Goal: Task Accomplishment & Management: Manage account settings

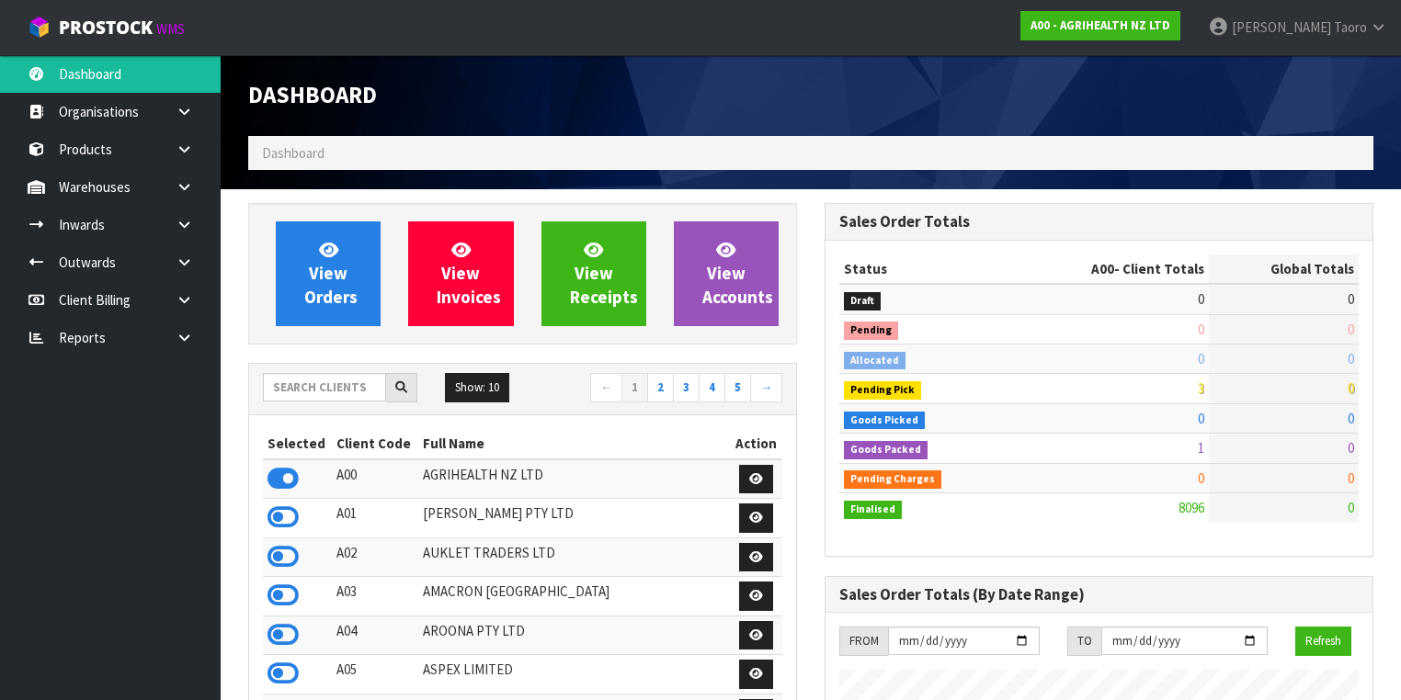
scroll to position [1386, 576]
click at [655, 117] on div "Dashboard" at bounding box center [522, 95] width 576 height 81
click at [367, 384] on input "text" at bounding box center [324, 387] width 123 height 28
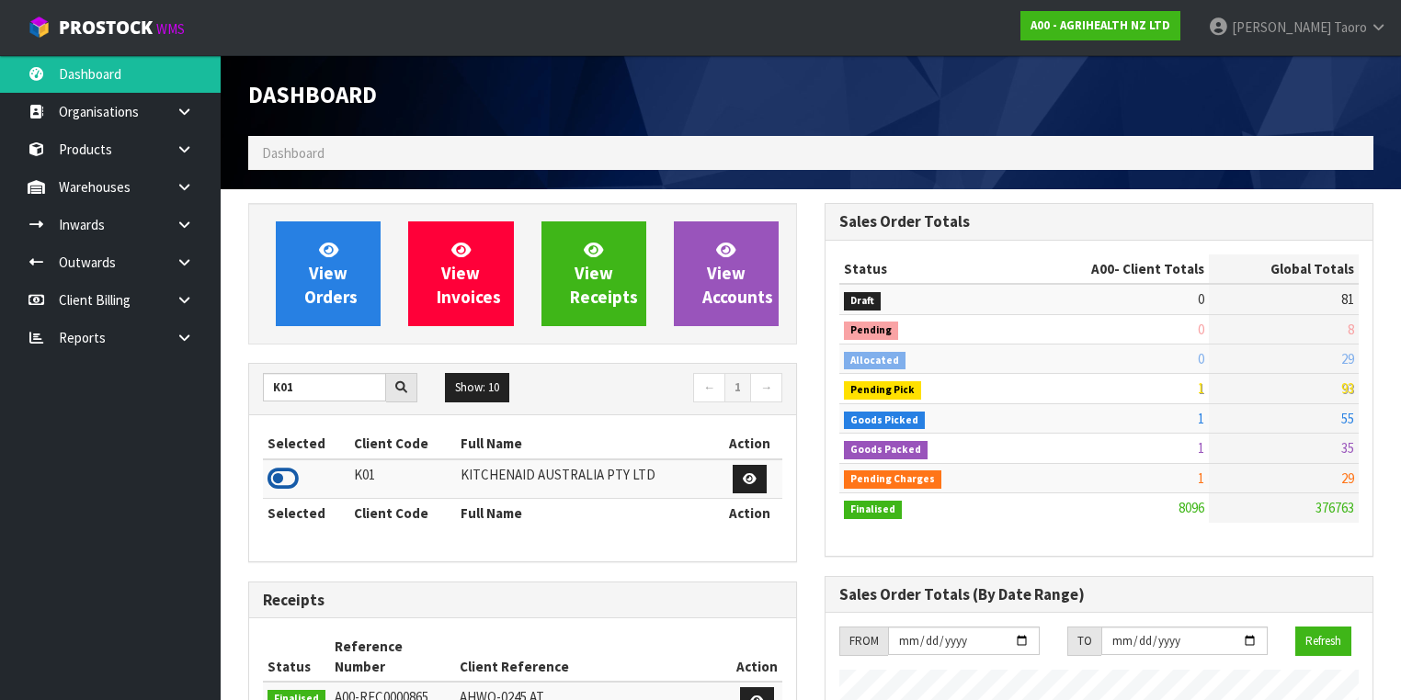
click at [288, 475] on icon at bounding box center [283, 479] width 31 height 28
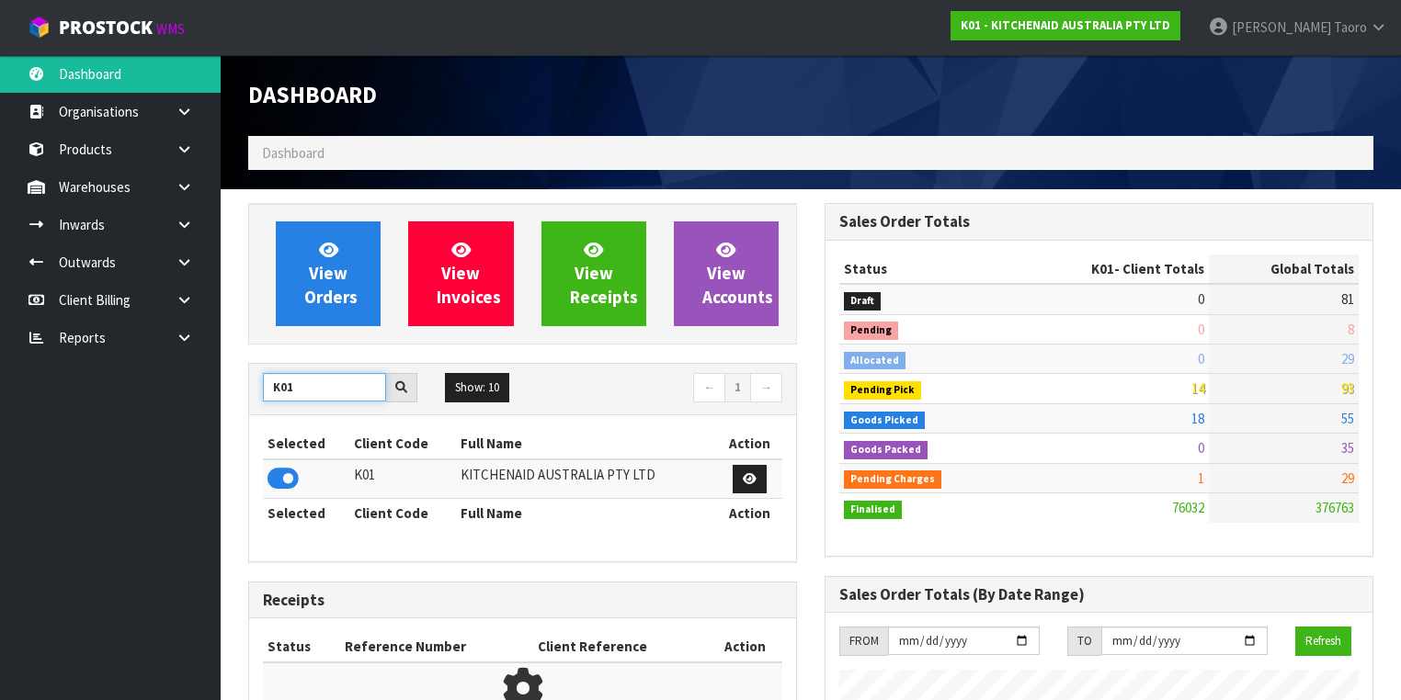
click at [329, 380] on input "K01" at bounding box center [324, 387] width 123 height 28
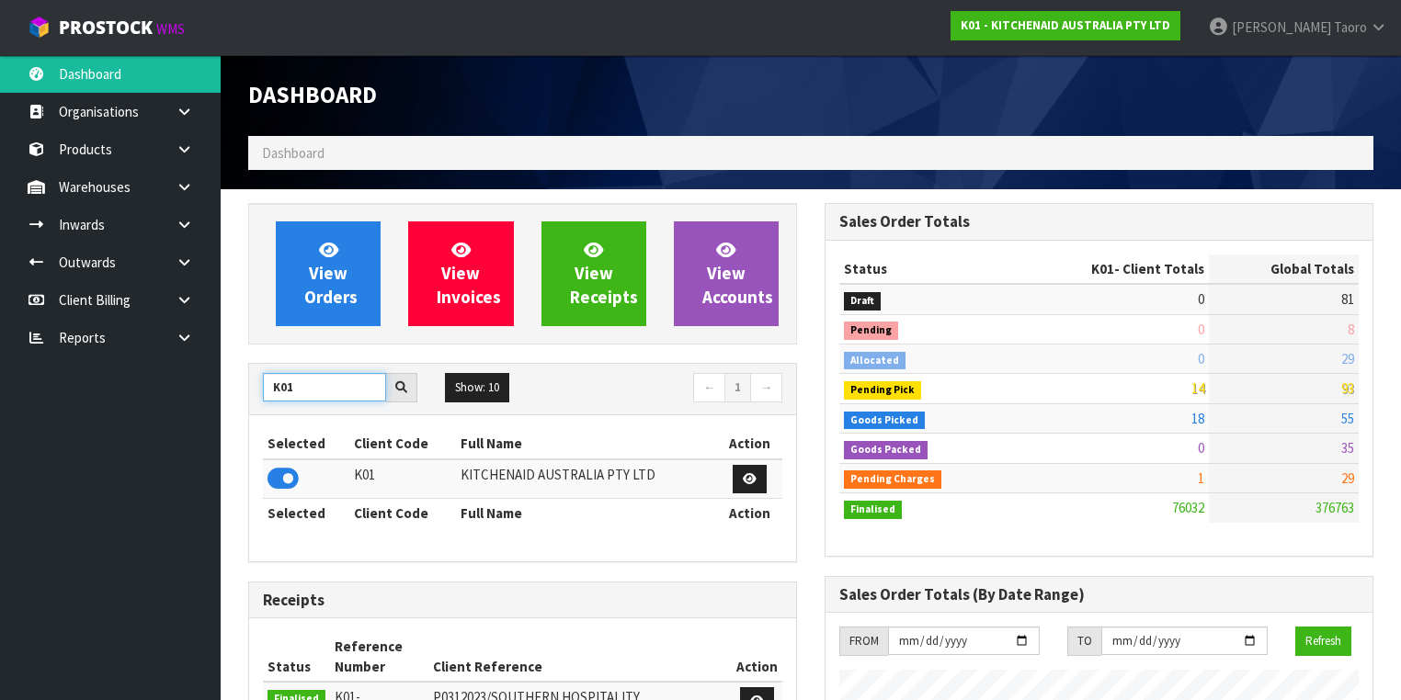
click at [329, 380] on input "K01" at bounding box center [324, 387] width 123 height 28
click at [293, 476] on icon at bounding box center [283, 479] width 31 height 28
click at [341, 385] on input "S08" at bounding box center [324, 387] width 123 height 28
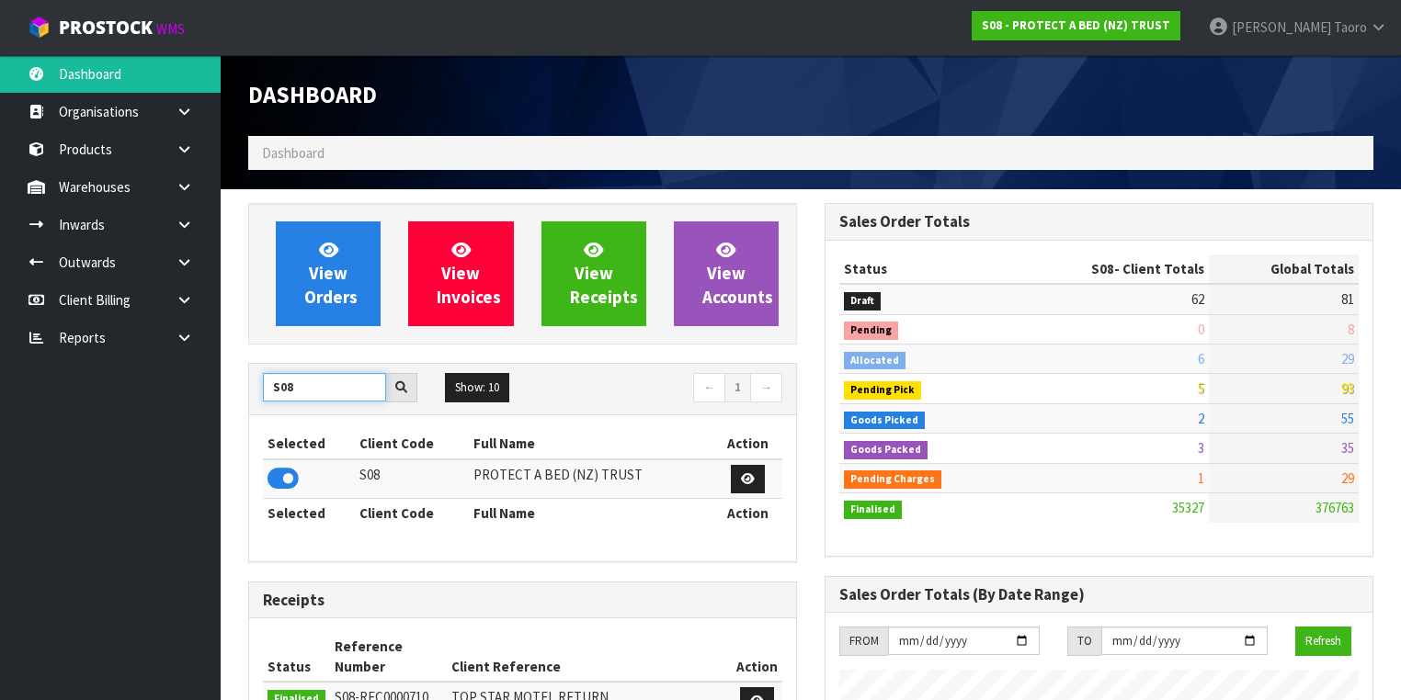
click at [341, 385] on input "S08" at bounding box center [324, 387] width 123 height 28
click at [285, 474] on icon at bounding box center [283, 479] width 31 height 28
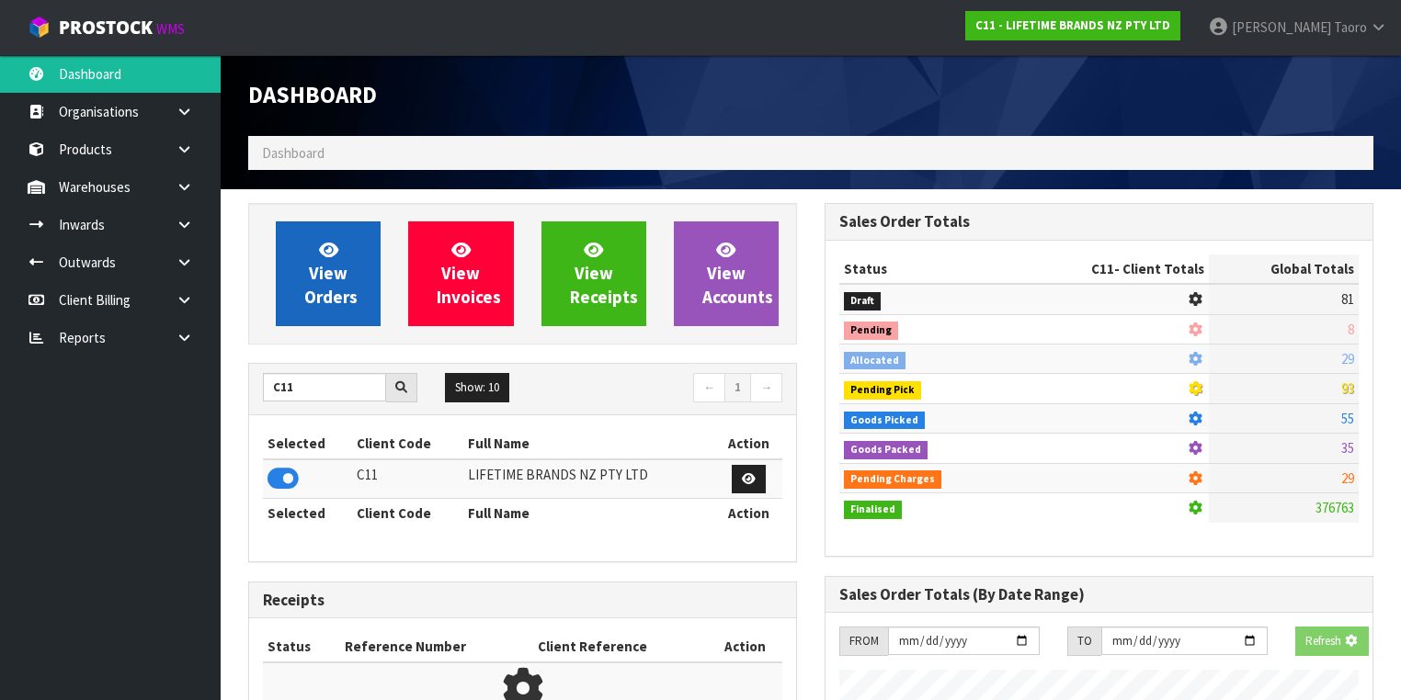
scroll to position [1486, 576]
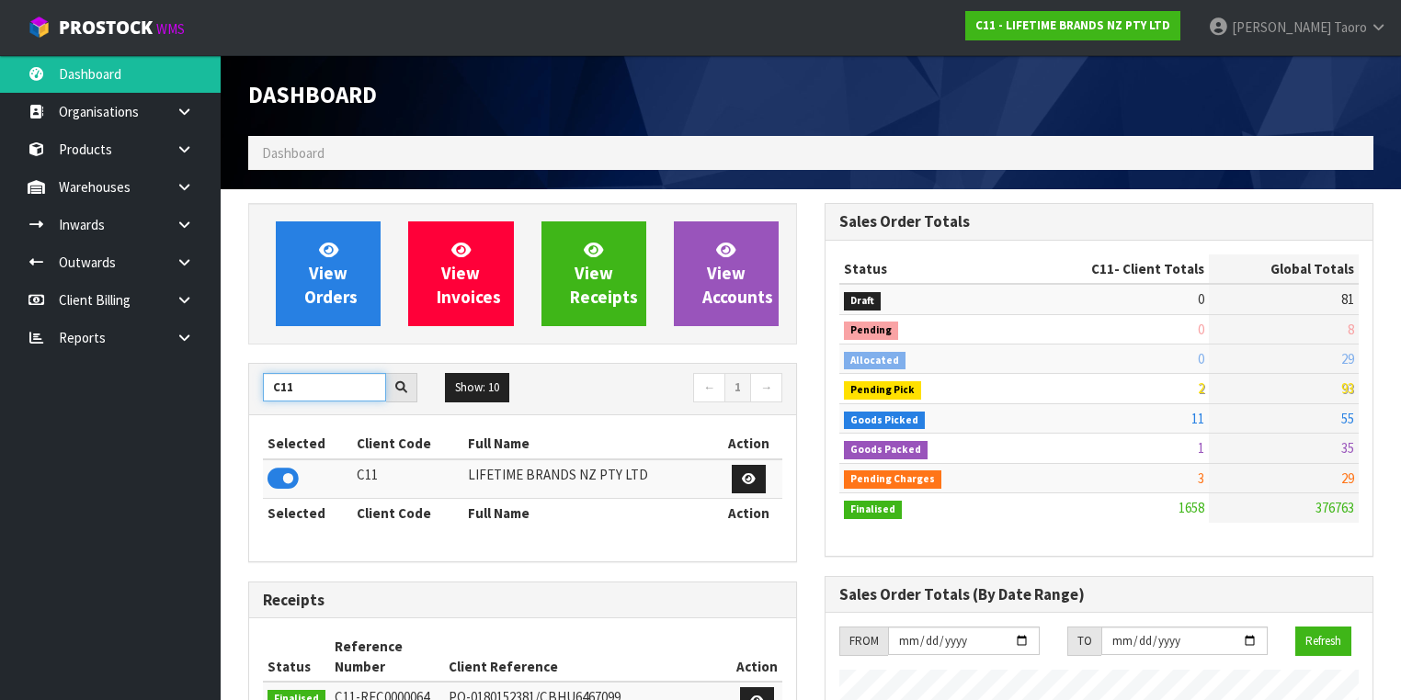
click at [332, 382] on input "C11" at bounding box center [324, 387] width 123 height 28
type input "S00"
click at [279, 474] on icon at bounding box center [283, 479] width 31 height 28
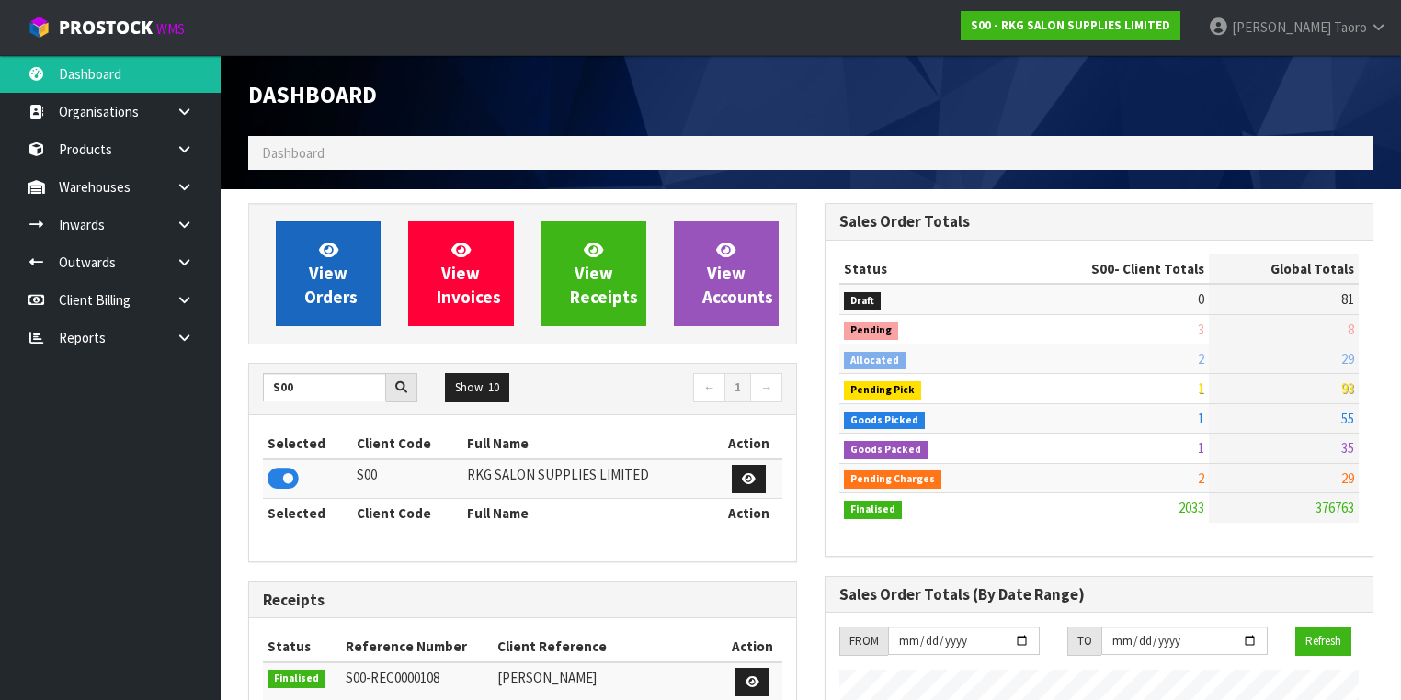
scroll to position [1446, 576]
click at [354, 284] on link "View Orders" at bounding box center [328, 274] width 105 height 105
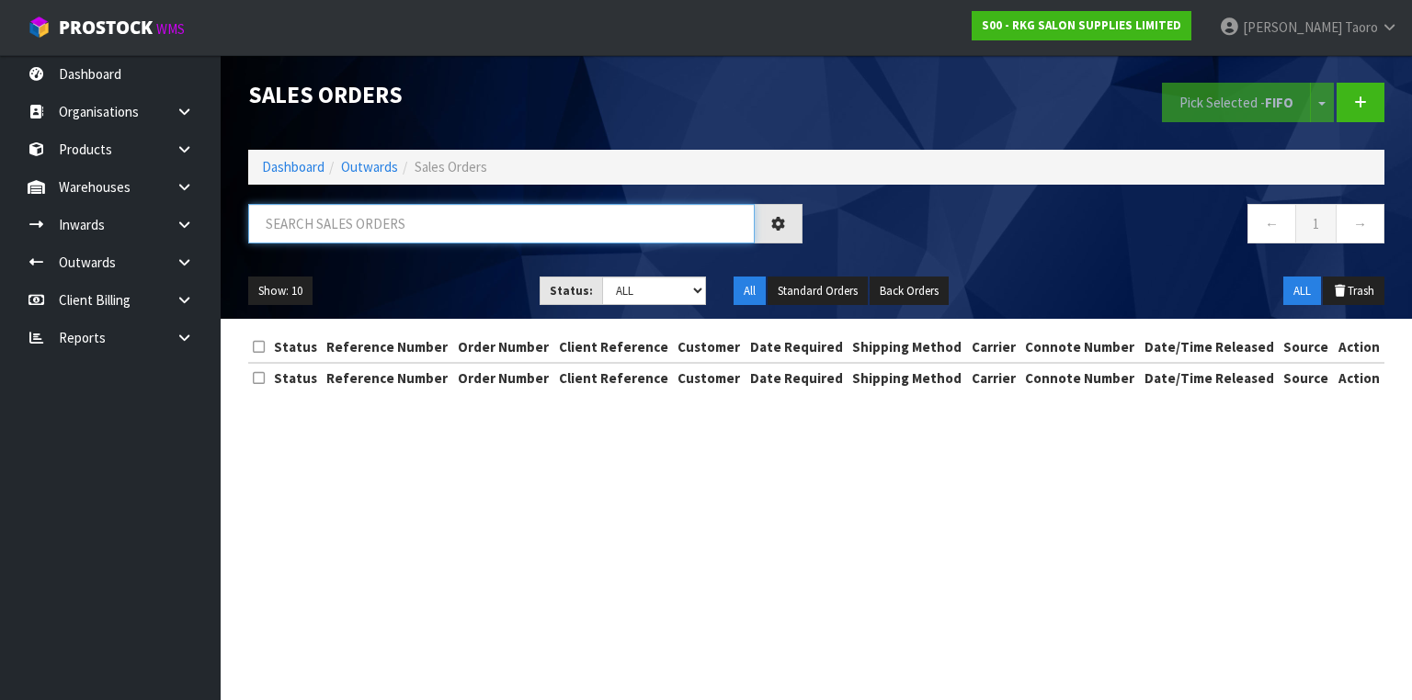
click at [356, 229] on input "text" at bounding box center [501, 224] width 507 height 40
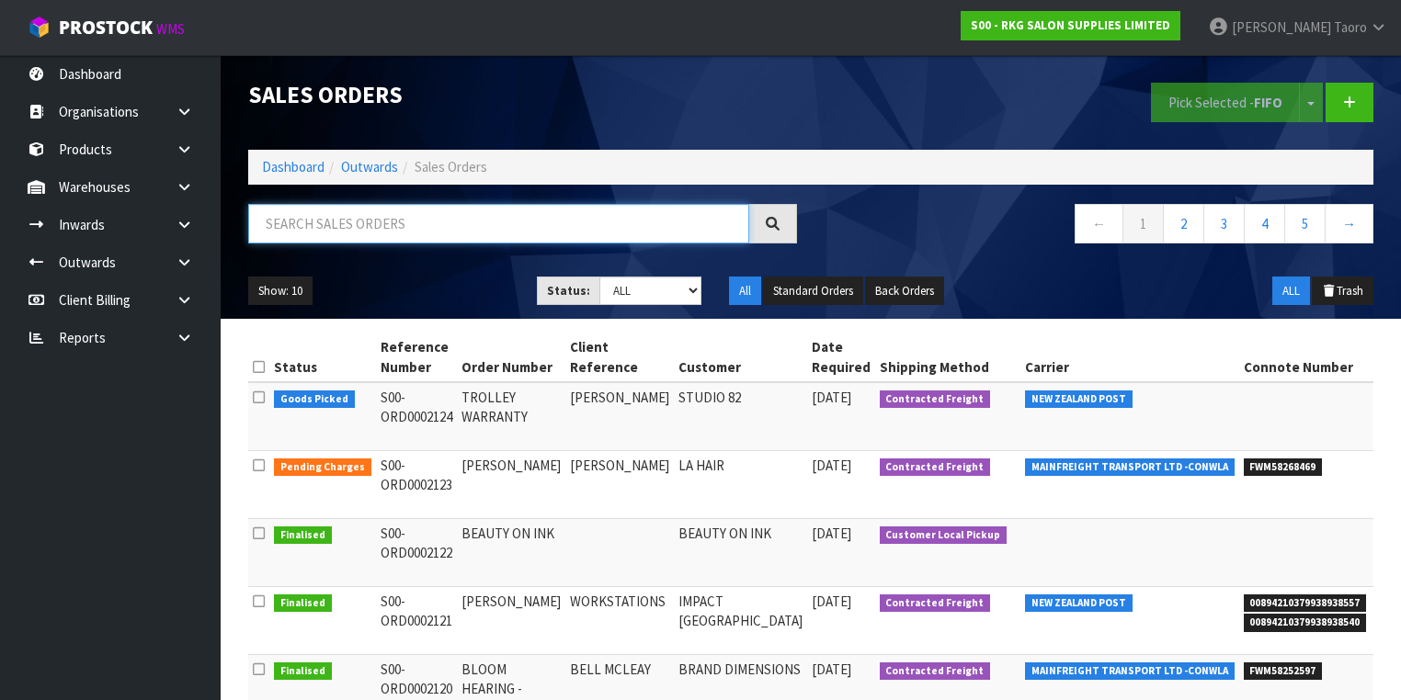
click at [477, 232] on input "text" at bounding box center [498, 224] width 501 height 40
click at [311, 166] on link "Dashboard" at bounding box center [293, 166] width 63 height 17
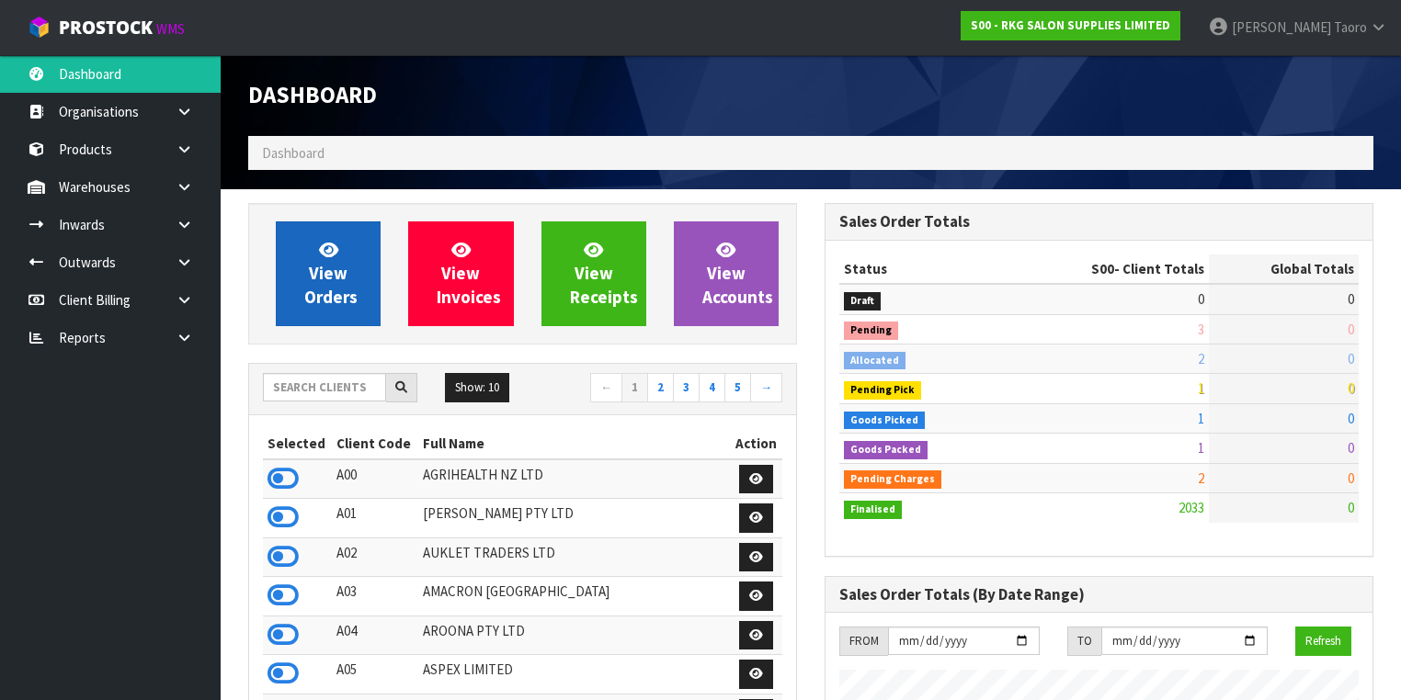
scroll to position [1446, 576]
click at [324, 254] on icon at bounding box center [328, 249] width 19 height 17
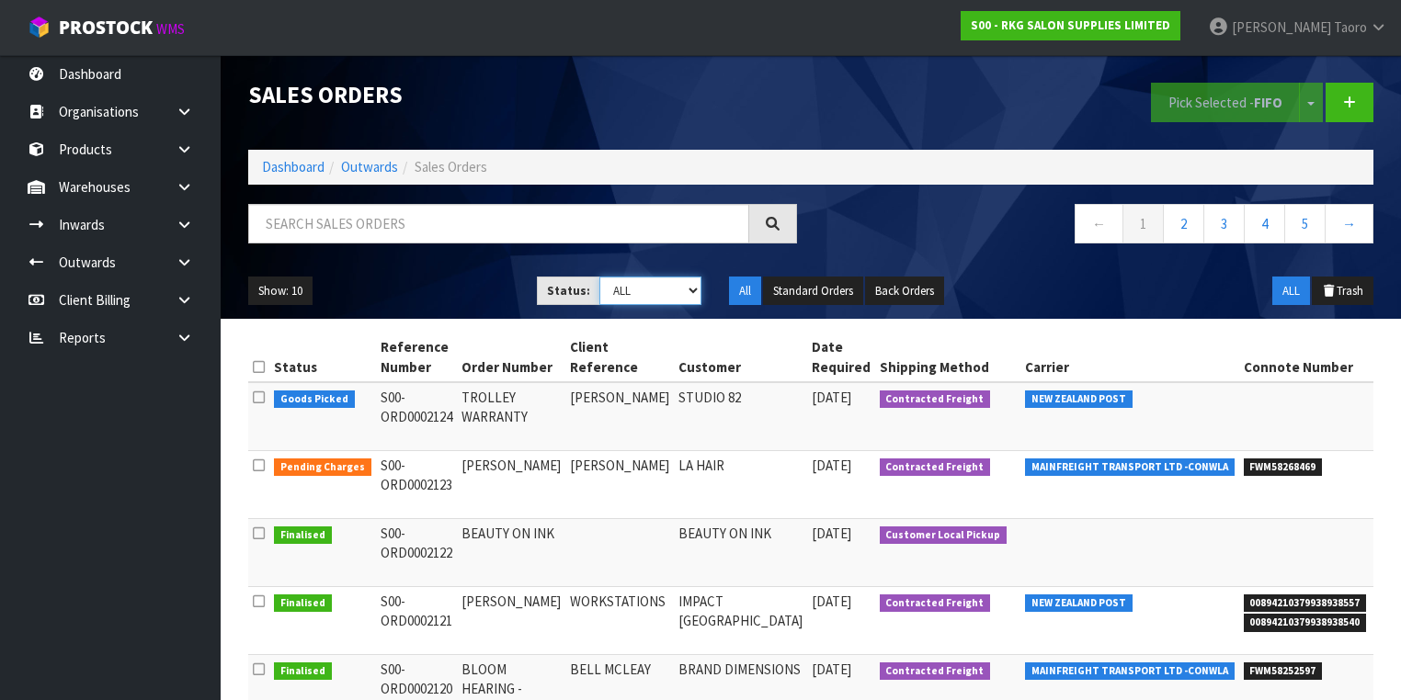
drag, startPoint x: 624, startPoint y: 292, endPoint x: 622, endPoint y: 304, distance: 12.1
click at [624, 292] on select "Draft Pending Allocated Pending Pick Goods Picked Goods Packed Pending Charges …" at bounding box center [650, 291] width 102 height 28
select select "string:3"
click at [599, 277] on select "Draft Pending Allocated Pending Pick Goods Picked Goods Packed Pending Charges …" at bounding box center [650, 291] width 102 height 28
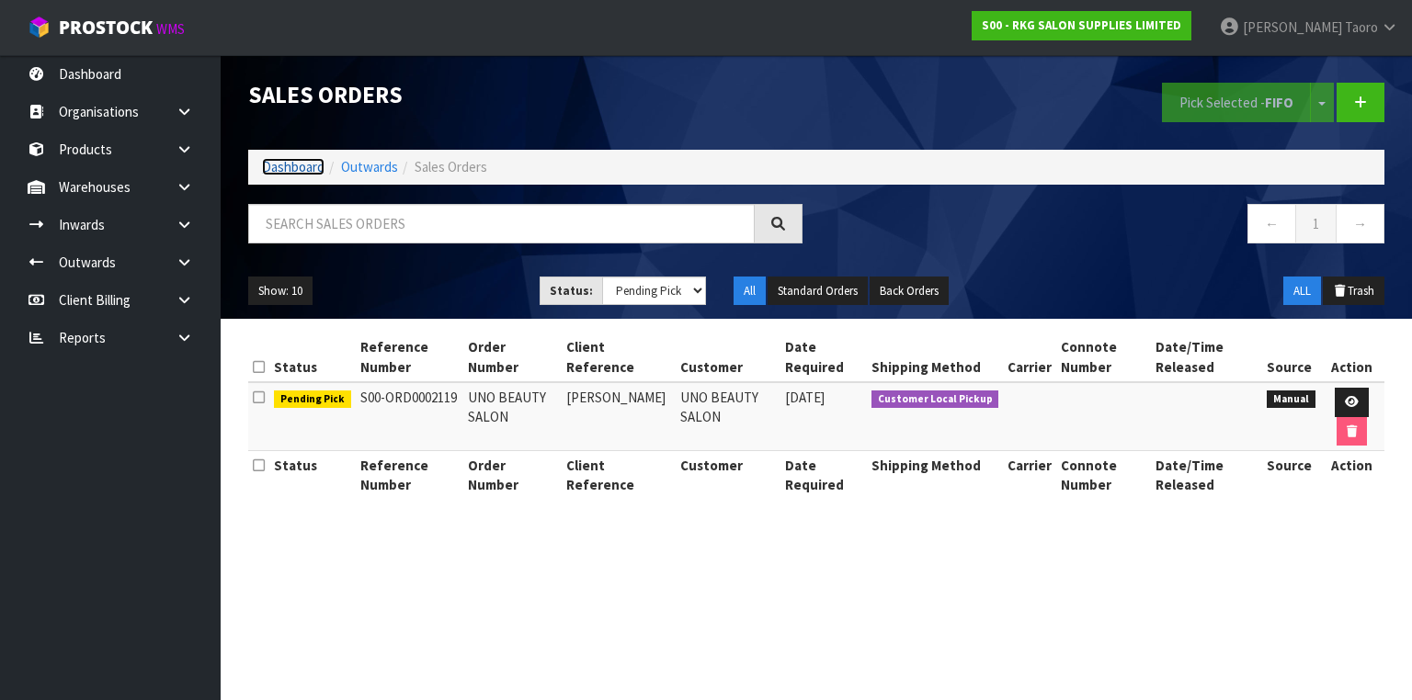
click at [276, 158] on link "Dashboard" at bounding box center [293, 166] width 63 height 17
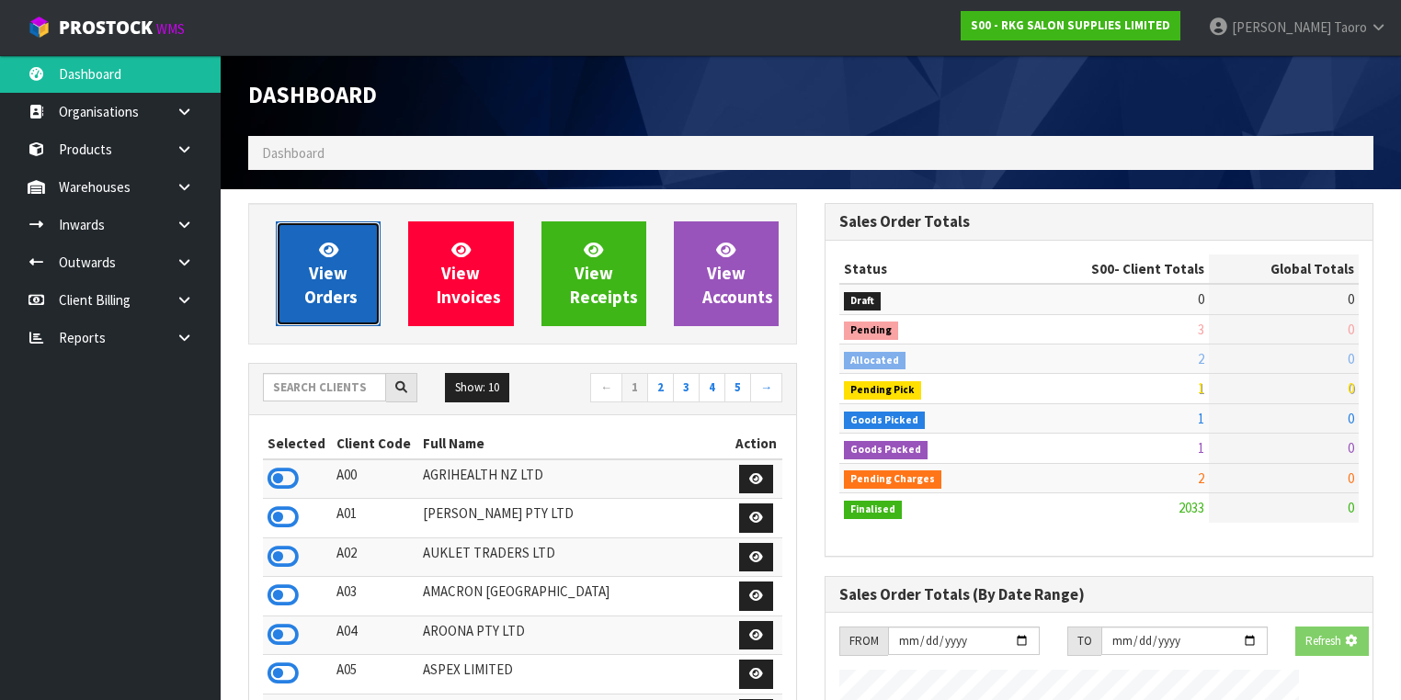
click at [333, 238] on link "View Orders" at bounding box center [328, 274] width 105 height 105
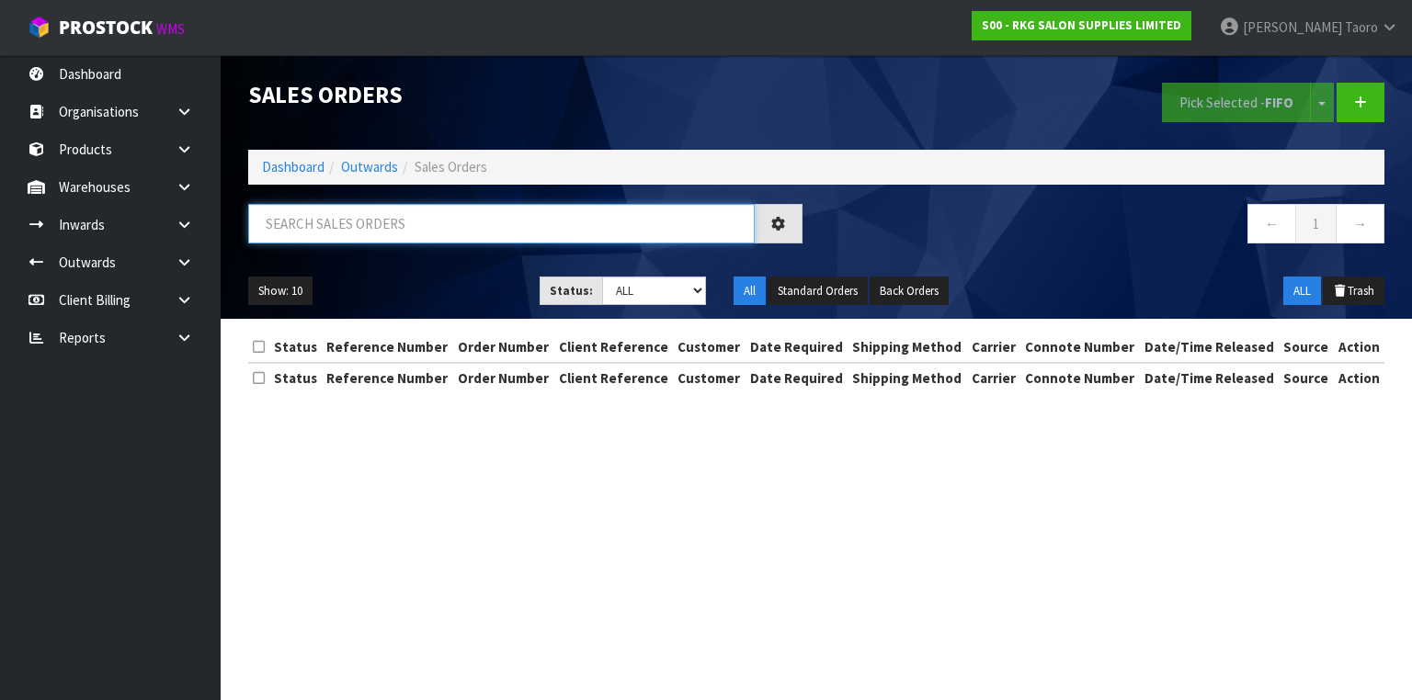
click at [335, 221] on input "text" at bounding box center [501, 224] width 507 height 40
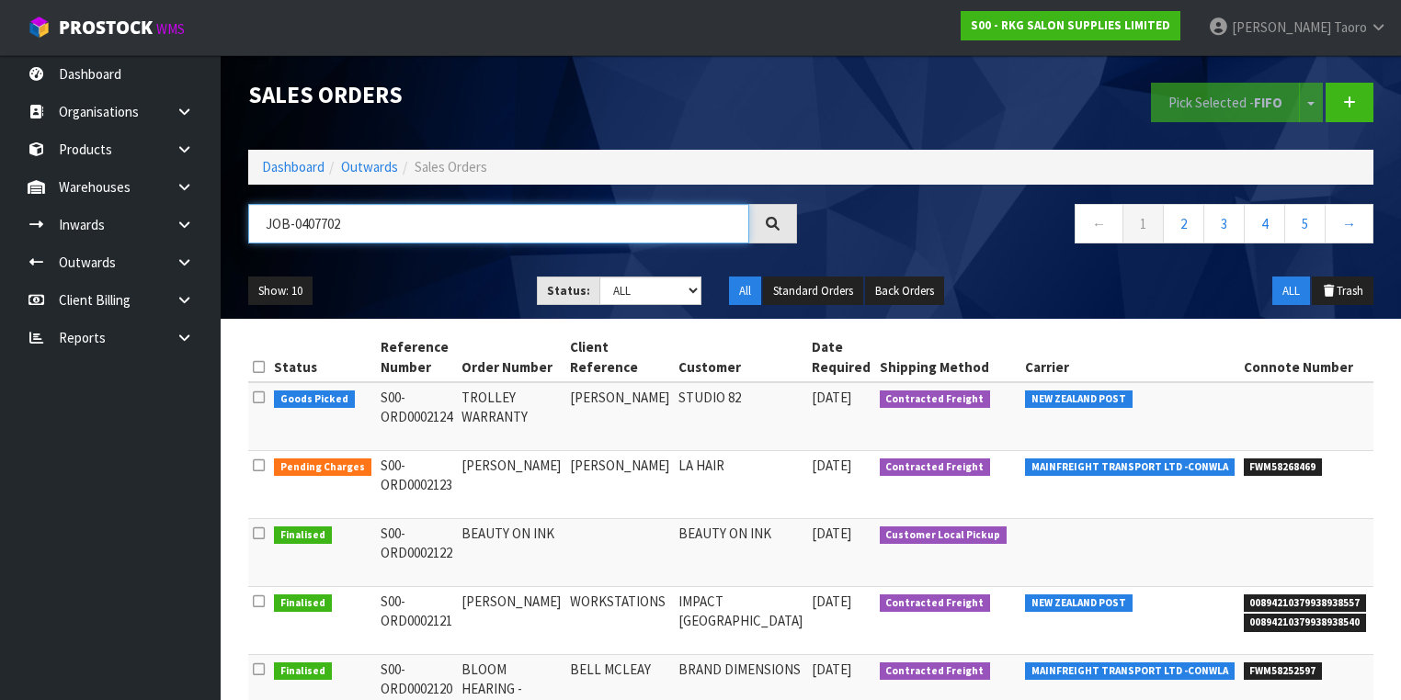
type input "JOB-0407702"
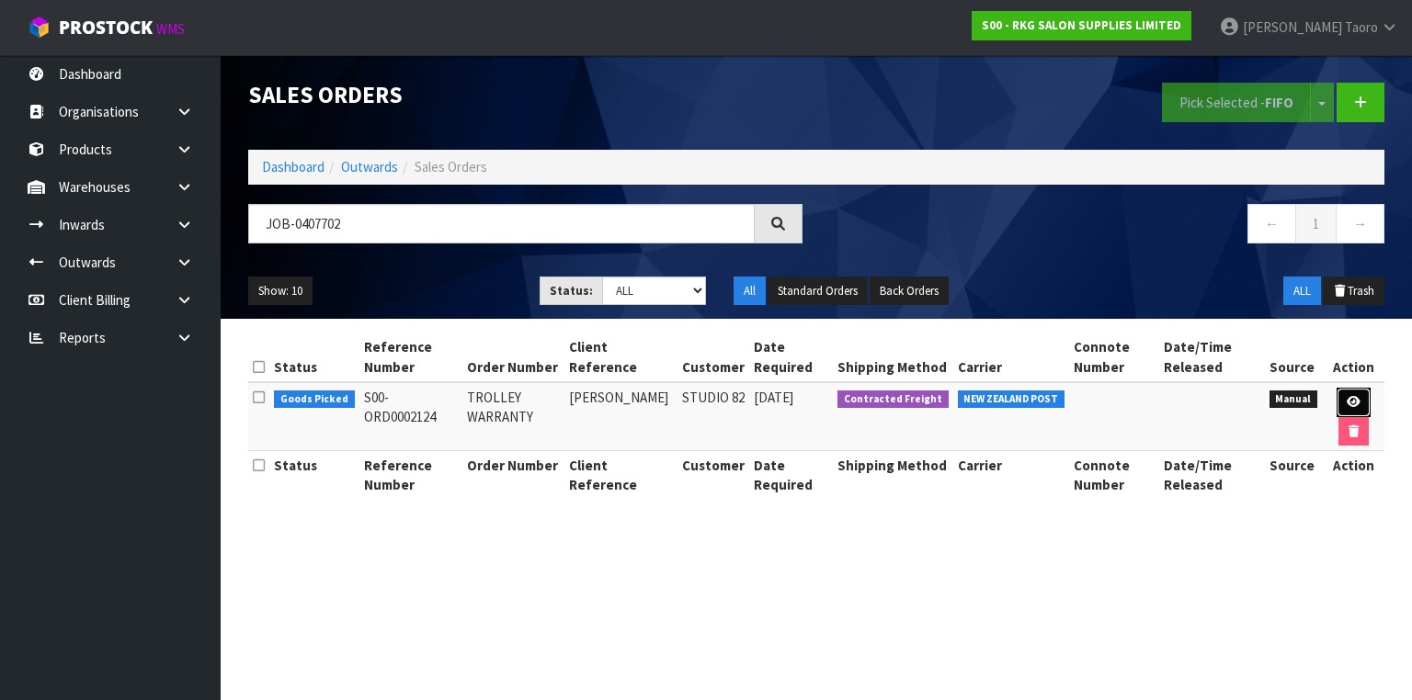
click at [1357, 393] on link at bounding box center [1354, 402] width 34 height 29
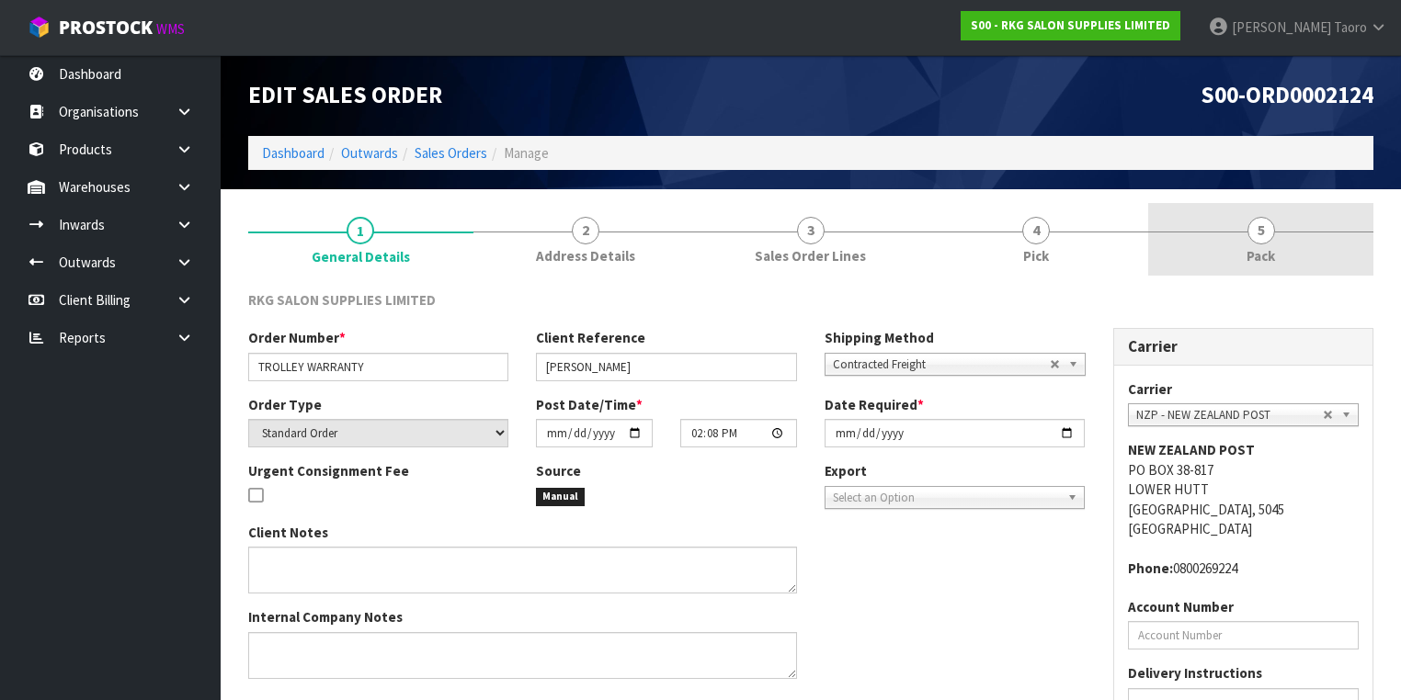
click at [1239, 241] on link "5 Pack" at bounding box center [1260, 239] width 225 height 73
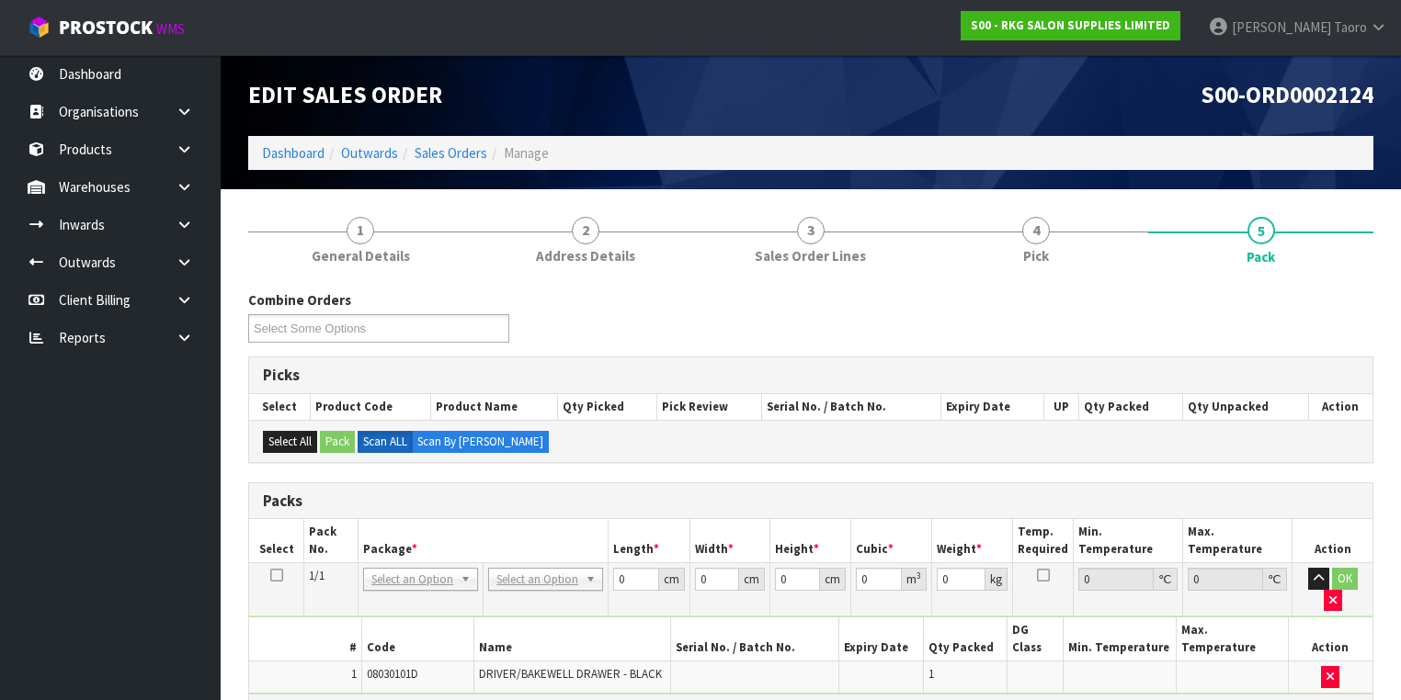
drag, startPoint x: 553, startPoint y: 573, endPoint x: 563, endPoint y: 614, distance: 42.4
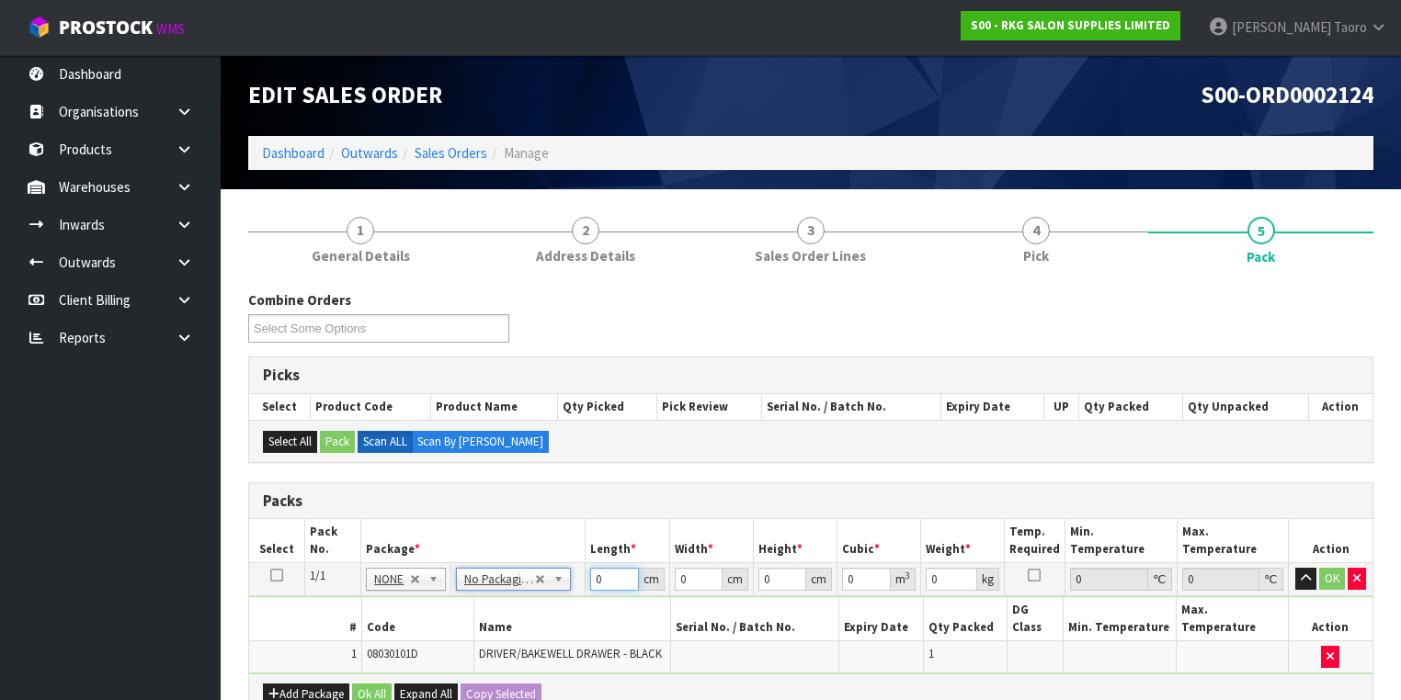
click at [615, 581] on input "0" at bounding box center [614, 579] width 48 height 23
type input "77"
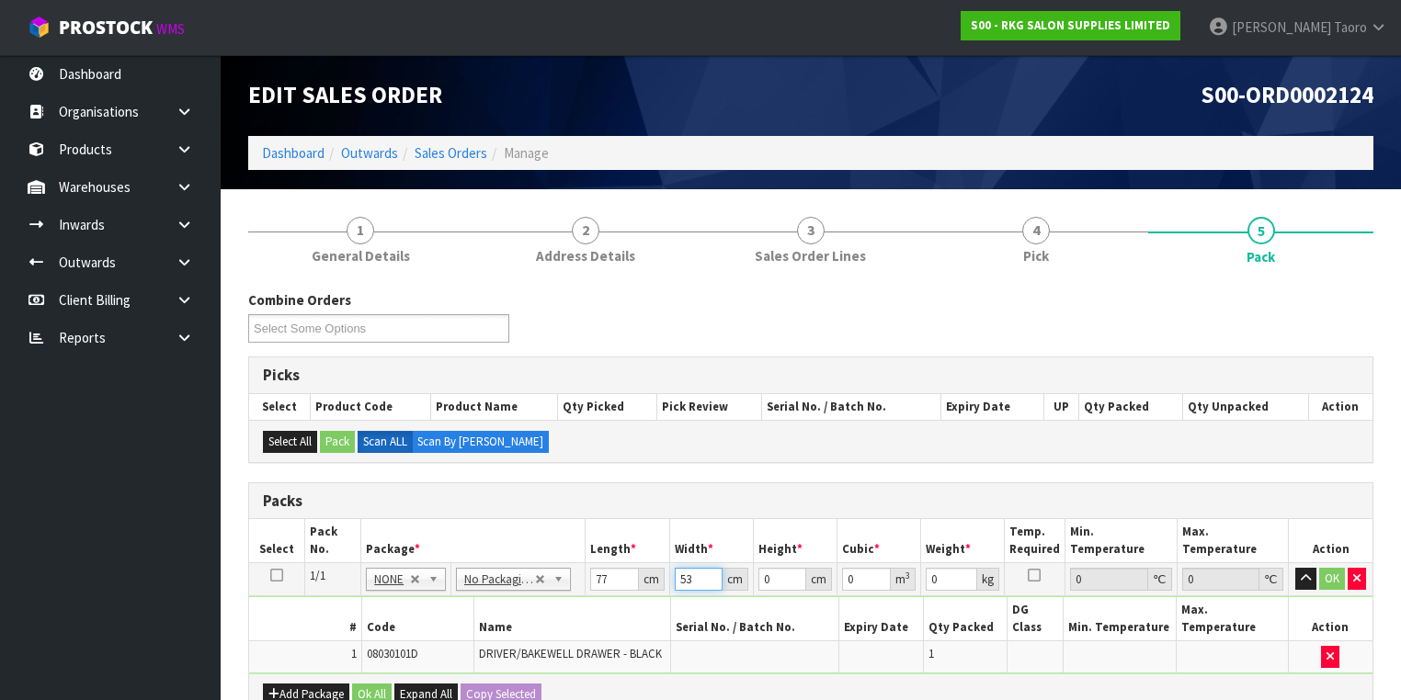
type input "53"
type input "2"
type input "0.008162"
type input "26"
type input "0.106106"
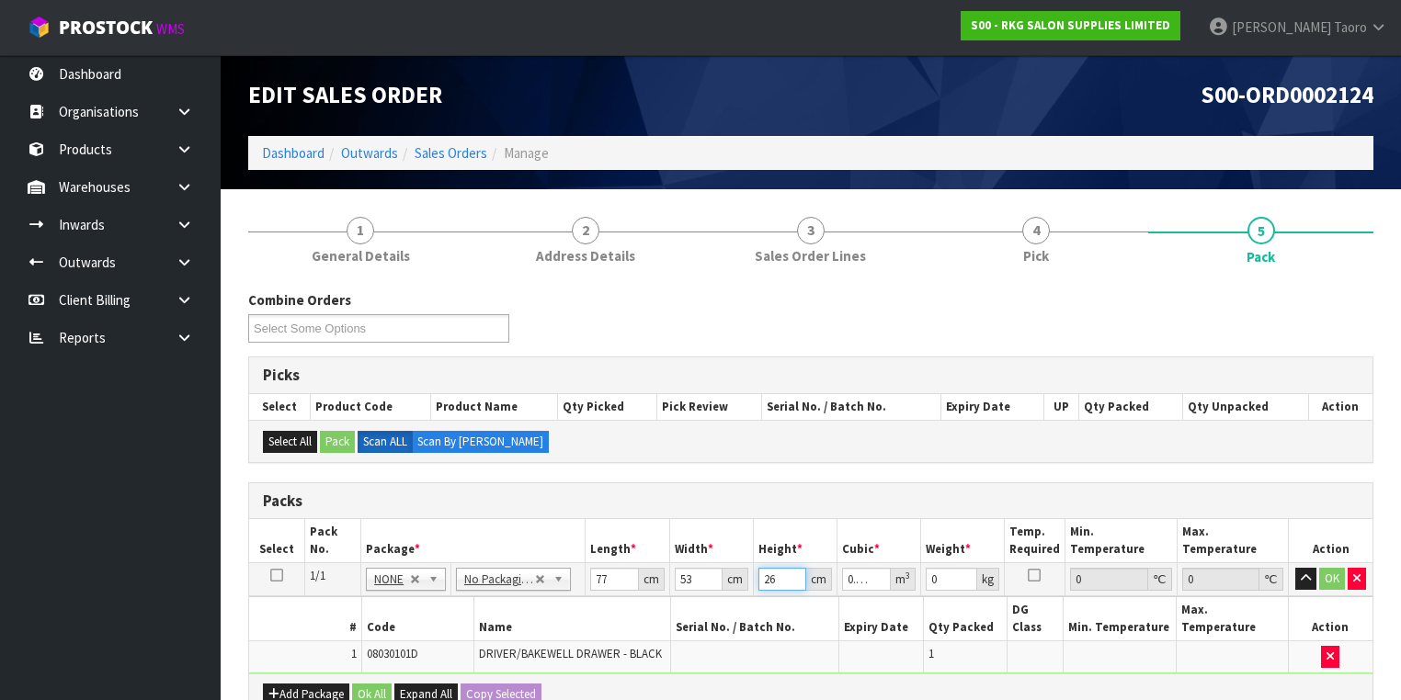
type input "26"
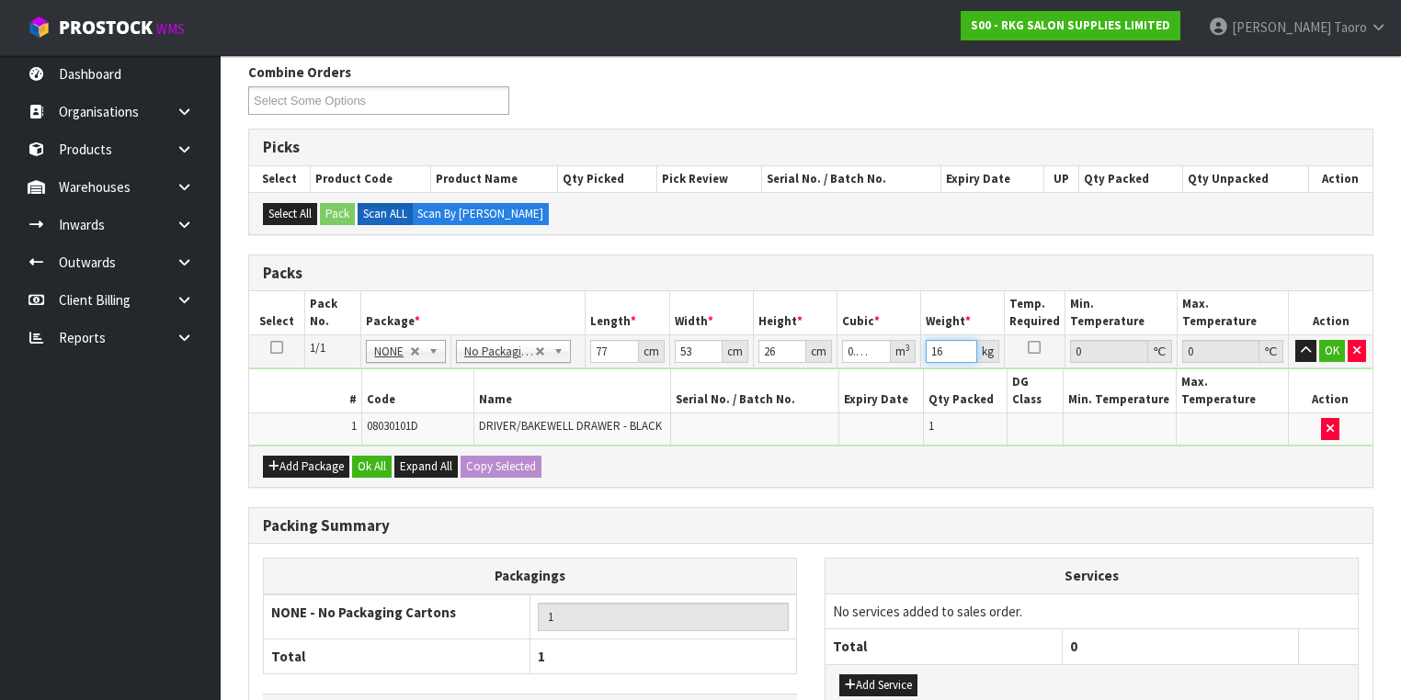
scroll to position [294, 0]
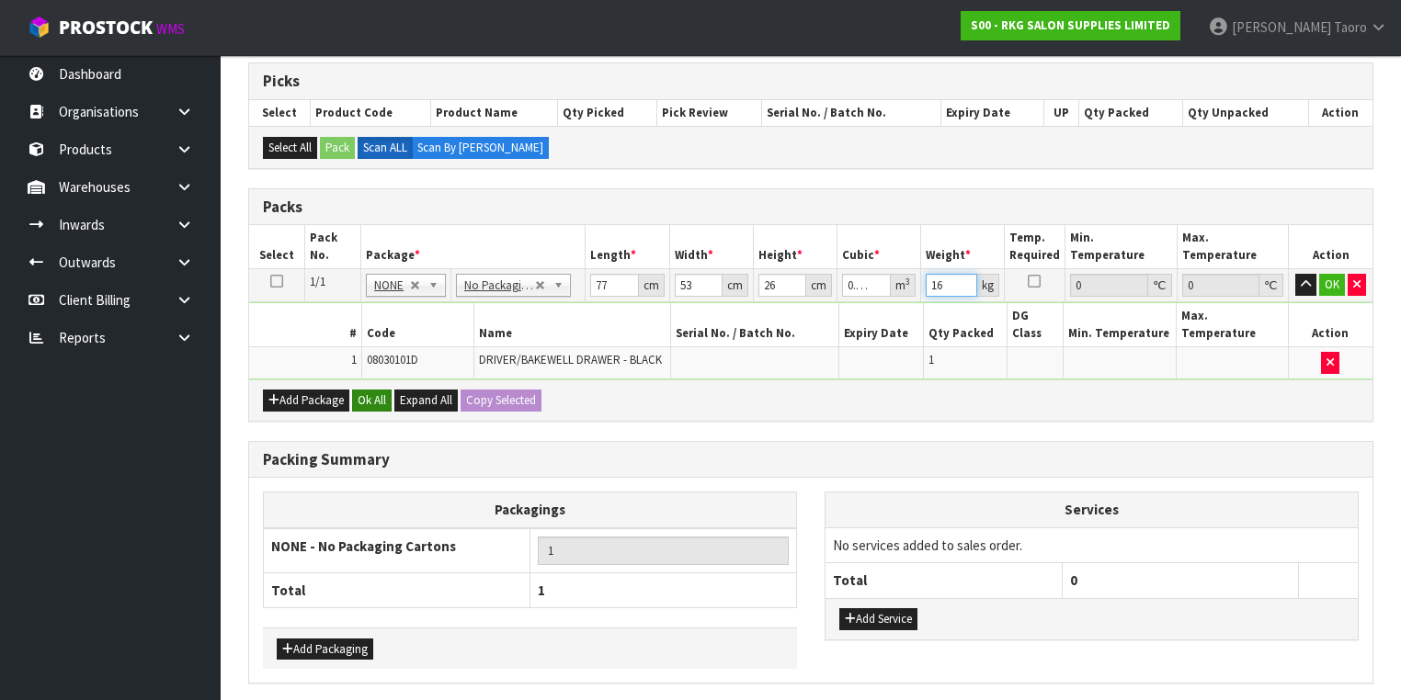
type input "16"
click at [389, 390] on button "Ok All" at bounding box center [372, 401] width 40 height 22
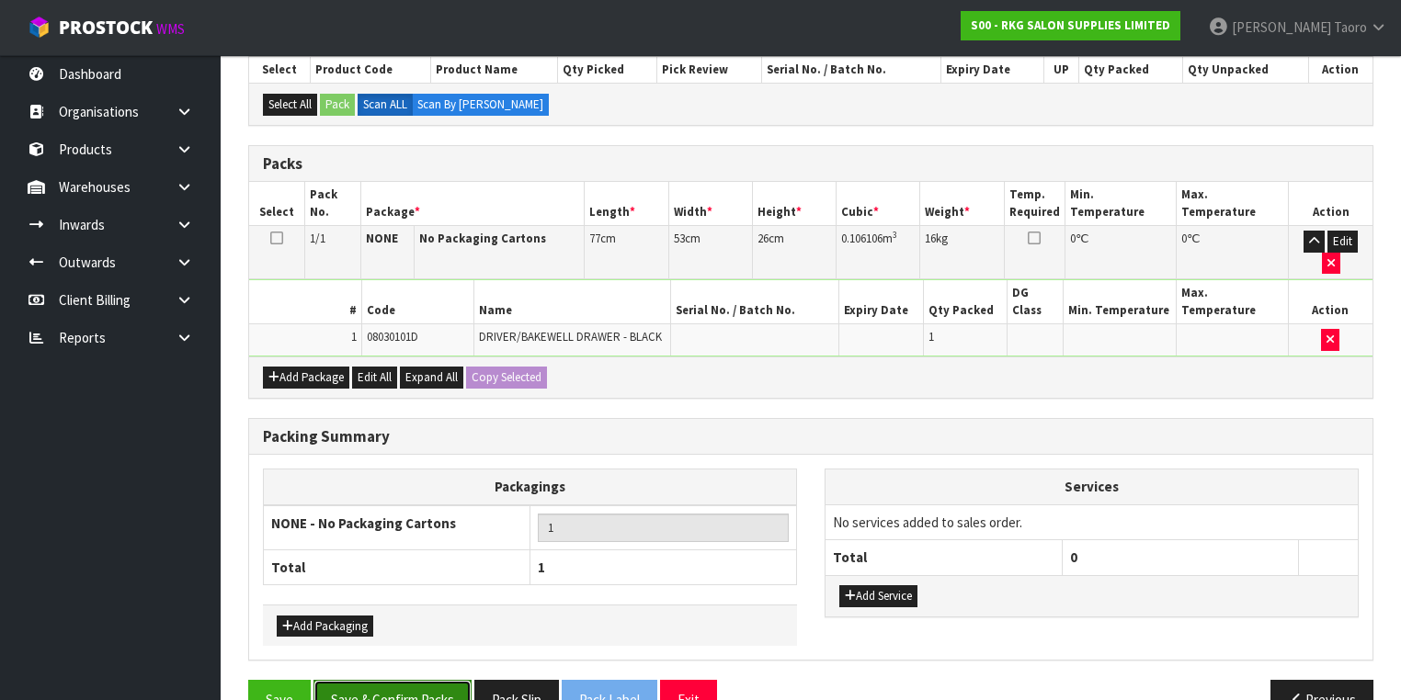
click at [412, 680] on button "Save & Confirm Packs" at bounding box center [392, 700] width 158 height 40
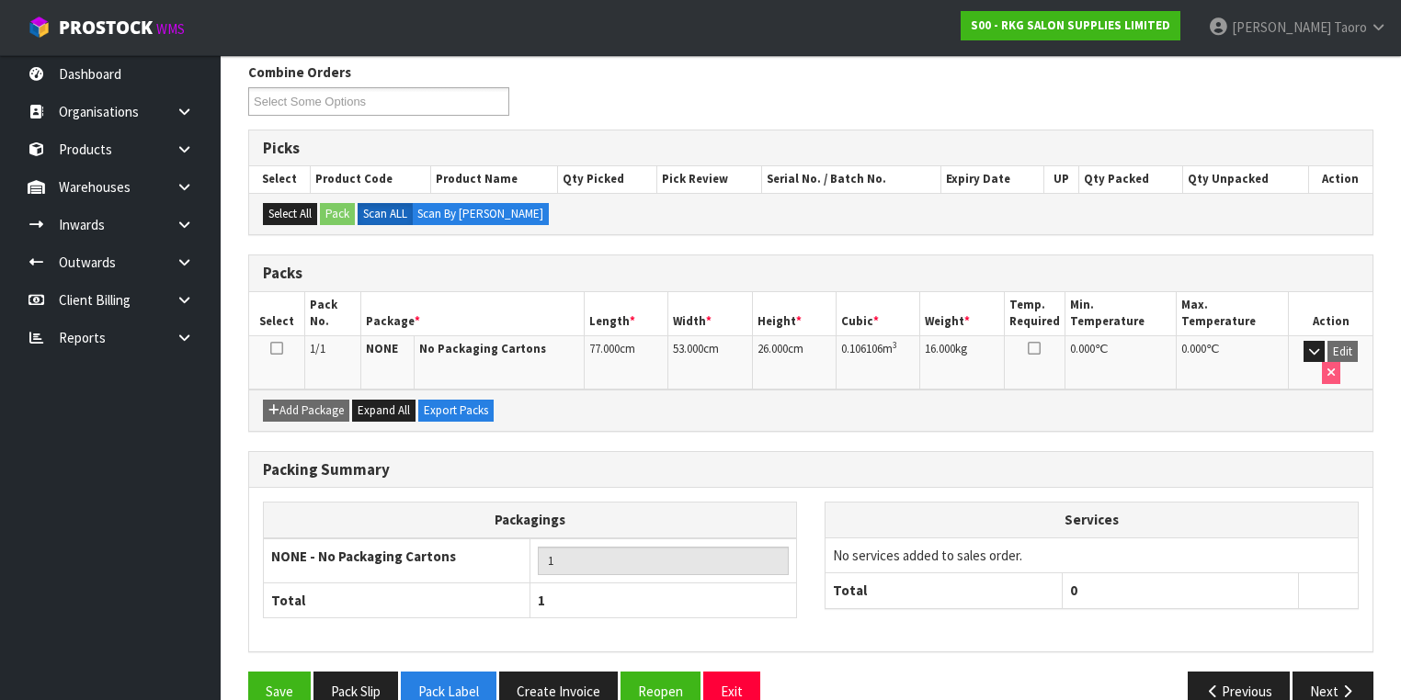
scroll to position [305, 0]
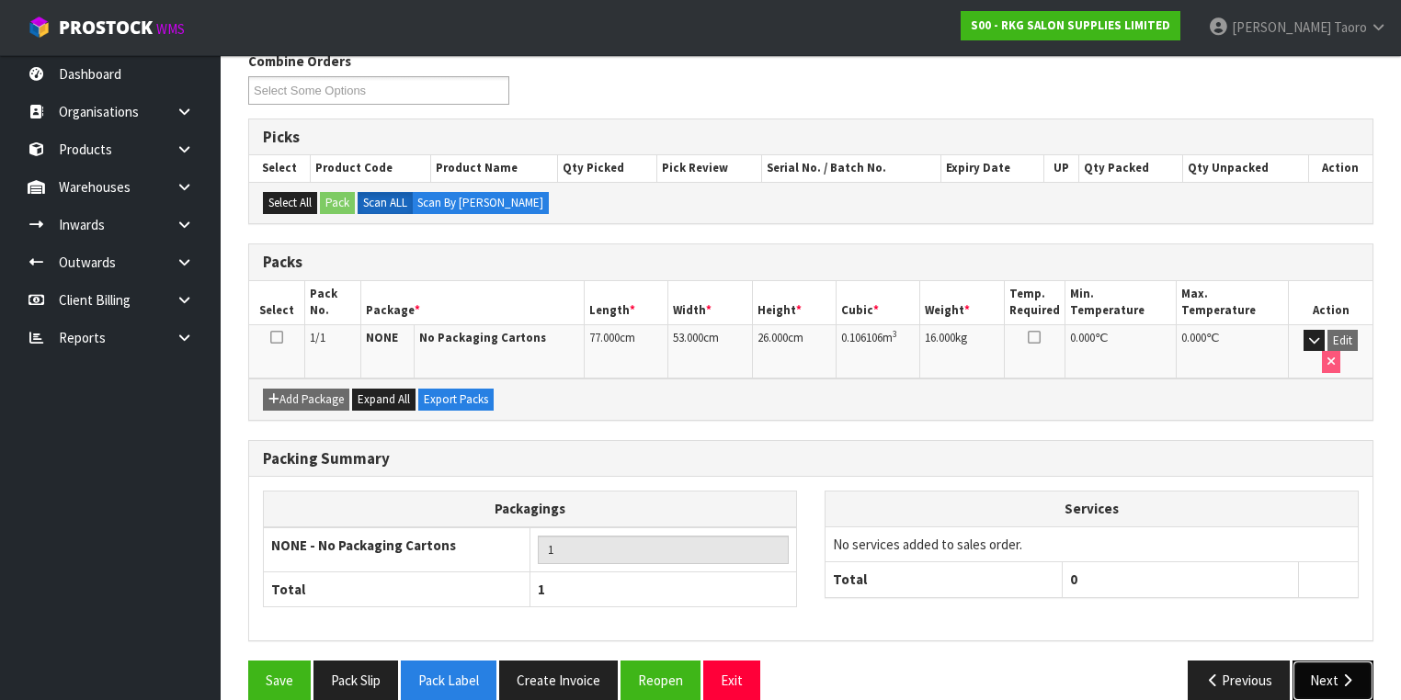
click at [1327, 661] on button "Next" at bounding box center [1333, 681] width 81 height 40
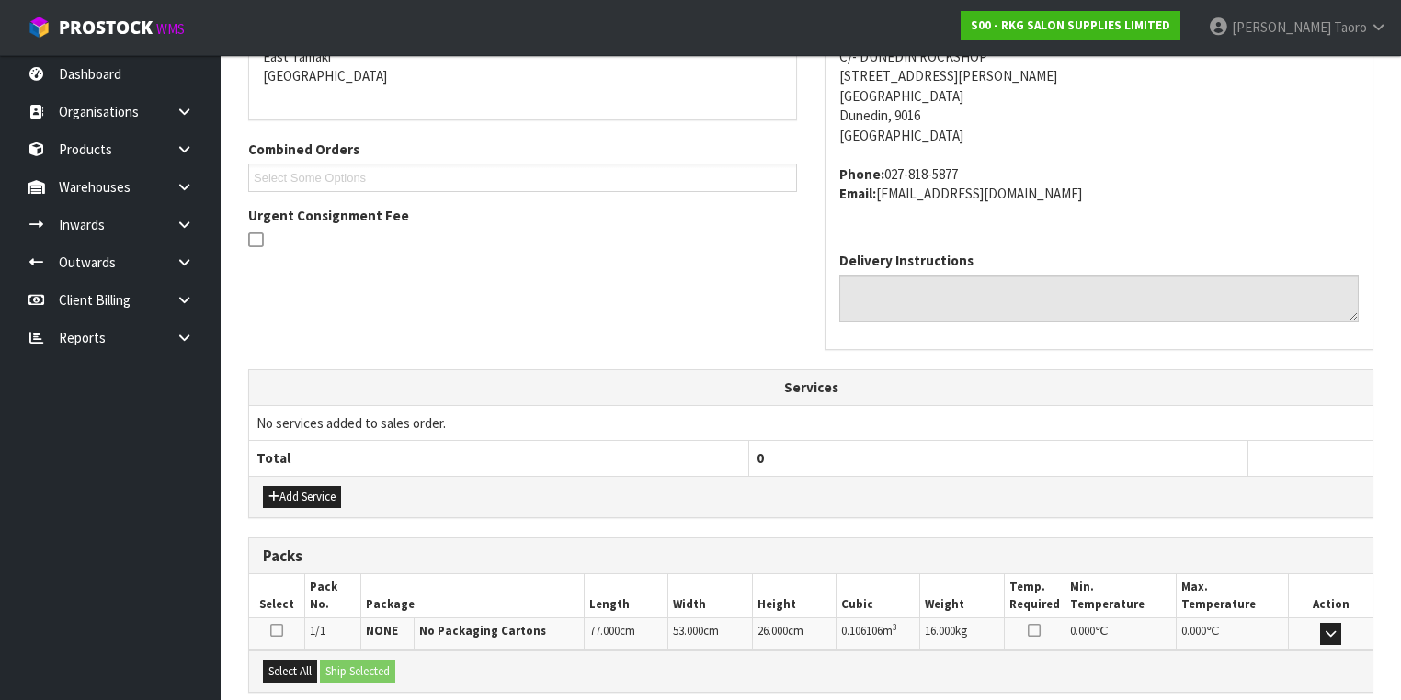
scroll to position [584, 0]
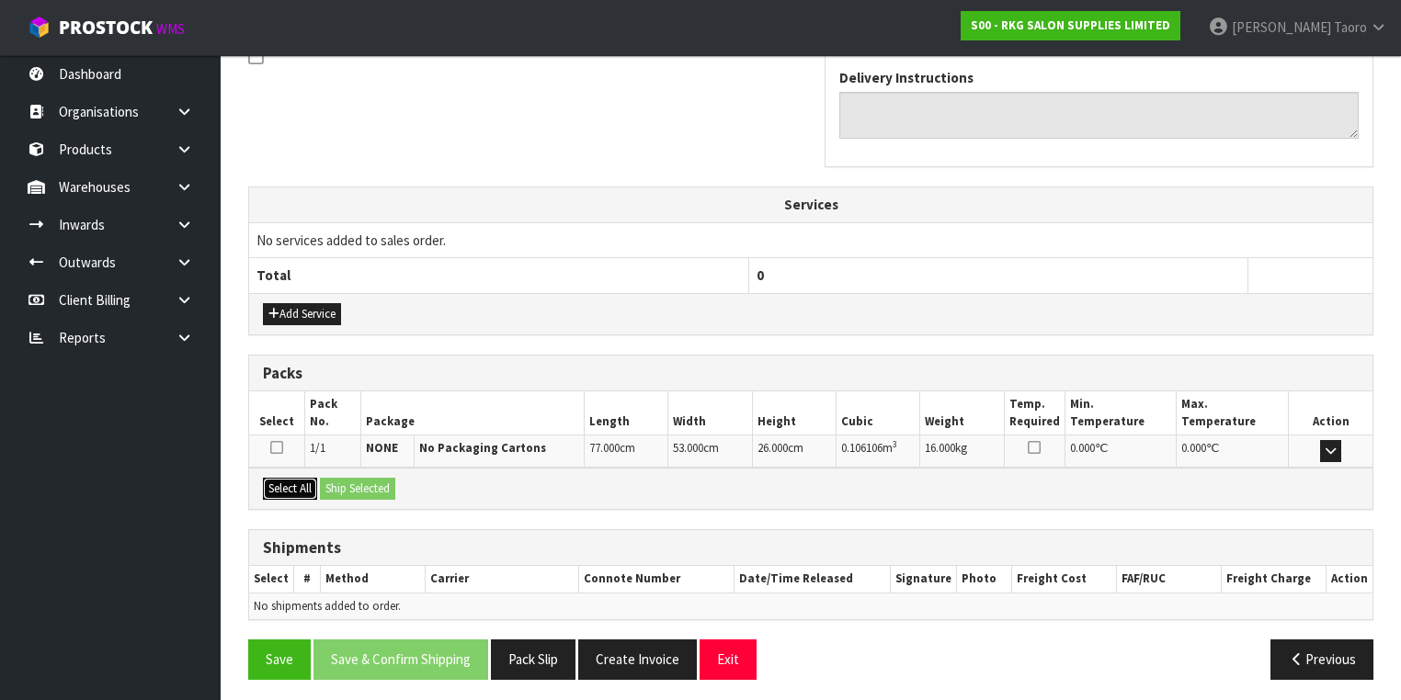
click at [311, 486] on button "Select All" at bounding box center [290, 489] width 54 height 22
click at [339, 482] on button "Ship Selected" at bounding box center [357, 489] width 75 height 22
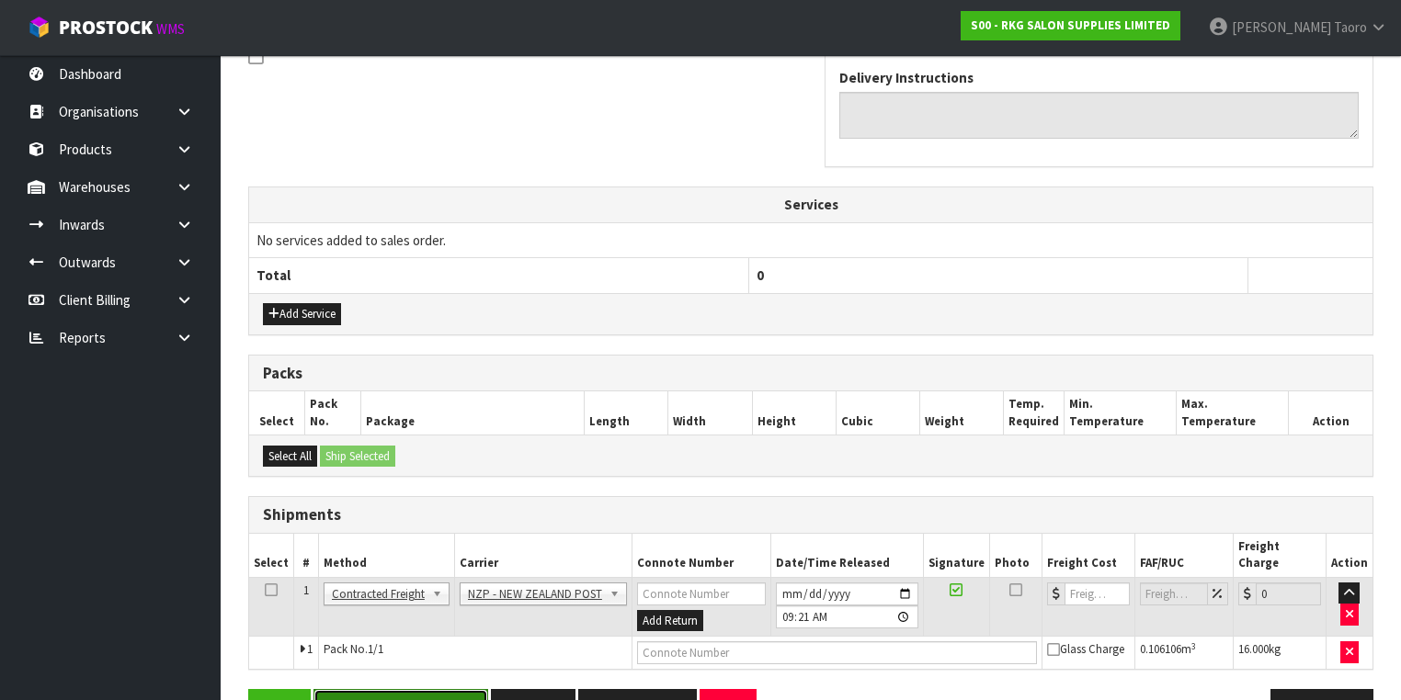
click at [442, 695] on button "Save & Confirm Shipping" at bounding box center [400, 709] width 175 height 40
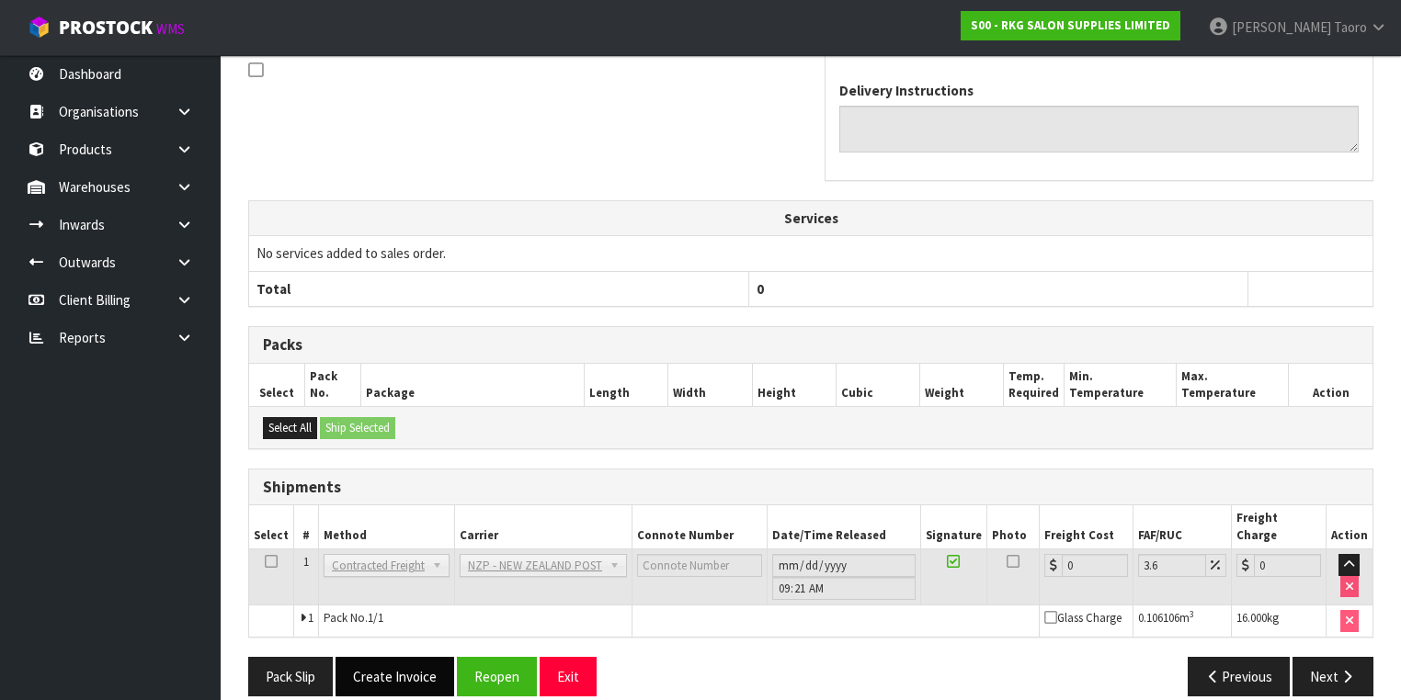
scroll to position [591, 0]
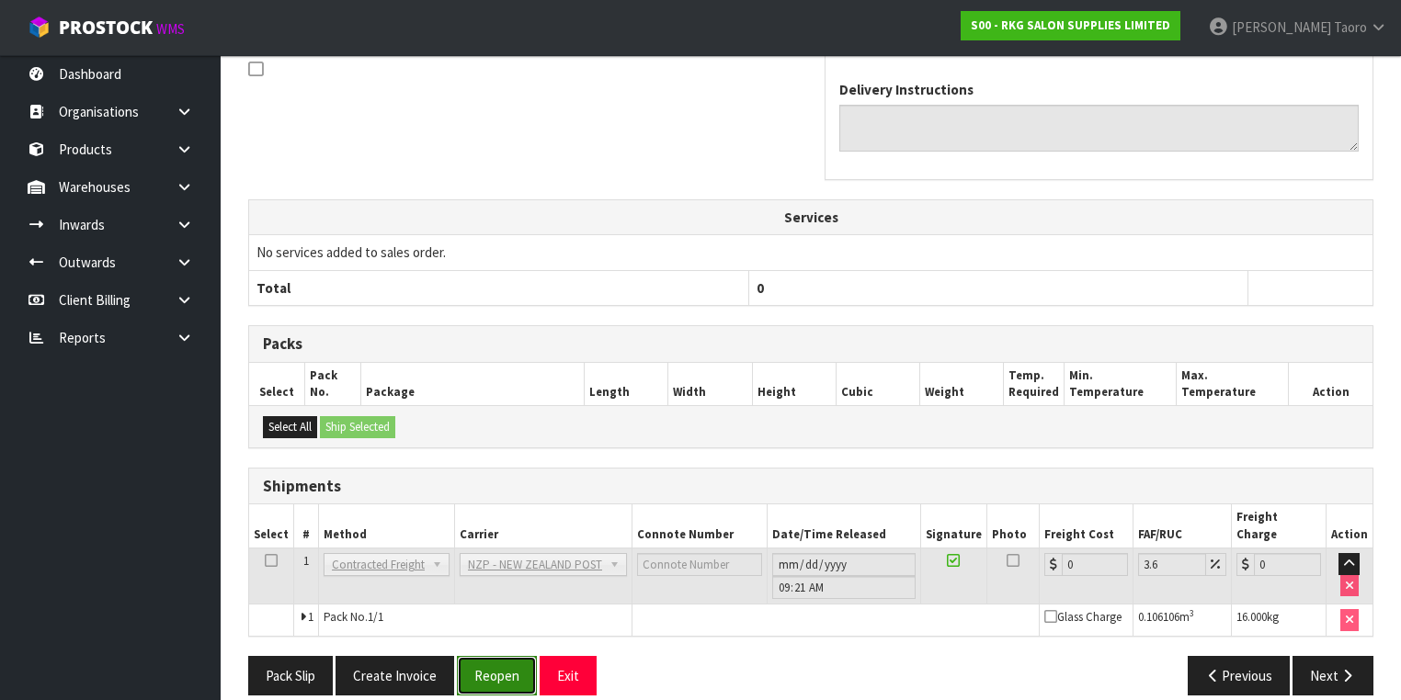
click at [511, 656] on button "Reopen" at bounding box center [497, 676] width 80 height 40
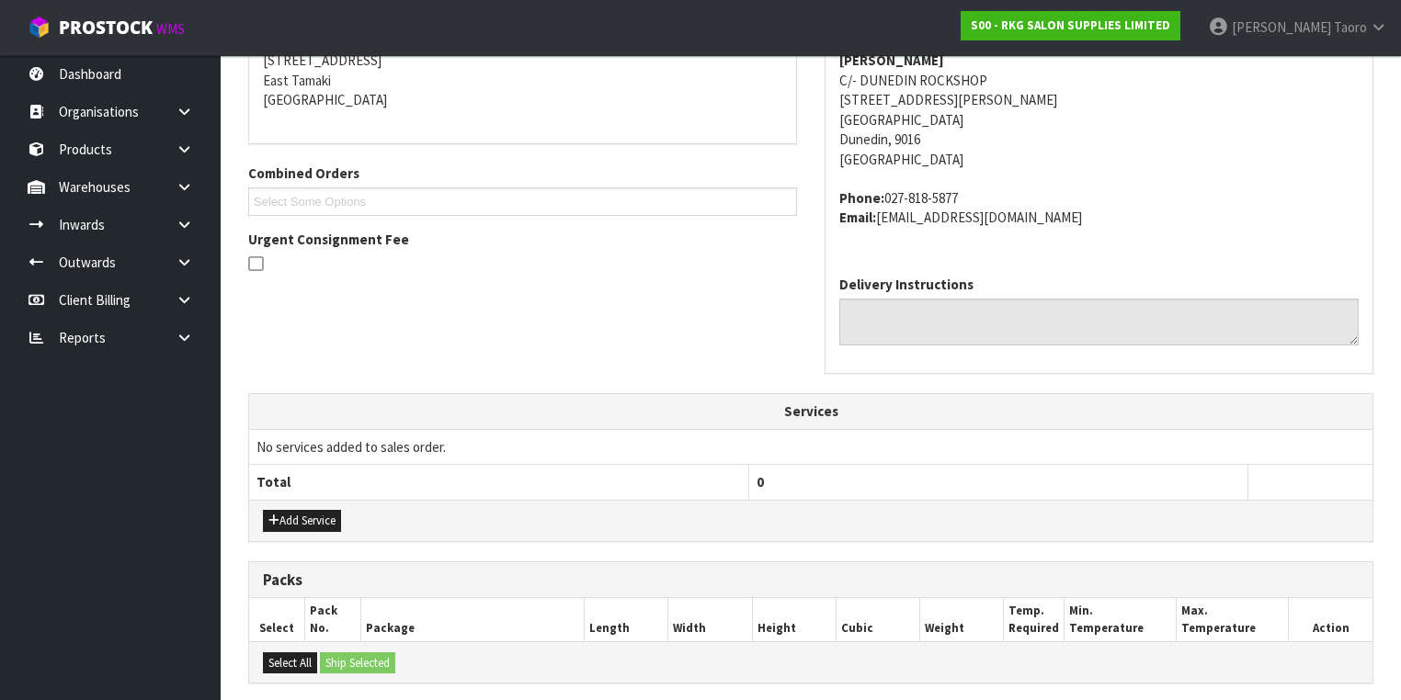
scroll to position [588, 0]
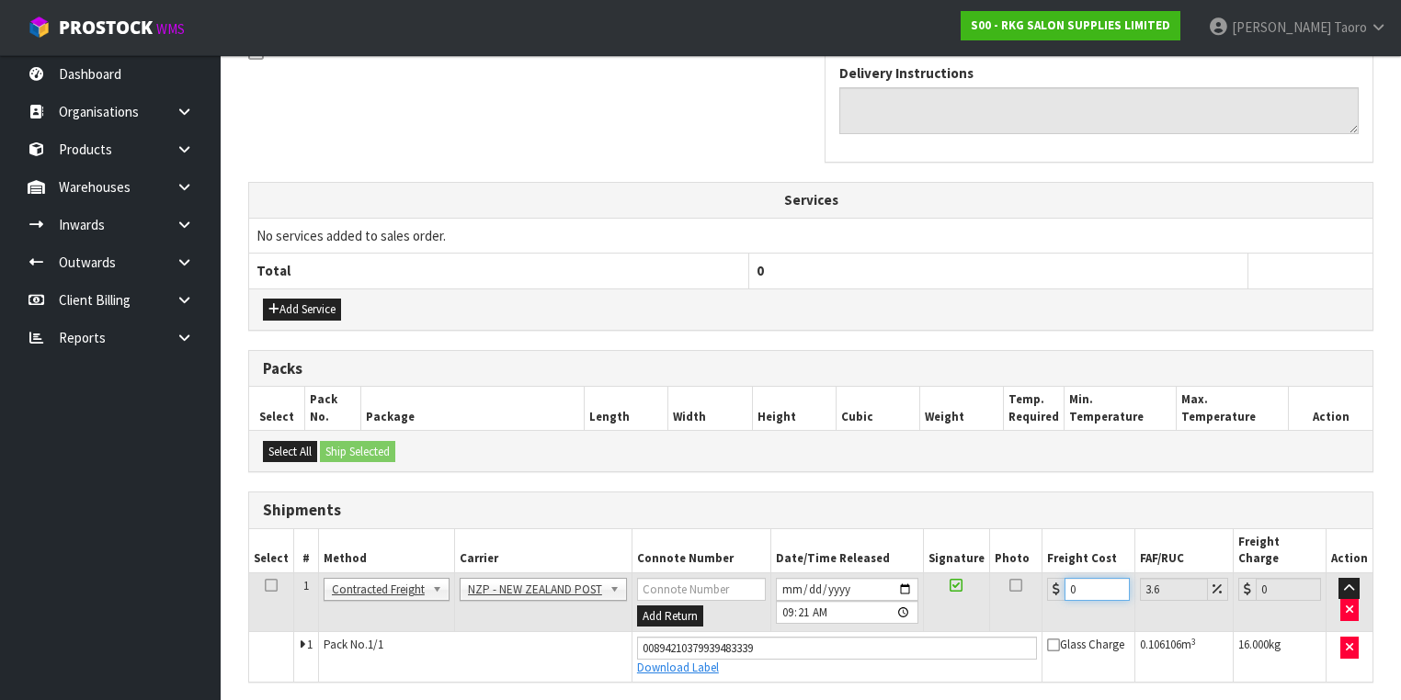
click at [1093, 578] on input "0" at bounding box center [1097, 589] width 65 height 23
type input "3"
type input "3.11"
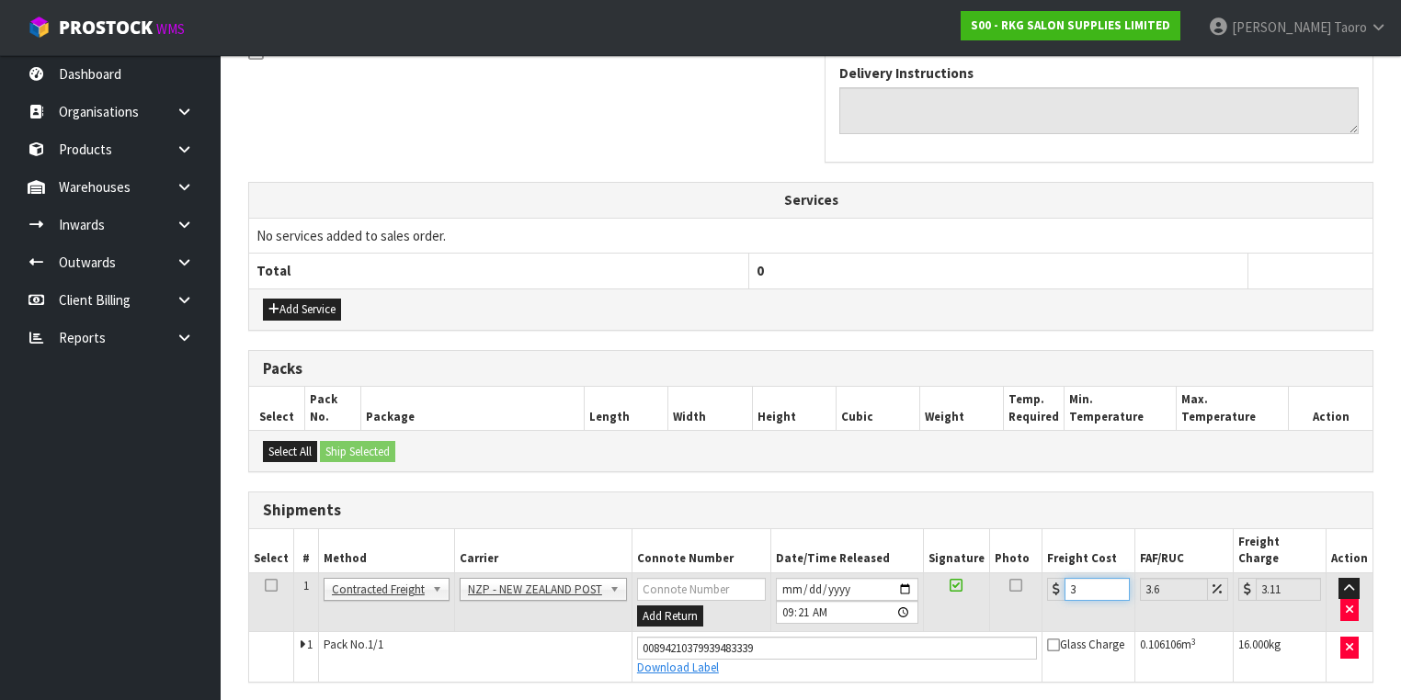
type input "31"
type input "32.12"
type input "31.6"
type input "32.74"
type input "31.61"
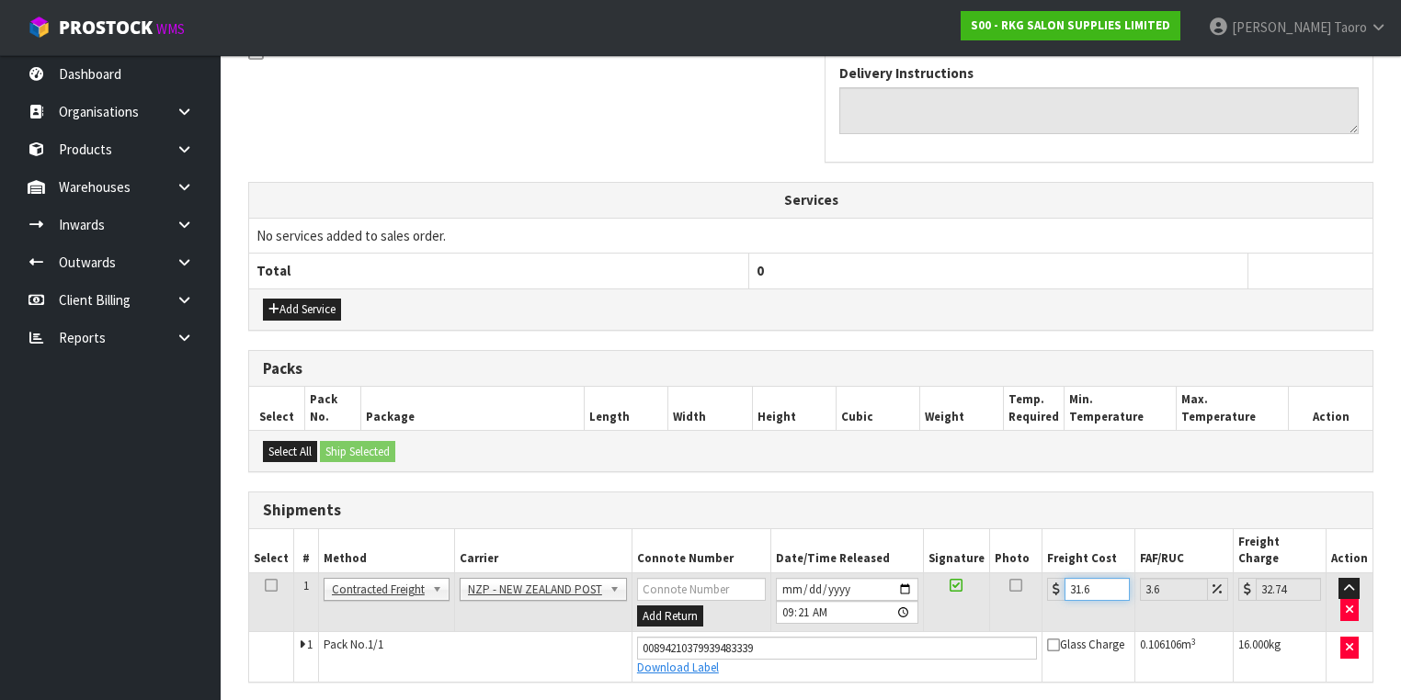
type input "32.75"
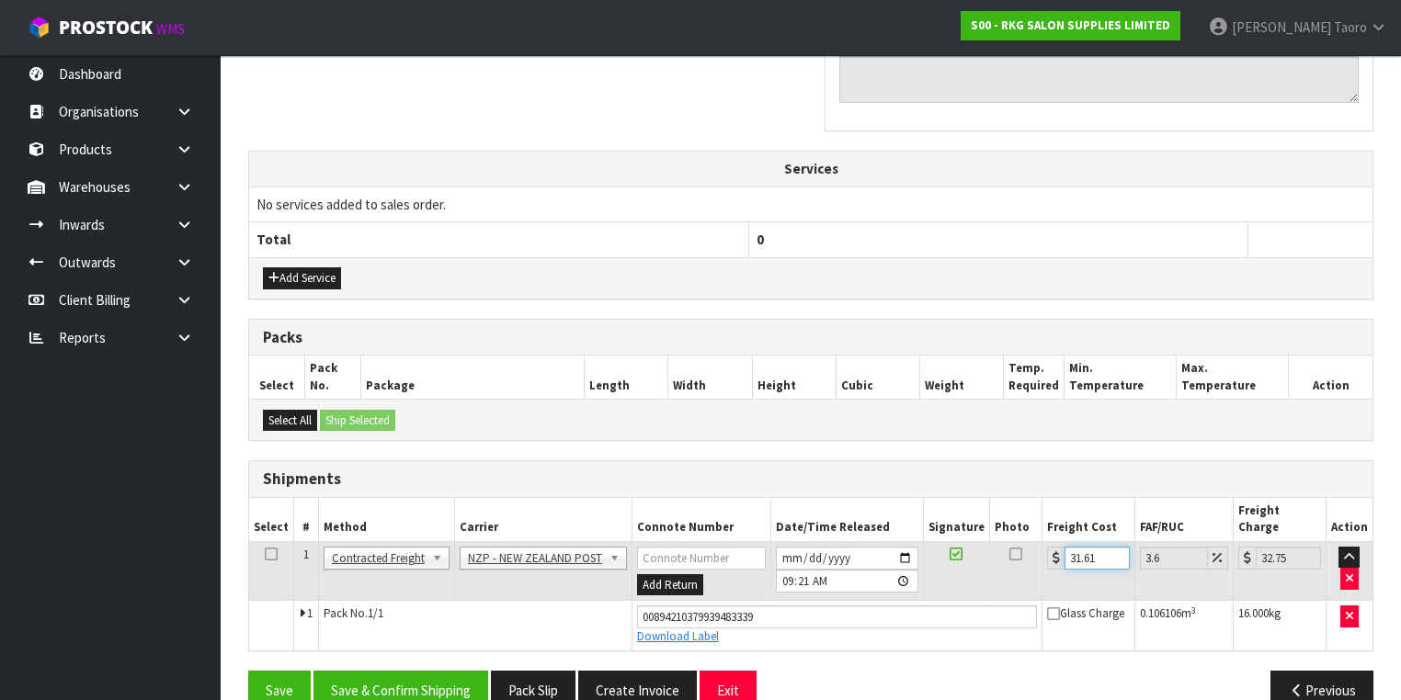
scroll to position [633, 0]
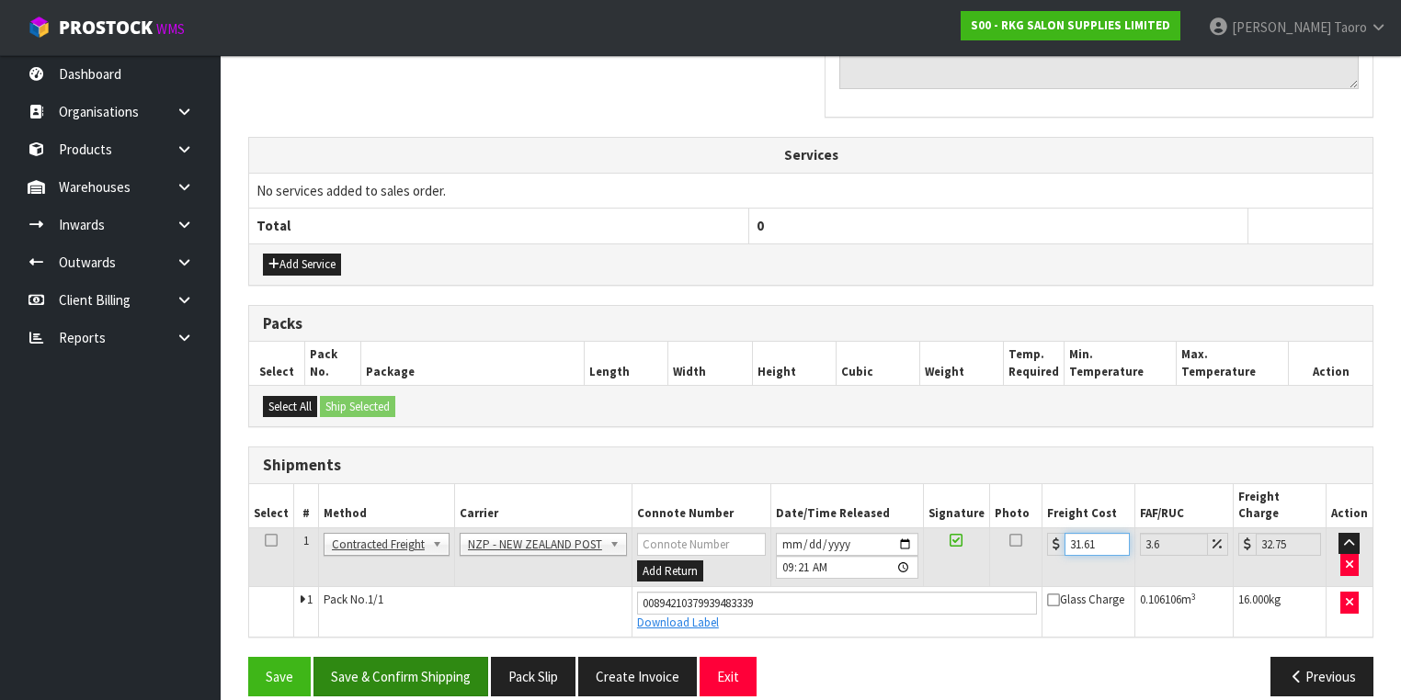
type input "31.61"
click at [423, 658] on button "Save & Confirm Shipping" at bounding box center [400, 677] width 175 height 40
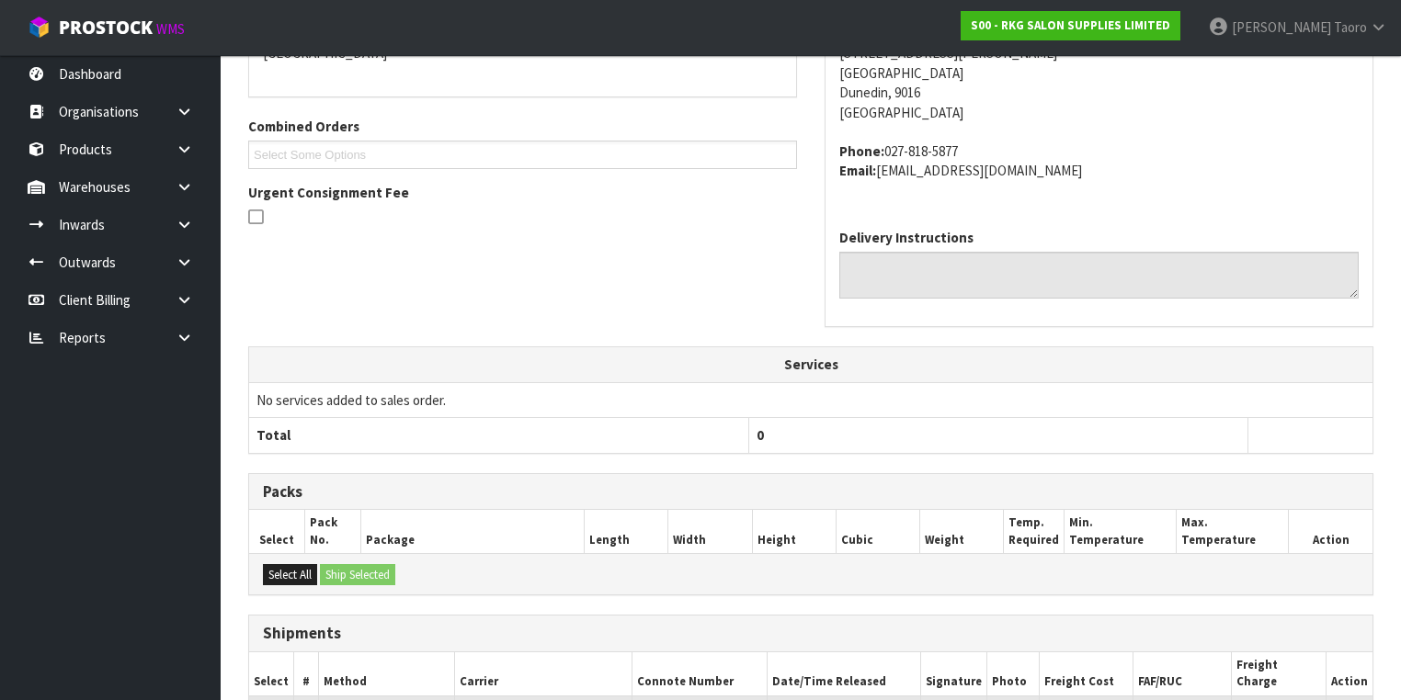
scroll to position [585, 0]
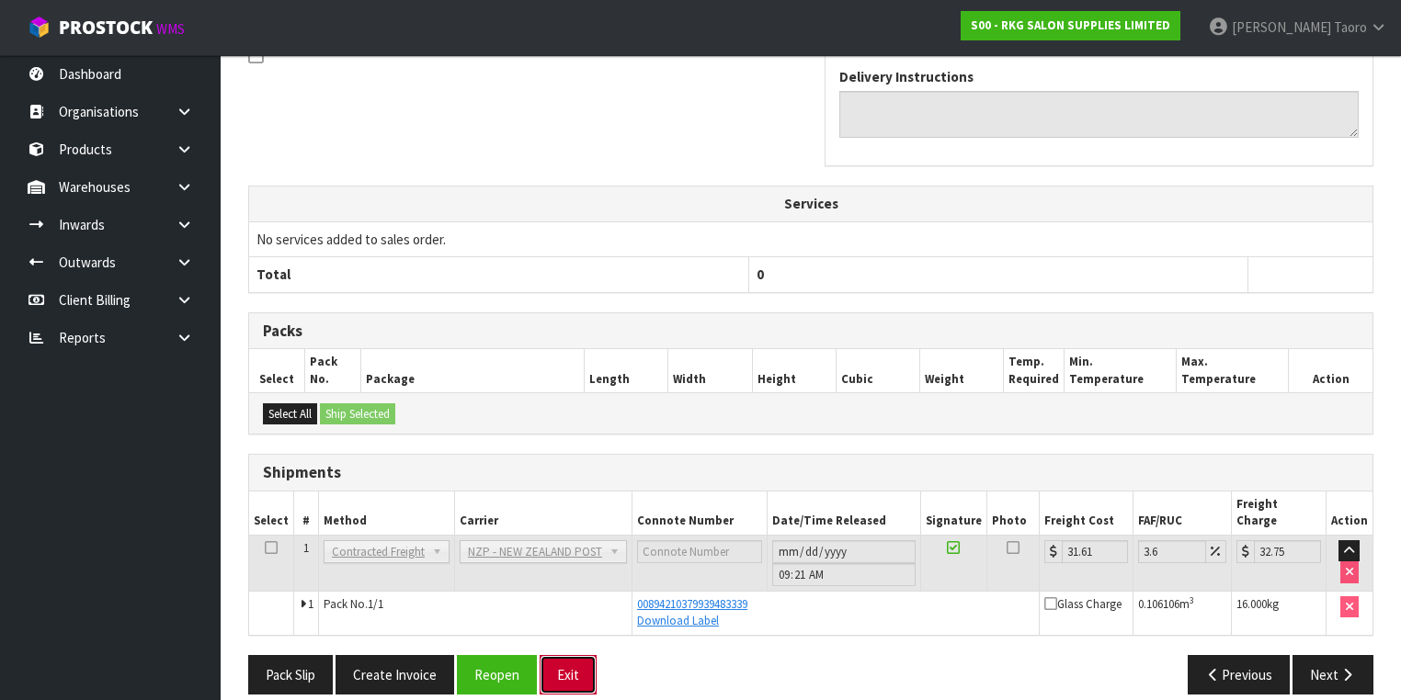
click at [574, 658] on button "Exit" at bounding box center [568, 675] width 57 height 40
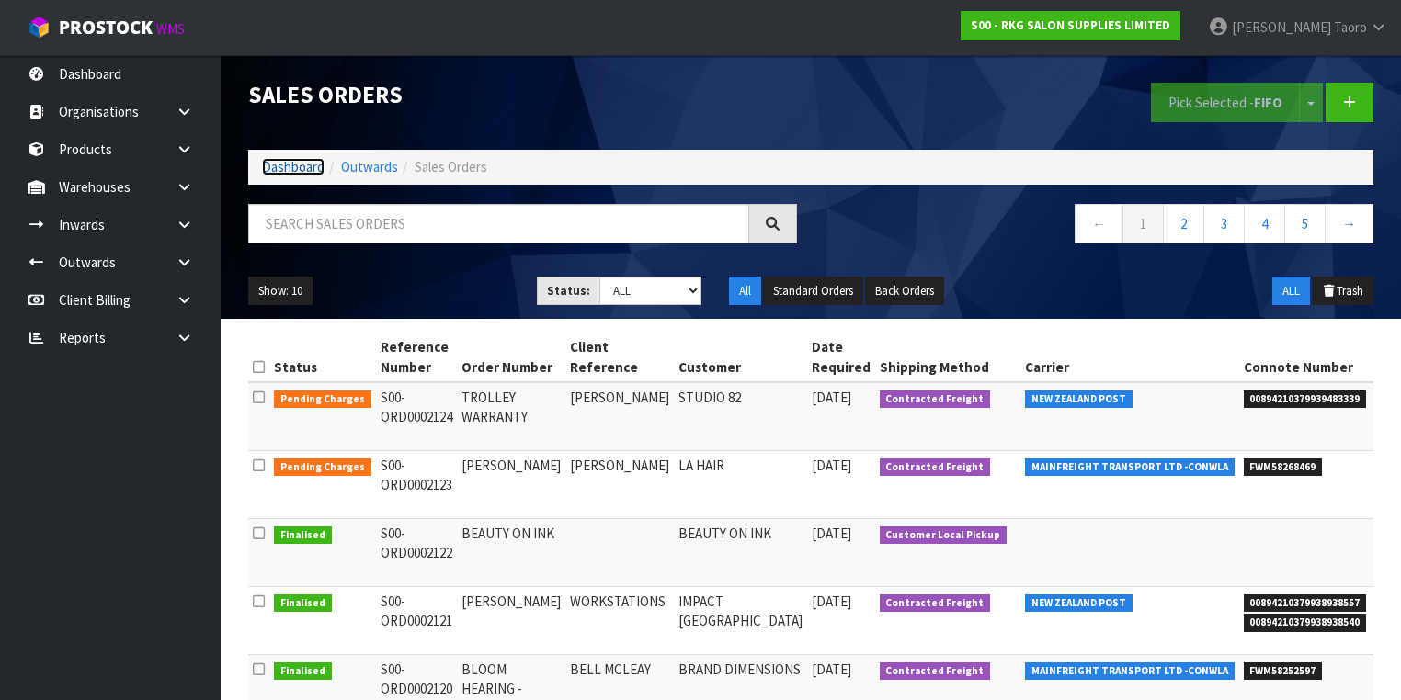
click at [313, 169] on link "Dashboard" at bounding box center [293, 166] width 63 height 17
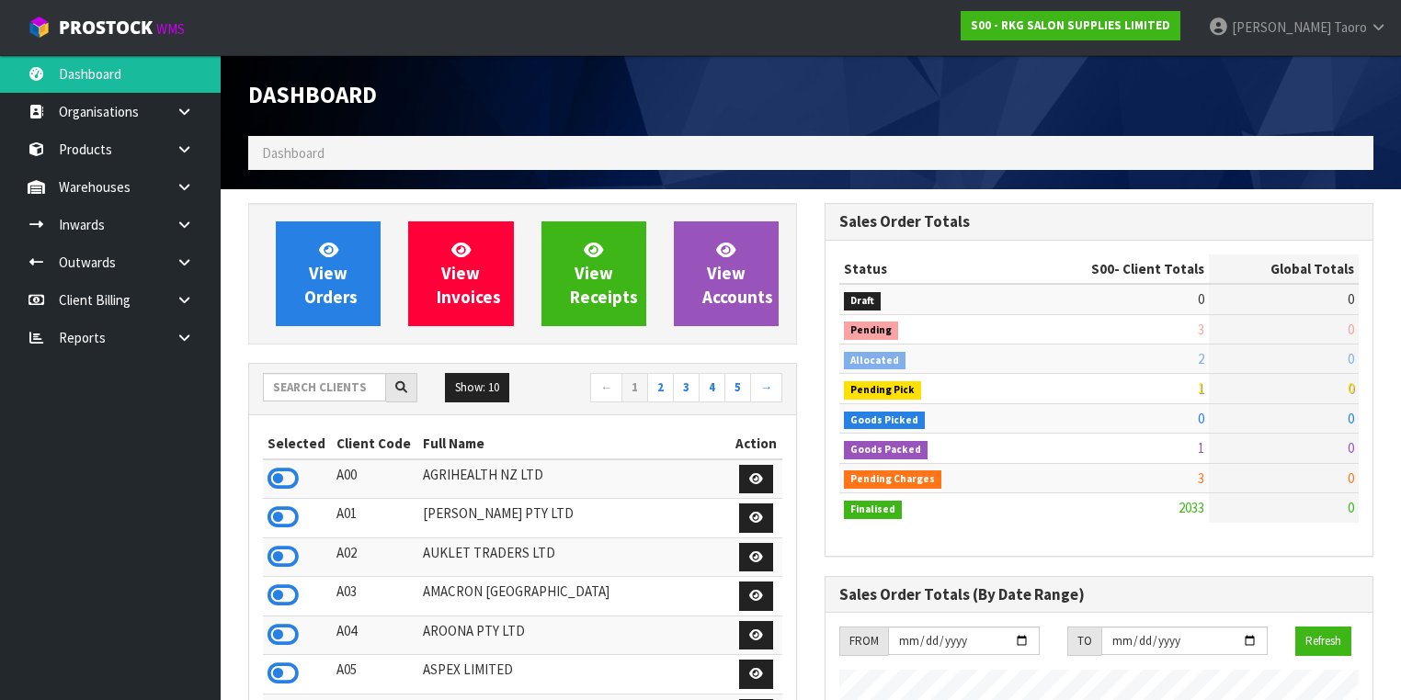
scroll to position [1446, 576]
click at [338, 387] on input "text" at bounding box center [324, 387] width 123 height 28
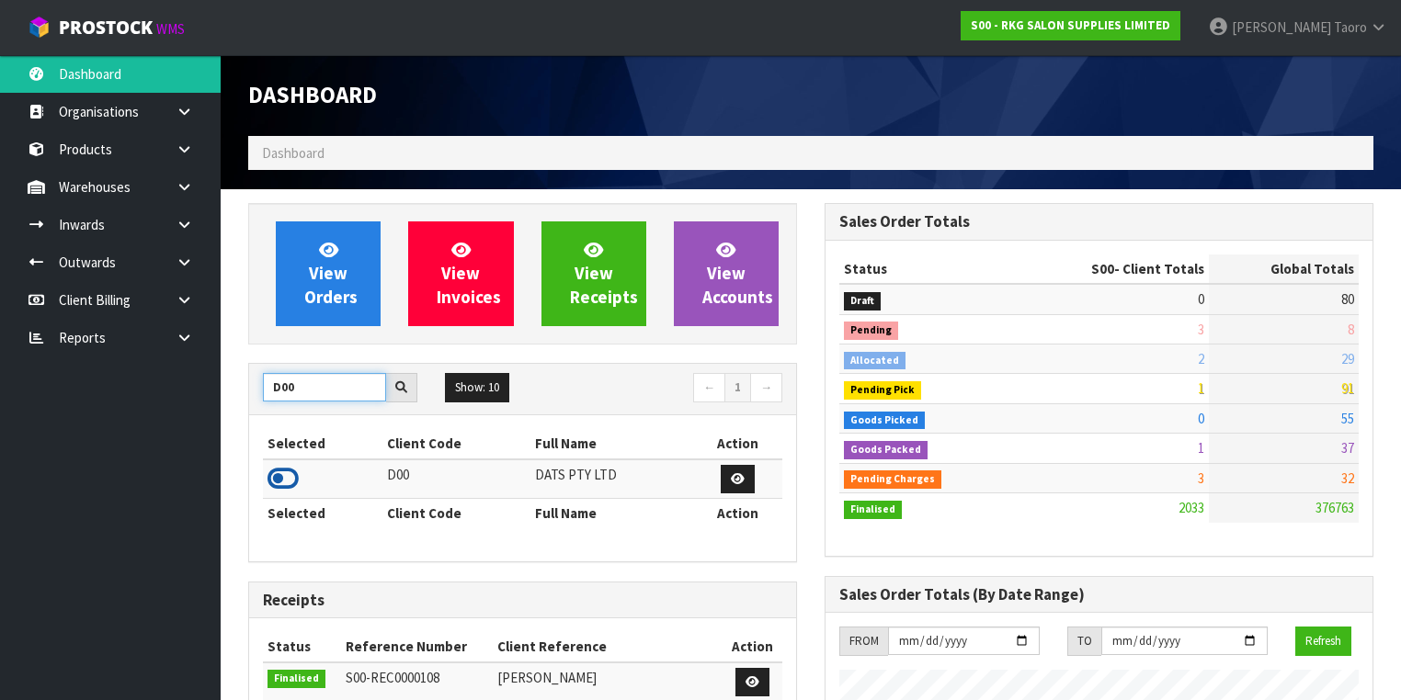
type input "D00"
click at [295, 476] on icon at bounding box center [283, 479] width 31 height 28
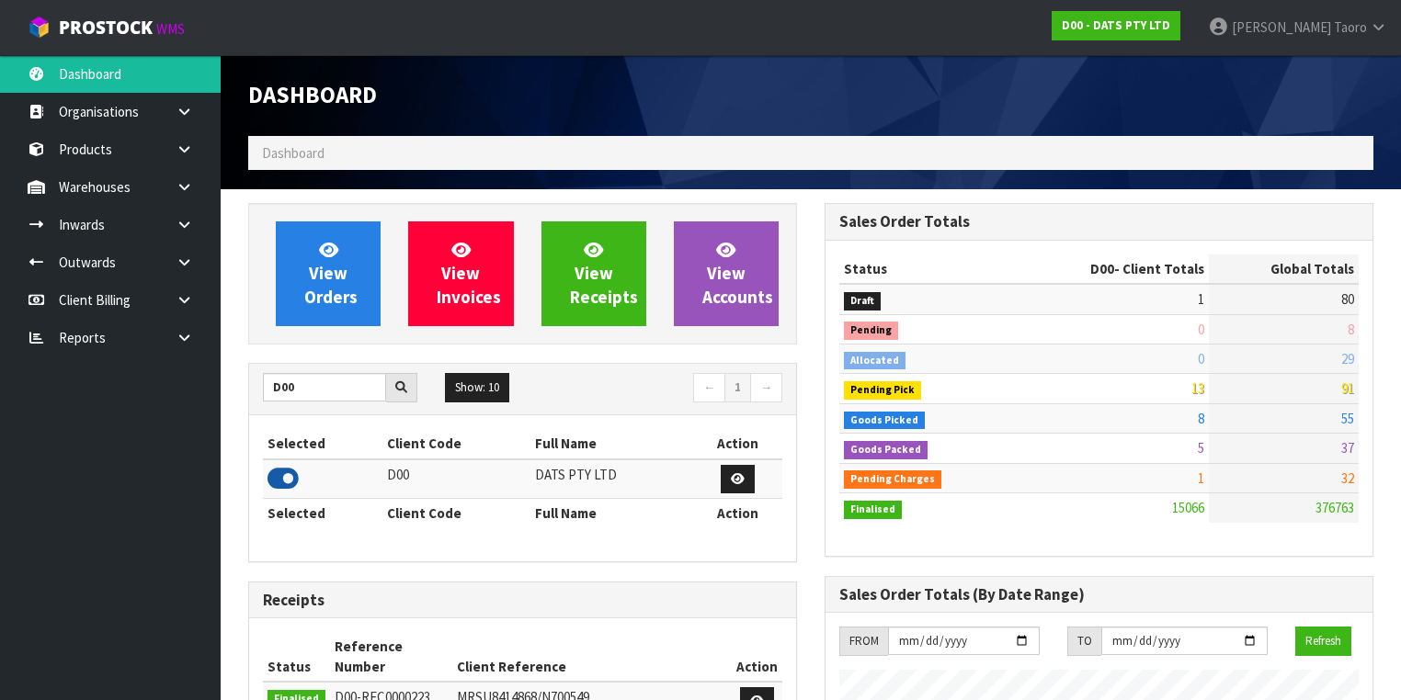
scroll to position [1426, 576]
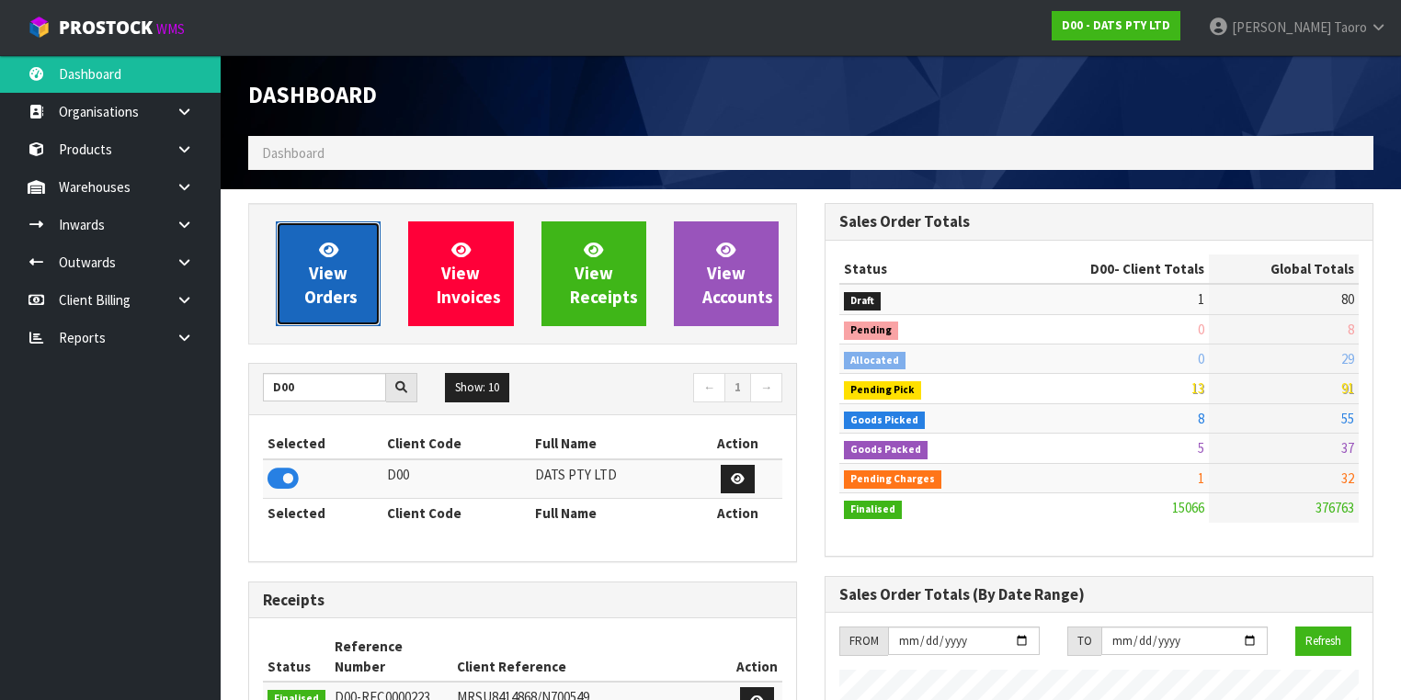
click at [346, 287] on span "View Orders" at bounding box center [330, 273] width 53 height 69
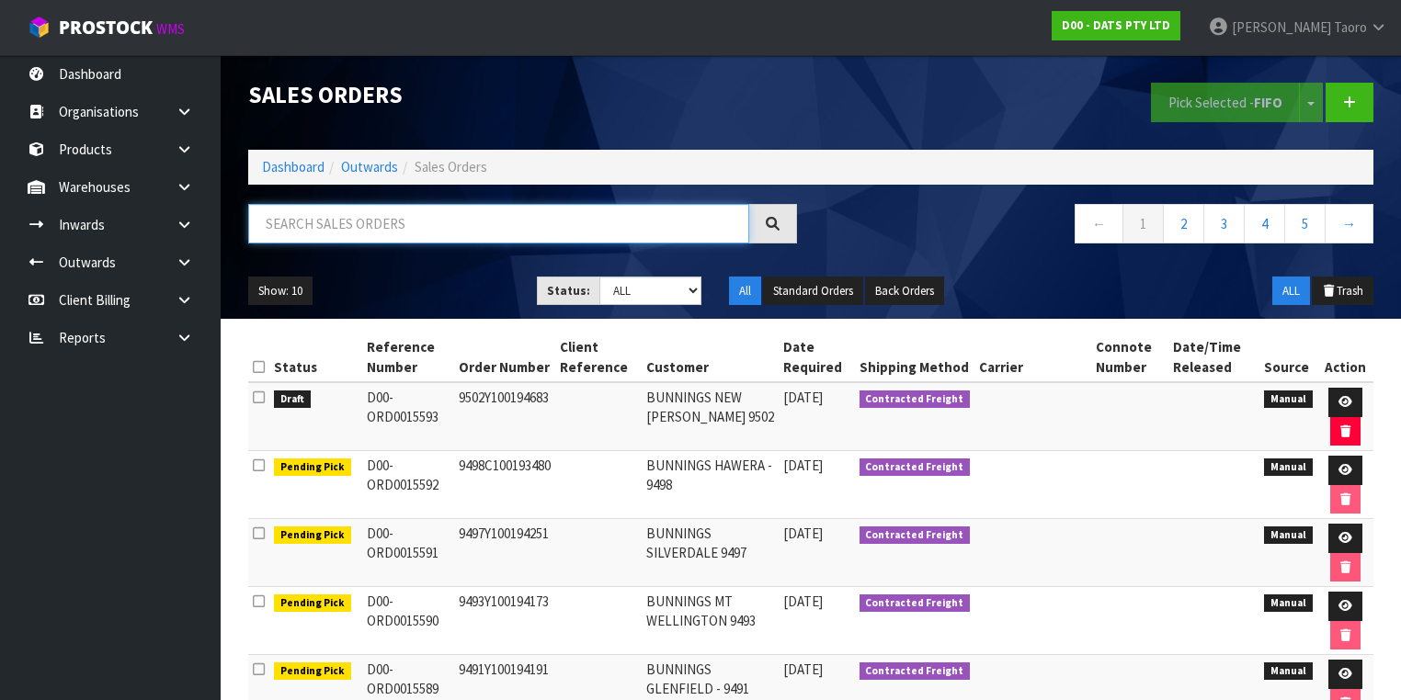
click at [438, 229] on input "text" at bounding box center [498, 224] width 501 height 40
click at [279, 173] on link "Dashboard" at bounding box center [293, 166] width 63 height 17
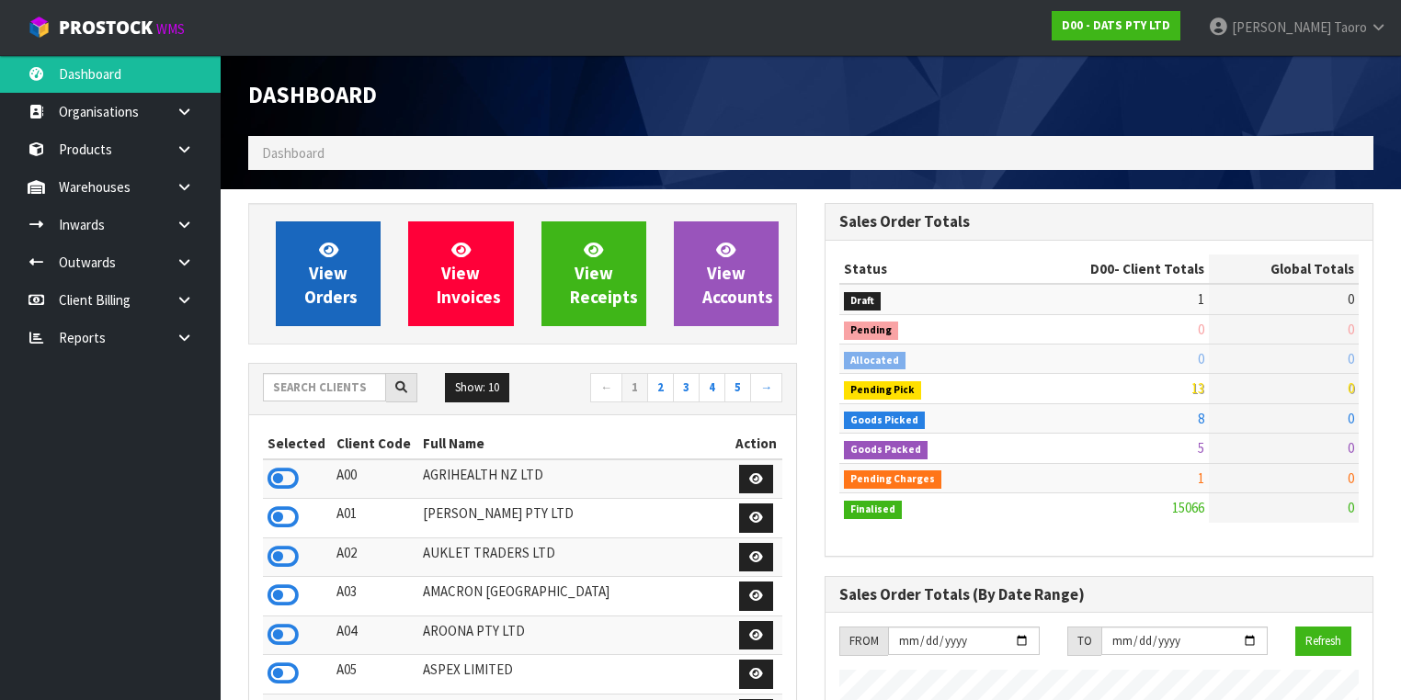
scroll to position [1426, 576]
click at [346, 283] on link "View Orders" at bounding box center [328, 274] width 105 height 105
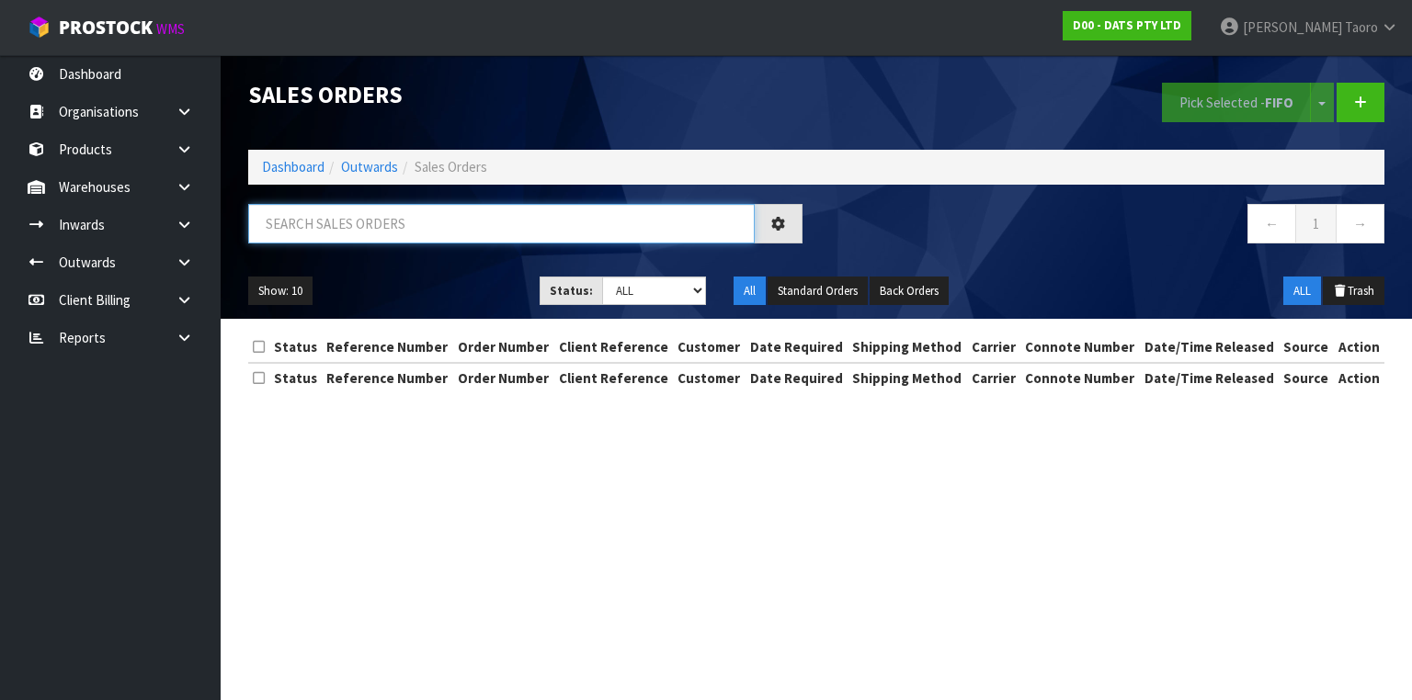
click at [335, 235] on input "text" at bounding box center [501, 224] width 507 height 40
type input "JOB-0407627"
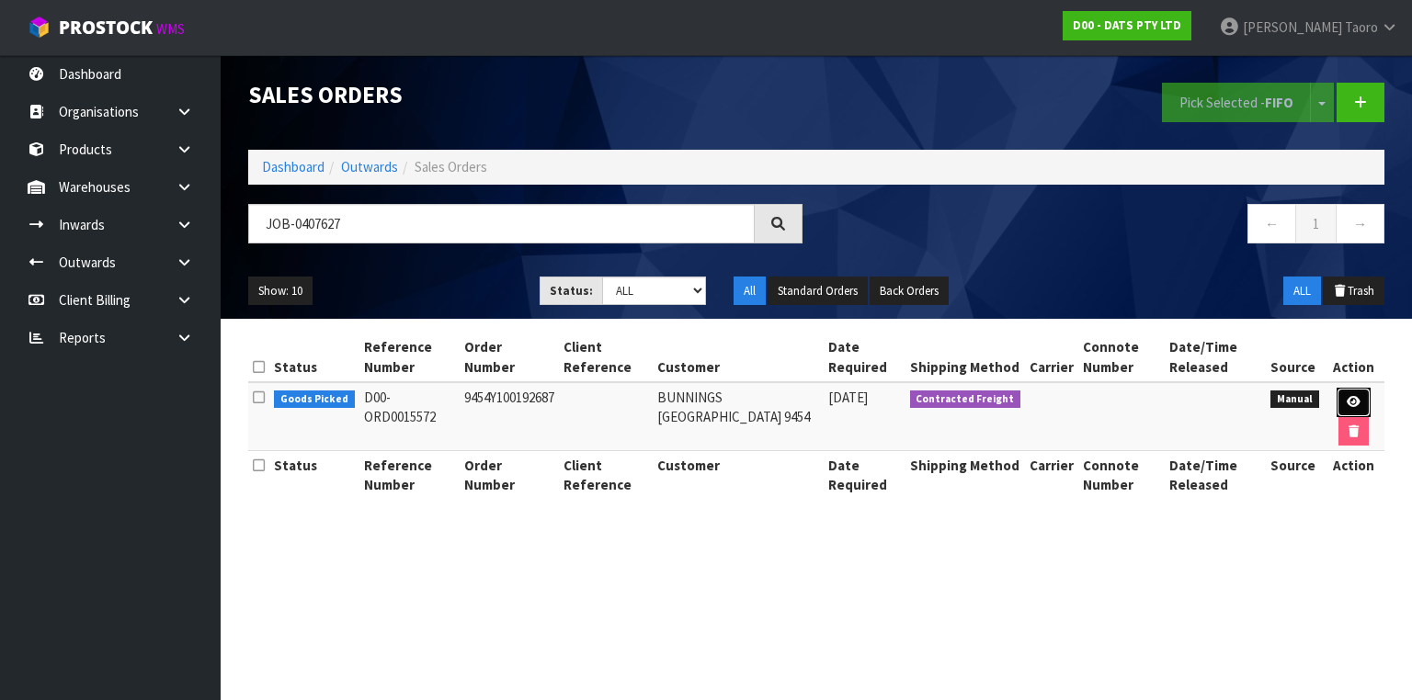
click at [1350, 393] on link at bounding box center [1354, 402] width 34 height 29
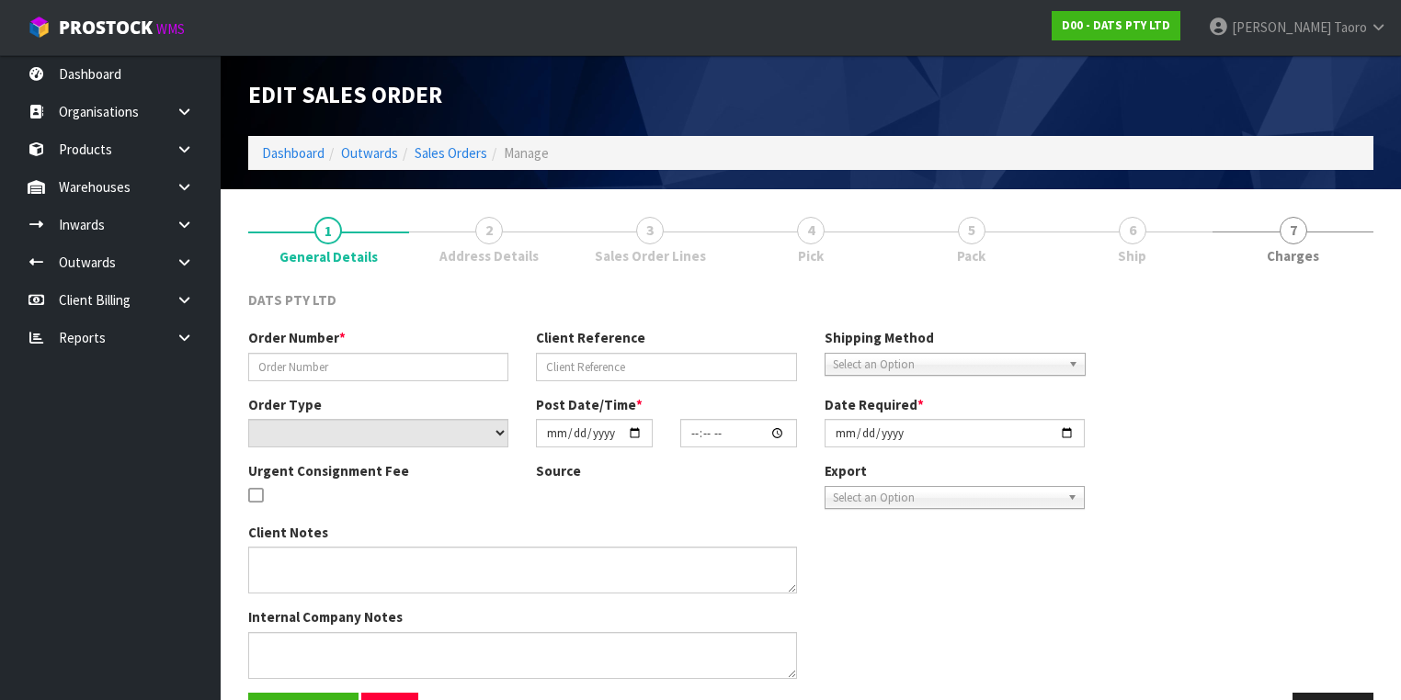
type input "9454Y100192687"
select select "number:0"
type input "2025-08-14"
type input "09:28:00.000"
type input "2025-08-14"
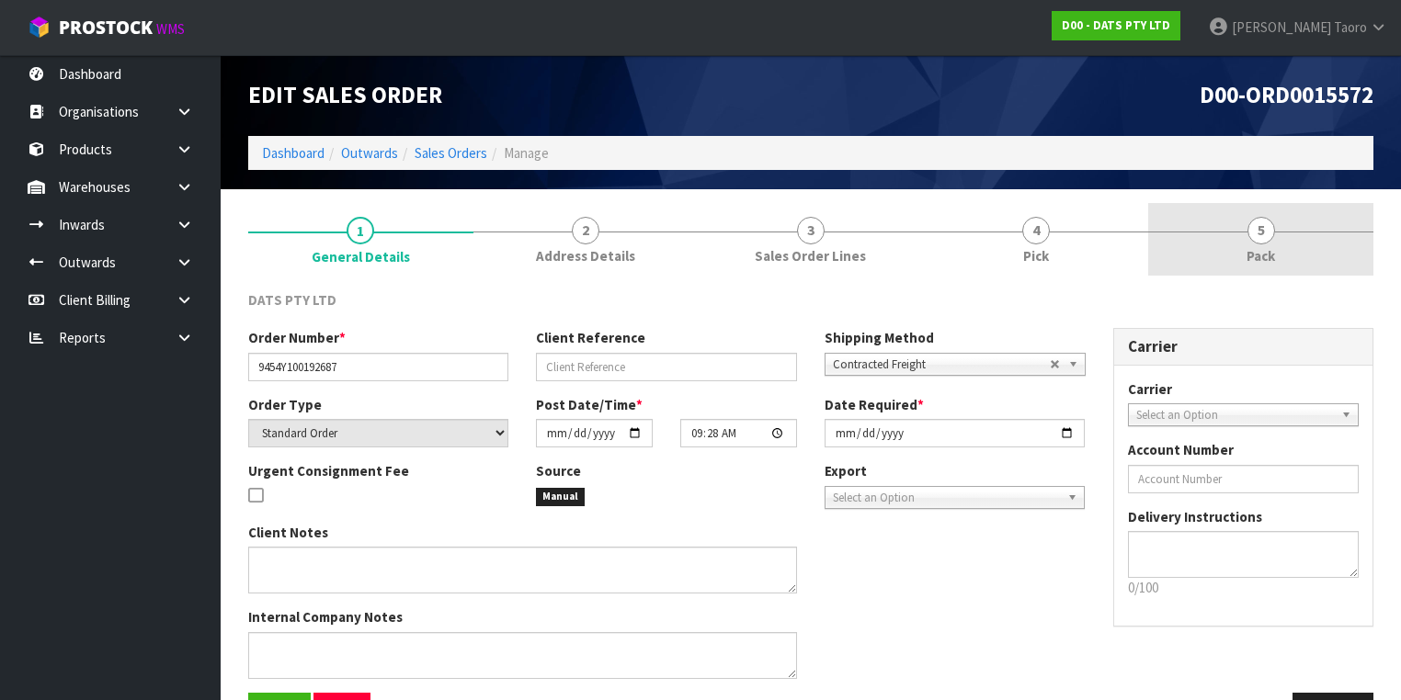
click at [1249, 246] on span "Pack" at bounding box center [1261, 255] width 28 height 19
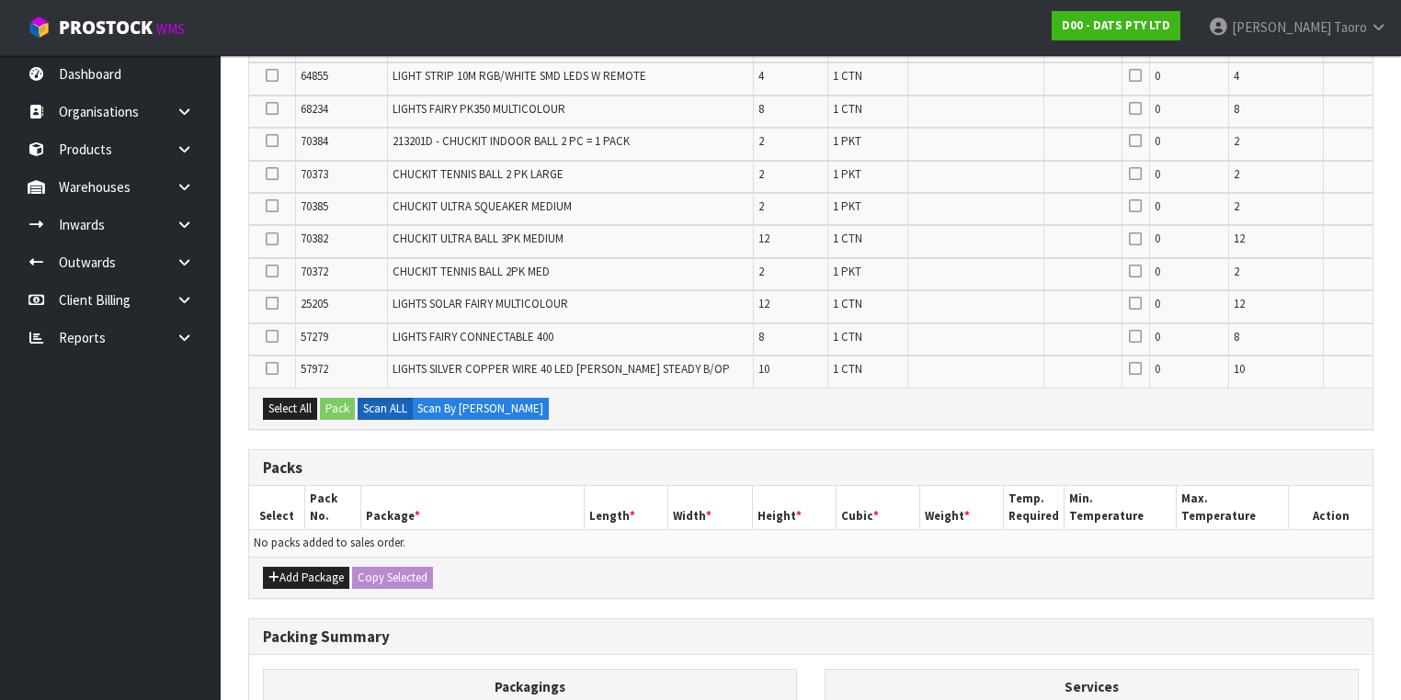
scroll to position [662, 0]
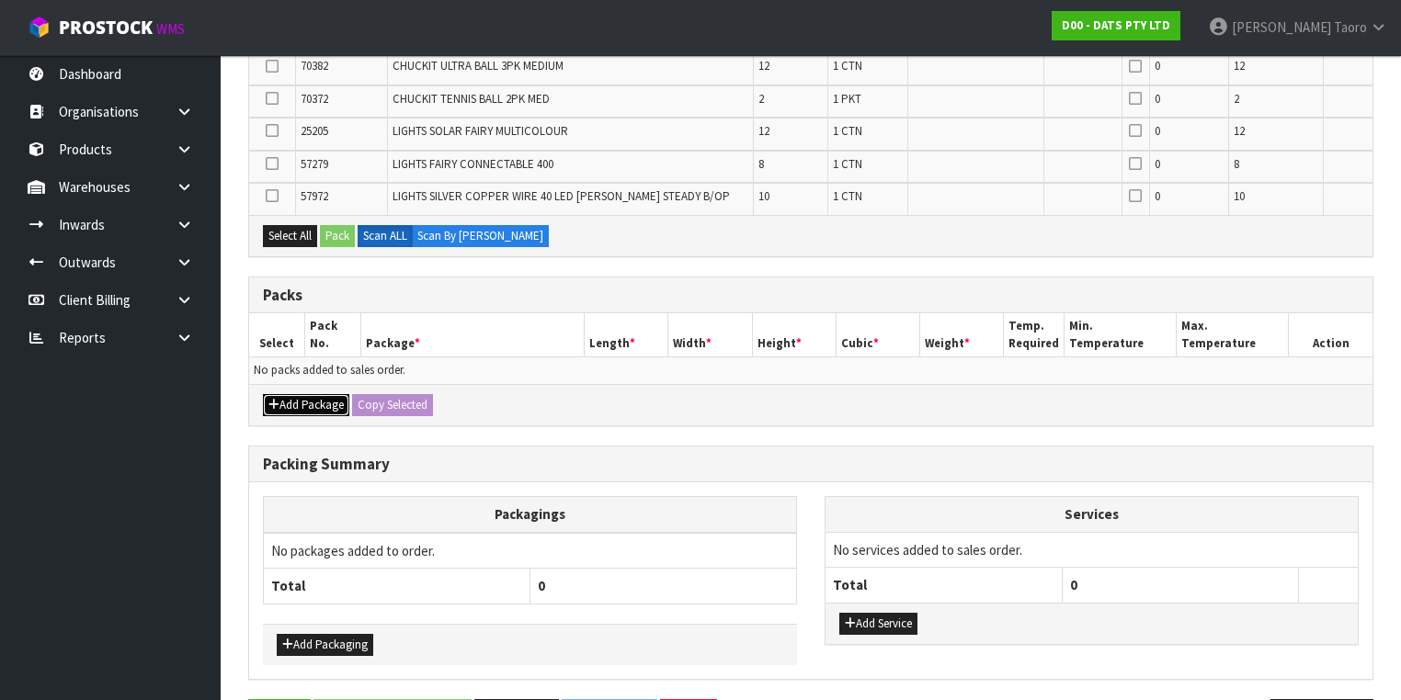
click at [304, 401] on button "Add Package" at bounding box center [306, 405] width 86 height 22
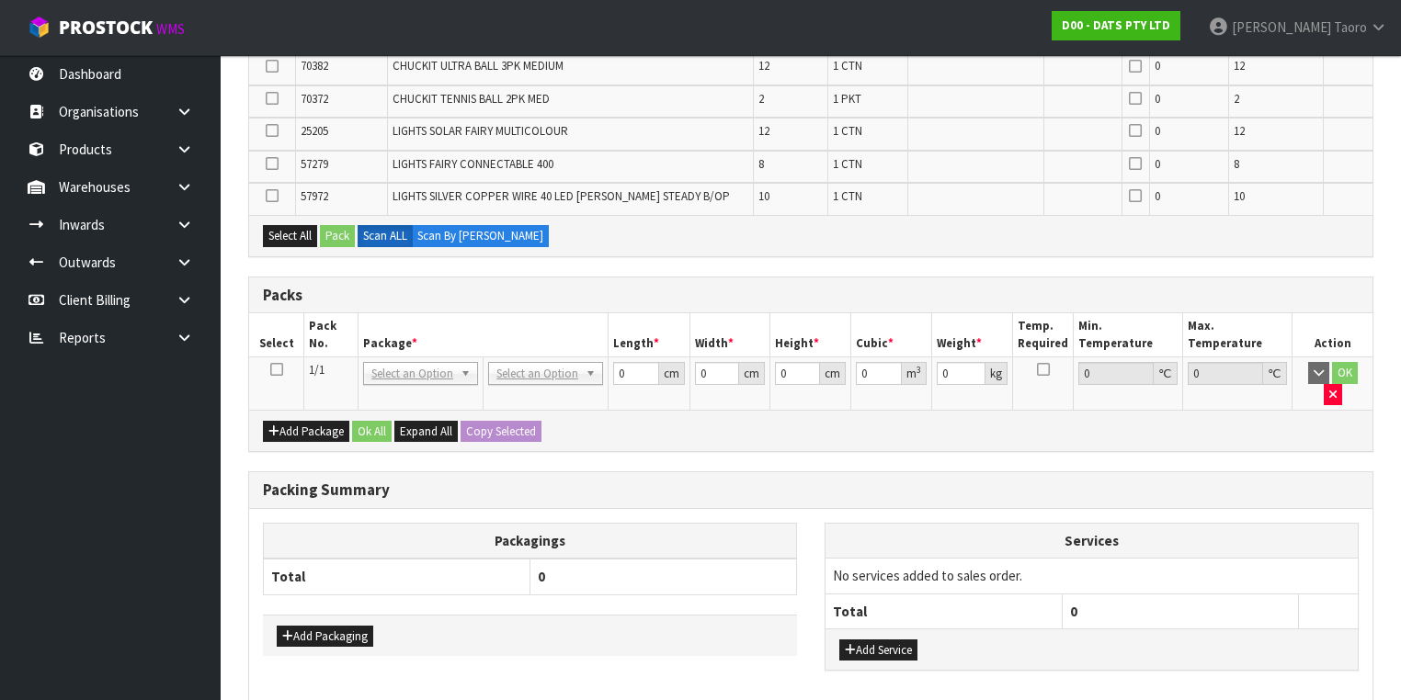
click at [276, 370] on icon at bounding box center [276, 370] width 13 height 1
click at [485, 302] on div "Packs" at bounding box center [810, 296] width 1123 height 37
click at [732, 432] on div "Combine Orders D00-ORD0015555 D00-ORD0015562 D00-ORD0015564 D00-ORD0015570 D00-…" at bounding box center [810, 204] width 1125 height 1150
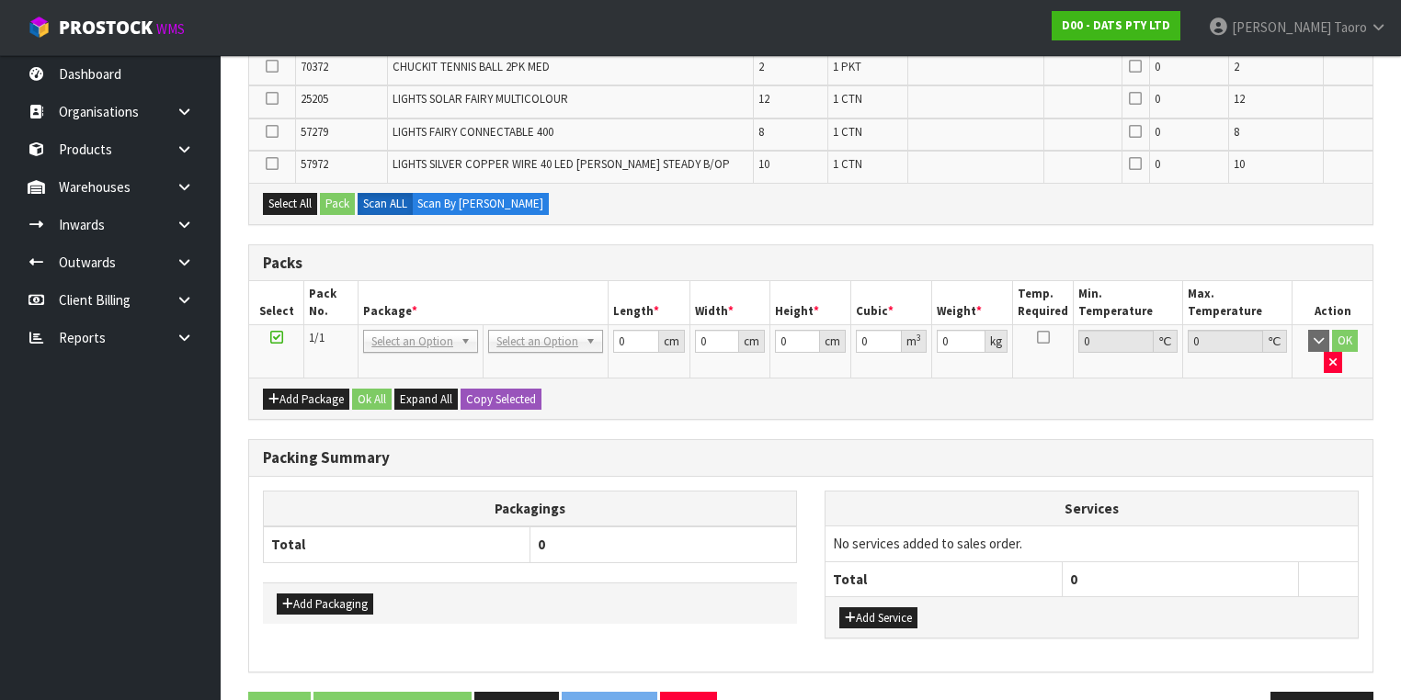
scroll to position [721, 0]
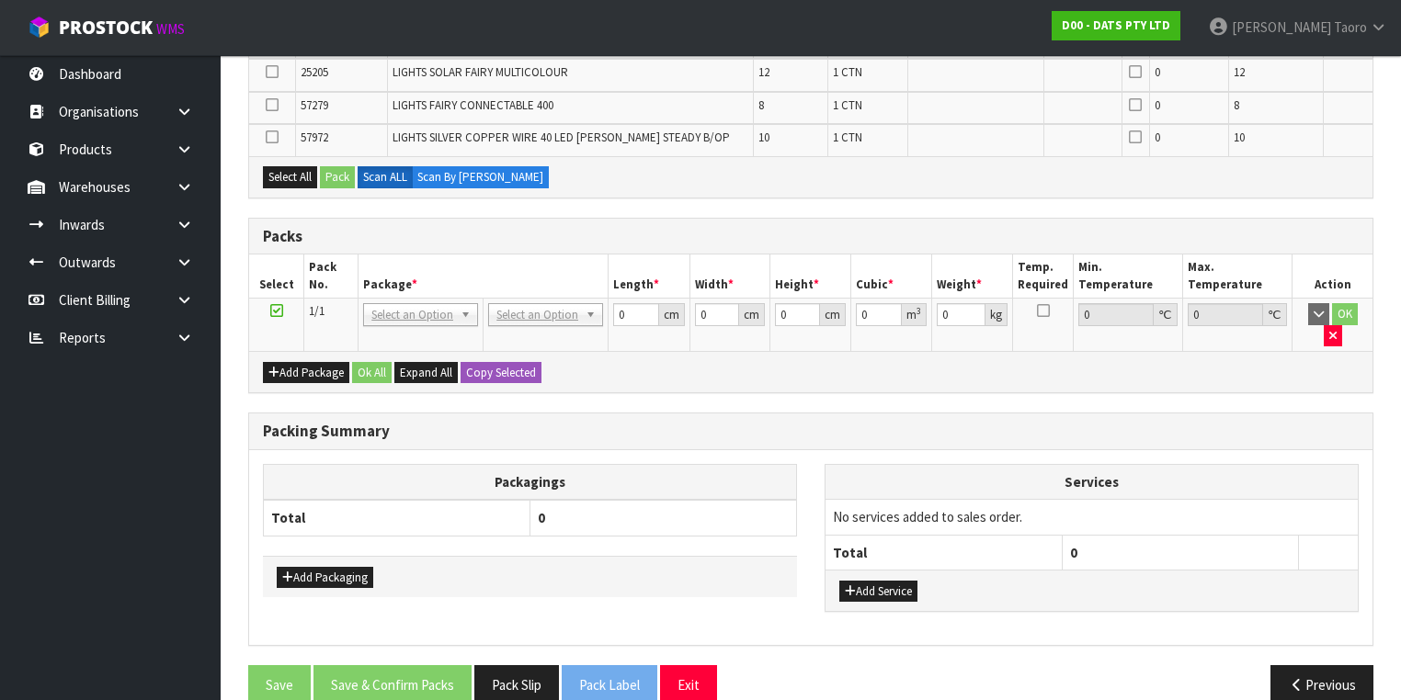
click at [628, 423] on h3 "Packing Summary" at bounding box center [811, 431] width 1096 height 17
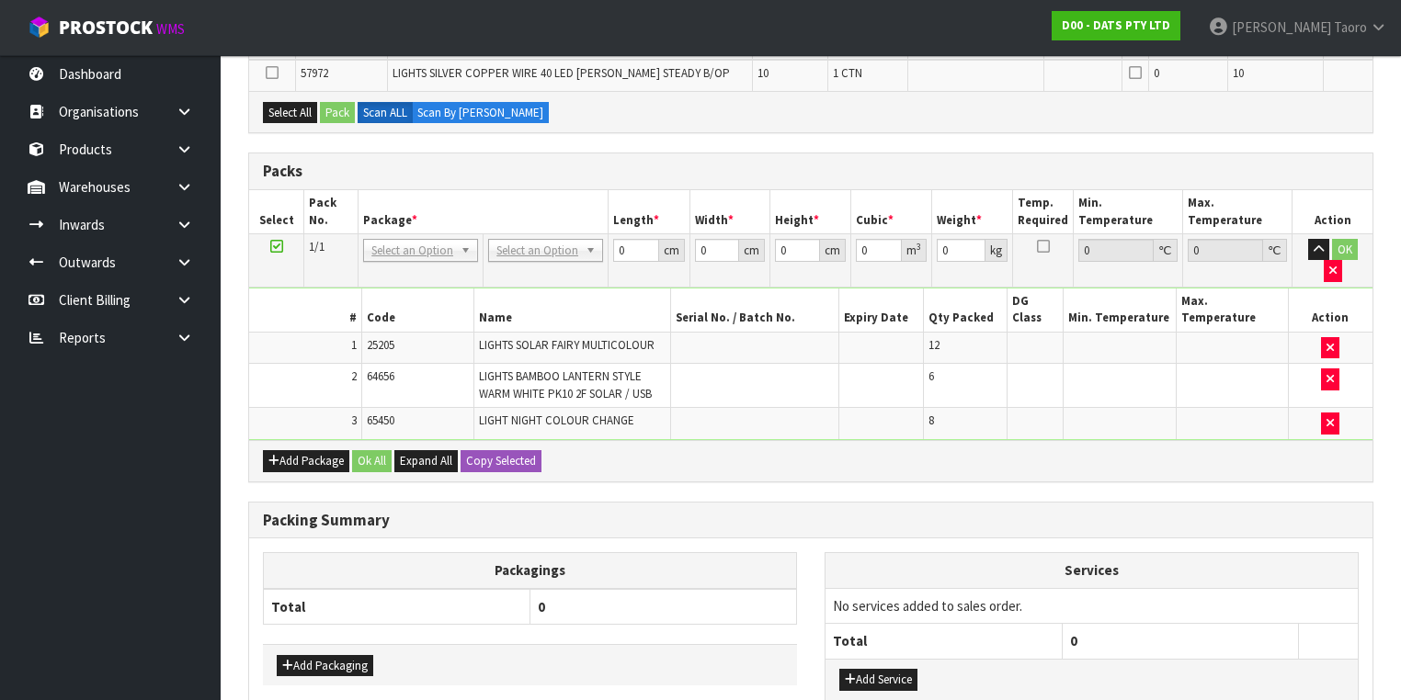
scroll to position [656, 0]
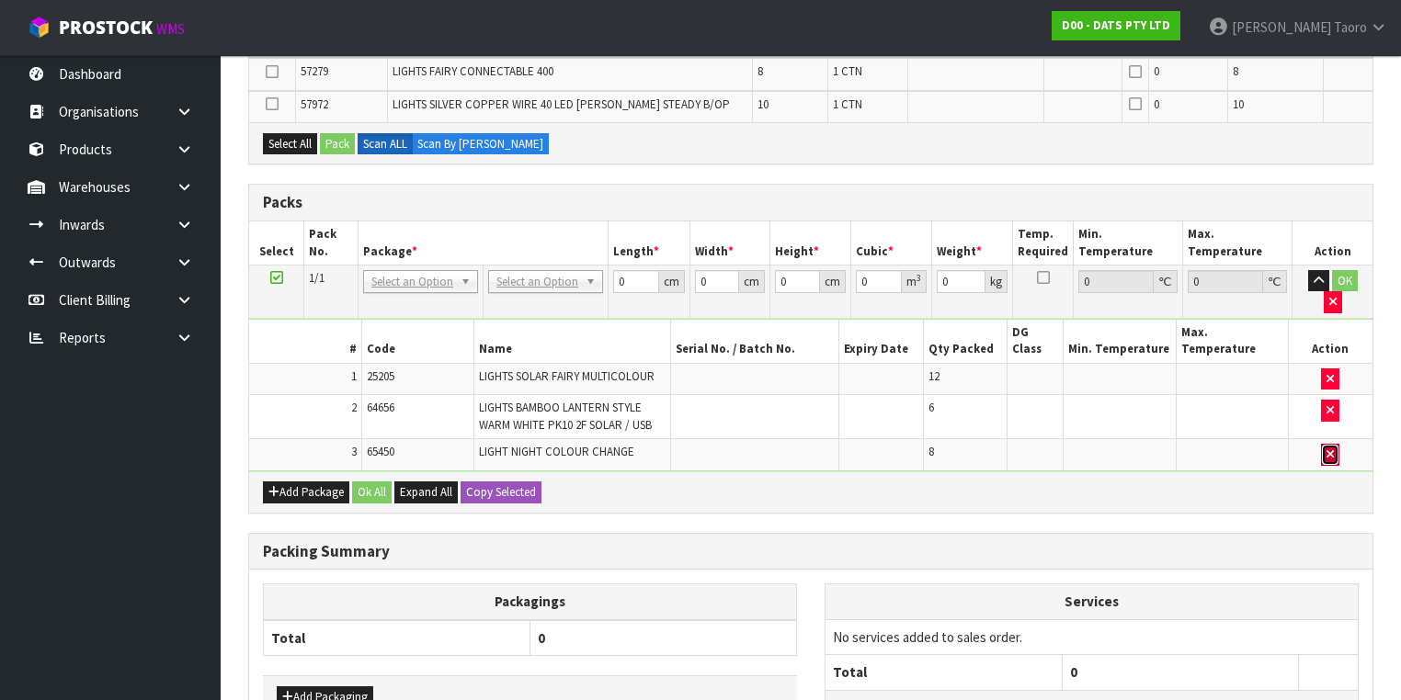
click at [1325, 444] on button "button" at bounding box center [1330, 455] width 18 height 22
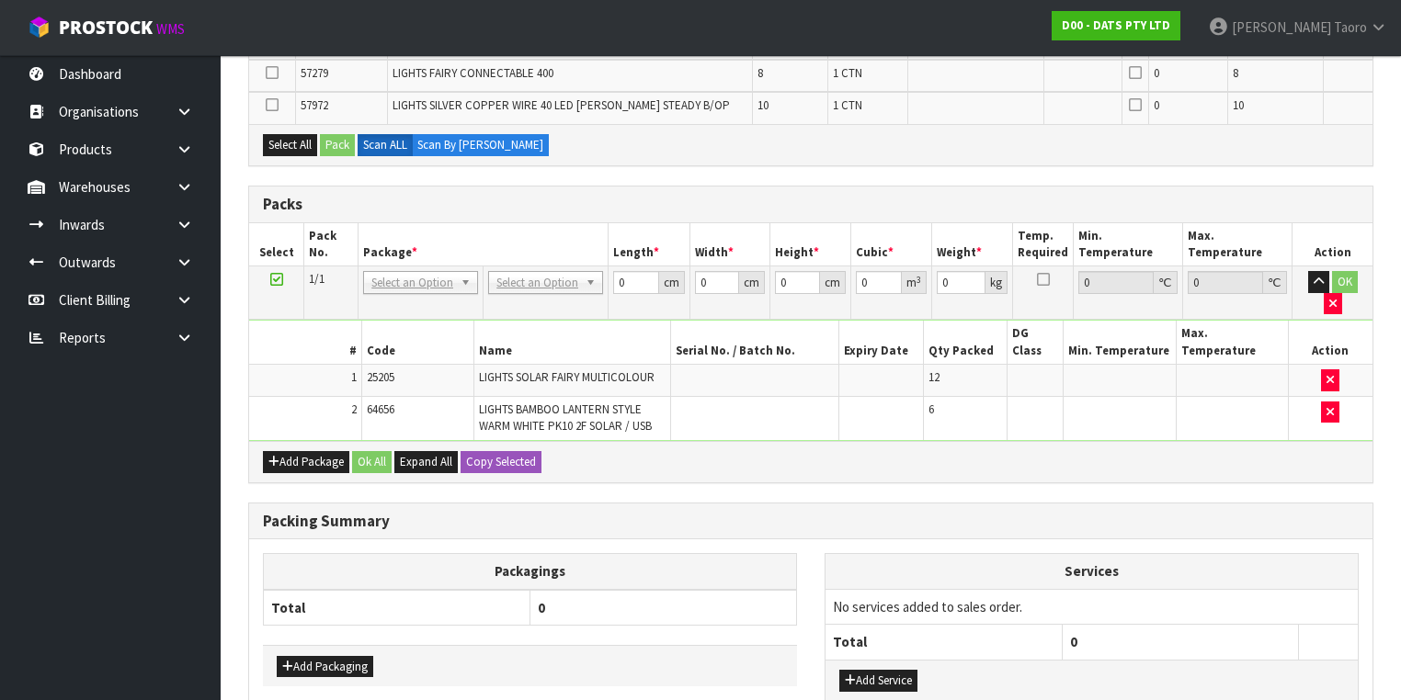
click at [1185, 554] on th "Services" at bounding box center [1092, 571] width 532 height 35
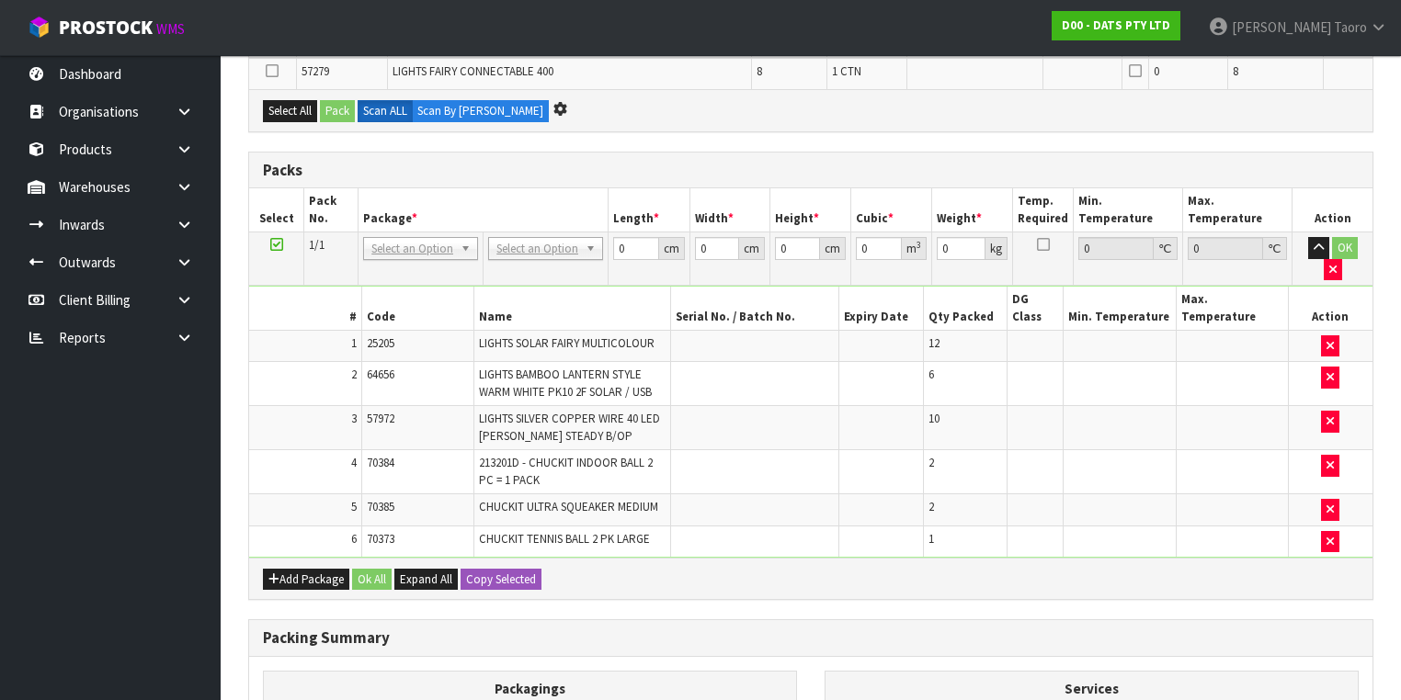
scroll to position [592, 0]
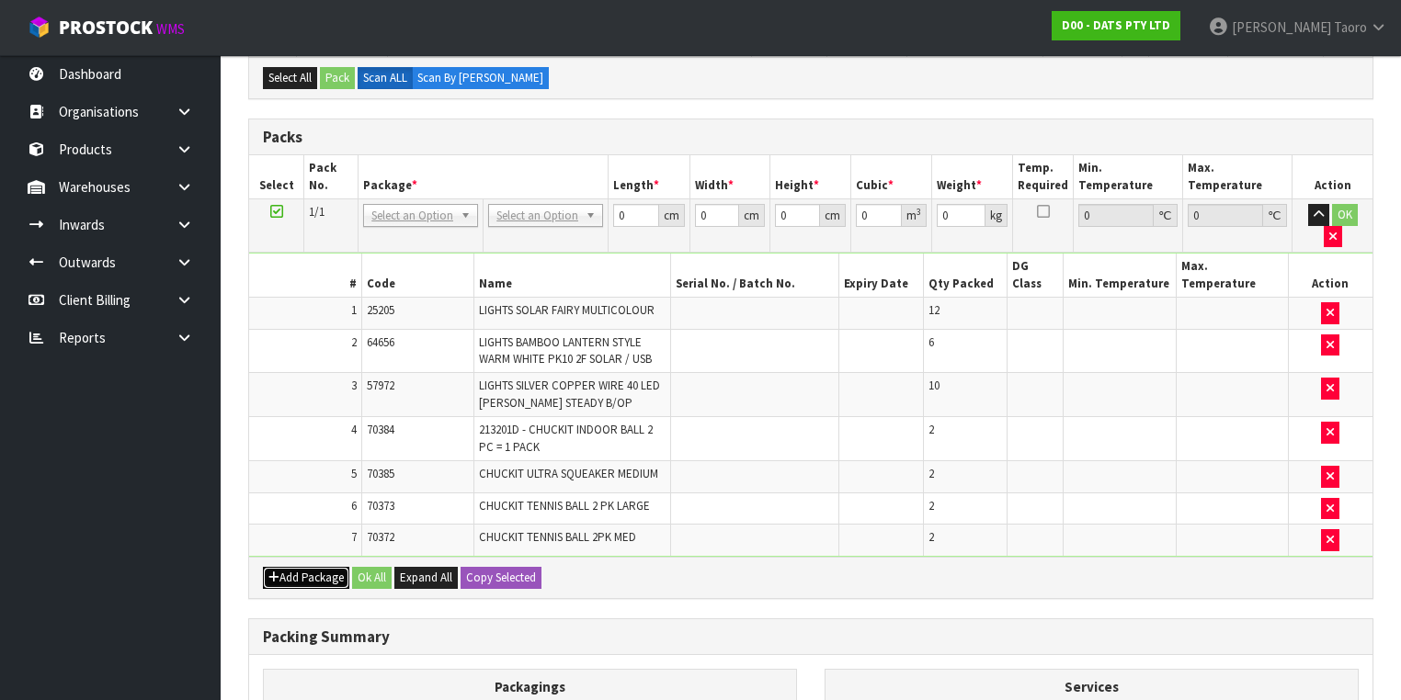
click at [314, 567] on button "Add Package" at bounding box center [306, 578] width 86 height 22
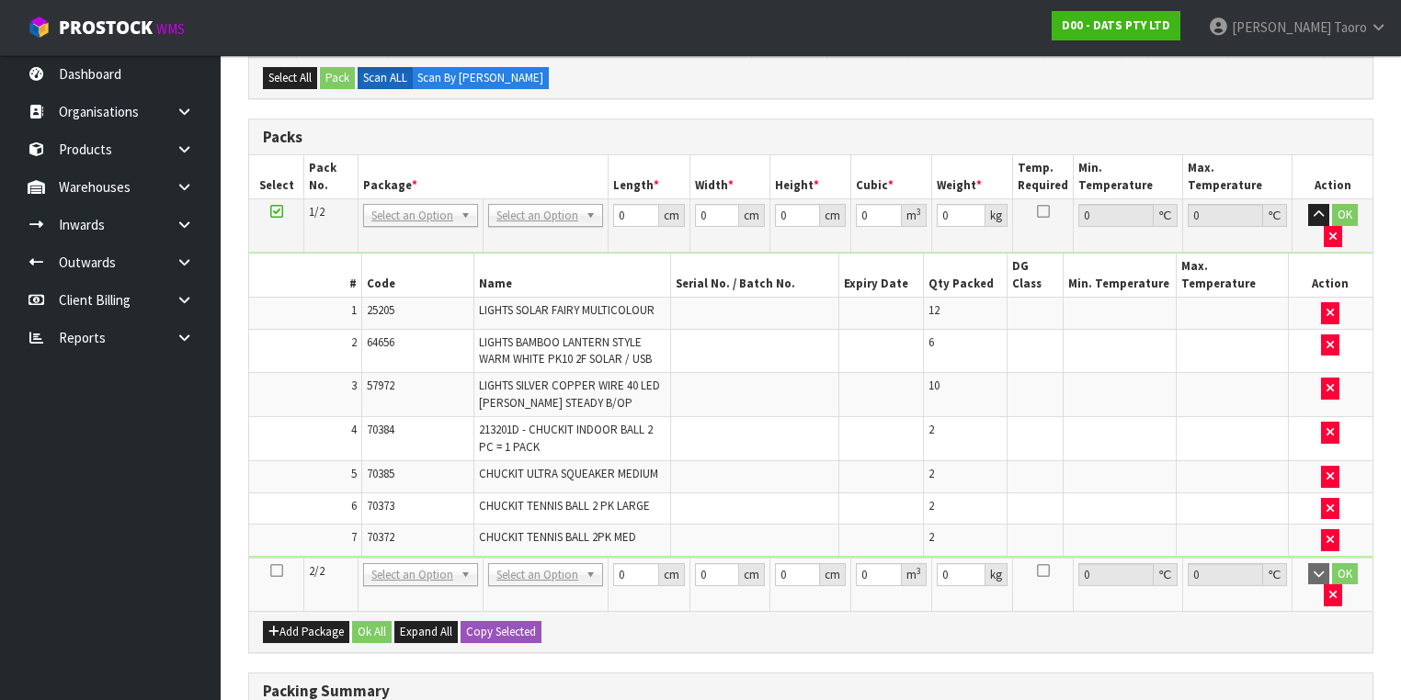
click at [276, 571] on icon at bounding box center [276, 571] width 13 height 1
click at [305, 493] on td "6" at bounding box center [305, 509] width 112 height 32
click at [1308, 204] on button "button" at bounding box center [1318, 215] width 21 height 22
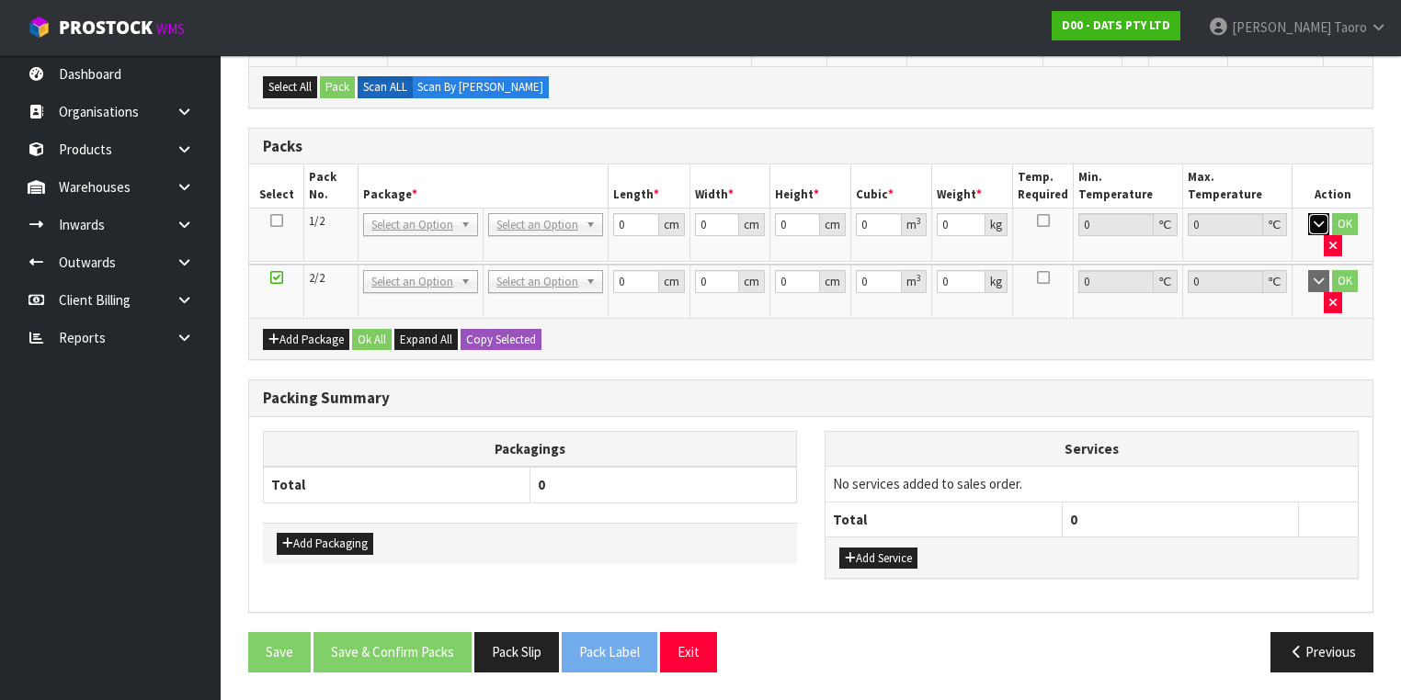
scroll to position [530, 0]
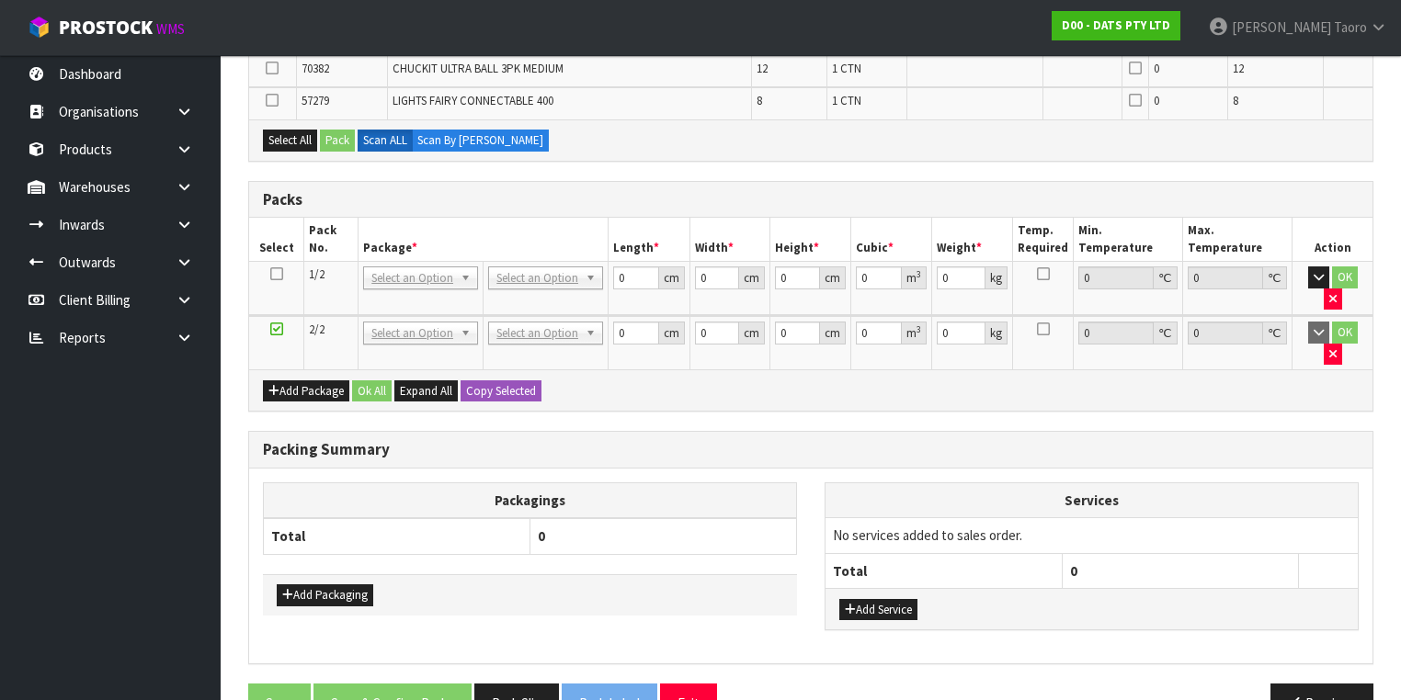
click at [1125, 432] on div "Packing Summary" at bounding box center [810, 450] width 1123 height 37
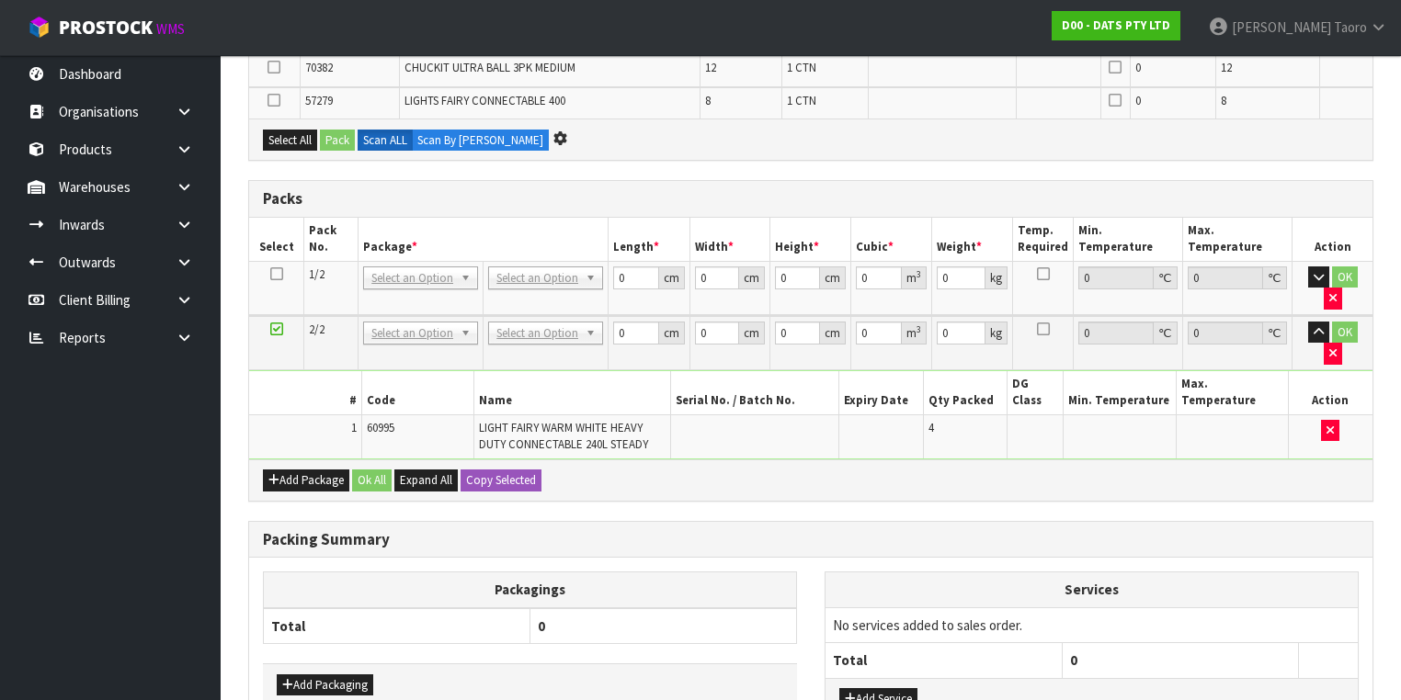
scroll to position [0, 0]
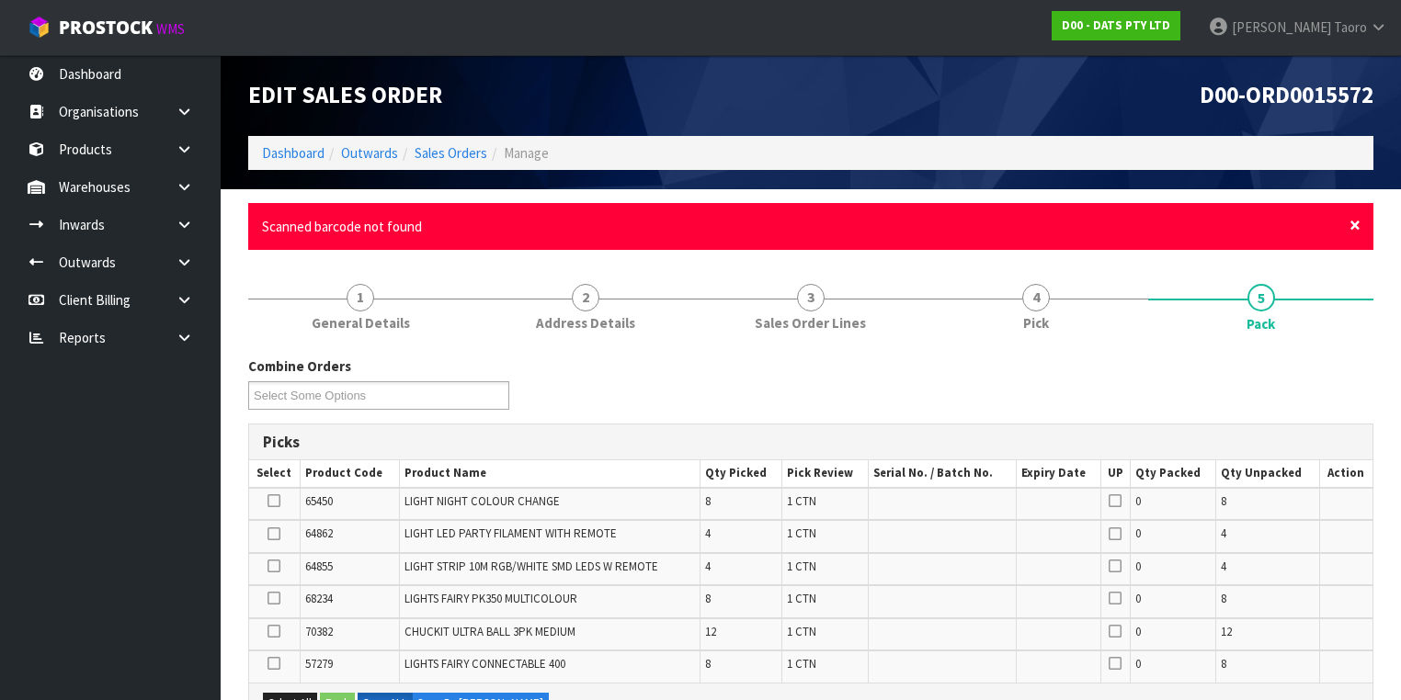
click at [1357, 226] on span "×" at bounding box center [1355, 225] width 11 height 26
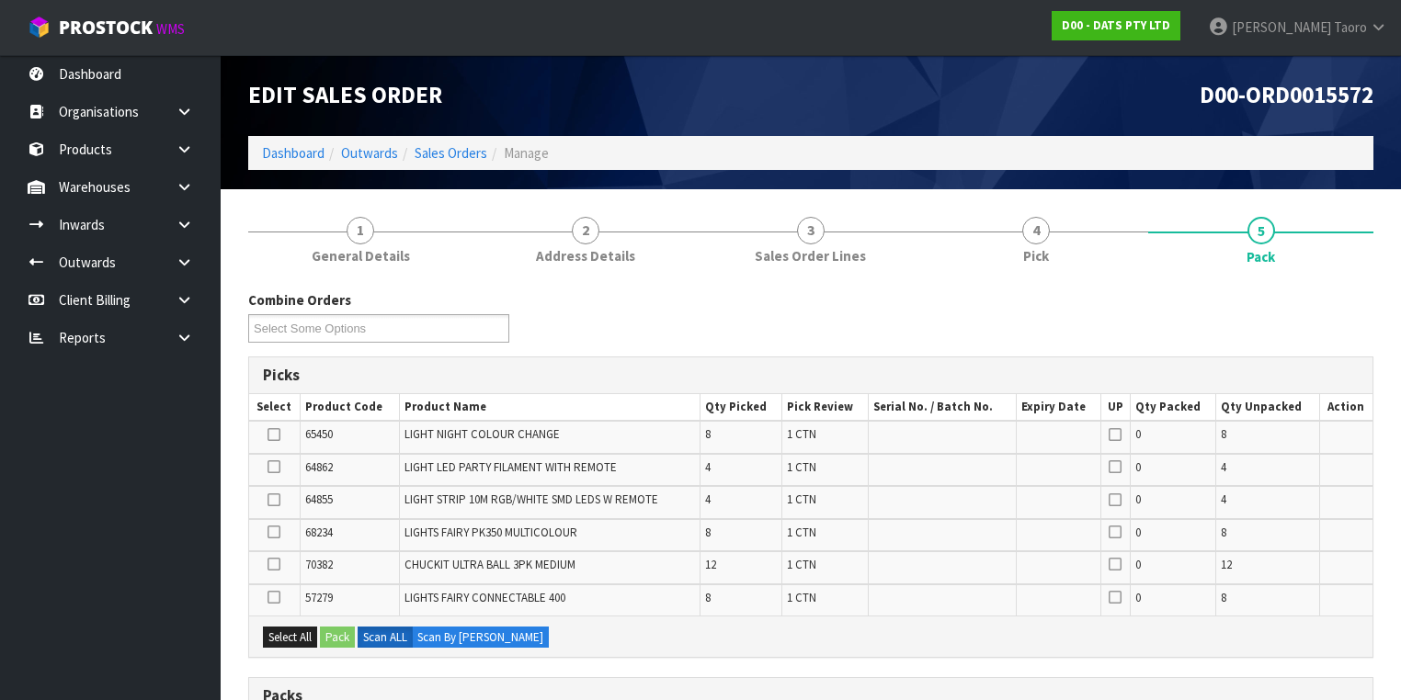
click at [1361, 311] on div "Combine Orders D00-ORD0015555 D00-ORD0015562 D00-ORD0015564 D00-ORD0015570 D00-…" at bounding box center [810, 323] width 1153 height 66
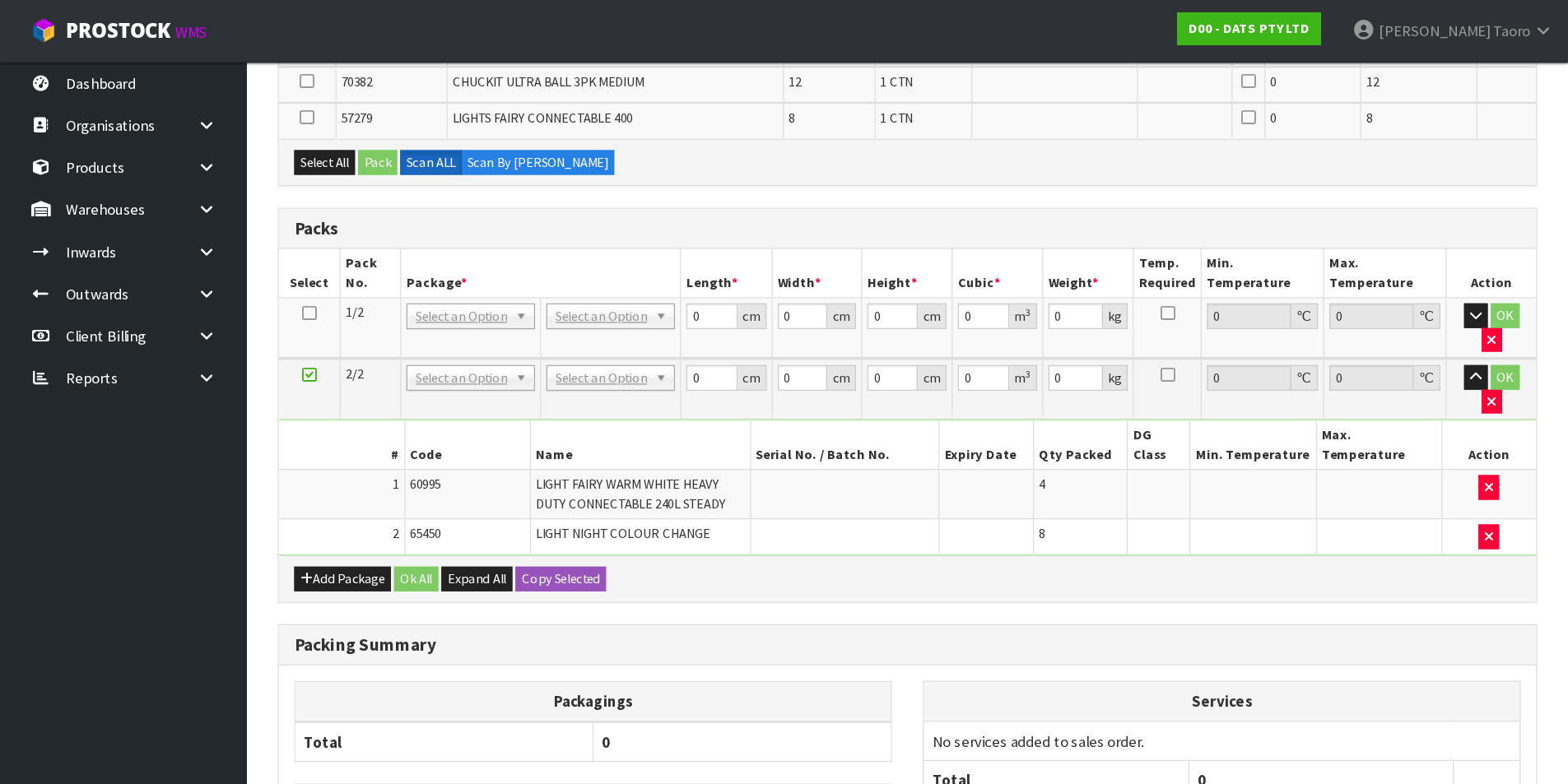
scroll to position [461, 0]
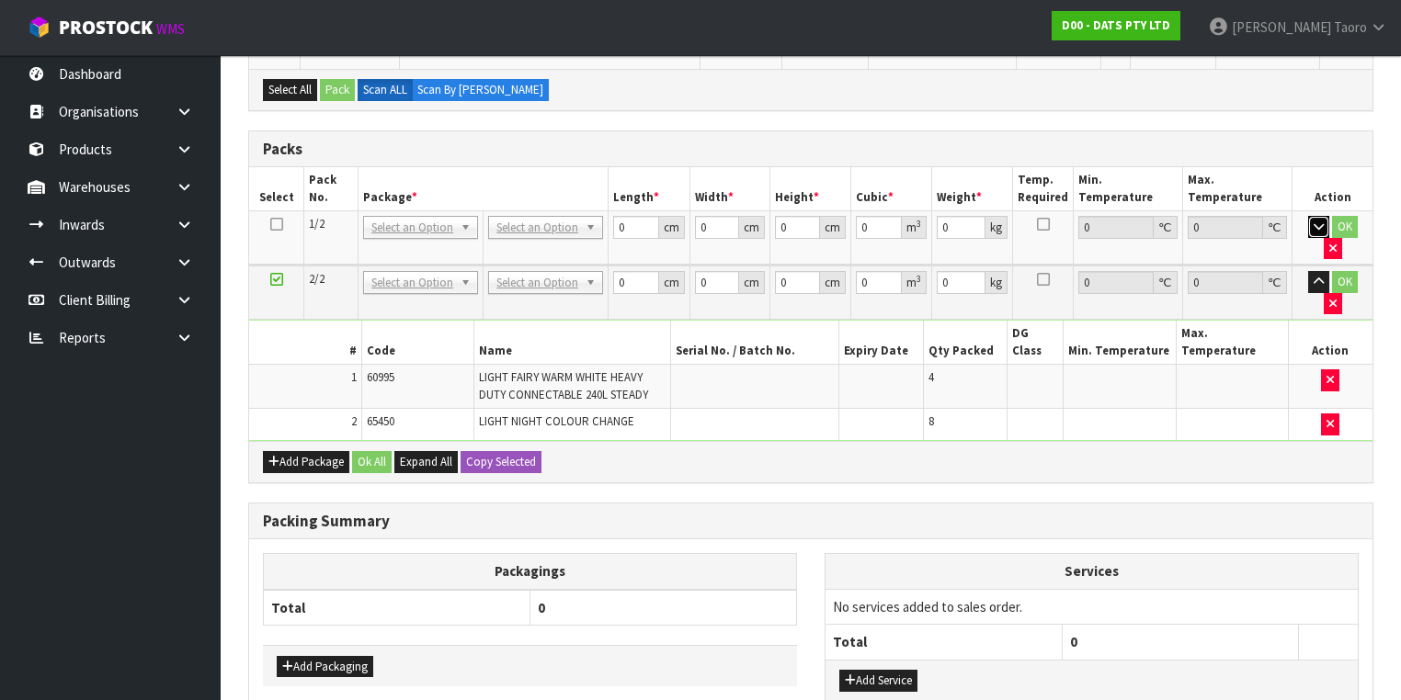
click at [1308, 216] on button "button" at bounding box center [1318, 227] width 21 height 22
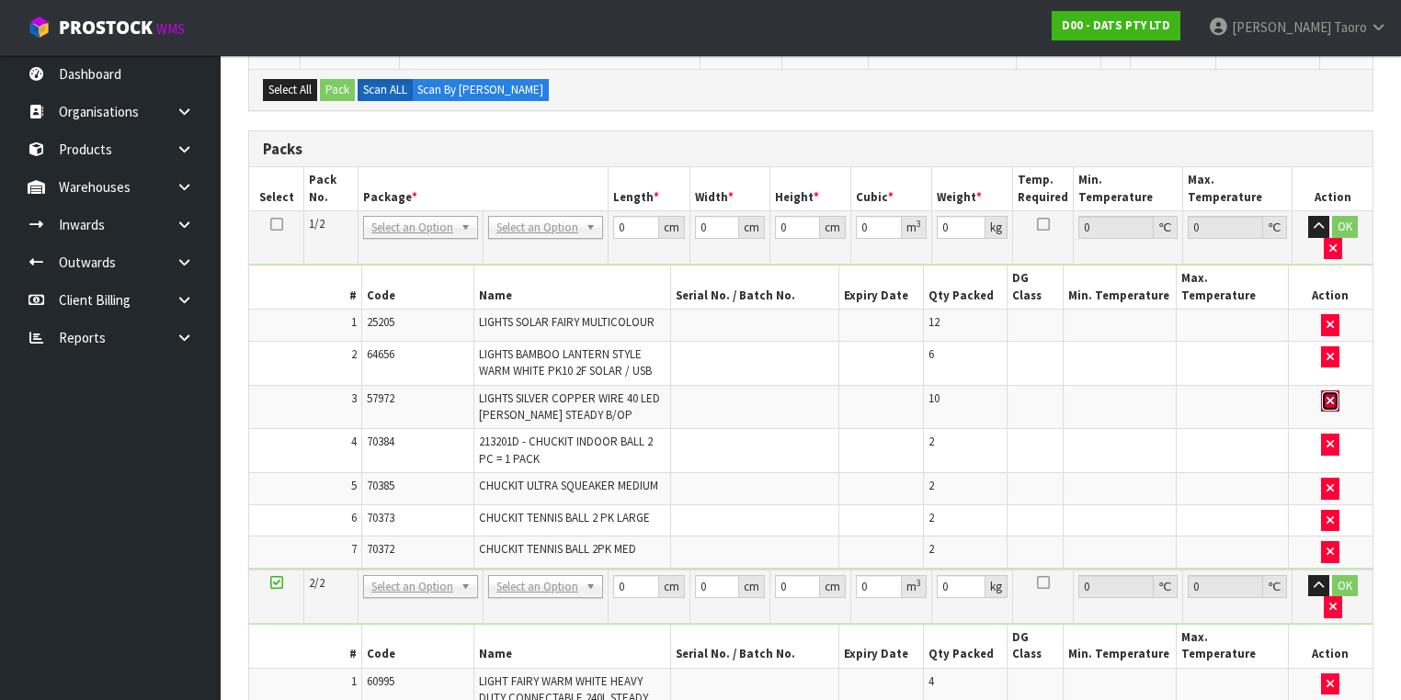
click at [1323, 391] on button "button" at bounding box center [1330, 402] width 18 height 22
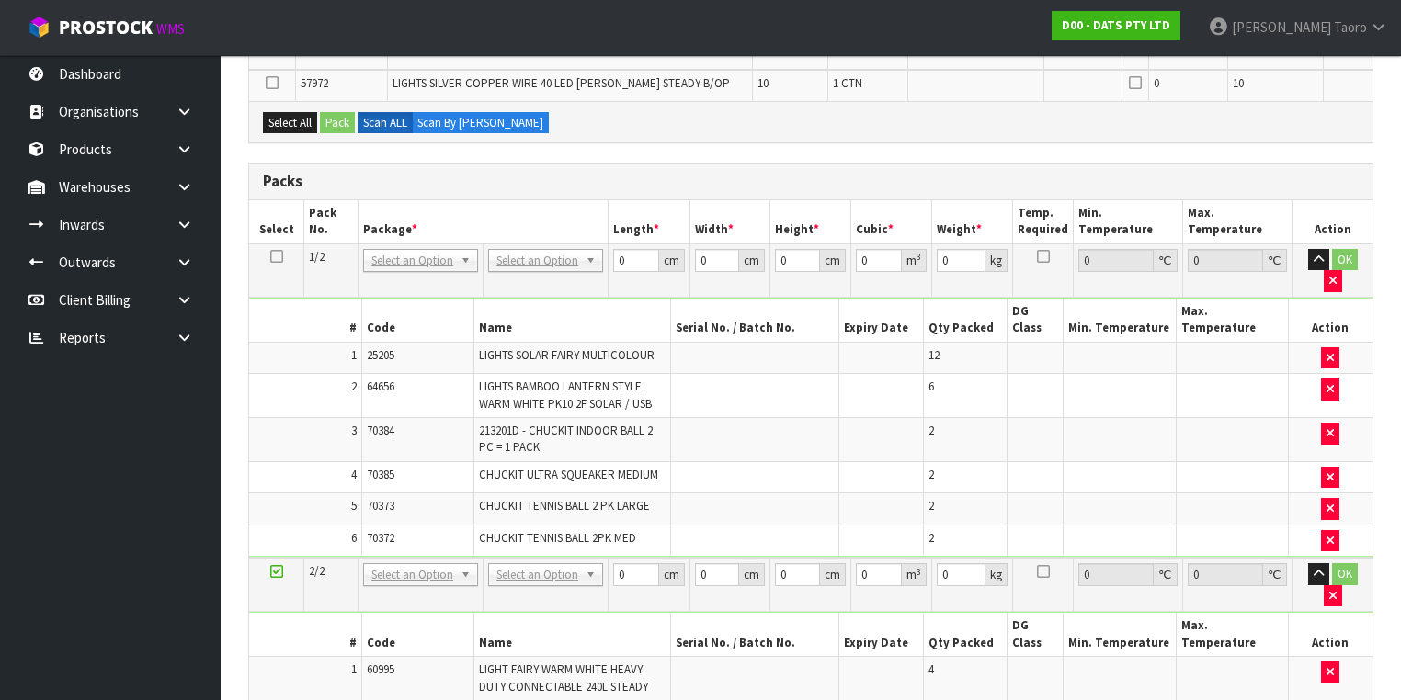
click at [1096, 461] on td at bounding box center [1120, 477] width 112 height 32
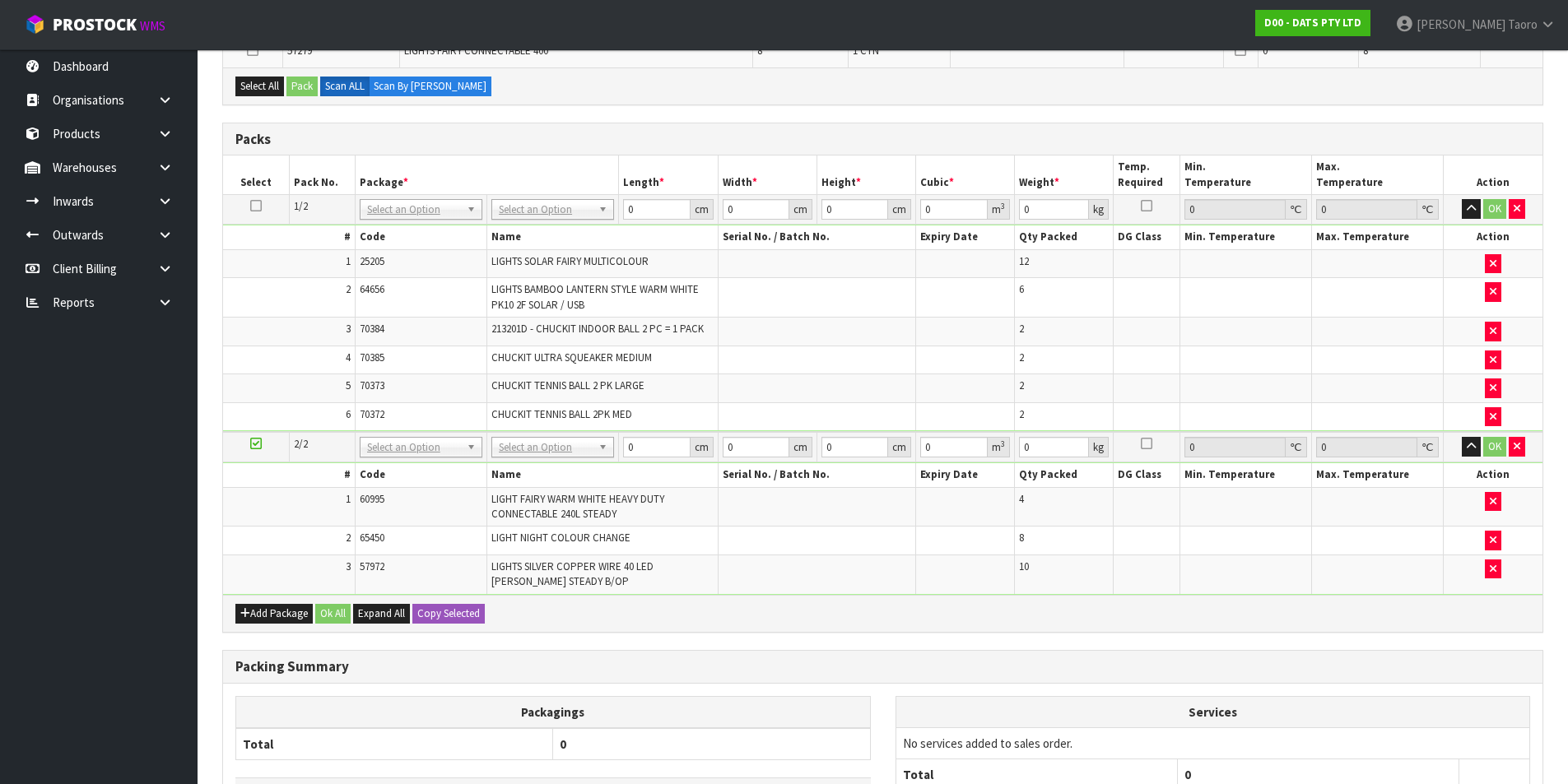
click at [470, 331] on td "70384" at bounding box center [420, 332] width 132 height 29
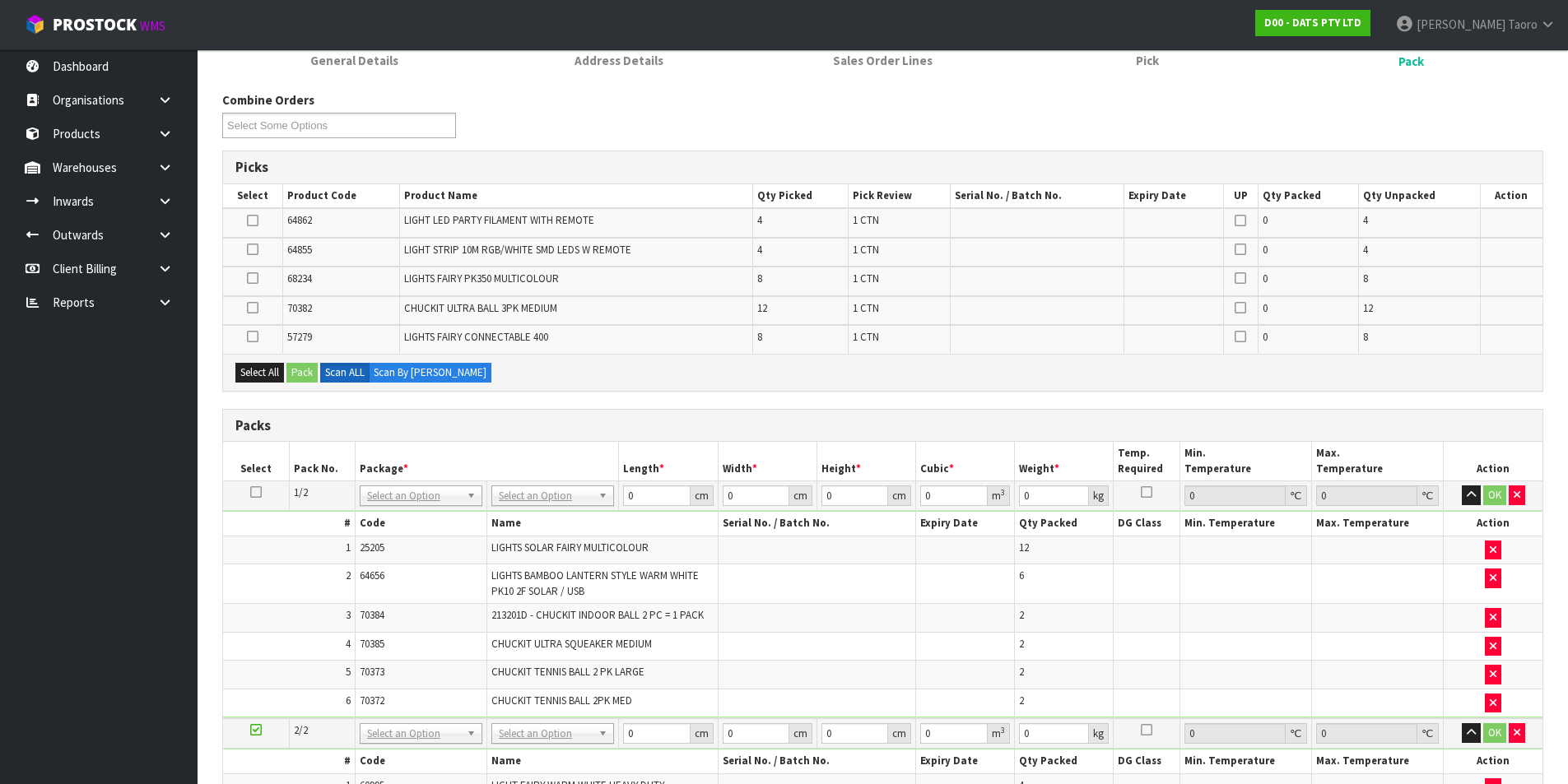
scroll to position [543, 0]
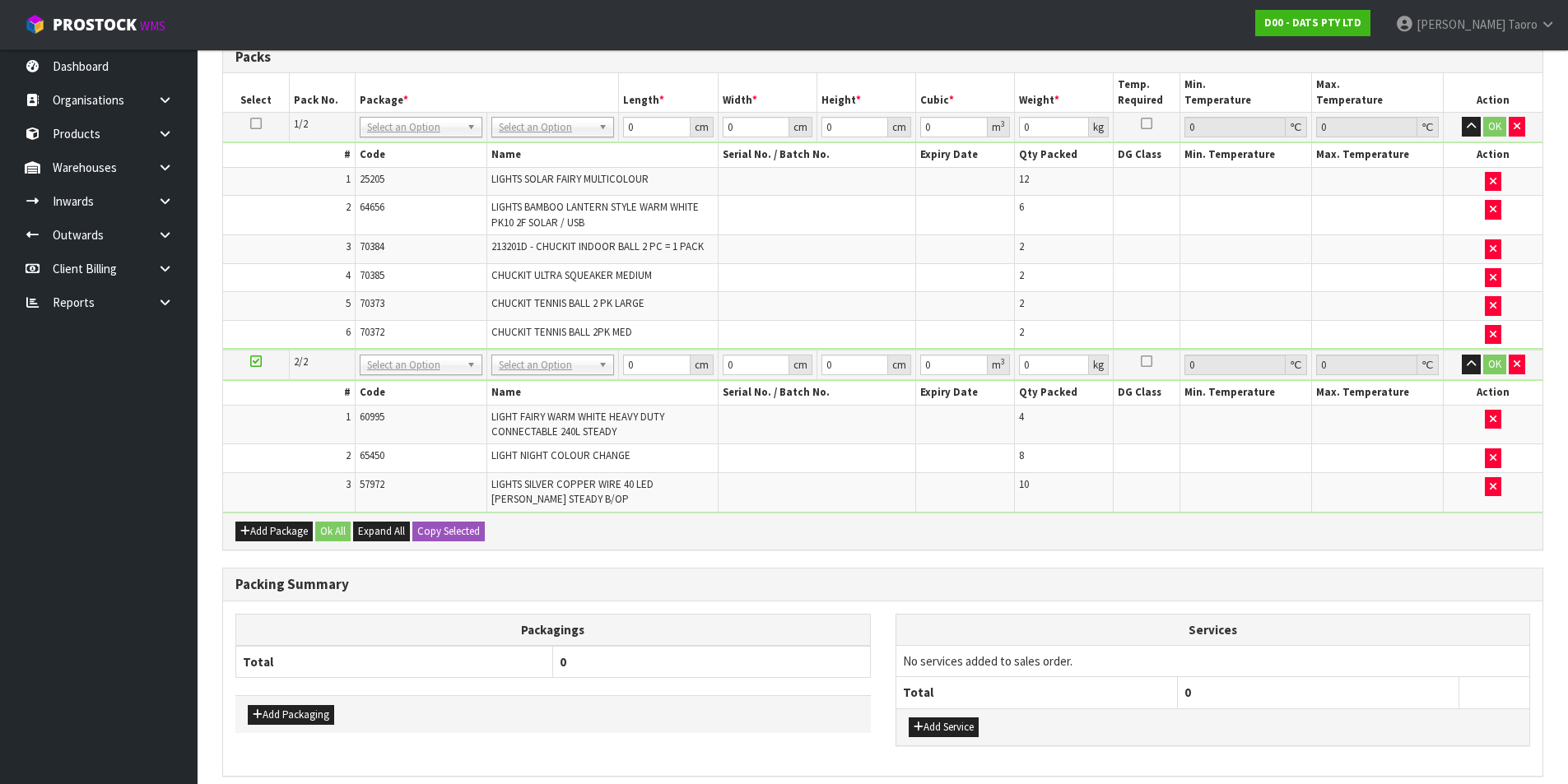
click at [627, 568] on div "Packing Summary" at bounding box center [883, 584] width 1320 height 33
drag, startPoint x: 258, startPoint y: 364, endPoint x: 312, endPoint y: 352, distance: 55.3
click at [258, 362] on icon at bounding box center [255, 362] width 12 height 1
click at [1264, 127] on icon "button" at bounding box center [1471, 126] width 9 height 11
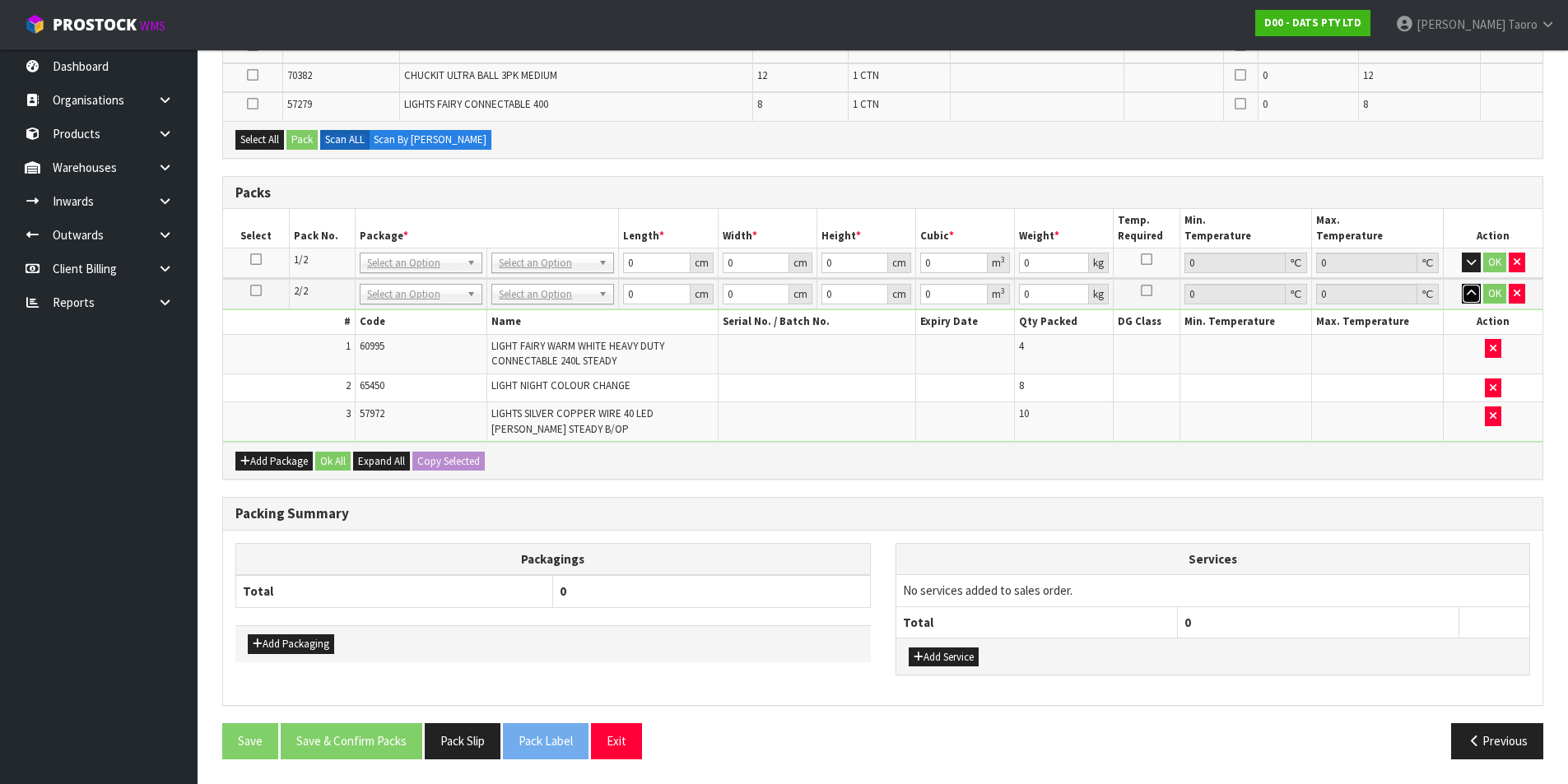
click at [1264, 297] on icon "button" at bounding box center [1471, 294] width 9 height 11
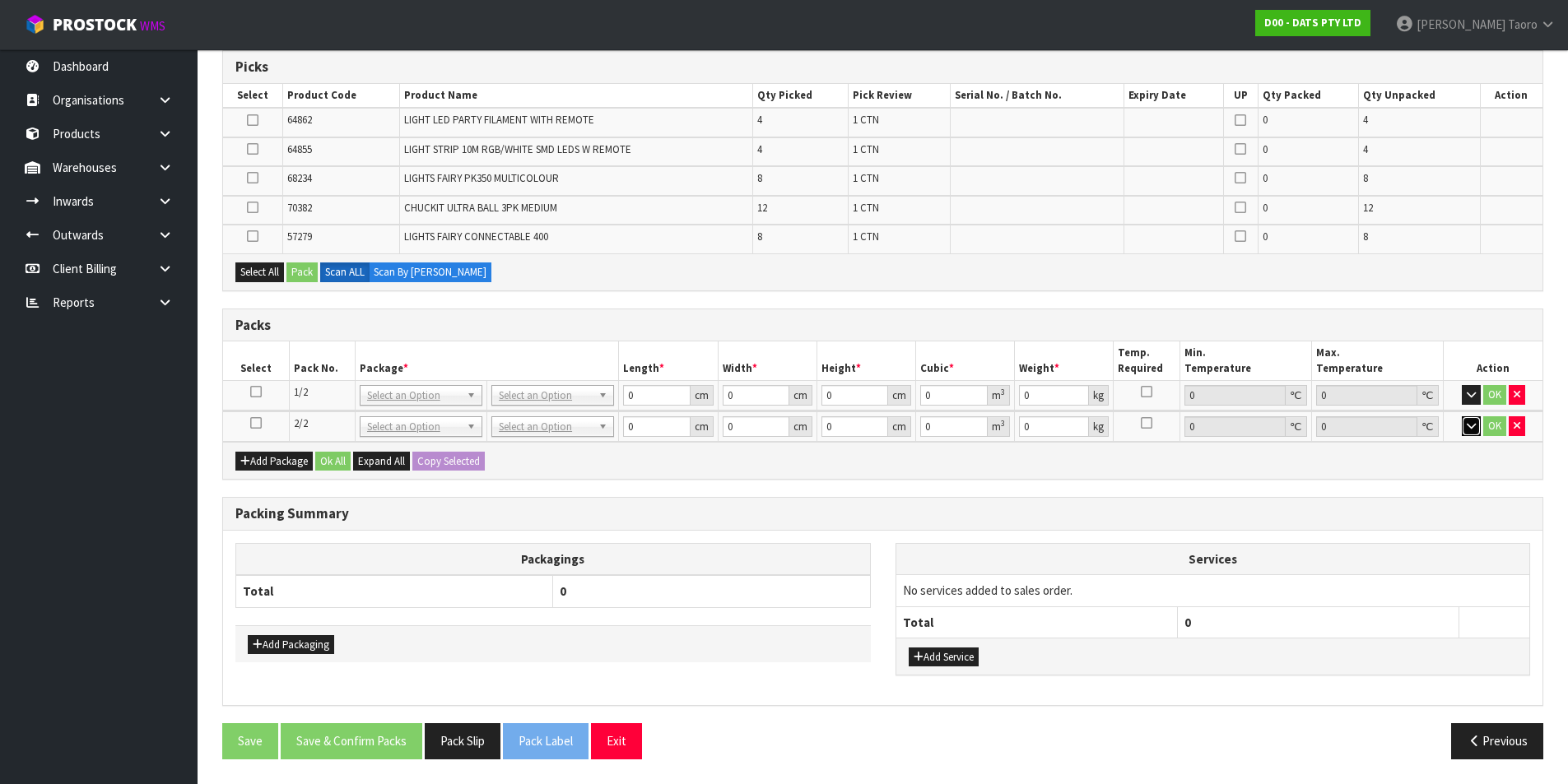
scroll to position [275, 0]
click at [271, 463] on button "Add Package" at bounding box center [274, 462] width 77 height 20
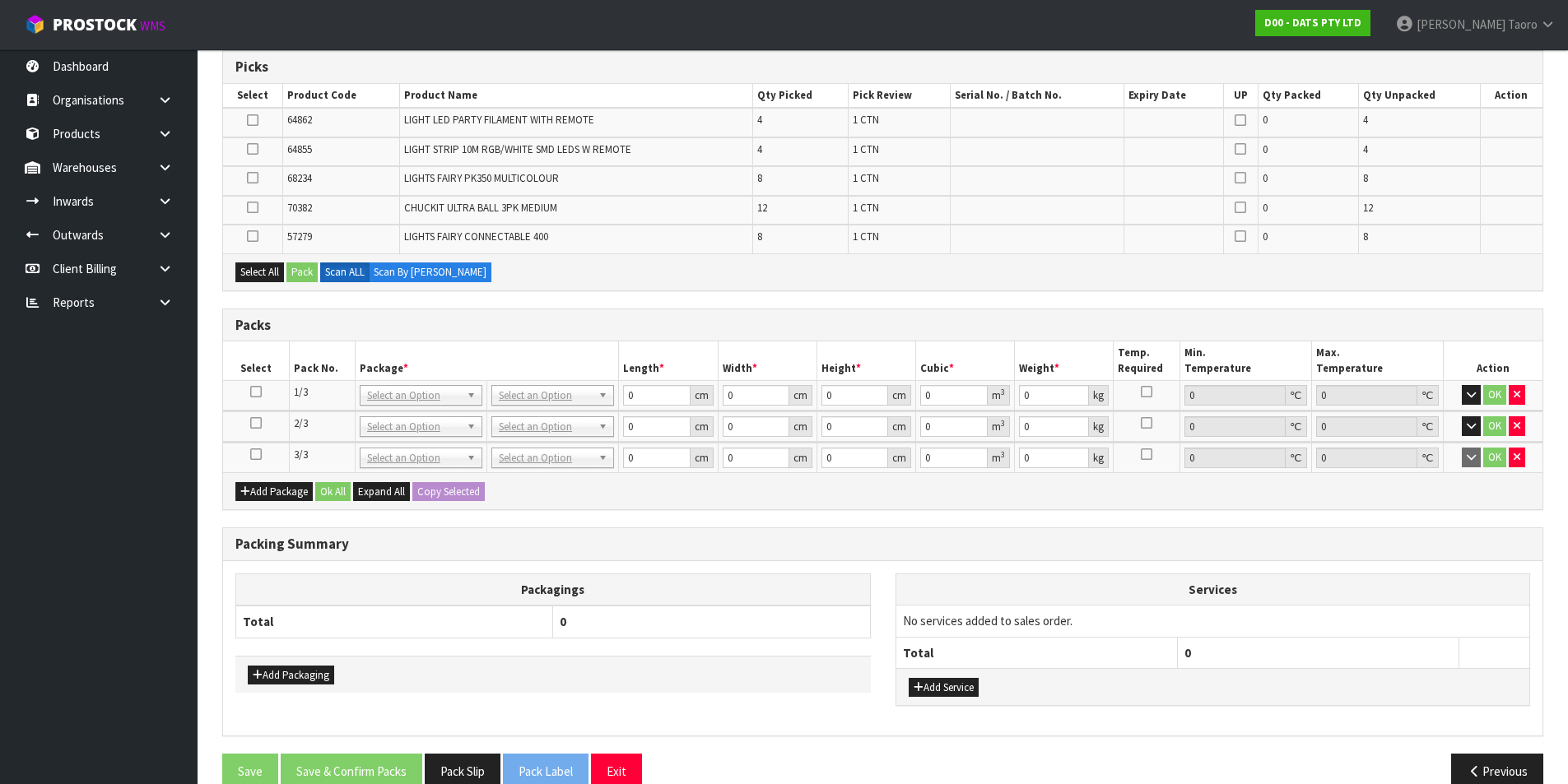
click at [255, 454] on icon at bounding box center [255, 454] width 12 height 1
click at [592, 540] on h3 "Packing Summary" at bounding box center [883, 543] width 1295 height 15
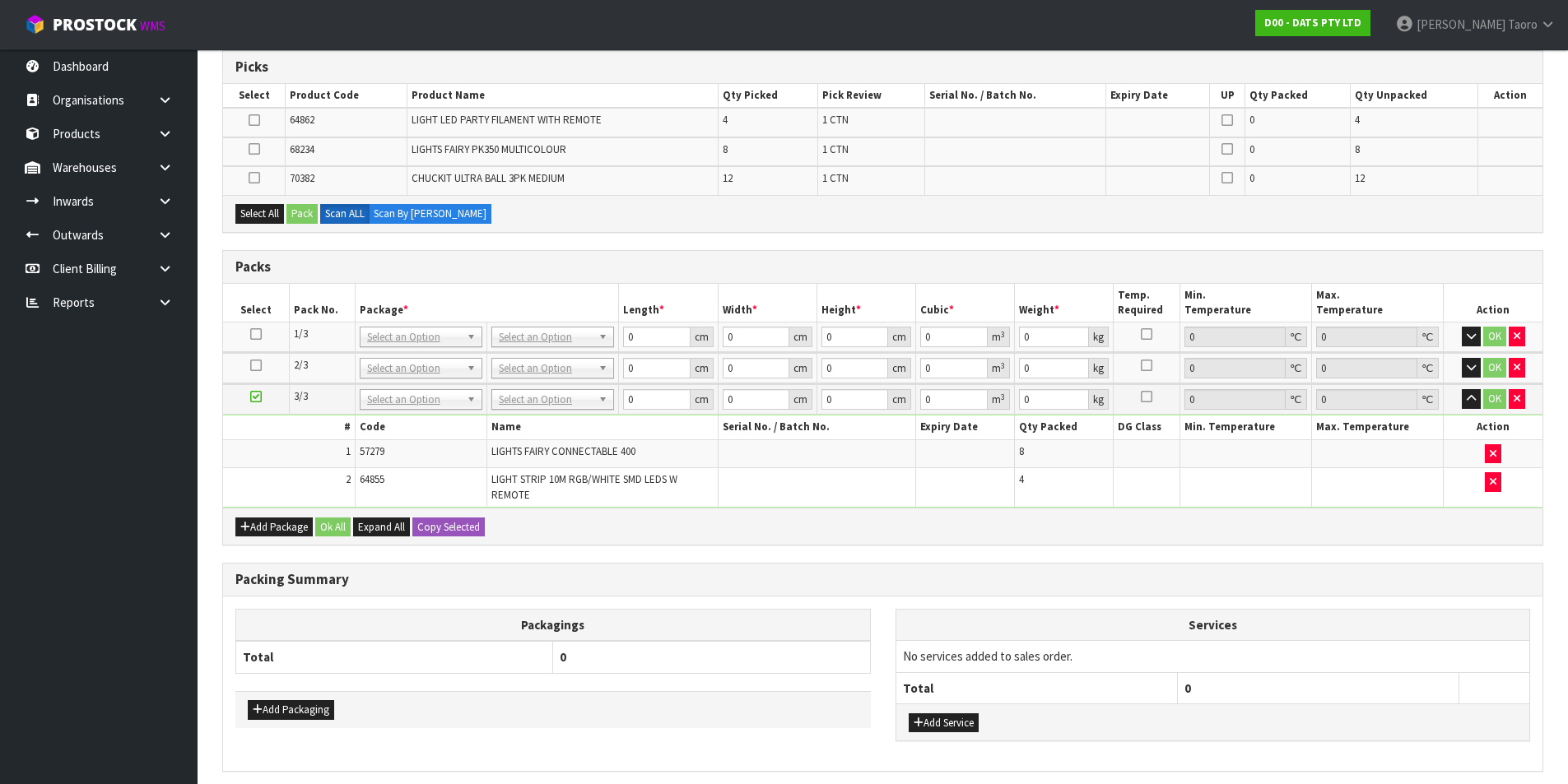
click at [259, 396] on icon at bounding box center [255, 396] width 12 height 1
click at [363, 620] on th "Packagings" at bounding box center [553, 626] width 635 height 32
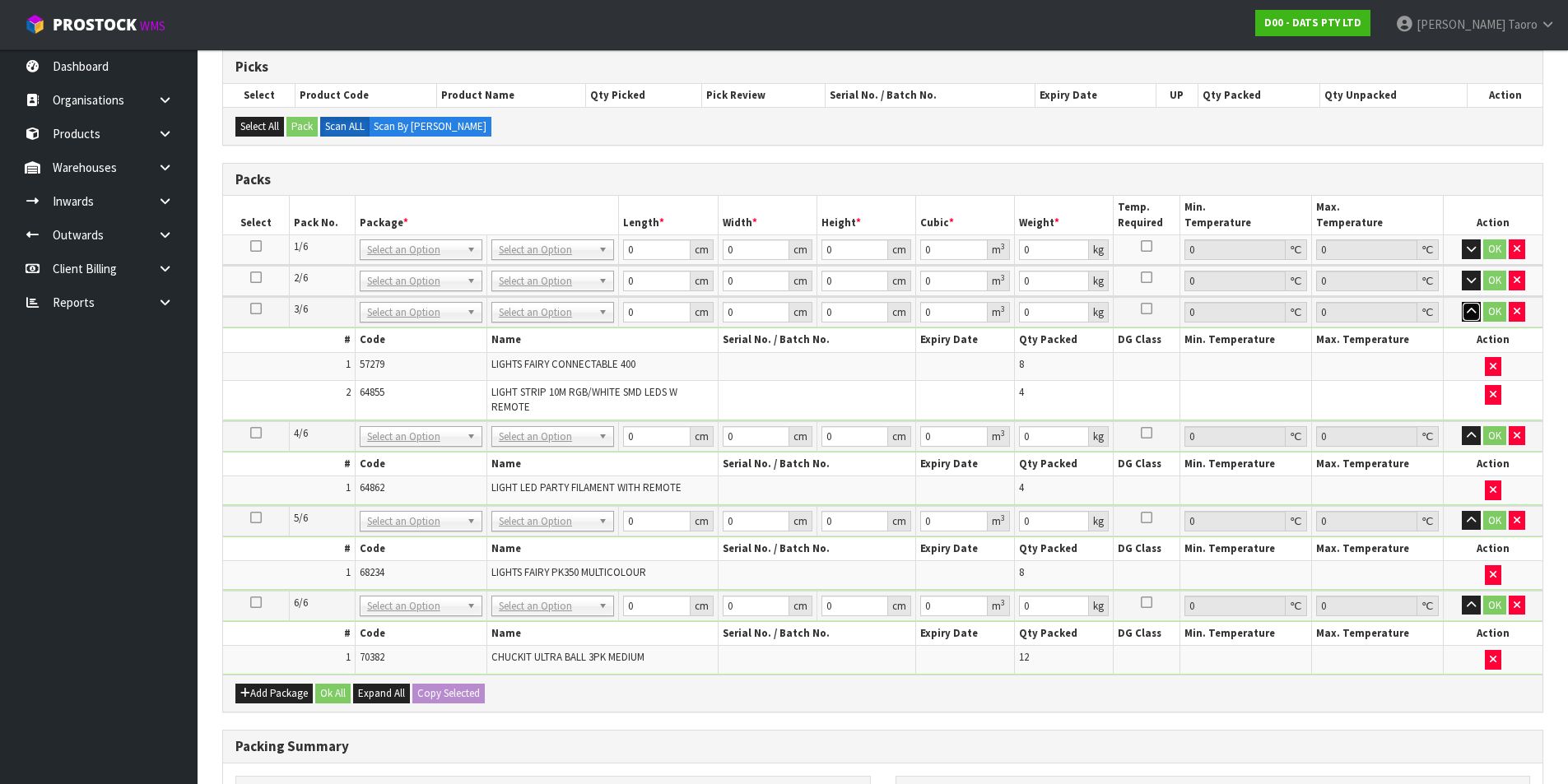
click at [1264, 308] on icon "button" at bounding box center [1471, 311] width 9 height 11
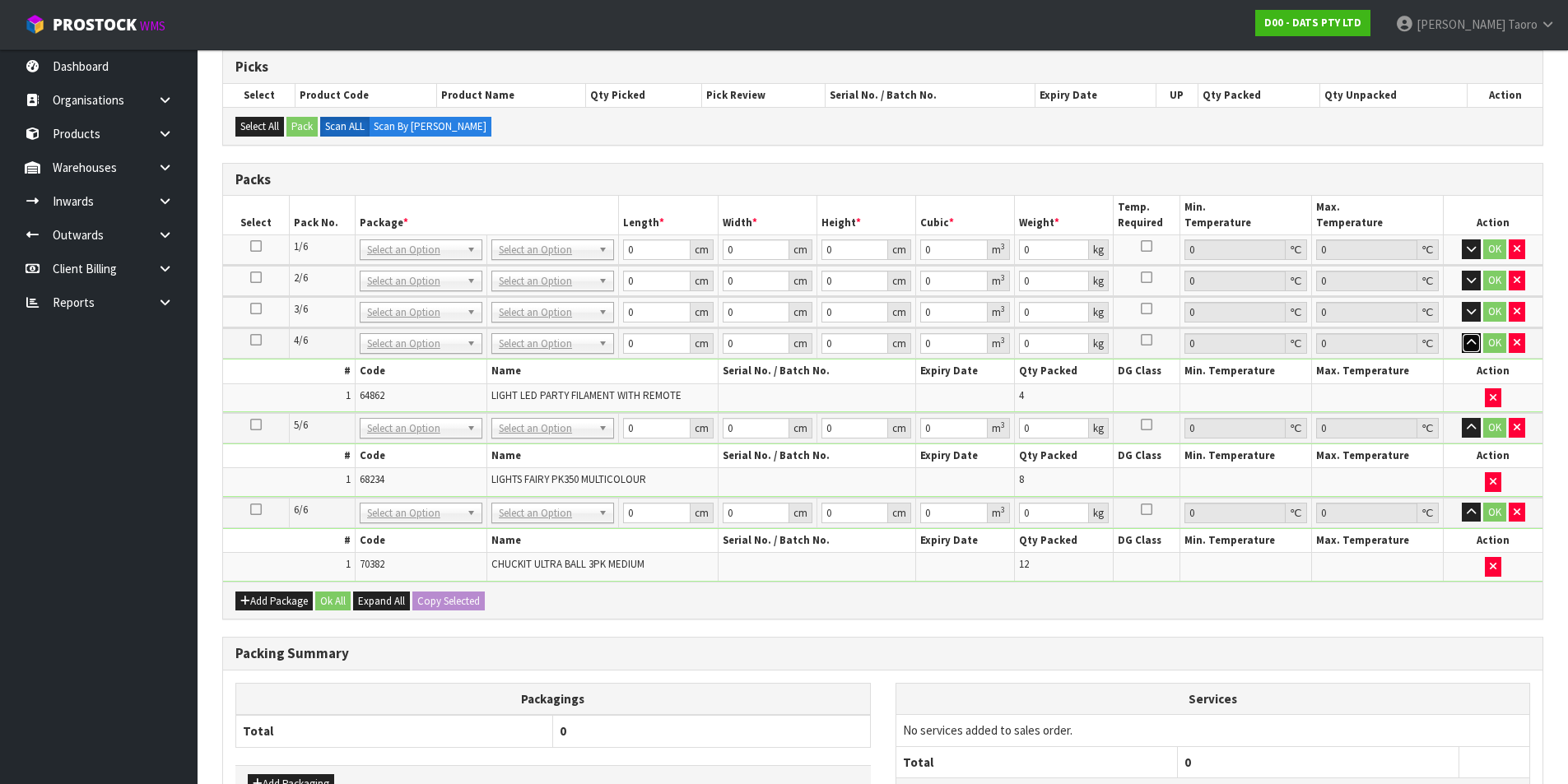
click at [1264, 335] on button "button" at bounding box center [1471, 343] width 19 height 20
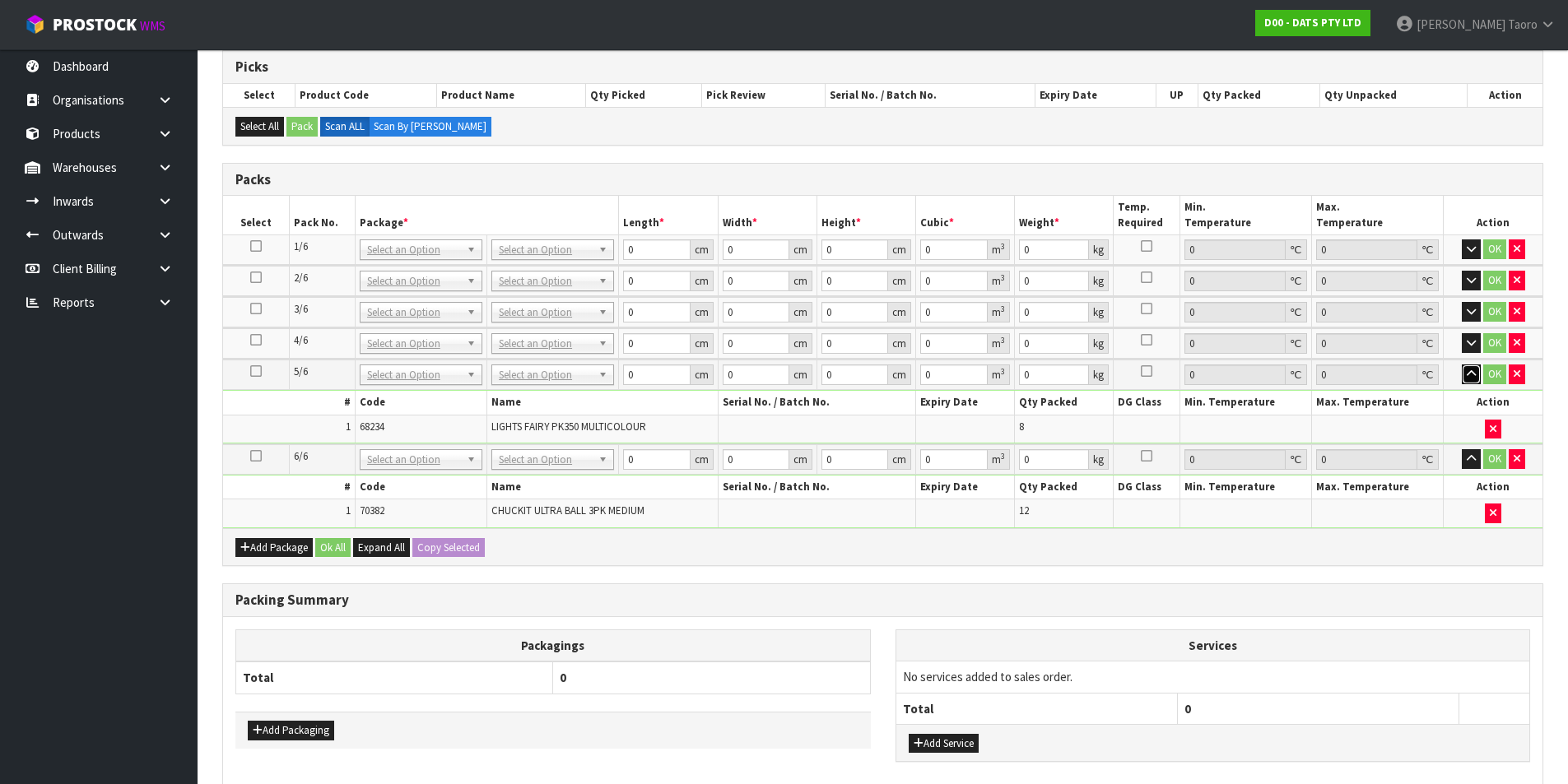
click at [1264, 376] on icon "button" at bounding box center [1471, 374] width 9 height 11
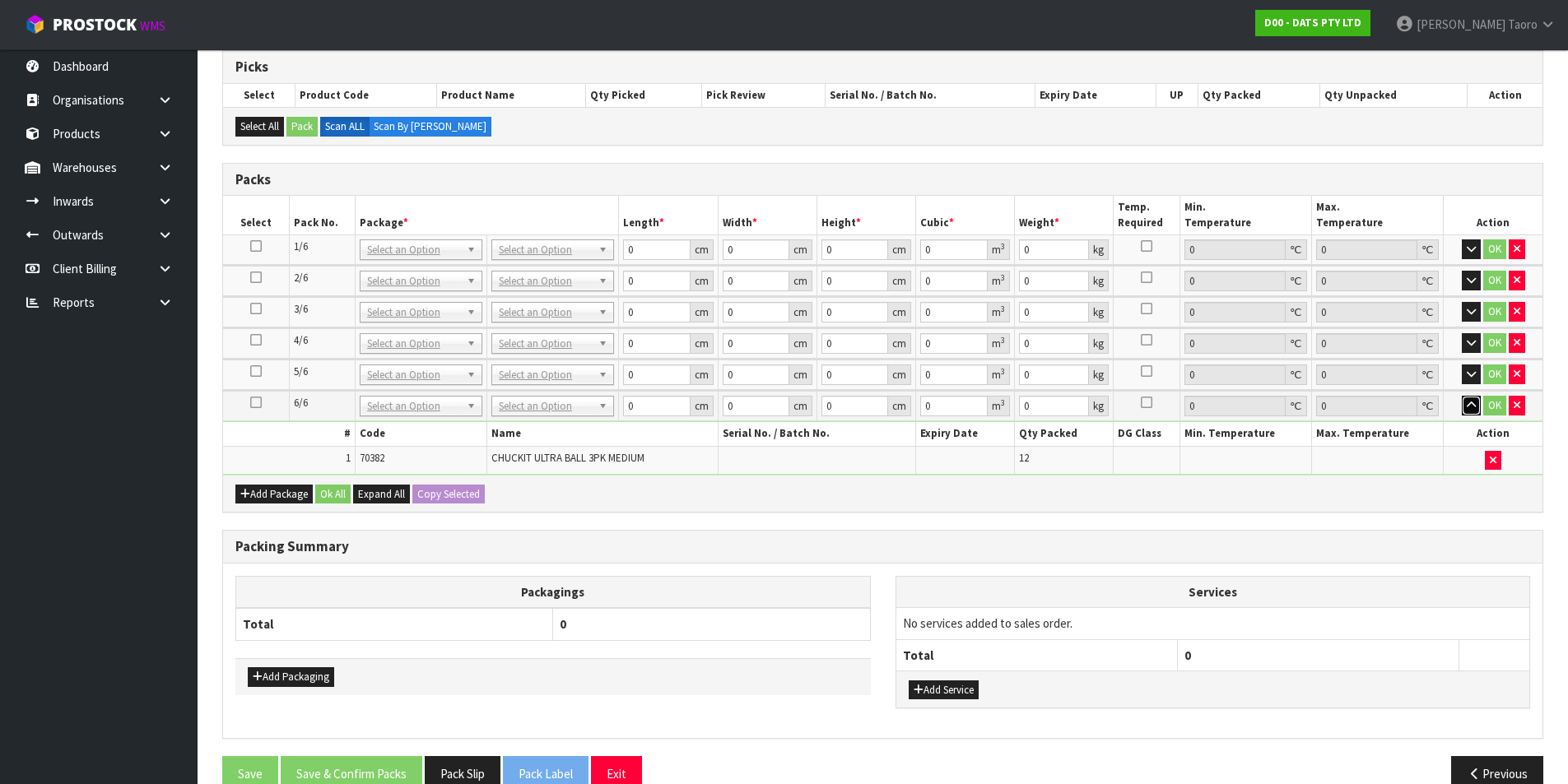
click at [1264, 408] on icon "button" at bounding box center [1471, 405] width 9 height 11
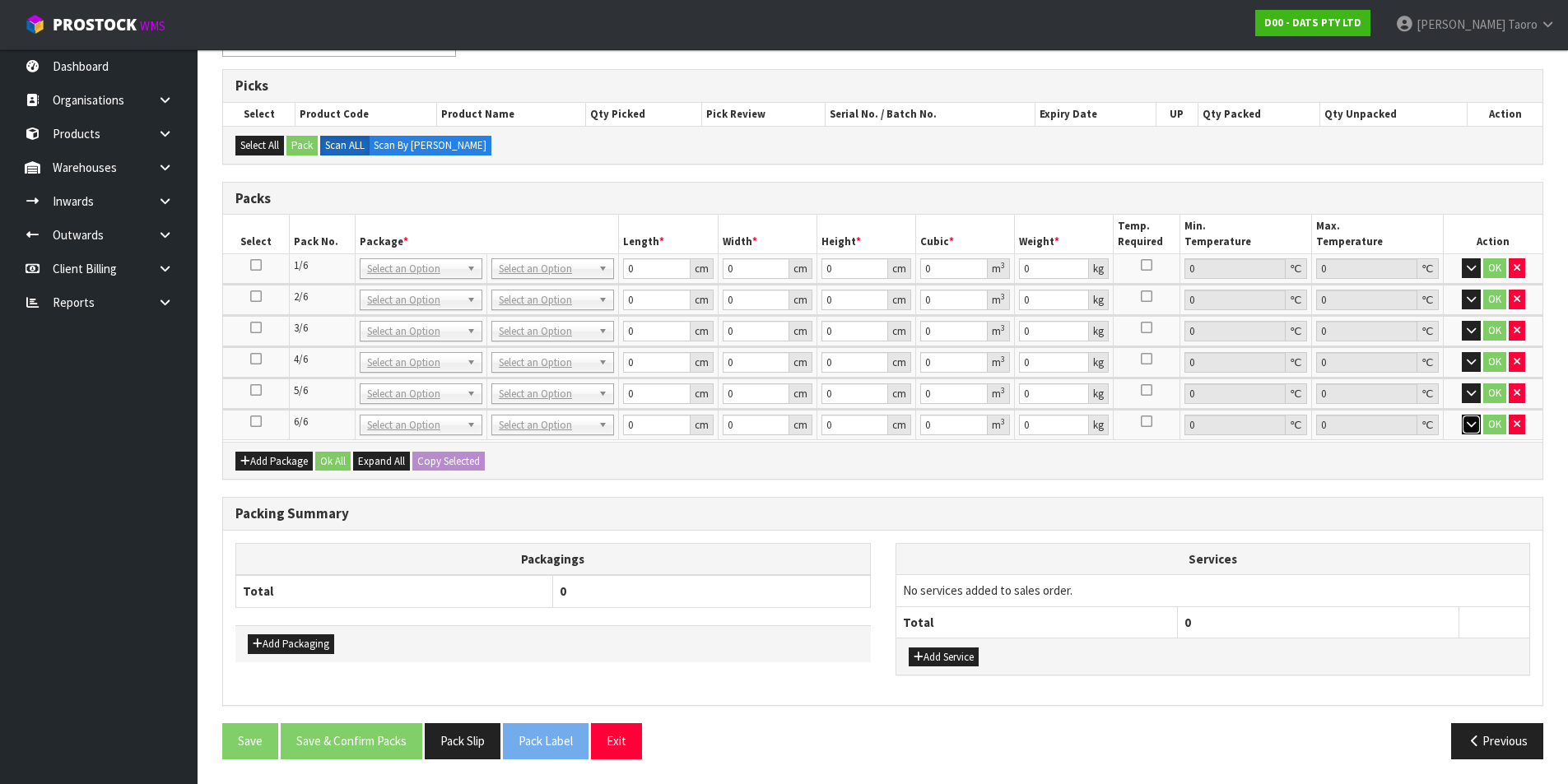
scroll to position [254, 0]
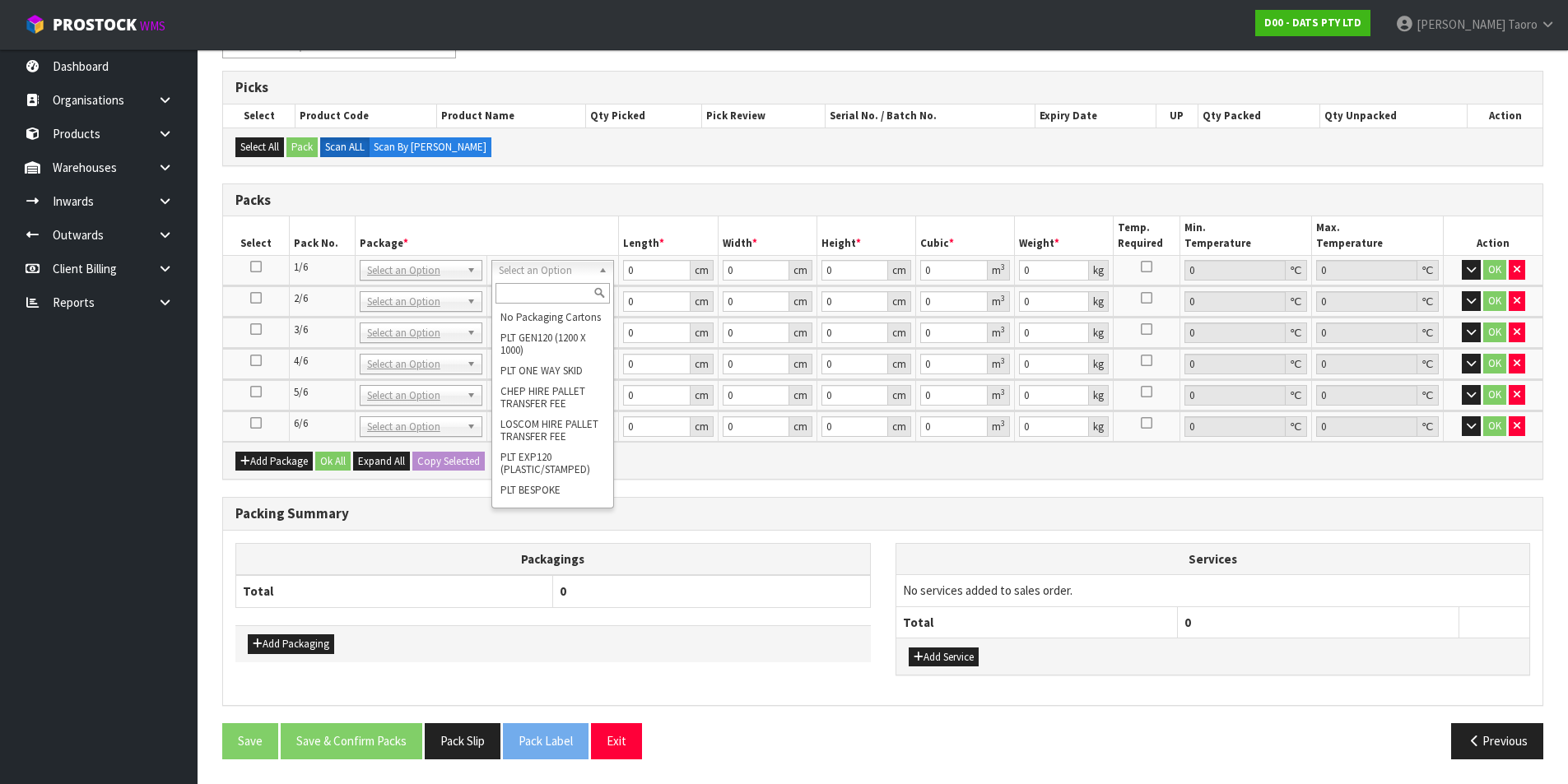
click at [566, 293] on input "text" at bounding box center [553, 293] width 115 height 21
type input "CTN9"
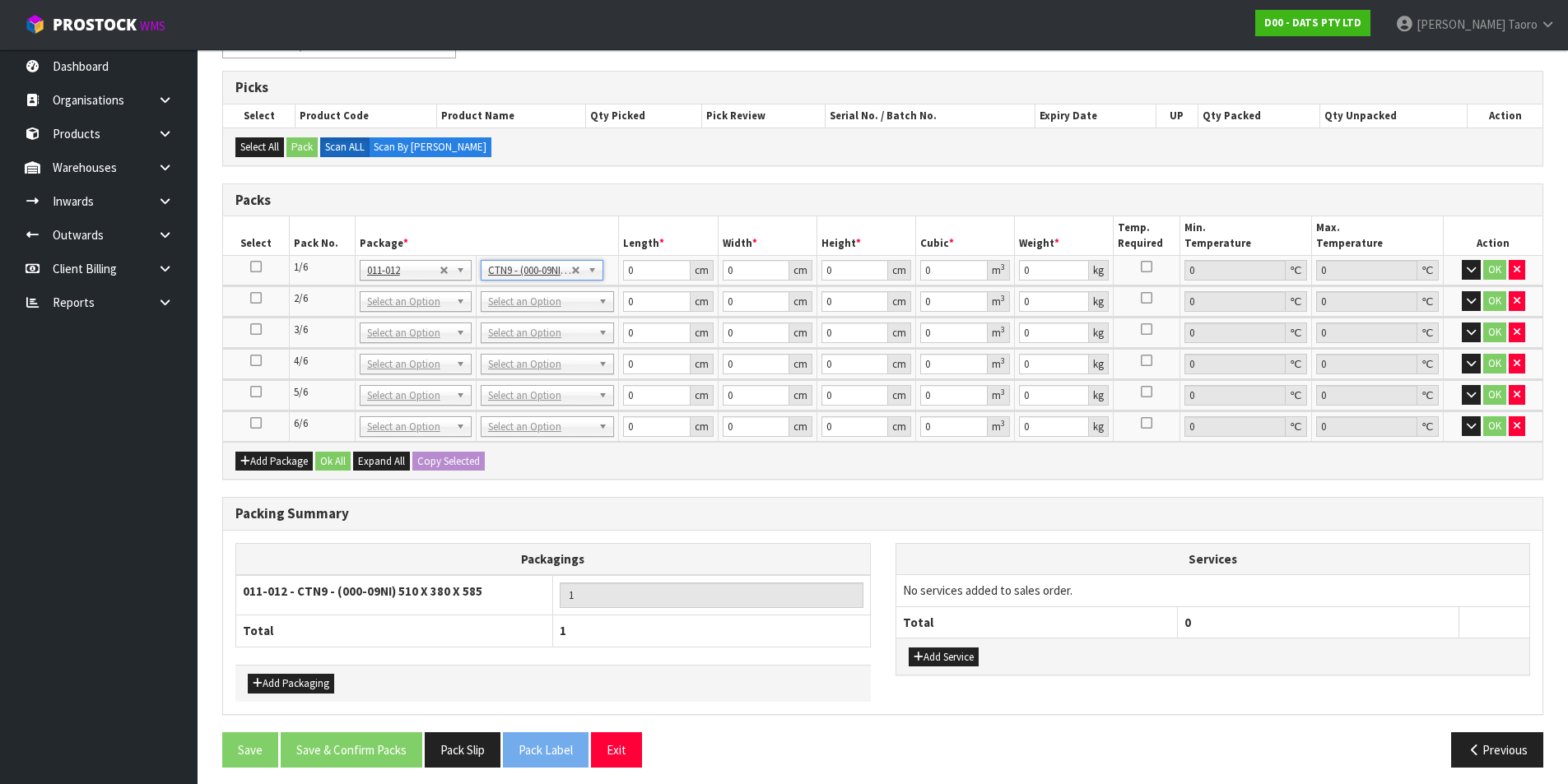
type input "51"
type input "38"
type input "58.5"
type input "0.113373"
type input "8.49"
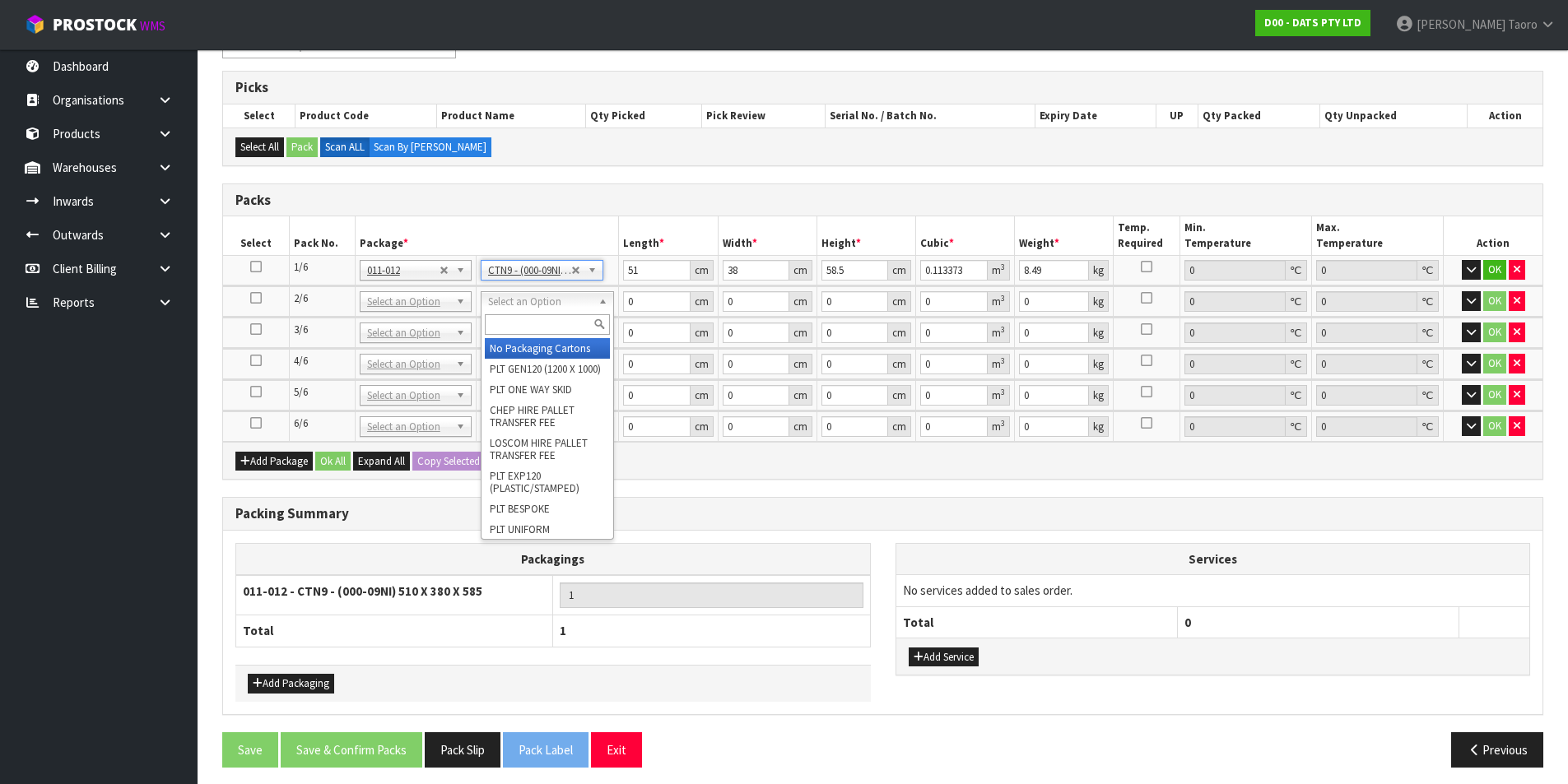
click at [559, 328] on input "text" at bounding box center [547, 324] width 125 height 21
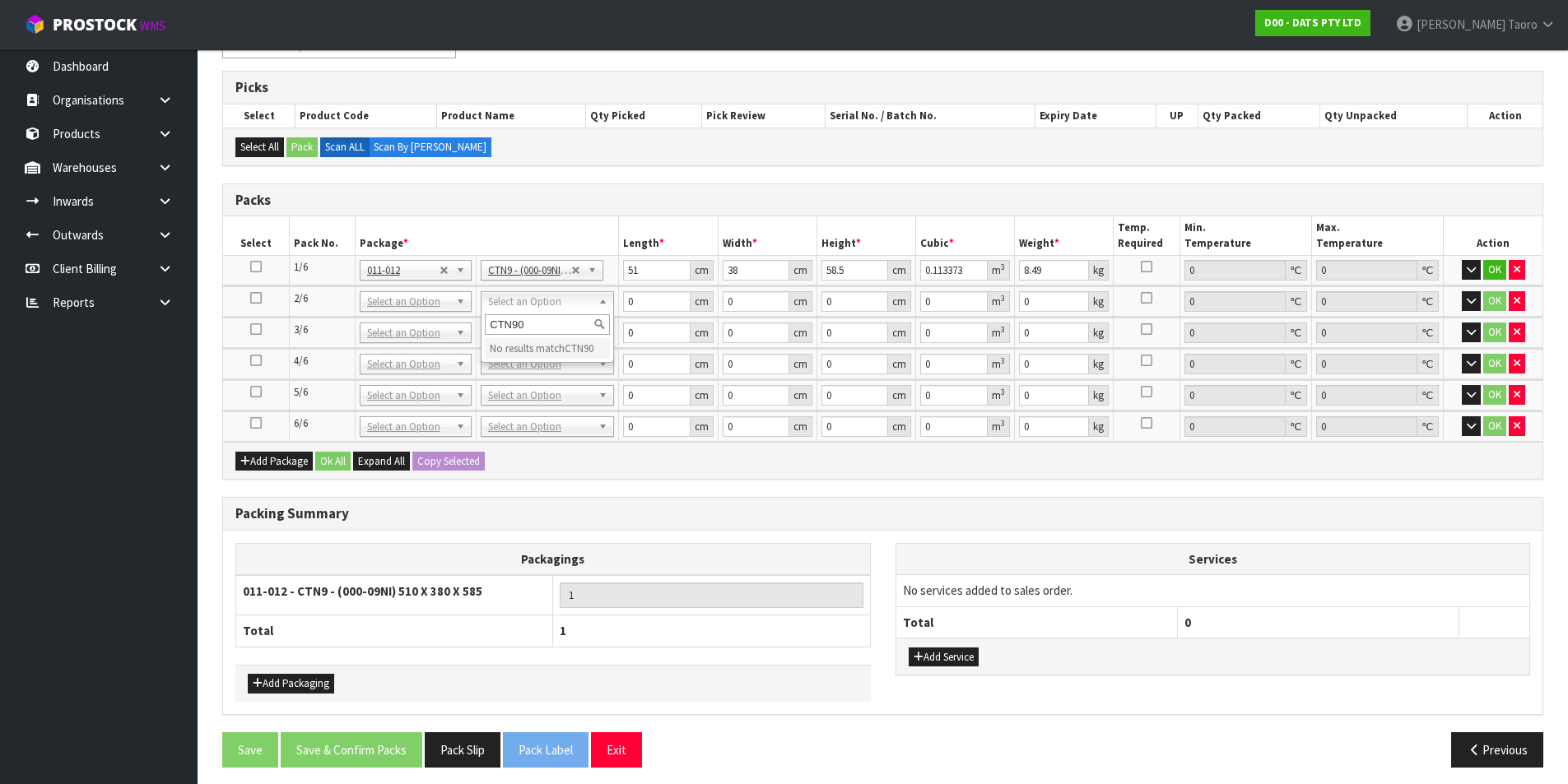
type input "CTN9"
type input "2"
type input "51"
type input "38"
type input "58.5"
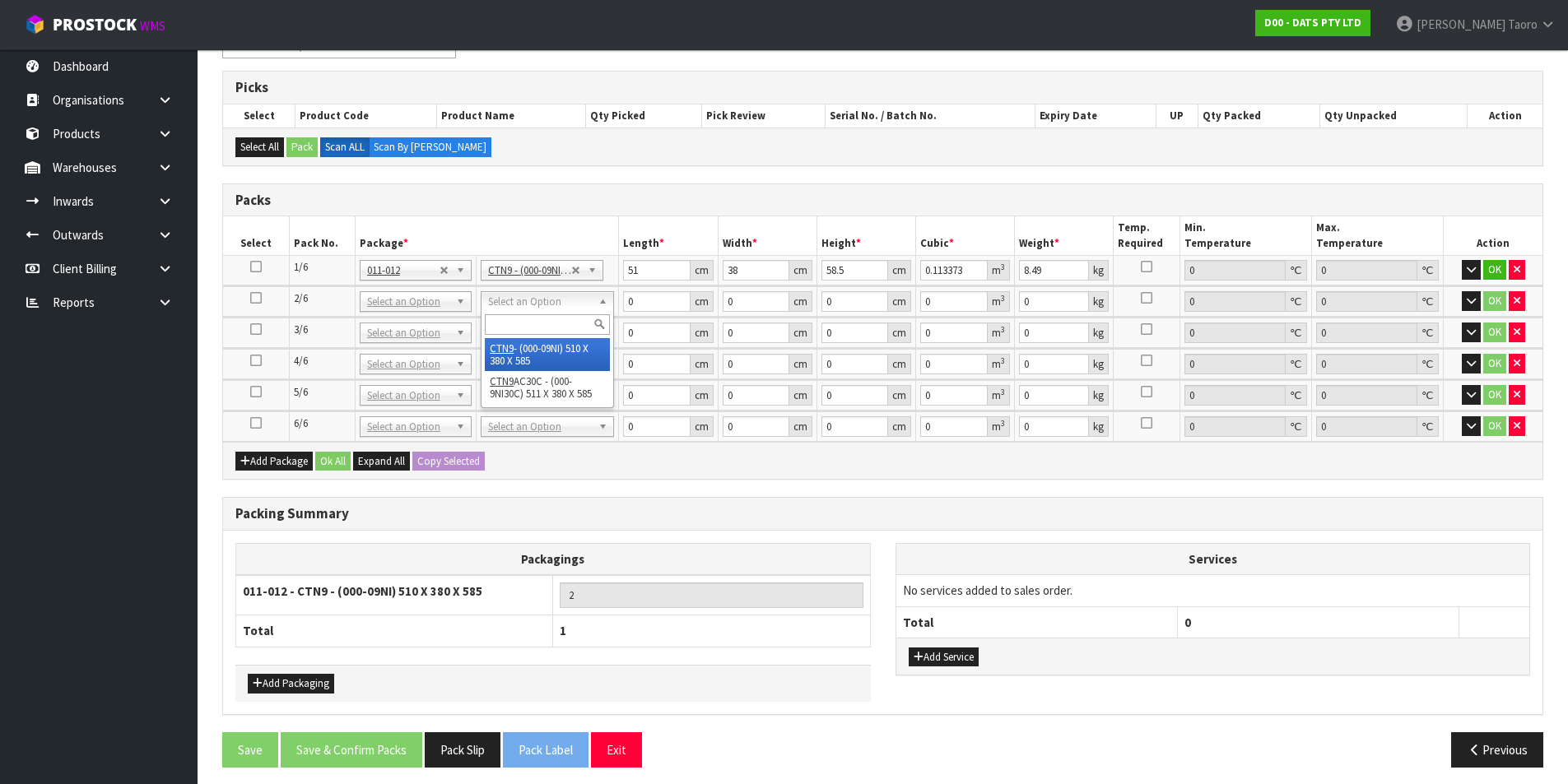
type input "0.113373"
type input "11.2"
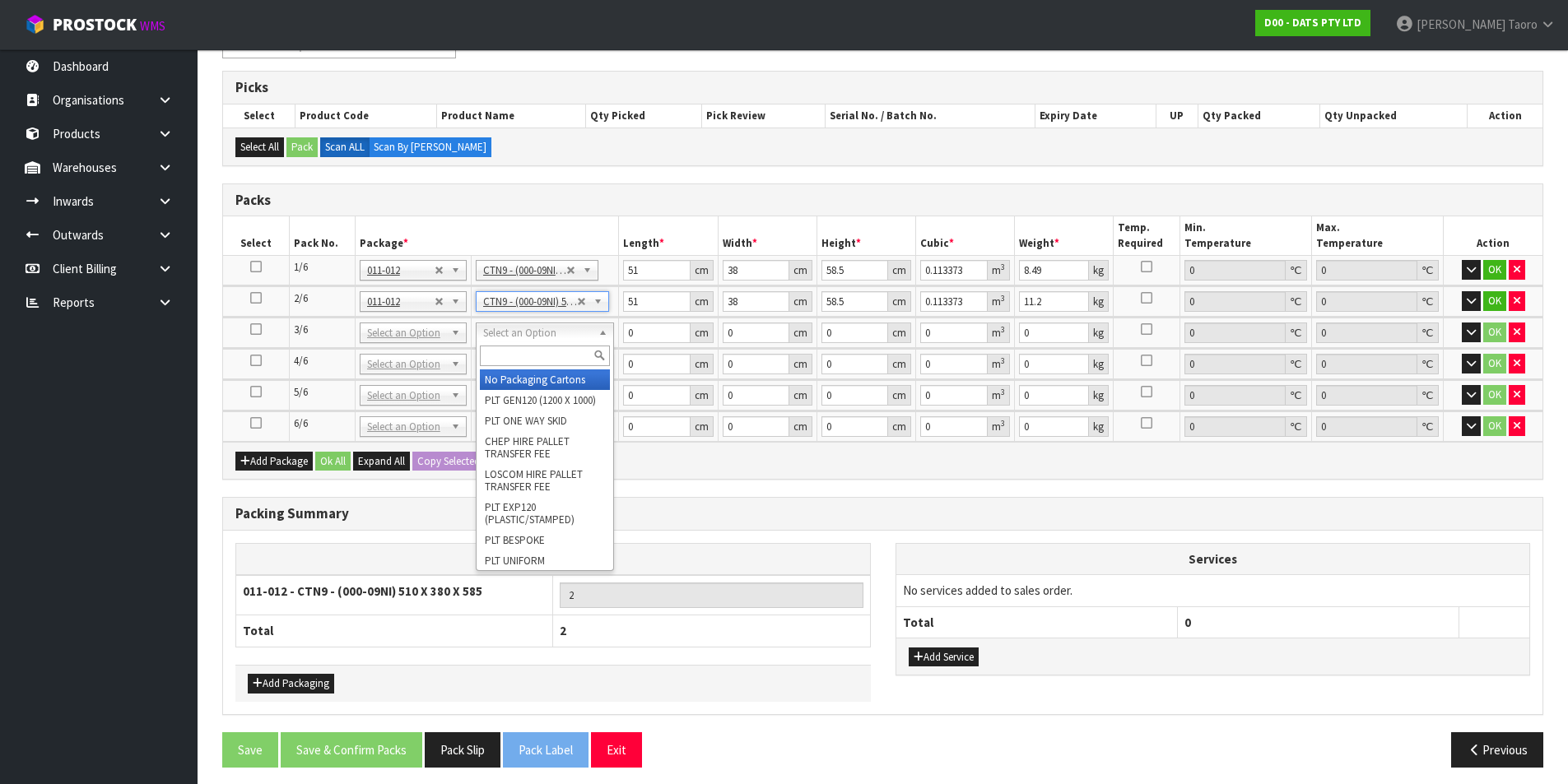
click at [554, 360] on input "text" at bounding box center [544, 355] width 130 height 21
type input "CTN9"
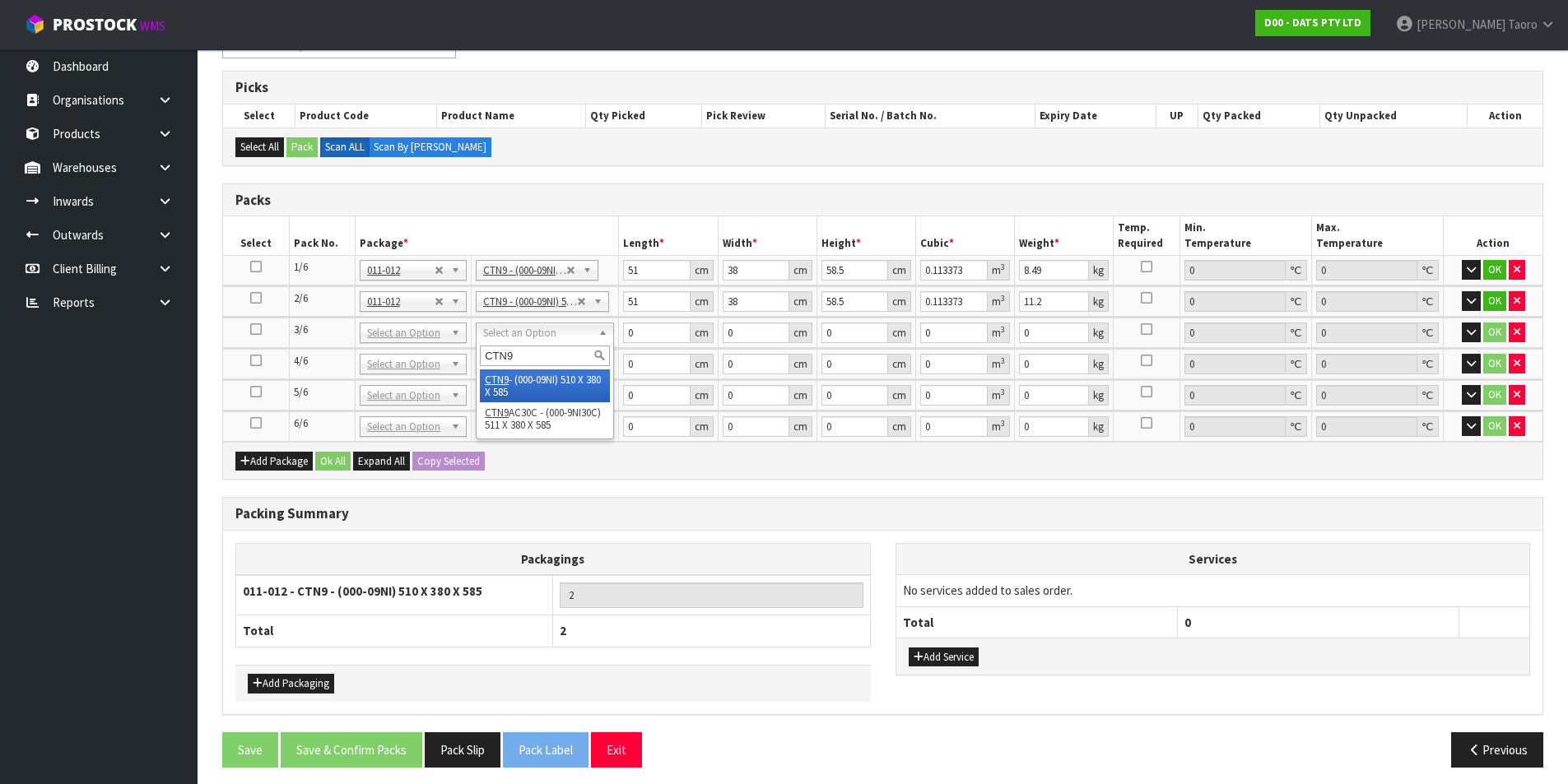
type input "3"
type input "51"
type input "38"
type input "58.5"
type input "0.113373"
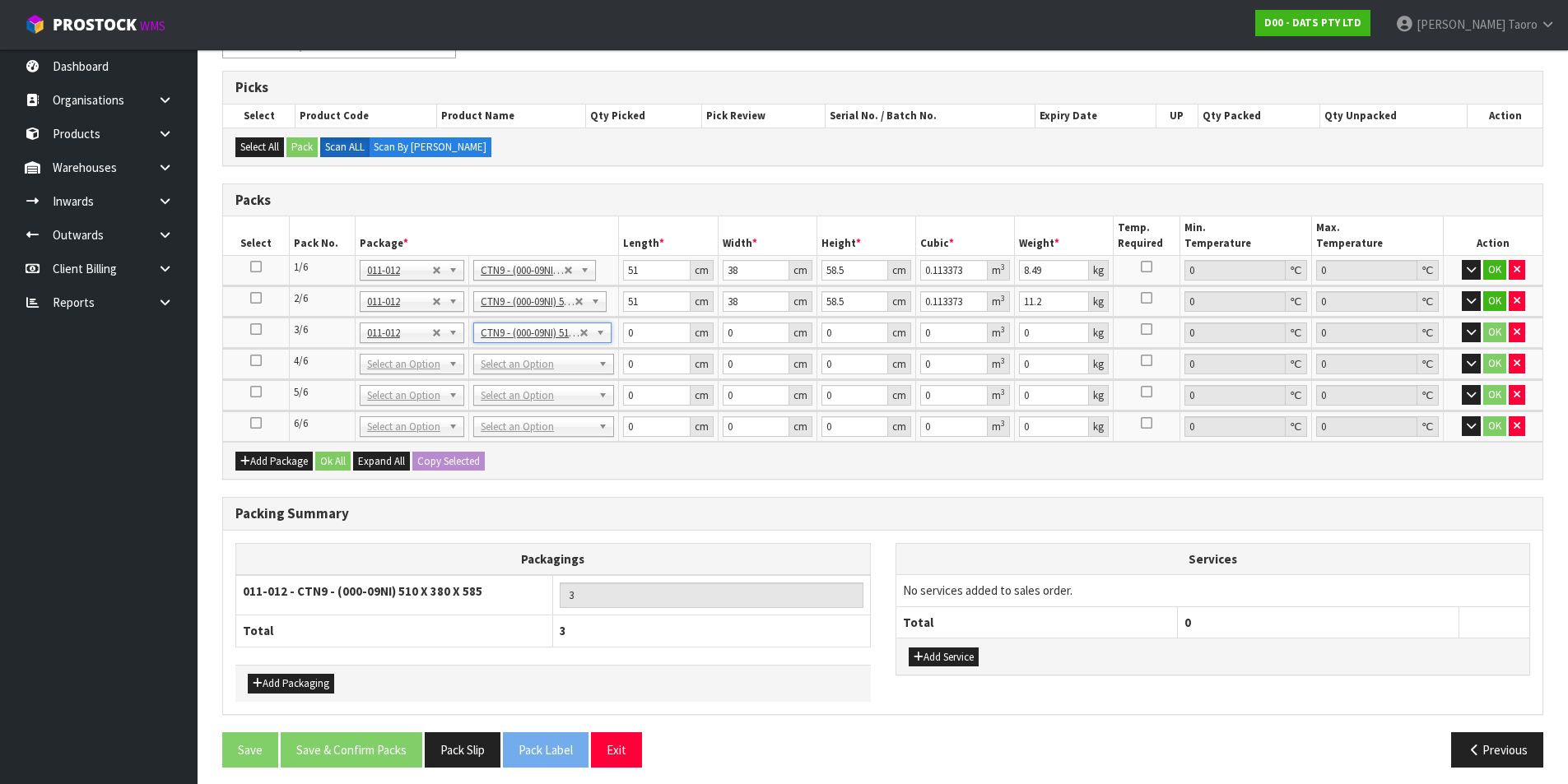
type input "11.7"
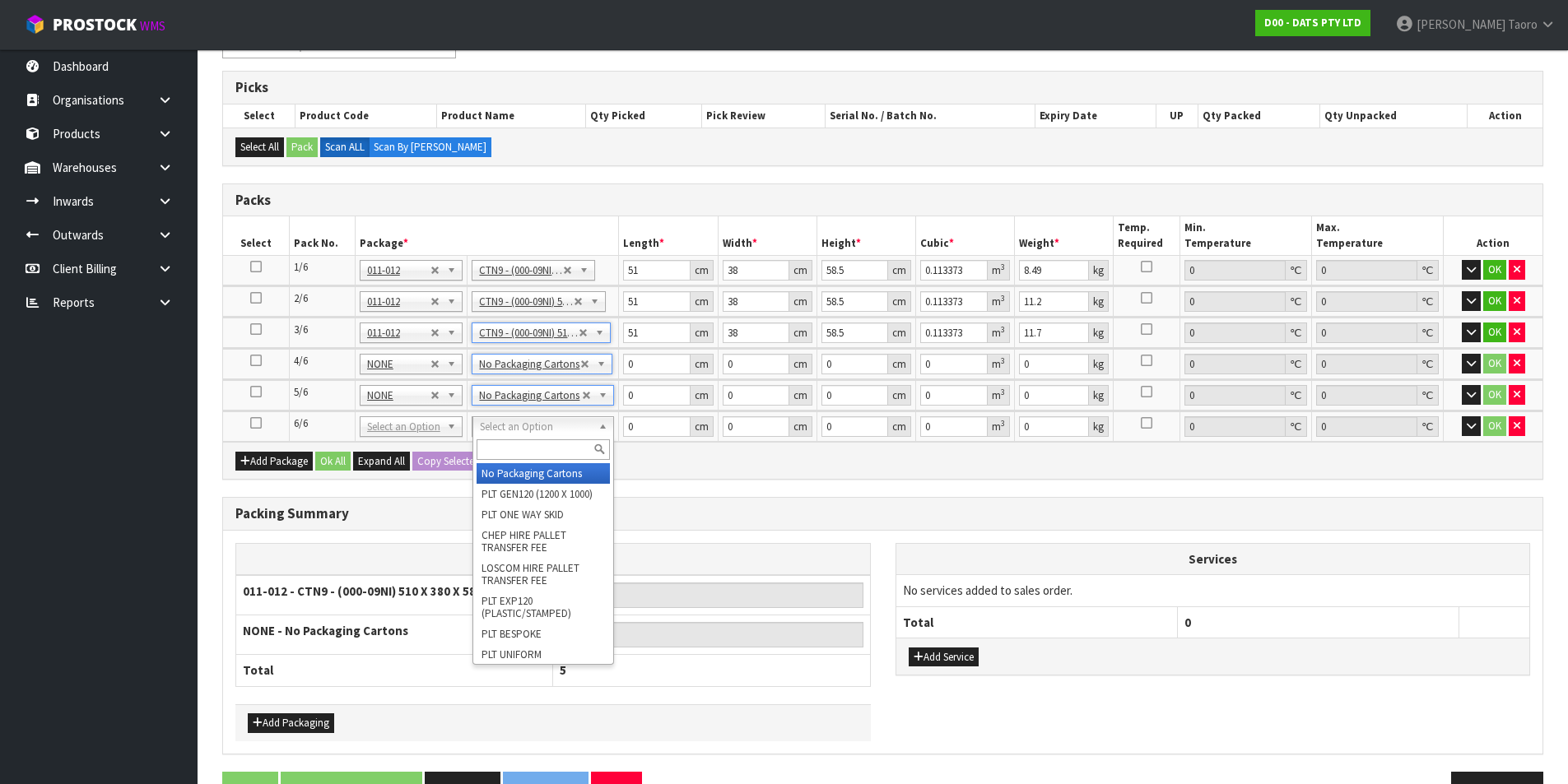
type input "3"
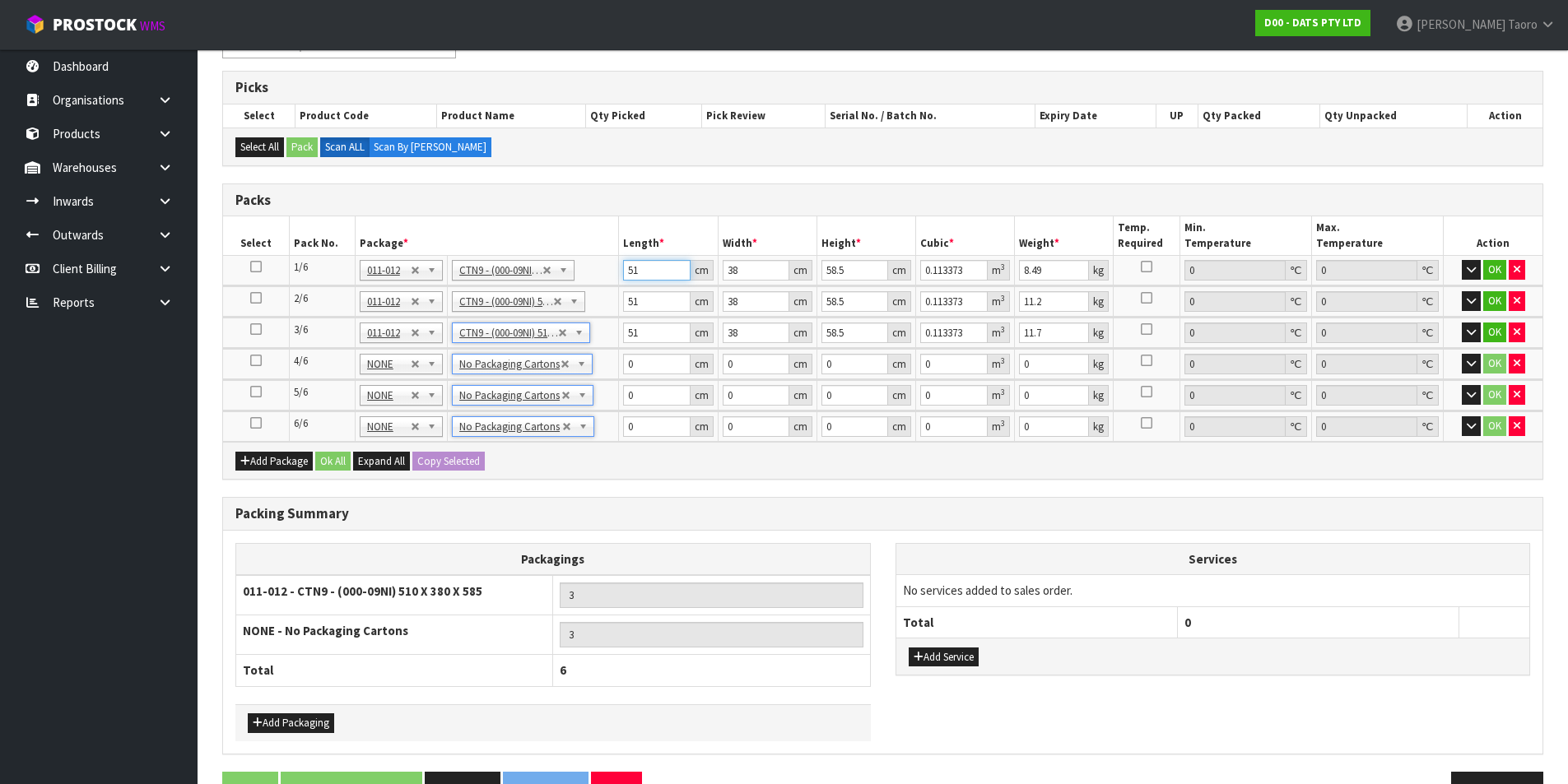
click at [652, 277] on input "51" at bounding box center [656, 269] width 66 height 21
type input "5"
type input "0.011115"
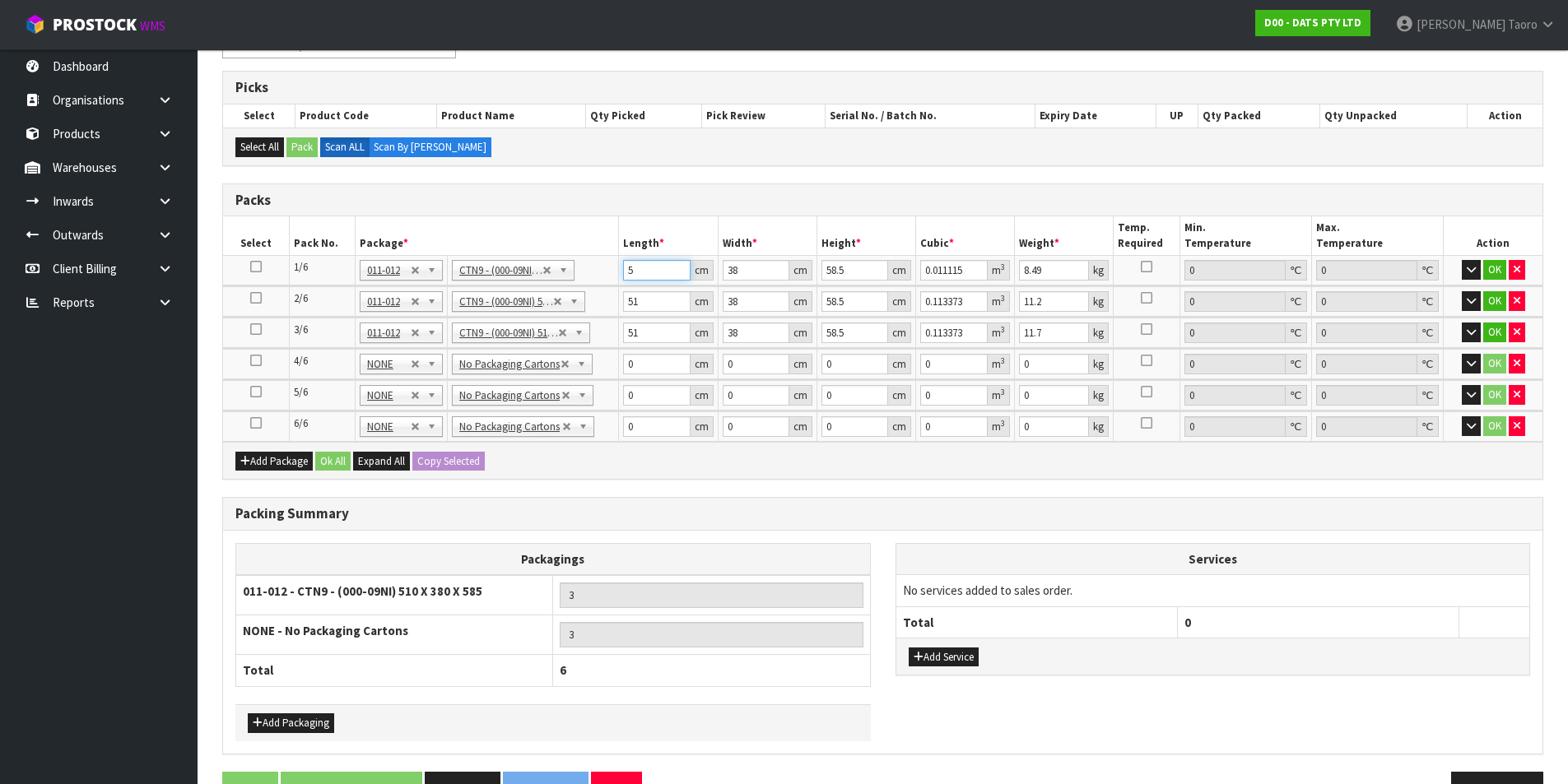
type input "52"
type input "0.115596"
type input "52"
type input "4"
type input "0.012168"
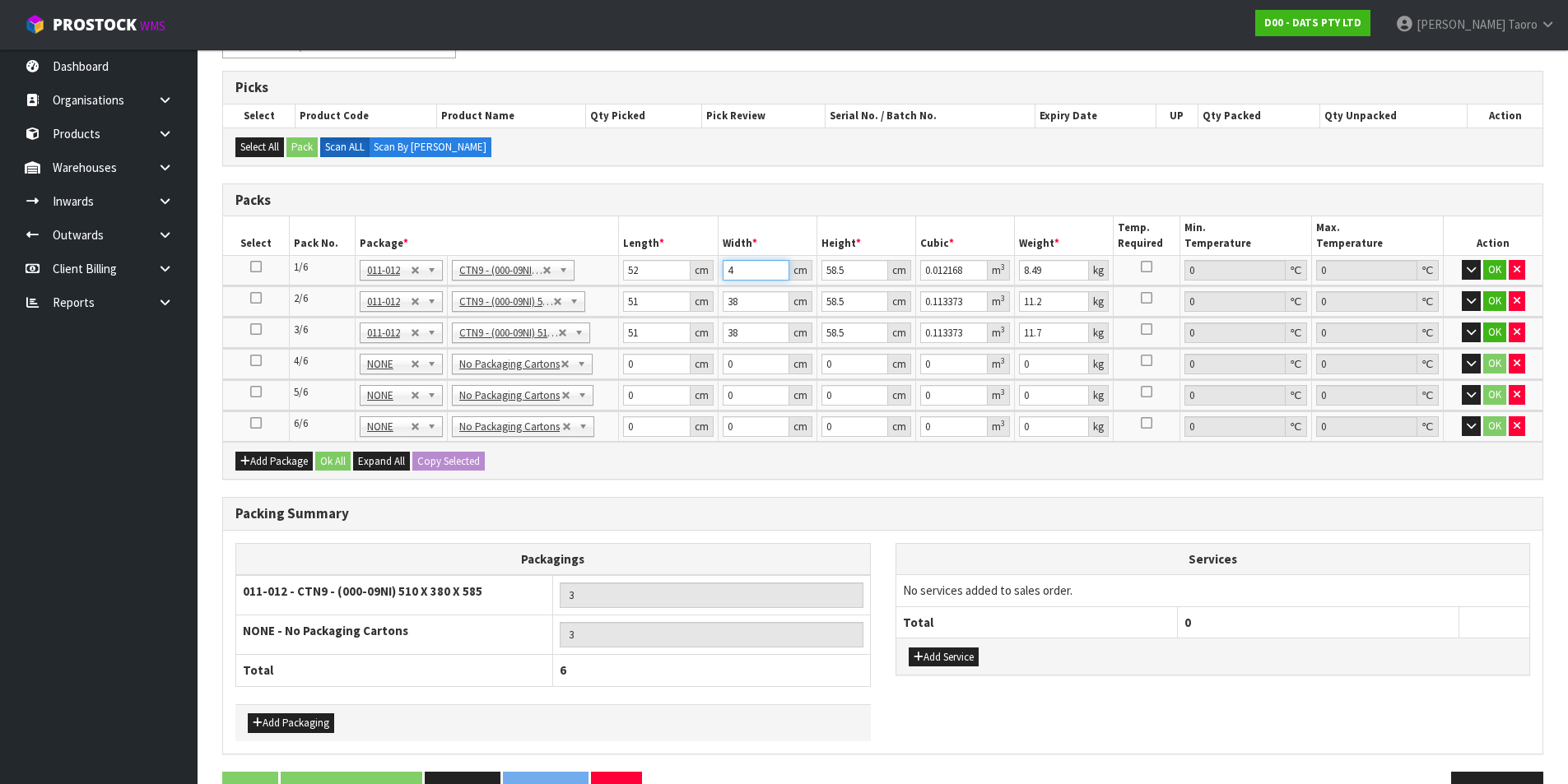
type input "40"
type input "0.12168"
type input "40"
type input "4"
type input "0.00832"
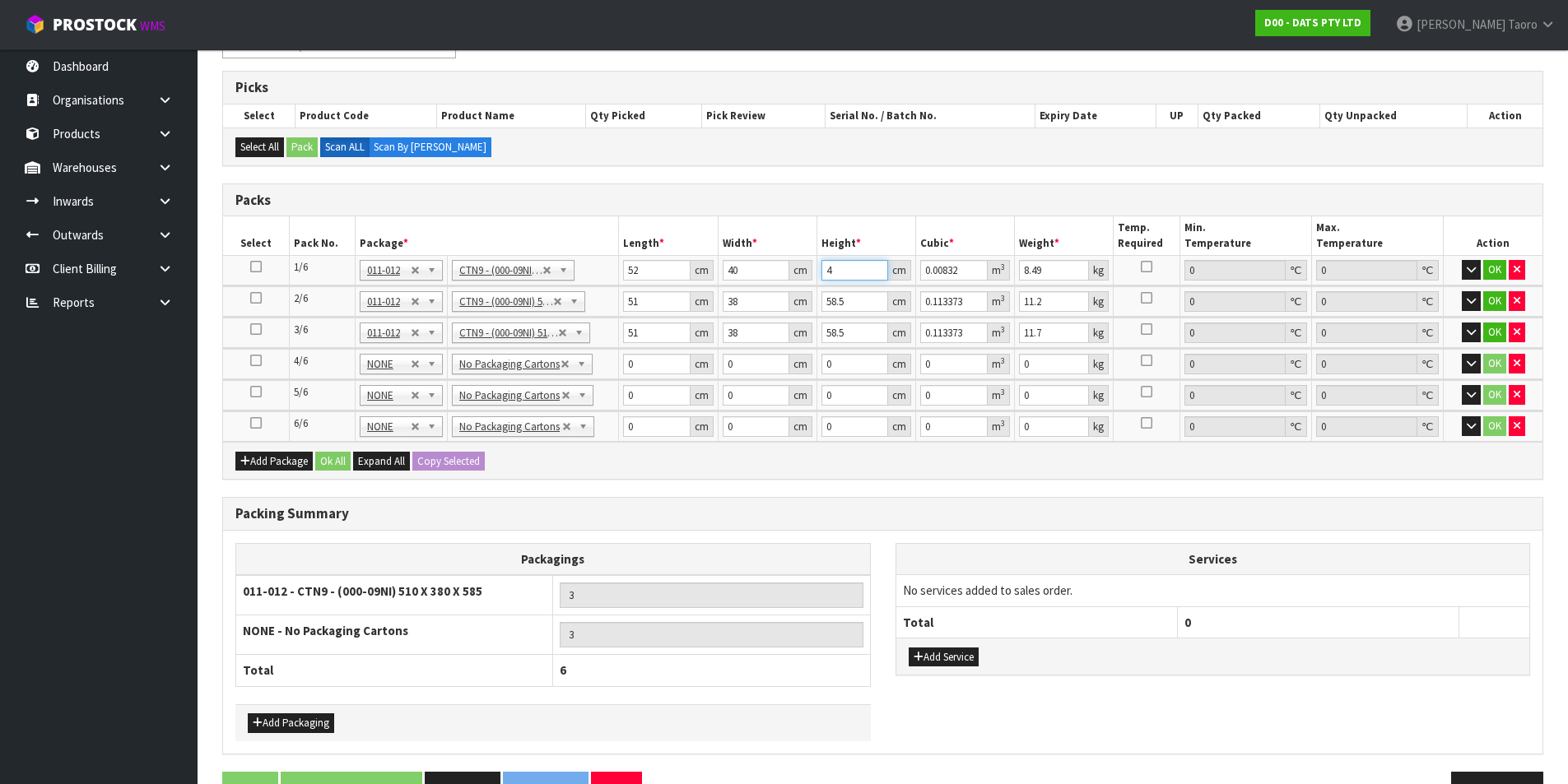
type input "47"
type input "0.09776"
type input "47"
type input "9"
type input "5"
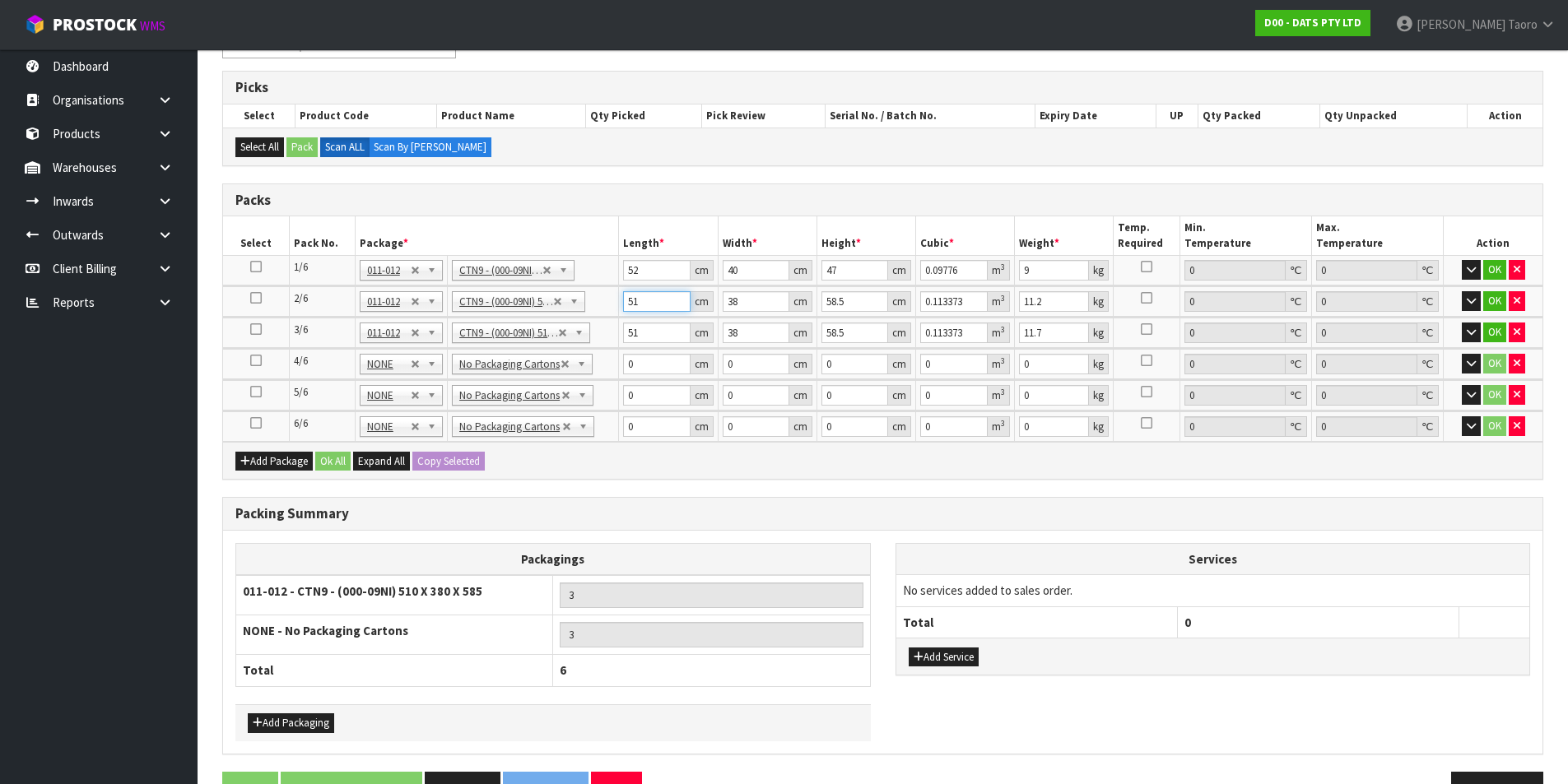
type input "0.011115"
type input "53"
type input "0.117819"
type input "53"
type input "3"
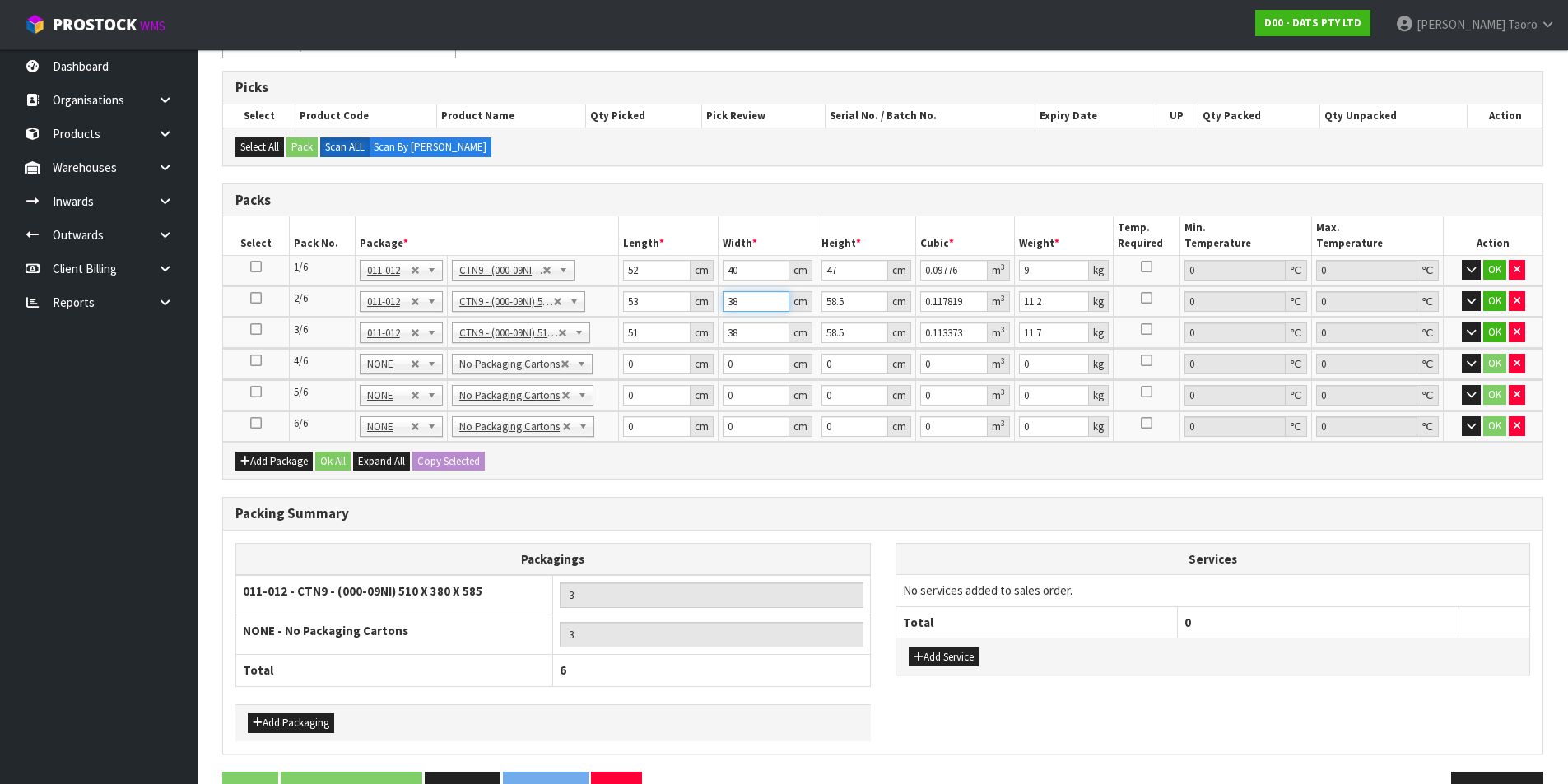
type input "0.009302"
type input "39"
type input "0.120919"
type input "39"
type input "4"
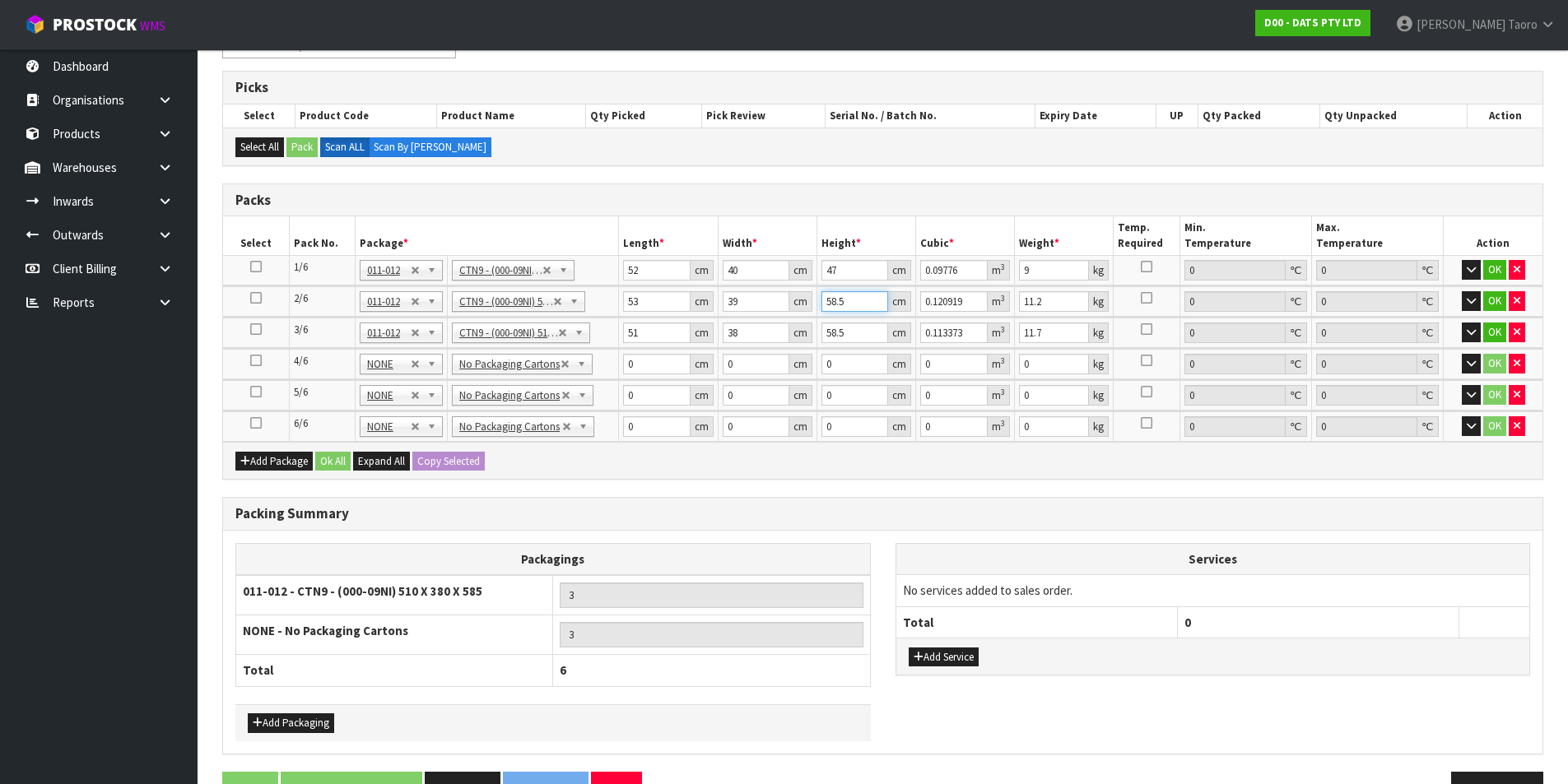
type input "0.008268"
type input "46"
type input "0.095082"
type input "46"
type input "12"
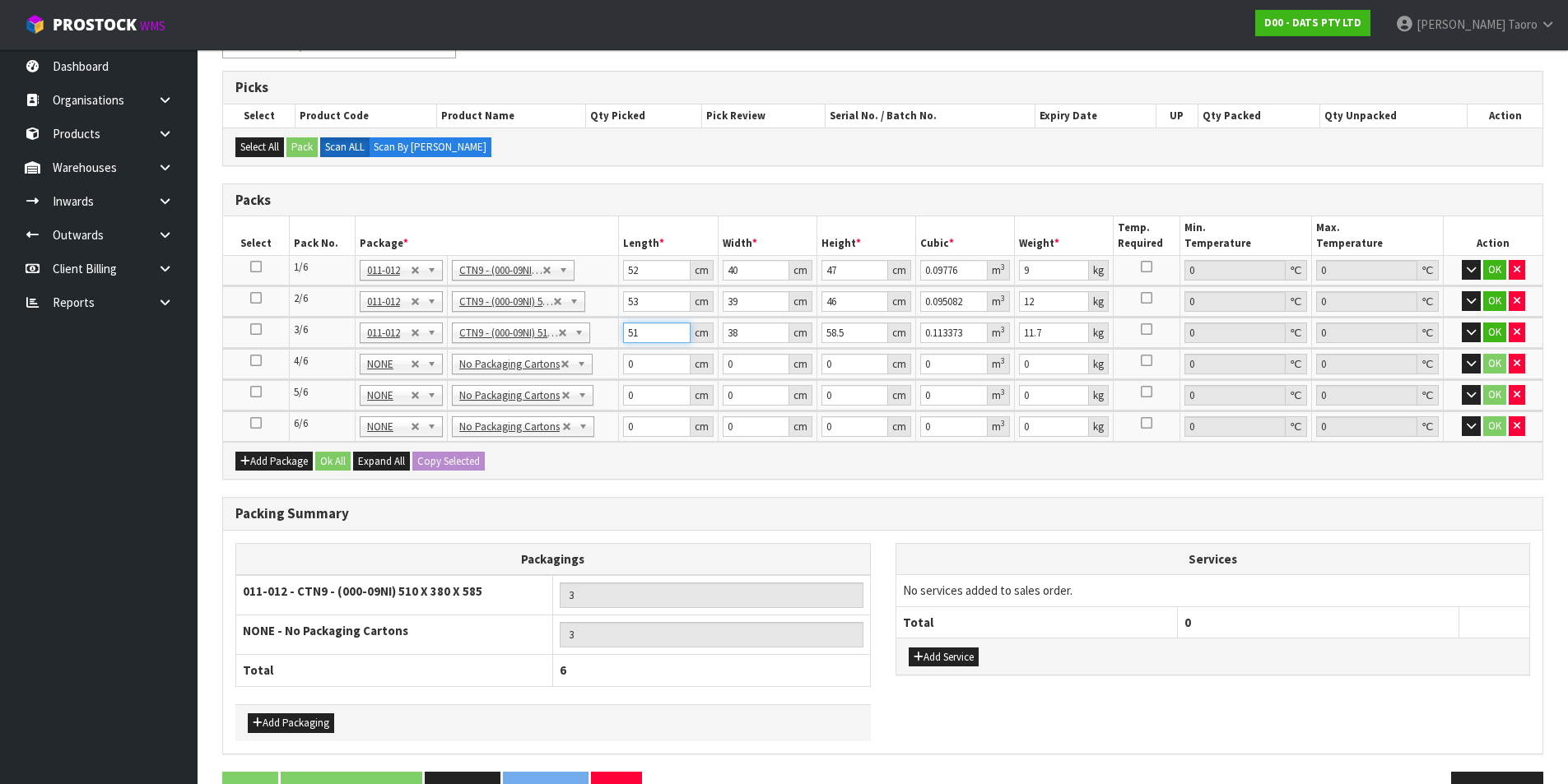
type input "5"
type input "0.011115"
type input "52"
type input "0.115596"
type input "52"
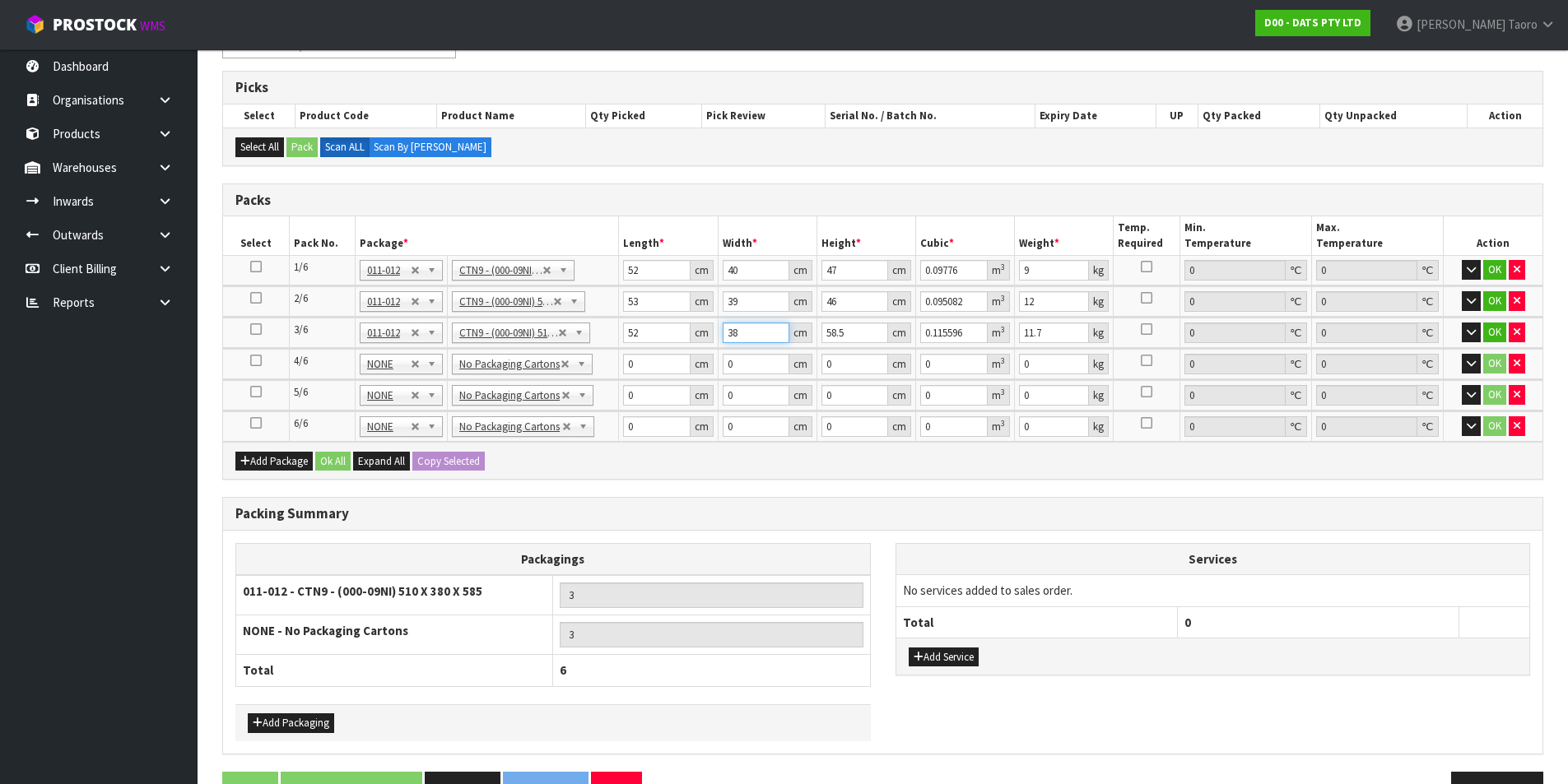
type input "3"
type input "0.009126"
type input "39"
type input "0.118638"
type input "39"
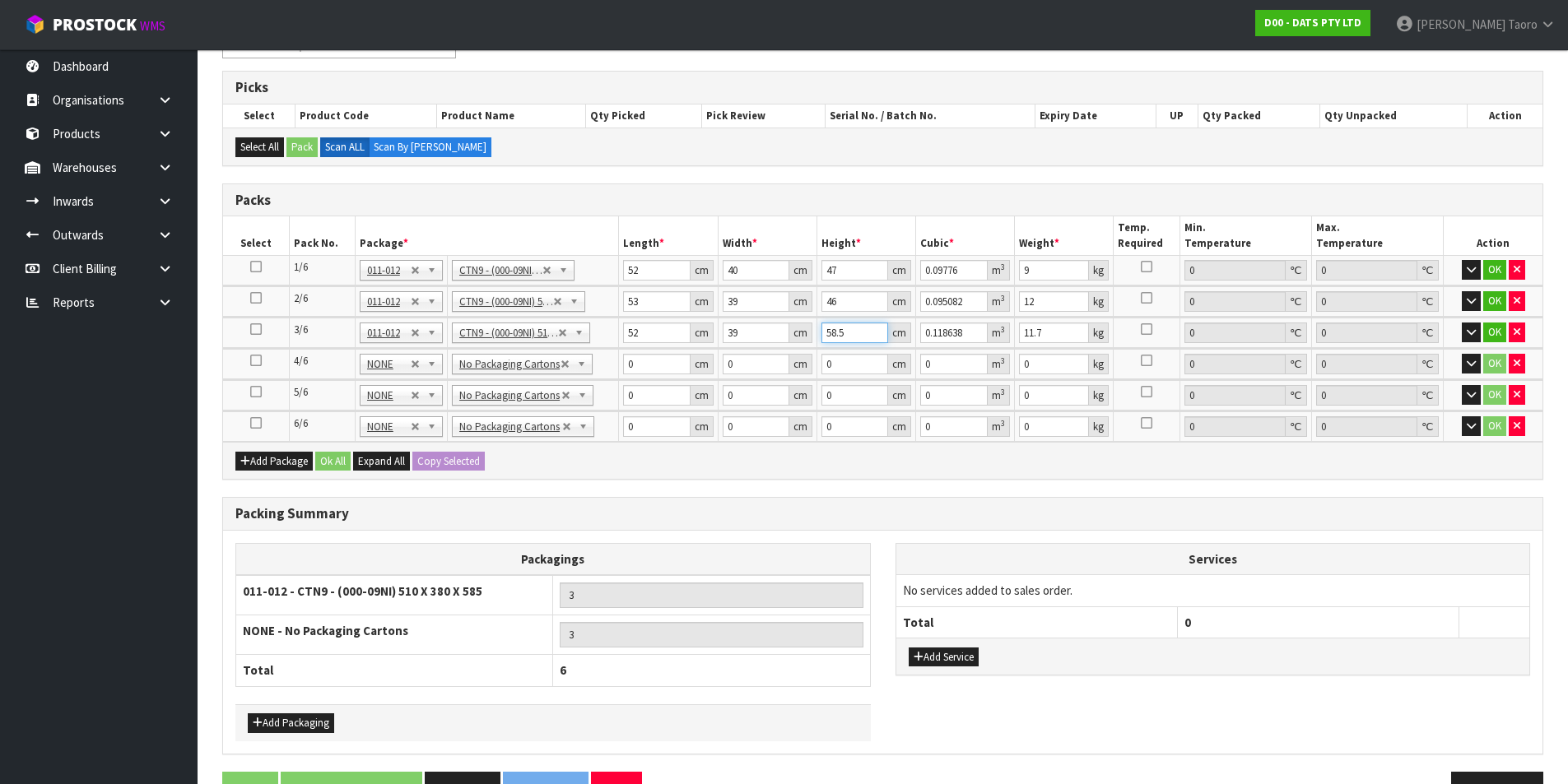
type input "4"
type input "0.008112"
type input "487"
type input "0.987636"
type input "48"
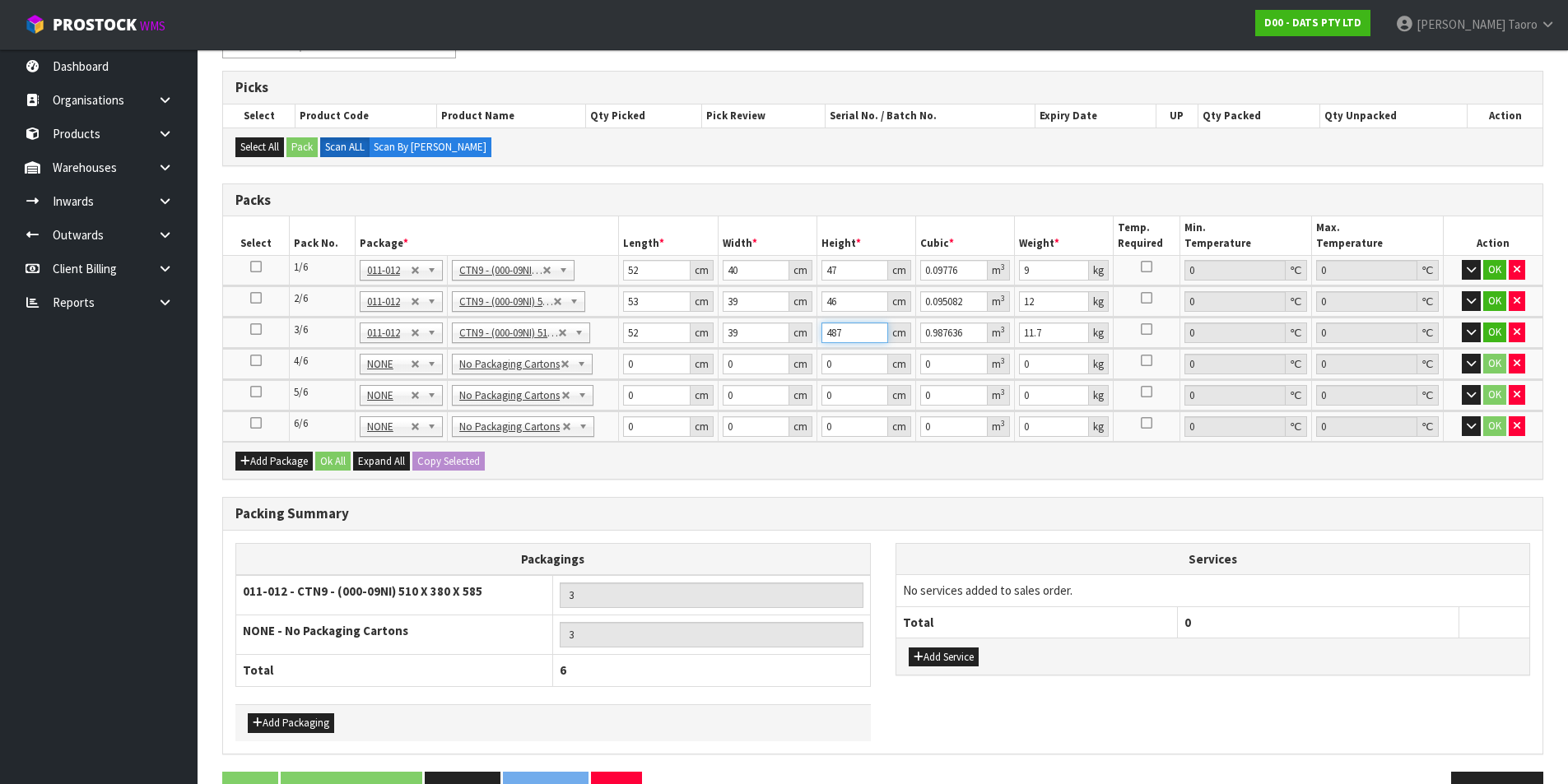
type input "0.097344"
type input "48"
type input "13"
type input "36"
type input "30"
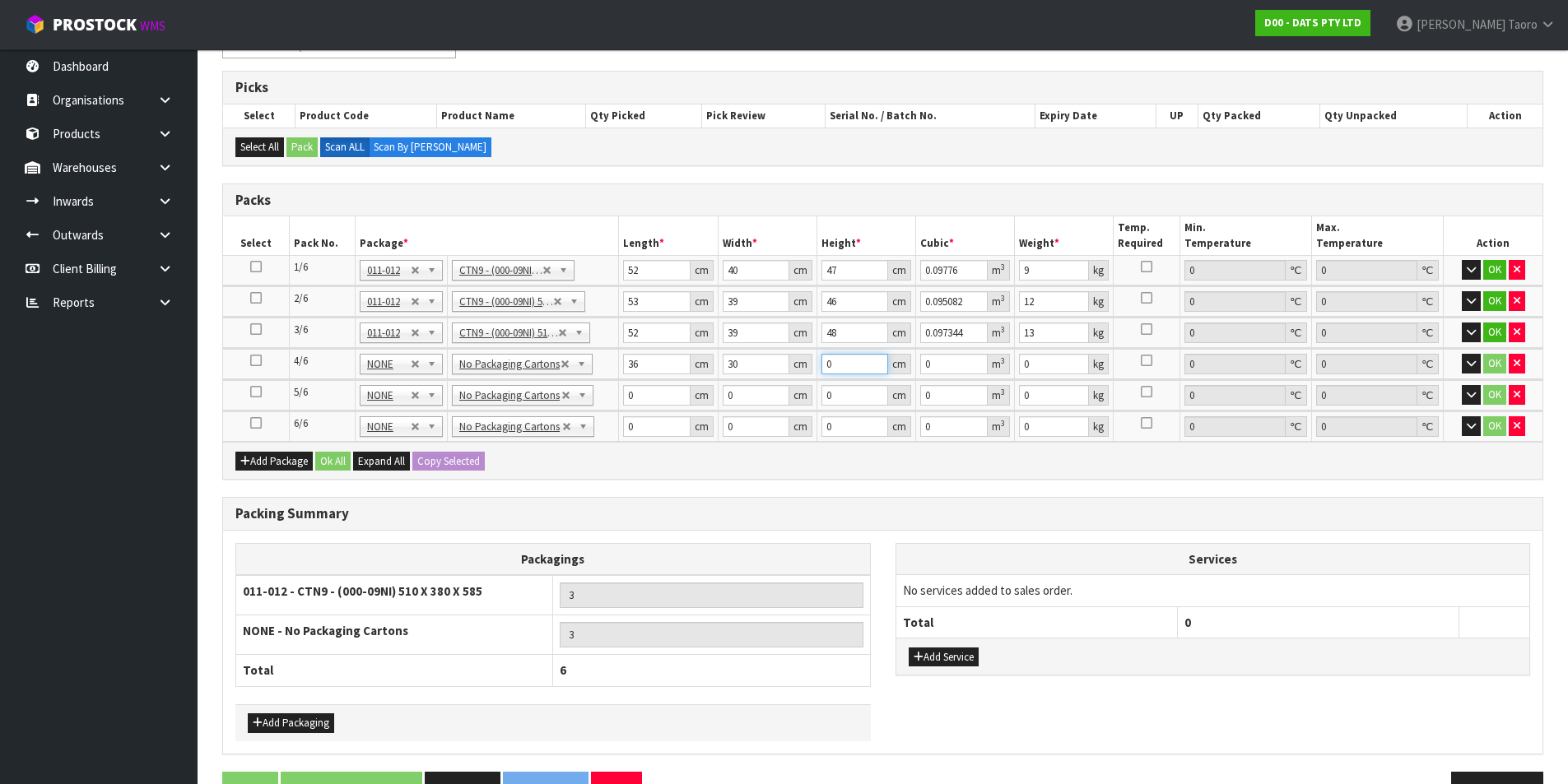
type input "3"
type input "0.00324"
type input "31"
type input "0.03348"
type input "31"
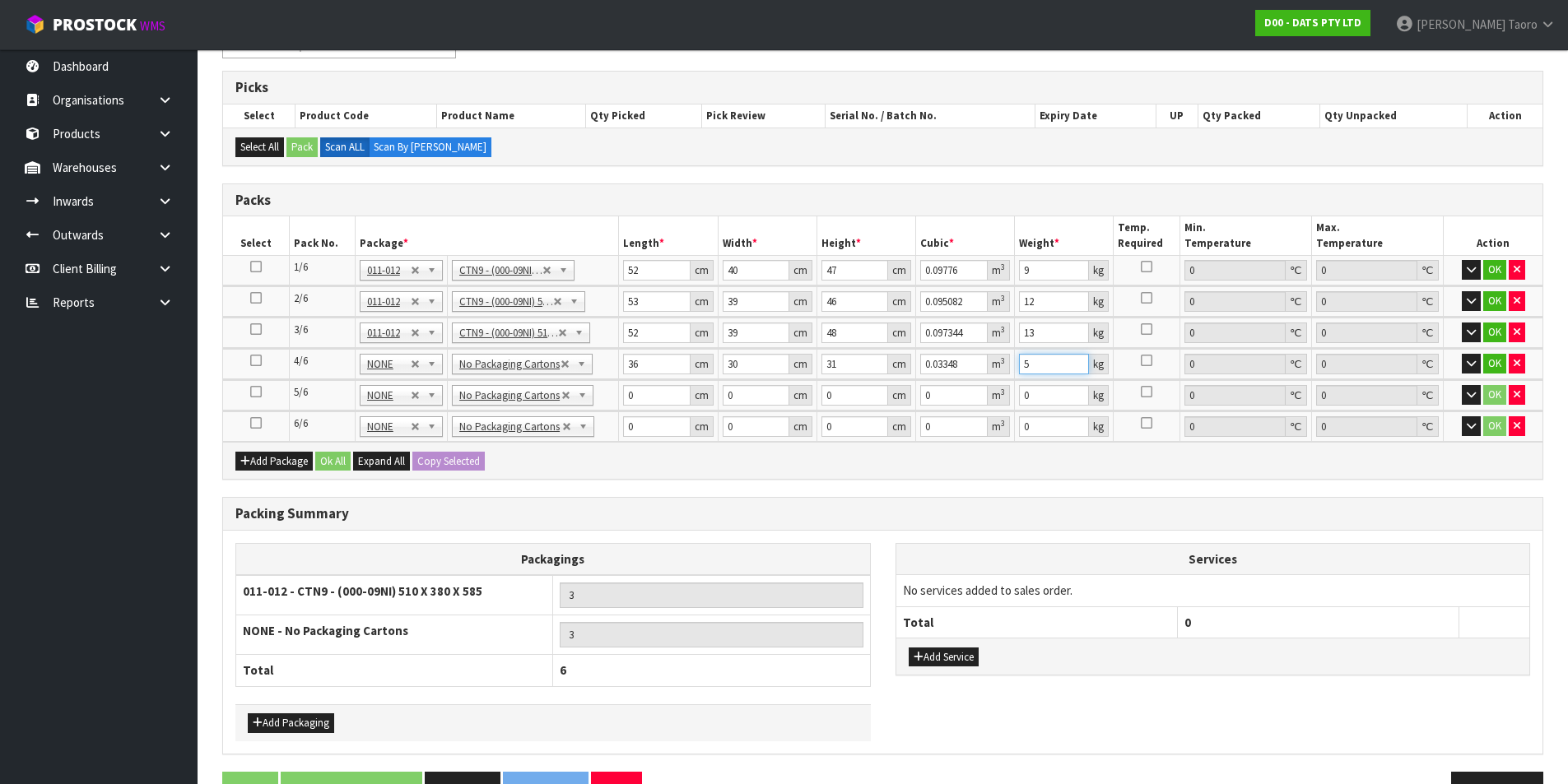
type input "5"
type input "35"
type input "27"
type input "4"
type input "0.00378"
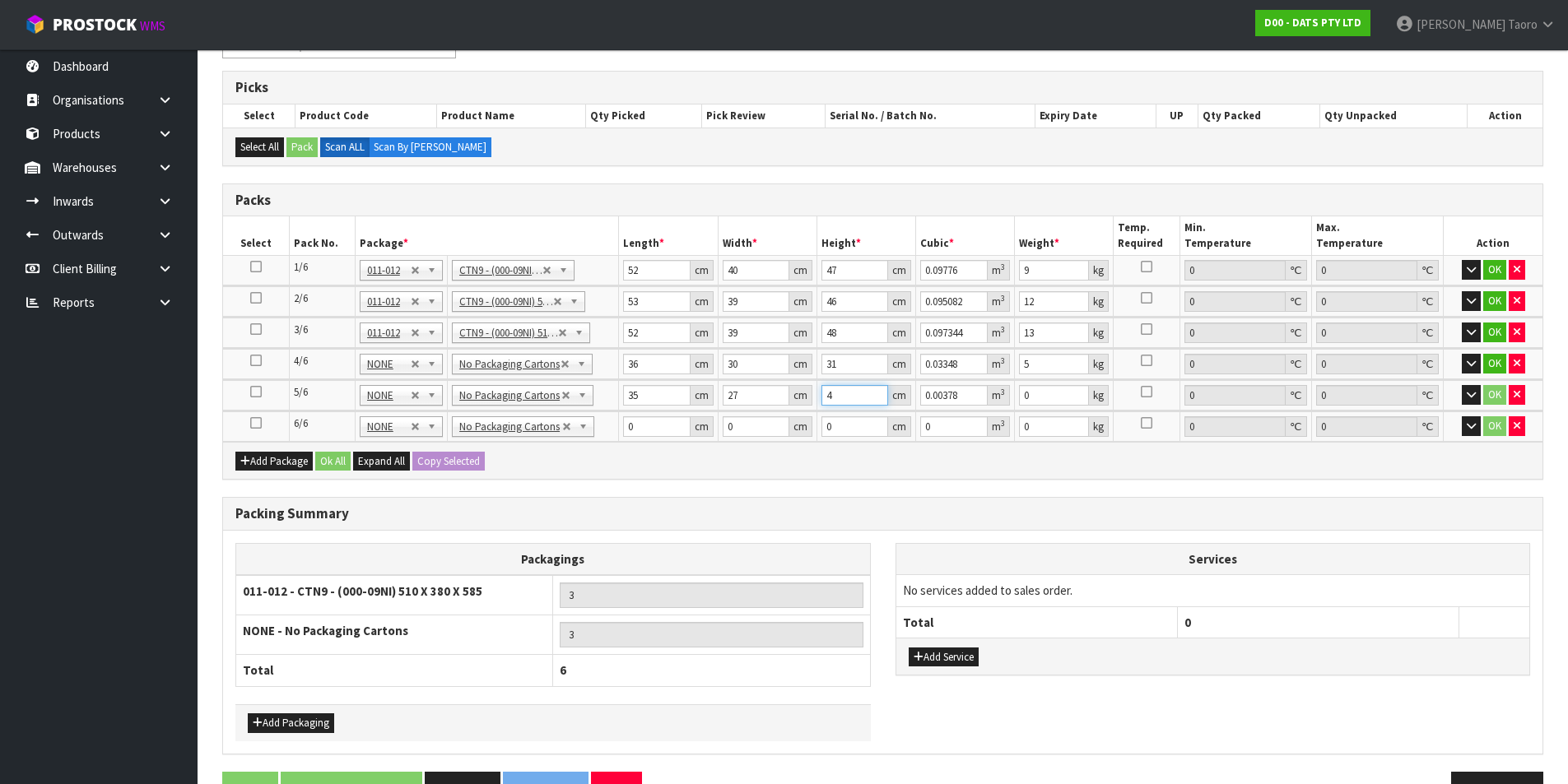
type input "46"
type input "0.04347"
type input "46"
type input "5"
type input "51"
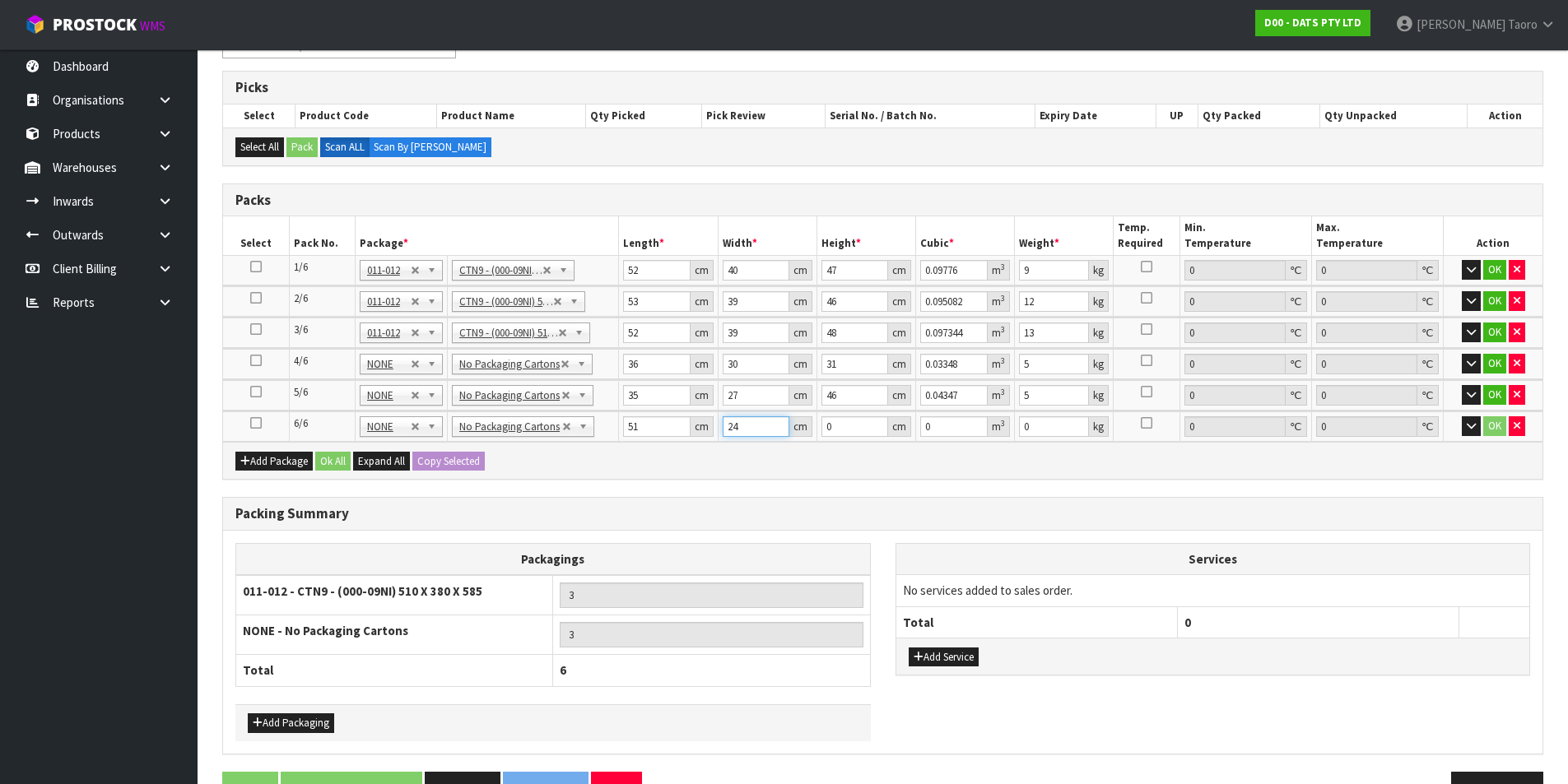
type input "24"
type input "2"
type input "0.002448"
type input "22"
type input "0.026928"
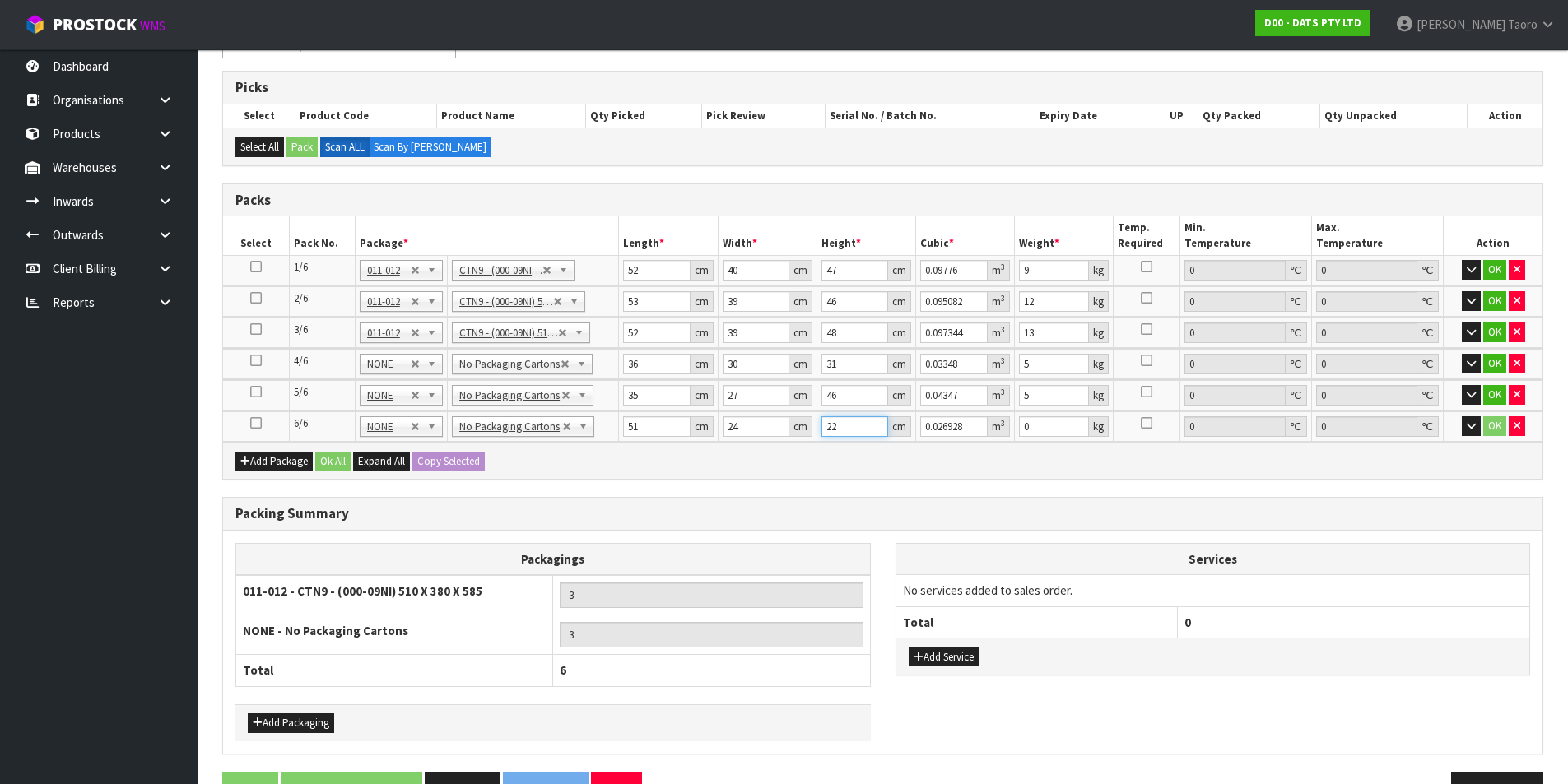
type input "22"
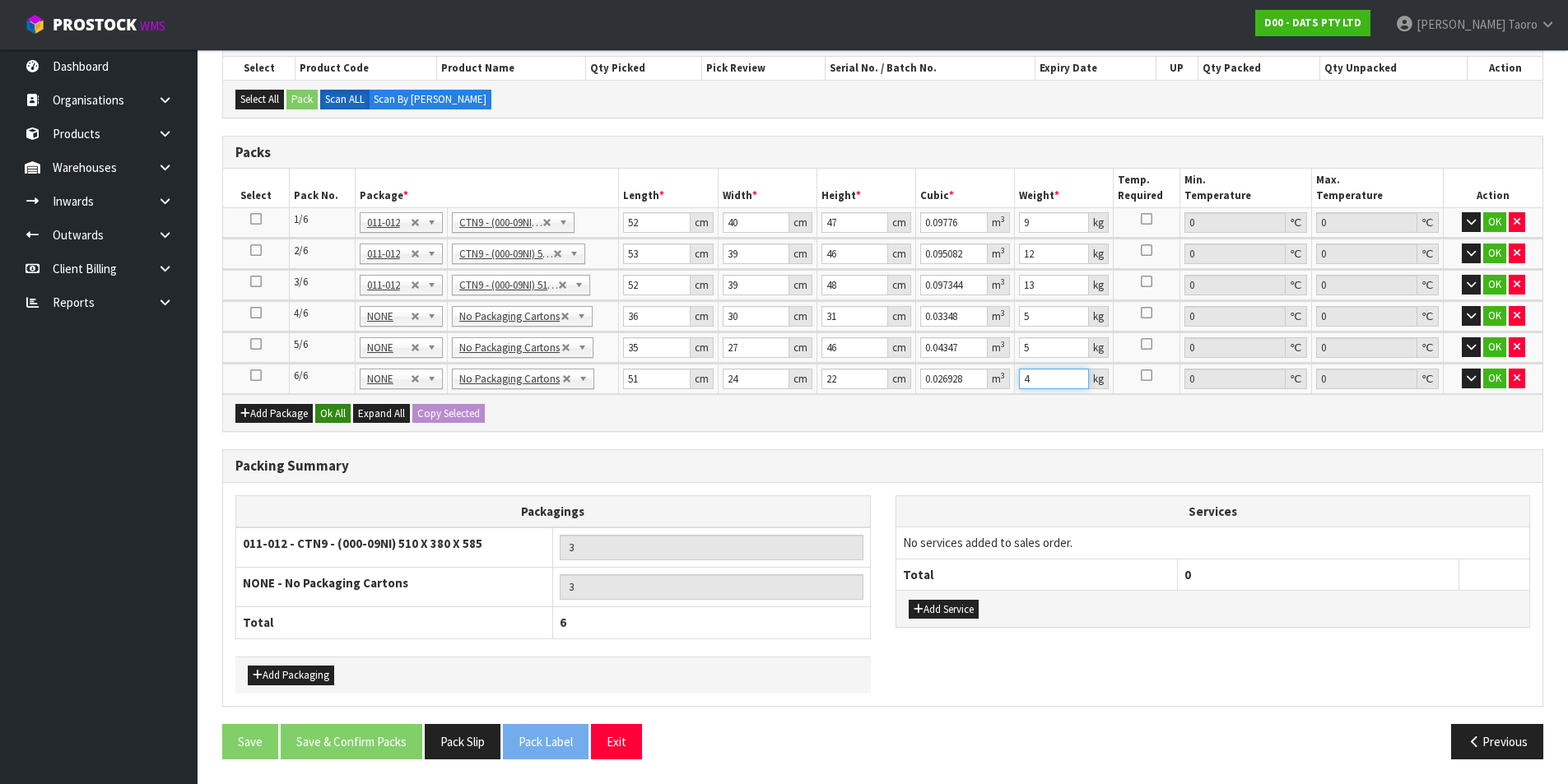
type input "4"
click at [333, 412] on button "Ok All" at bounding box center [333, 413] width 36 height 20
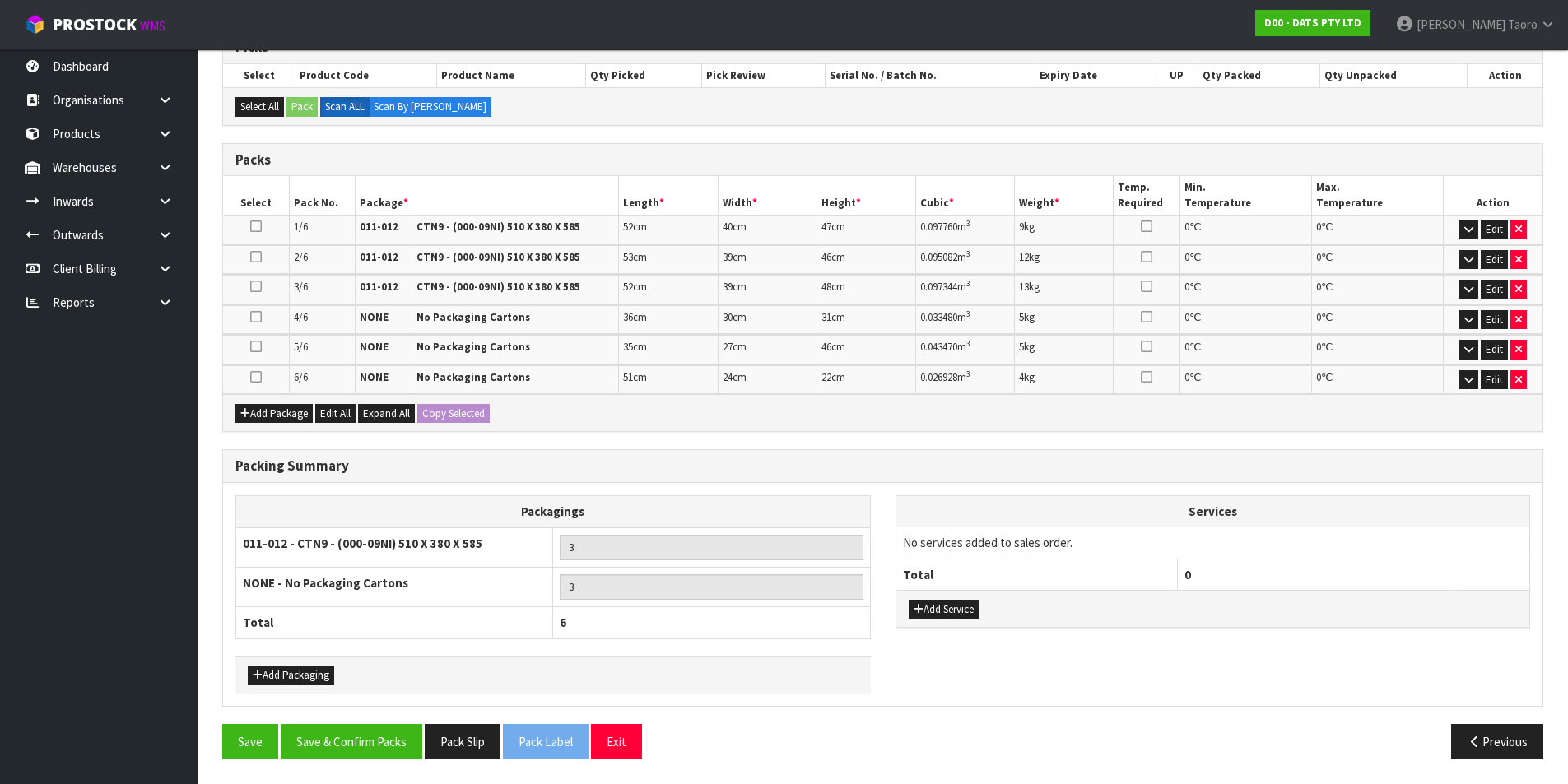
scroll to position [294, 0]
click at [402, 626] on button "Save & Confirm Packs" at bounding box center [351, 742] width 141 height 36
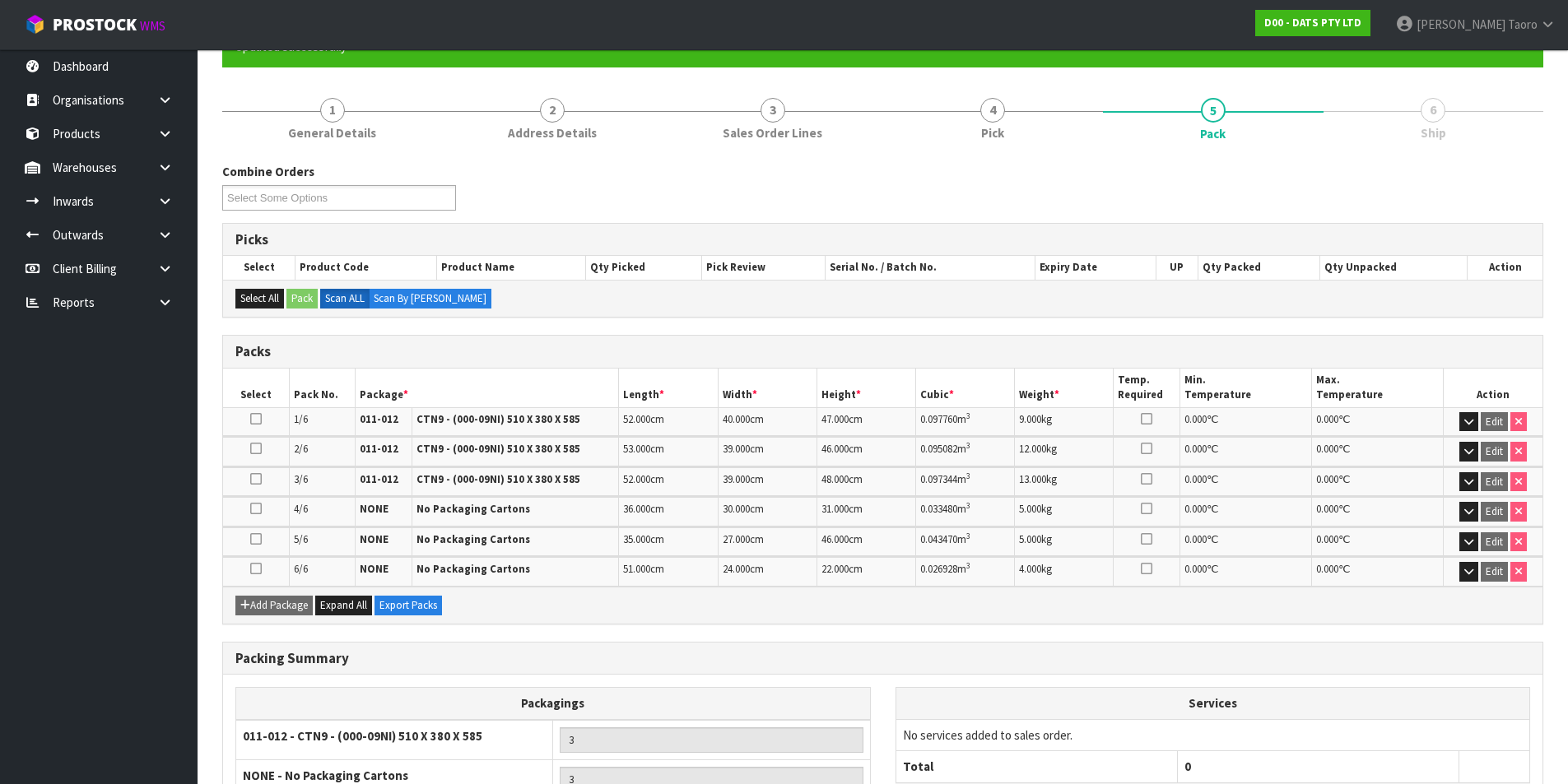
scroll to position [318, 0]
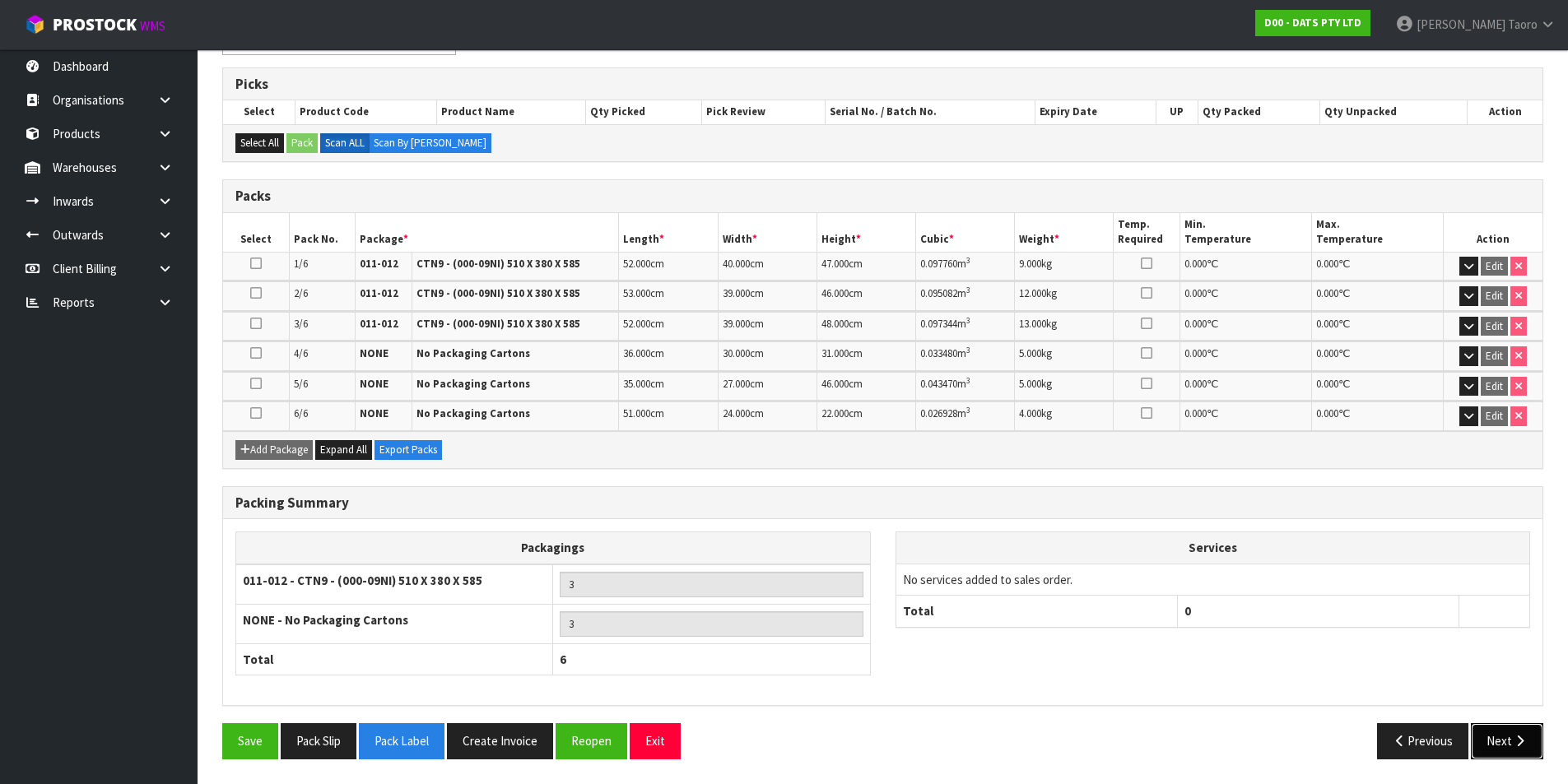
click at [1264, 626] on button "Next" at bounding box center [1507, 741] width 73 height 36
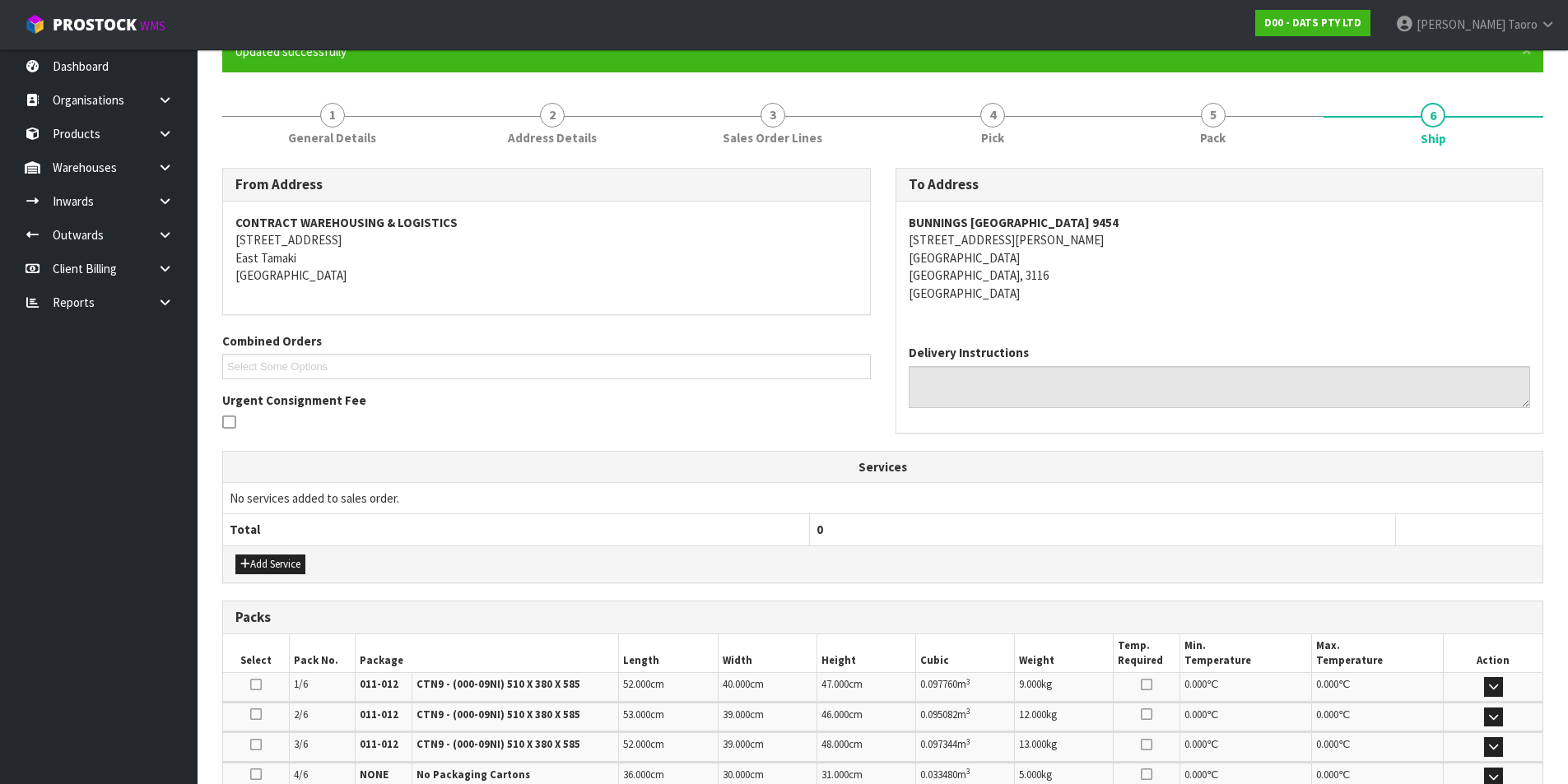
scroll to position [440, 0]
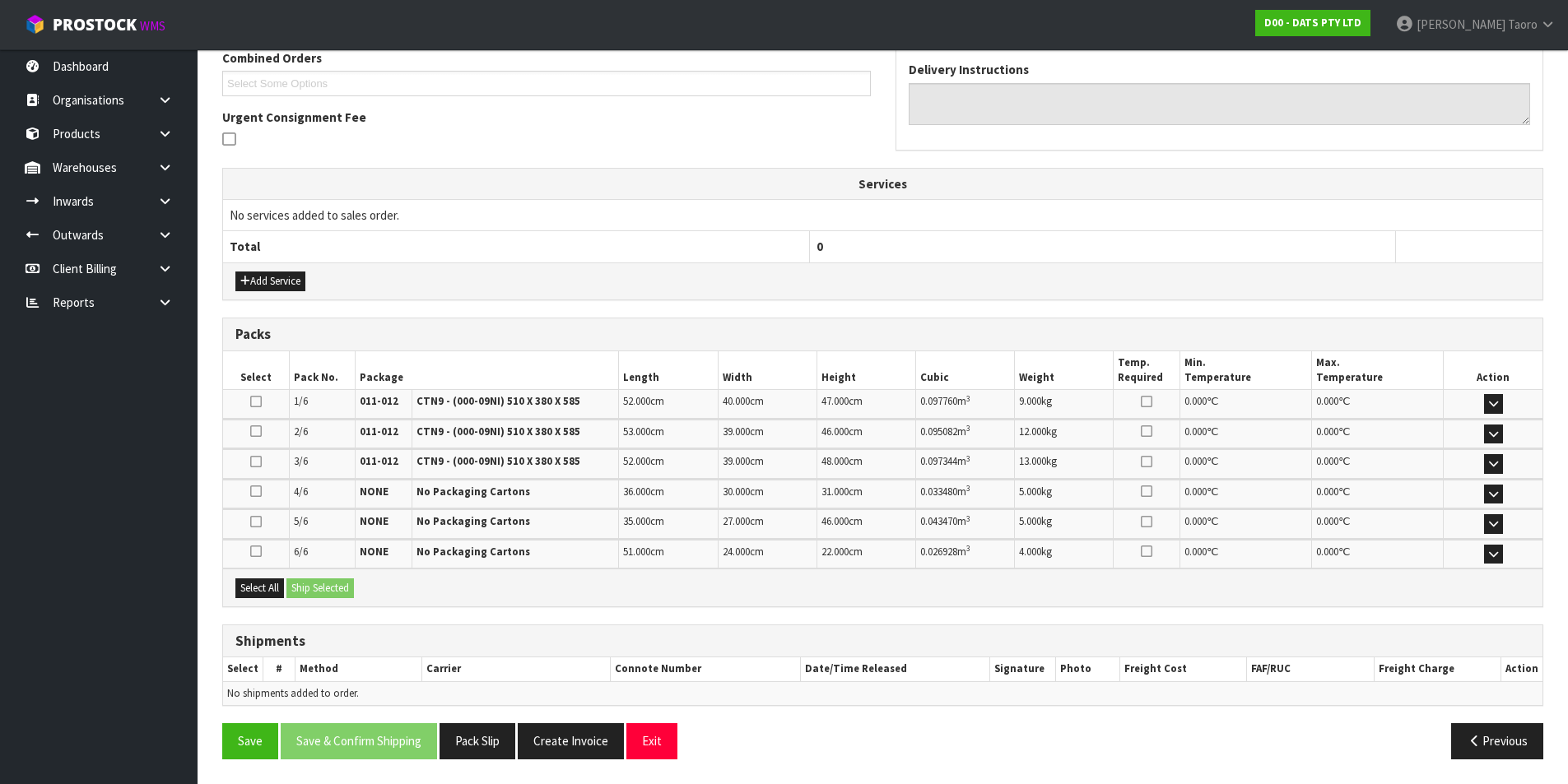
click at [259, 598] on div "Select All Ship Selected" at bounding box center [883, 586] width 1320 height 37
click at [273, 586] on button "Select All" at bounding box center [260, 588] width 48 height 20
click at [304, 587] on button "Ship Selected" at bounding box center [320, 588] width 67 height 20
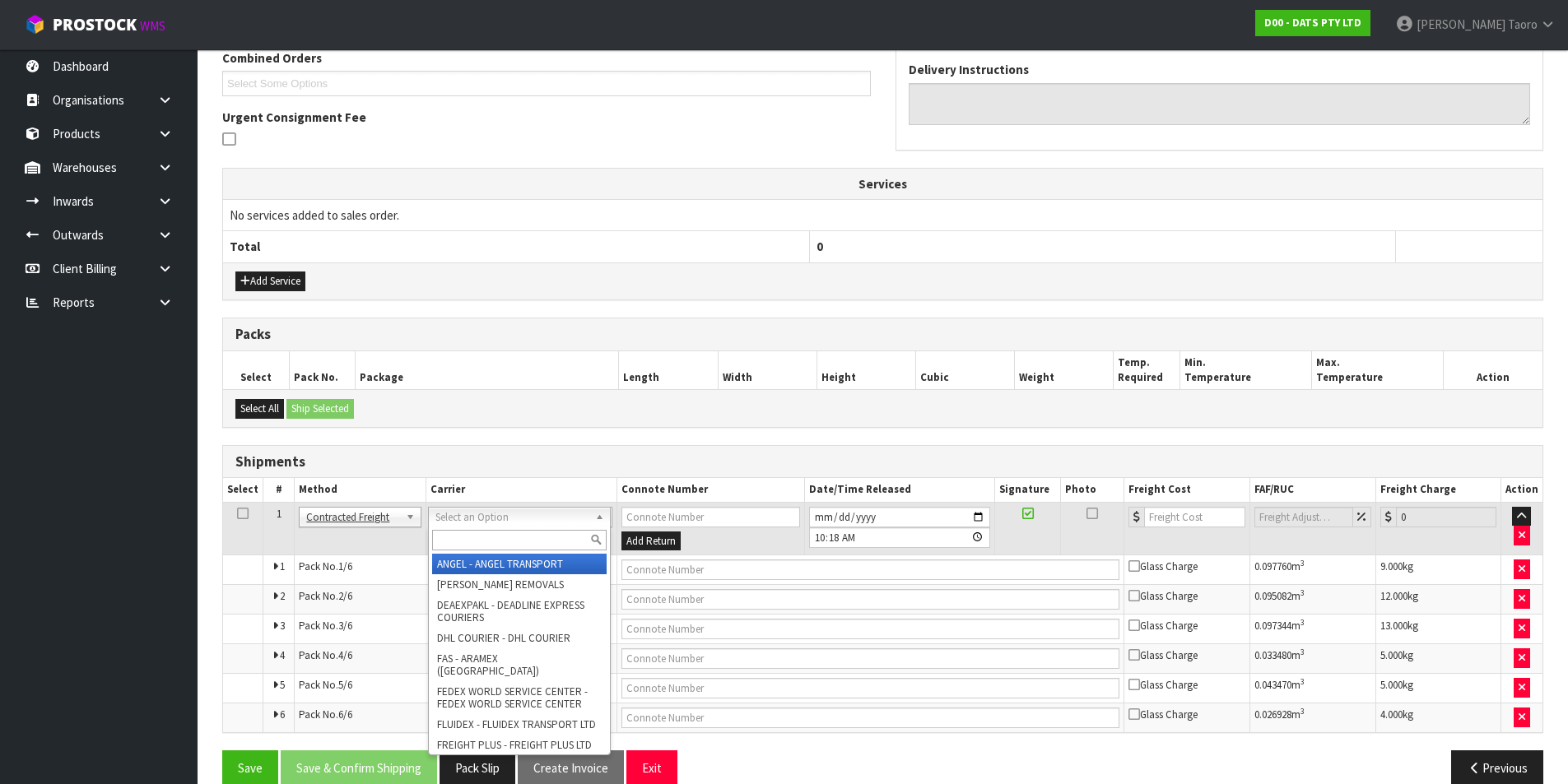
click at [524, 540] on input "text" at bounding box center [519, 540] width 175 height 21
type input "NZP"
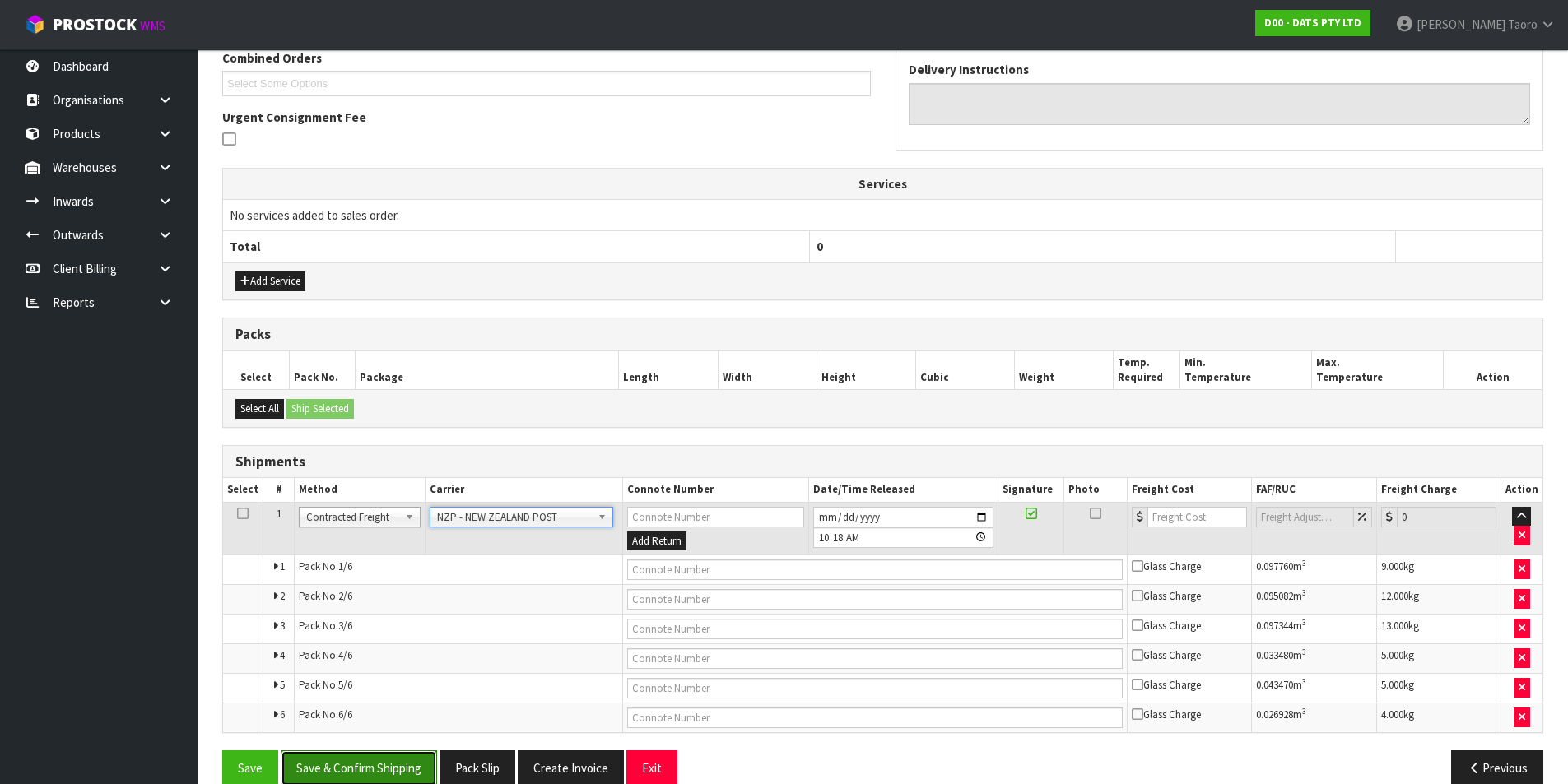
click at [396, 626] on button "Save & Confirm Shipping" at bounding box center [358, 768] width 157 height 36
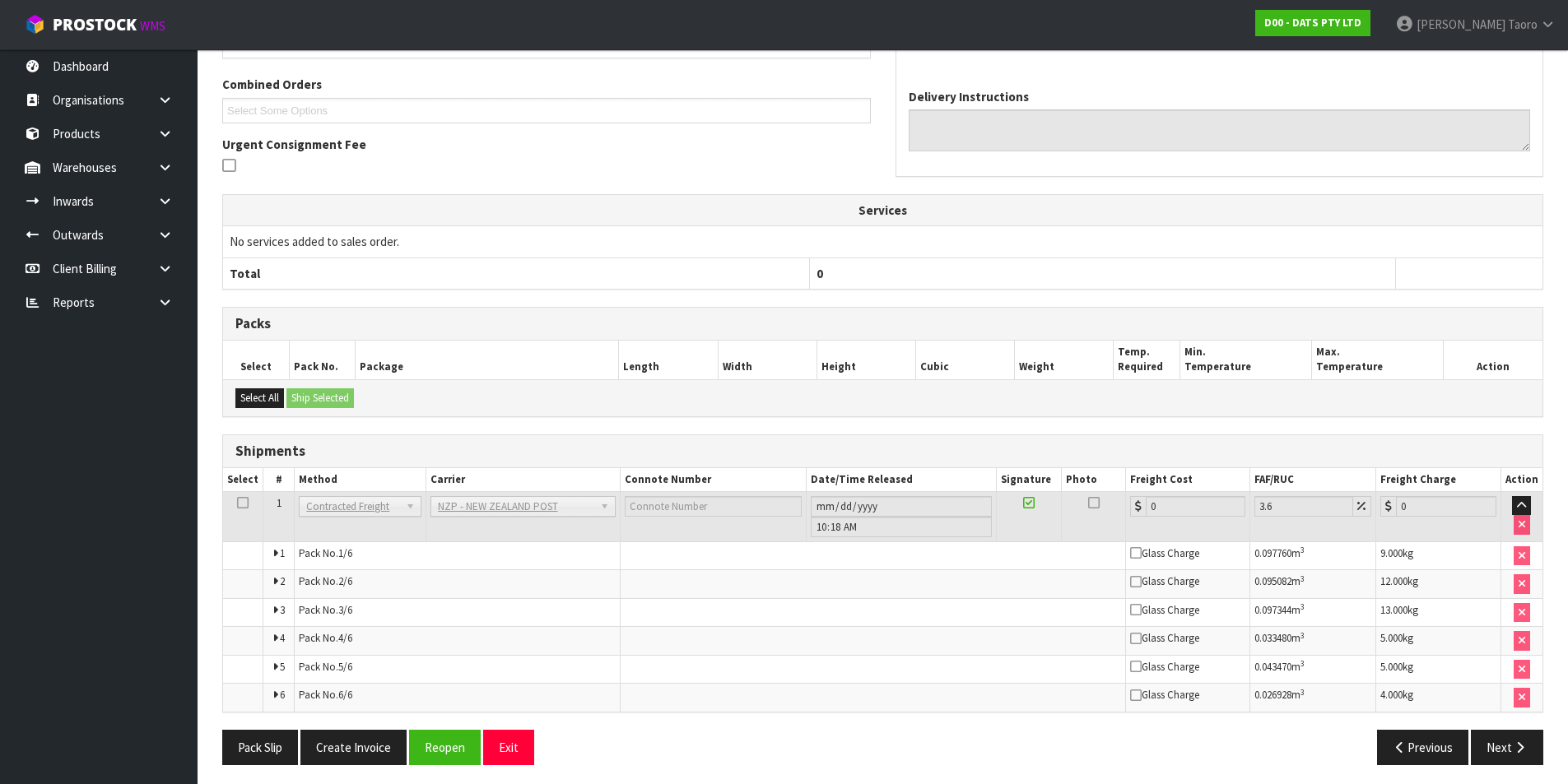
scroll to position [437, 0]
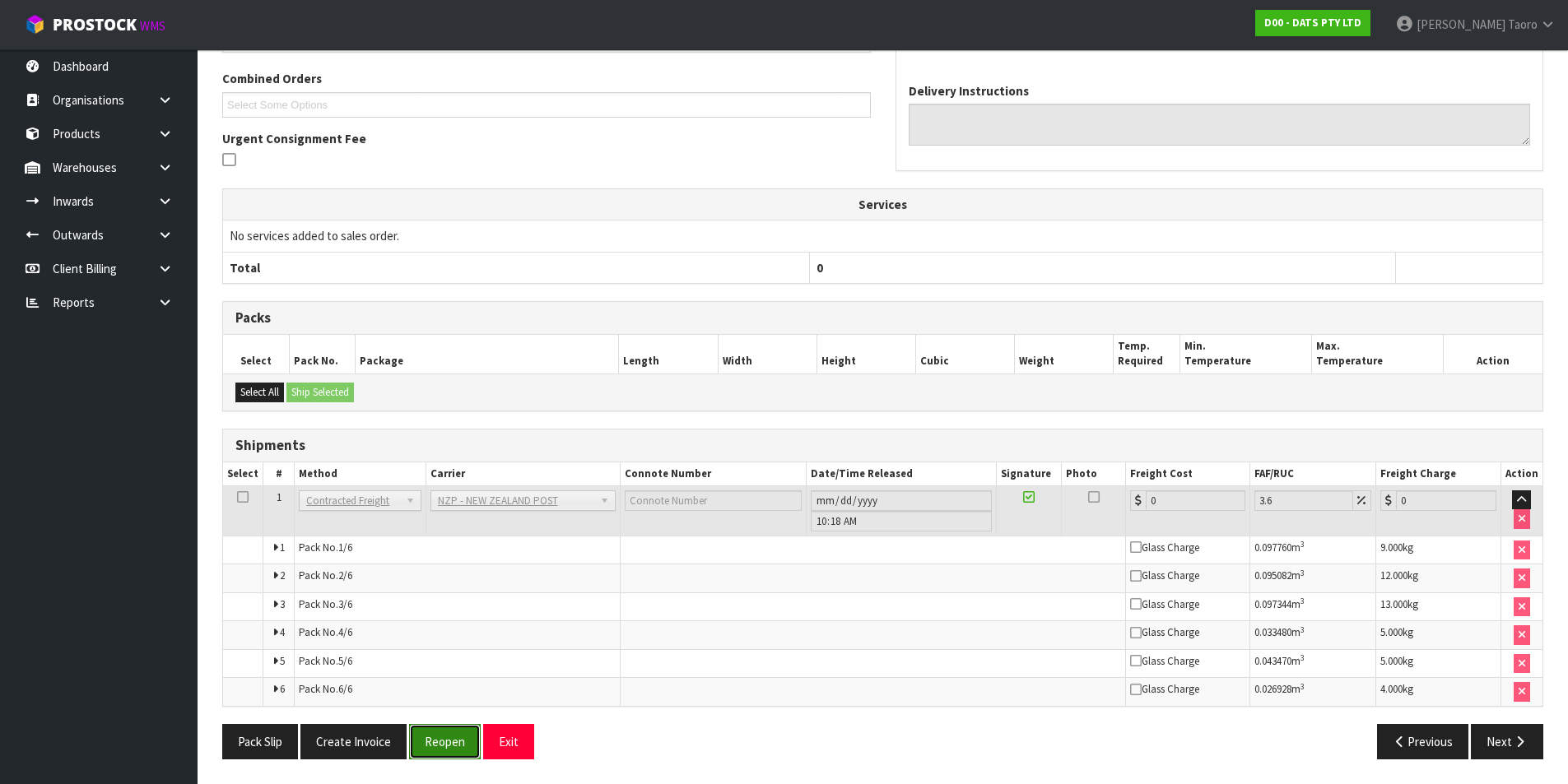
click at [451, 626] on button "Reopen" at bounding box center [445, 742] width 72 height 36
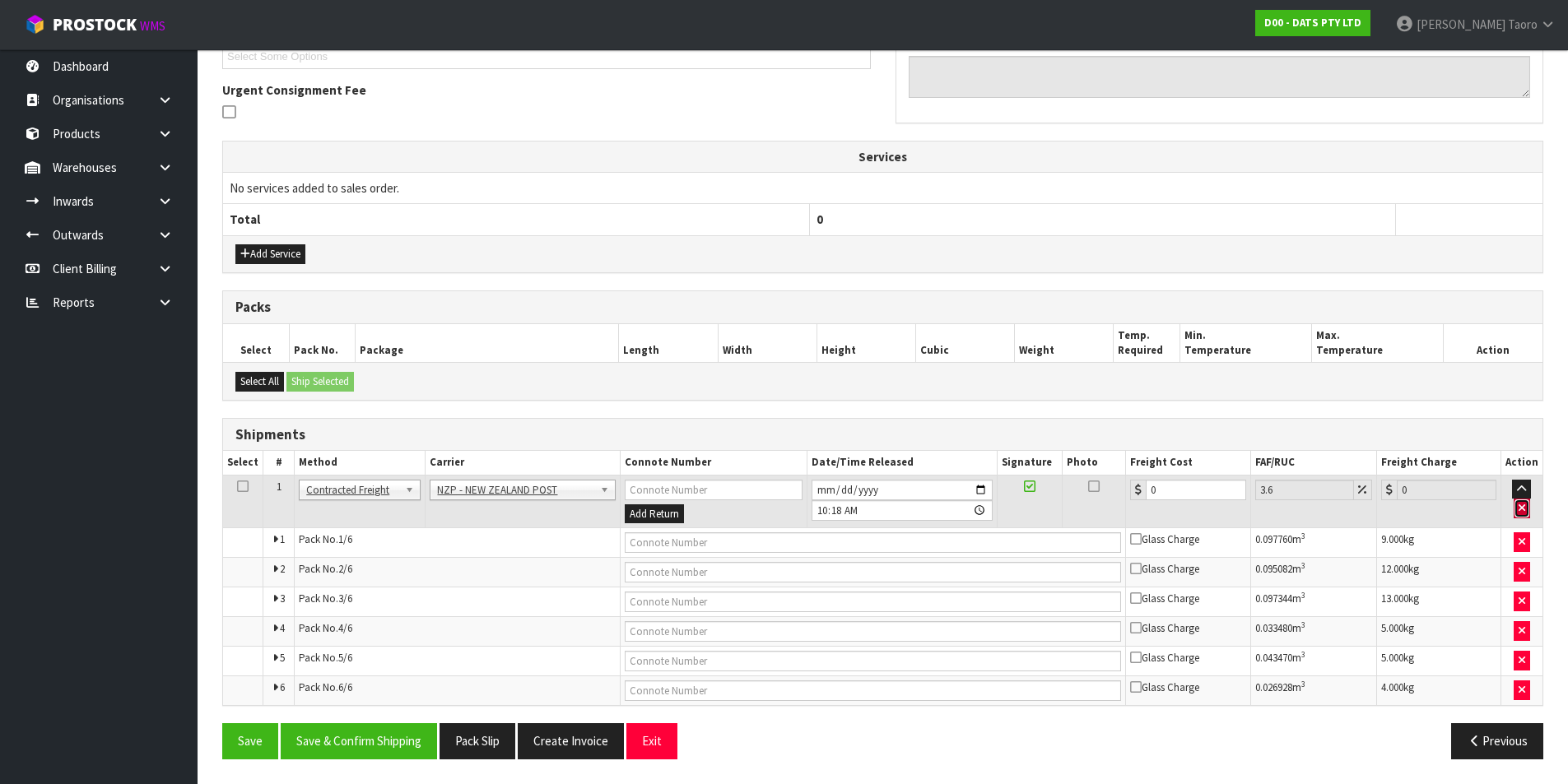
click at [1264, 507] on icon "button" at bounding box center [1521, 508] width 6 height 11
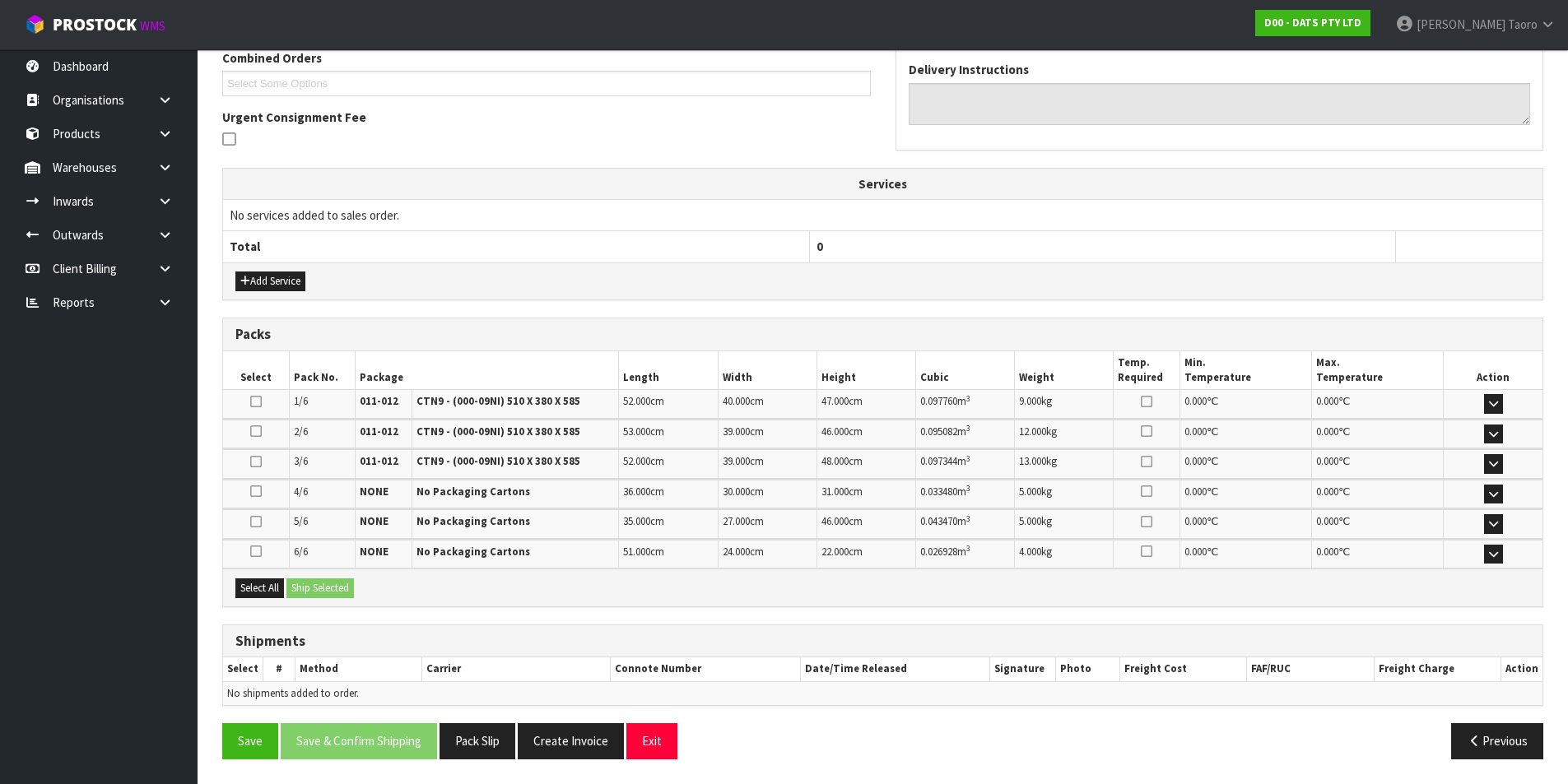
scroll to position [440, 0]
click at [255, 626] on button "Save" at bounding box center [250, 741] width 56 height 36
click at [653, 626] on button "Exit" at bounding box center [652, 741] width 51 height 36
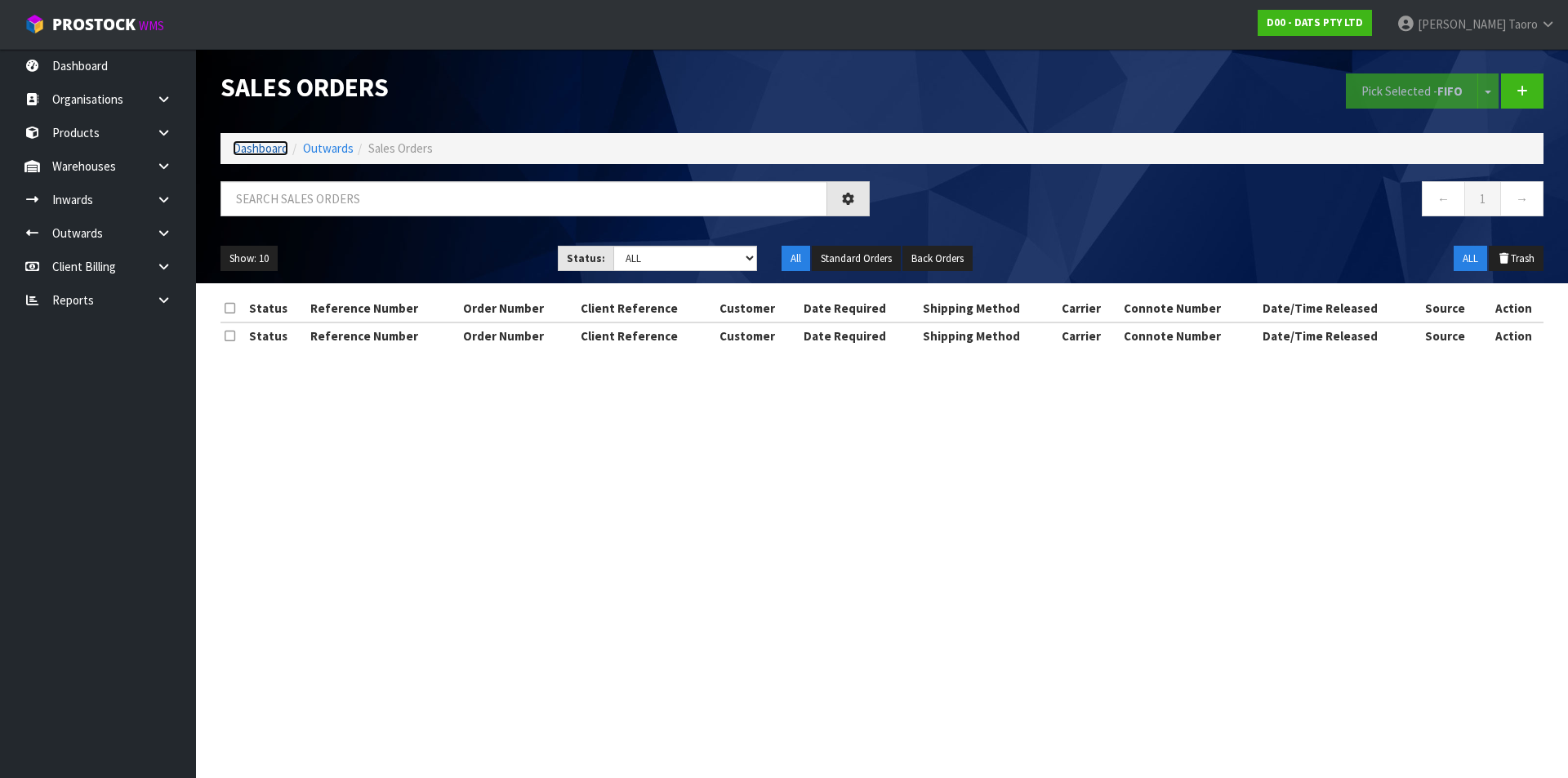
click at [277, 154] on link "Dashboard" at bounding box center [260, 147] width 56 height 15
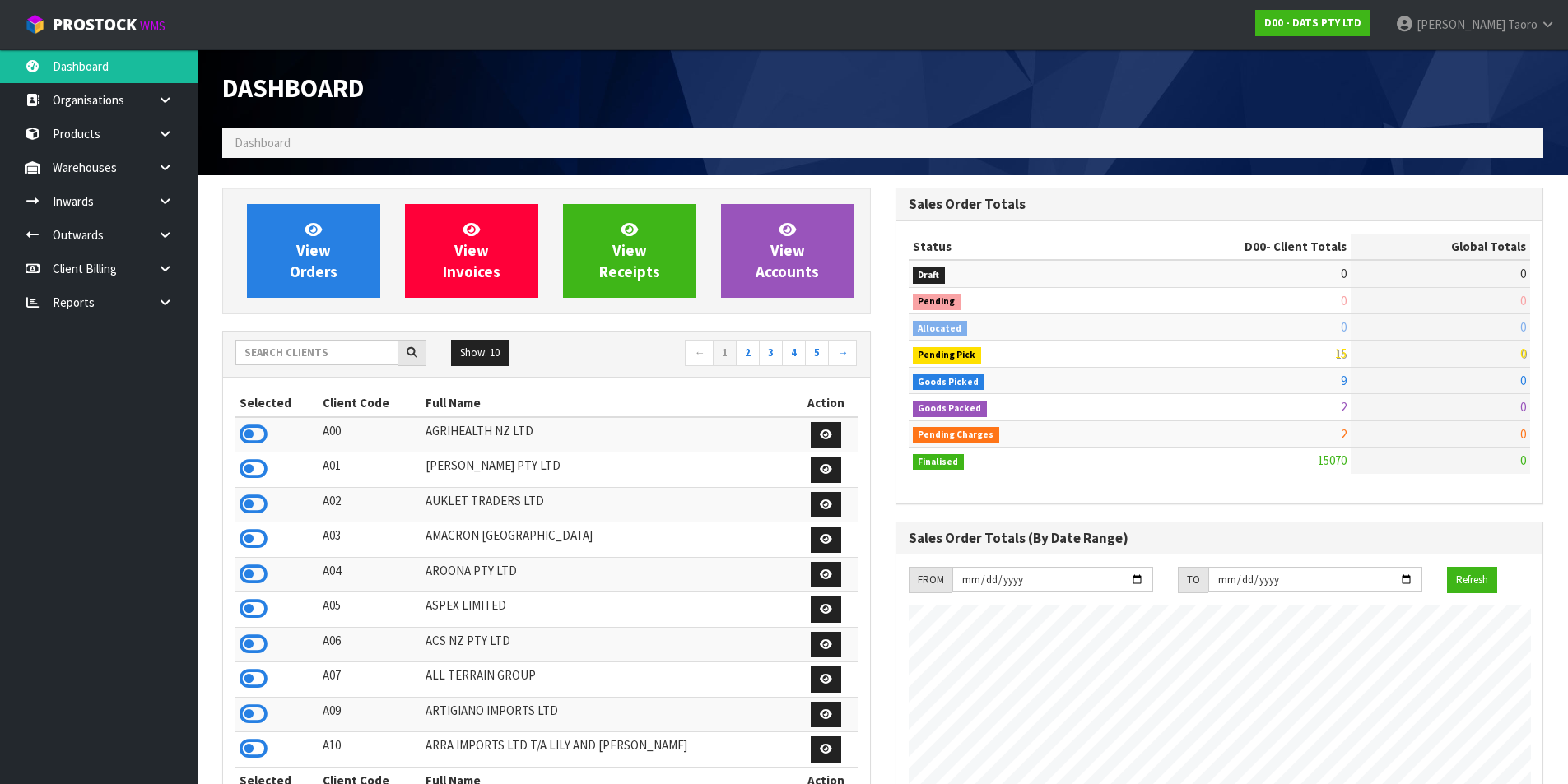
scroll to position [1247, 673]
click at [338, 230] on link "View Orders" at bounding box center [313, 251] width 133 height 94
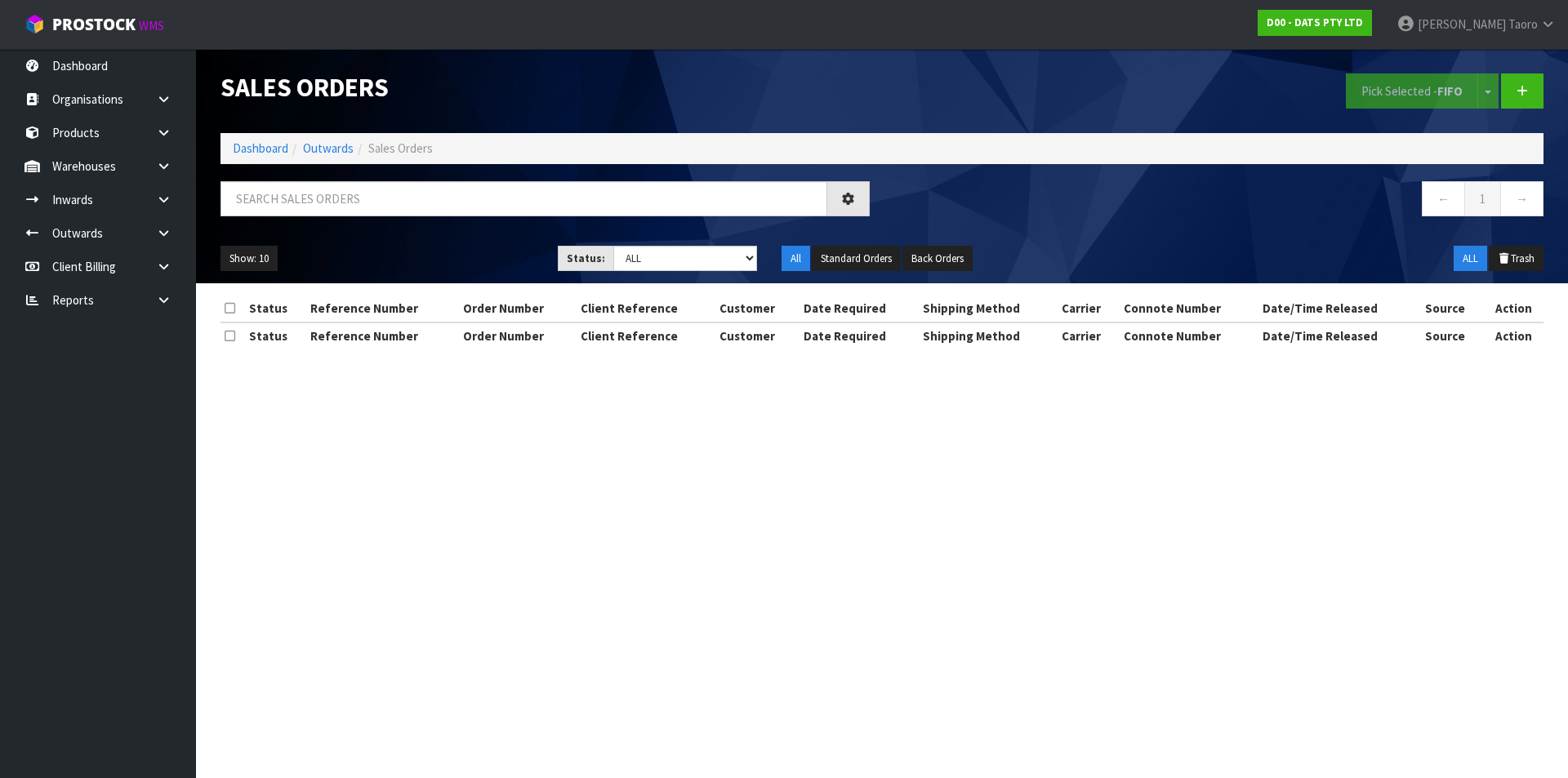
click at [539, 64] on div "Sales Orders" at bounding box center [545, 87] width 673 height 77
click at [554, 181] on input "text" at bounding box center [523, 199] width 607 height 36
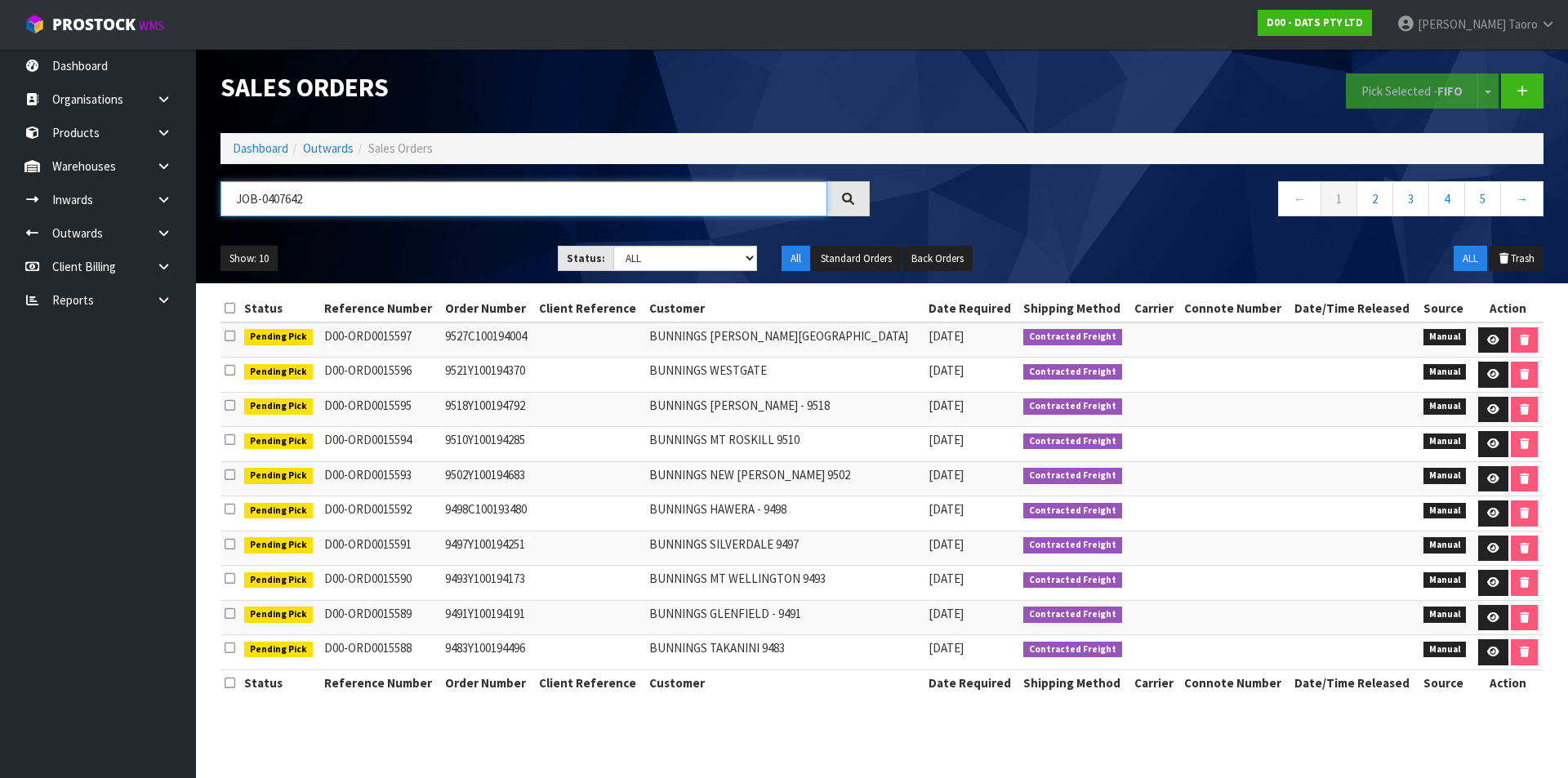
type input "JOB-0407642"
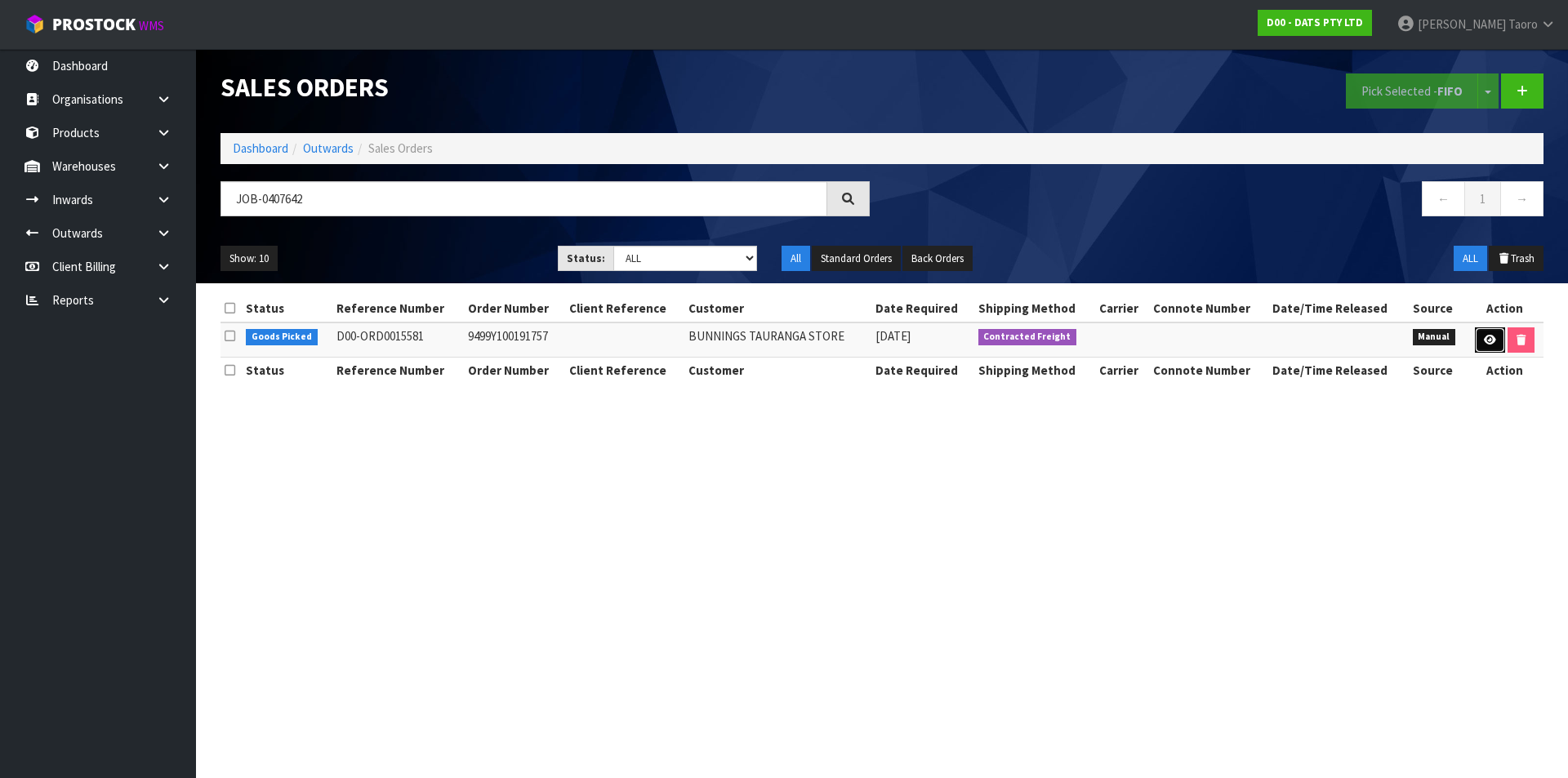
click at [1254, 339] on icon at bounding box center [1490, 340] width 12 height 11
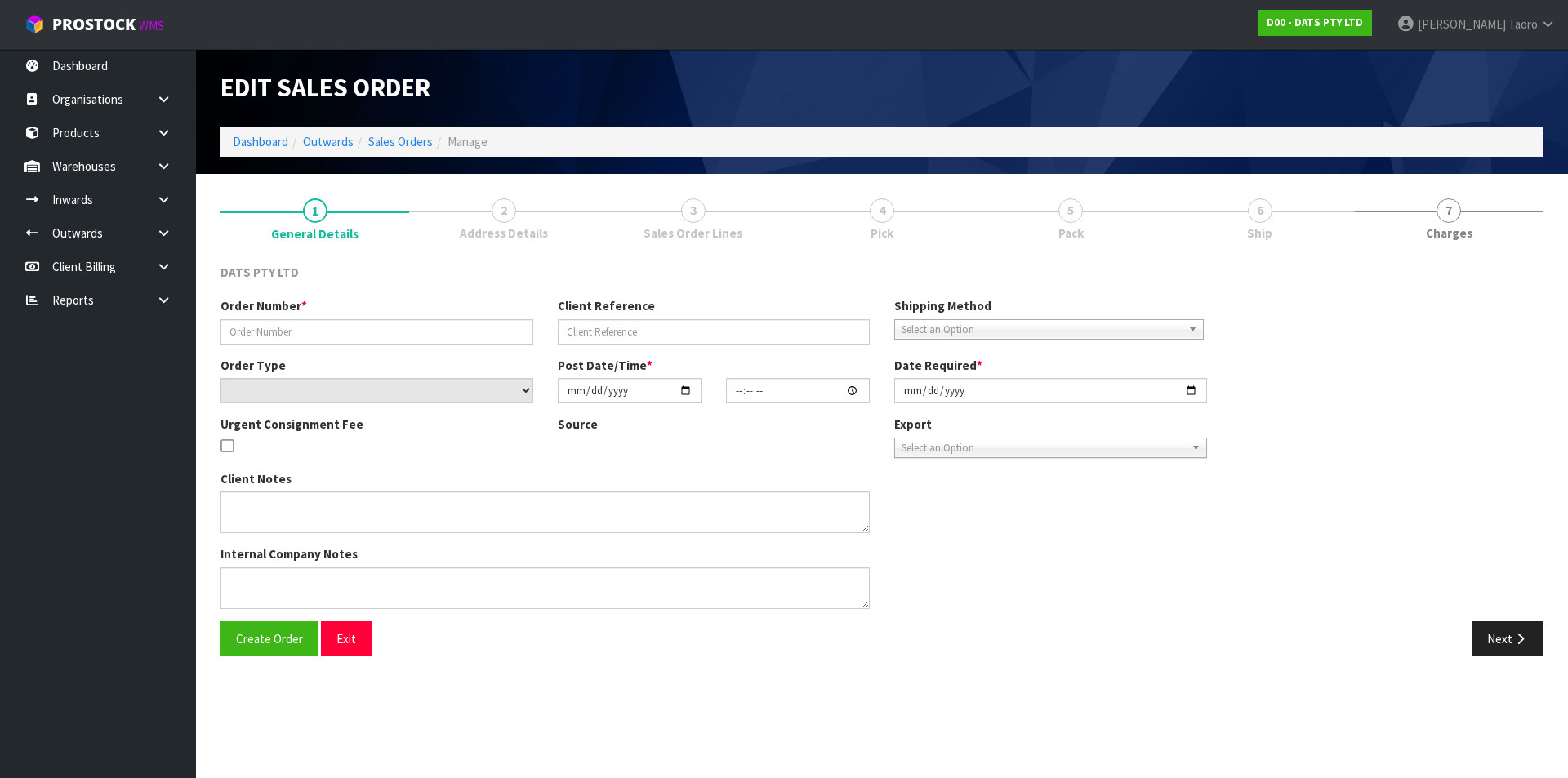
type input "9499Y100191757"
select select "number:0"
type input "2025-08-14"
type input "09:56:00.000"
type input "2025-08-14"
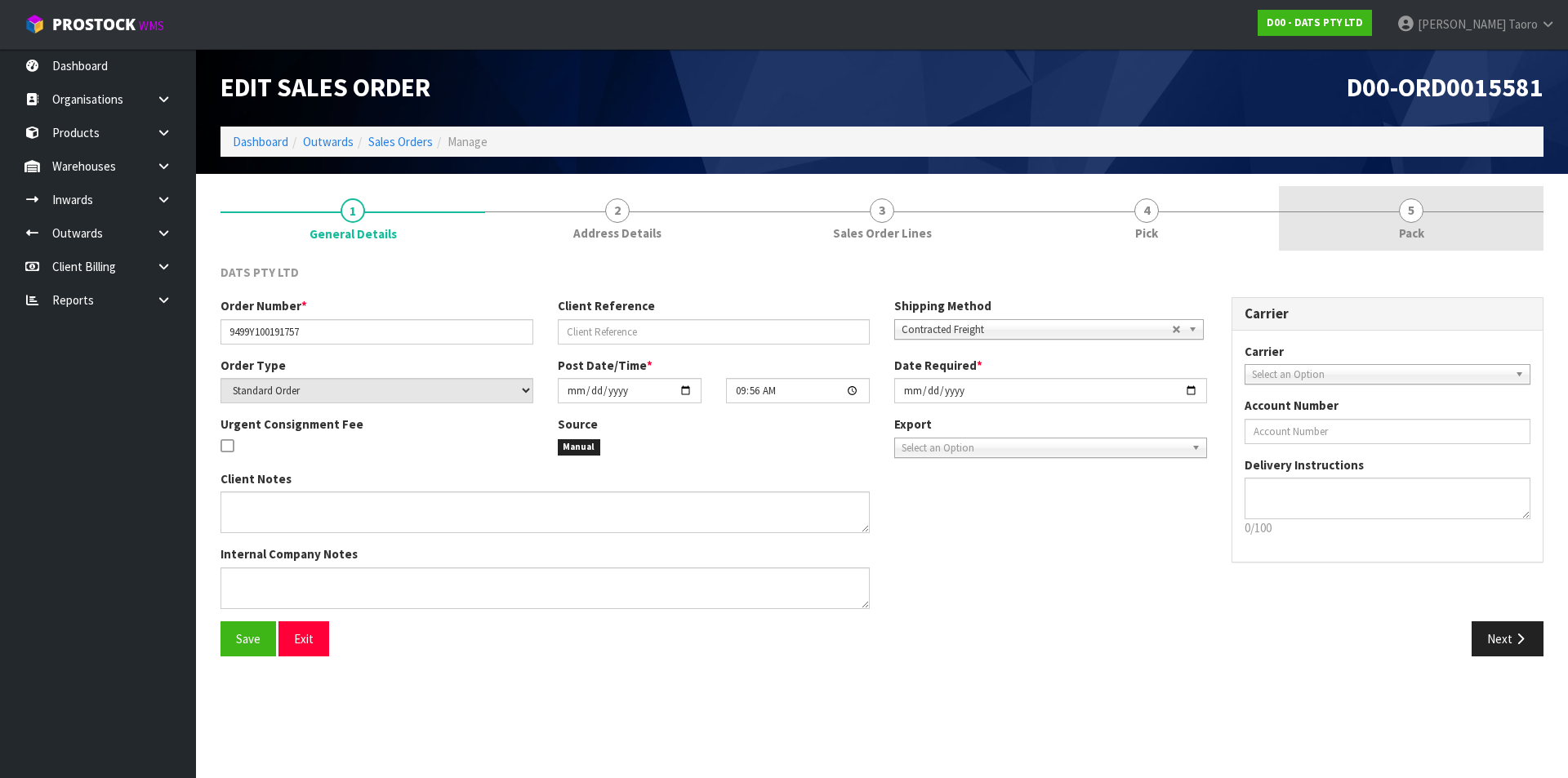
click at [1254, 208] on link "5 Pack" at bounding box center [1412, 218] width 265 height 65
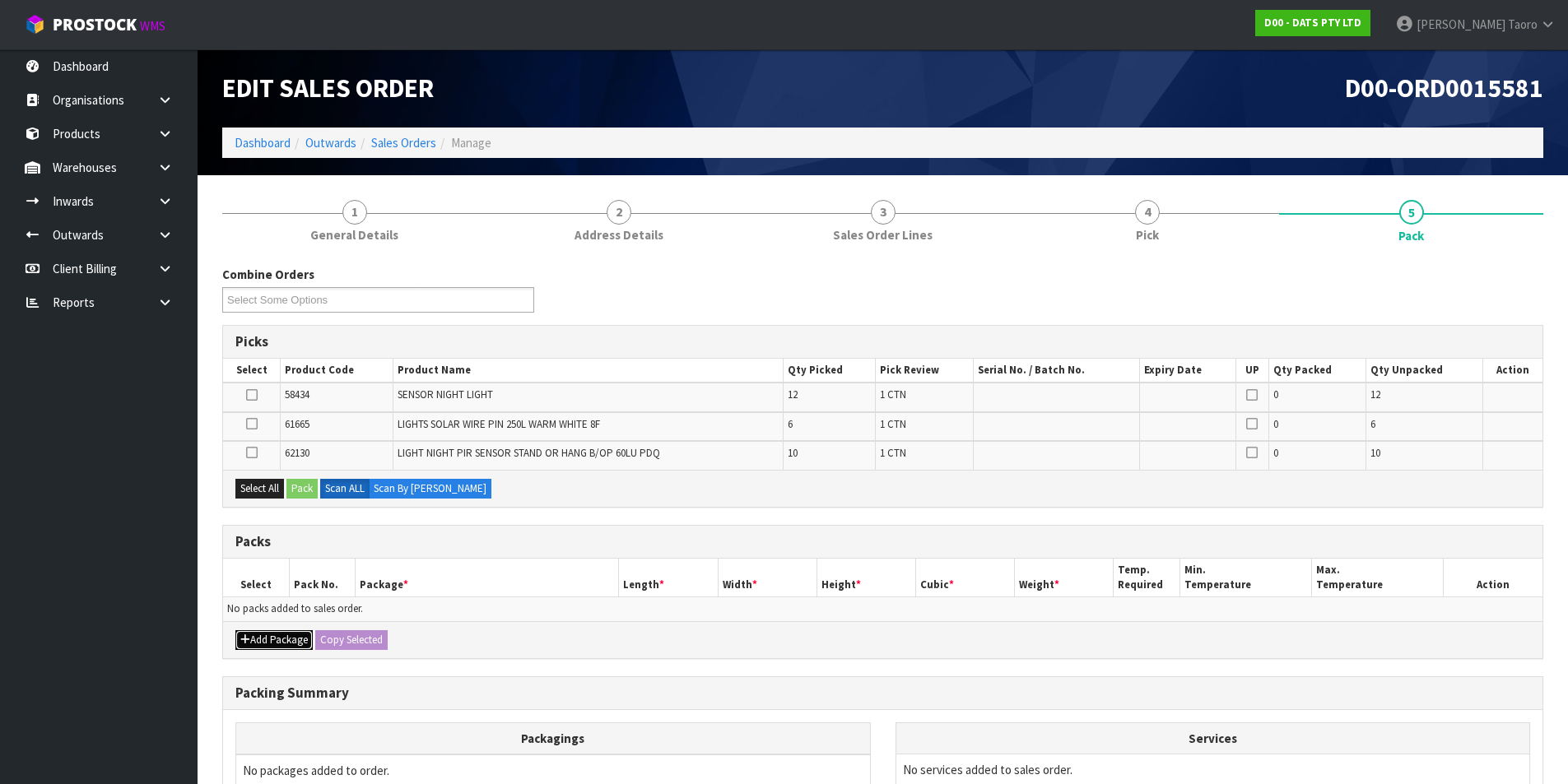
click at [258, 626] on button "Add Package" at bounding box center [274, 640] width 77 height 20
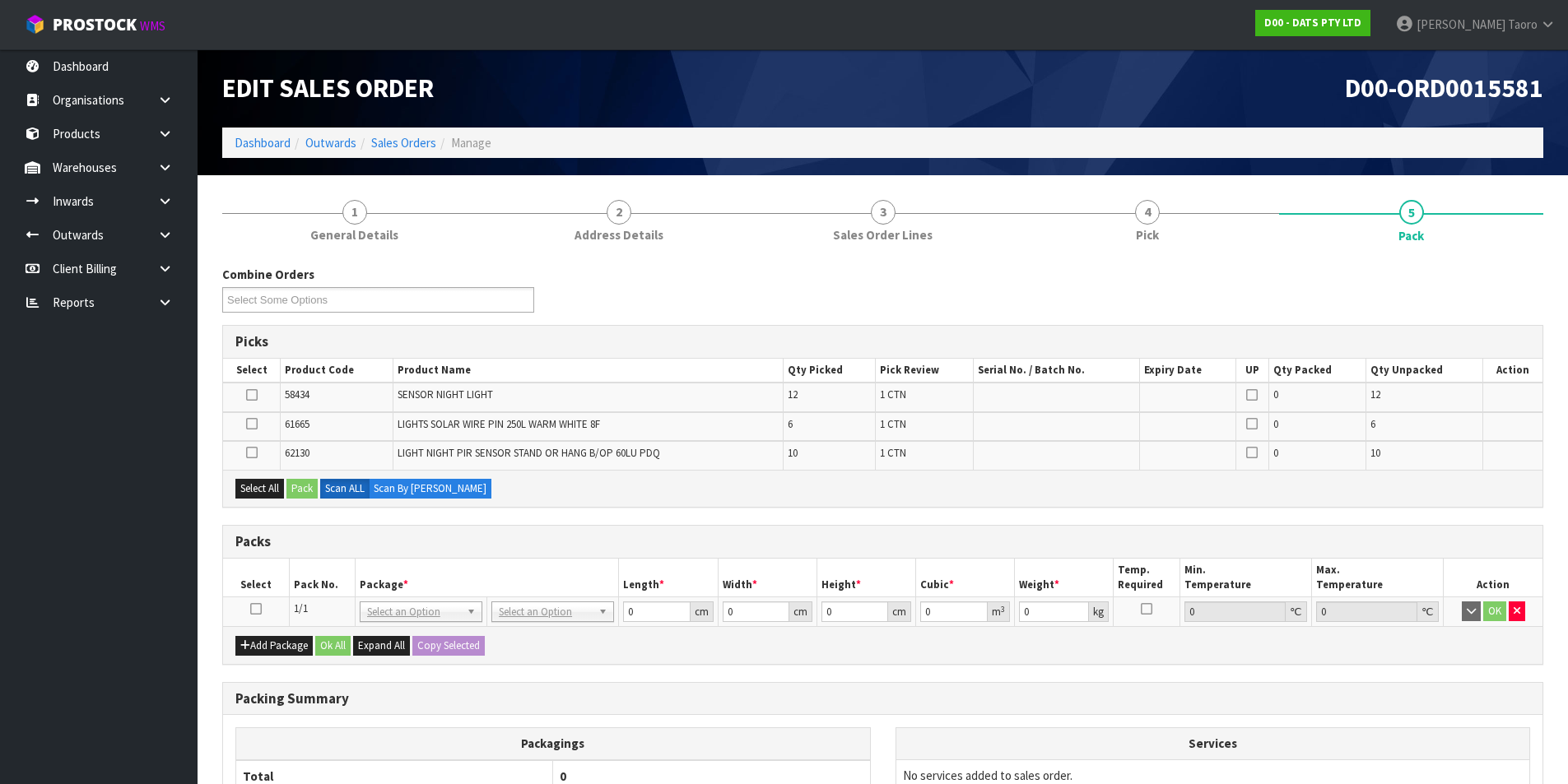
click at [256, 609] on icon at bounding box center [255, 609] width 12 height 1
click at [651, 310] on div "Combine Orders D00-ORD0015555 D00-ORD0015562 D00-ORD0015570 D00-ORD0015571 D00-…" at bounding box center [882, 295] width 1346 height 59
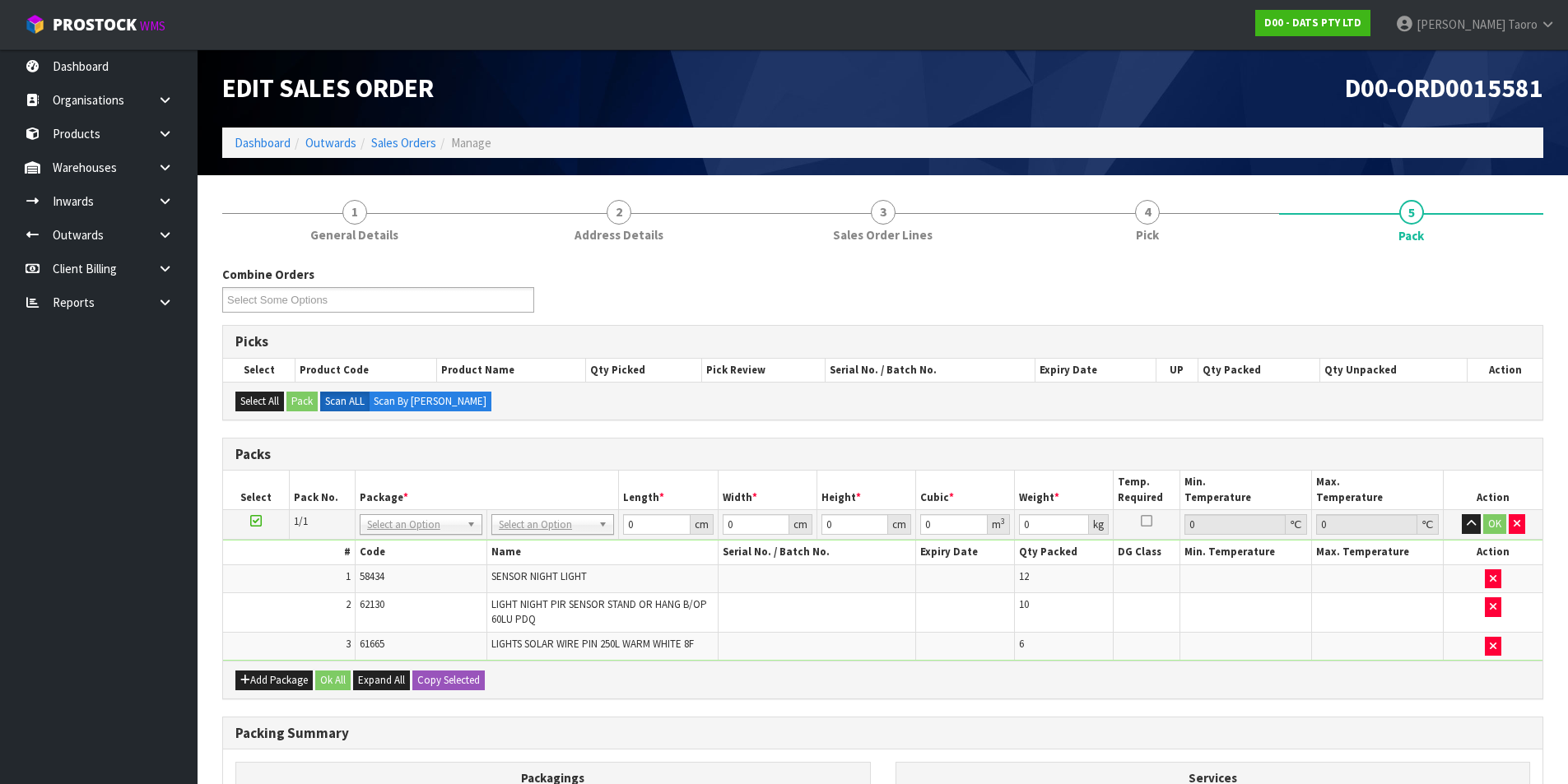
click at [833, 311] on div "Combine Orders D00-ORD0015555 D00-ORD0015562 D00-ORD0015570 D00-ORD0015571 D00-…" at bounding box center [882, 295] width 1346 height 59
click at [610, 447] on h3 "Packs" at bounding box center [883, 454] width 1295 height 15
click at [750, 294] on div "Combine Orders D00-ORD0015555 D00-ORD0015562 D00-ORD0015570 D00-ORD0015571 D00-…" at bounding box center [882, 295] width 1346 height 59
click at [566, 549] on input "text" at bounding box center [553, 547] width 115 height 21
type input "CTN7"
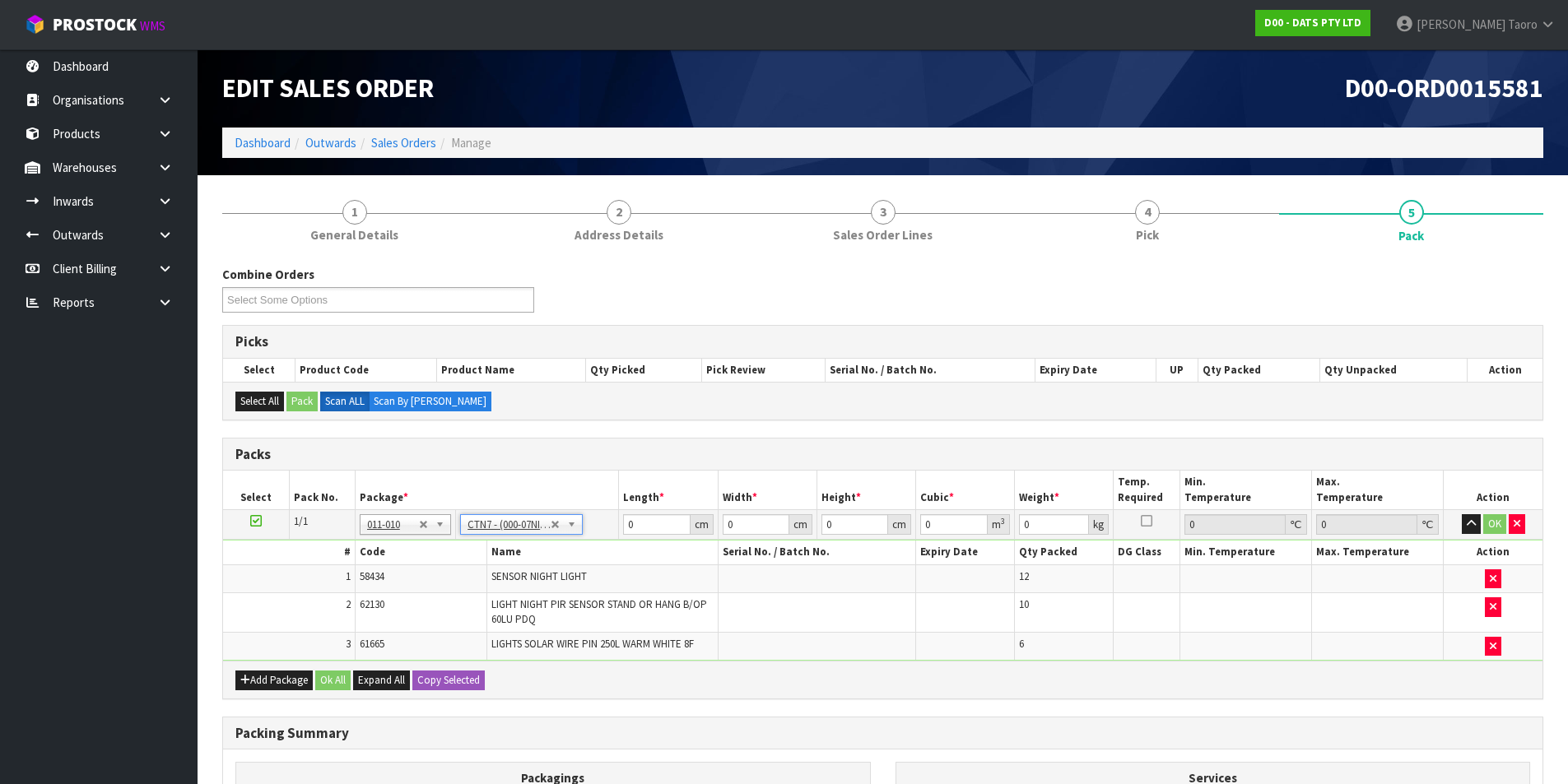
type input "45.5"
type input "35"
type input "0.072459"
type input "4.8"
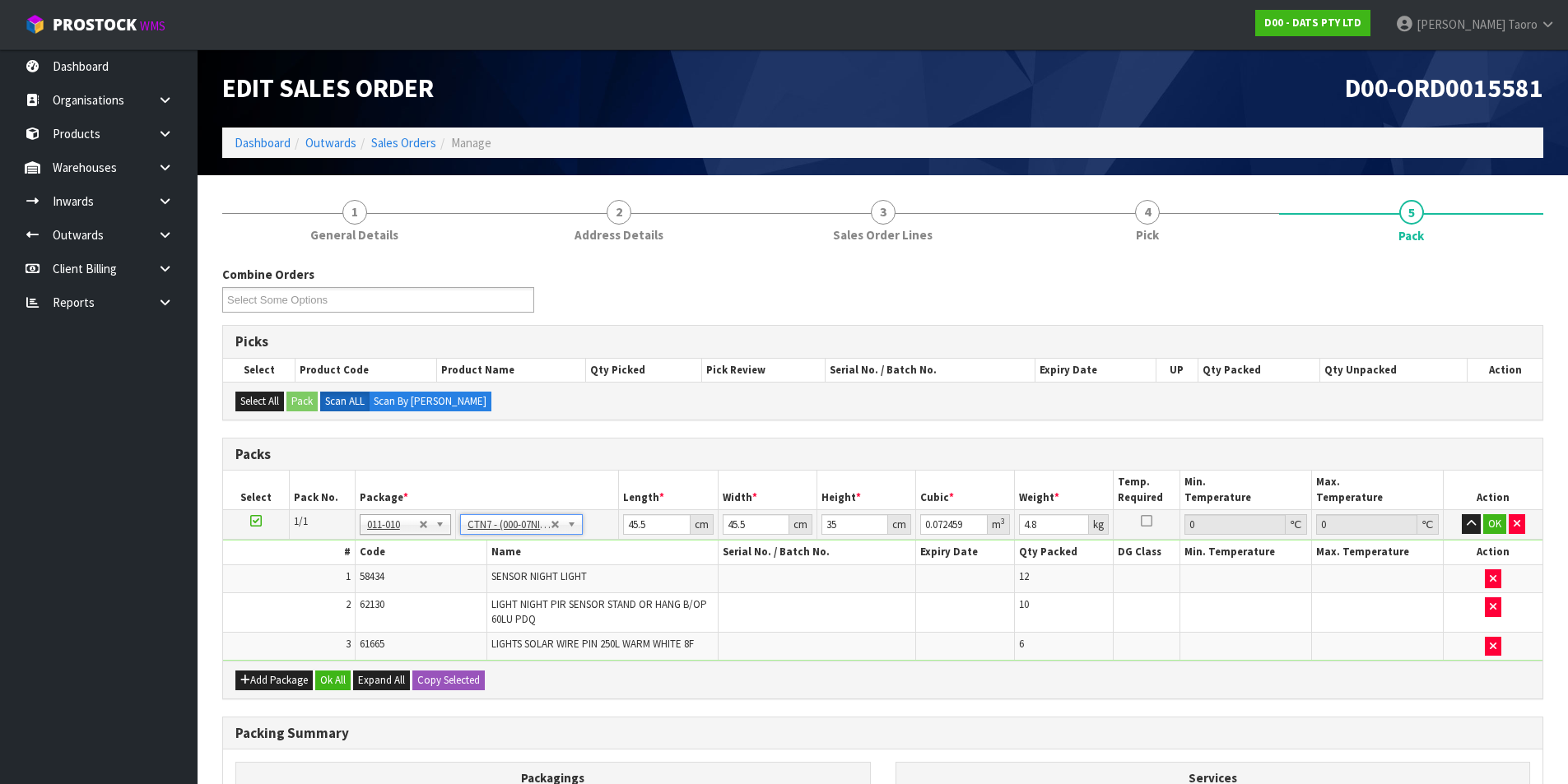
click at [648, 514] on td "45.5 cm" at bounding box center [668, 524] width 99 height 30
click at [649, 522] on input "45.5" at bounding box center [656, 524] width 66 height 21
click at [648, 524] on input "45.5" at bounding box center [656, 524] width 66 height 21
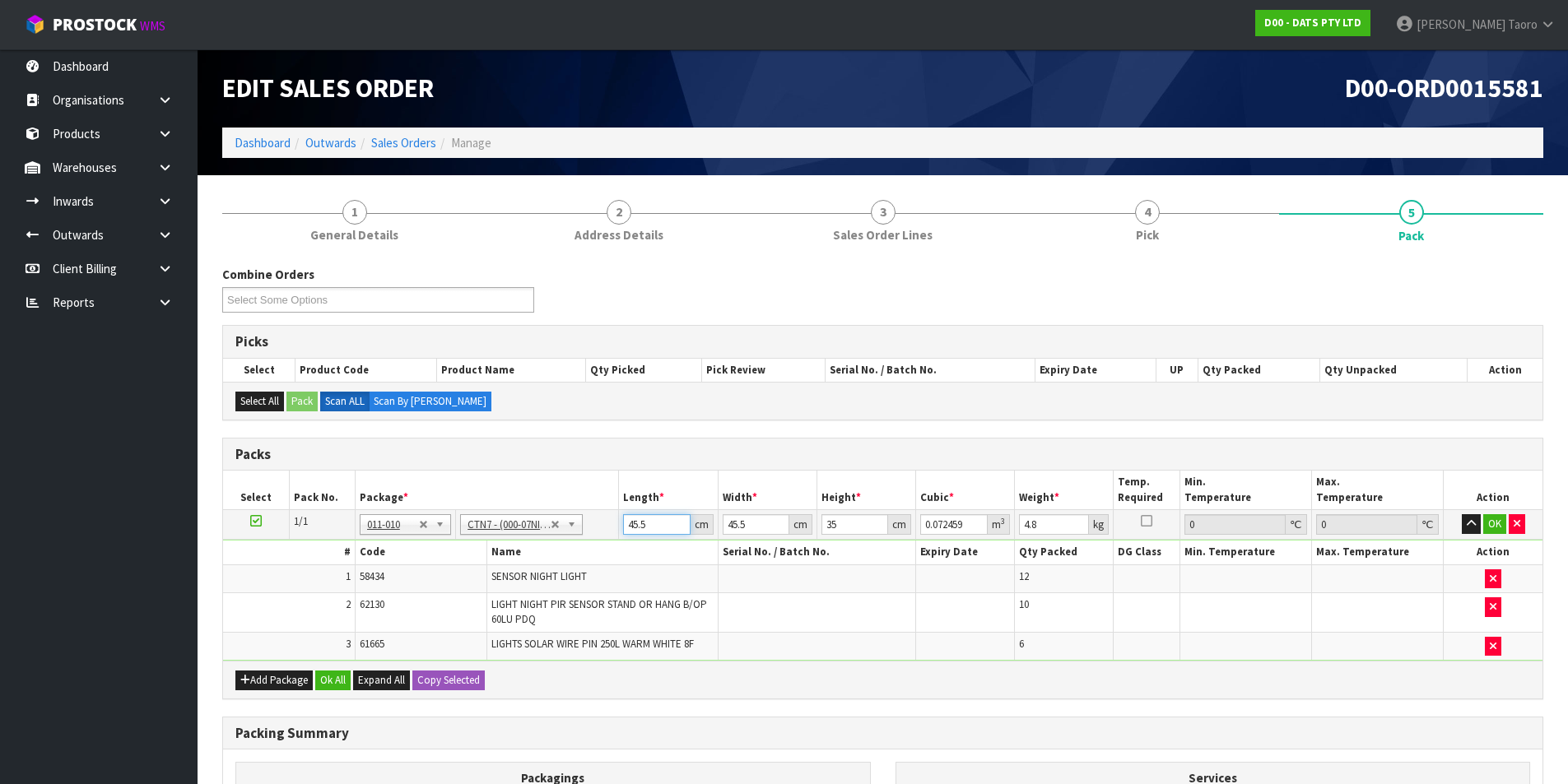
type input "4"
type input "0.00637"
type input "47"
type input "0.074847"
type input "47"
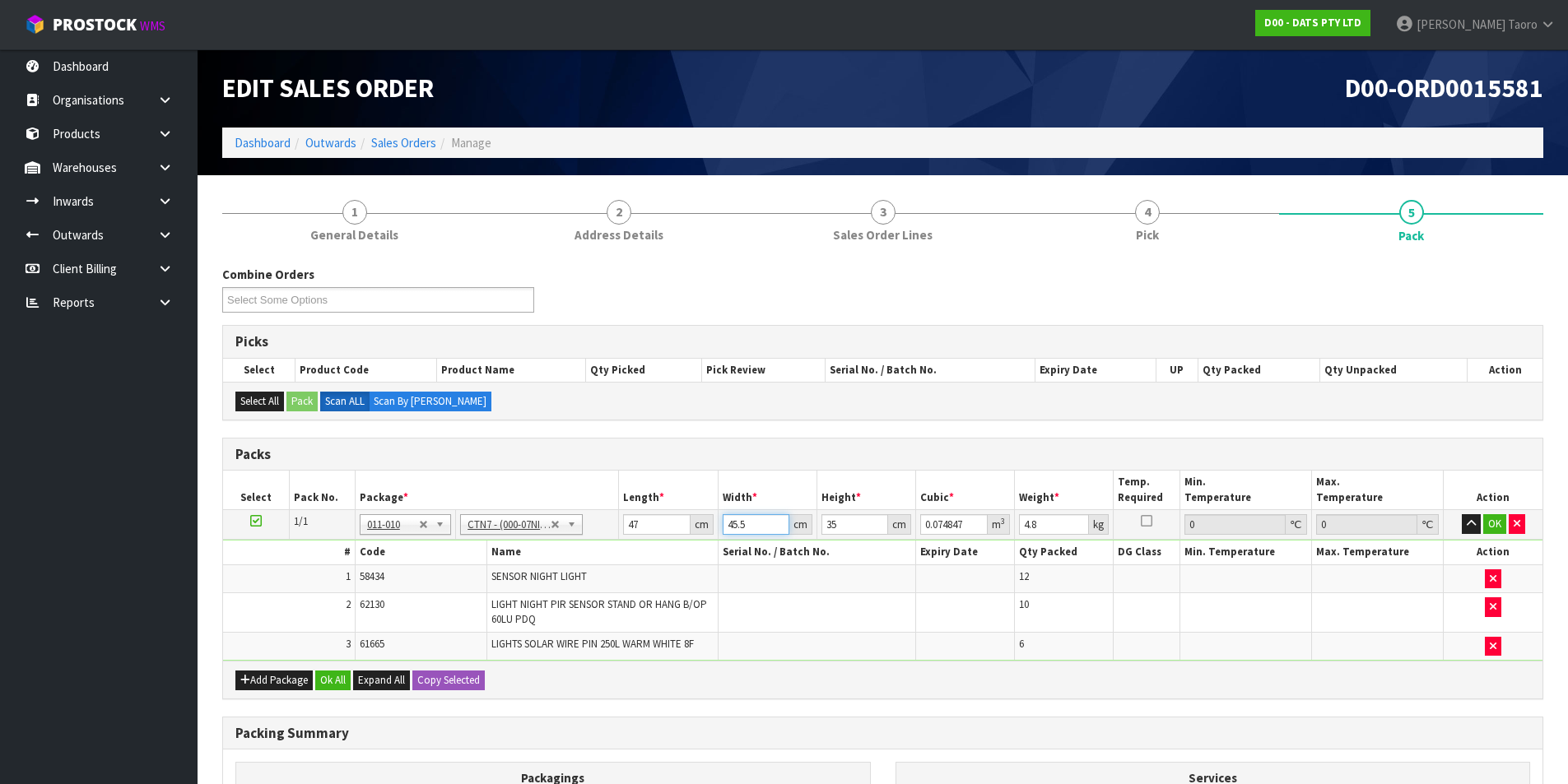
type input "4"
type input "0.00658"
type input "46"
type input "0.07567"
type input "46"
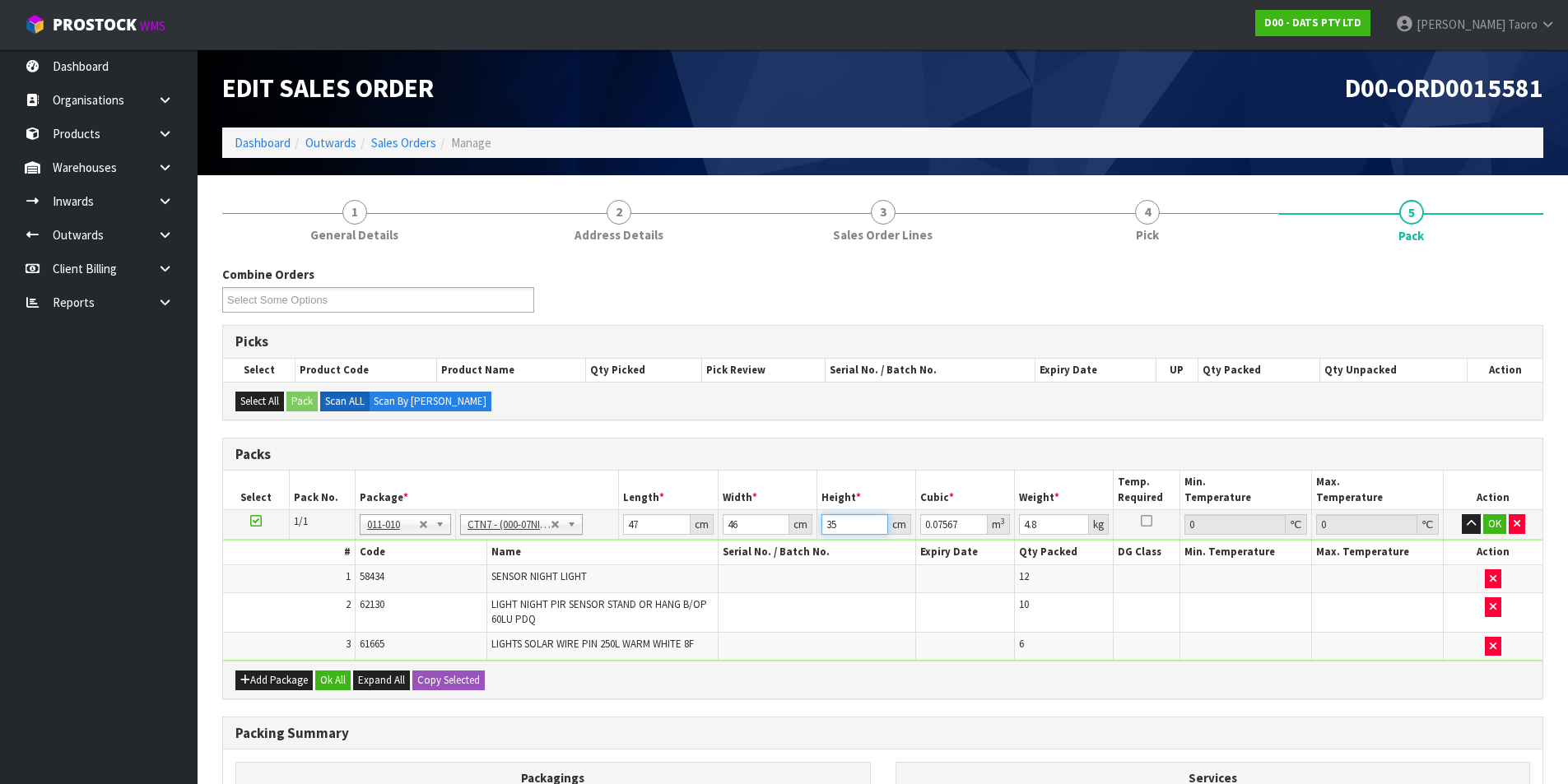
type input "3"
type input "0.006486"
type input "30"
type input "0.06486"
type input "30"
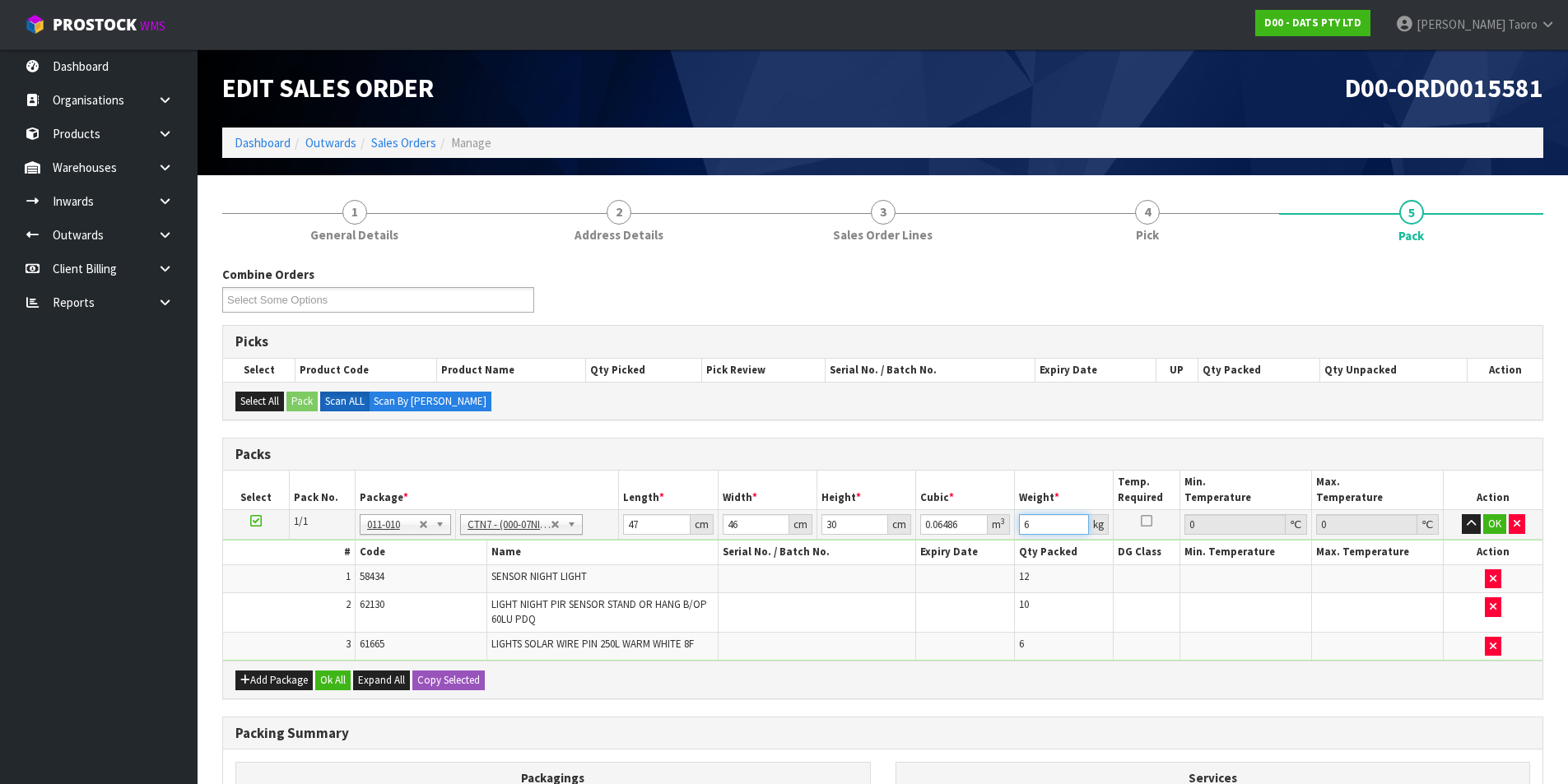
scroll to position [165, 0]
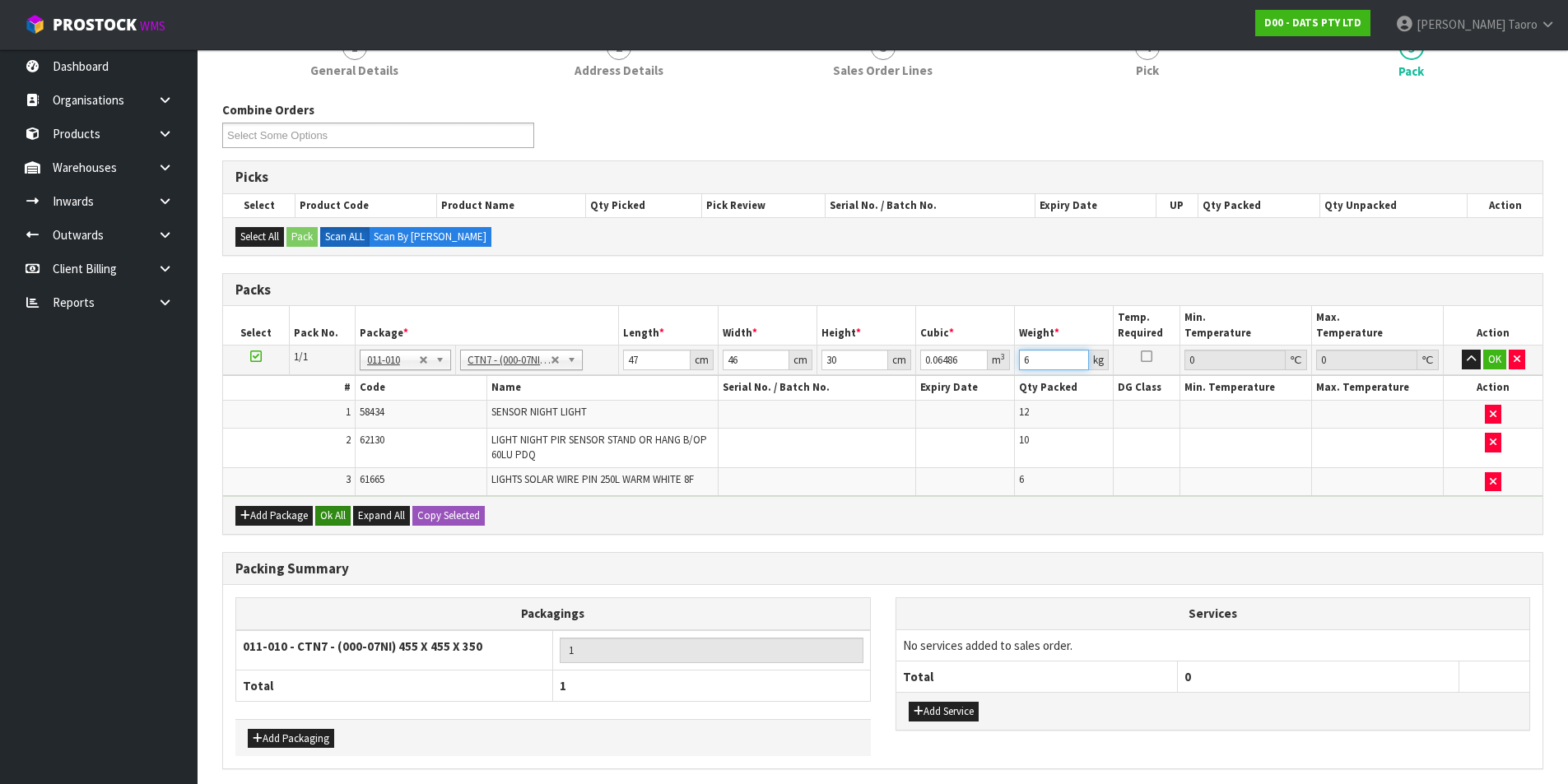
type input "6"
click at [331, 516] on button "Ok All" at bounding box center [333, 516] width 36 height 20
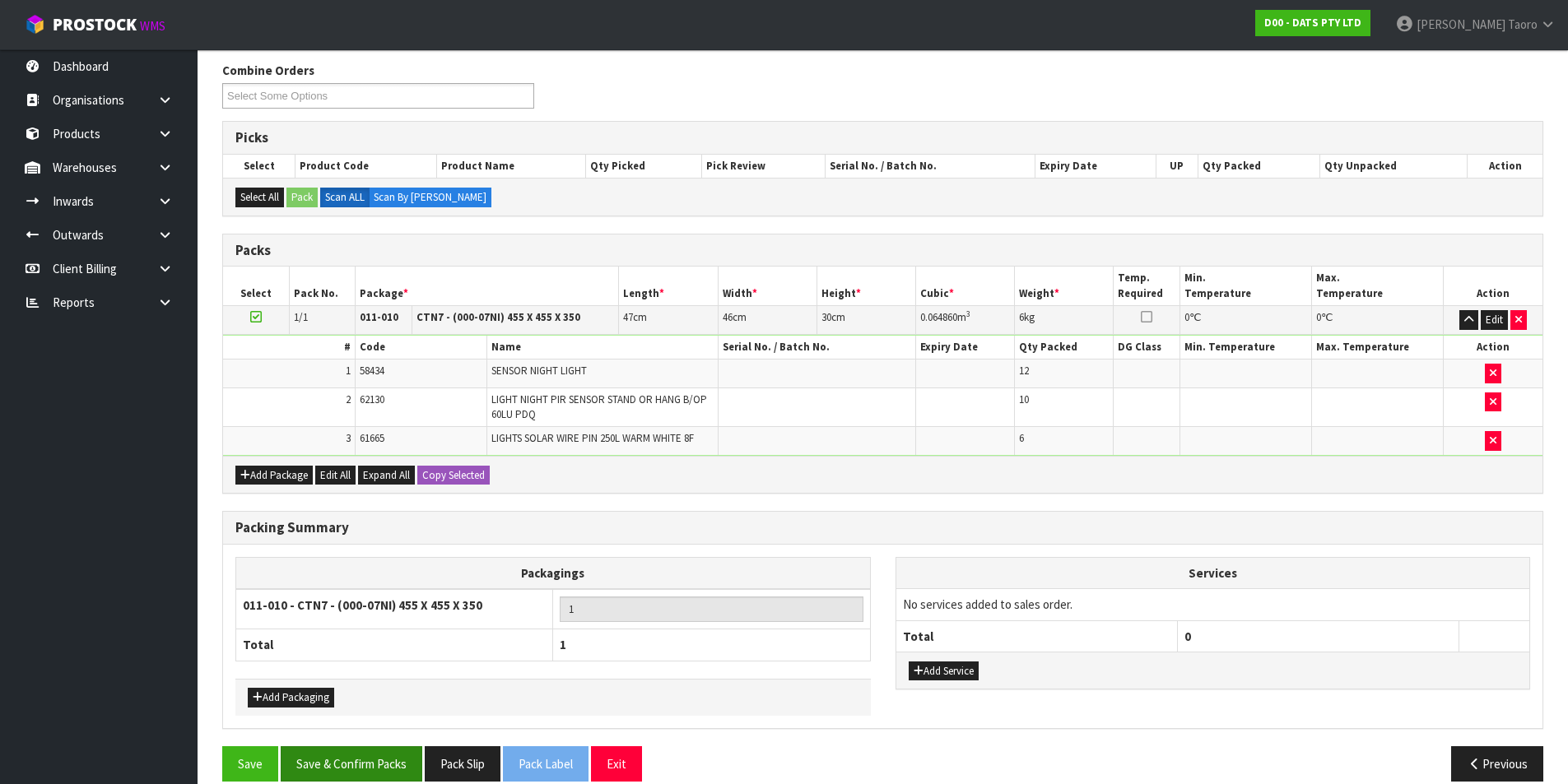
scroll to position [226, 0]
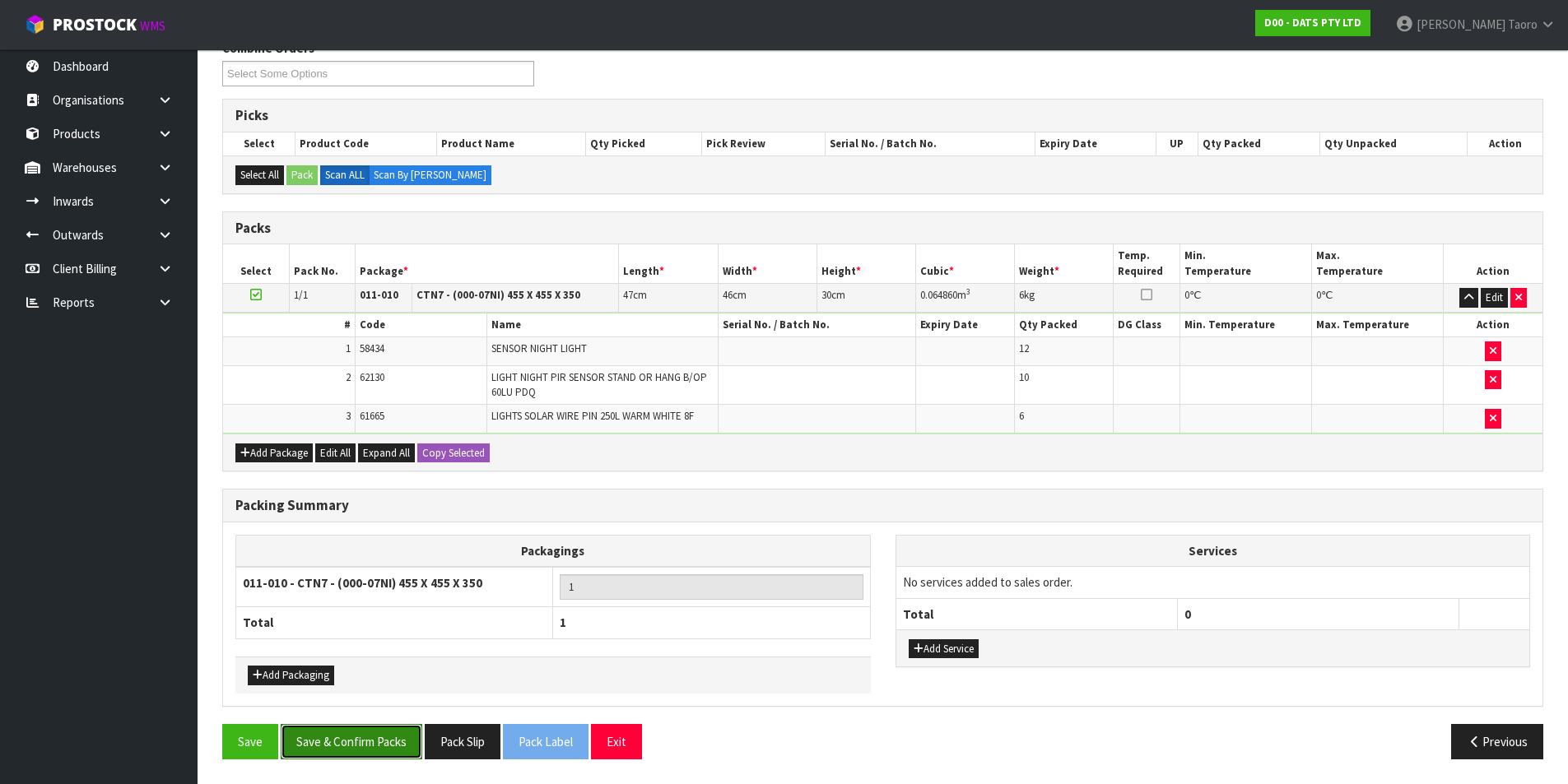
click at [370, 626] on button "Save & Confirm Packs" at bounding box center [351, 742] width 141 height 36
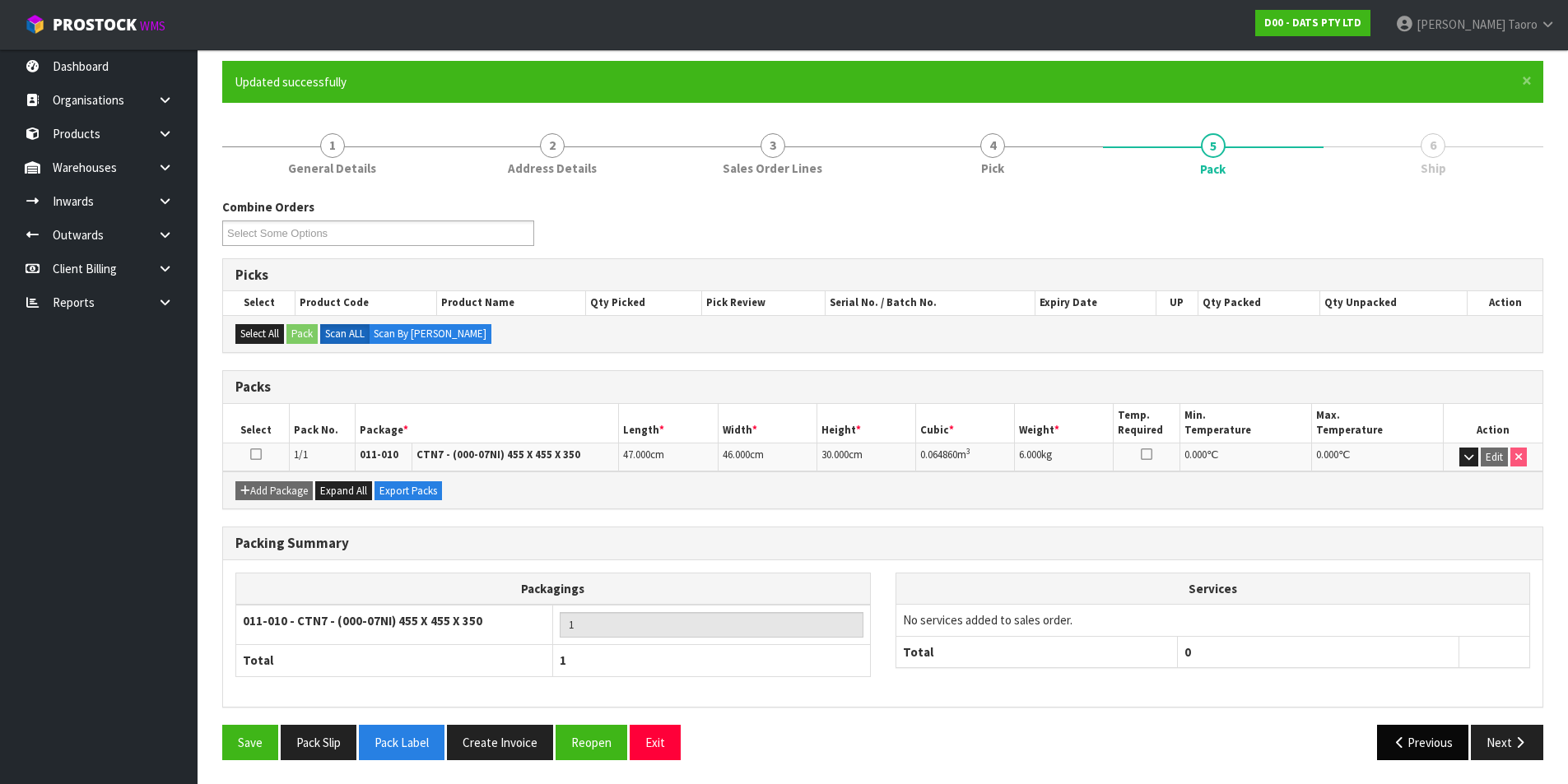
scroll to position [127, 0]
click at [1264, 626] on icon "button" at bounding box center [1520, 742] width 15 height 13
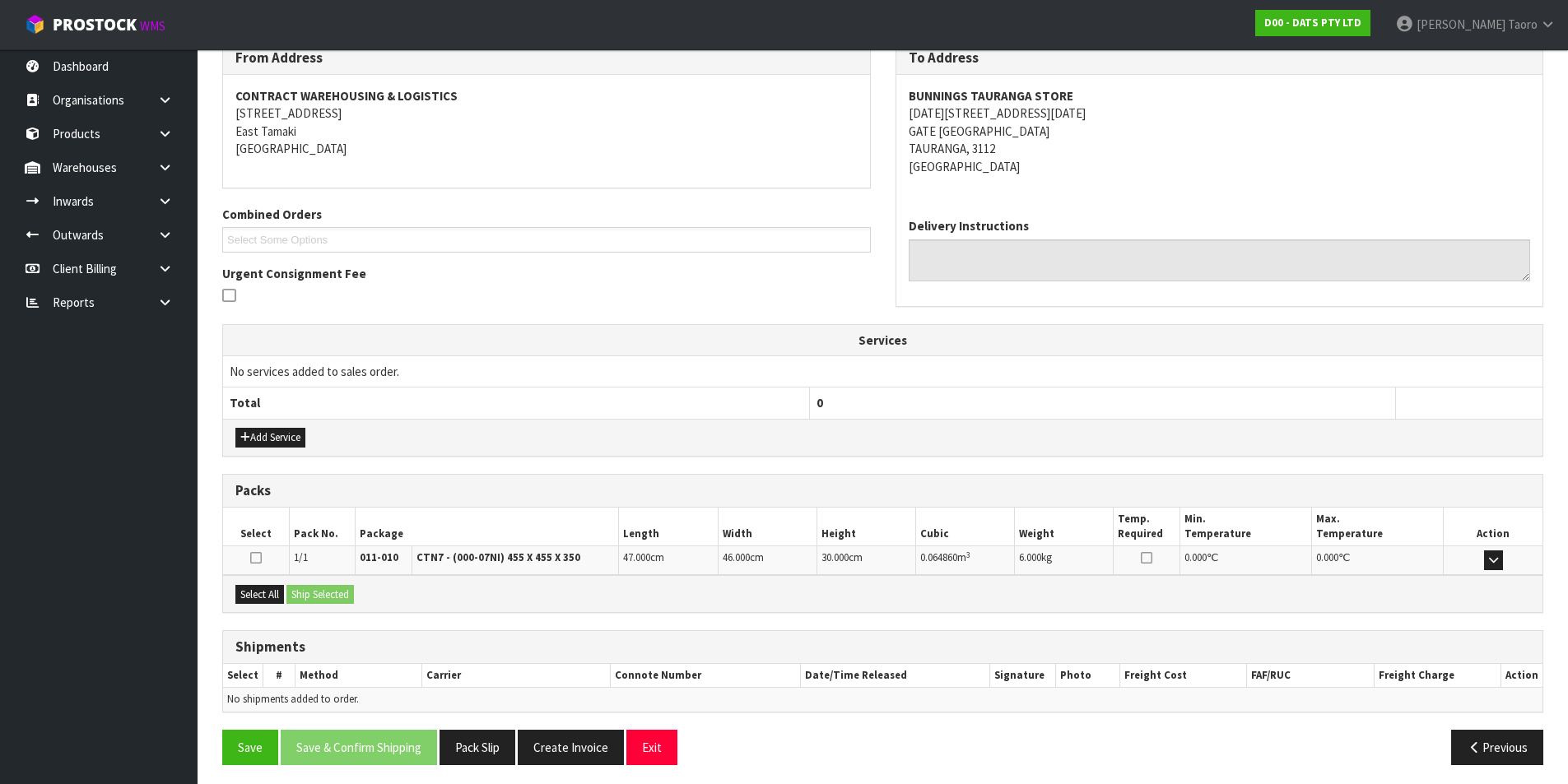
scroll to position [290, 0]
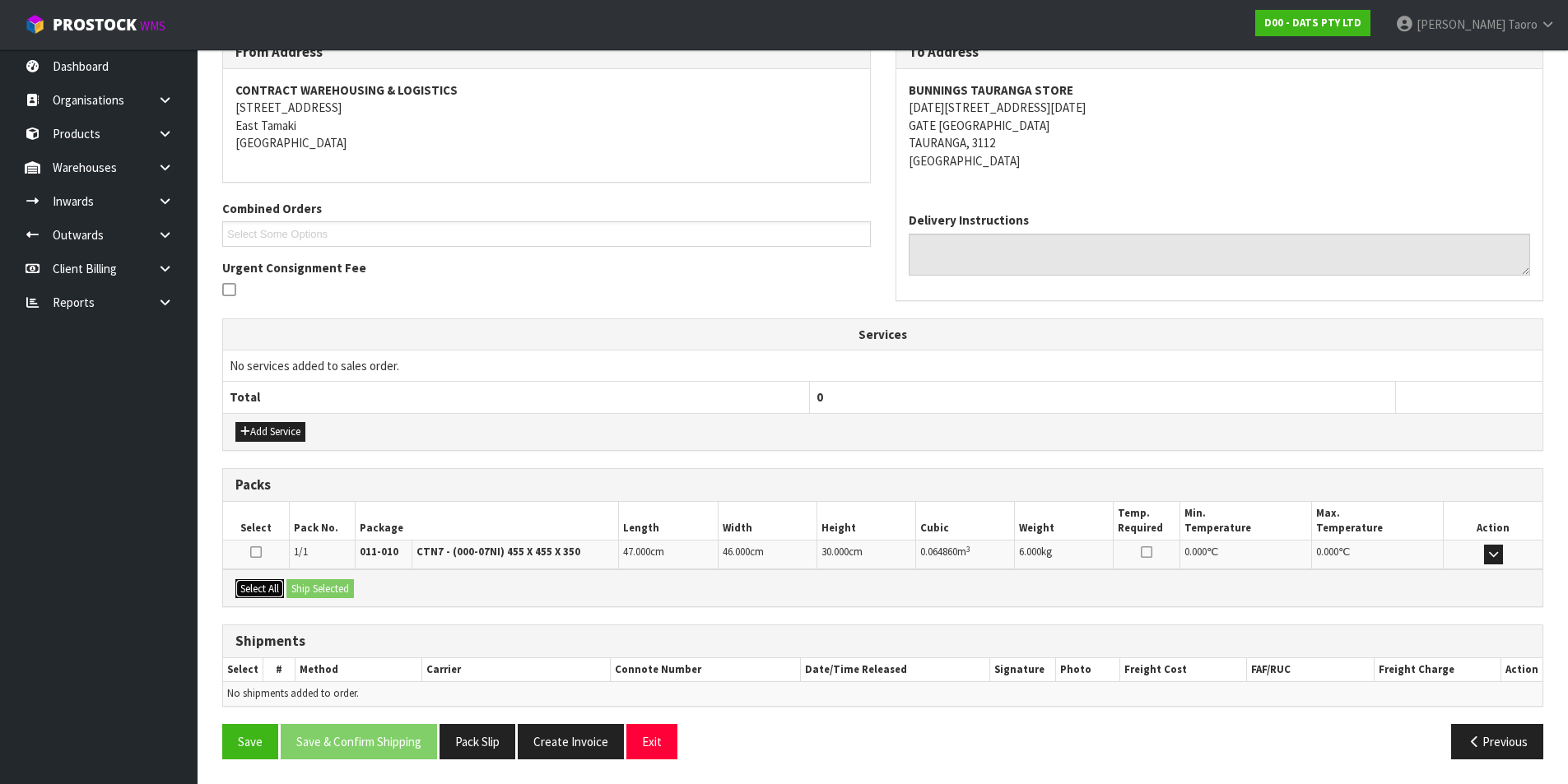
click at [249, 581] on button "Select All" at bounding box center [260, 589] width 48 height 20
click at [301, 586] on button "Ship Selected" at bounding box center [320, 589] width 67 height 20
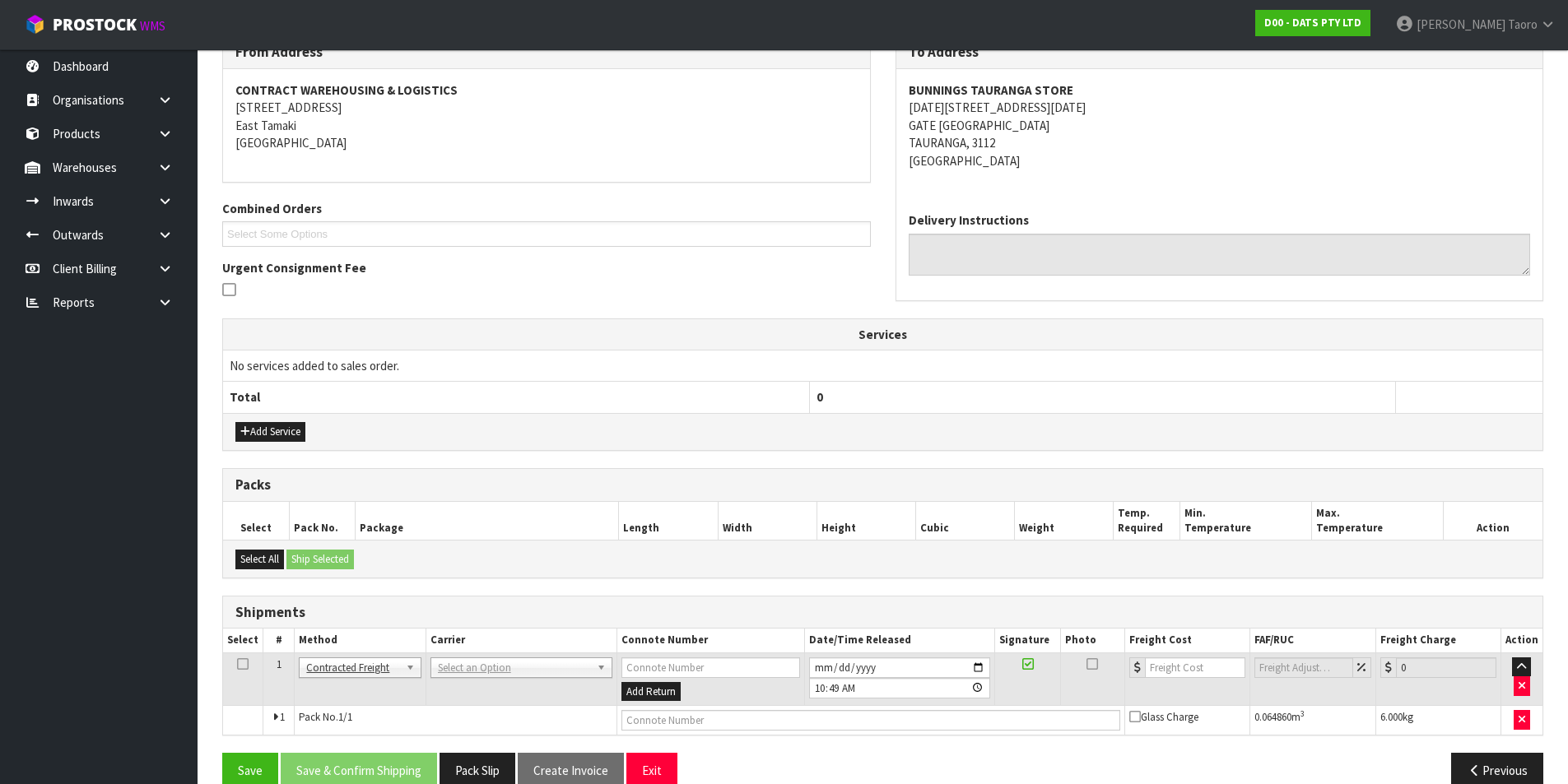
click at [467, 626] on td "ANGEL - ANGEL TRANSPORT CONROY - CONROY REMOVALS DEAEXPAKL - DEADLINE EXPRESS C…" at bounding box center [520, 679] width 191 height 54
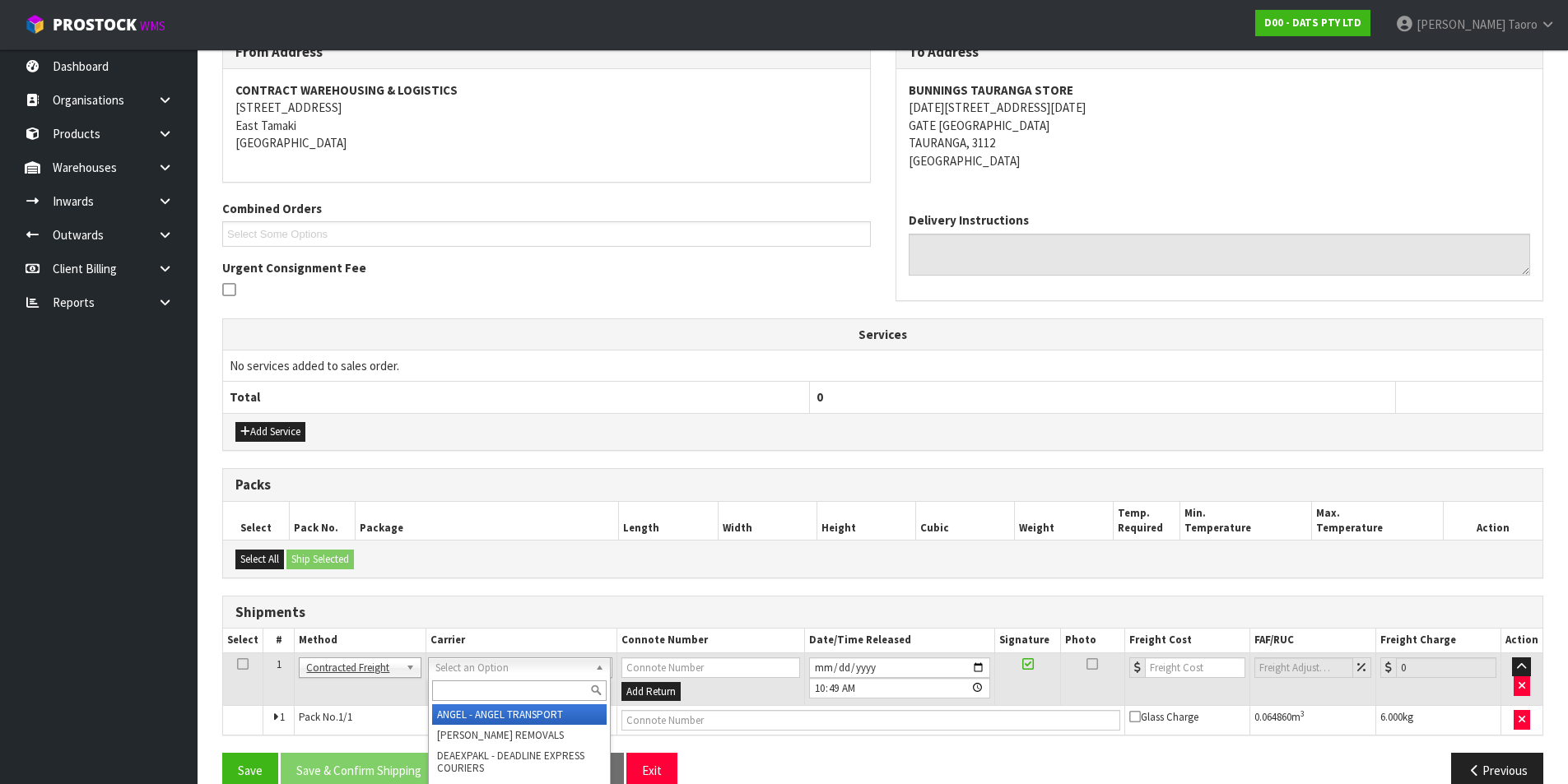
click at [483, 626] on input "text" at bounding box center [519, 690] width 175 height 21
type input "NZP"
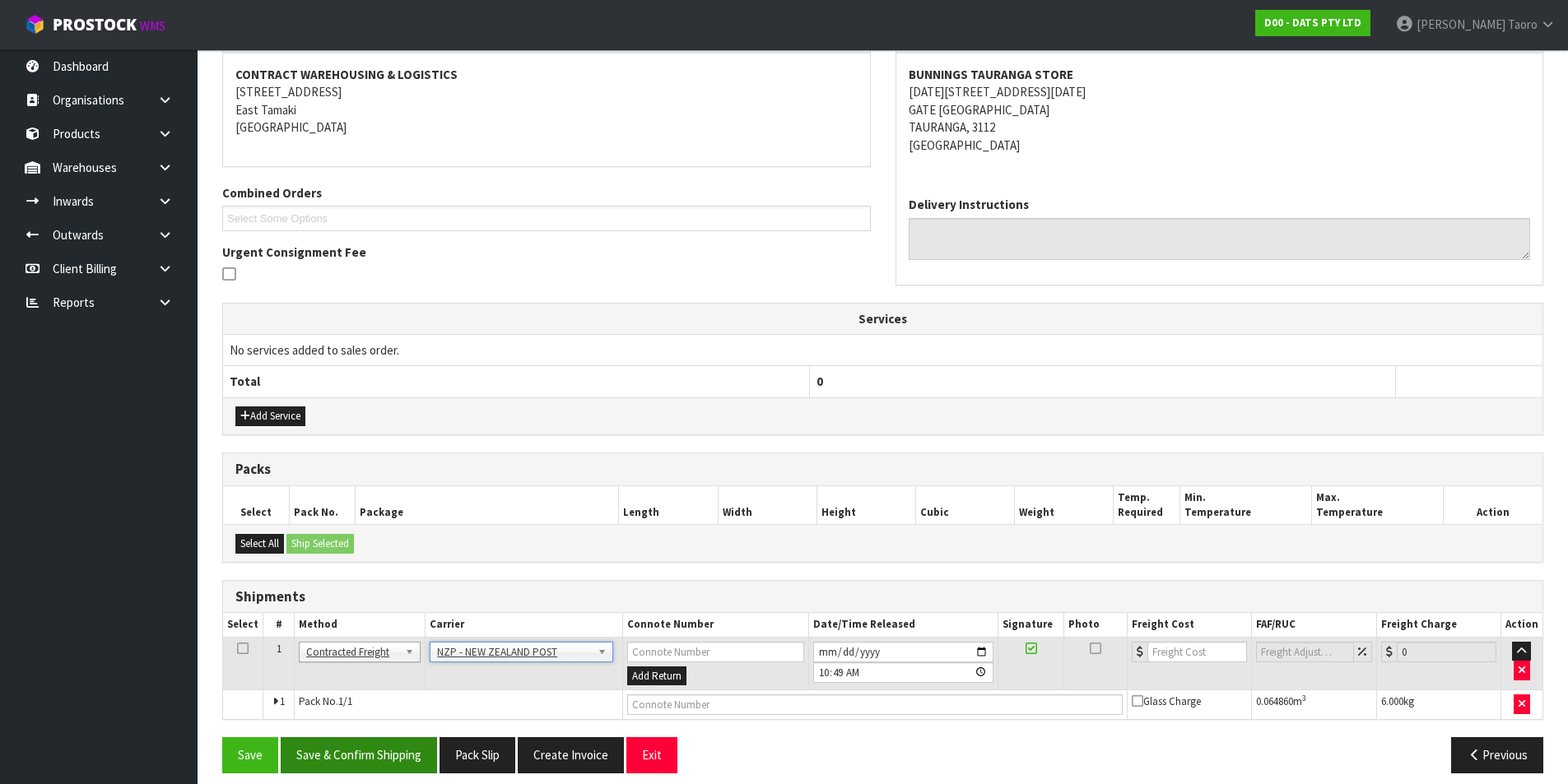
scroll to position [320, 0]
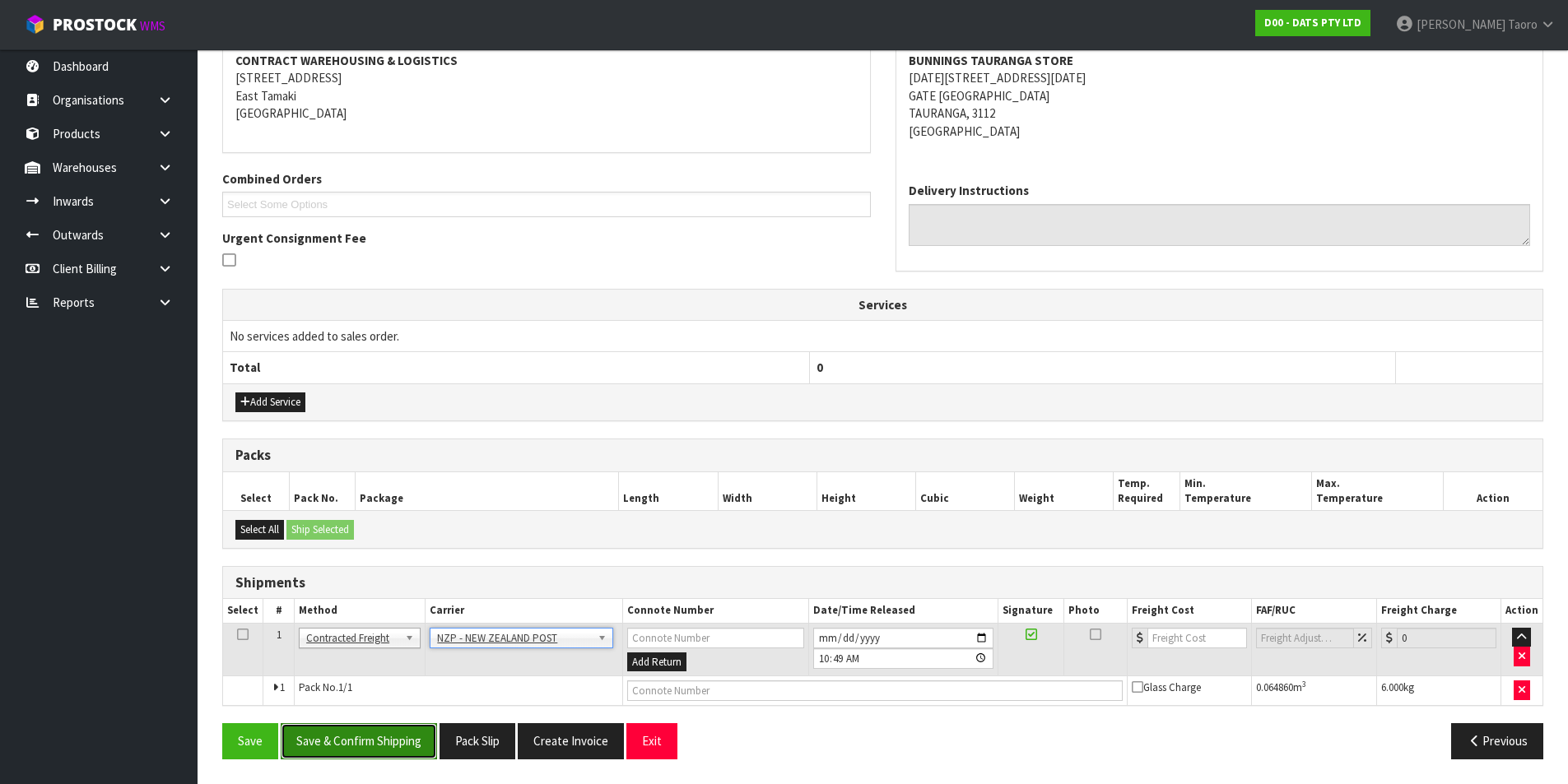
click at [419, 626] on button "Save & Confirm Shipping" at bounding box center [358, 741] width 157 height 36
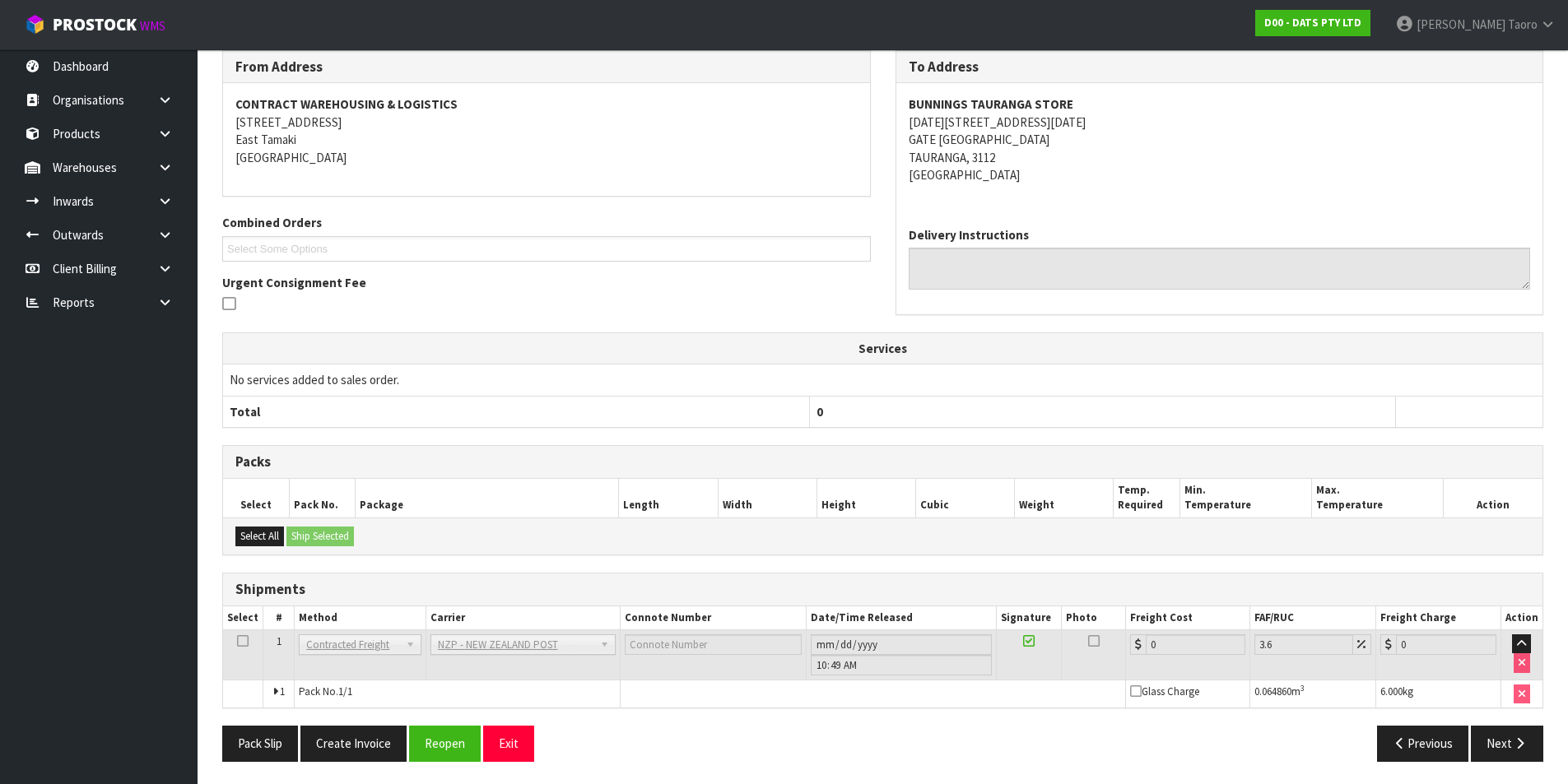
scroll to position [295, 0]
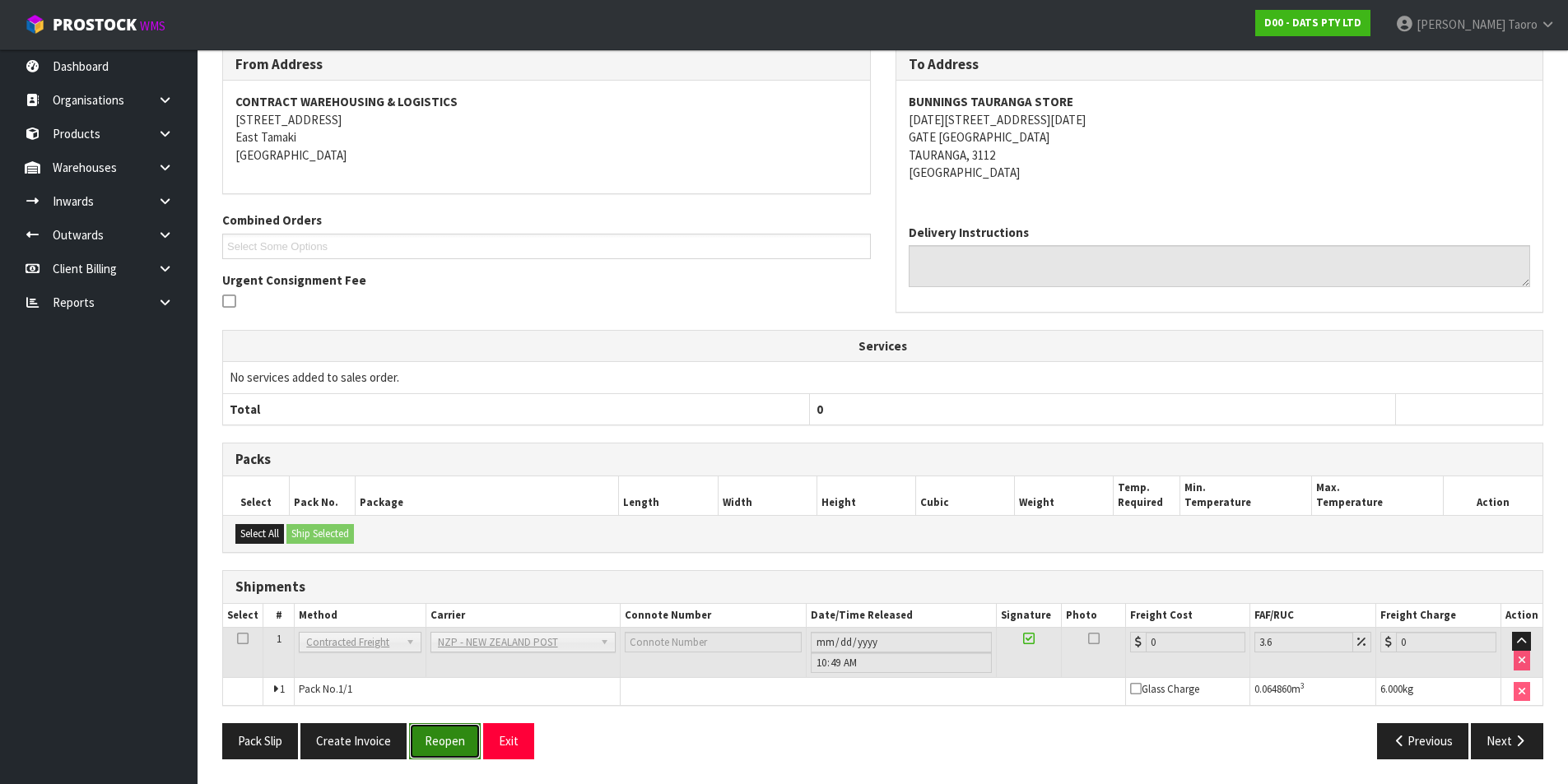
click at [461, 626] on button "Reopen" at bounding box center [445, 741] width 72 height 36
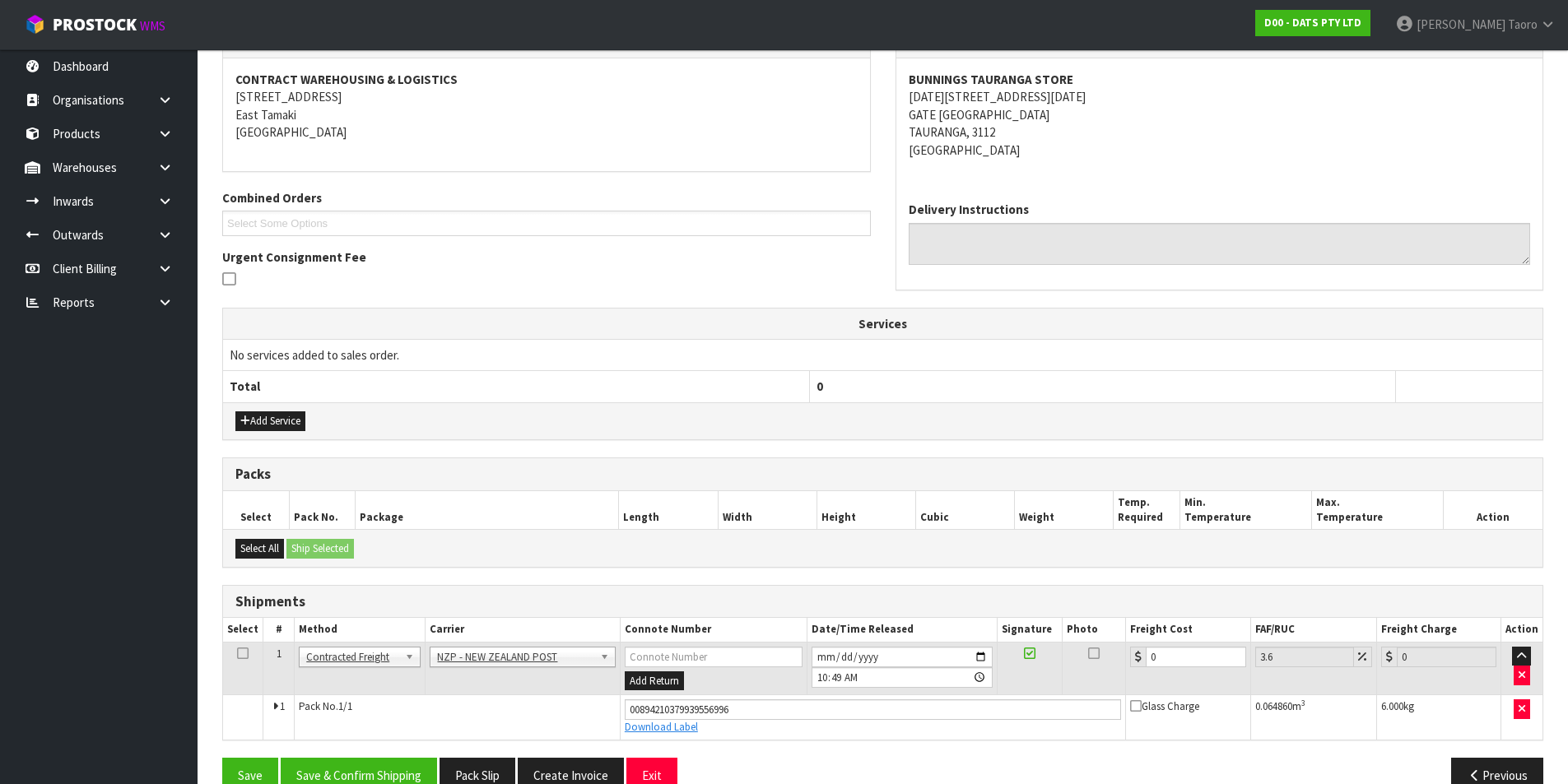
scroll to position [334, 0]
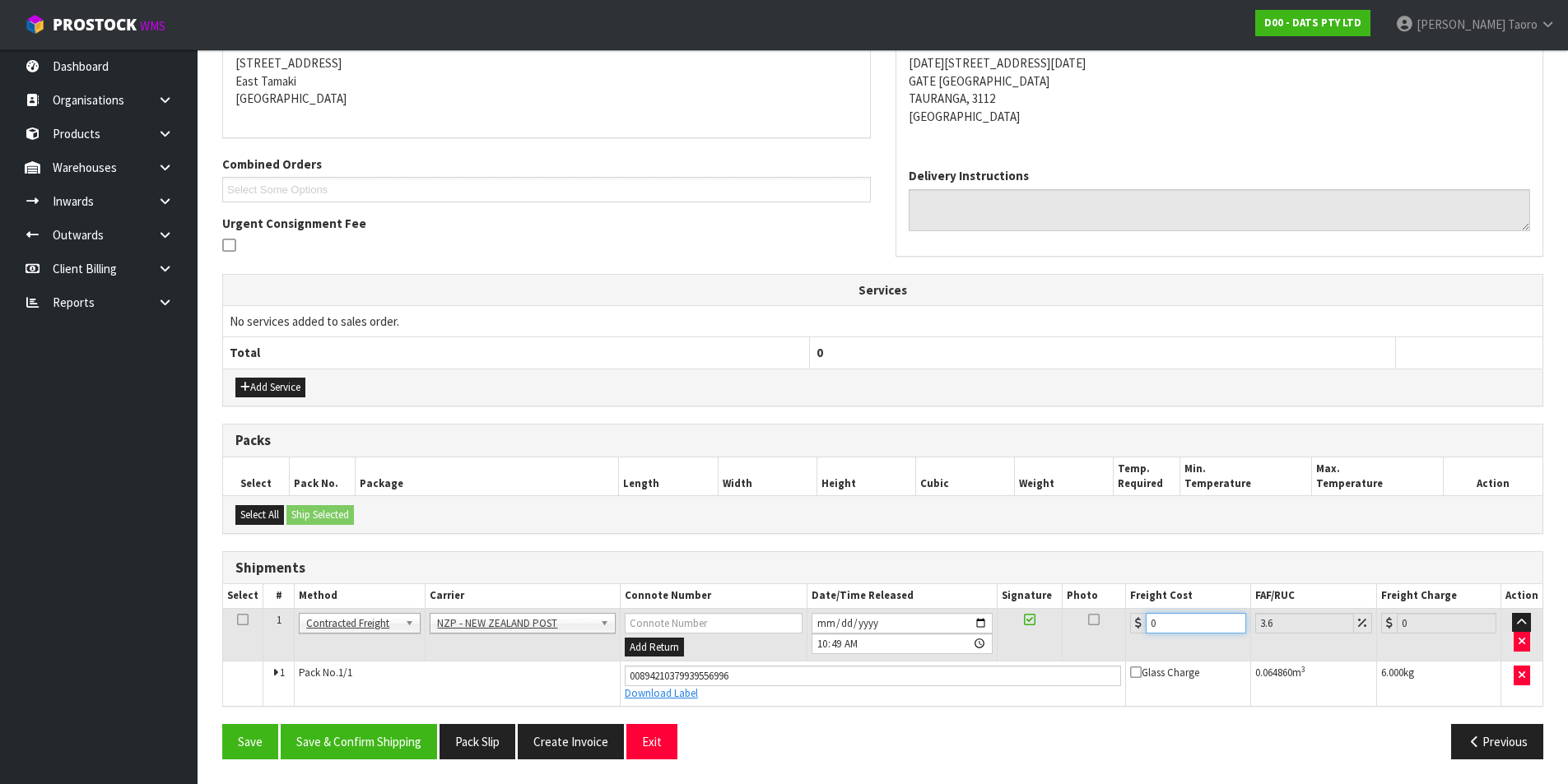
click at [1212, 622] on input "0" at bounding box center [1195, 623] width 99 height 21
click at [1212, 621] on input "0" at bounding box center [1195, 623] width 99 height 21
type input "1"
type input "1.04"
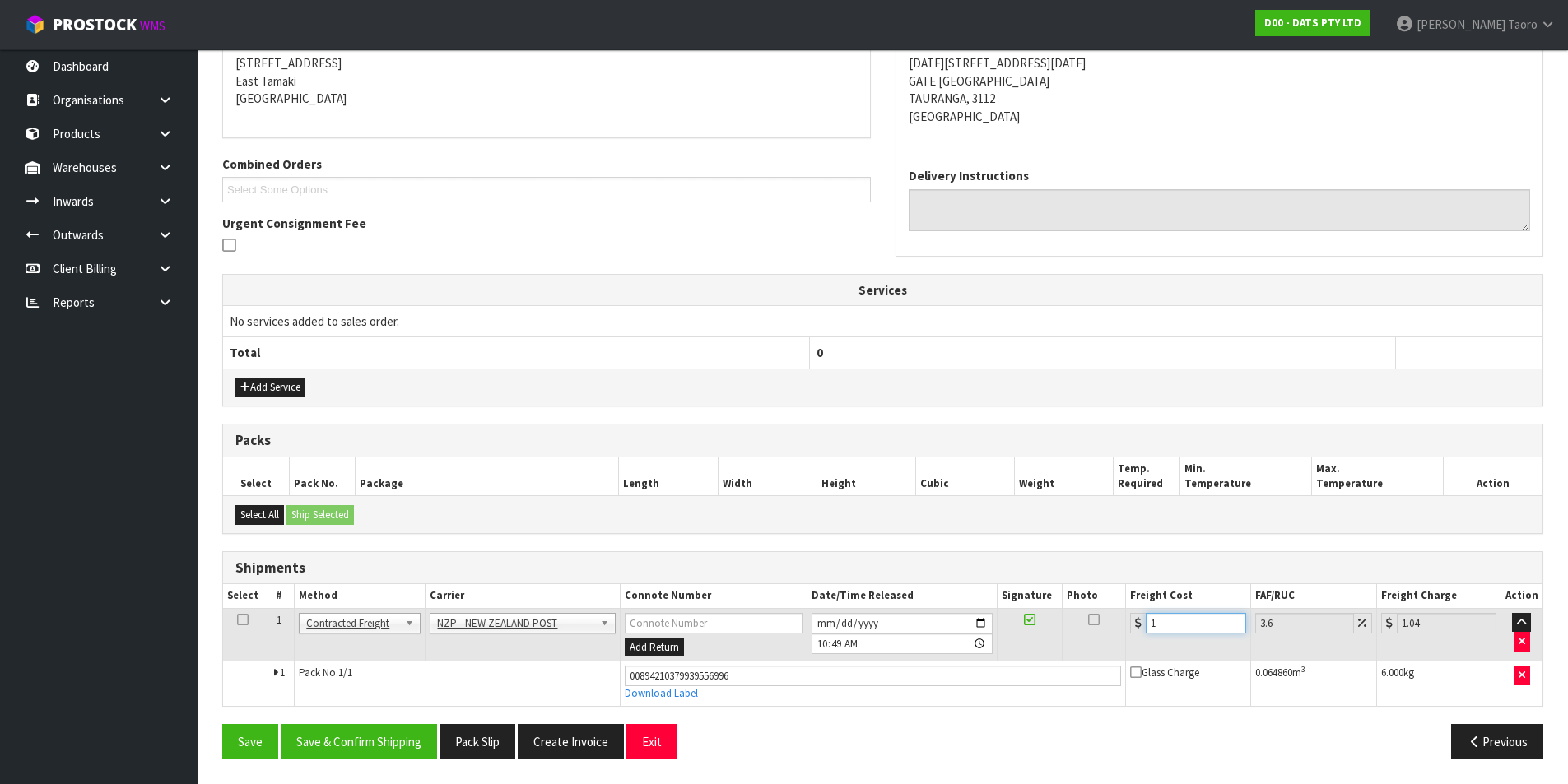
type input "10"
type input "10.36"
type input "10.8"
type input "11.19"
type input "10.89"
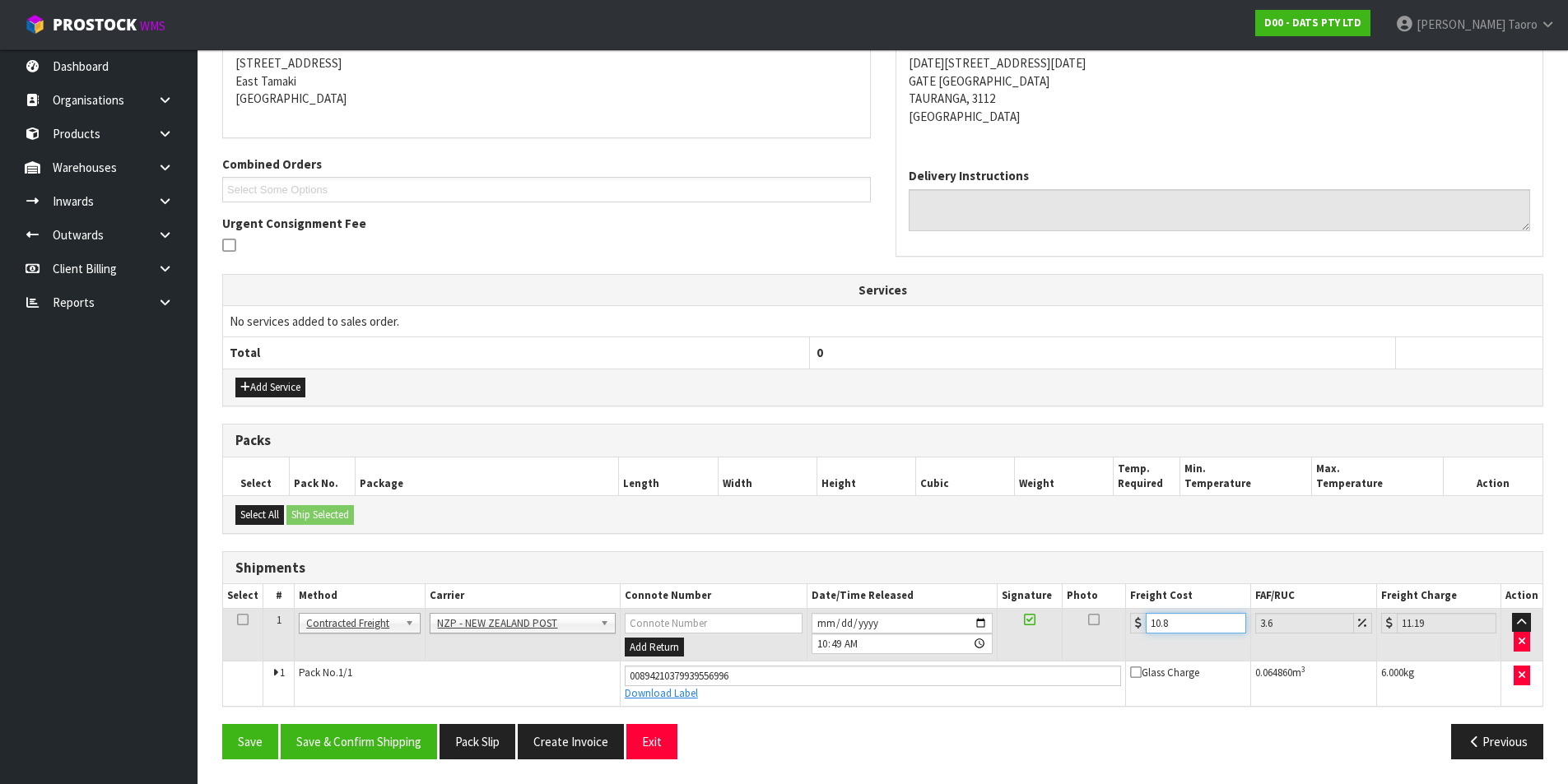
type input "11.28"
type input "10.89"
click at [387, 626] on button "Save & Confirm Shipping" at bounding box center [358, 742] width 157 height 36
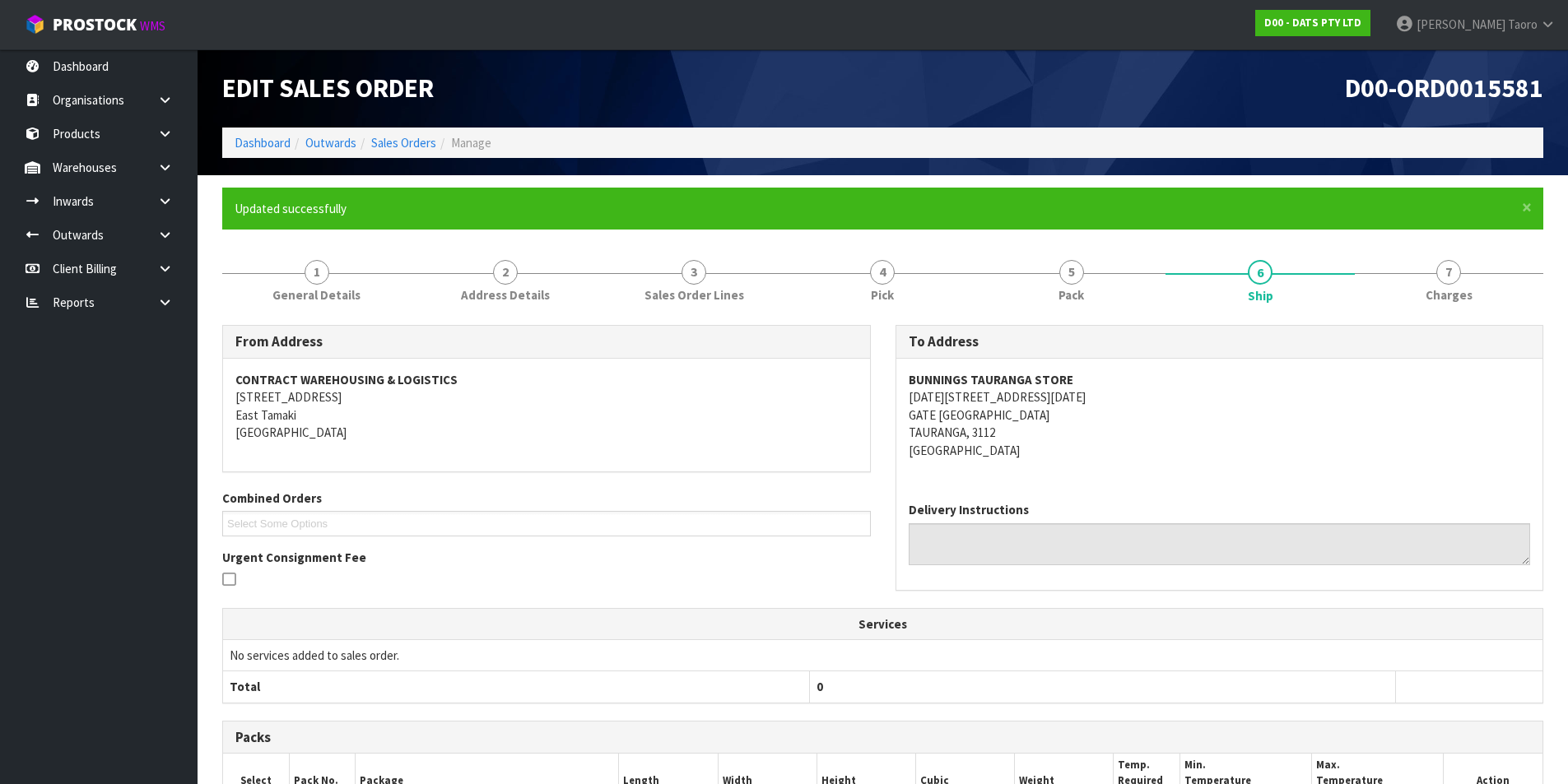
scroll to position [289, 0]
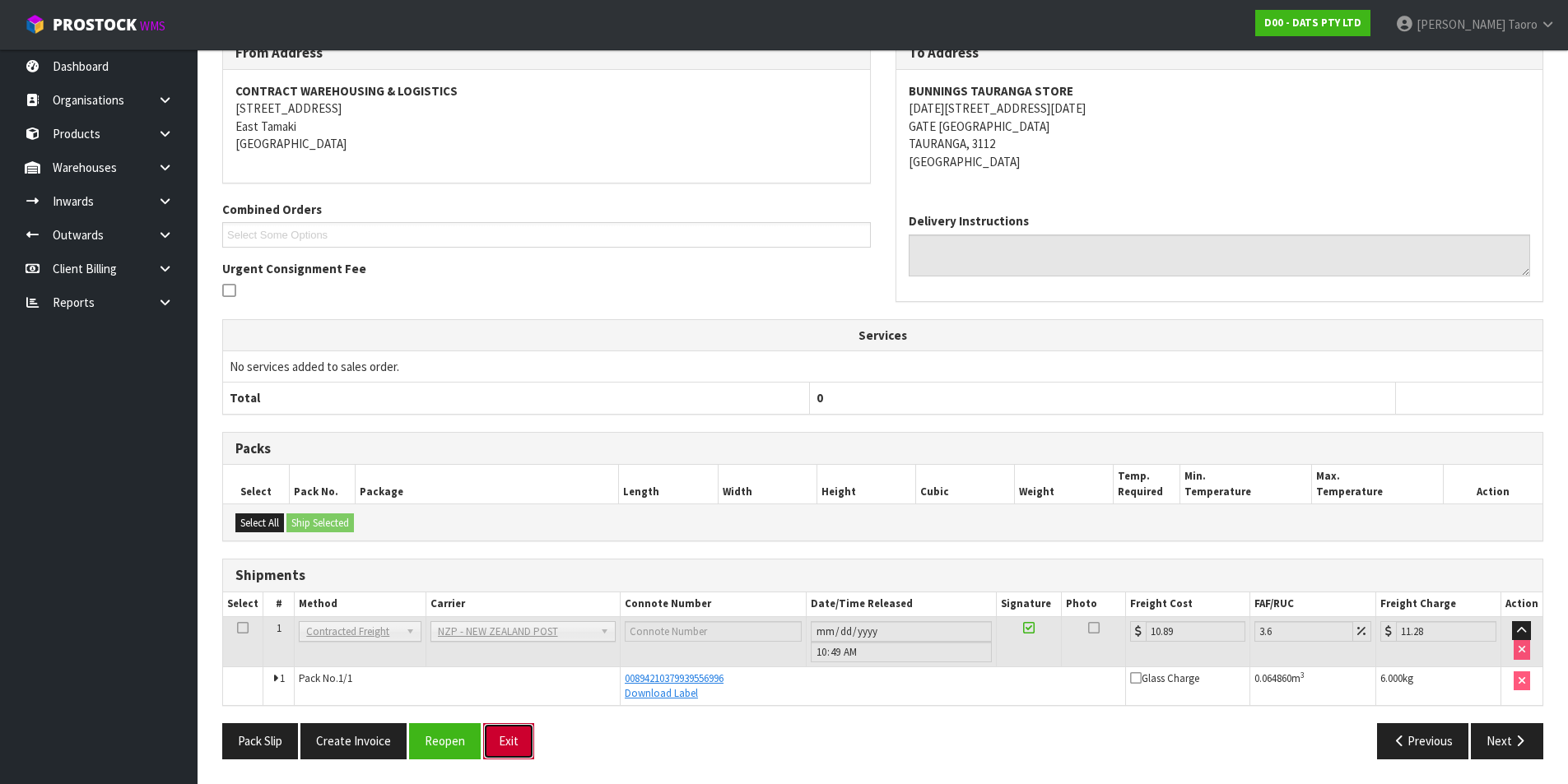
click at [505, 626] on button "Exit" at bounding box center [509, 741] width 51 height 36
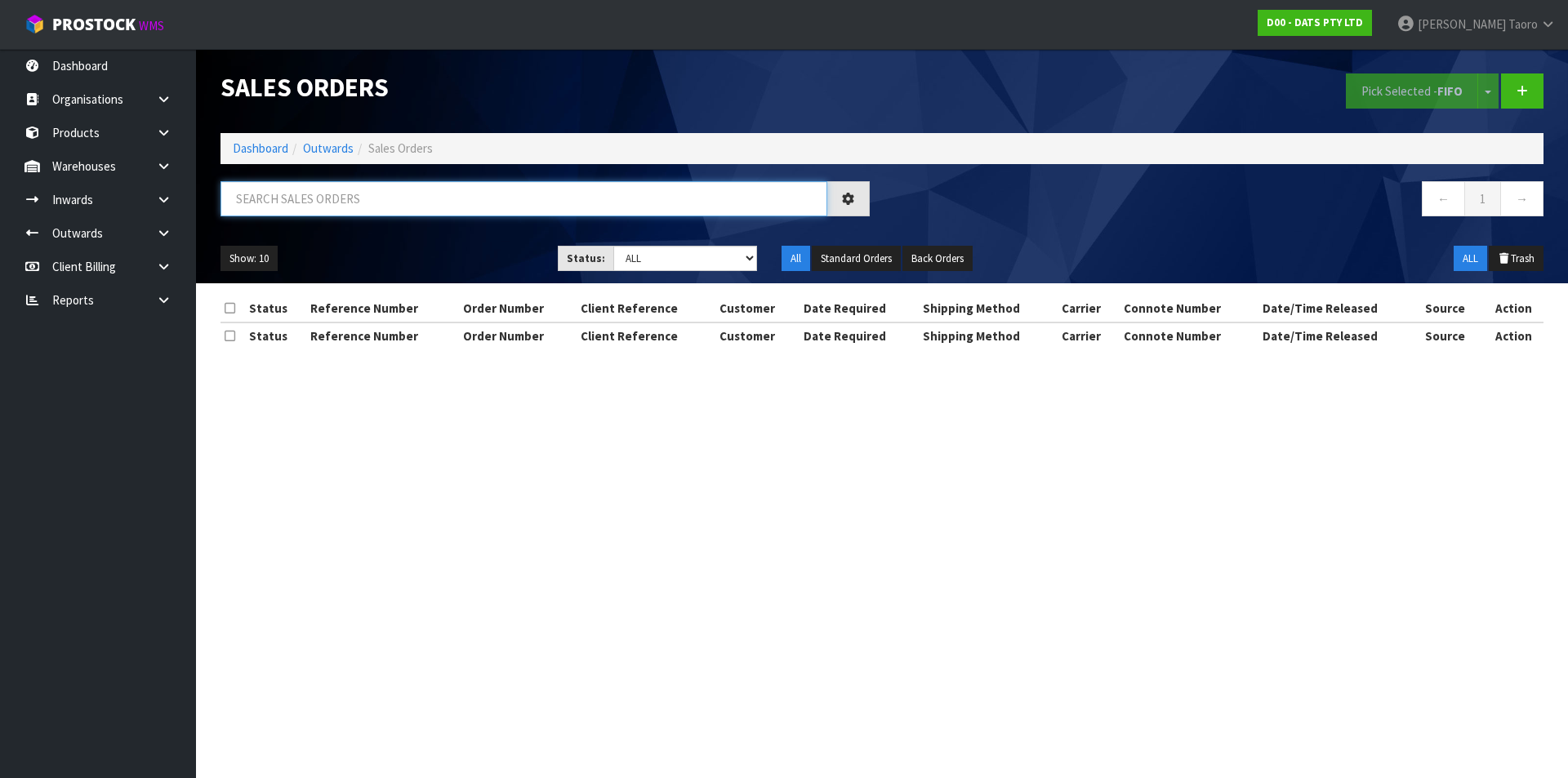
click at [492, 194] on input "text" at bounding box center [523, 199] width 607 height 36
click at [674, 265] on select "Draft Pending Allocated Pending Pick Goods Picked Goods Packed Pending Charges …" at bounding box center [685, 258] width 145 height 25
select select "string:4"
click at [613, 246] on select "Draft Pending Allocated Pending Pick Goods Picked Goods Packed Pending Charges …" at bounding box center [685, 258] width 145 height 25
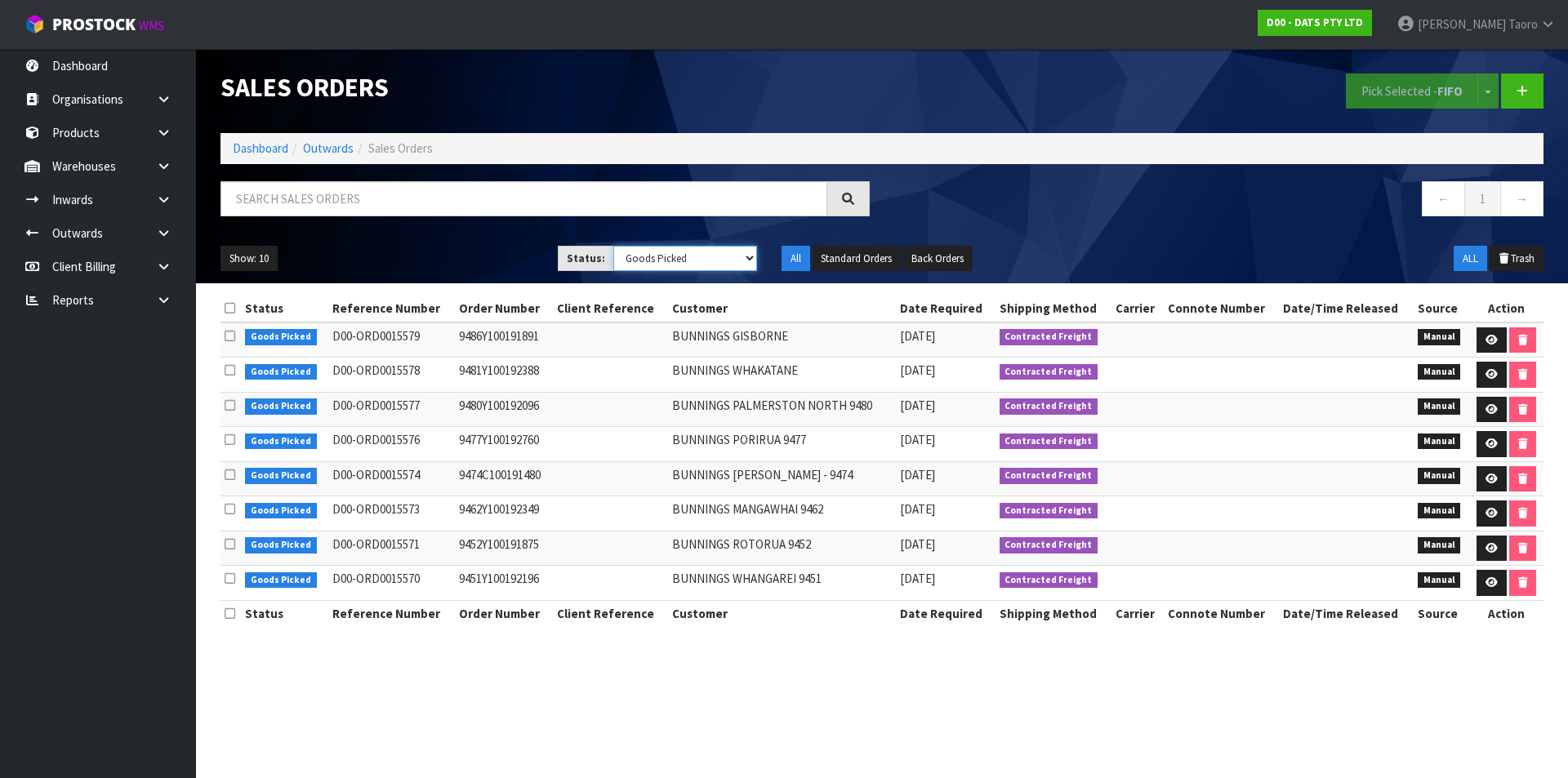
click at [704, 258] on select "Draft Pending Allocated Pending Pick Goods Picked Goods Packed Pending Charges …" at bounding box center [685, 258] width 145 height 25
click at [657, 191] on input "text" at bounding box center [523, 199] width 607 height 36
type input "JOB-0407637"
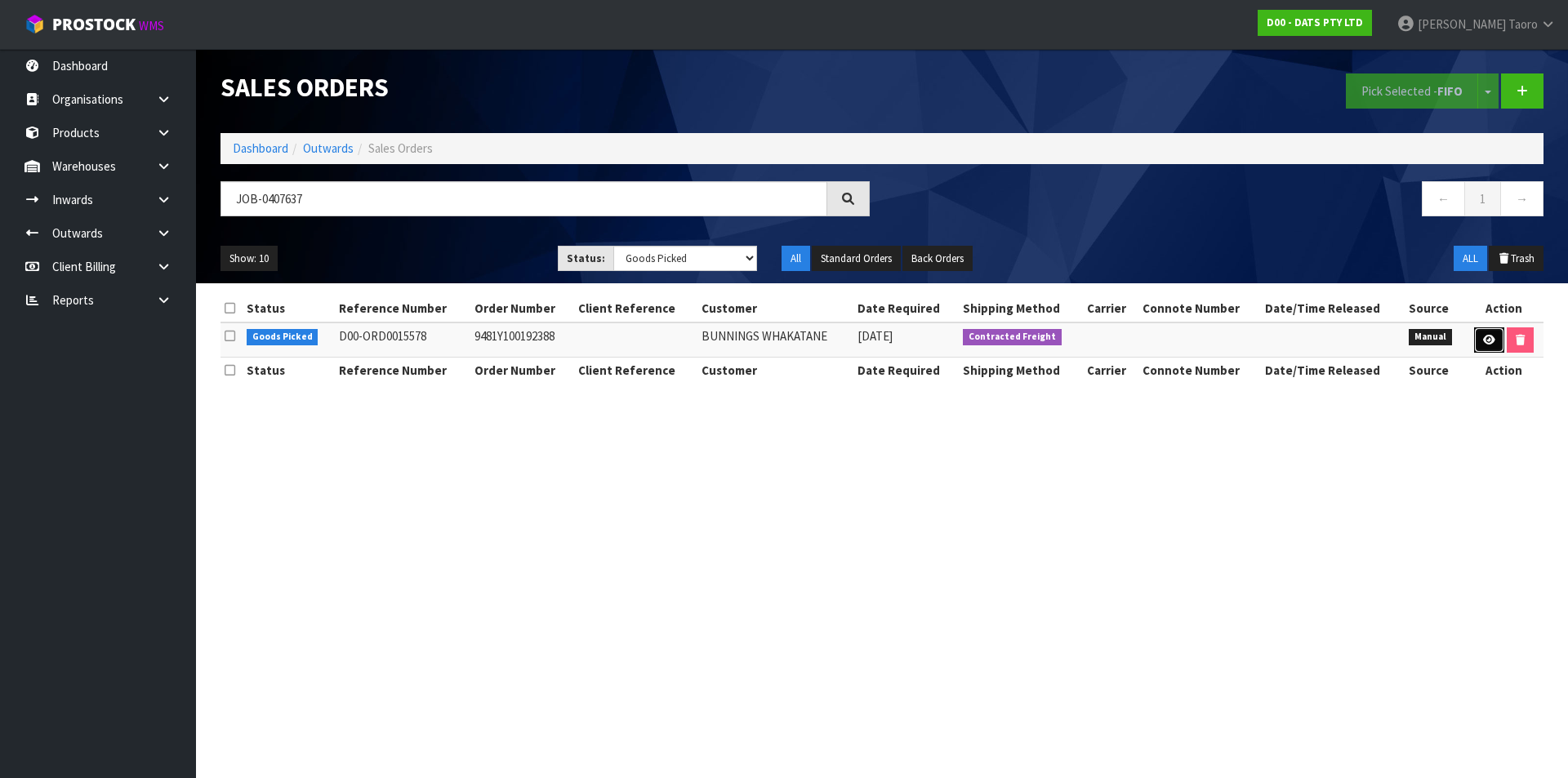
click at [1254, 341] on icon at bounding box center [1489, 340] width 12 height 11
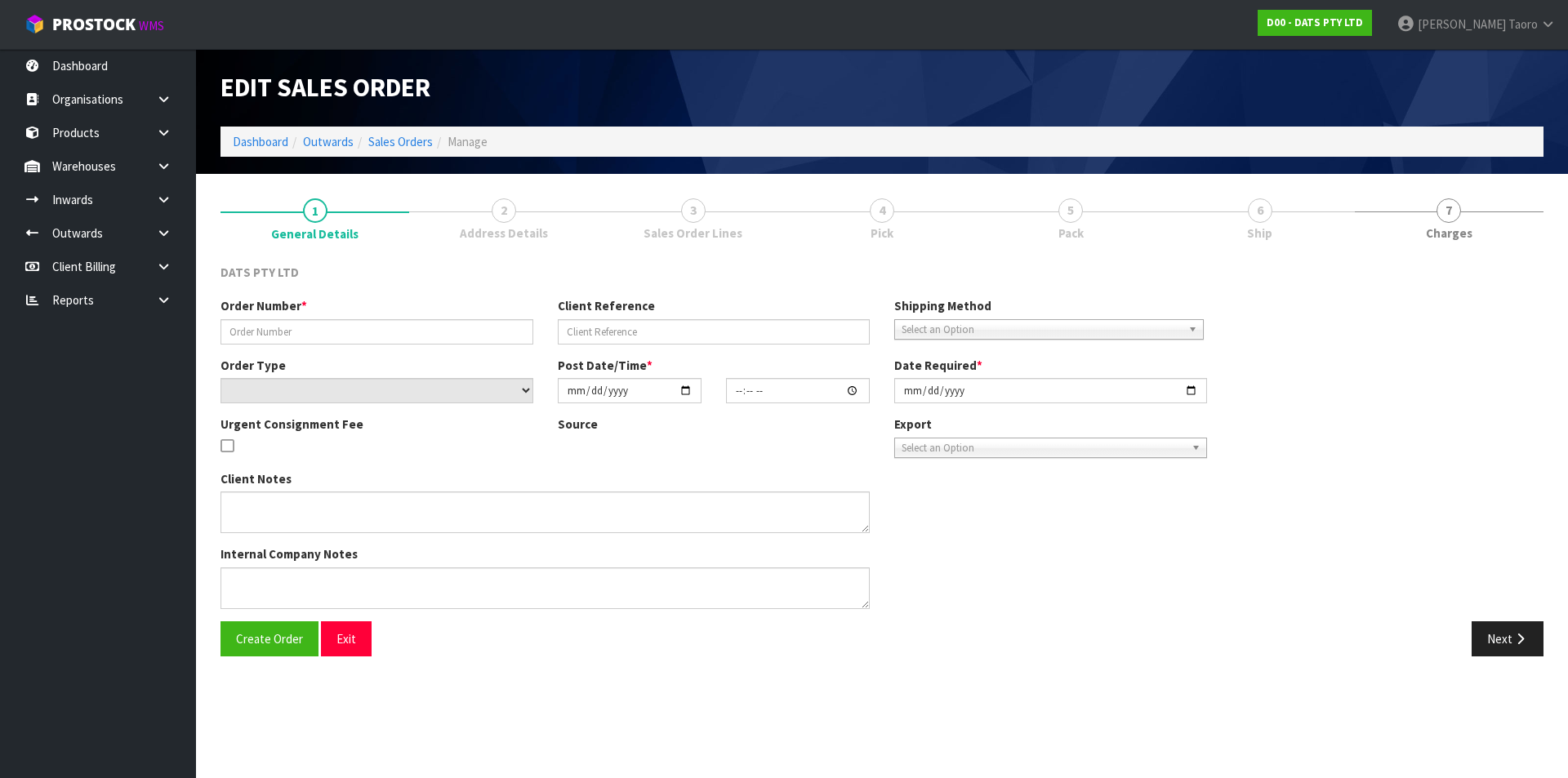
type input "9481Y100192388"
select select "number:0"
type input "2025-08-14"
type input "09:46:00.000"
type input "2025-08-14"
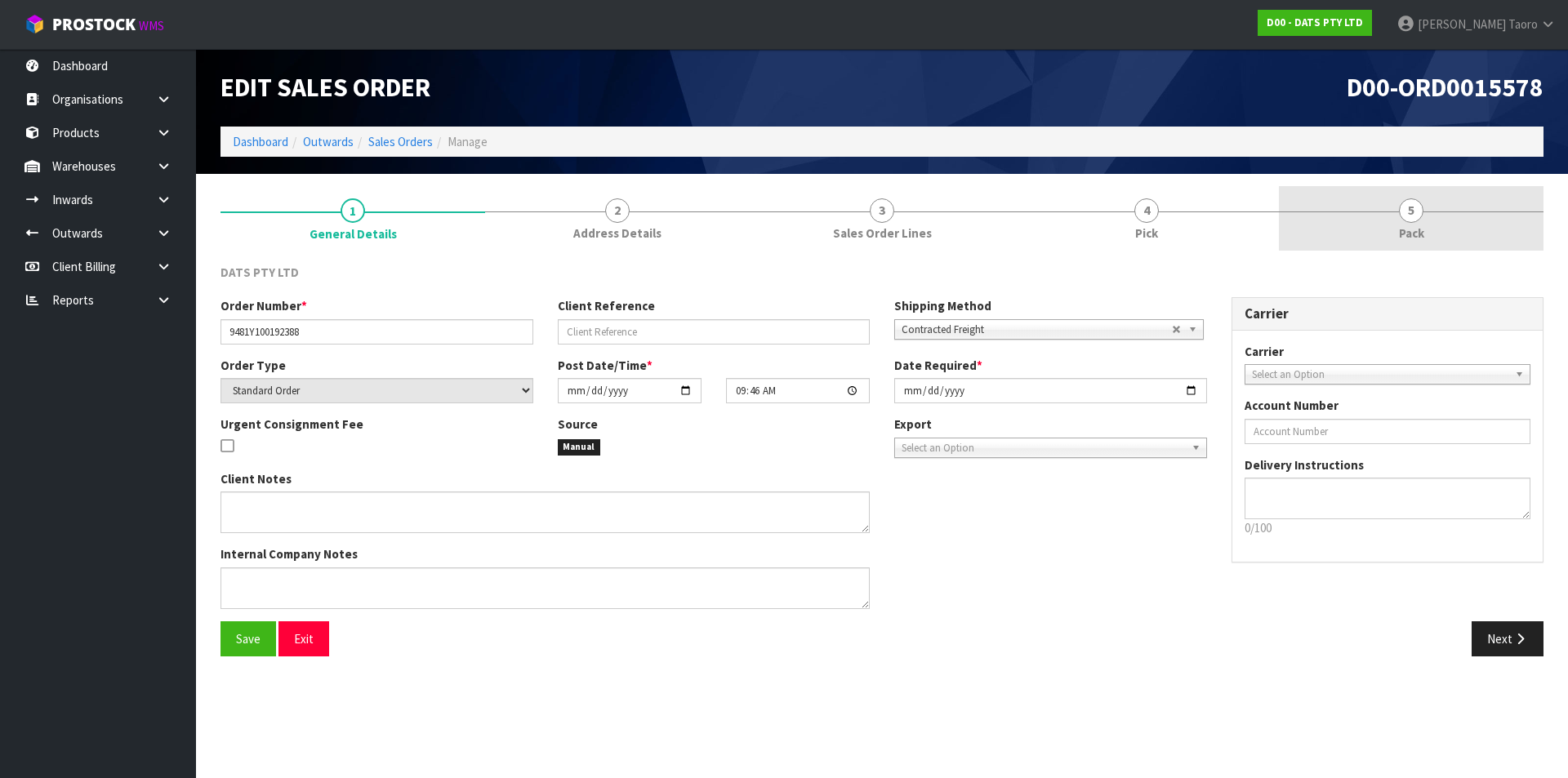
click at [1254, 227] on span "Pack" at bounding box center [1412, 233] width 25 height 17
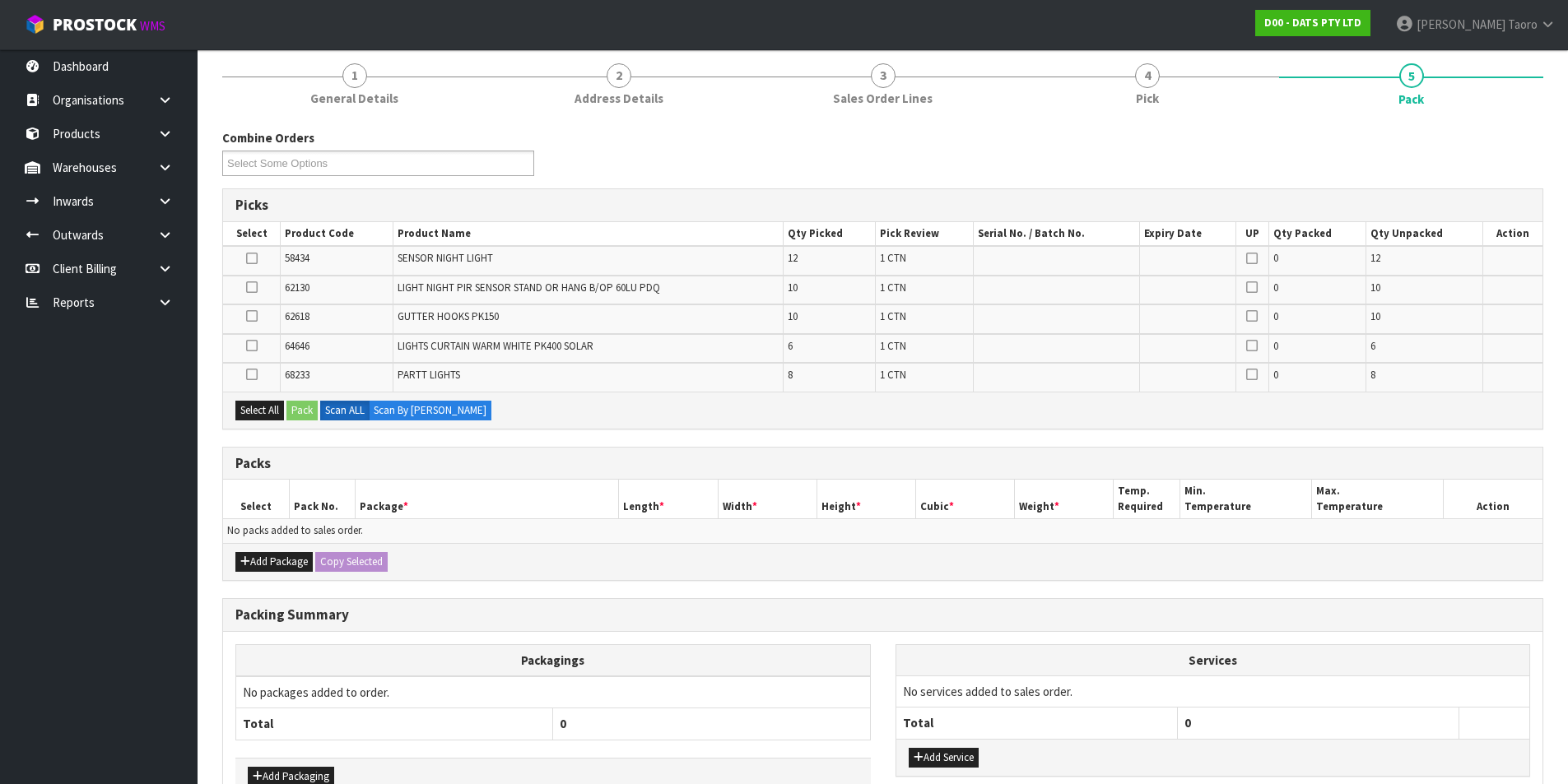
scroll to position [238, 0]
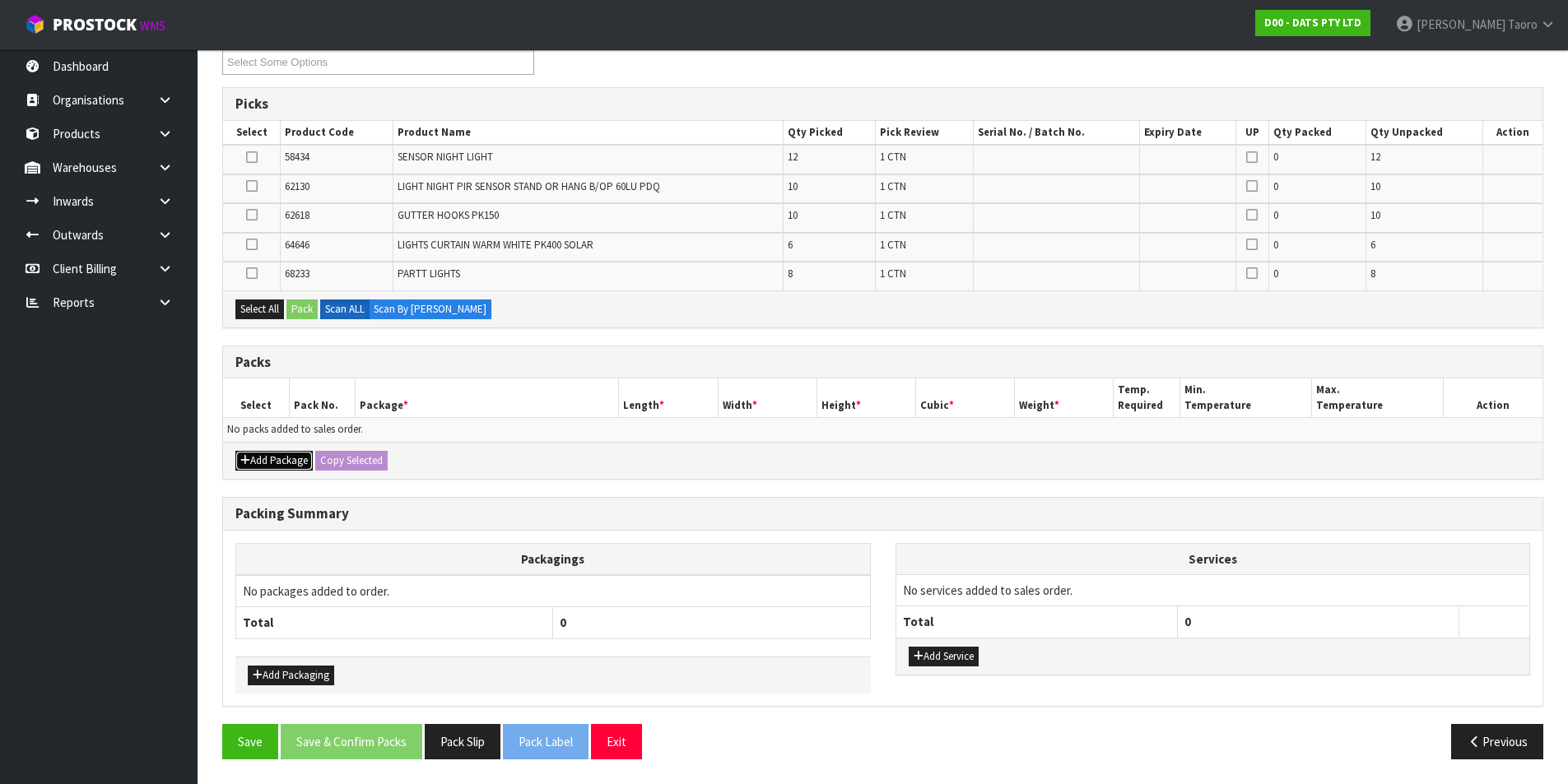
click at [283, 454] on button "Add Package" at bounding box center [274, 461] width 77 height 20
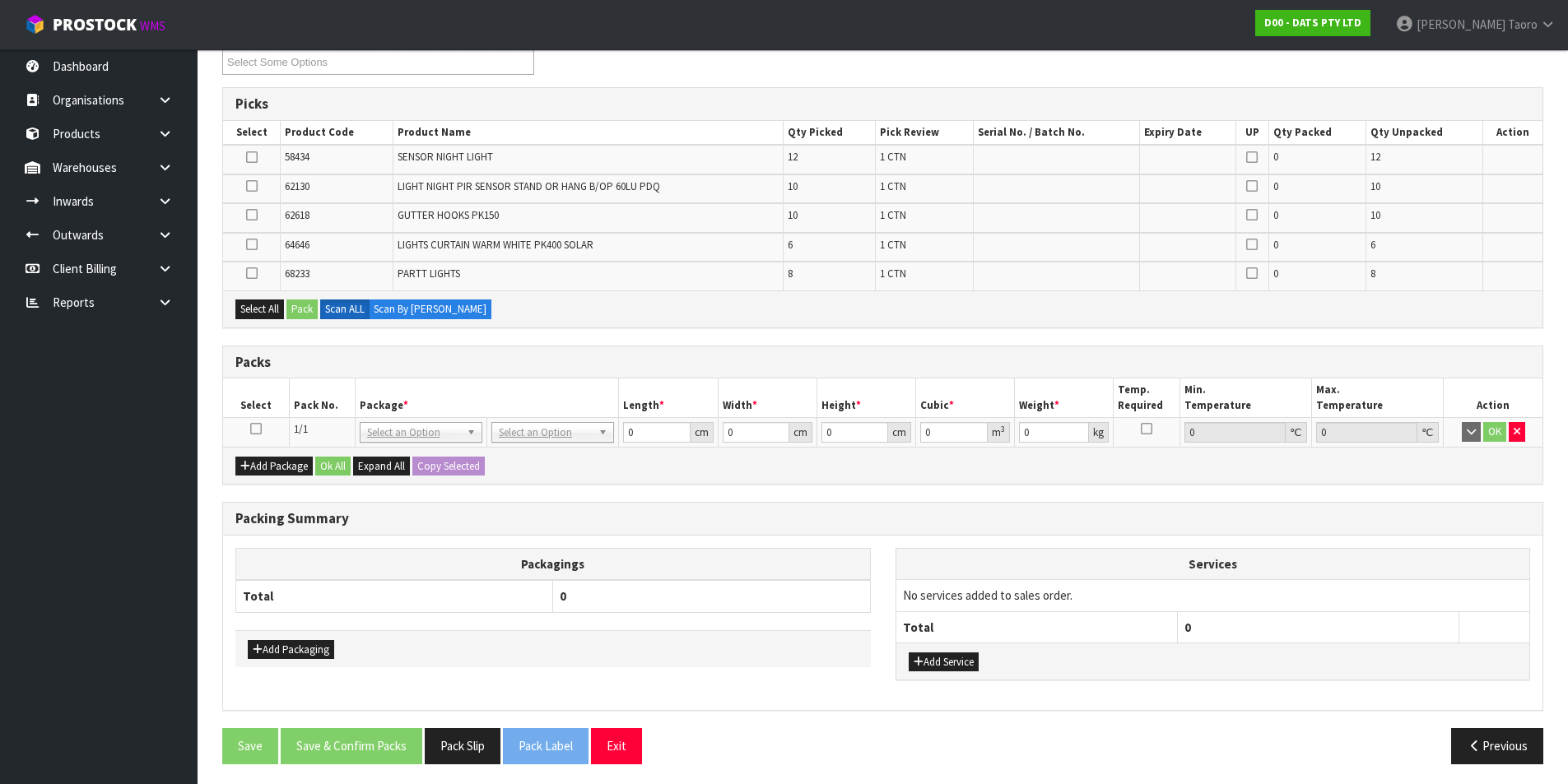
click at [256, 430] on icon at bounding box center [255, 429] width 12 height 1
click at [312, 393] on th "Pack No." at bounding box center [322, 397] width 66 height 38
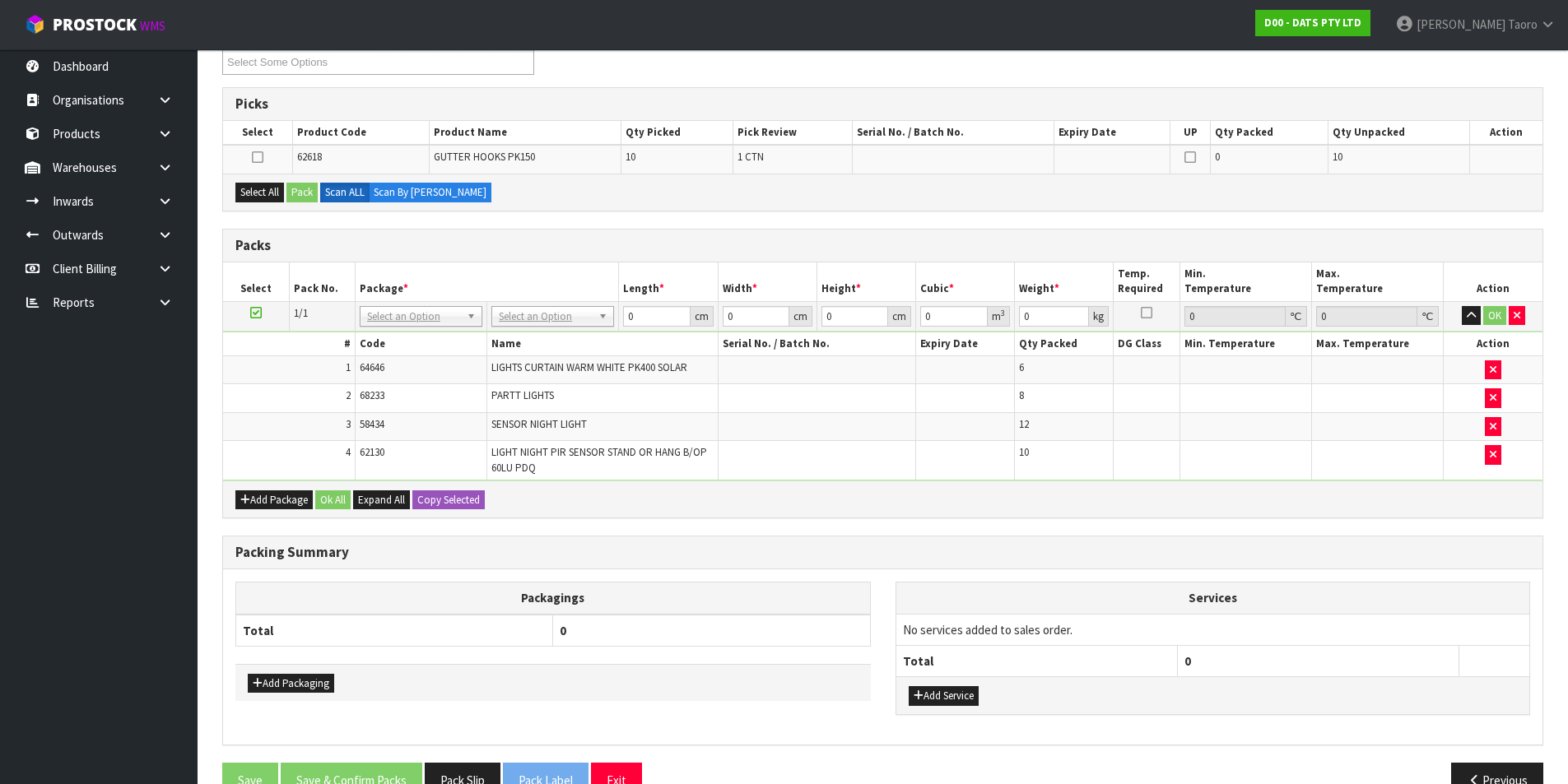
click at [255, 312] on icon at bounding box center [255, 312] width 12 height 1
click at [884, 525] on div "Combine Orders D00-ORD0015555 D00-ORD0015562 D00-ORD0015570 D00-ORD0015571 D00-…" at bounding box center [882, 419] width 1321 height 782
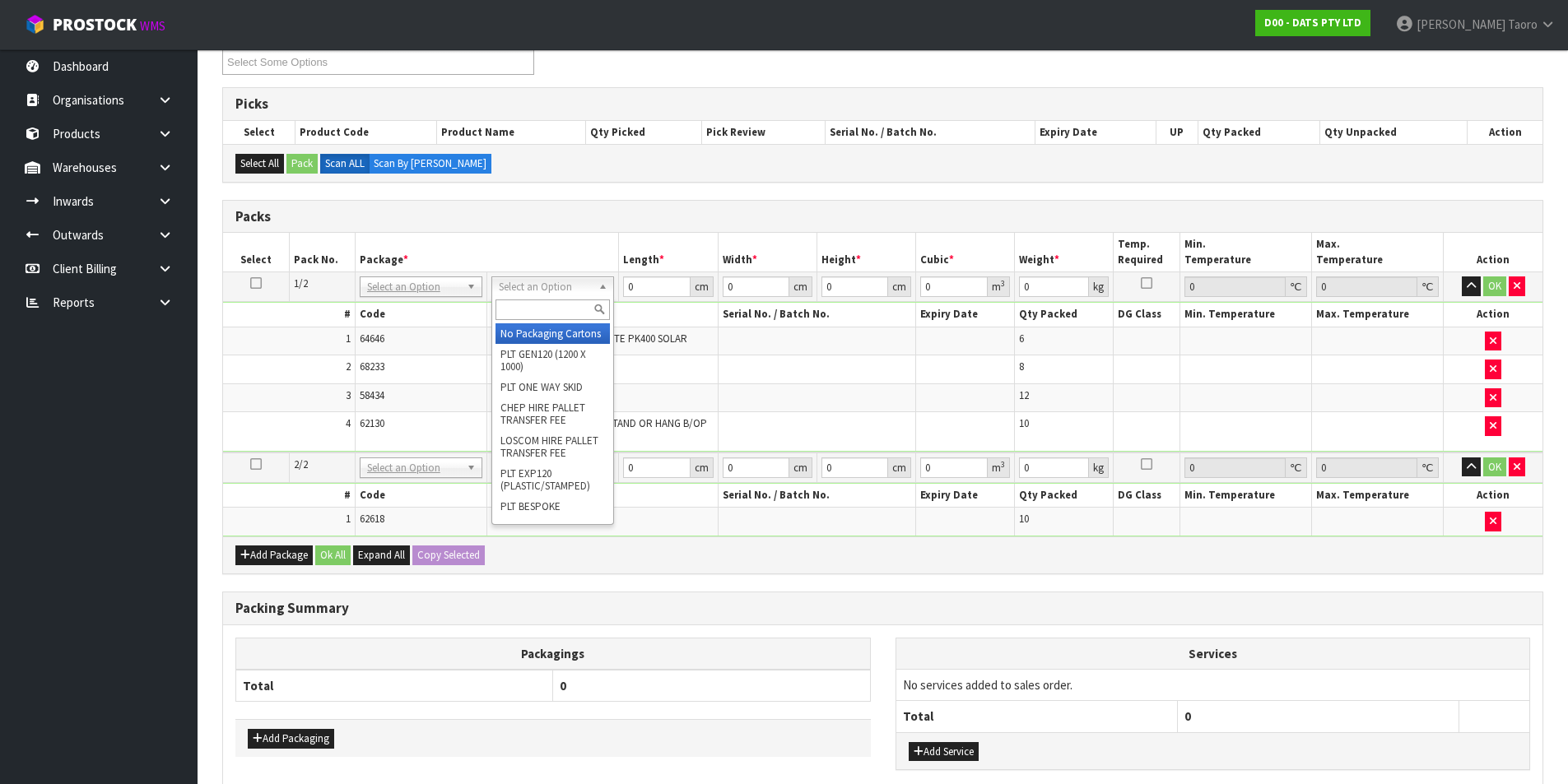
click at [566, 311] on input "text" at bounding box center [553, 310] width 115 height 21
type input "CTN9"
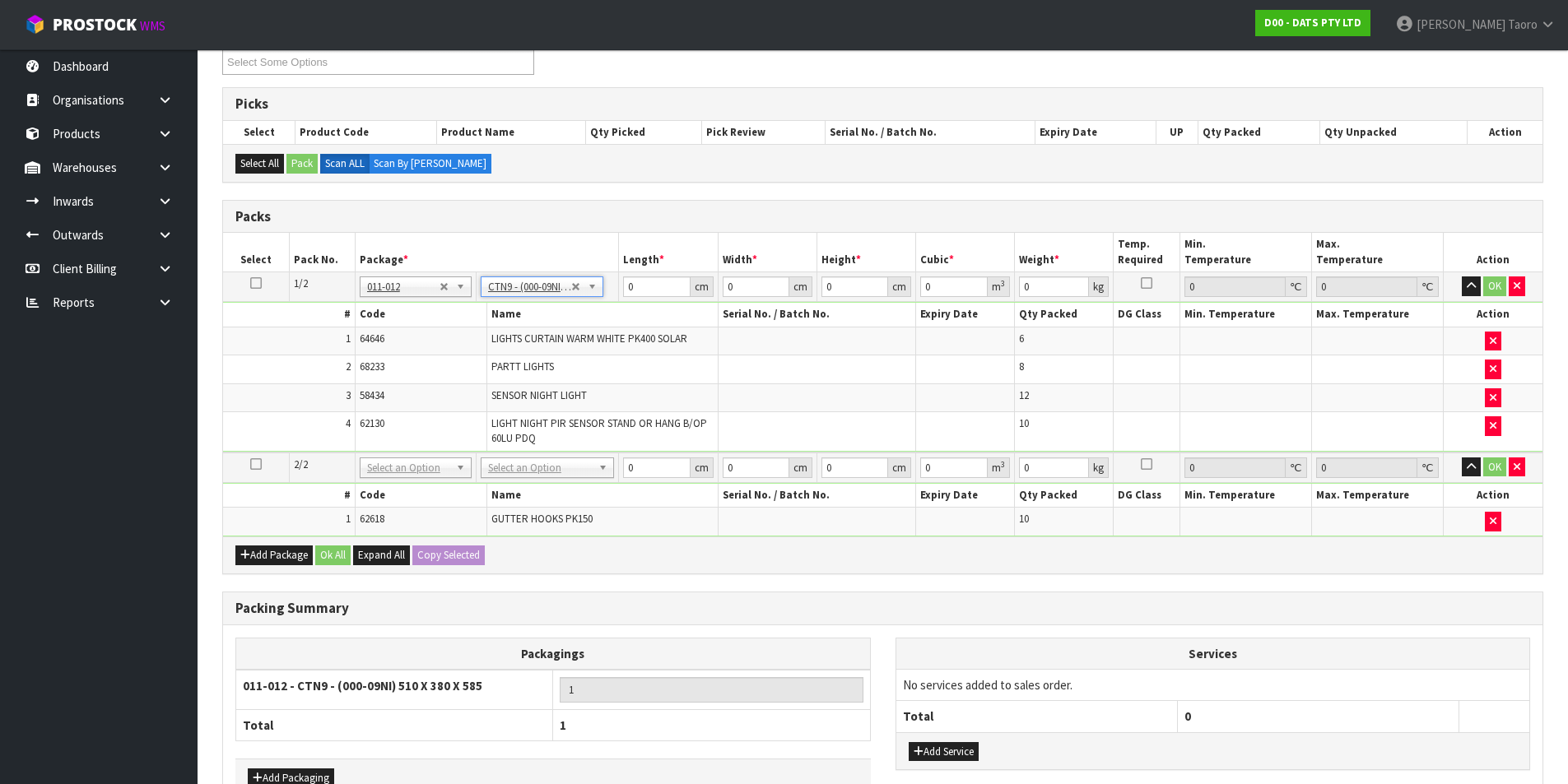
type input "51"
type input "38"
type input "58.5"
type input "0.113373"
type input "12.6"
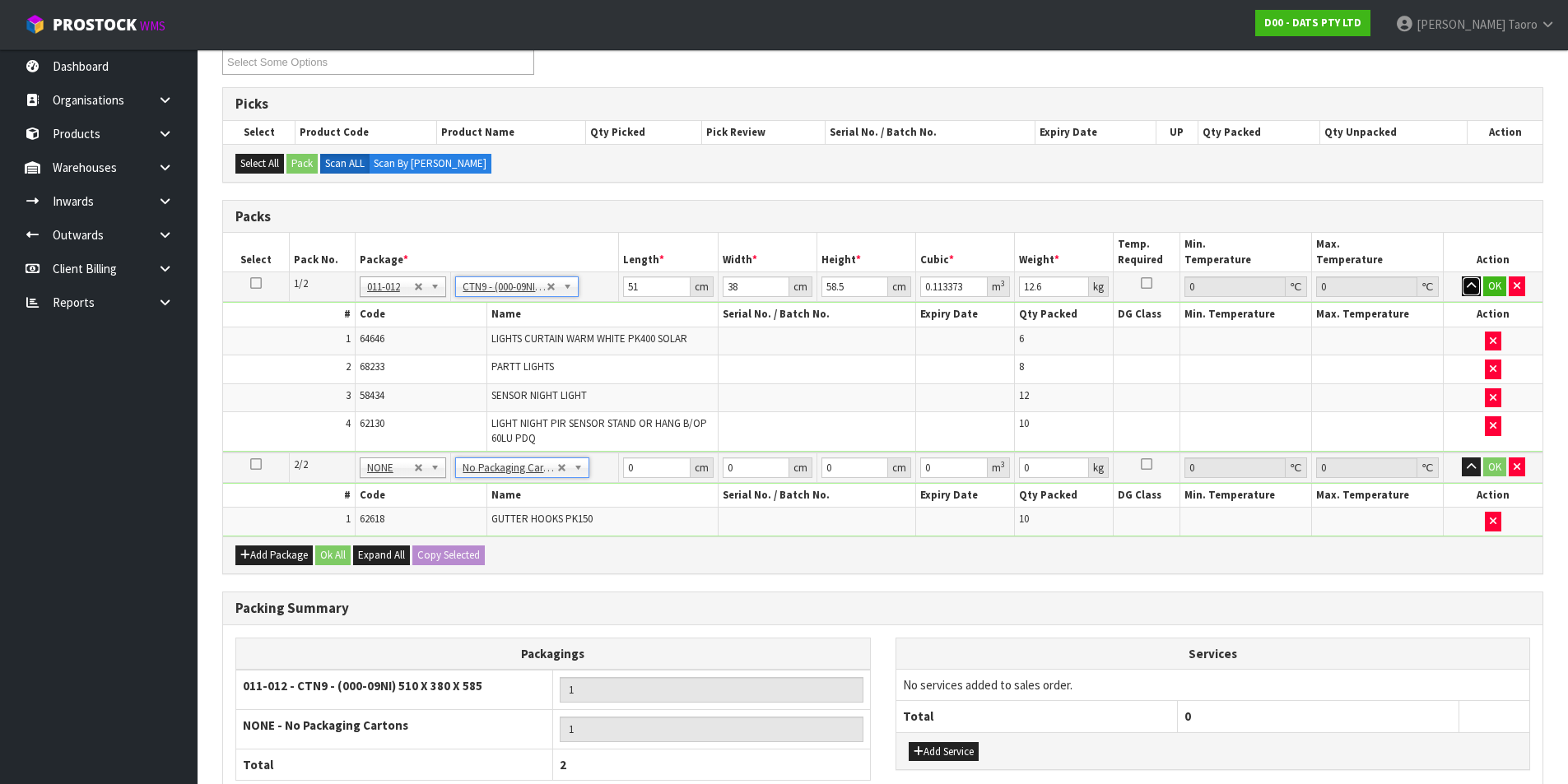
click at [1264, 282] on icon "button" at bounding box center [1471, 285] width 9 height 11
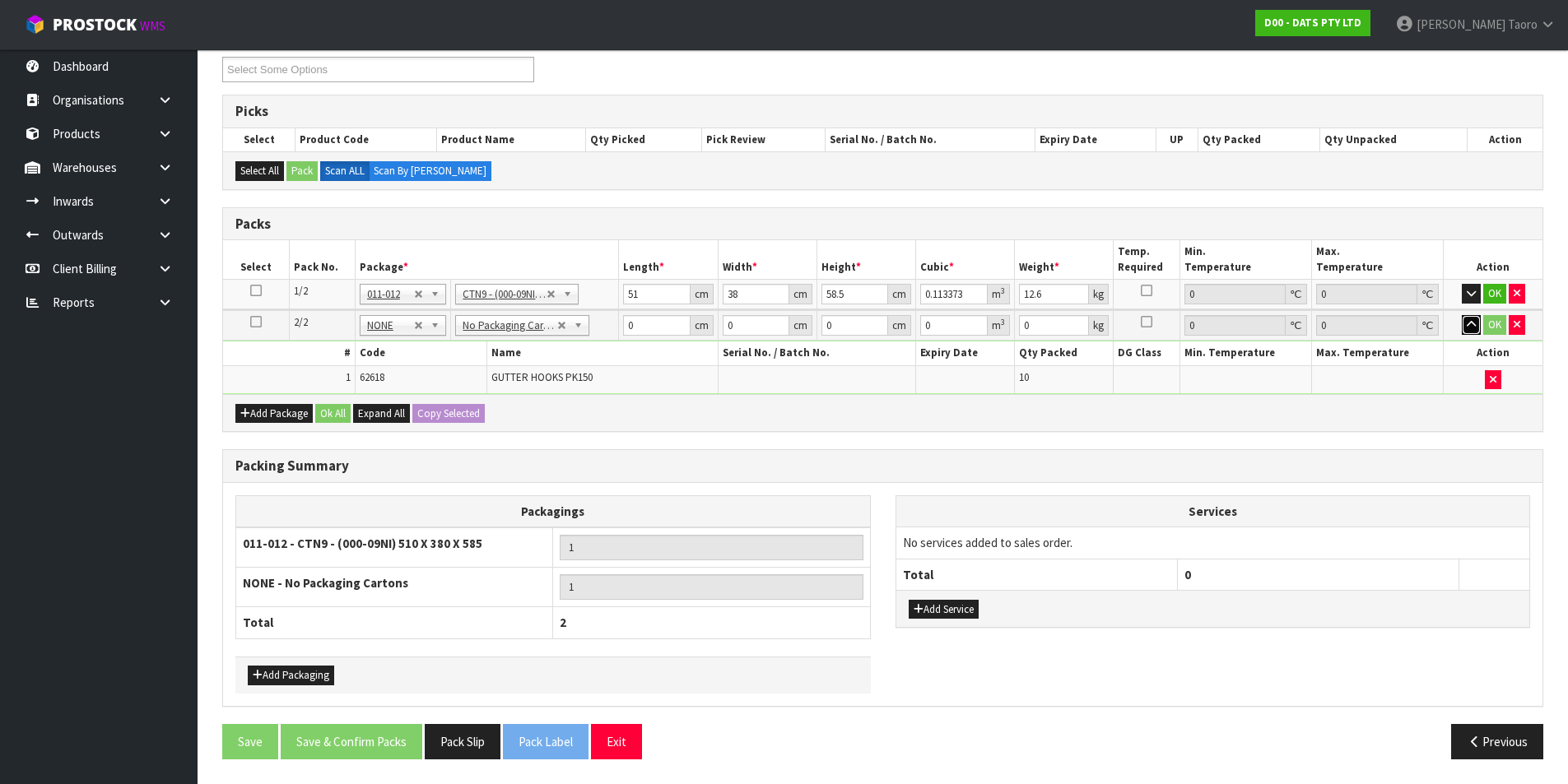
click at [1264, 326] on icon "button" at bounding box center [1471, 325] width 9 height 11
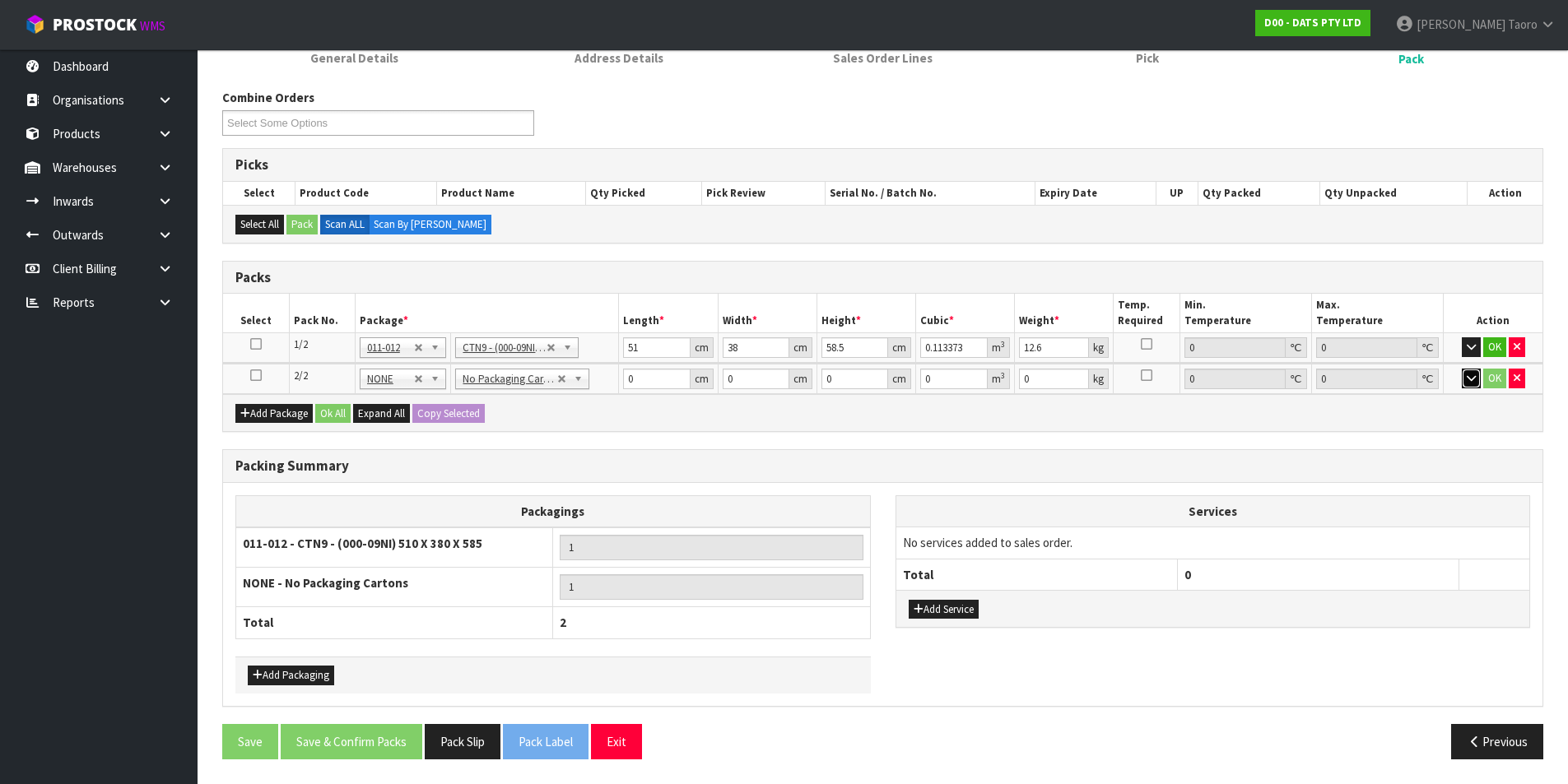
scroll to position [177, 0]
click at [666, 346] on input "51" at bounding box center [656, 347] width 66 height 21
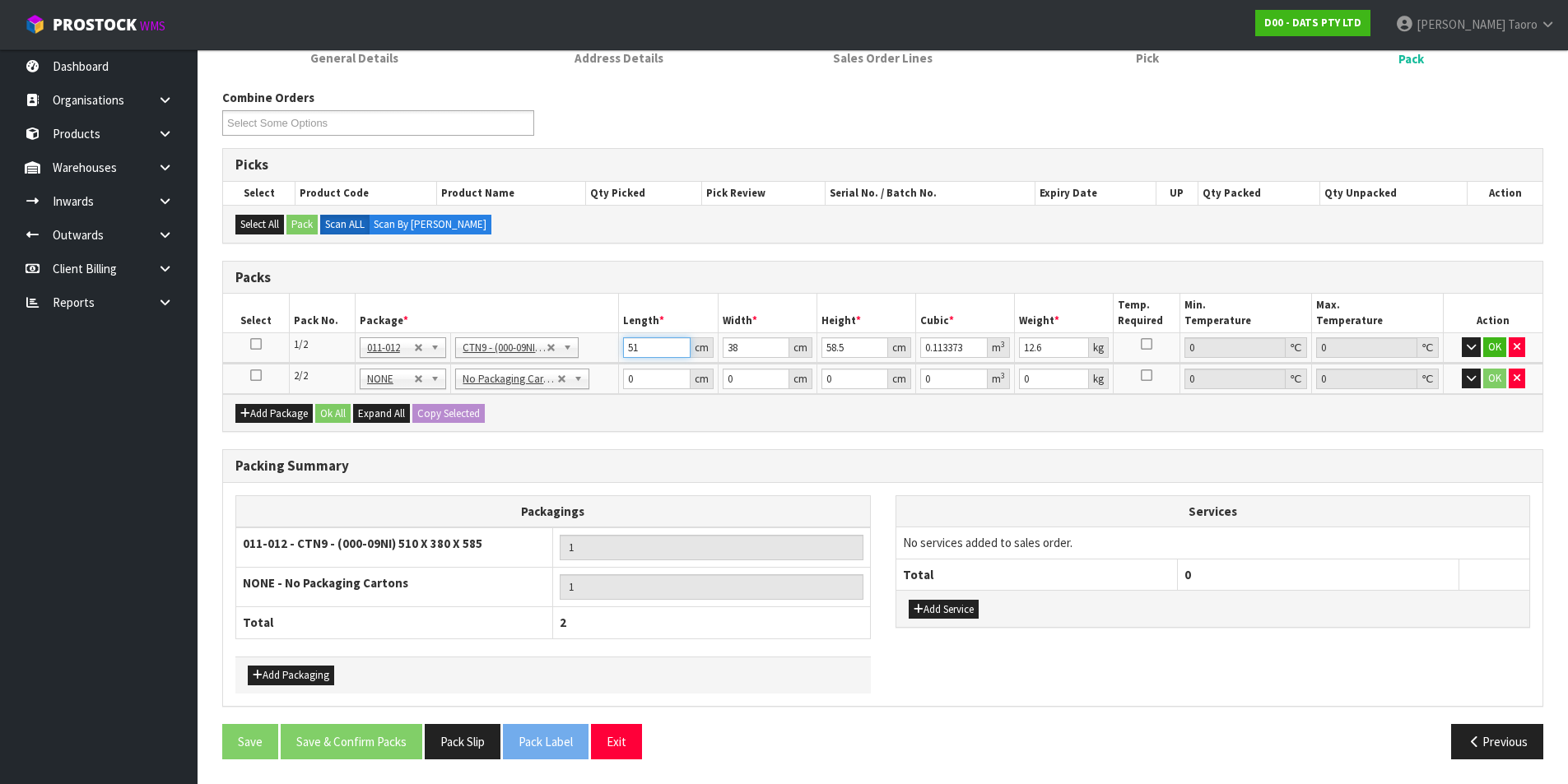
type input "5"
type input "0.011115"
type input "52"
type input "0.115596"
type input "52"
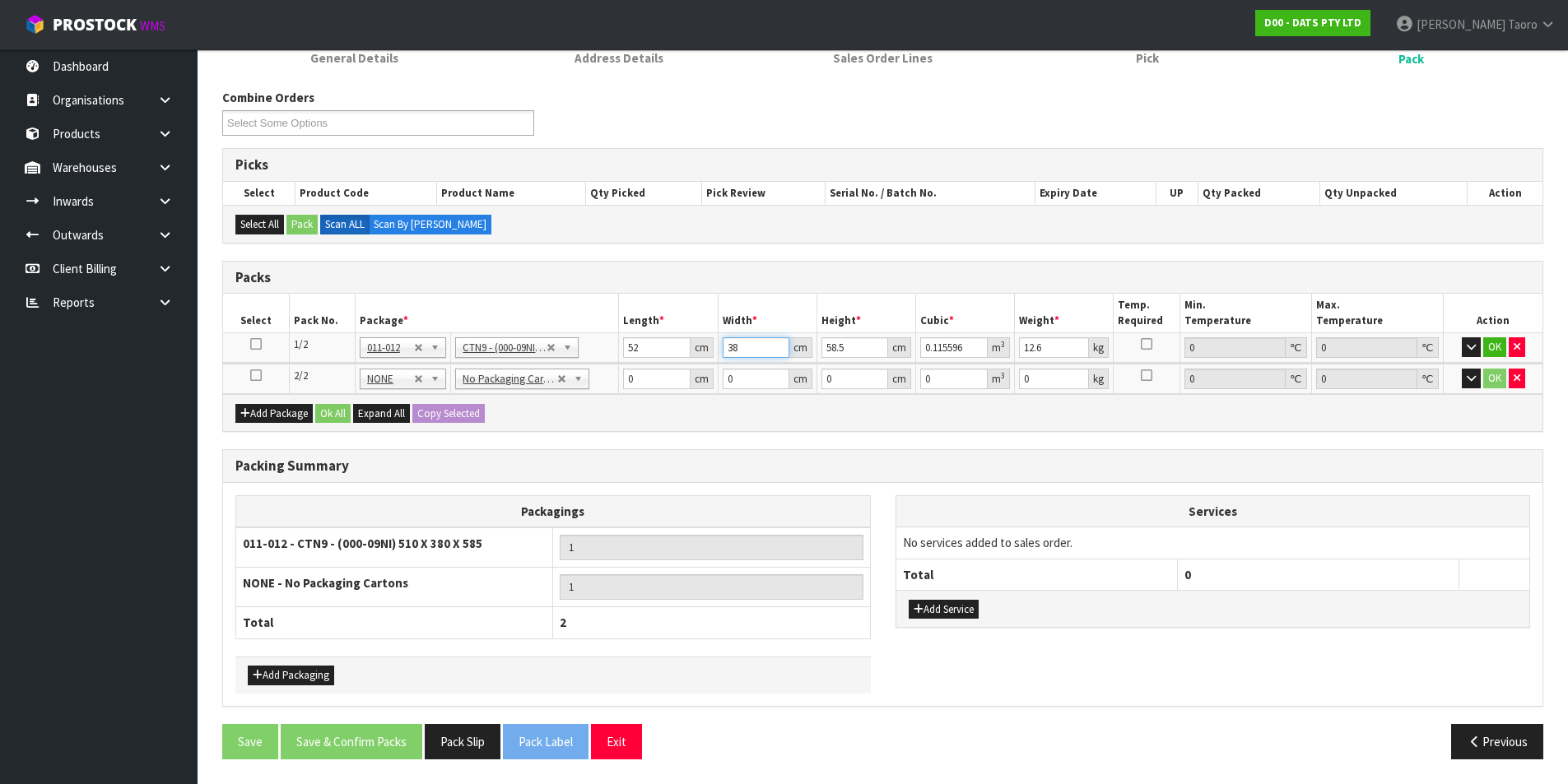
type input "3"
type input "0.009126"
type input "39"
type input "0.118638"
type input "39"
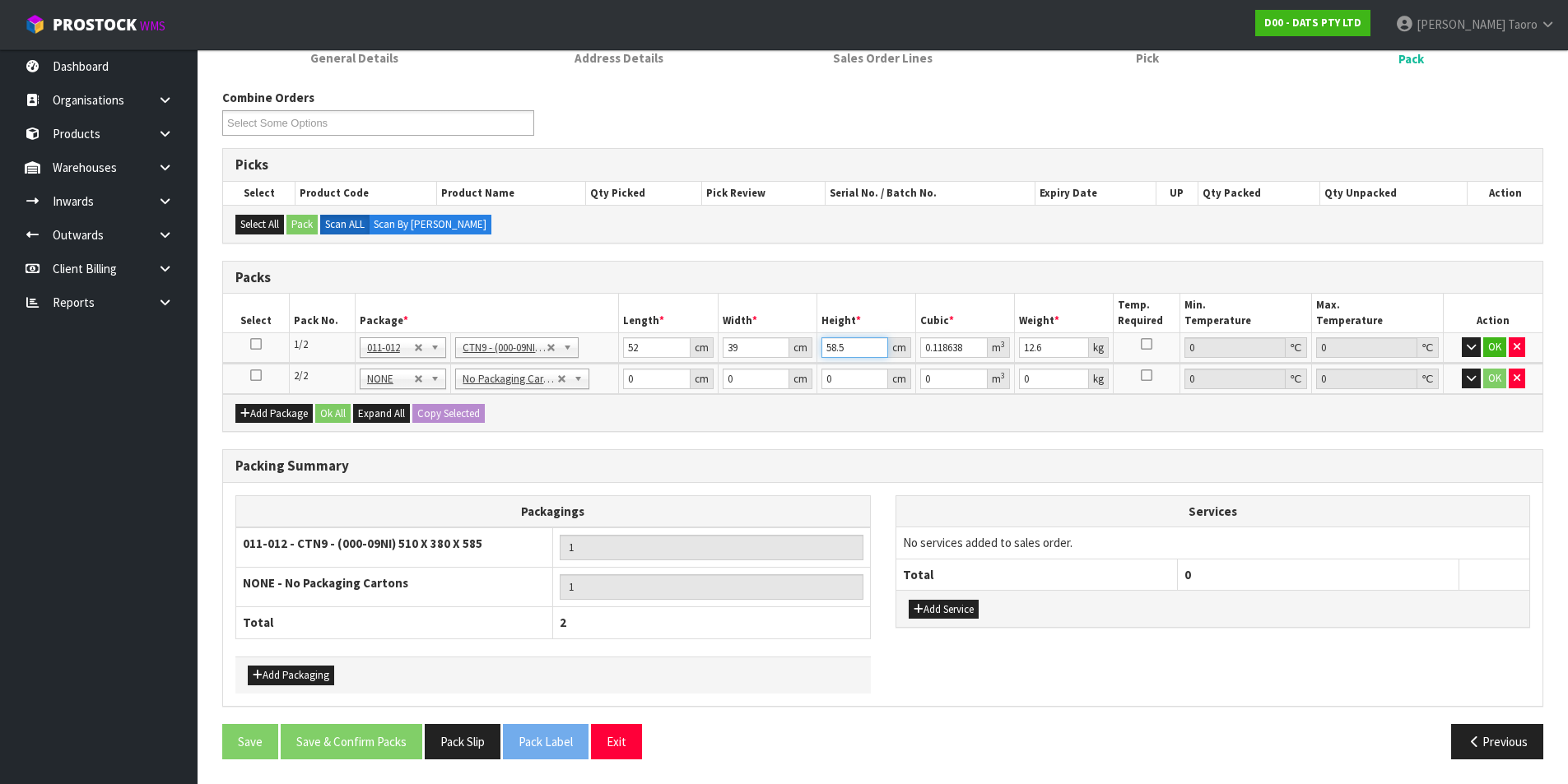
type input "5"
click at [339, 413] on button "Ok All" at bounding box center [333, 413] width 36 height 20
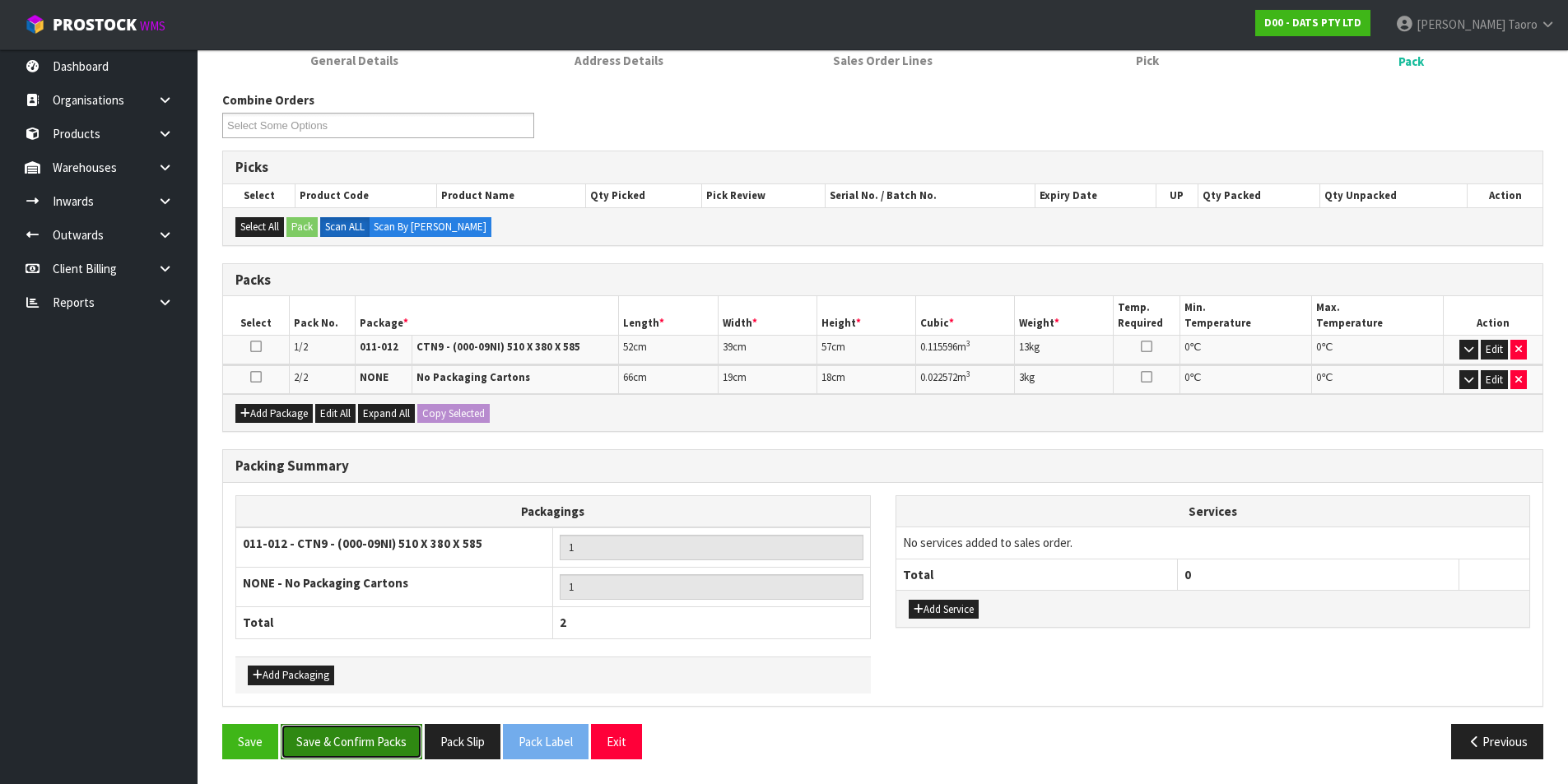
click at [390, 626] on button "Save & Confirm Packs" at bounding box center [351, 742] width 141 height 36
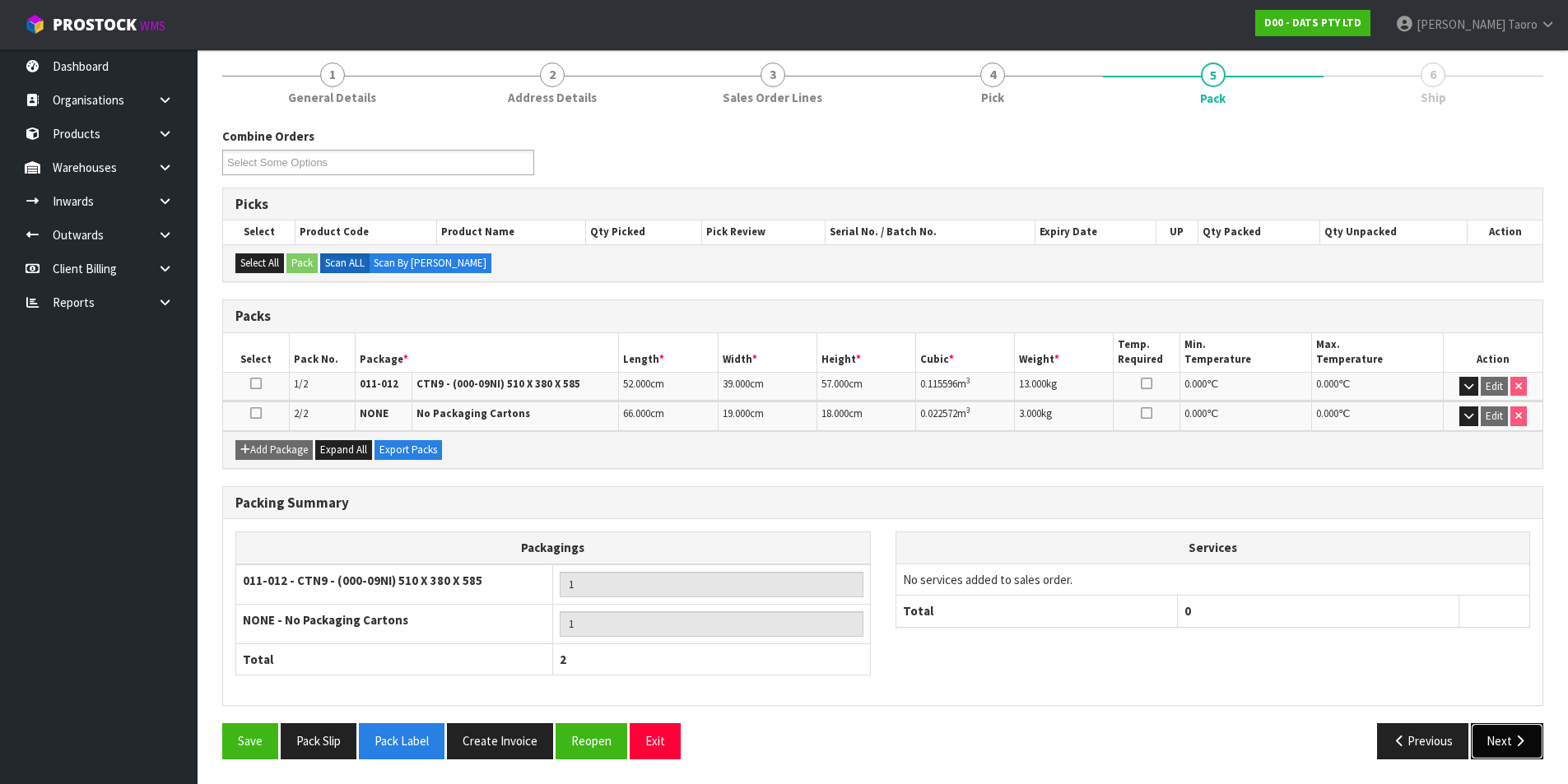
click at [1264, 626] on icon "button" at bounding box center [1520, 741] width 15 height 13
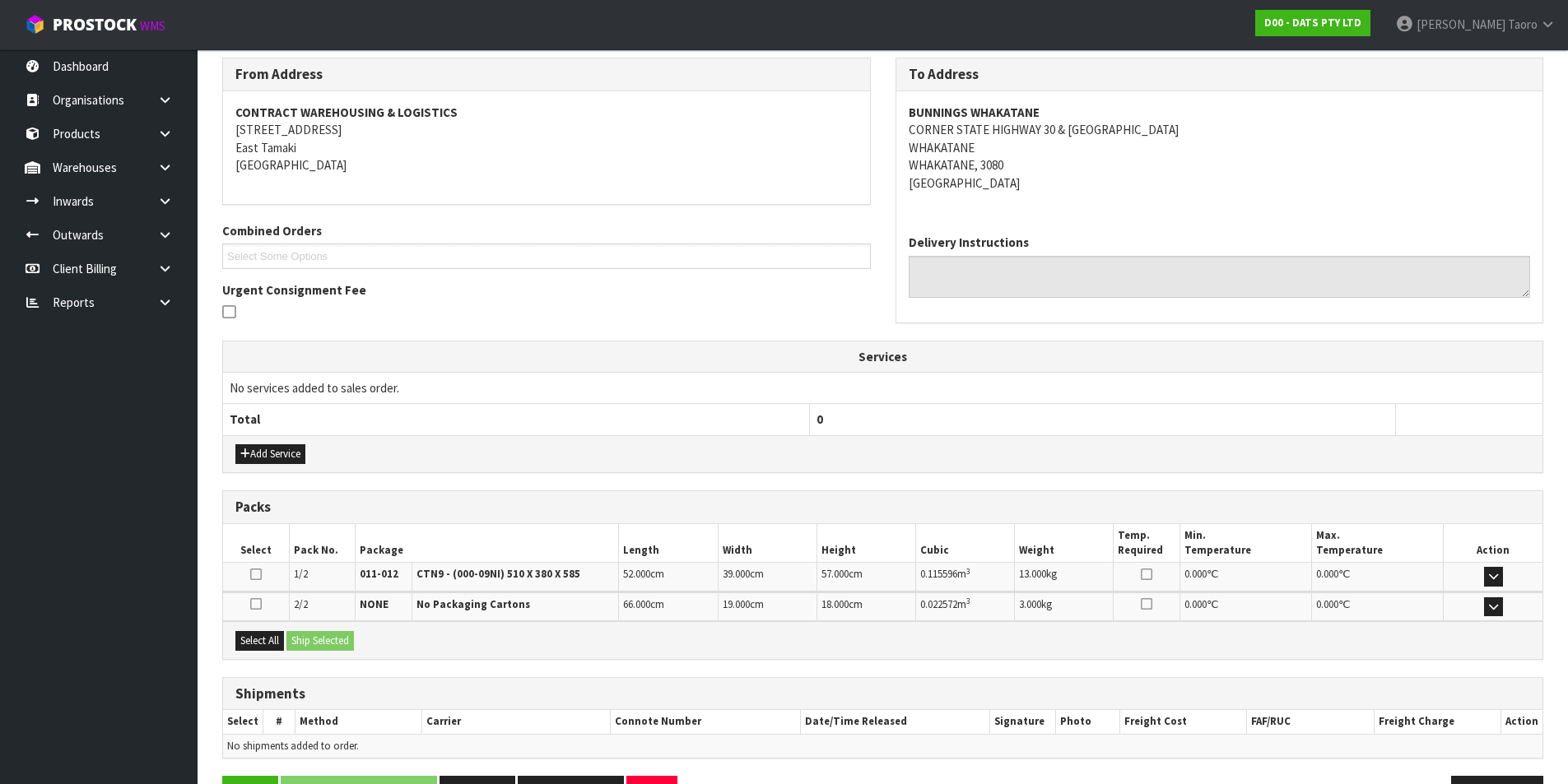
scroll to position [320, 0]
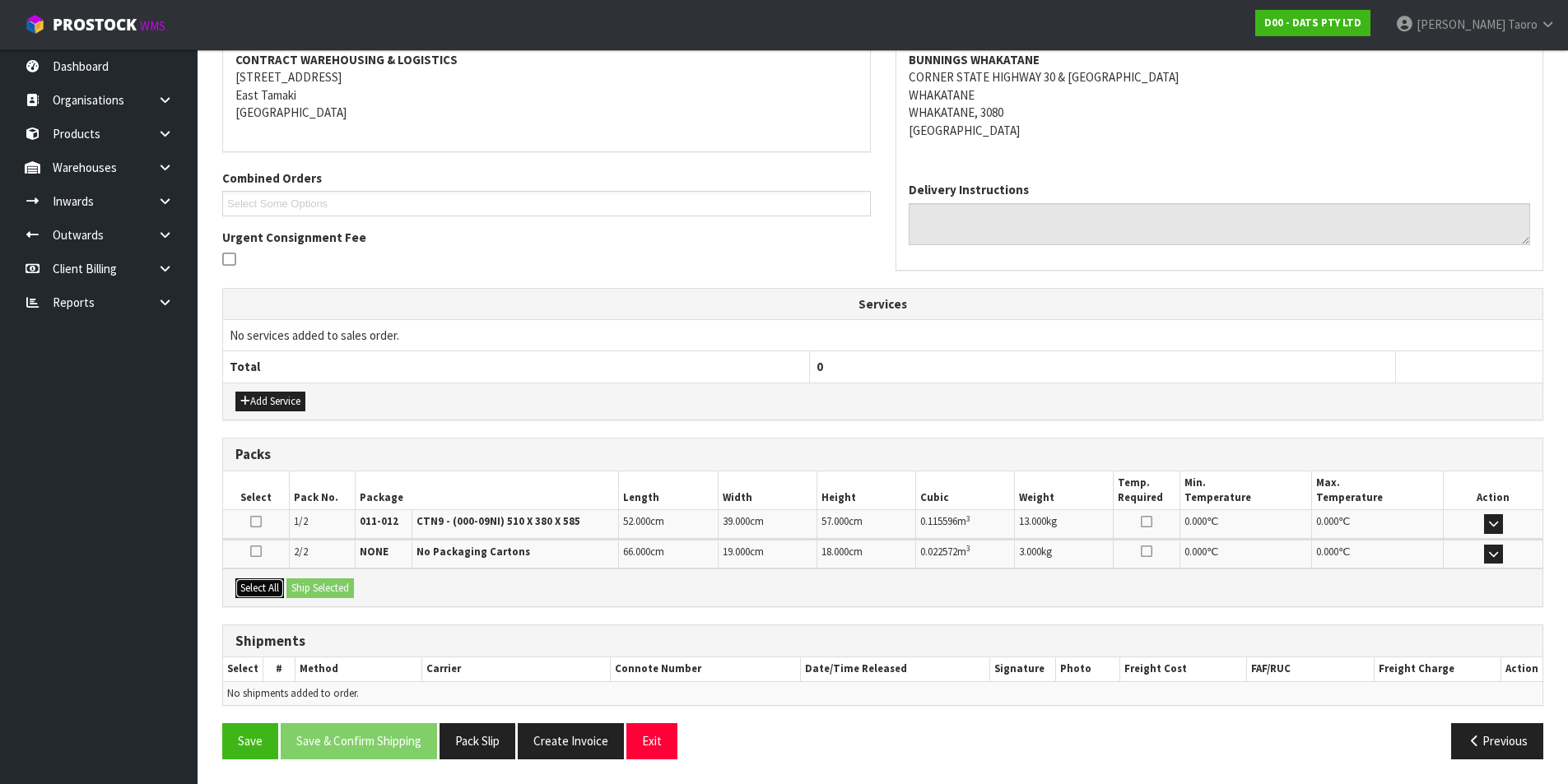
click at [264, 597] on button "Select All" at bounding box center [260, 588] width 48 height 20
drag, startPoint x: 311, startPoint y: 586, endPoint x: 387, endPoint y: 613, distance: 80.7
click at [312, 586] on button "Ship Selected" at bounding box center [320, 588] width 67 height 20
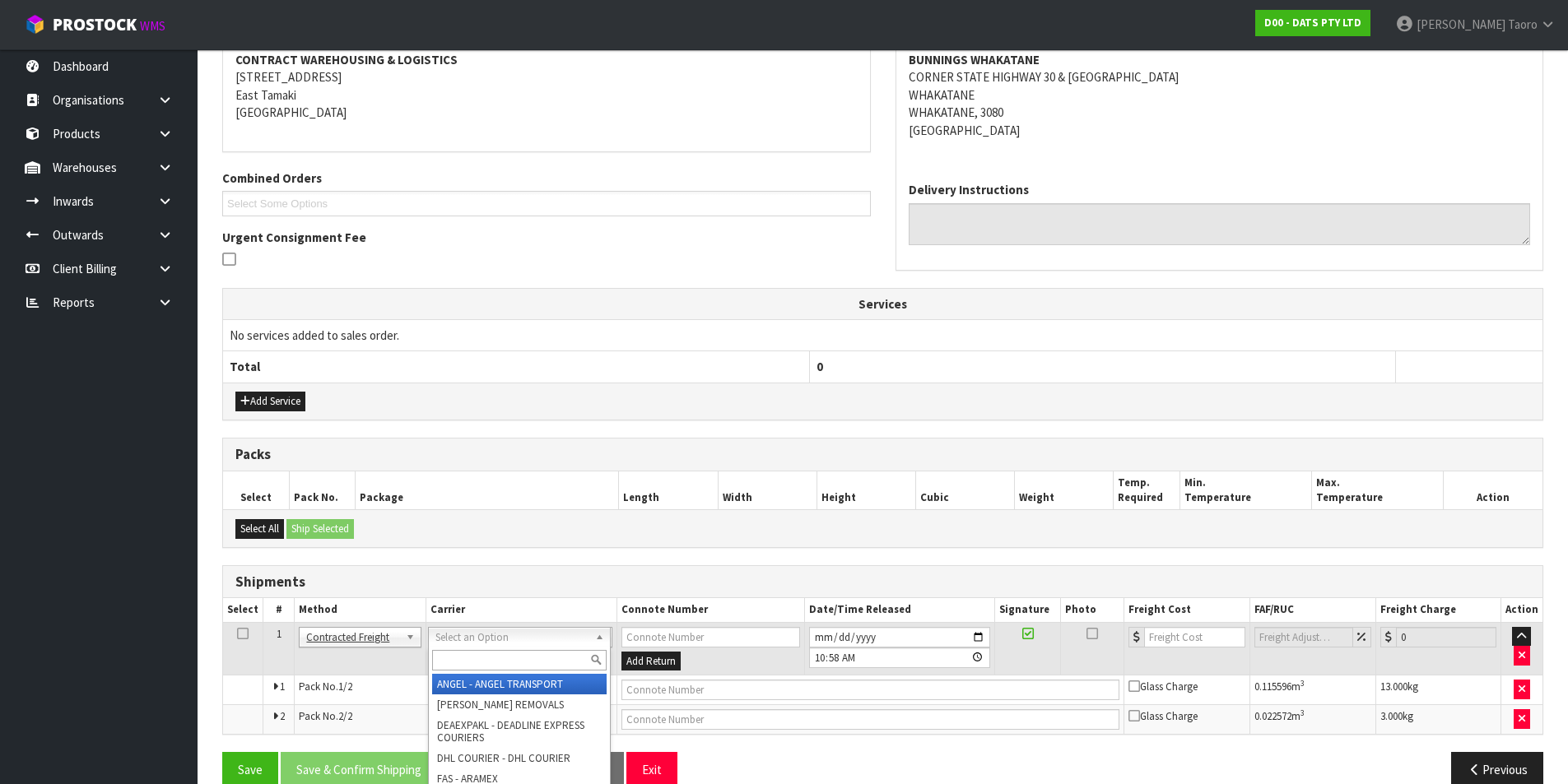
click at [495, 626] on input "text" at bounding box center [519, 660] width 175 height 21
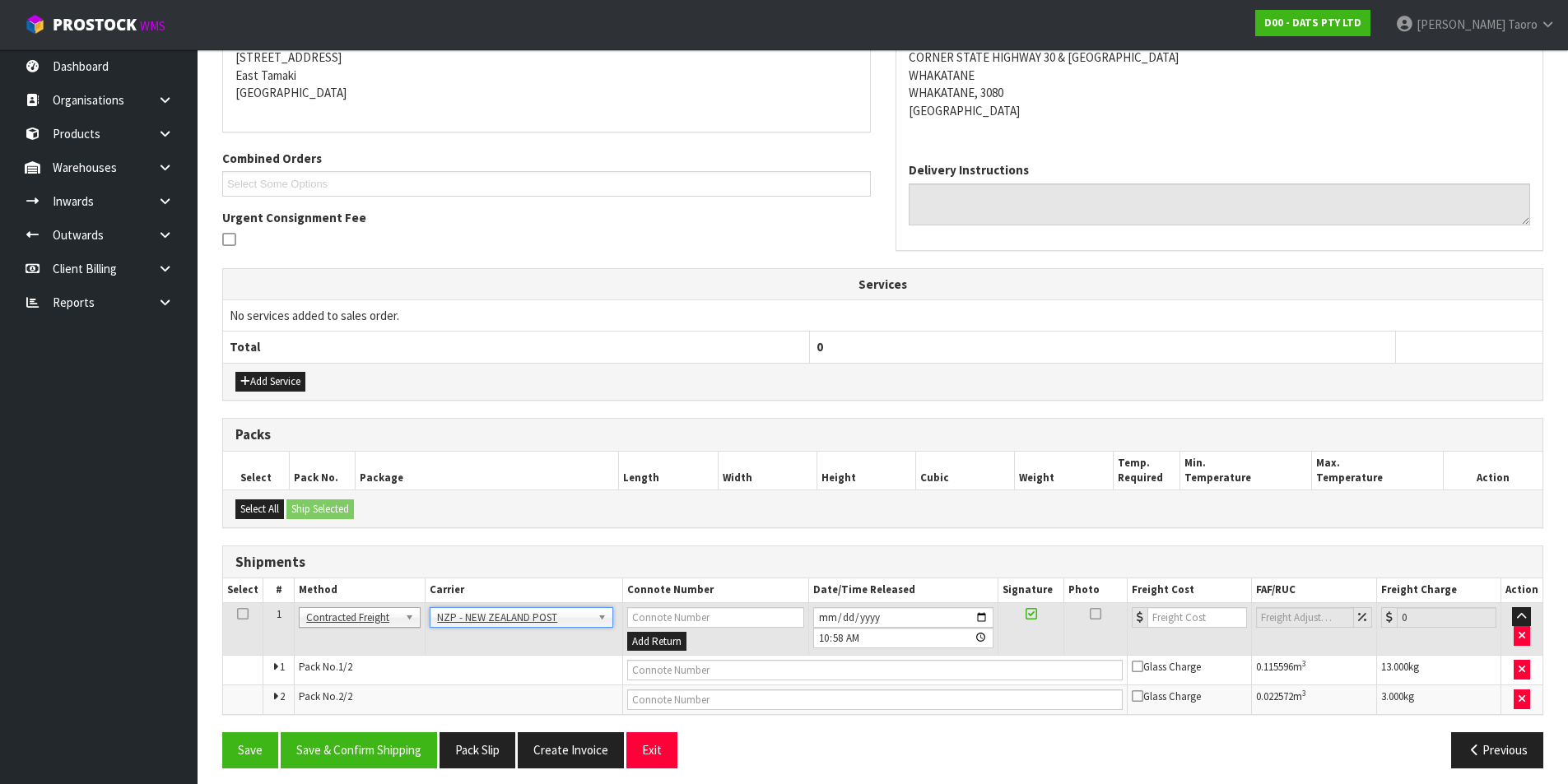
scroll to position [349, 0]
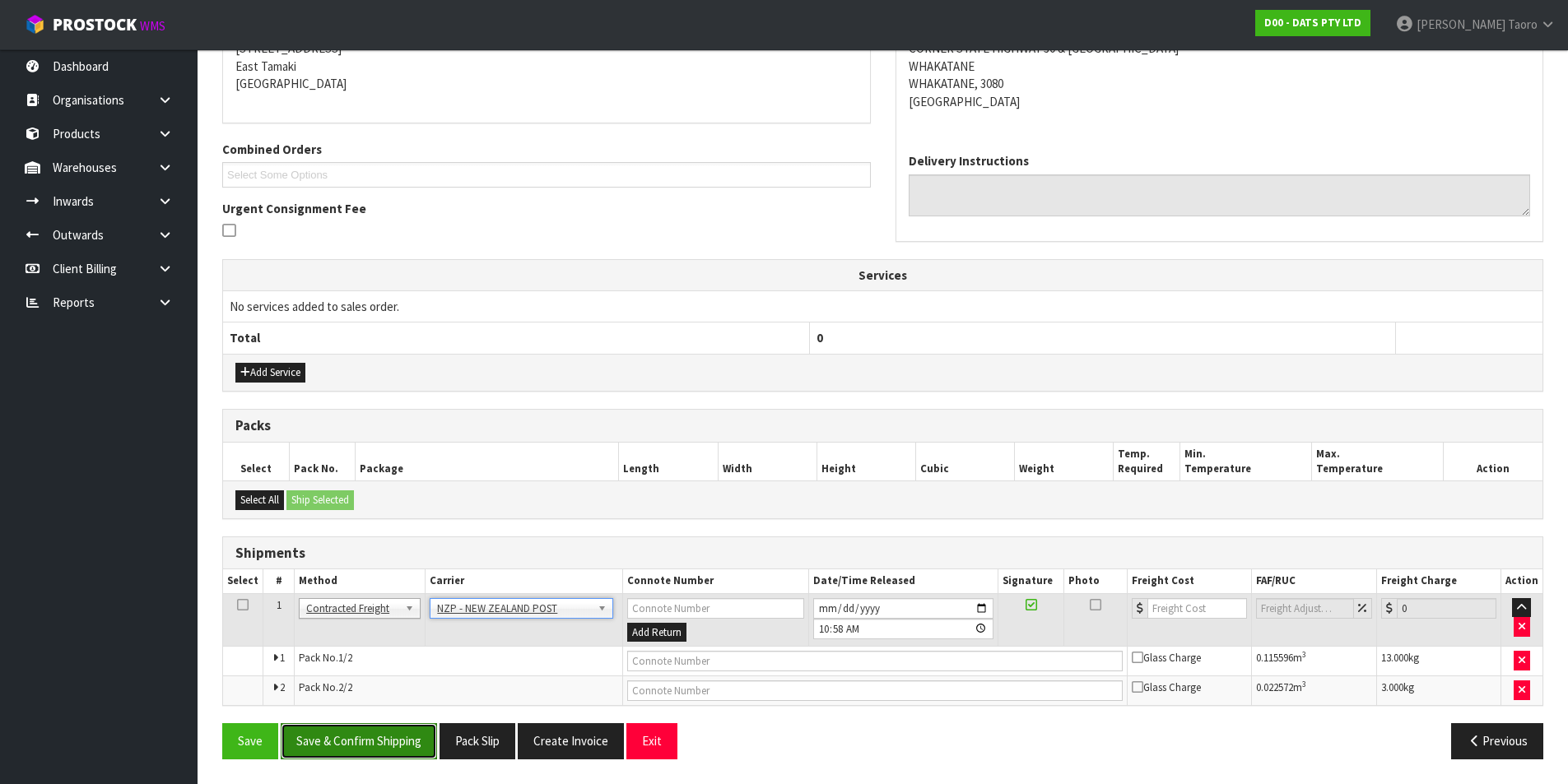
click at [411, 626] on button "Save & Confirm Shipping" at bounding box center [358, 741] width 157 height 36
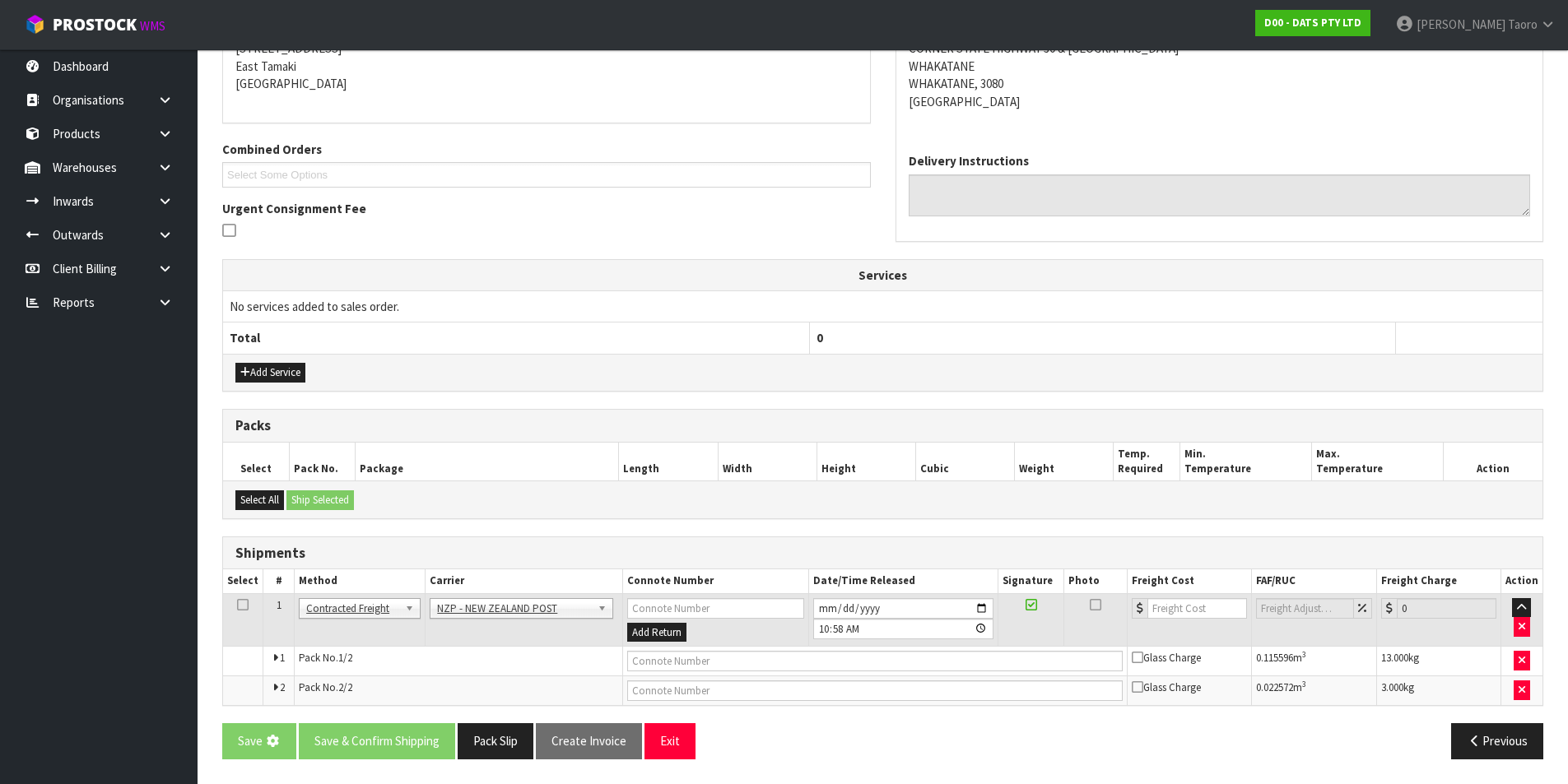
scroll to position [0, 0]
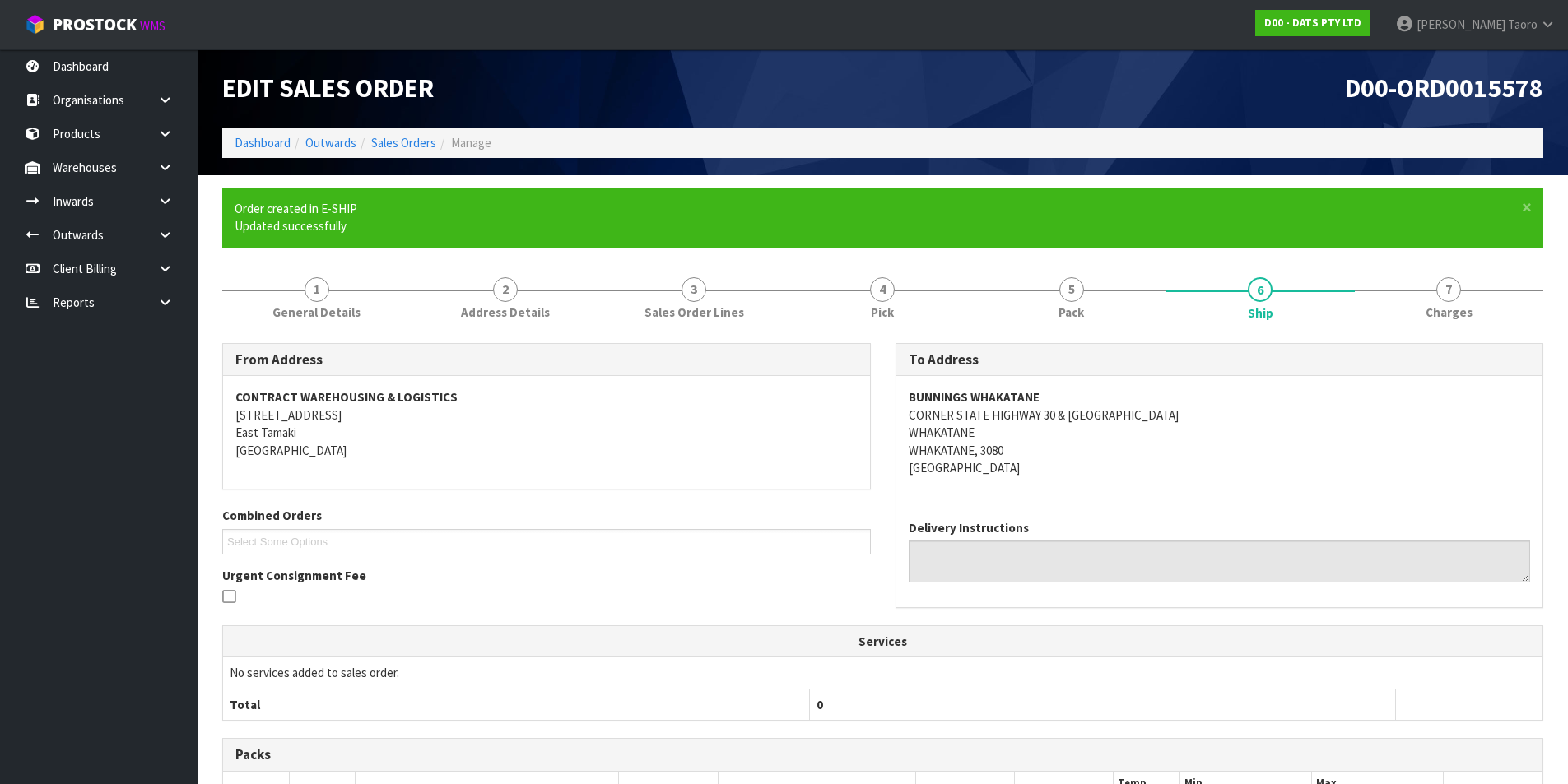
click at [1001, 393] on strong "BUNNINGS WHAKATANE" at bounding box center [974, 396] width 131 height 15
copy strong "BUNNINGS WHAKATANE"
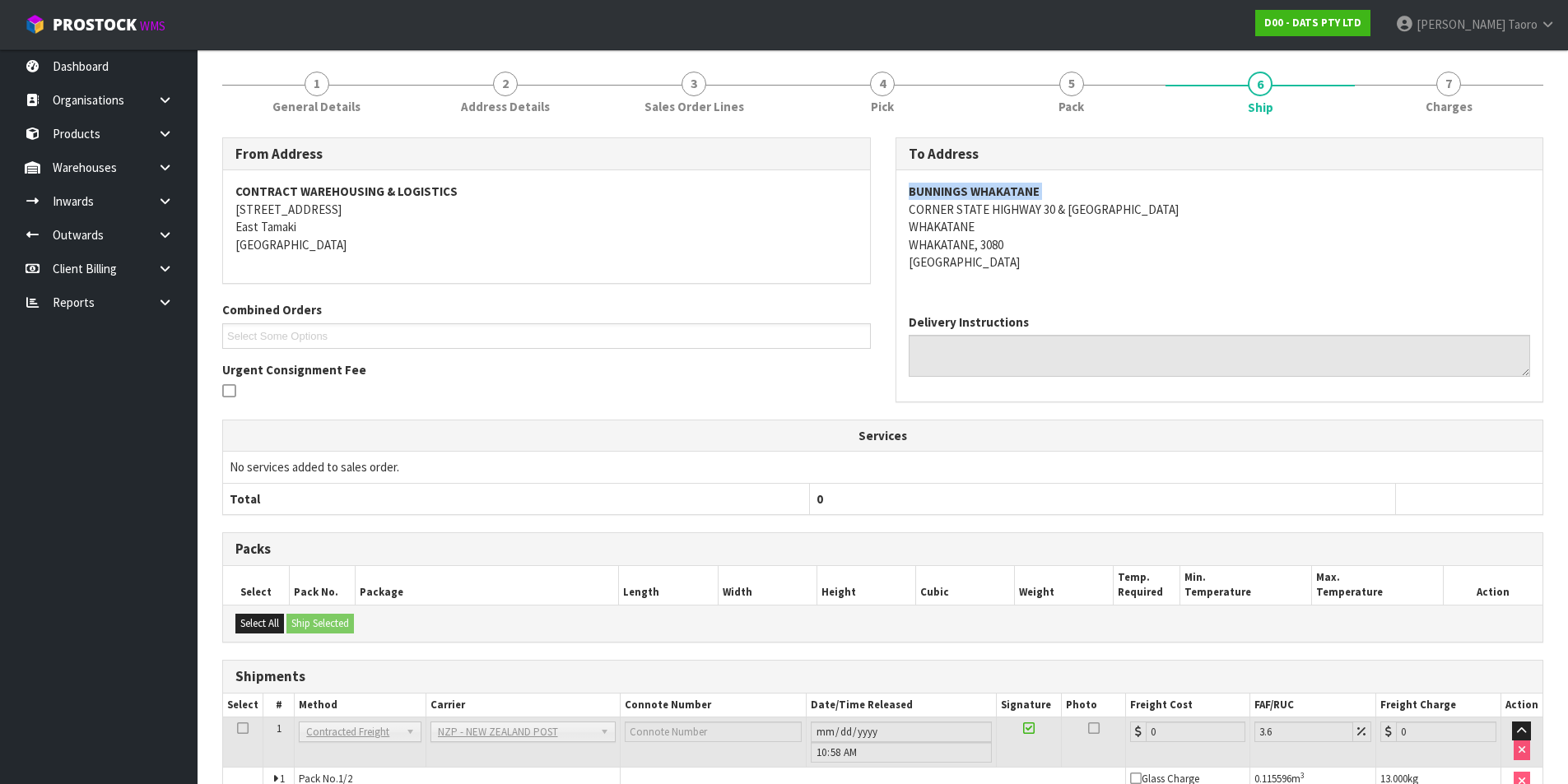
scroll to position [323, 0]
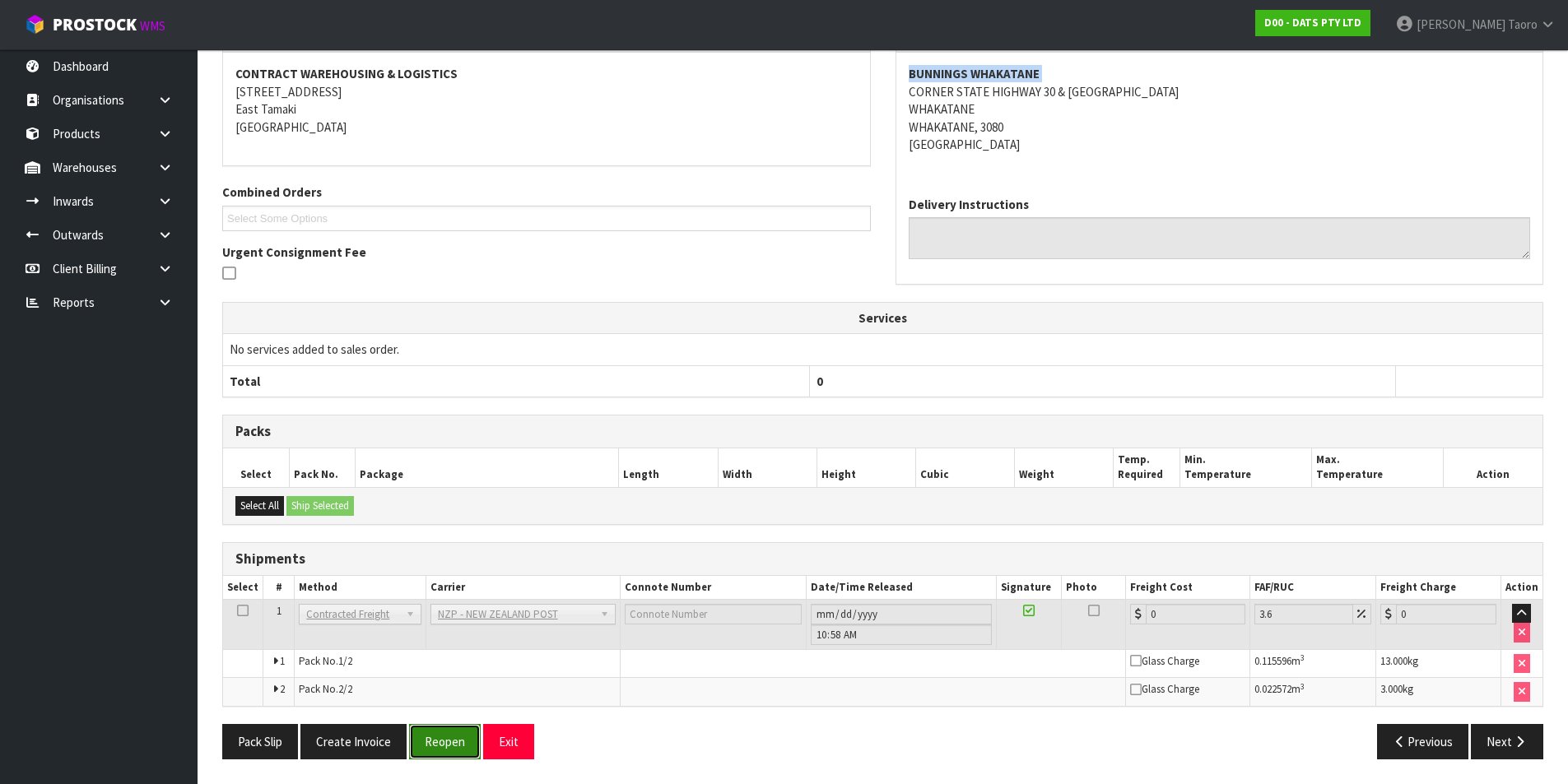
click at [438, 626] on button "Reopen" at bounding box center [445, 742] width 72 height 36
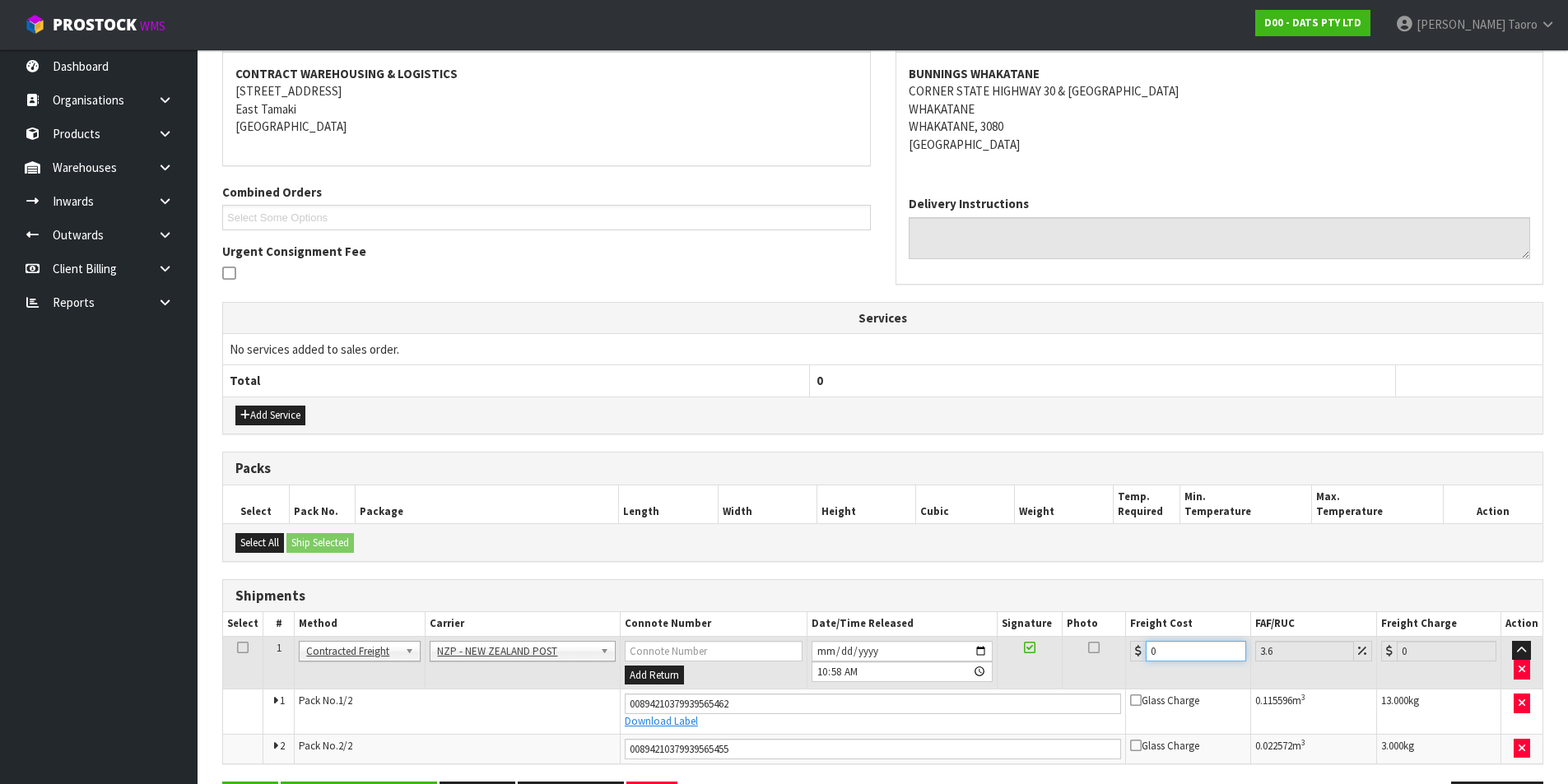
click at [1195, 626] on input "0" at bounding box center [1195, 651] width 99 height 21
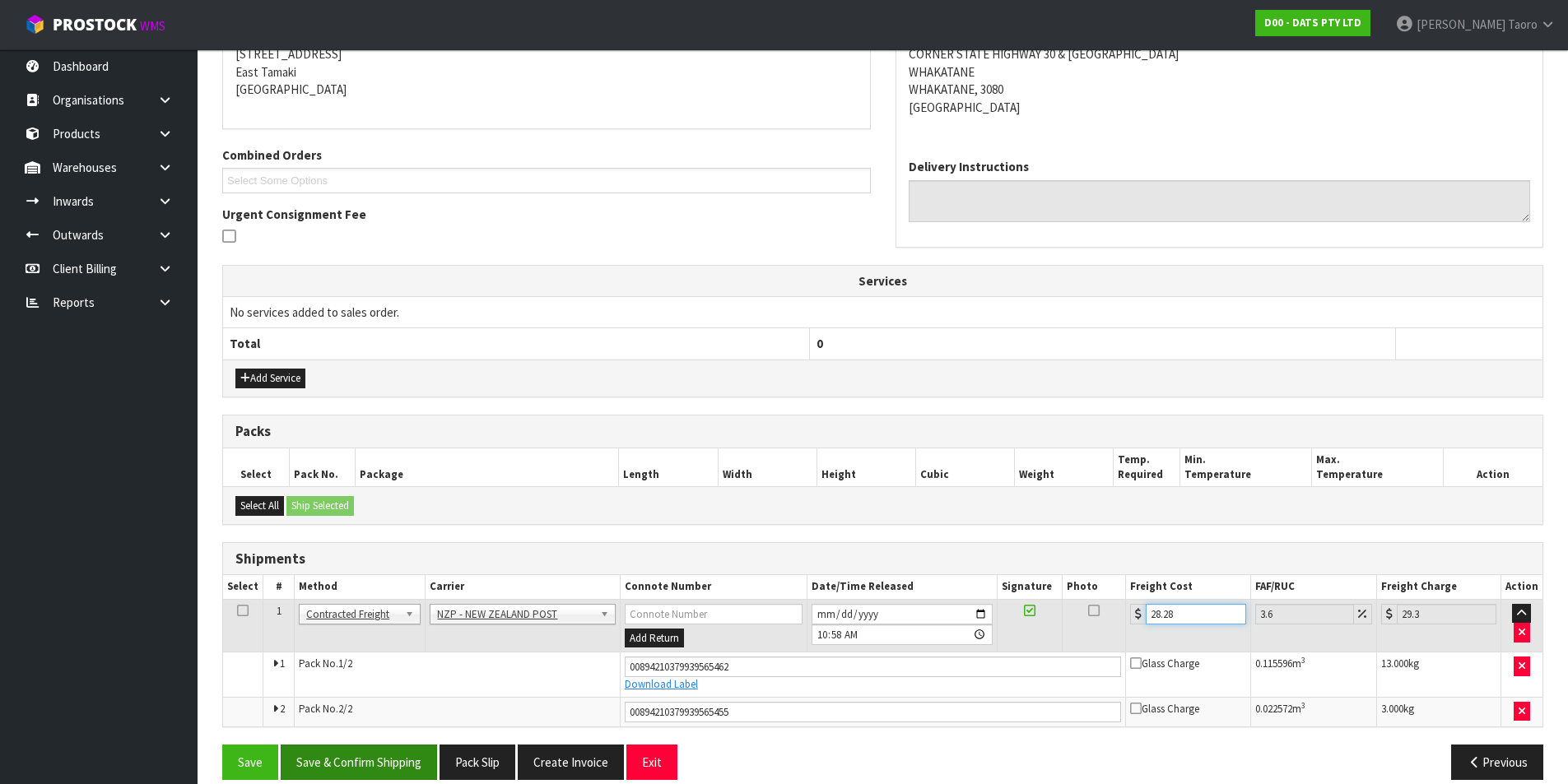
scroll to position [363, 0]
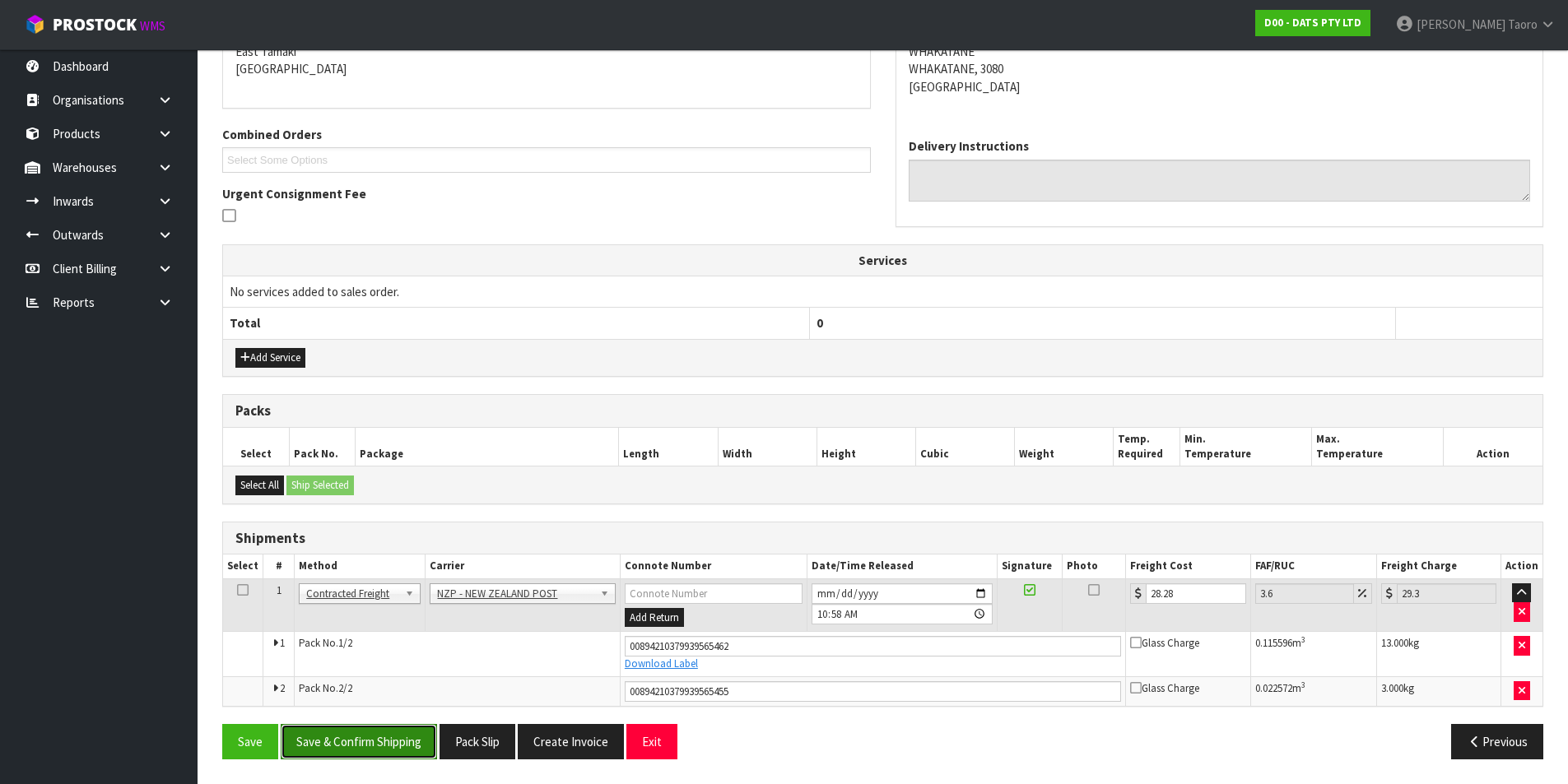
click at [378, 626] on button "Save & Confirm Shipping" at bounding box center [358, 742] width 157 height 36
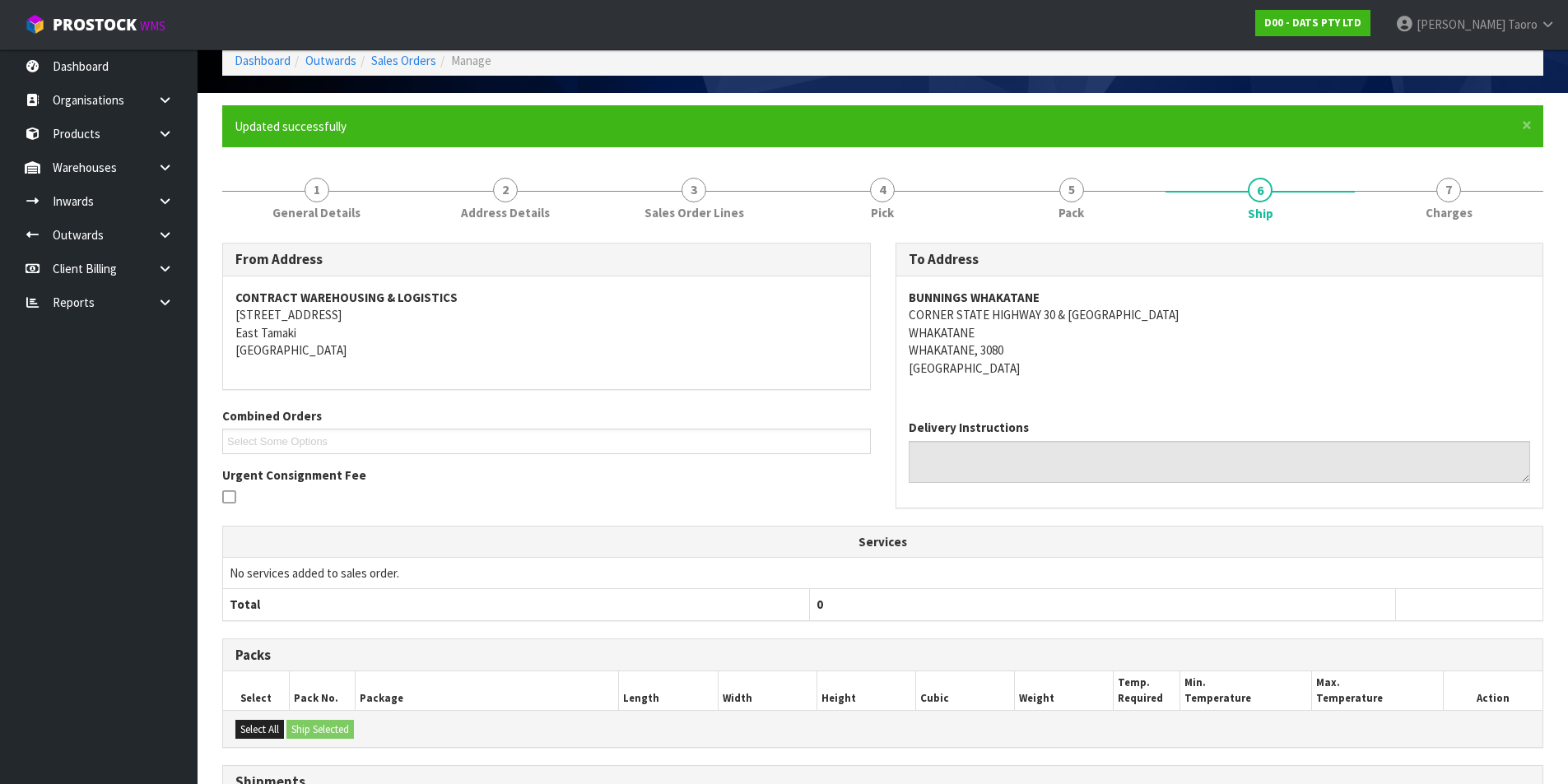
scroll to position [317, 0]
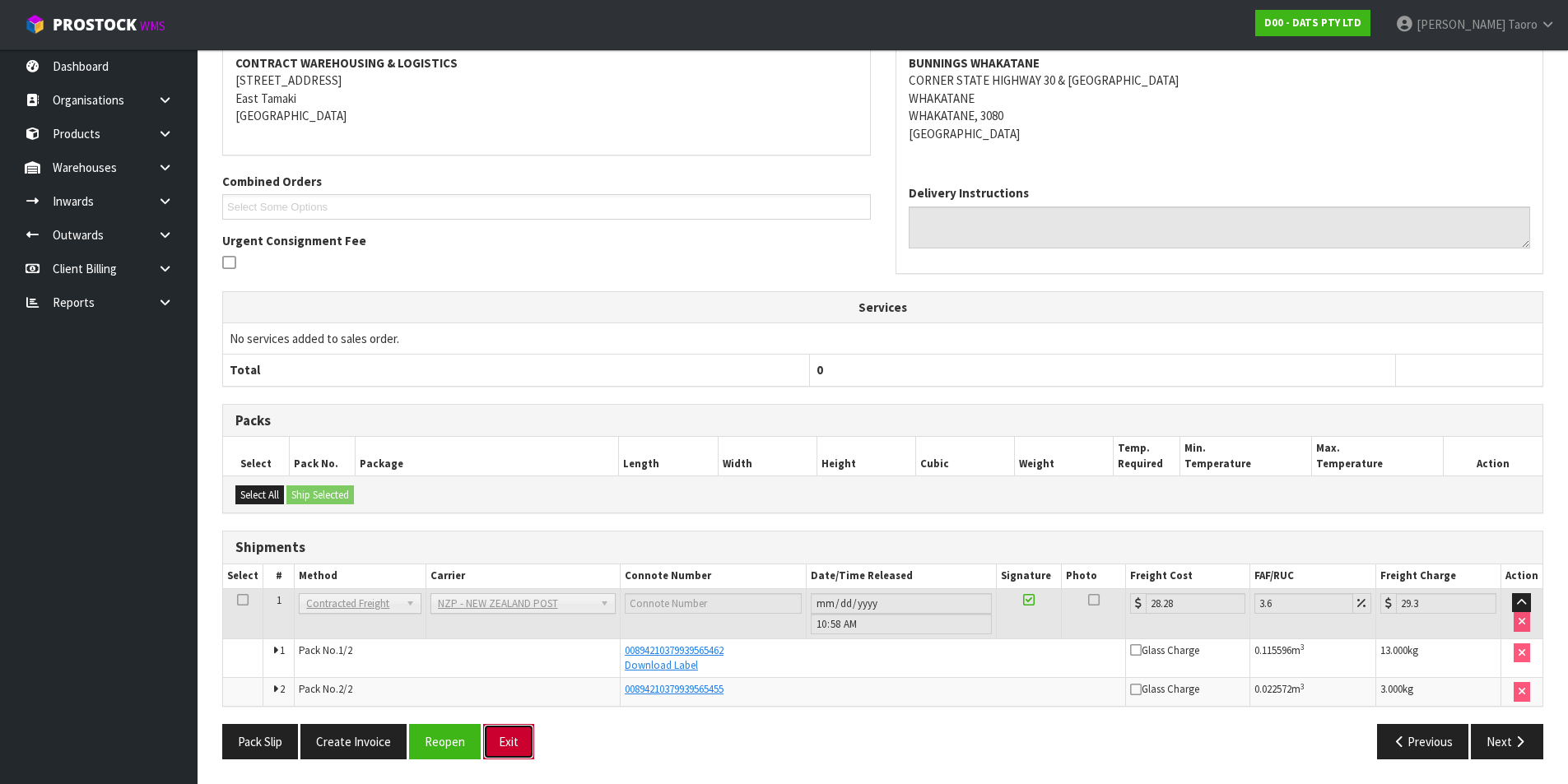
click at [517, 626] on button "Exit" at bounding box center [509, 742] width 51 height 36
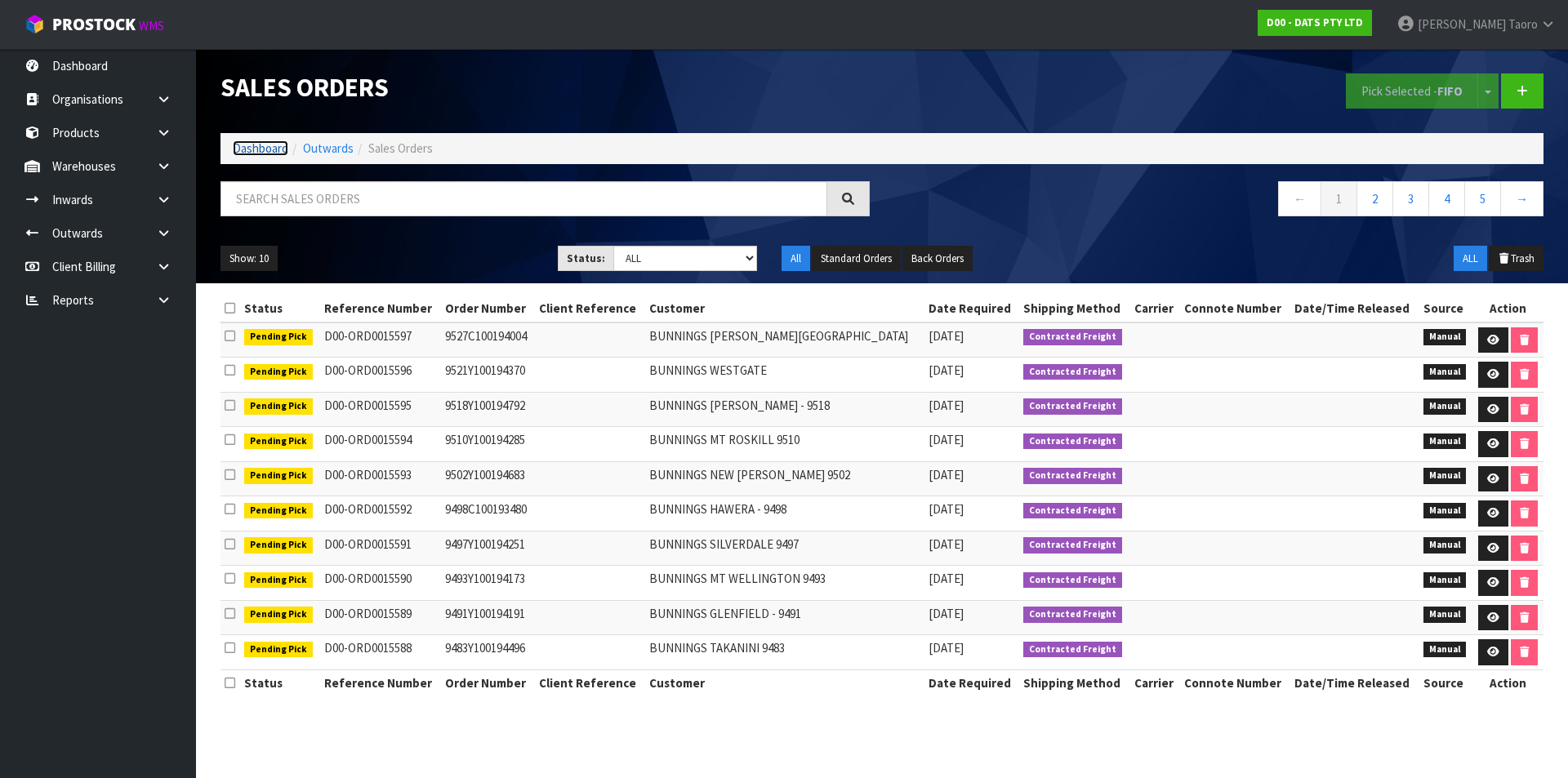
click at [275, 147] on link "Dashboard" at bounding box center [260, 147] width 56 height 15
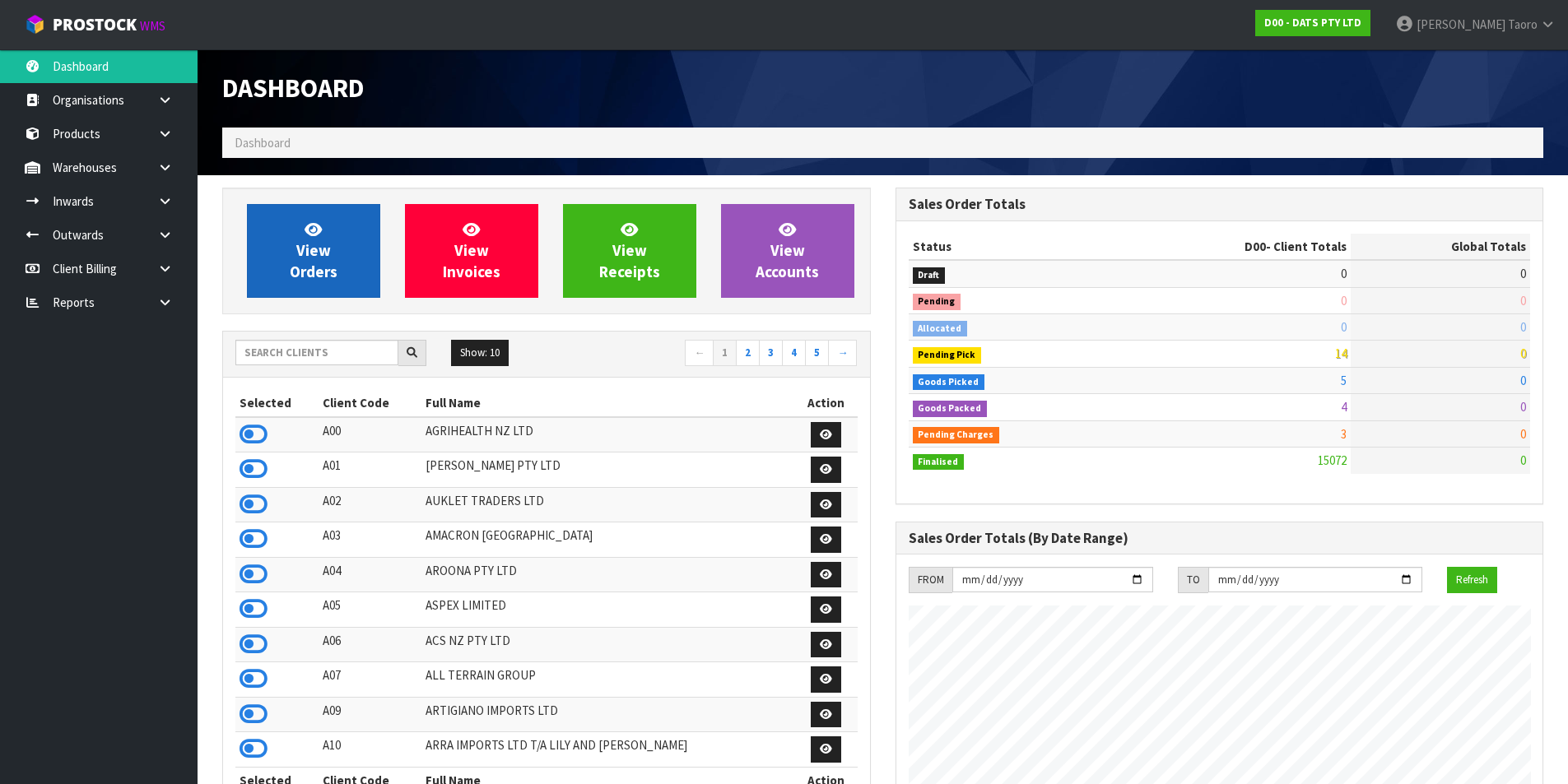
scroll to position [1247, 673]
click at [307, 256] on span "View Orders" at bounding box center [313, 250] width 47 height 62
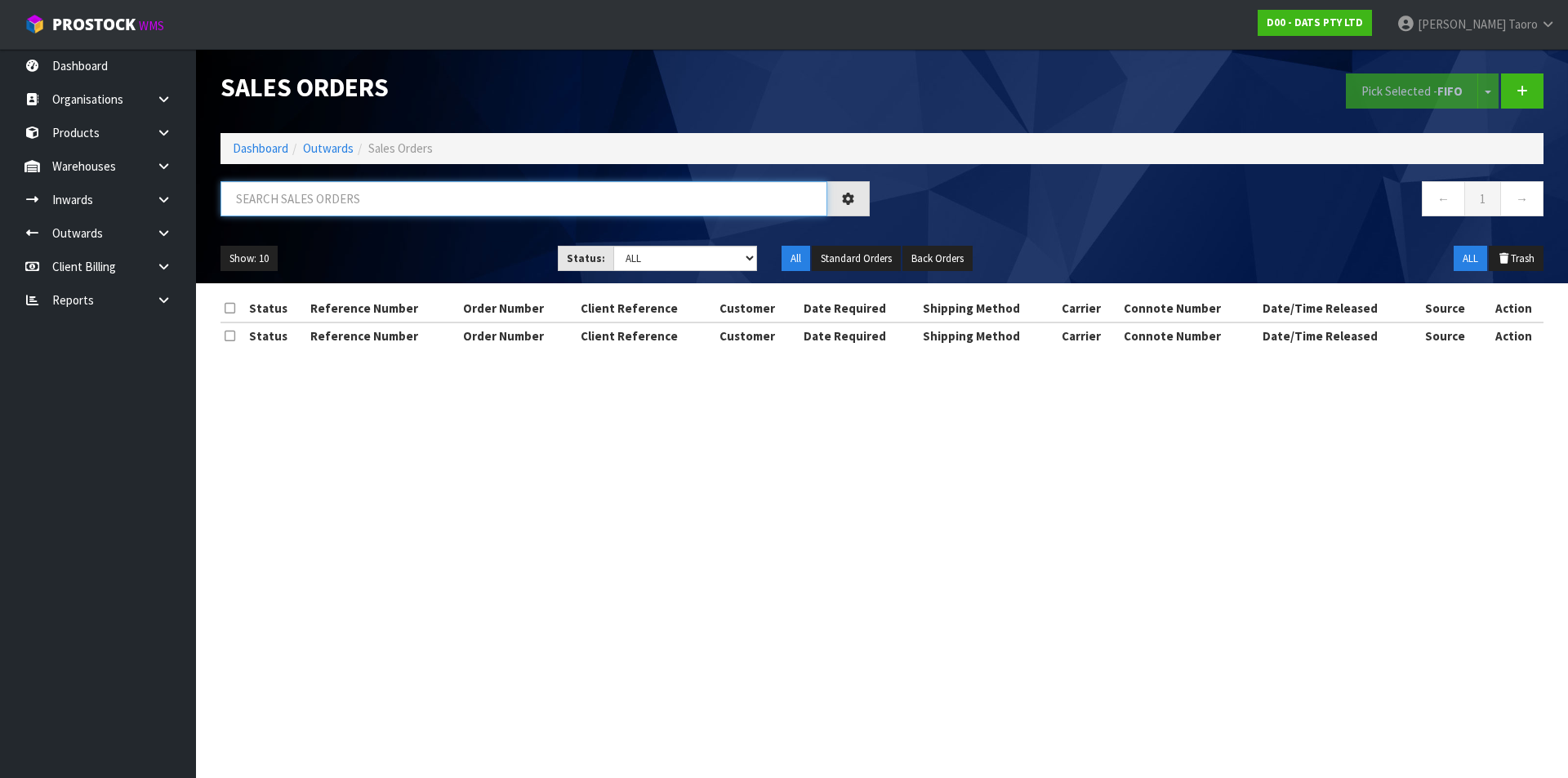
click at [349, 205] on input "text" at bounding box center [523, 199] width 607 height 36
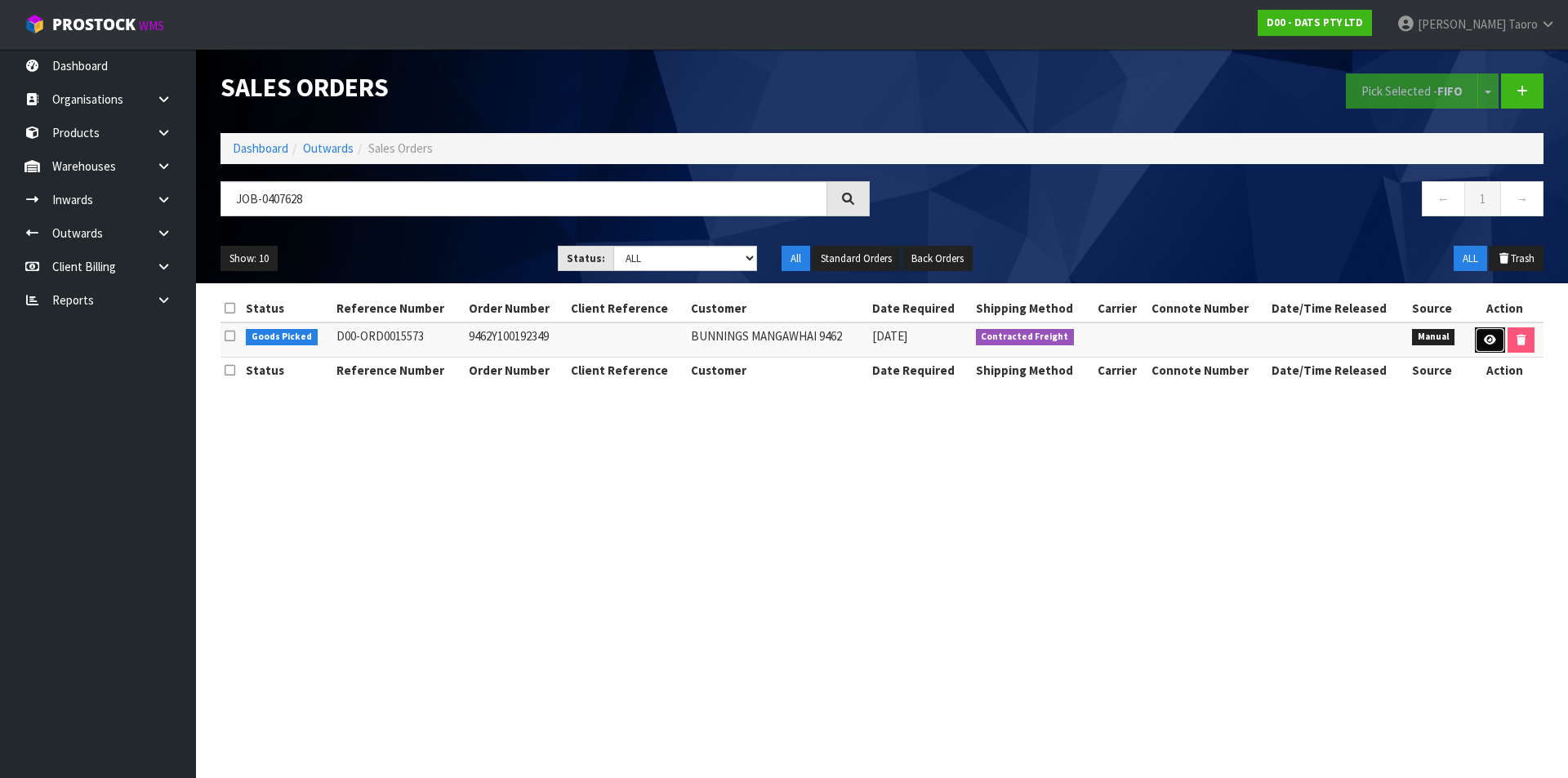
click at [1254, 340] on icon at bounding box center [1490, 340] width 12 height 11
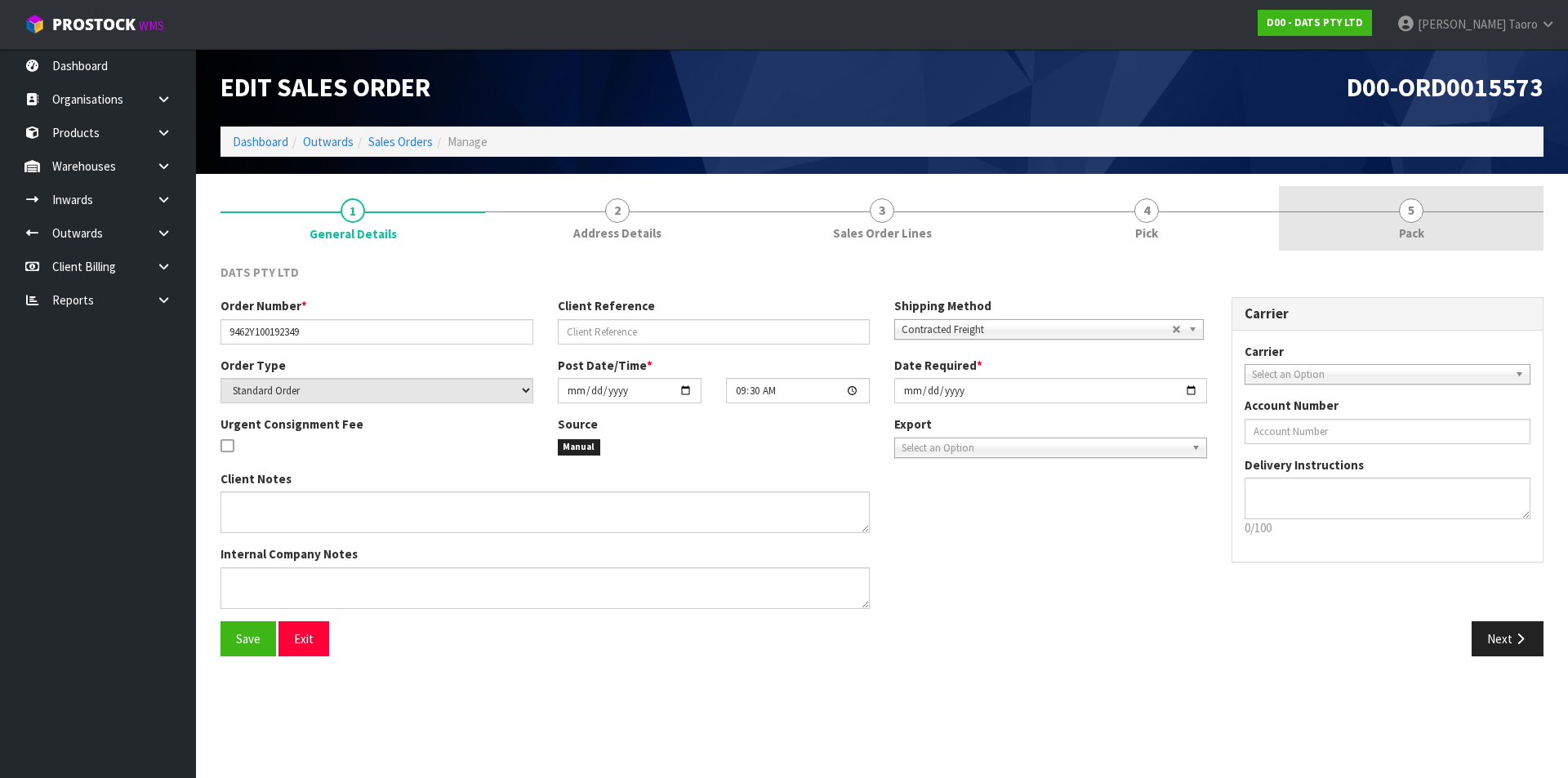
click at [1254, 218] on link "5 Pack" at bounding box center [1412, 218] width 265 height 65
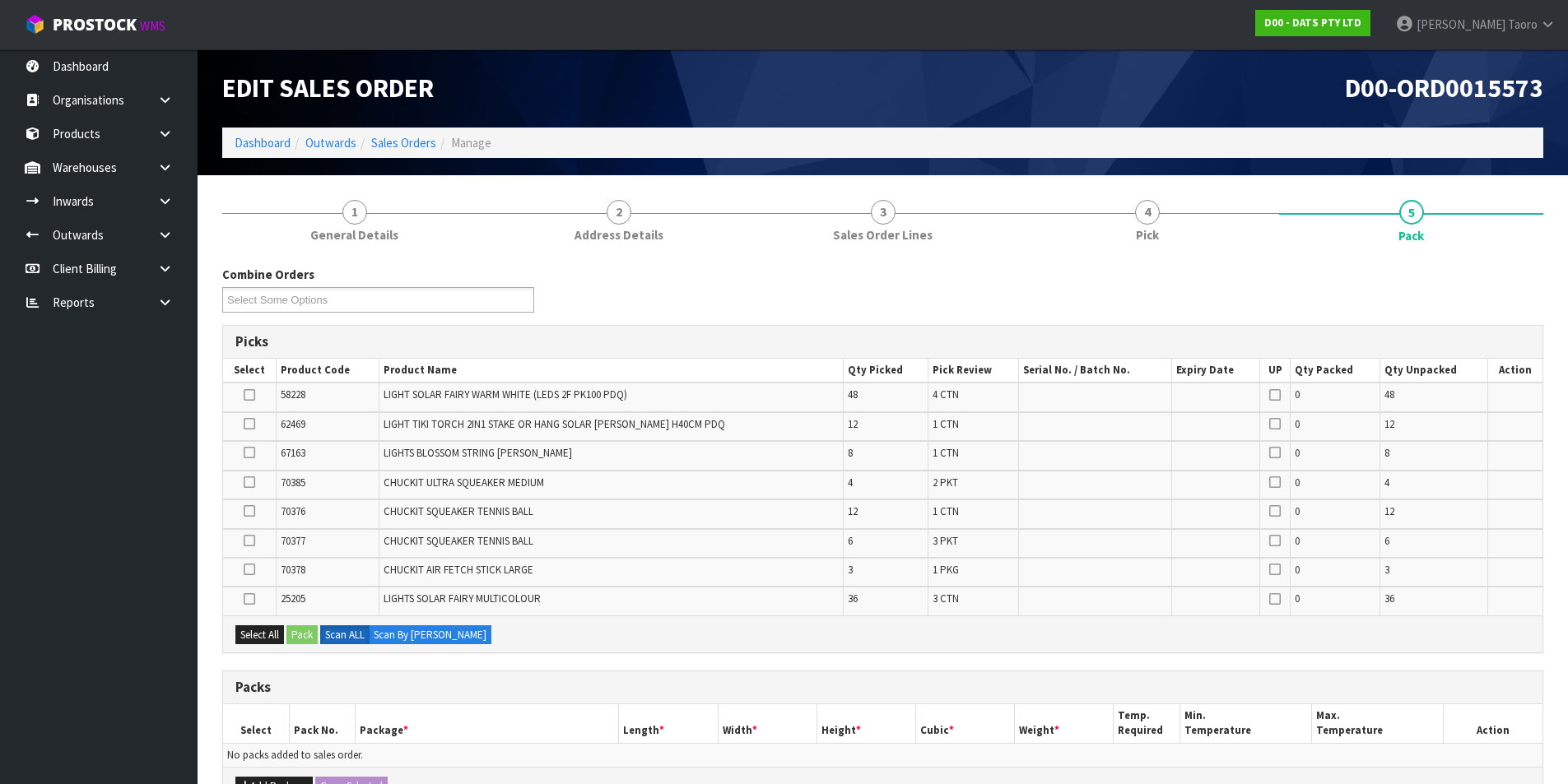
scroll to position [326, 0]
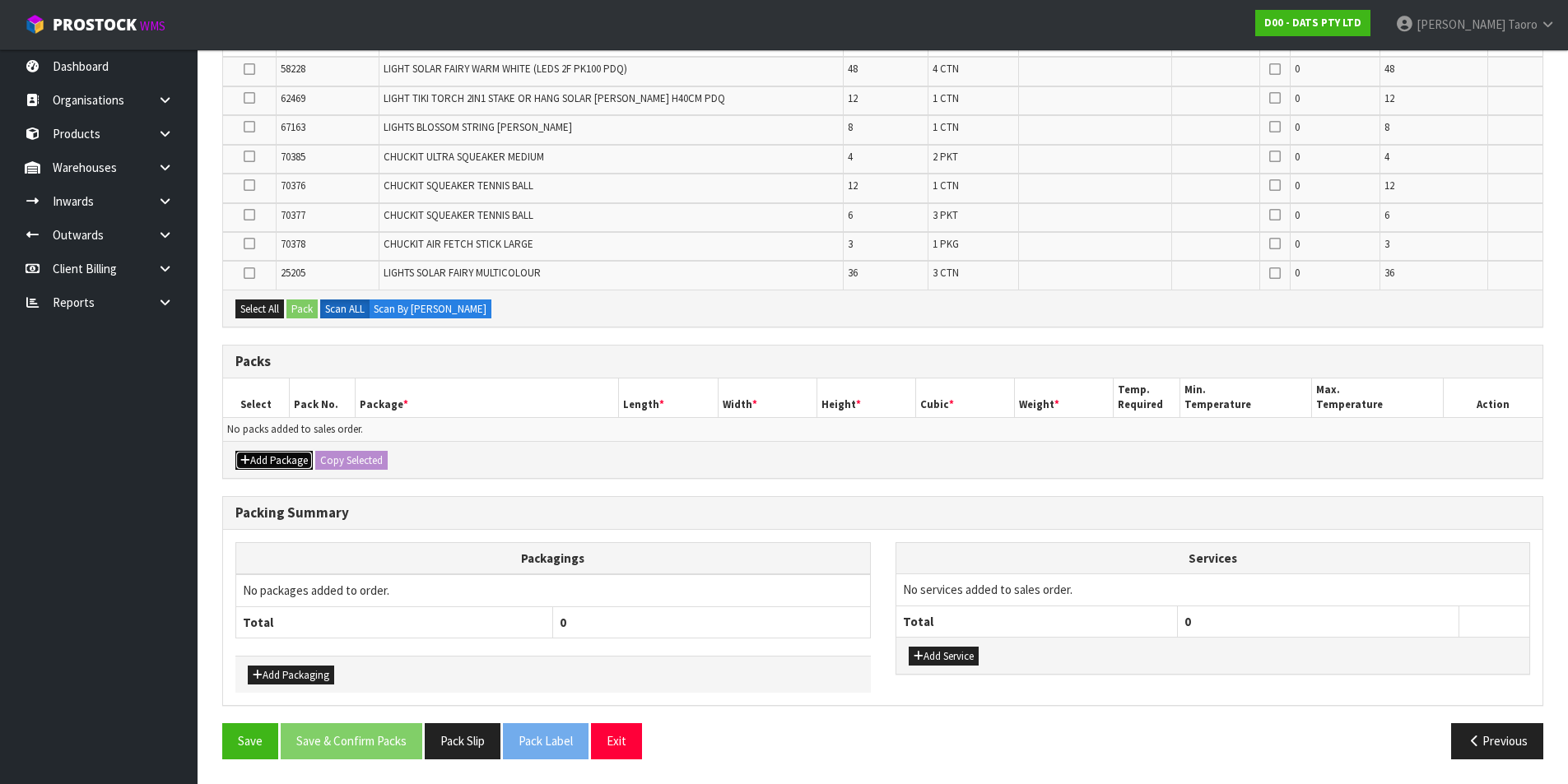
click at [274, 456] on button "Add Package" at bounding box center [274, 461] width 77 height 20
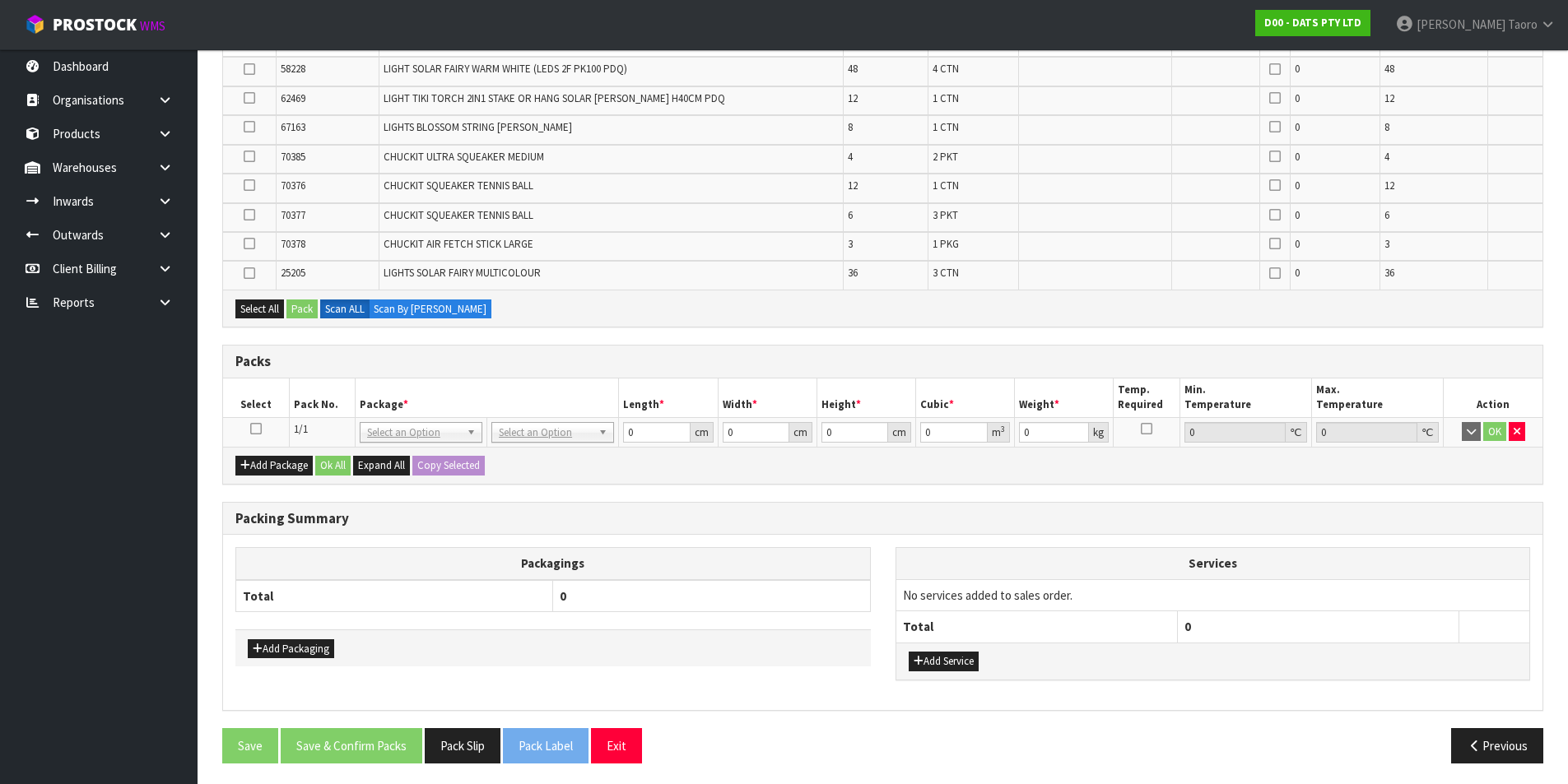
click at [260, 429] on icon at bounding box center [255, 429] width 12 height 1
click at [290, 390] on th "Pack No." at bounding box center [322, 397] width 66 height 38
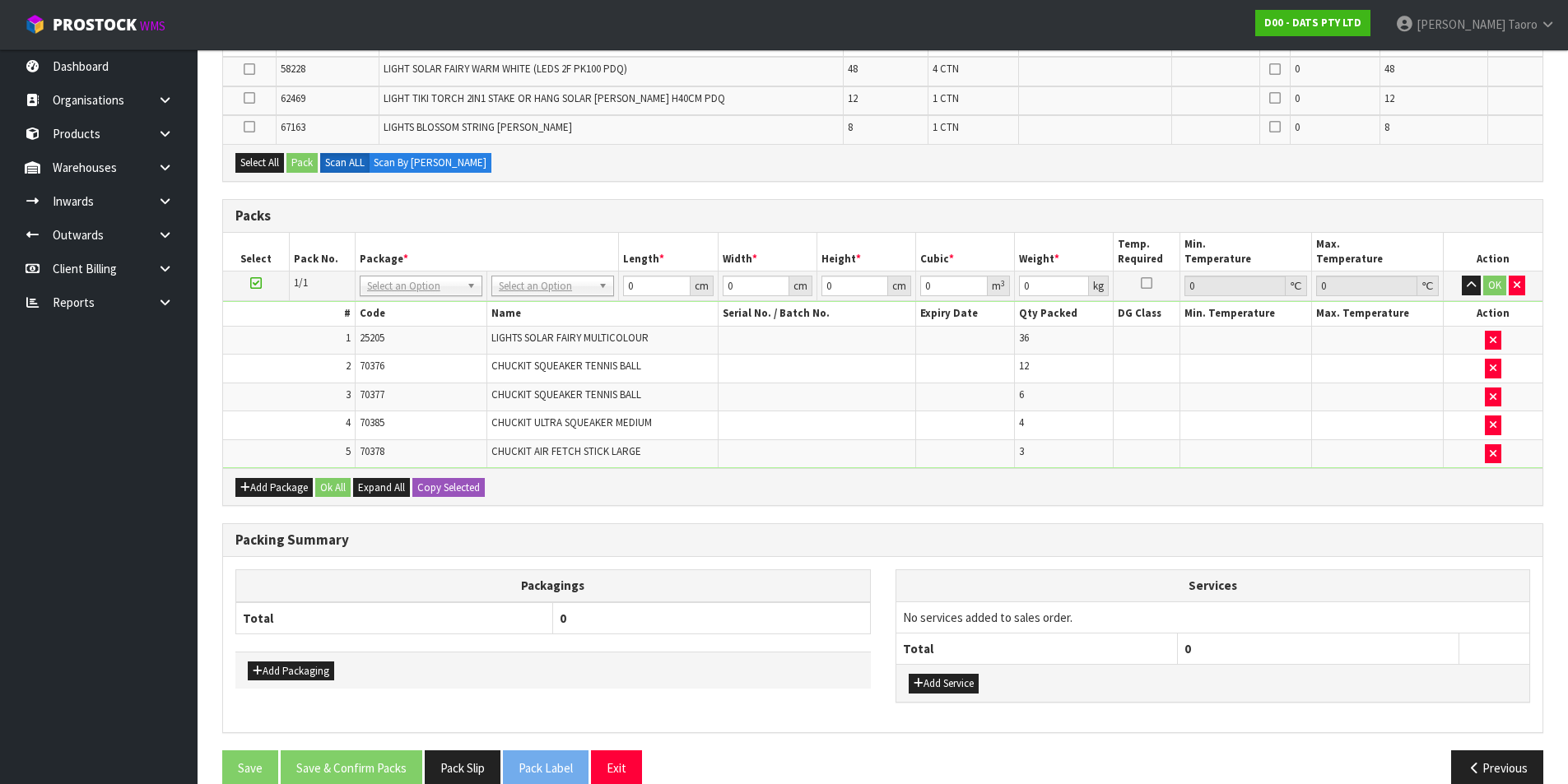
click at [253, 284] on icon at bounding box center [255, 283] width 12 height 1
click at [1264, 282] on icon "button" at bounding box center [1471, 285] width 9 height 11
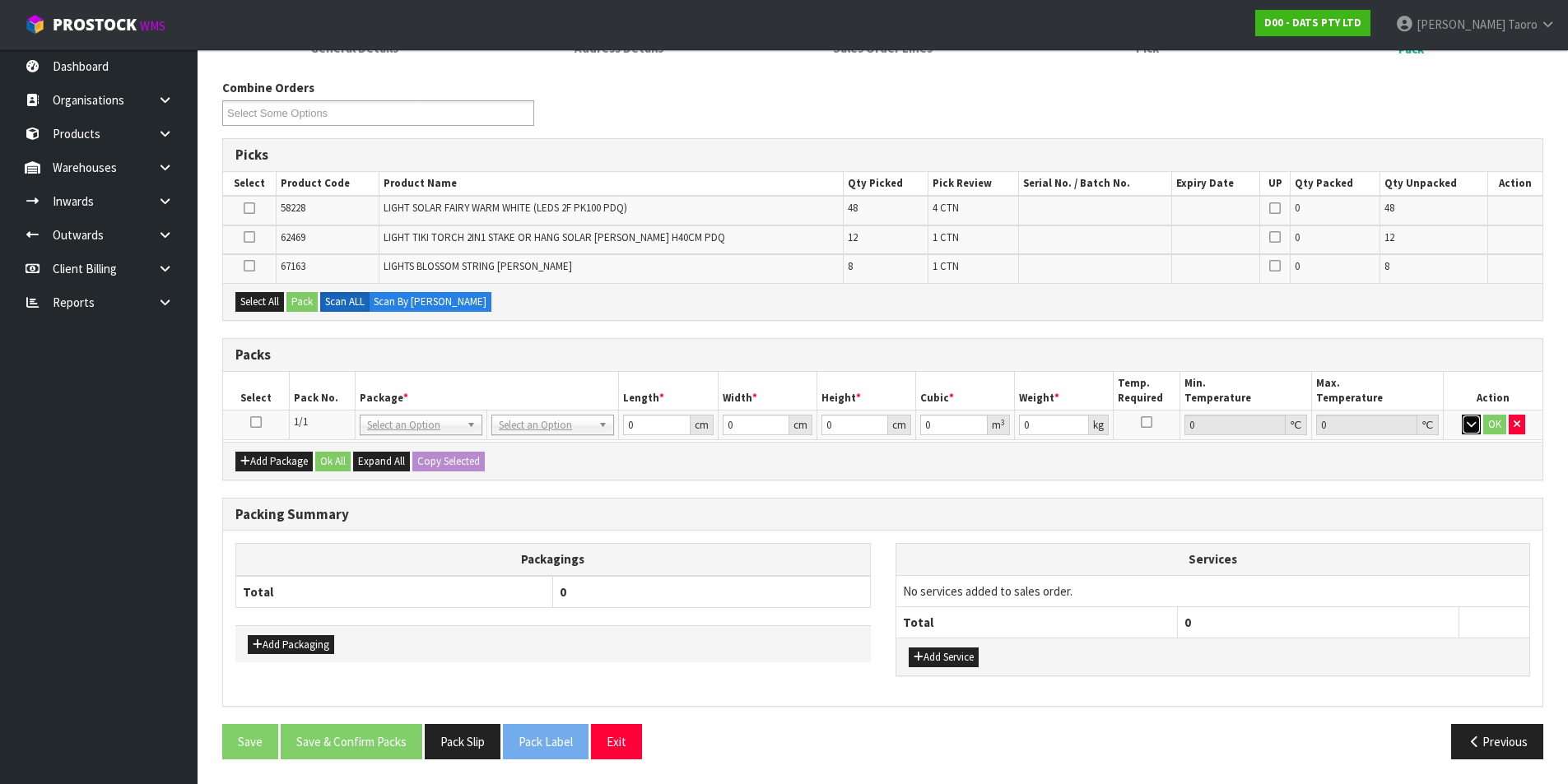
scroll to position [185, 0]
click at [269, 456] on button "Add Package" at bounding box center [274, 462] width 77 height 20
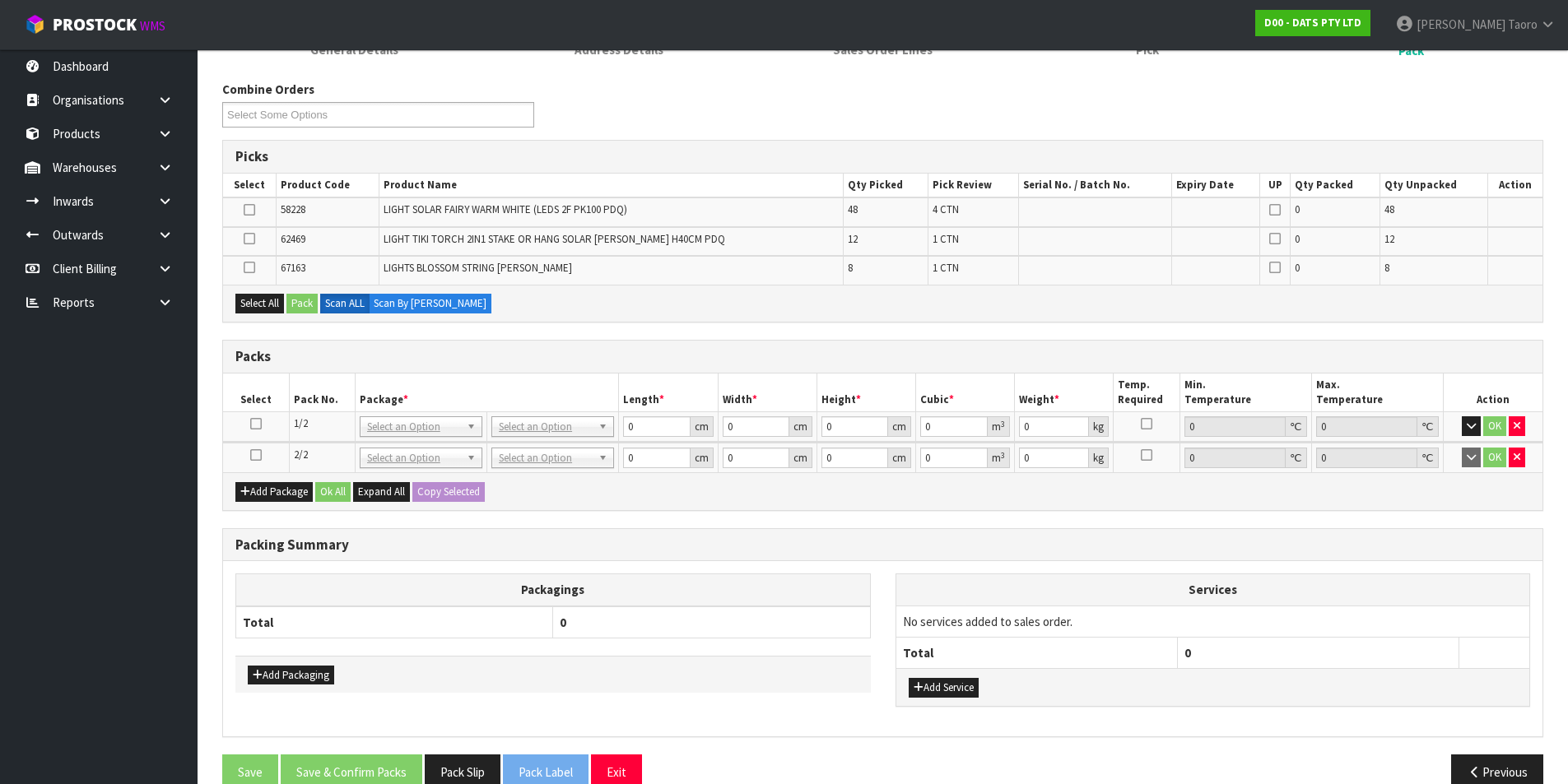
click at [259, 455] on icon at bounding box center [255, 455] width 12 height 1
click at [395, 374] on th "Package *" at bounding box center [486, 392] width 264 height 38
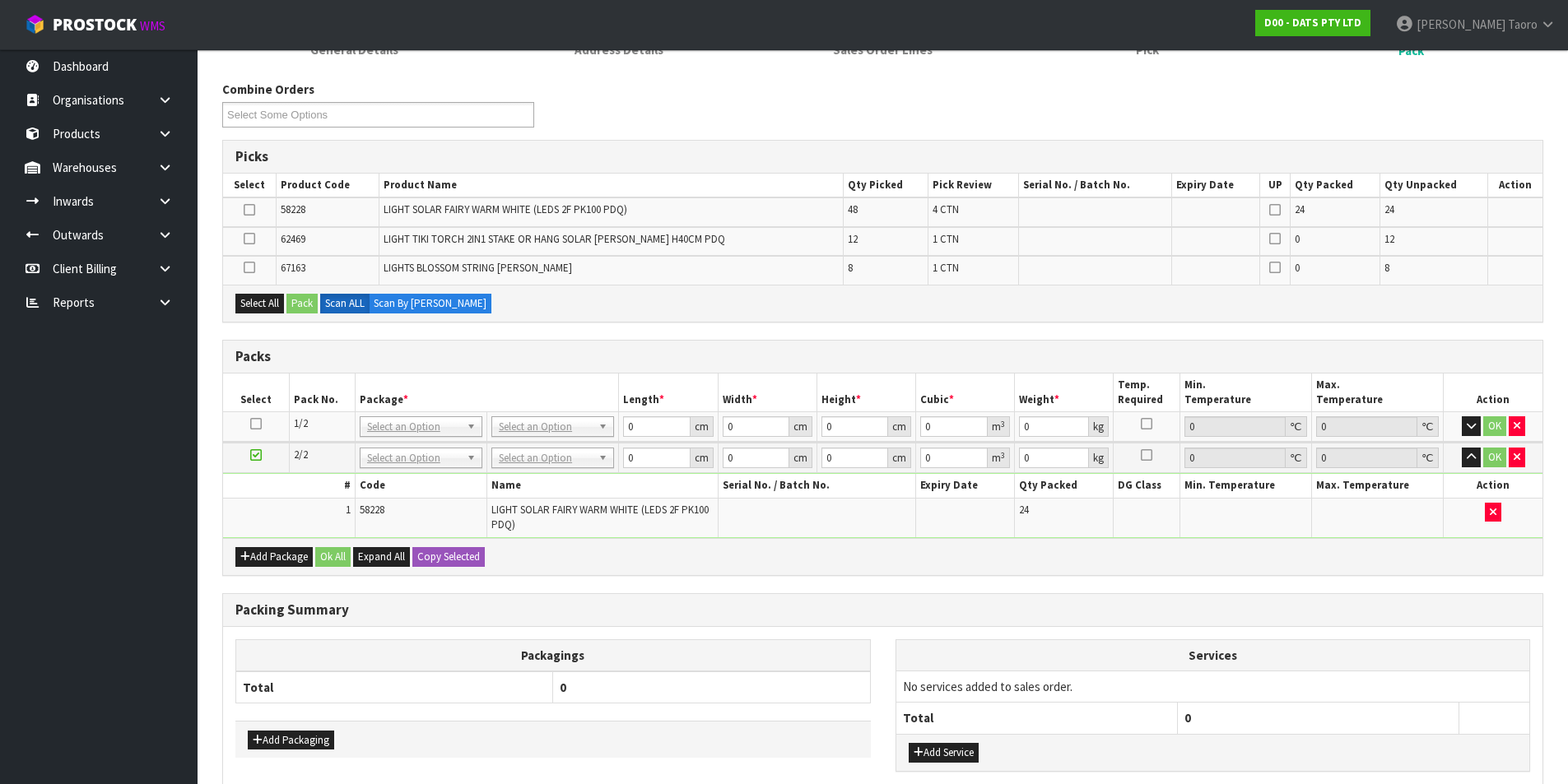
click at [253, 455] on icon at bounding box center [255, 455] width 12 height 1
click at [250, 551] on button "Add Package" at bounding box center [274, 557] width 77 height 20
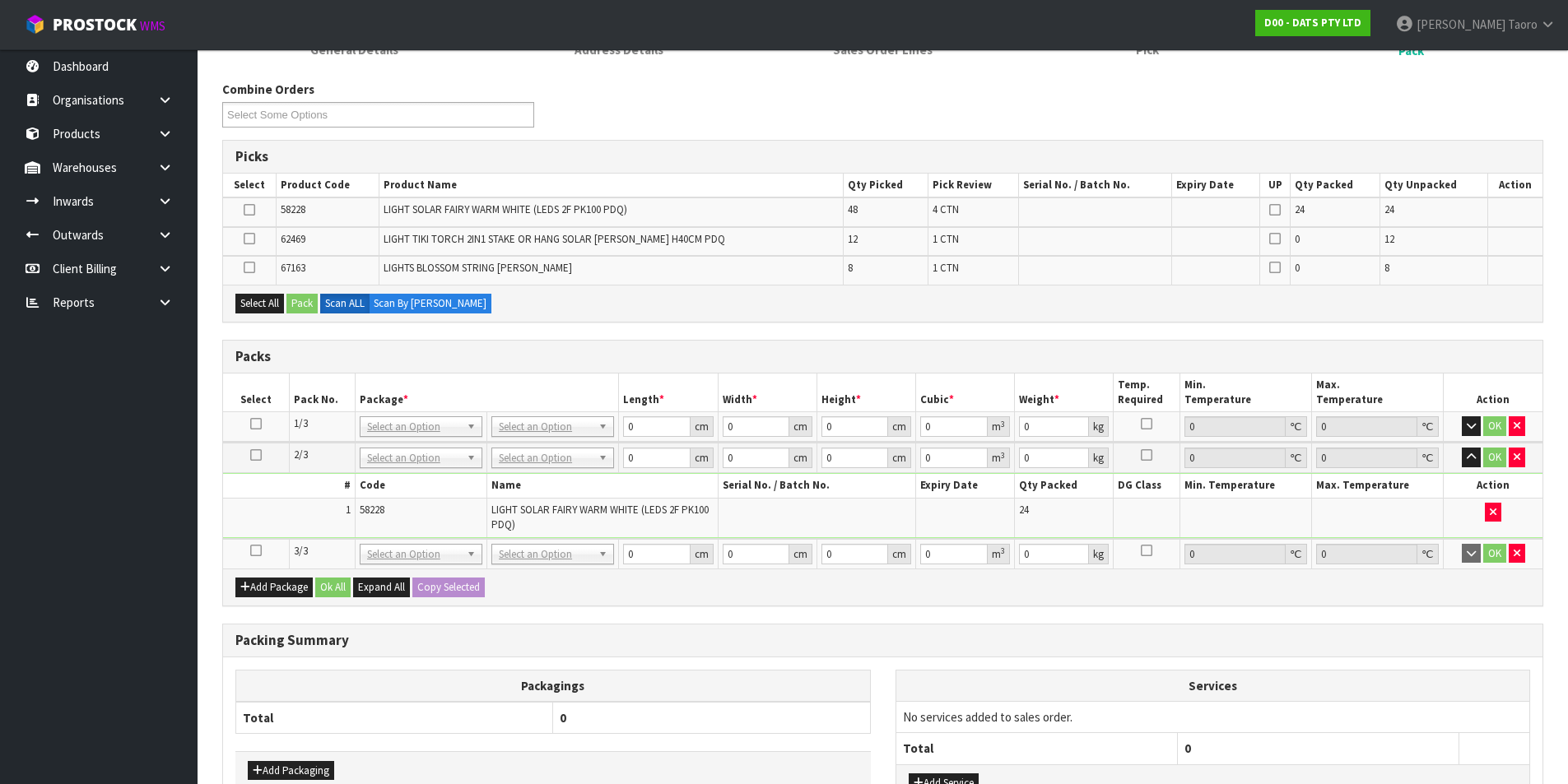
click at [255, 551] on icon at bounding box center [255, 550] width 12 height 1
drag, startPoint x: 261, startPoint y: 510, endPoint x: 271, endPoint y: 512, distance: 10.2
click at [262, 512] on td "1" at bounding box center [288, 516] width 132 height 38
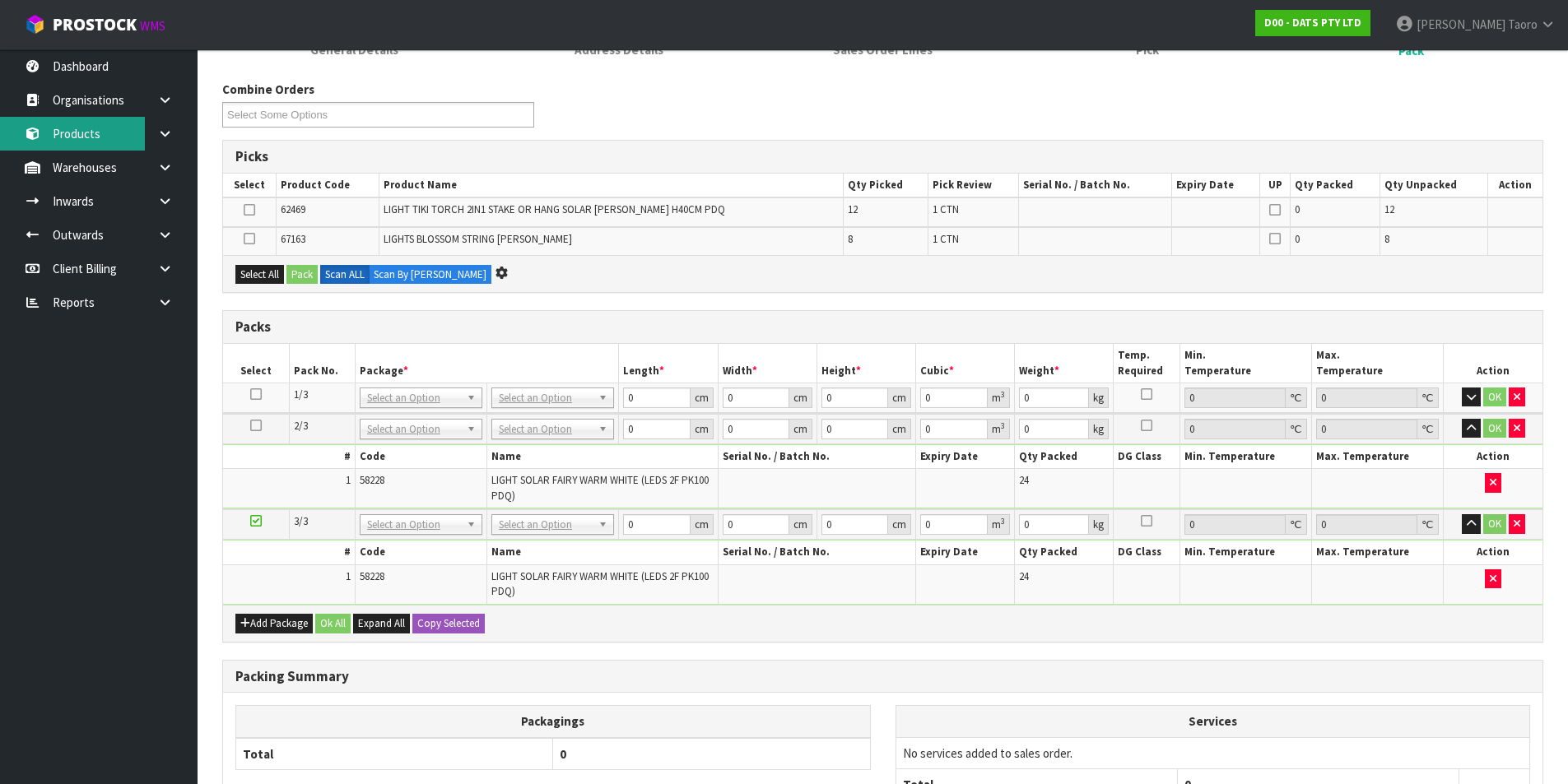
scroll to position [0, 0]
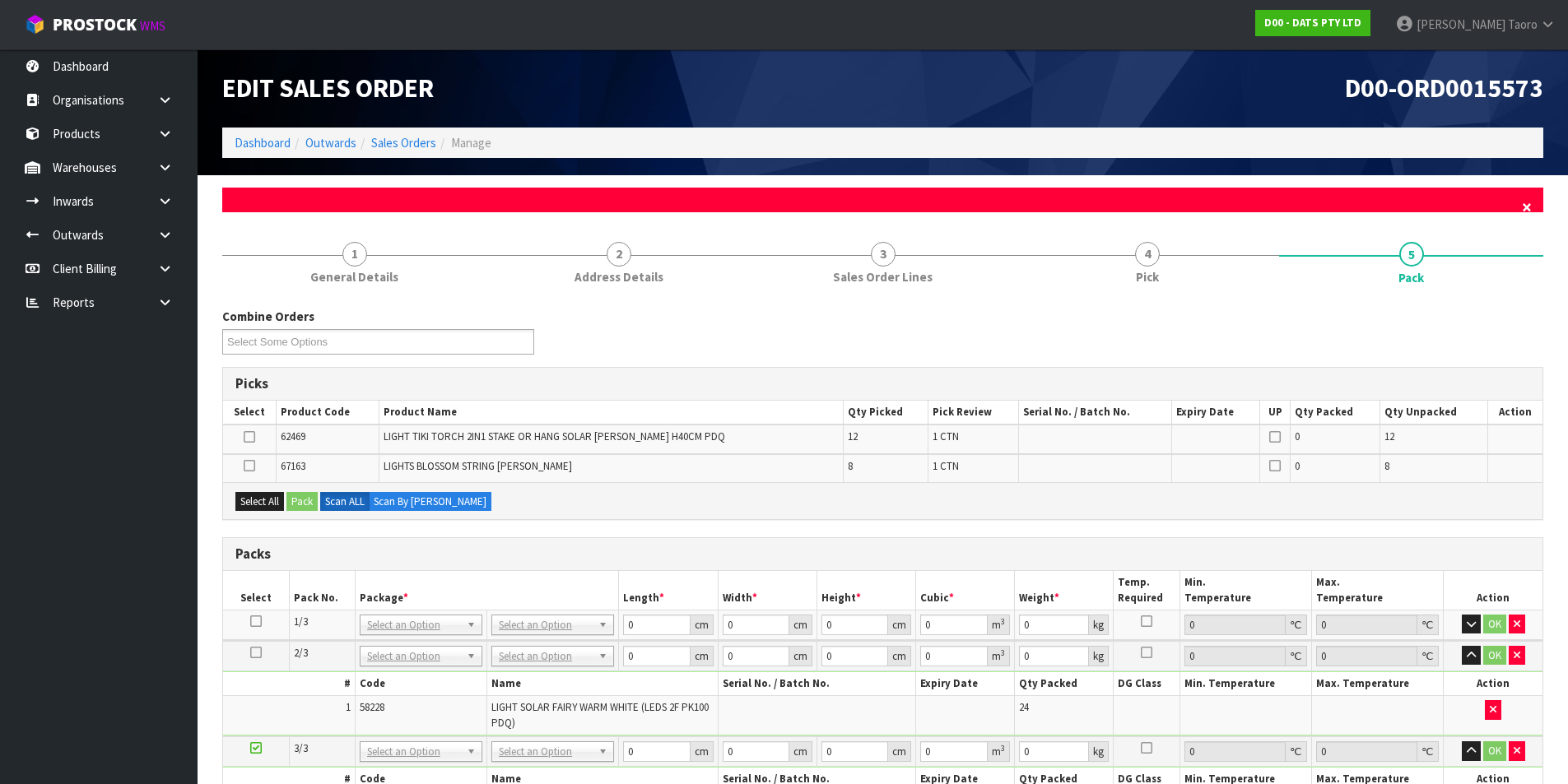
click at [1264, 209] on span "×" at bounding box center [1527, 208] width 10 height 23
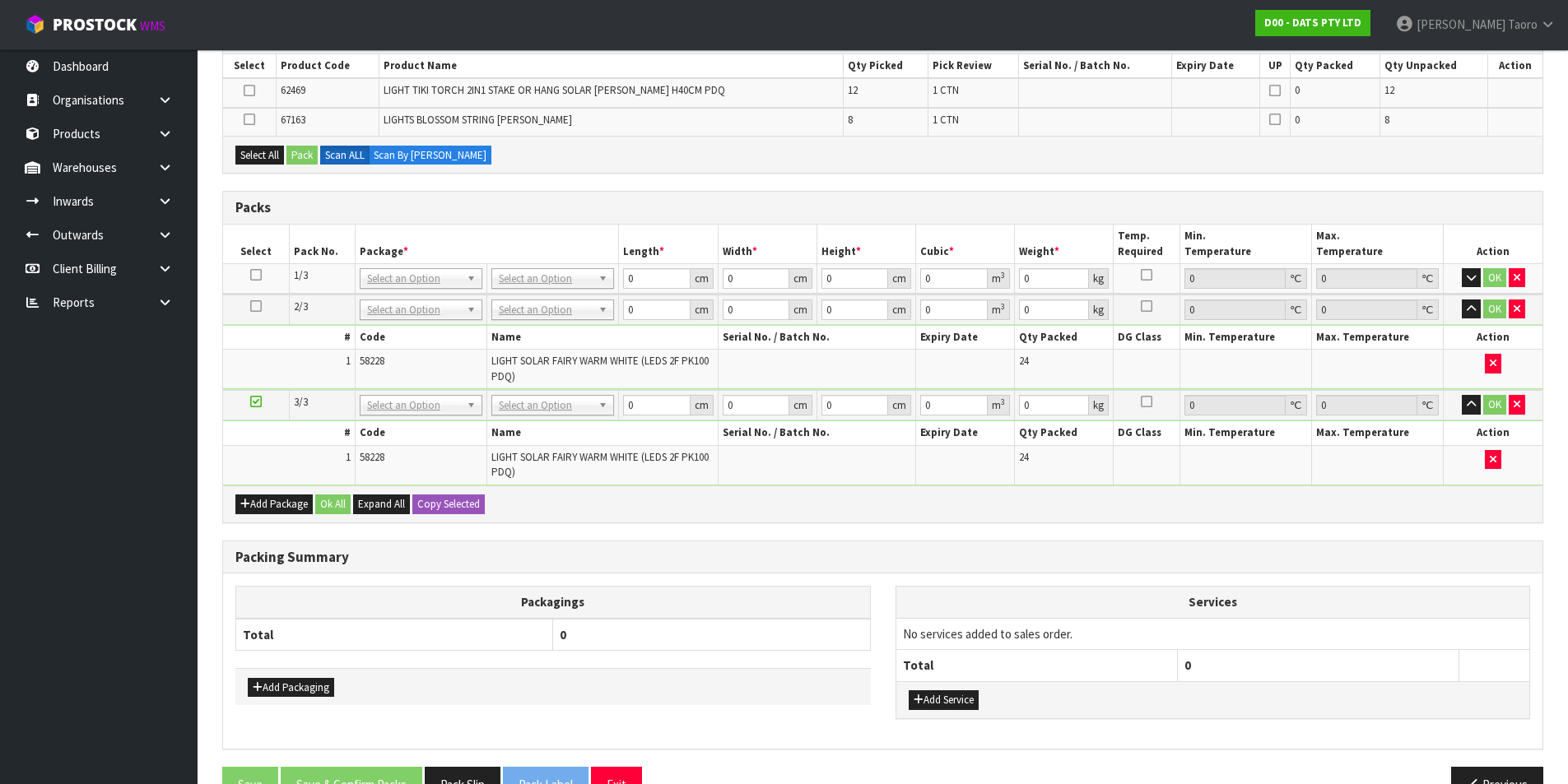
scroll to position [329, 0]
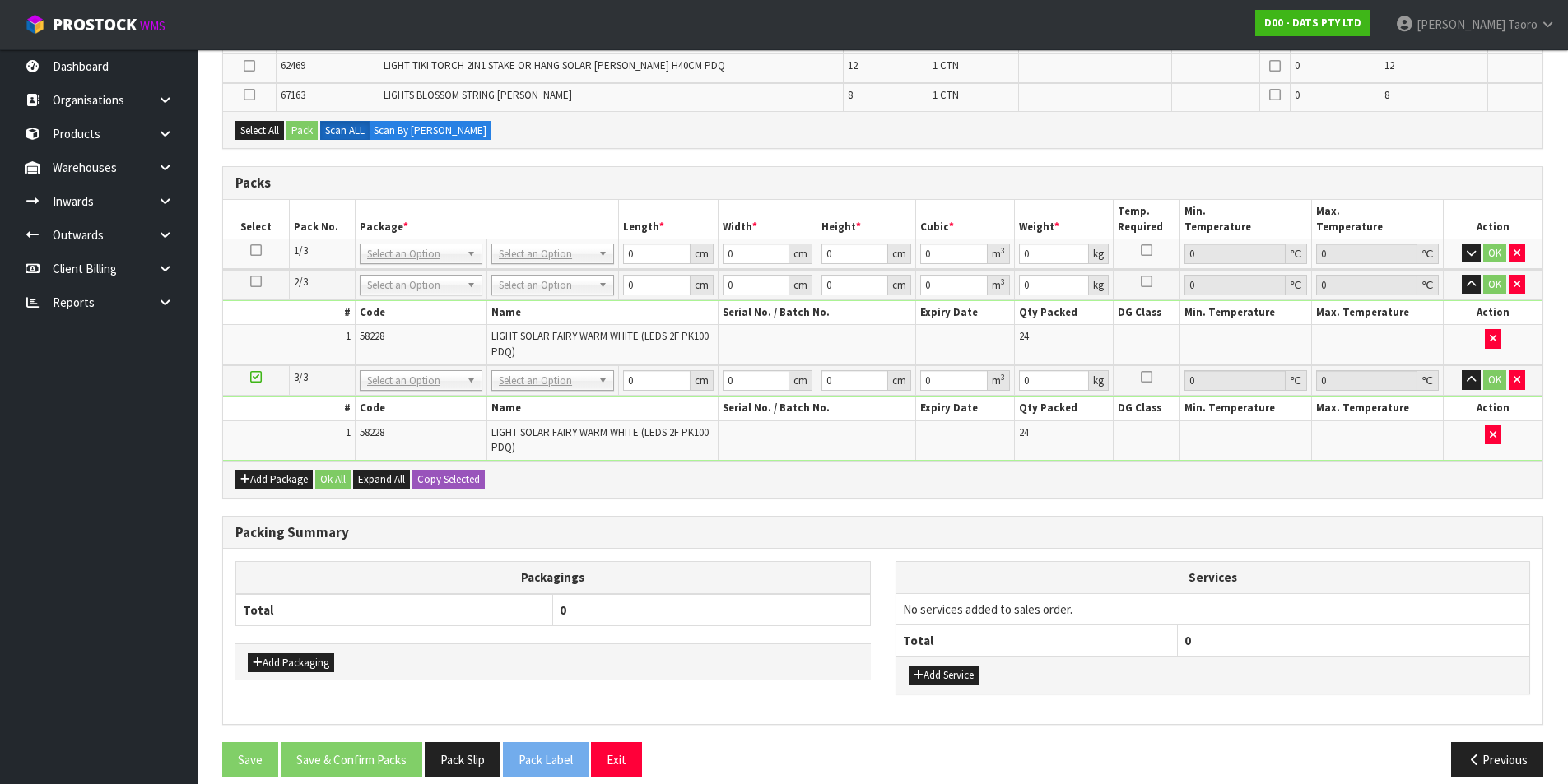
click at [1127, 492] on div "Add Package Ok All Expand All Copy Selected" at bounding box center [883, 479] width 1320 height 37
click at [1264, 291] on button "button" at bounding box center [1471, 285] width 19 height 20
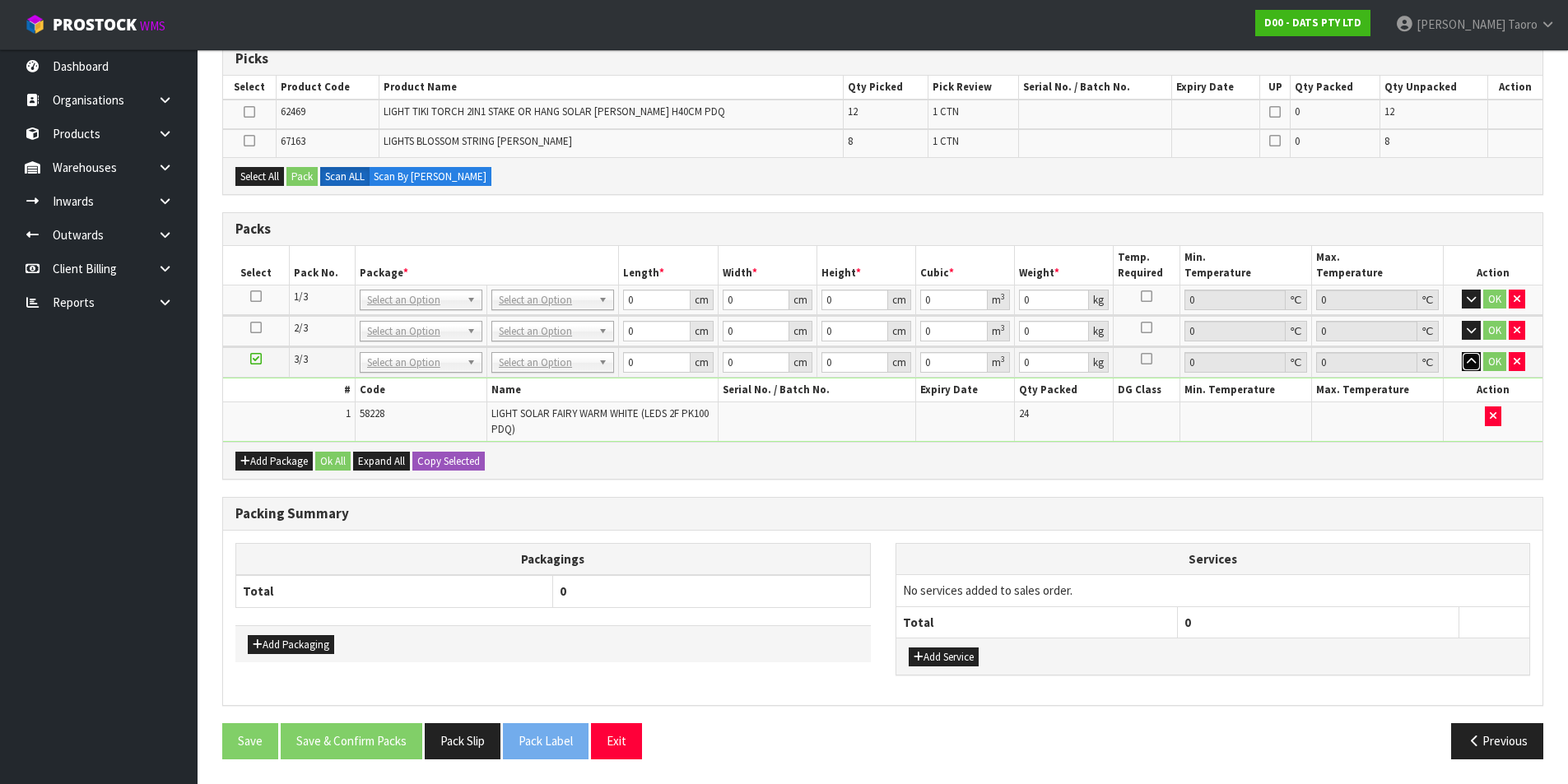
click at [1264, 362] on icon "button" at bounding box center [1471, 362] width 9 height 11
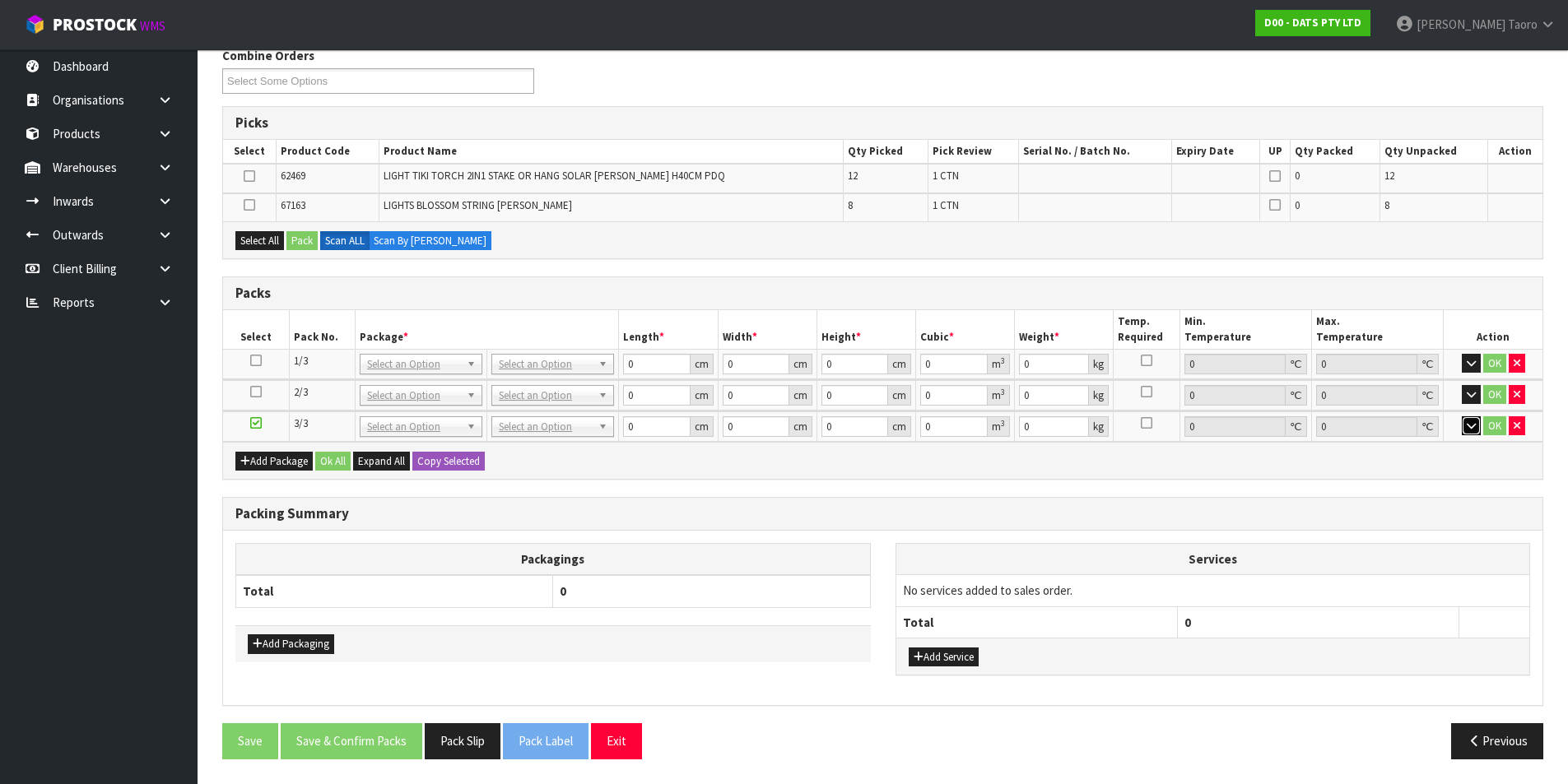
scroll to position [219, 0]
click at [254, 423] on icon at bounding box center [255, 423] width 12 height 1
click at [473, 551] on th "Packagings" at bounding box center [553, 559] width 635 height 32
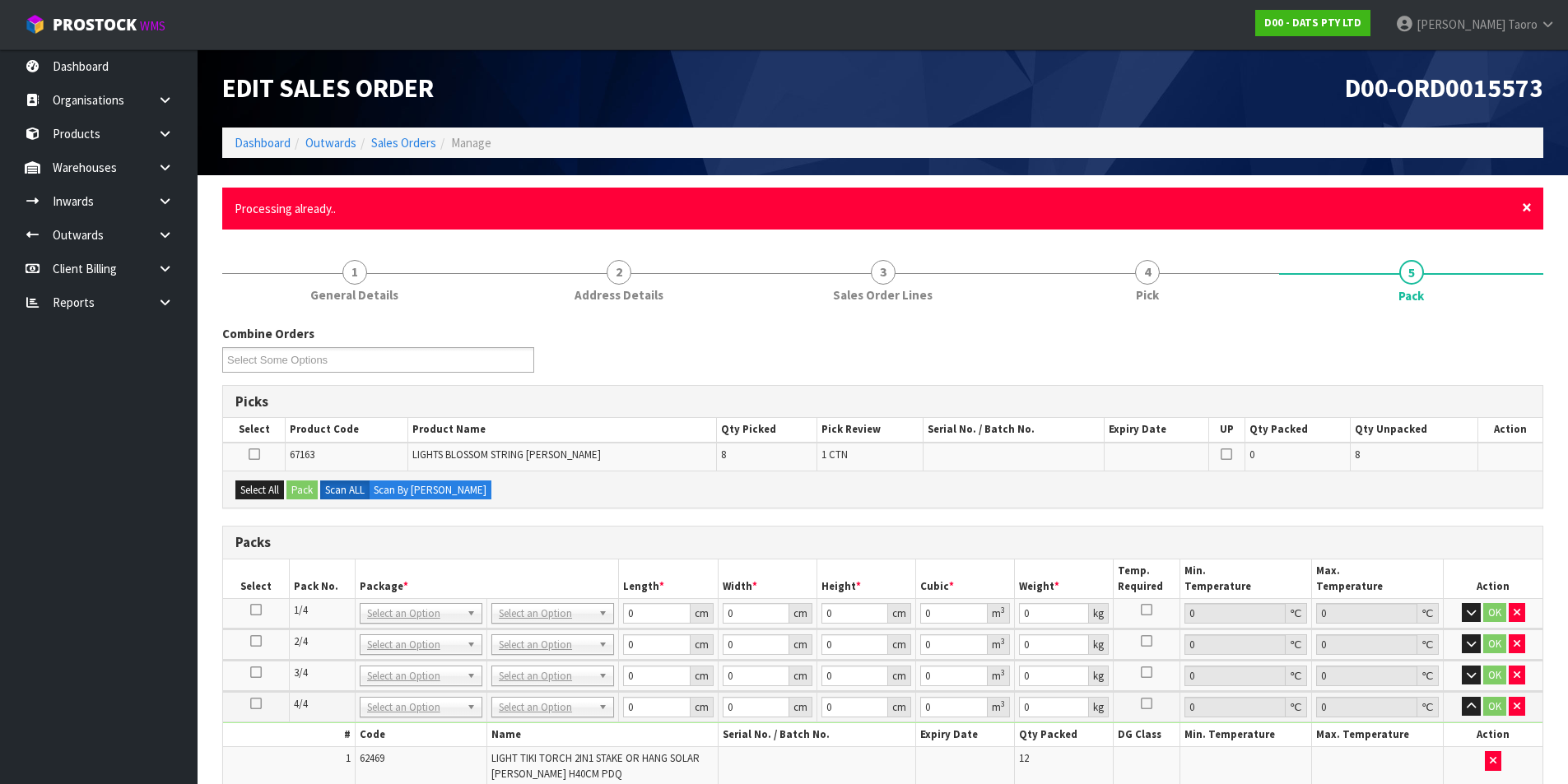
click at [1264, 208] on span "×" at bounding box center [1527, 208] width 10 height 23
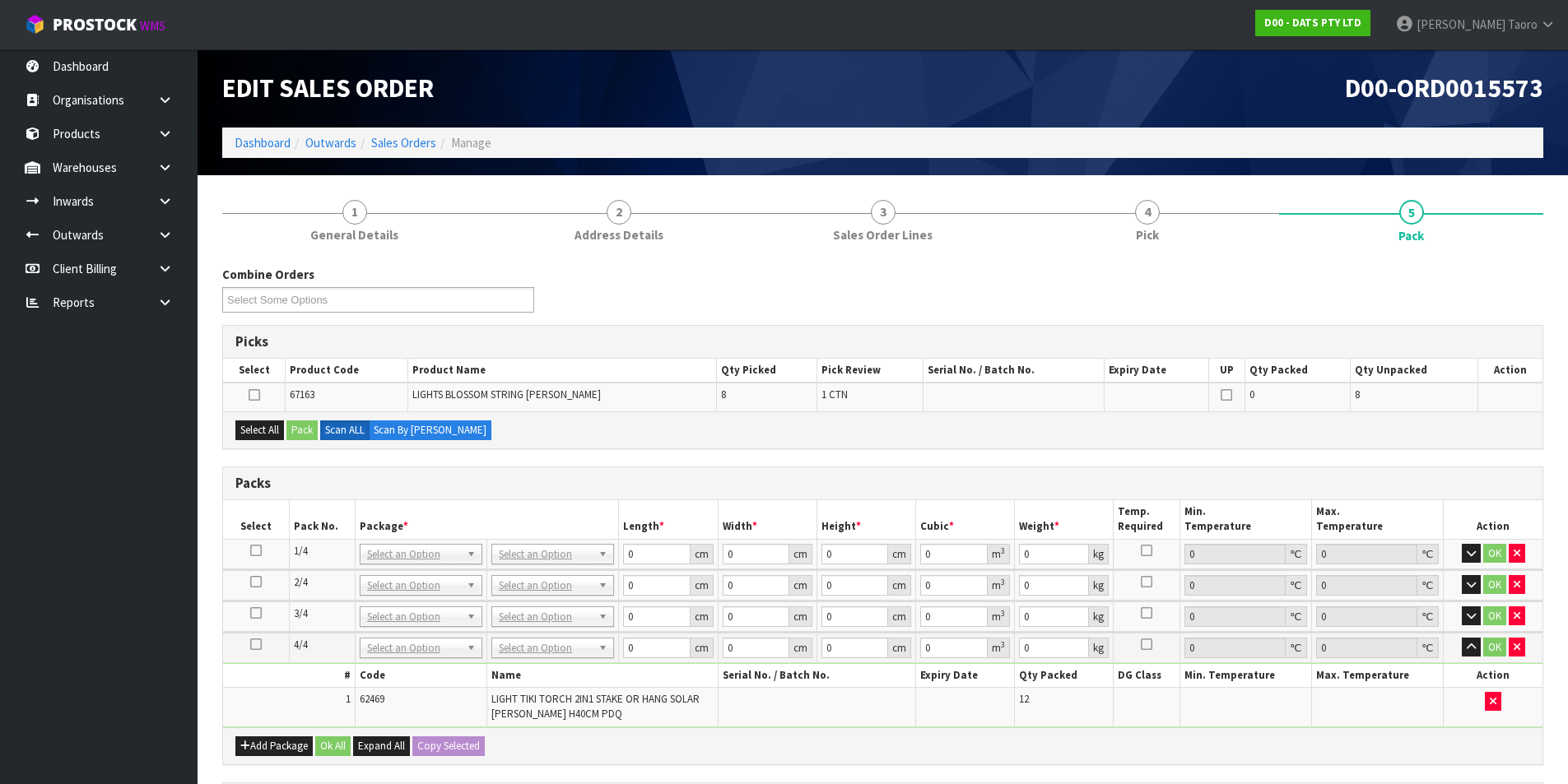
click at [1264, 291] on div "Combine Orders D00-ORD0015555 D00-ORD0015562 D00-ORD0015570 D00-ORD0015571 D00-…" at bounding box center [882, 295] width 1346 height 59
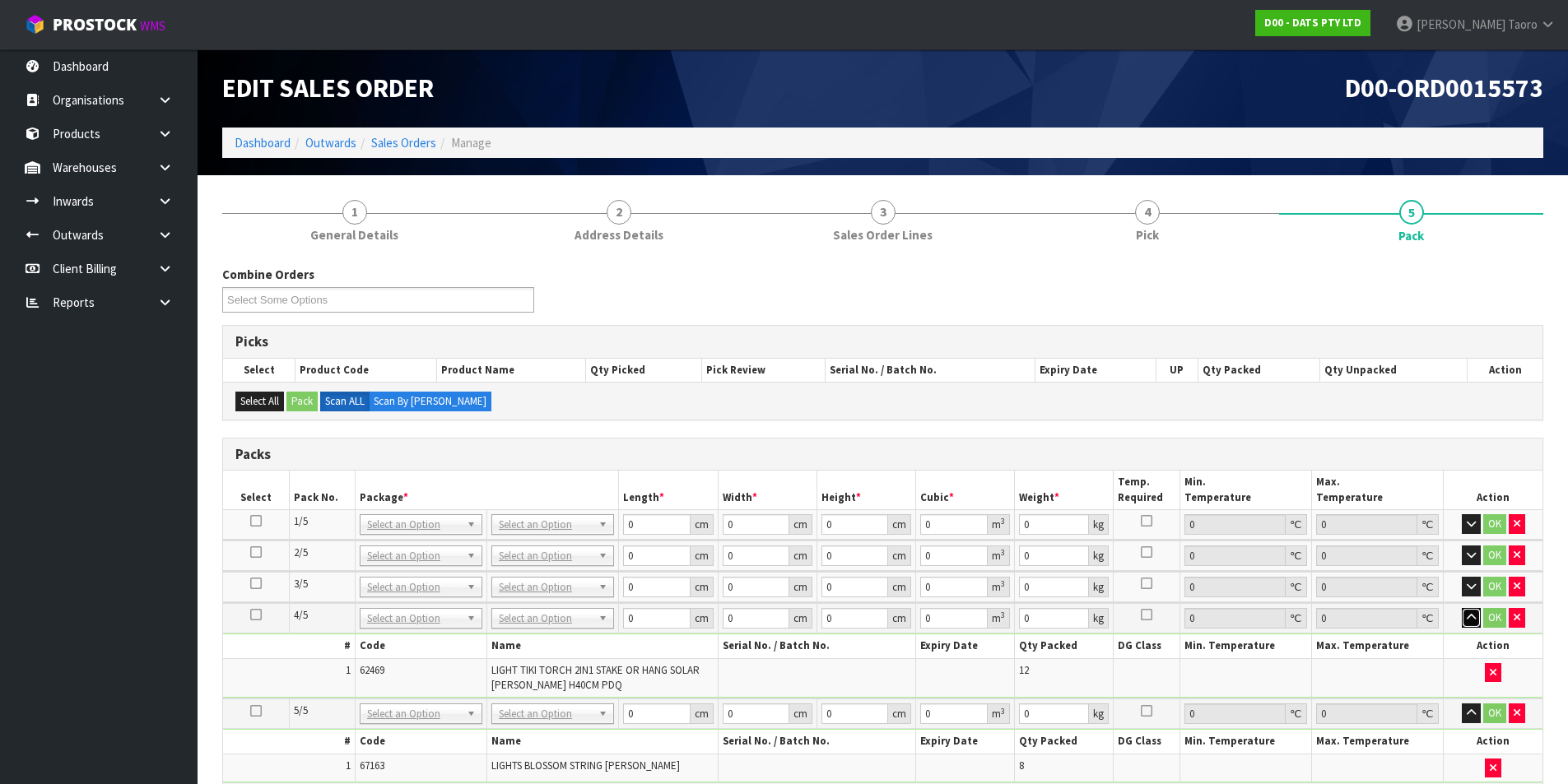
click at [1264, 618] on icon "button" at bounding box center [1471, 618] width 9 height 11
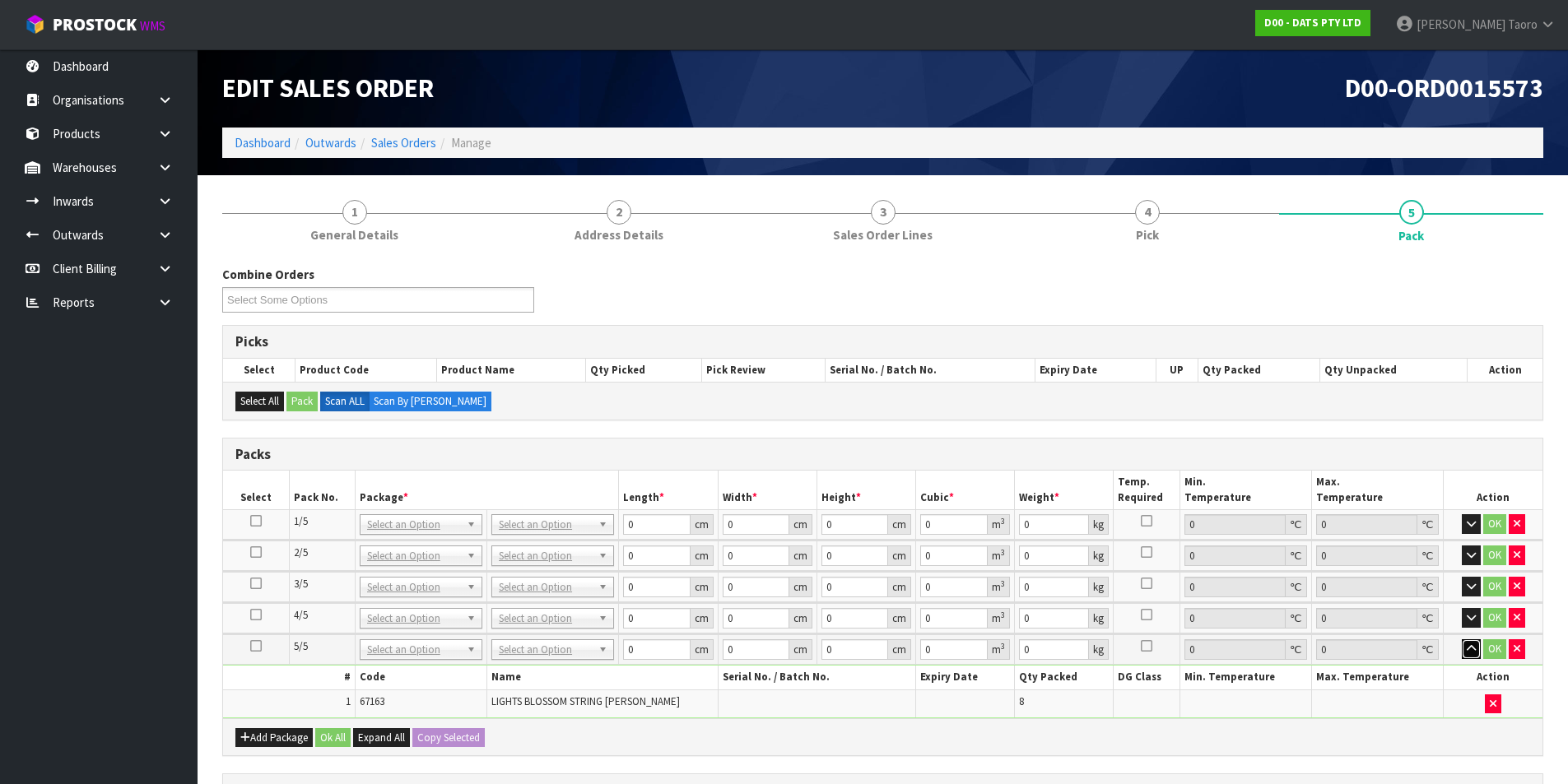
click at [1264, 626] on button "button" at bounding box center [1471, 649] width 19 height 20
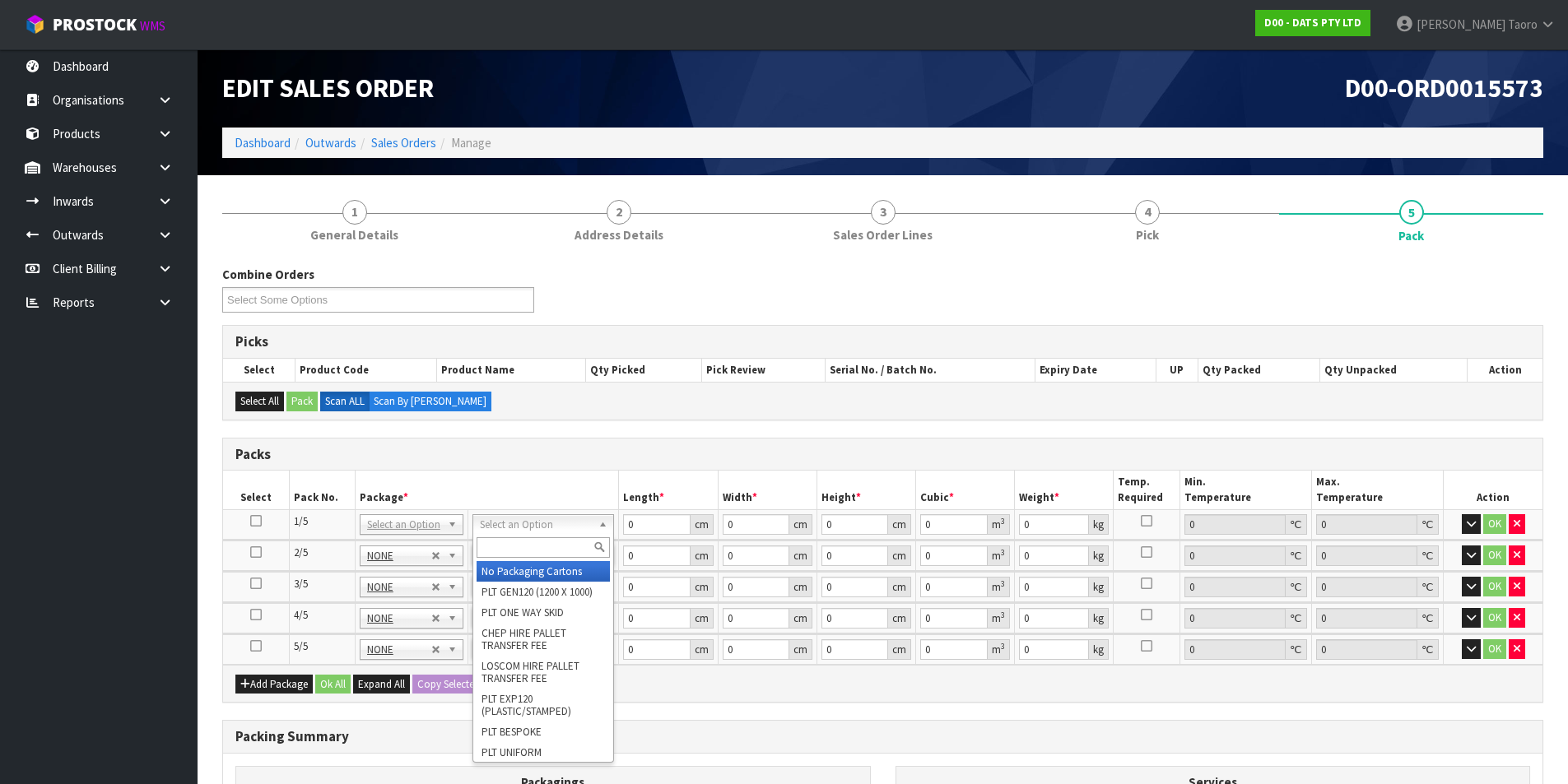
click at [543, 541] on input "text" at bounding box center [543, 547] width 133 height 21
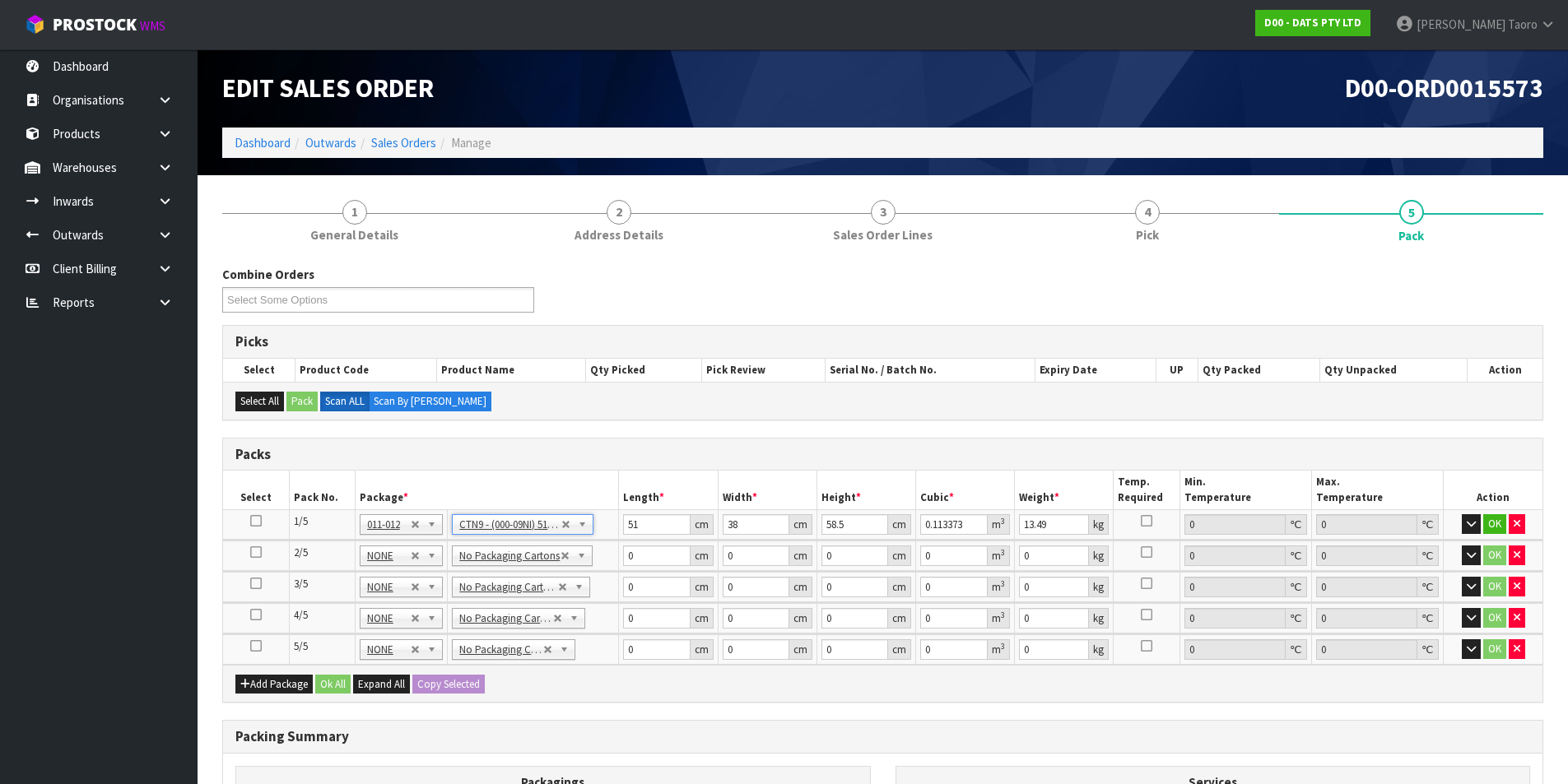
click at [671, 430] on div "Combine Orders D00-ORD0015555 D00-ORD0015562 D00-ORD0015570 D00-ORD0015571 D00-…" at bounding box center [882, 654] width 1321 height 777
click at [668, 524] on input "51" at bounding box center [656, 524] width 66 height 21
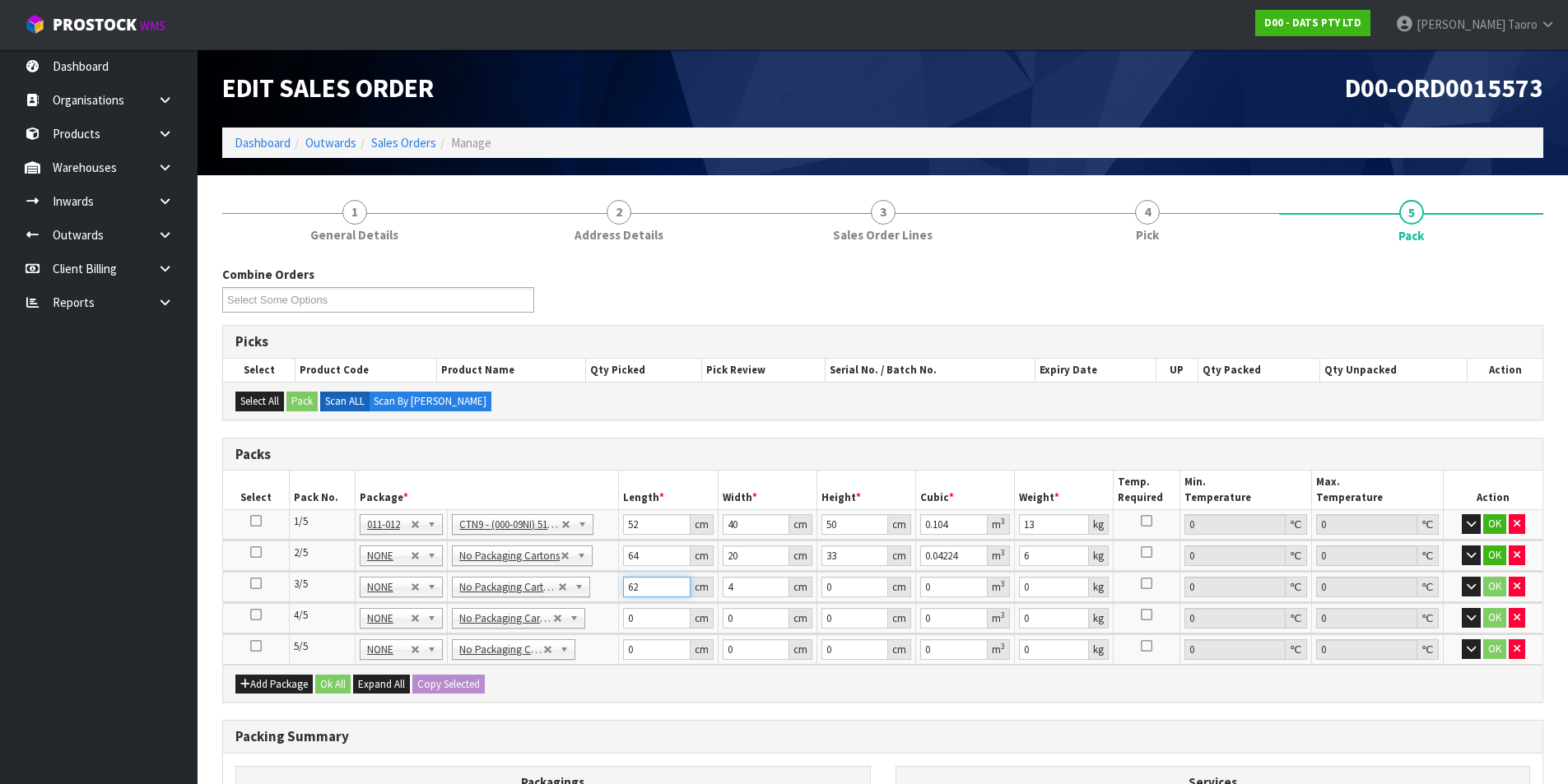
drag, startPoint x: 653, startPoint y: 584, endPoint x: 600, endPoint y: 584, distance: 53.0
click at [607, 584] on tr "3/5 NONE 007-001 007-002 007-004 007-009 007-013 007-014 007-015 007-017 007-01…" at bounding box center [883, 587] width 1320 height 30
drag, startPoint x: 647, startPoint y: 586, endPoint x: 570, endPoint y: 586, distance: 77.0
click at [571, 589] on tr "3/5 NONE 007-001 007-002 007-004 007-009 007-013 007-014 007-015 007-017 007-01…" at bounding box center [883, 587] width 1320 height 30
click at [854, 578] on input "0" at bounding box center [854, 586] width 66 height 21
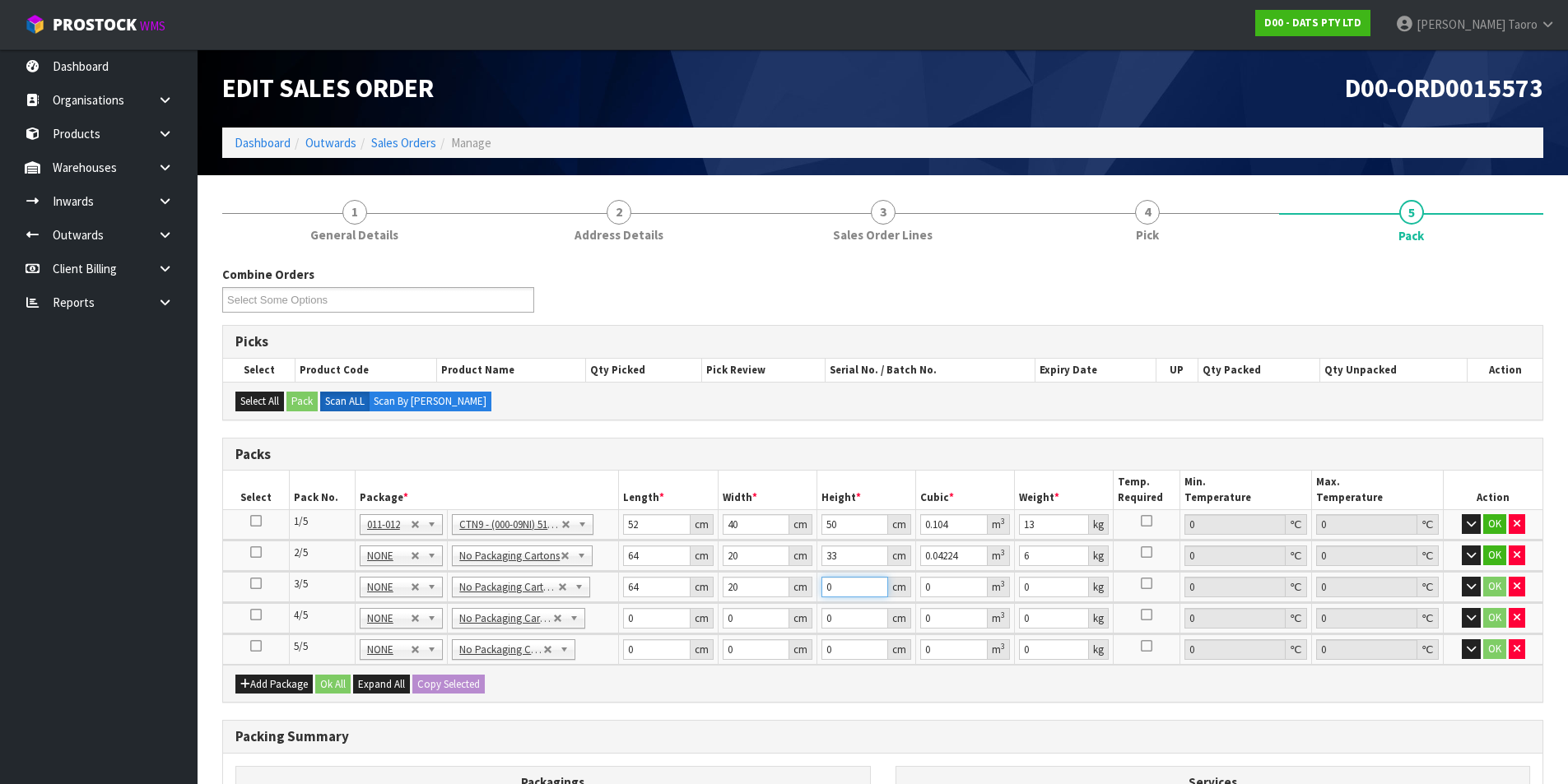
click at [854, 578] on input "0" at bounding box center [854, 586] width 66 height 21
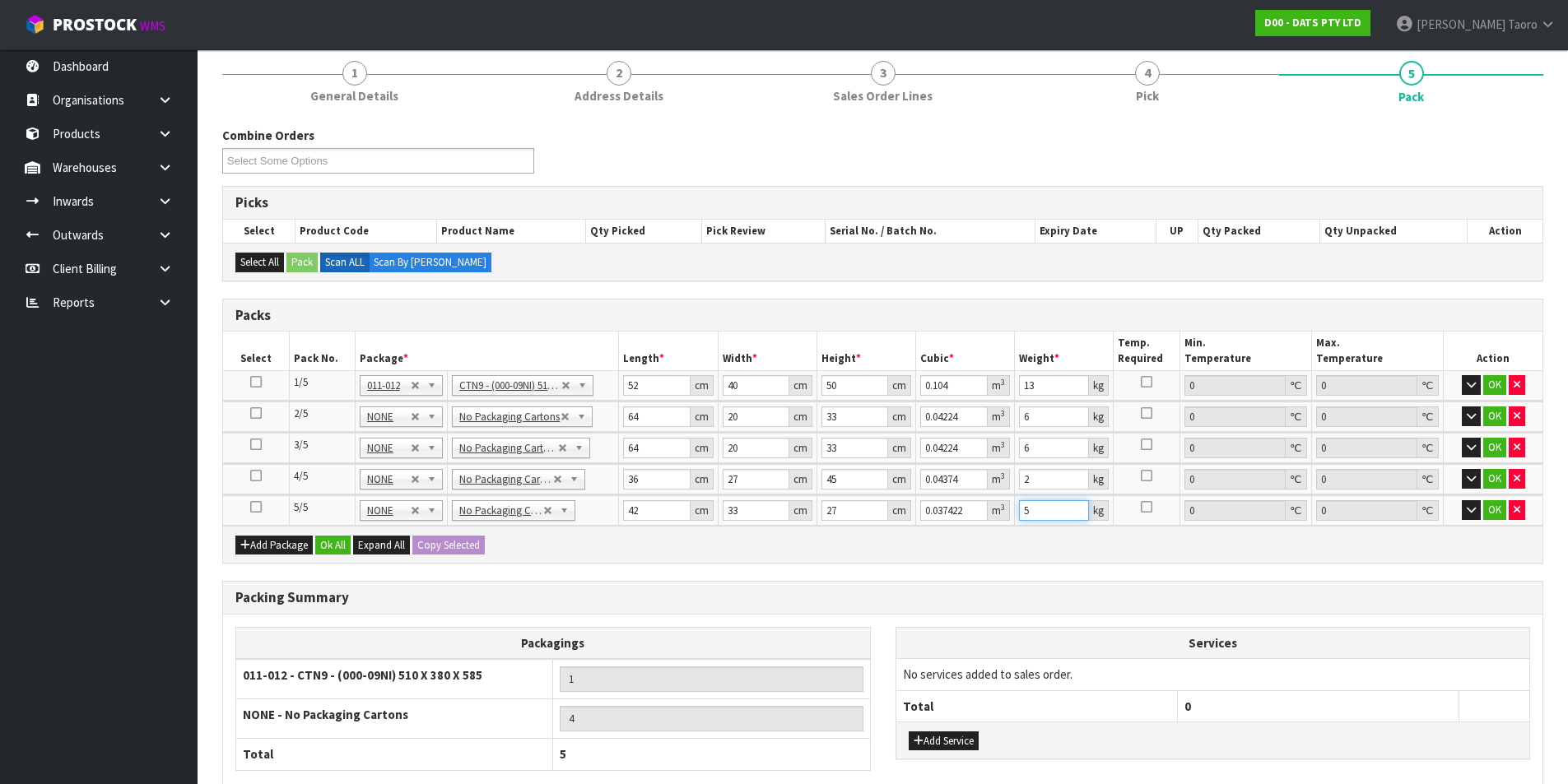
scroll to position [270, 0]
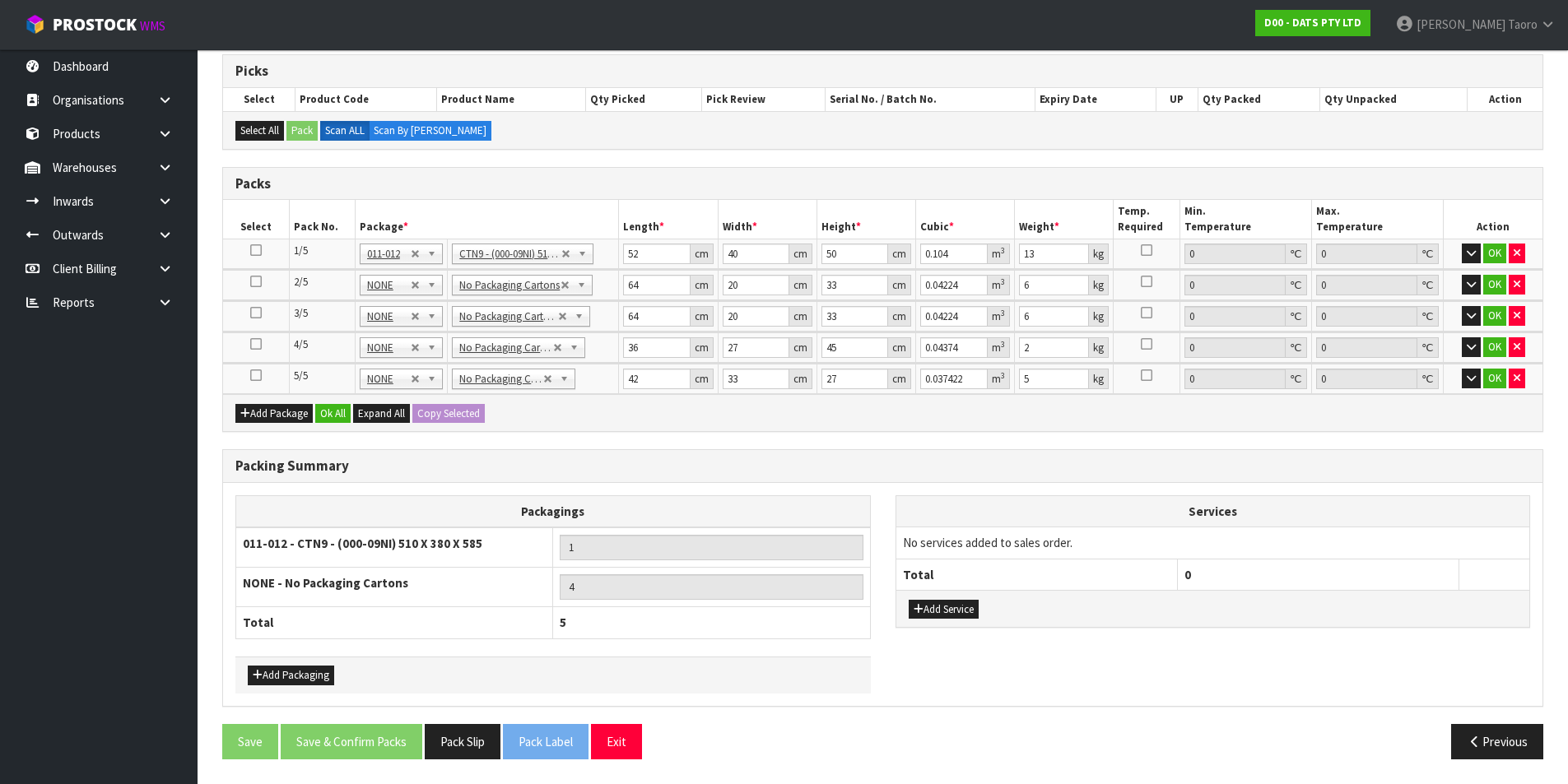
click at [342, 402] on div "Add Package Ok All Expand All Copy Selected" at bounding box center [883, 412] width 1320 height 37
click at [335, 415] on button "Ok All" at bounding box center [333, 413] width 36 height 20
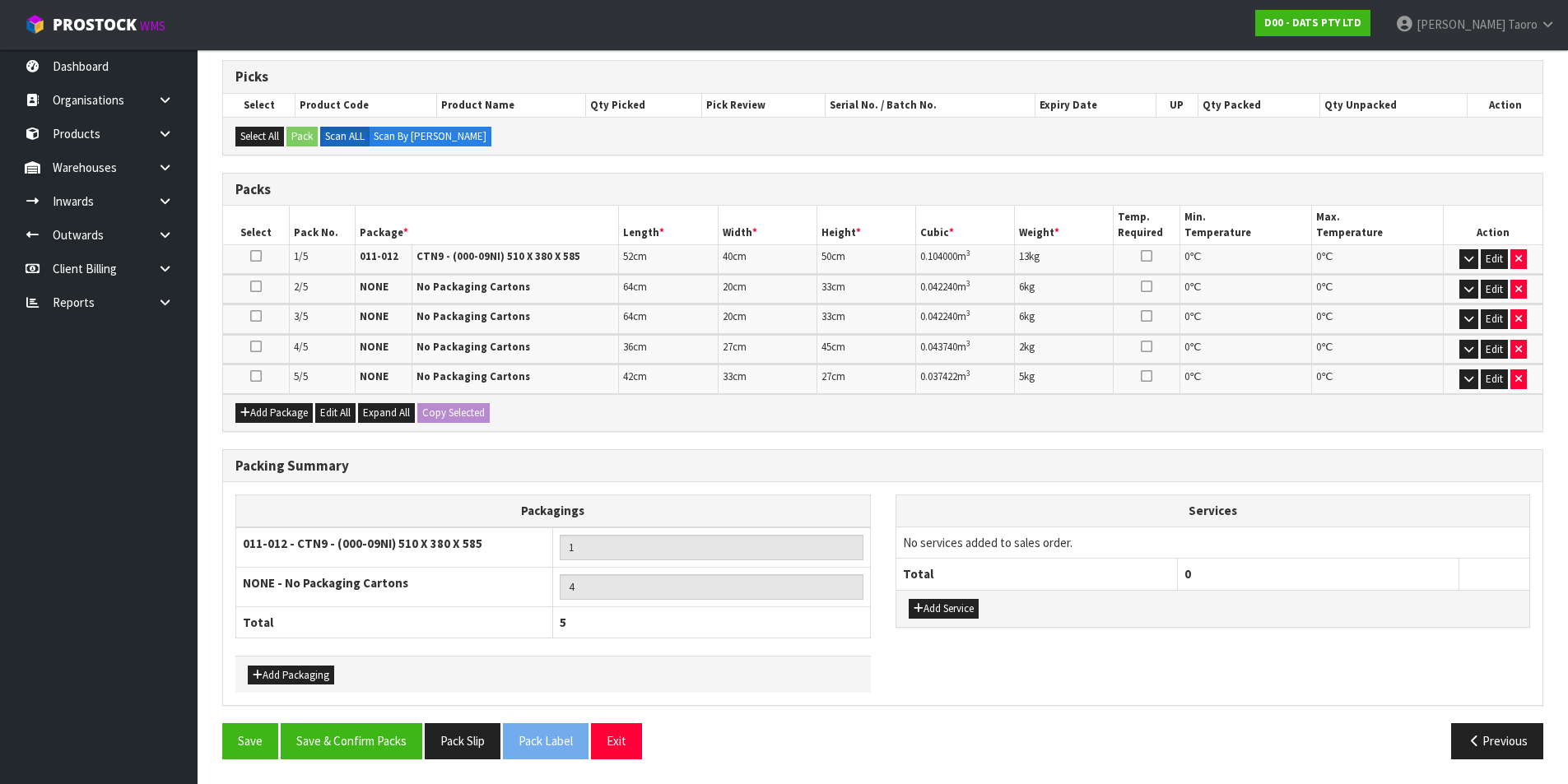
scroll to position [265, 0]
click at [404, 626] on button "Save & Confirm Packs" at bounding box center [351, 741] width 141 height 36
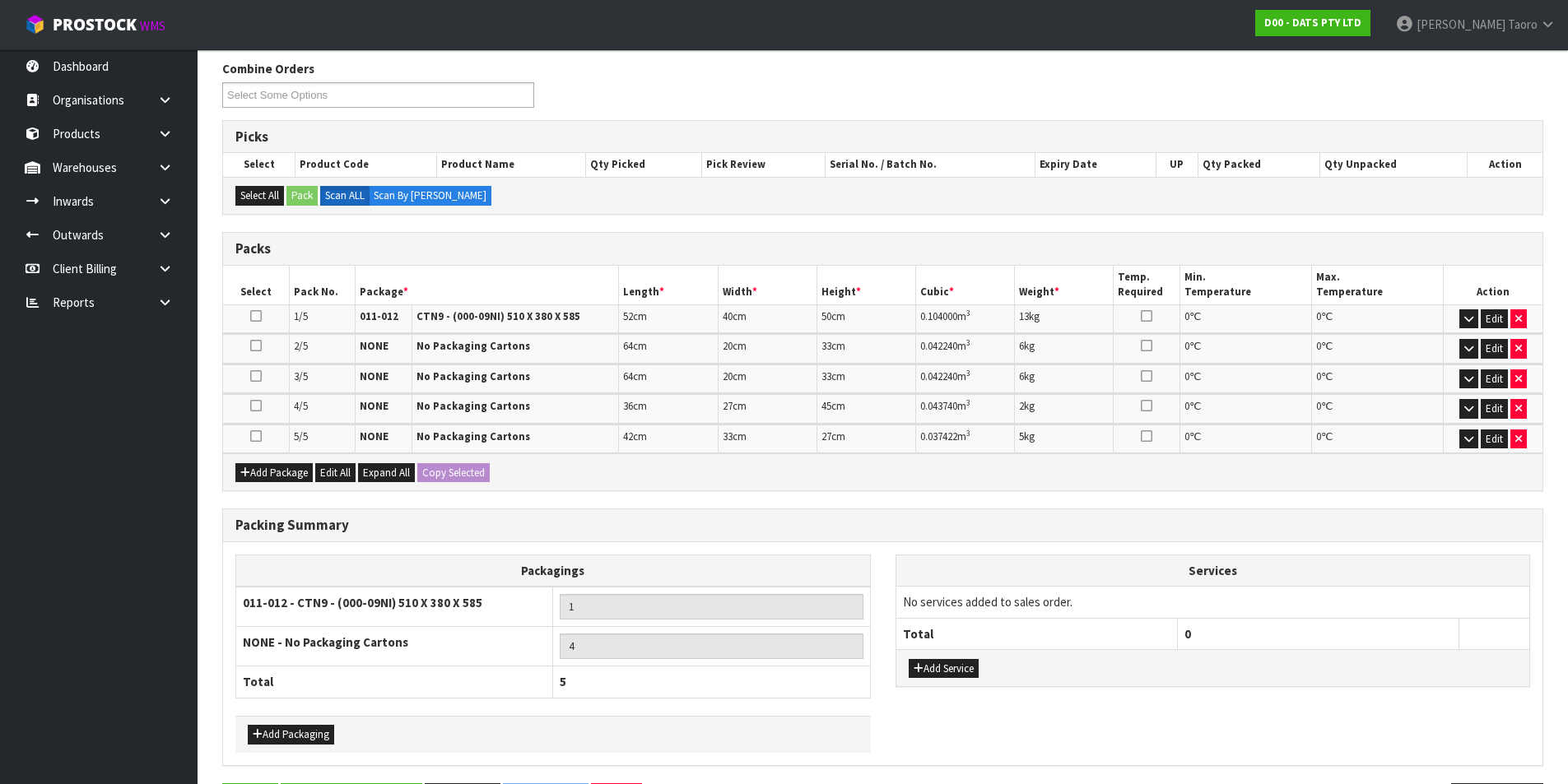
scroll to position [0, 0]
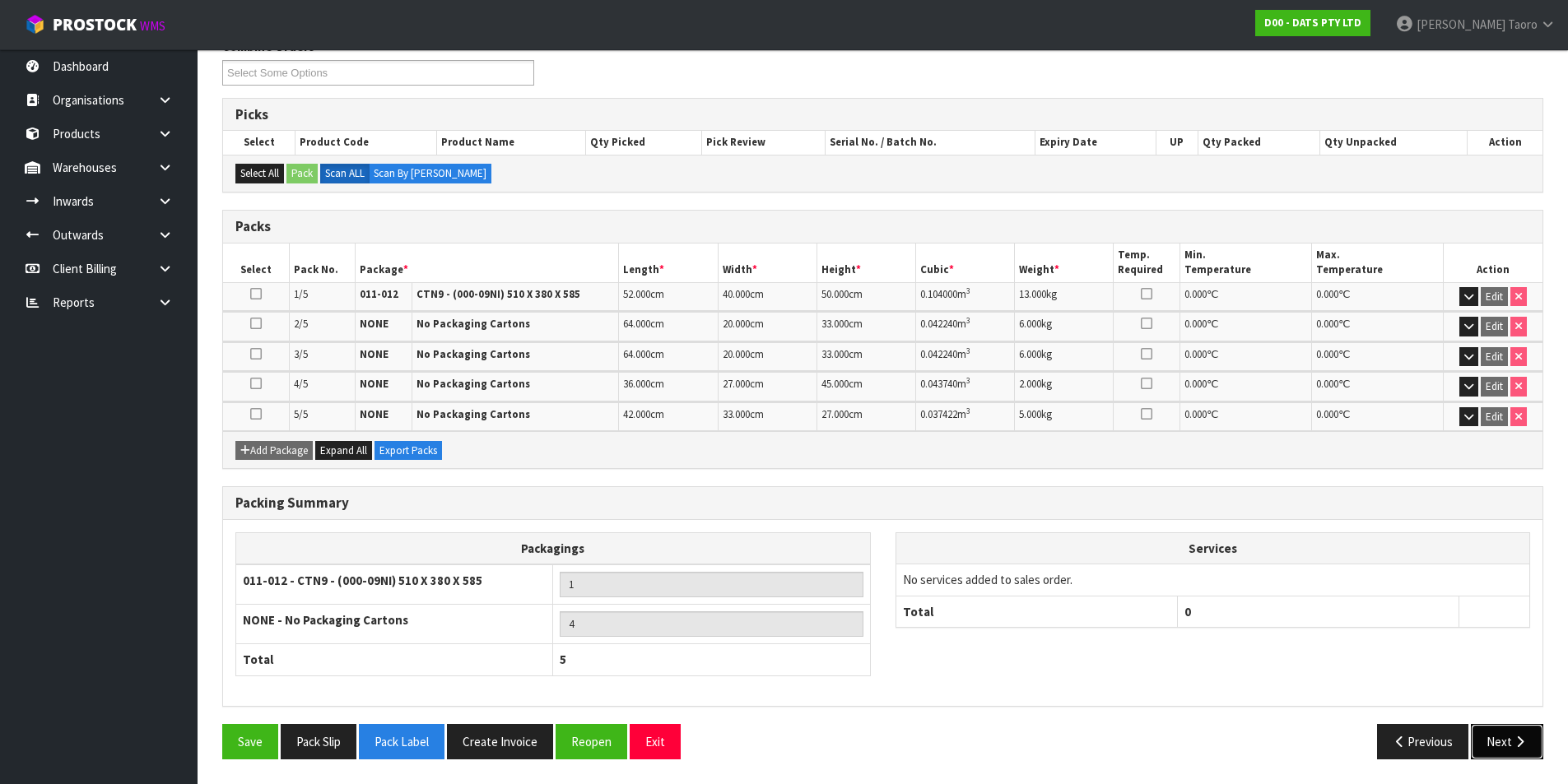
click at [1264, 626] on button "Next" at bounding box center [1507, 742] width 73 height 36
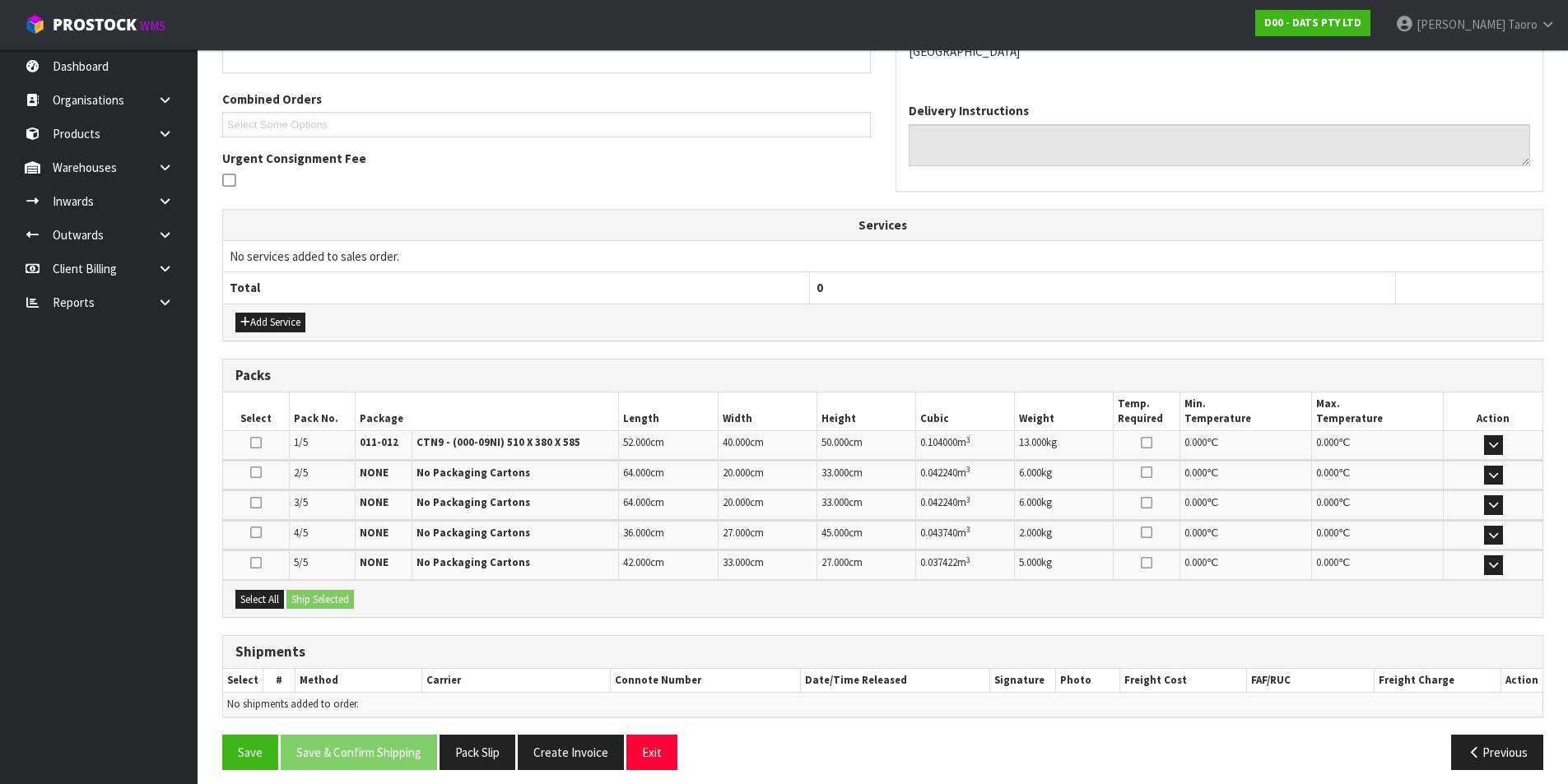
scroll to position [410, 0]
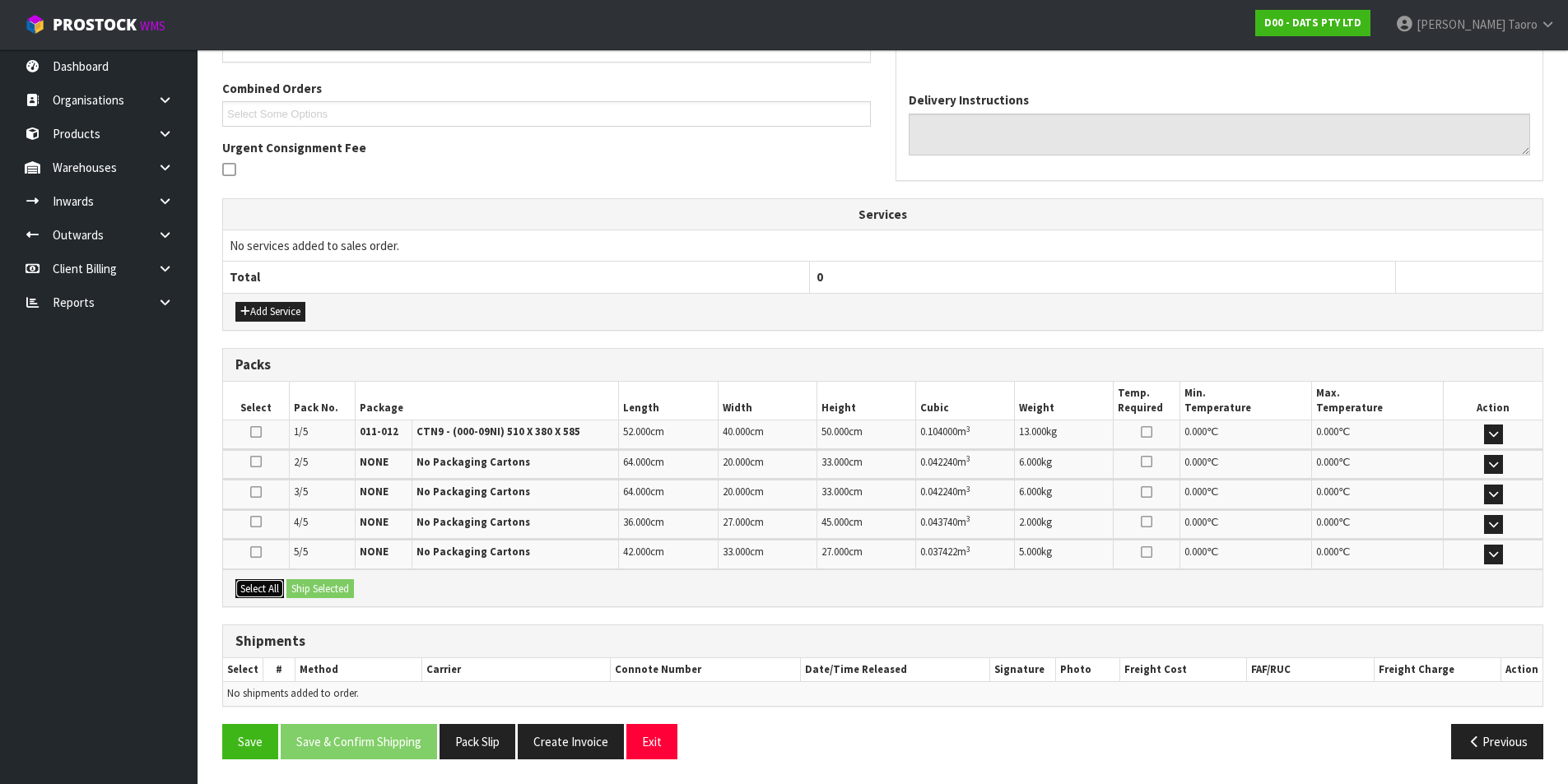
click at [274, 592] on button "Select All" at bounding box center [260, 589] width 48 height 20
click at [344, 588] on button "Ship Selected" at bounding box center [320, 589] width 67 height 20
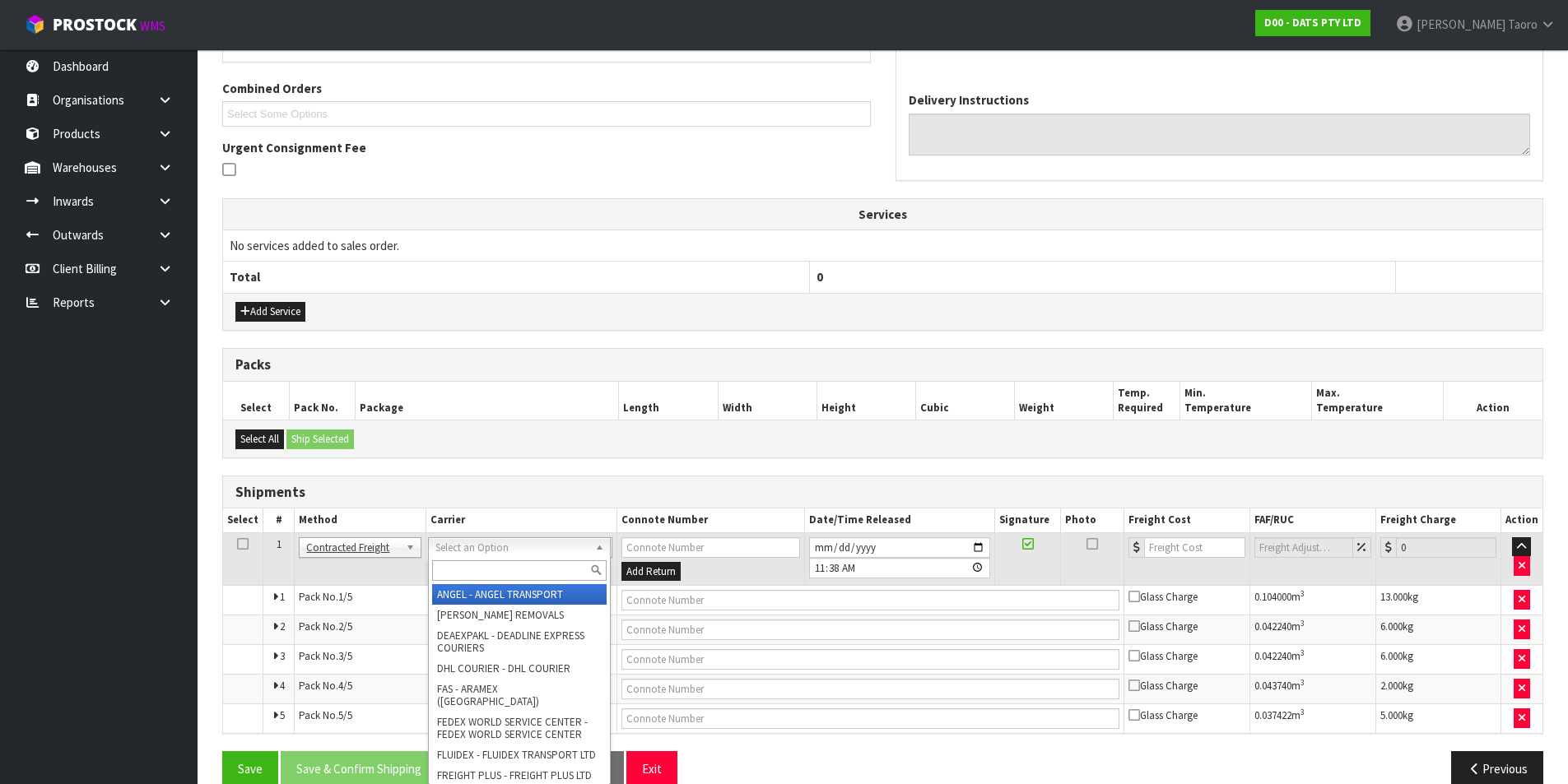
click at [536, 573] on input "text" at bounding box center [519, 570] width 175 height 21
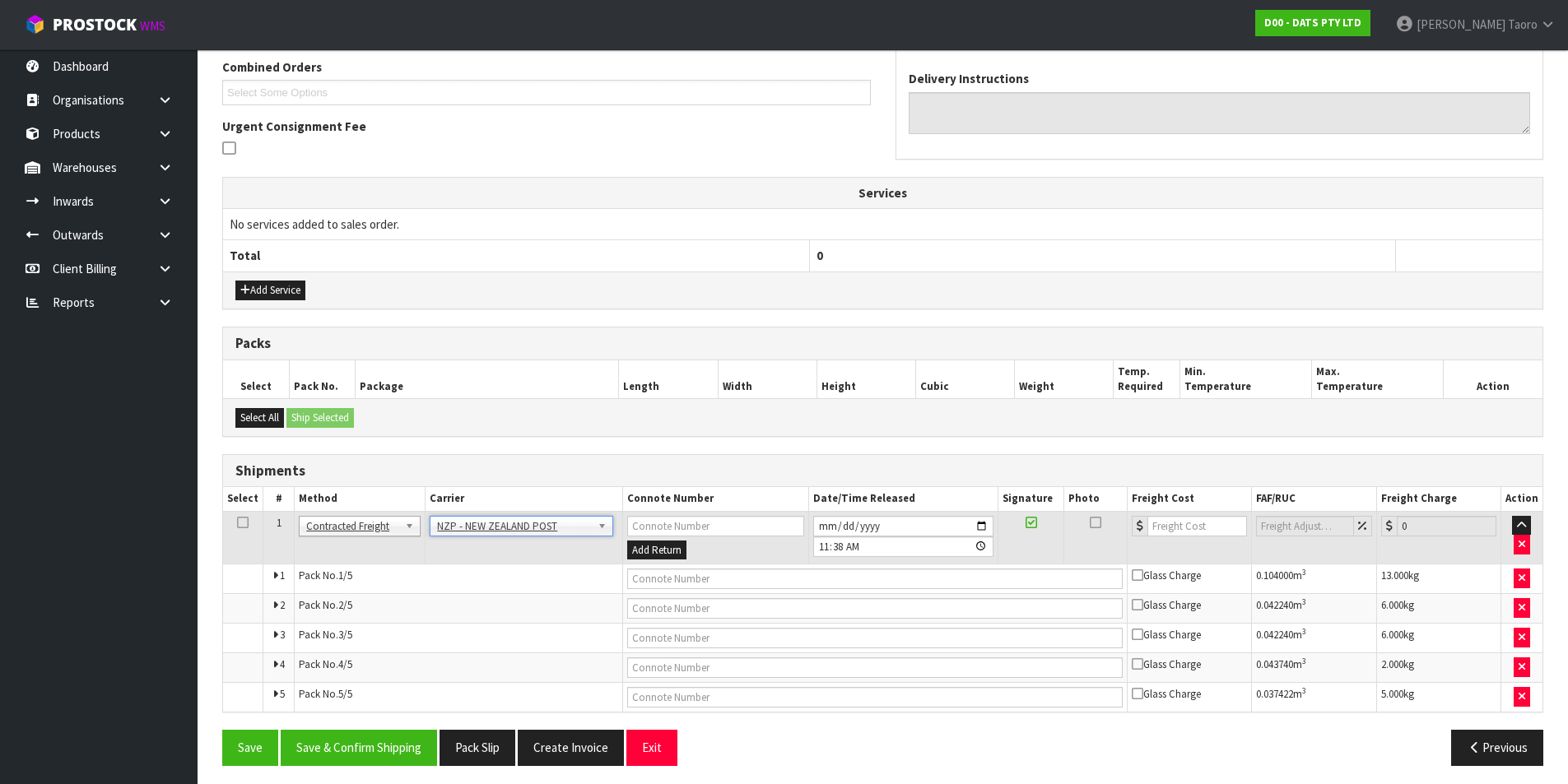
scroll to position [438, 0]
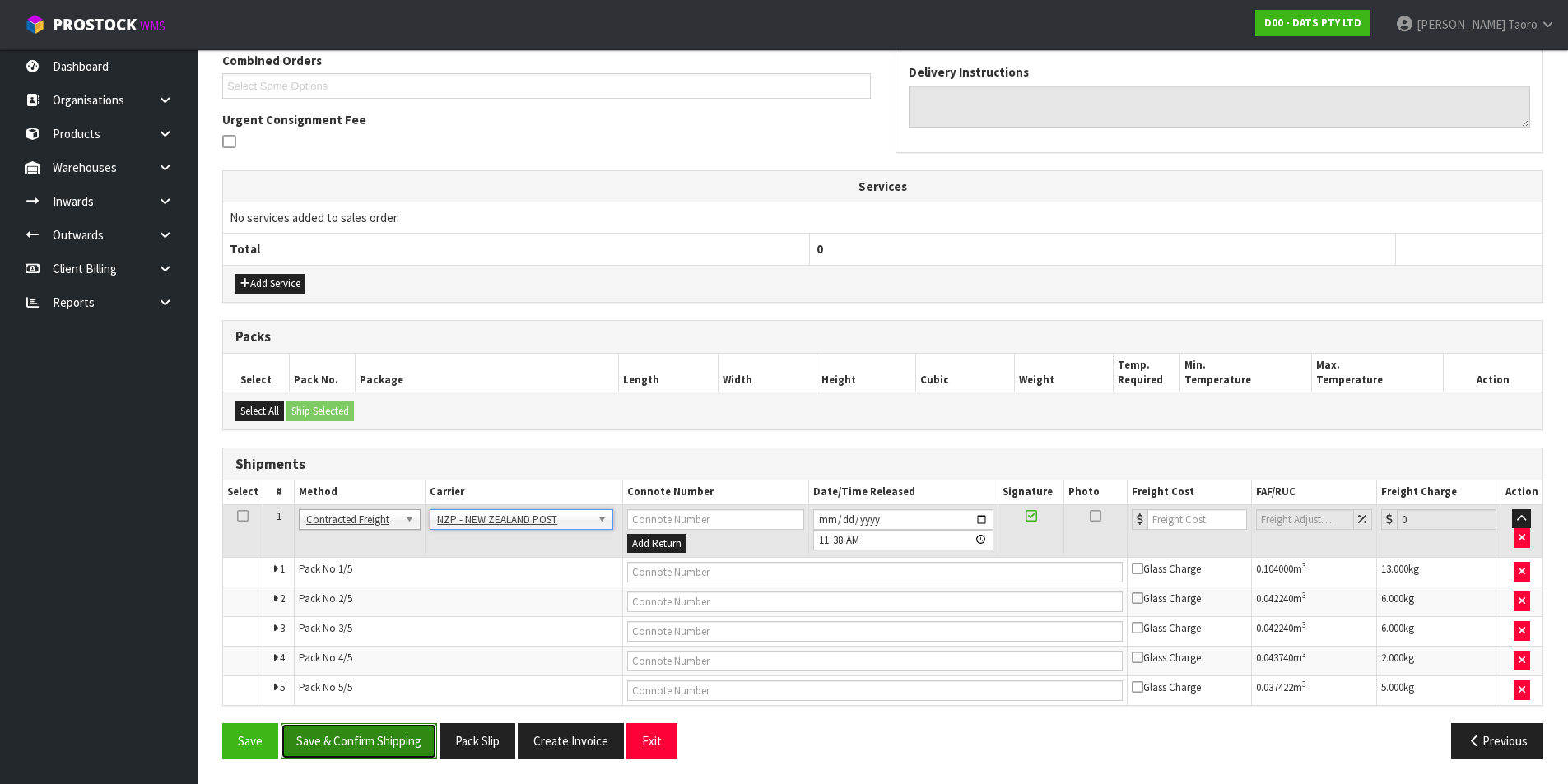
click at [407, 626] on button "Save & Confirm Shipping" at bounding box center [358, 741] width 157 height 36
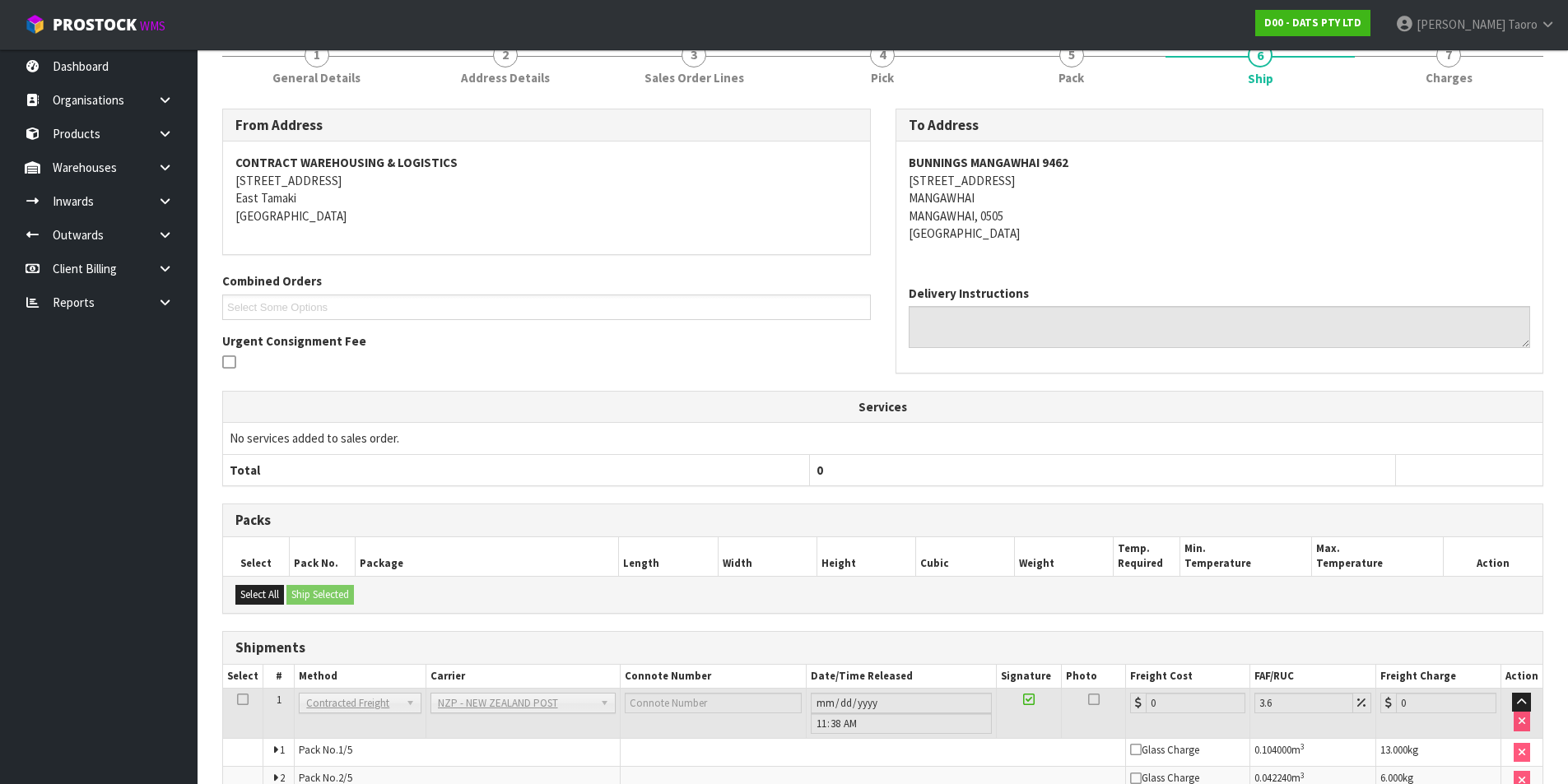
scroll to position [409, 0]
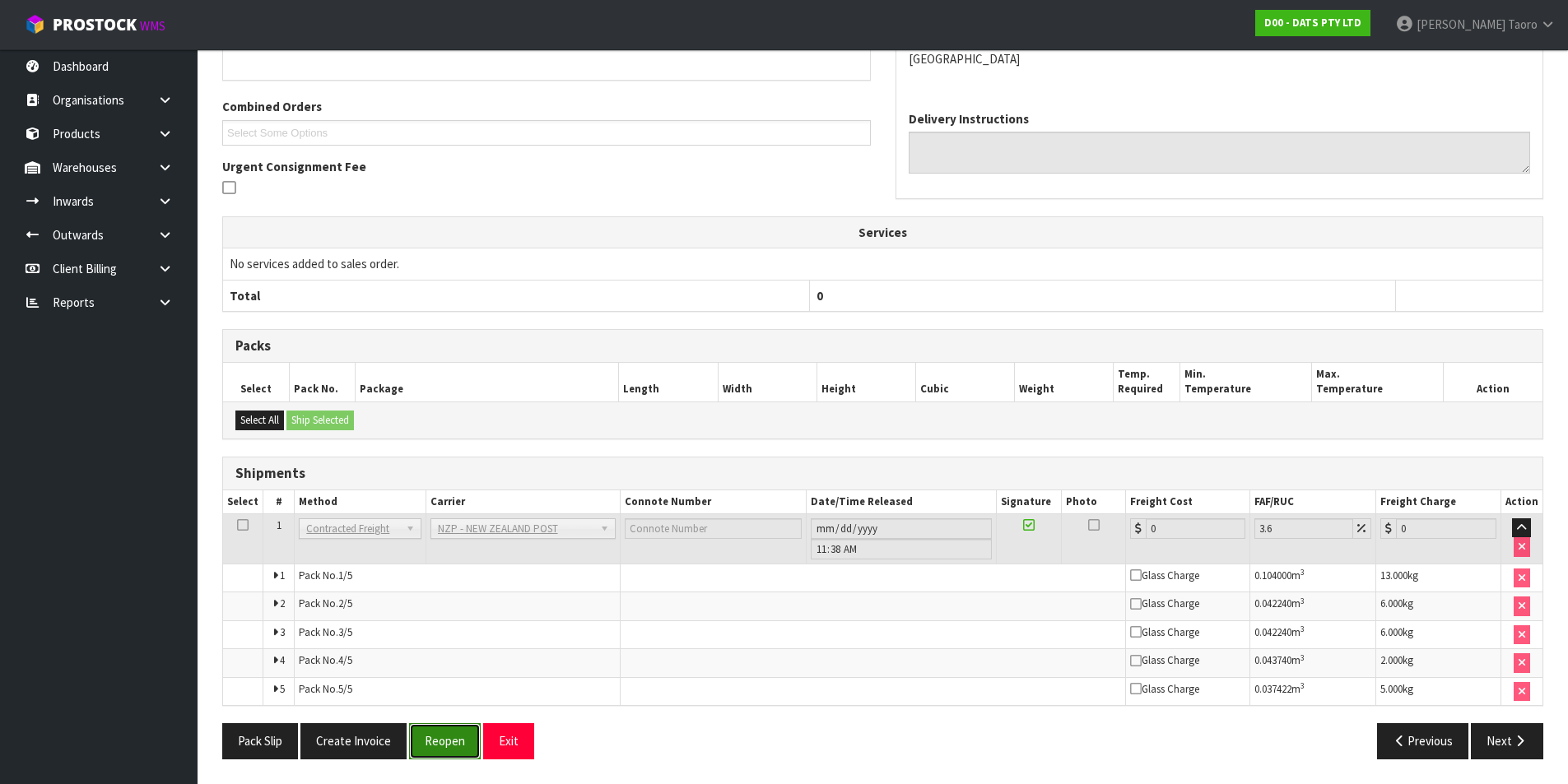
click at [456, 626] on button "Reopen" at bounding box center [445, 741] width 72 height 36
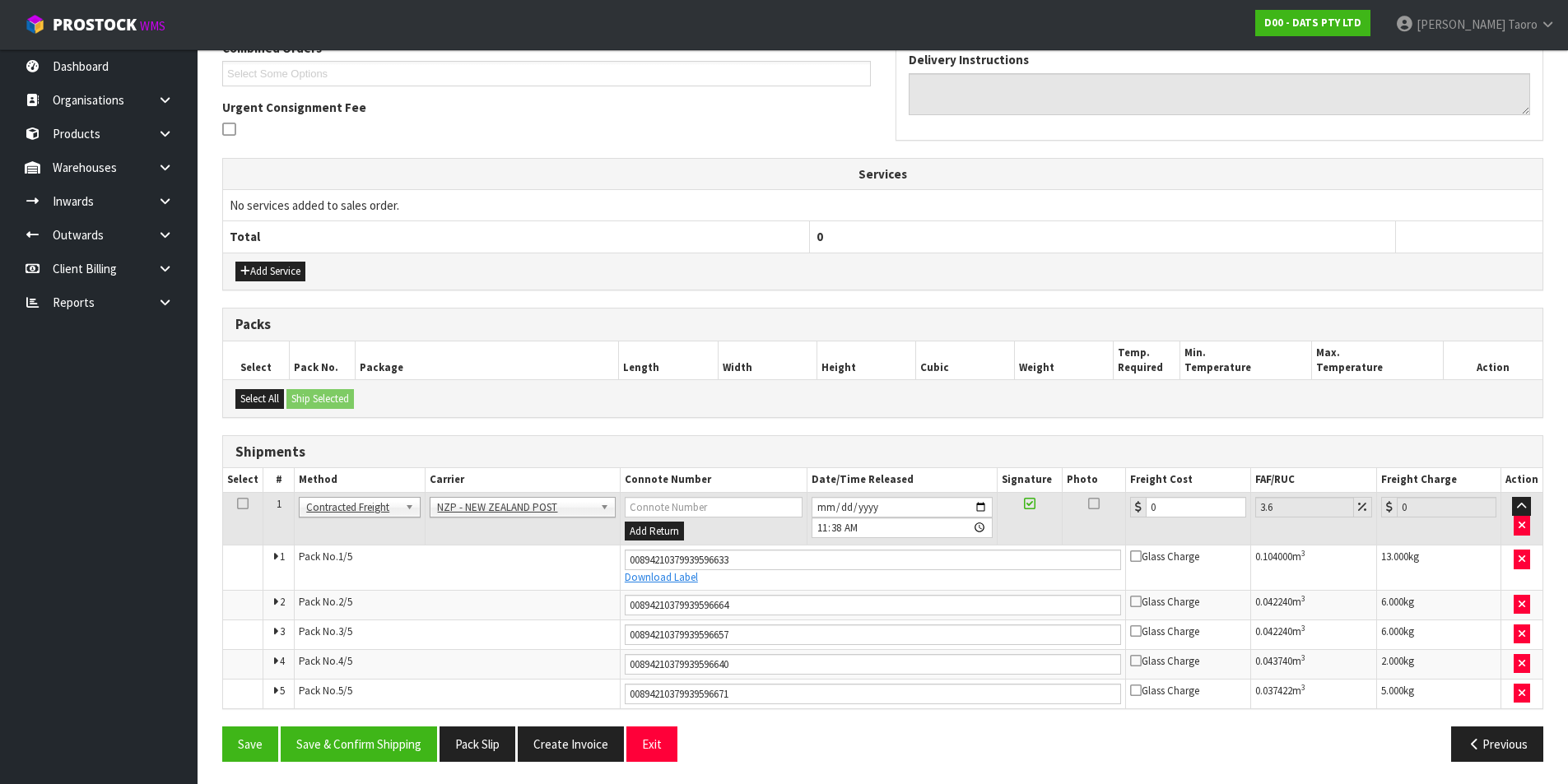
scroll to position [453, 0]
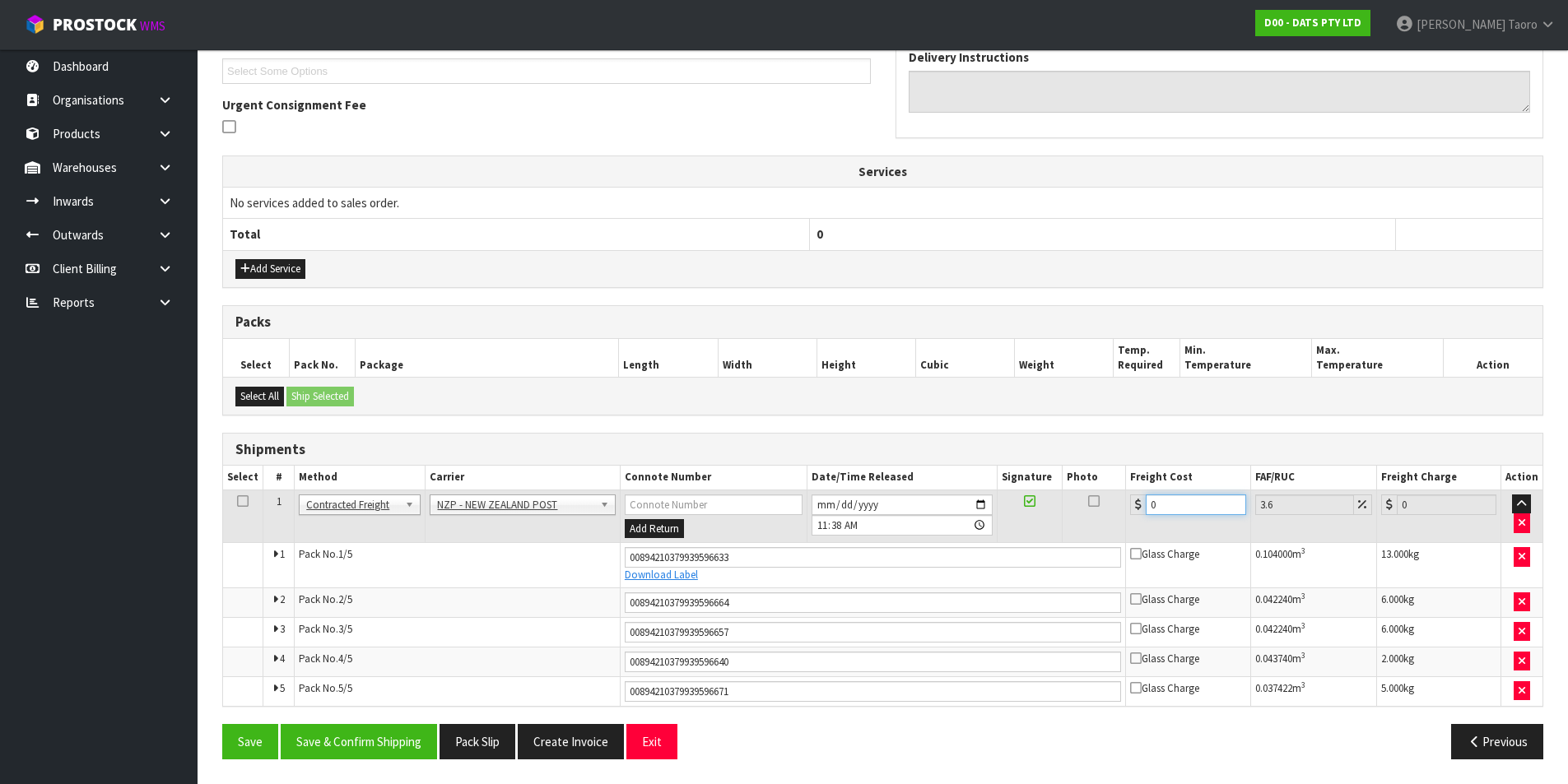
click at [1179, 498] on input "0" at bounding box center [1195, 504] width 99 height 21
click at [406, 626] on button "Save & Confirm Shipping" at bounding box center [358, 742] width 157 height 36
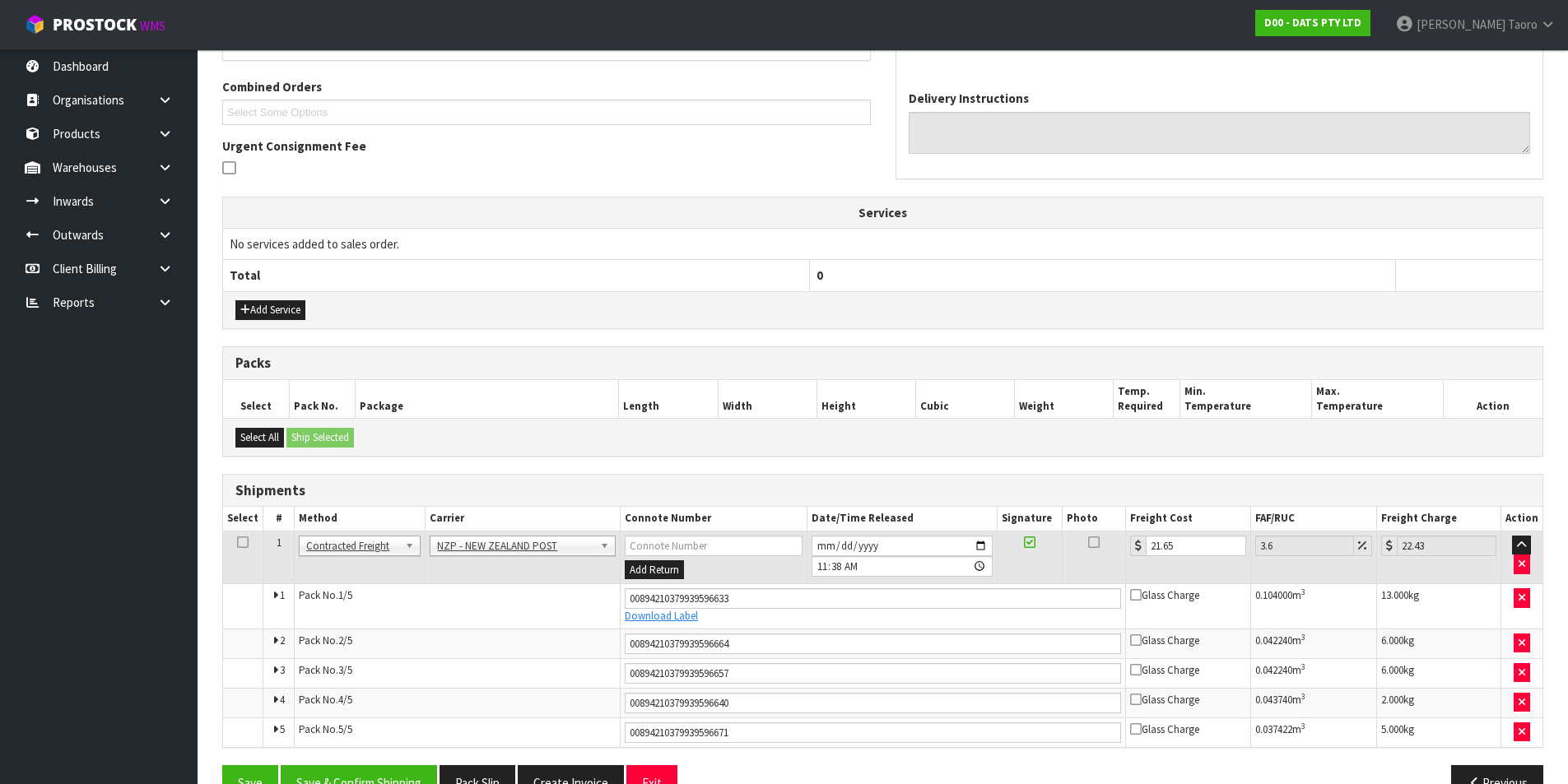
scroll to position [403, 0]
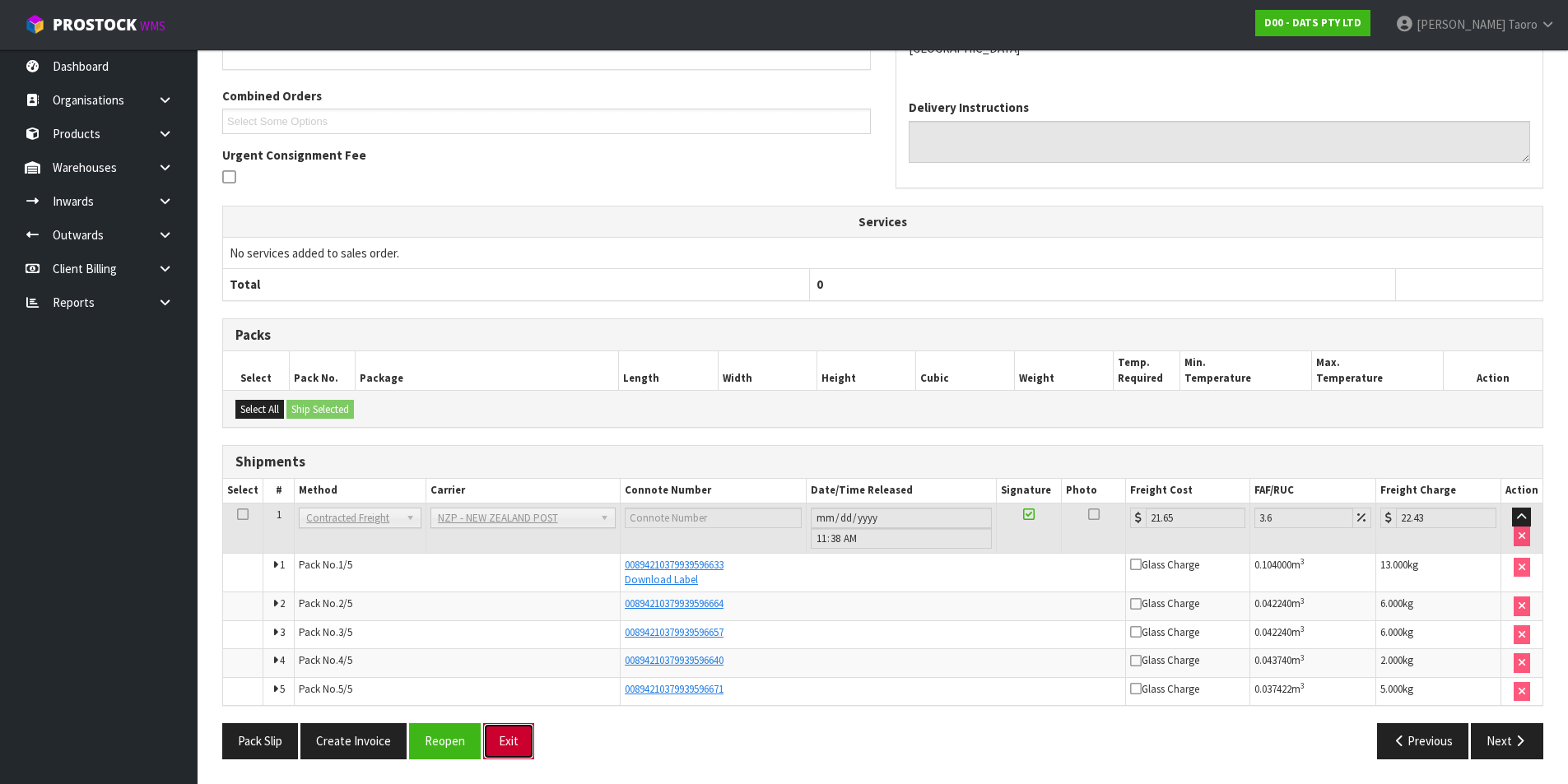
click at [521, 626] on button "Exit" at bounding box center [509, 741] width 51 height 36
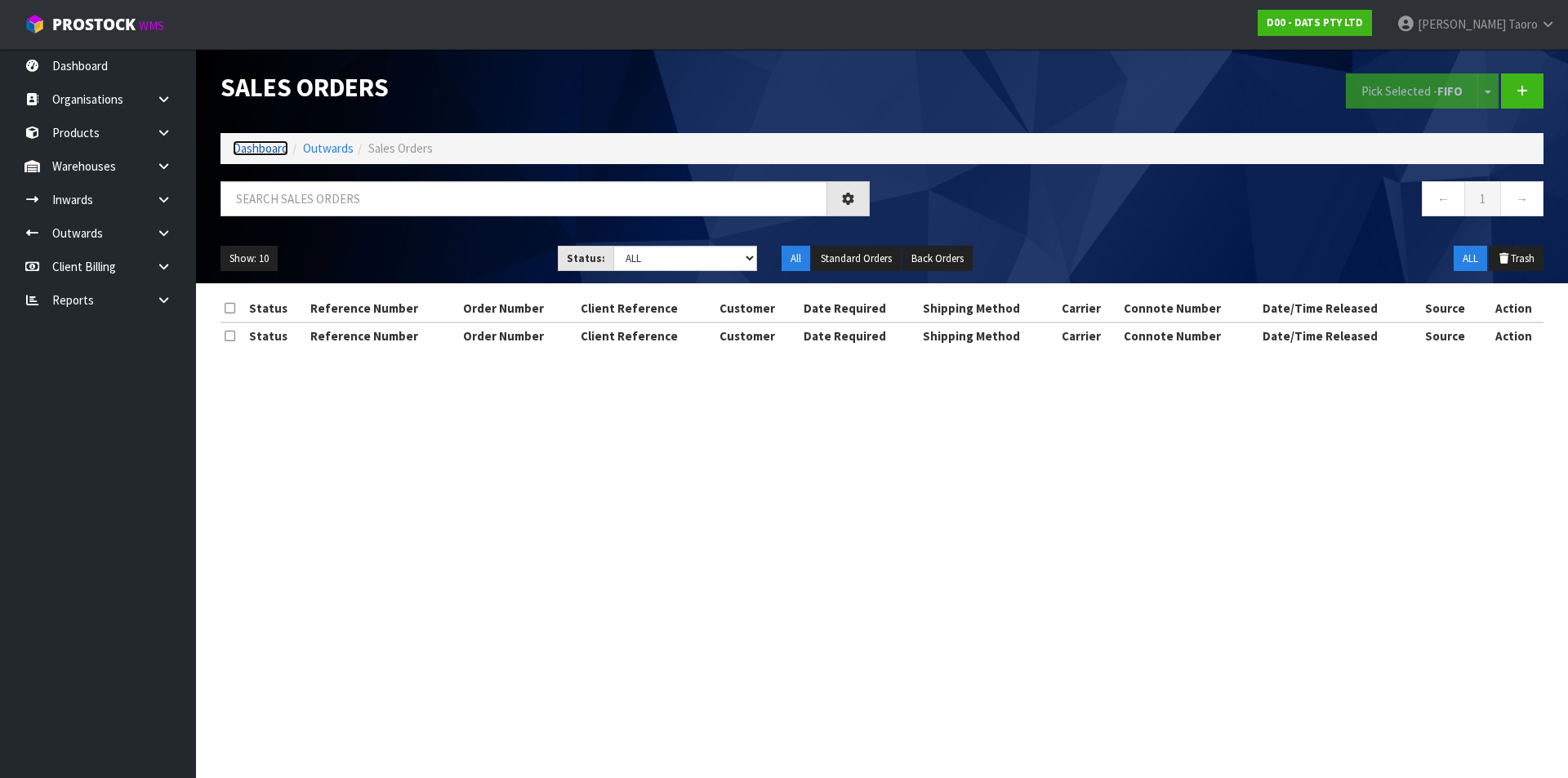
click at [278, 150] on link "Dashboard" at bounding box center [260, 147] width 56 height 15
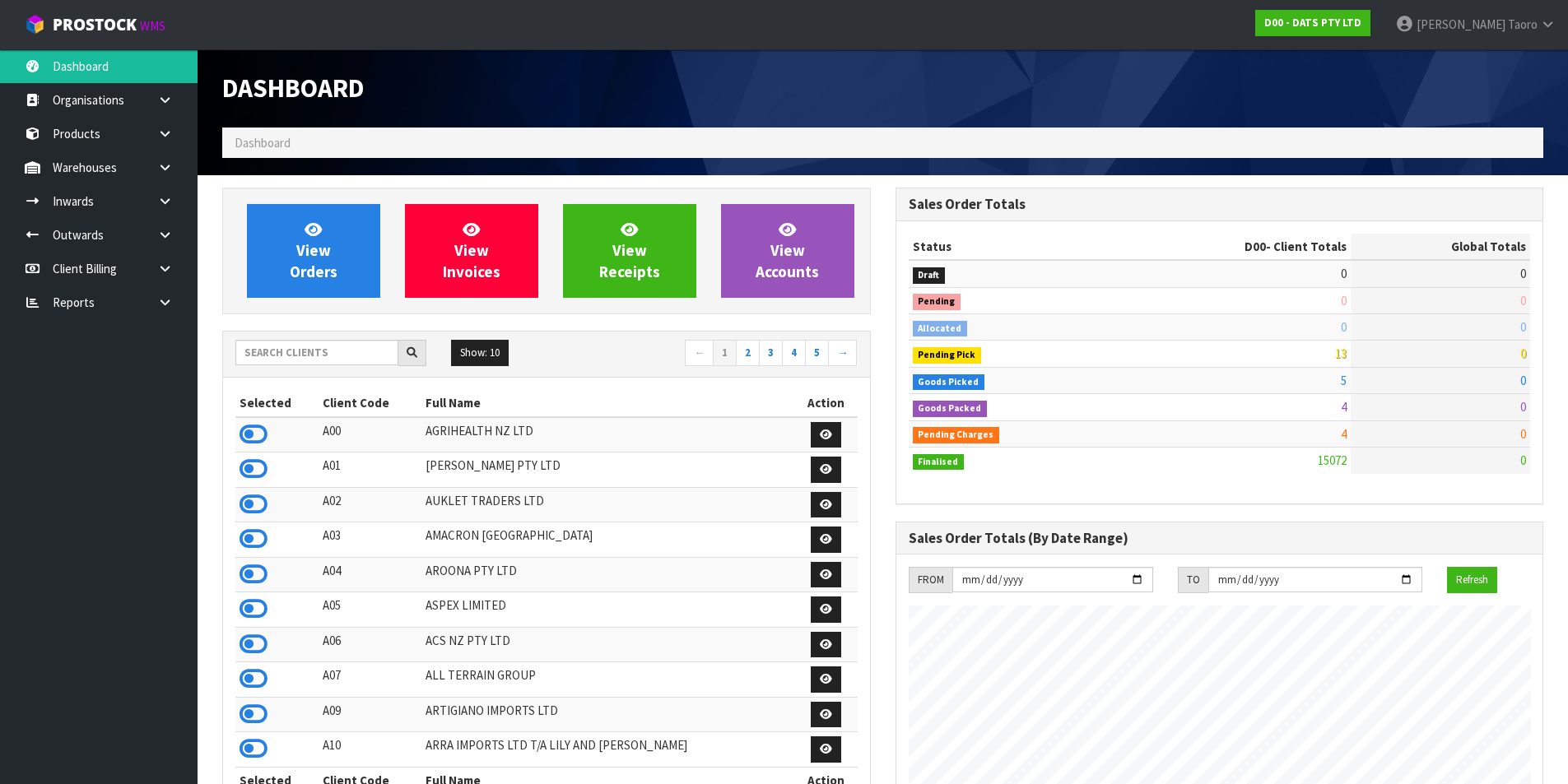
scroll to position [1247, 673]
click at [546, 81] on h1 "Dashboard" at bounding box center [546, 89] width 648 height 29
click at [269, 237] on link "View Orders" at bounding box center [313, 251] width 133 height 94
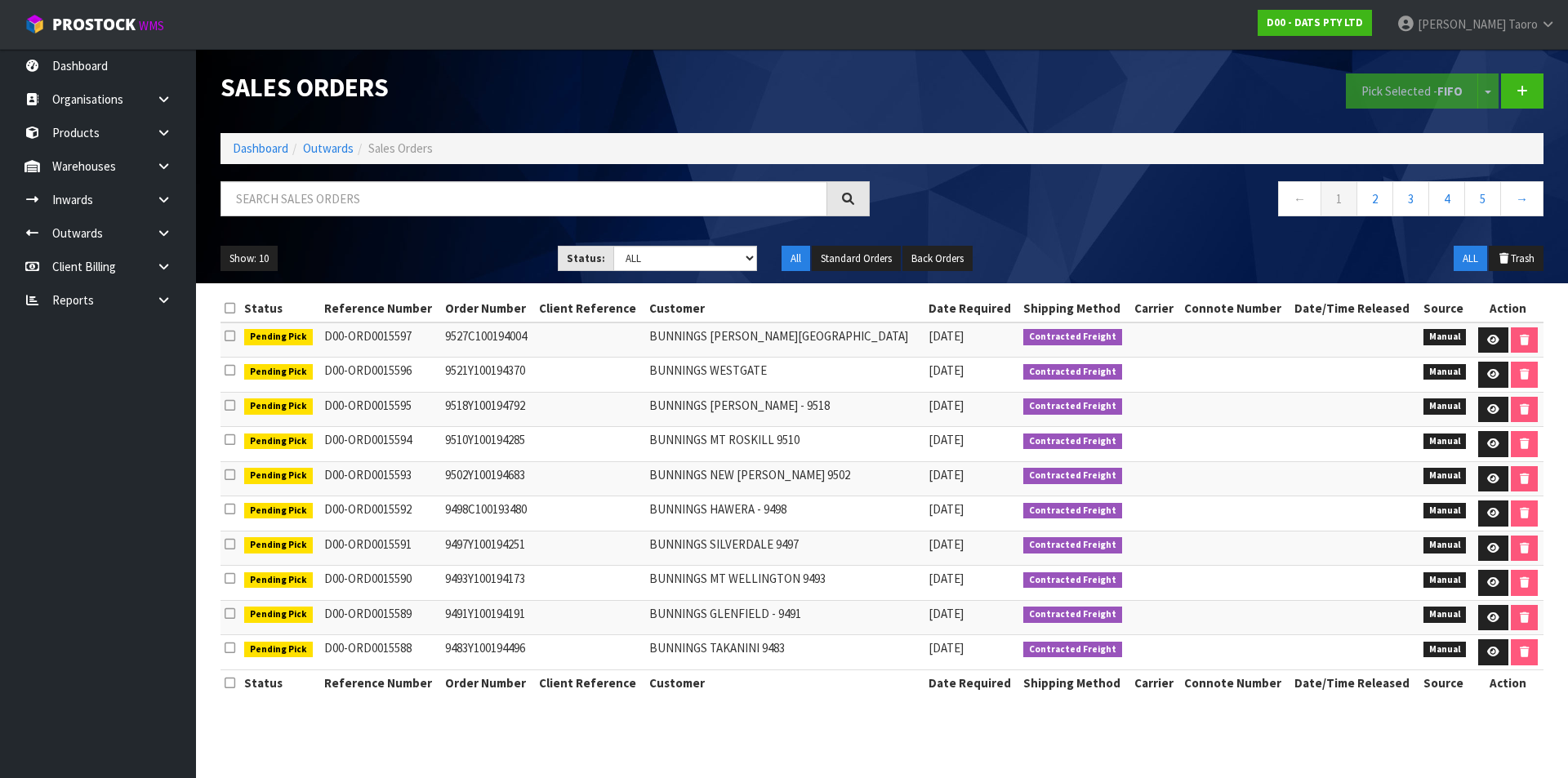
click at [243, 139] on li "Dashboard" at bounding box center [260, 147] width 56 height 17
click at [251, 148] on link "Dashboard" at bounding box center [260, 147] width 56 height 15
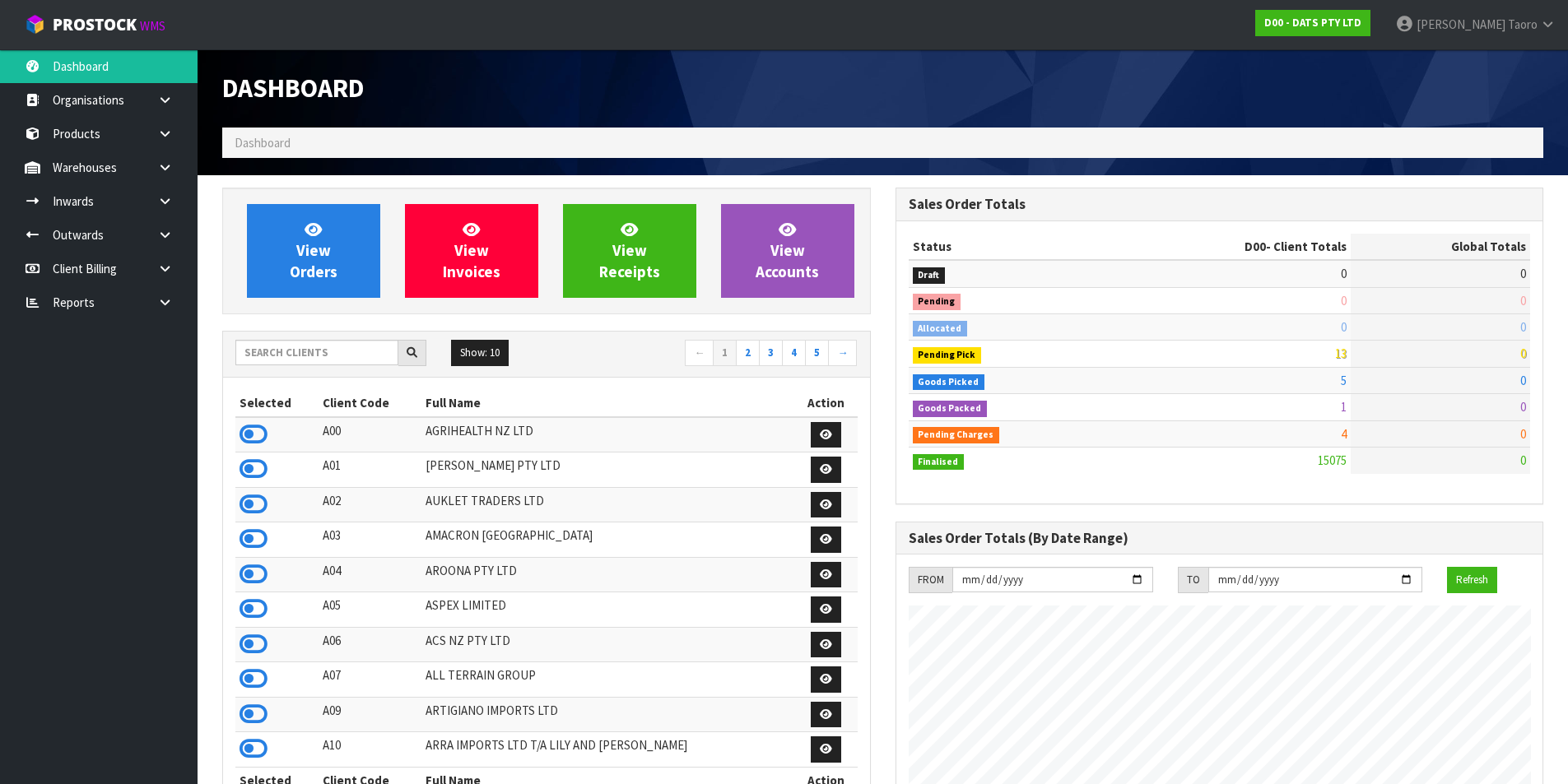
scroll to position [1247, 673]
click at [301, 265] on span "View Orders" at bounding box center [313, 250] width 47 height 62
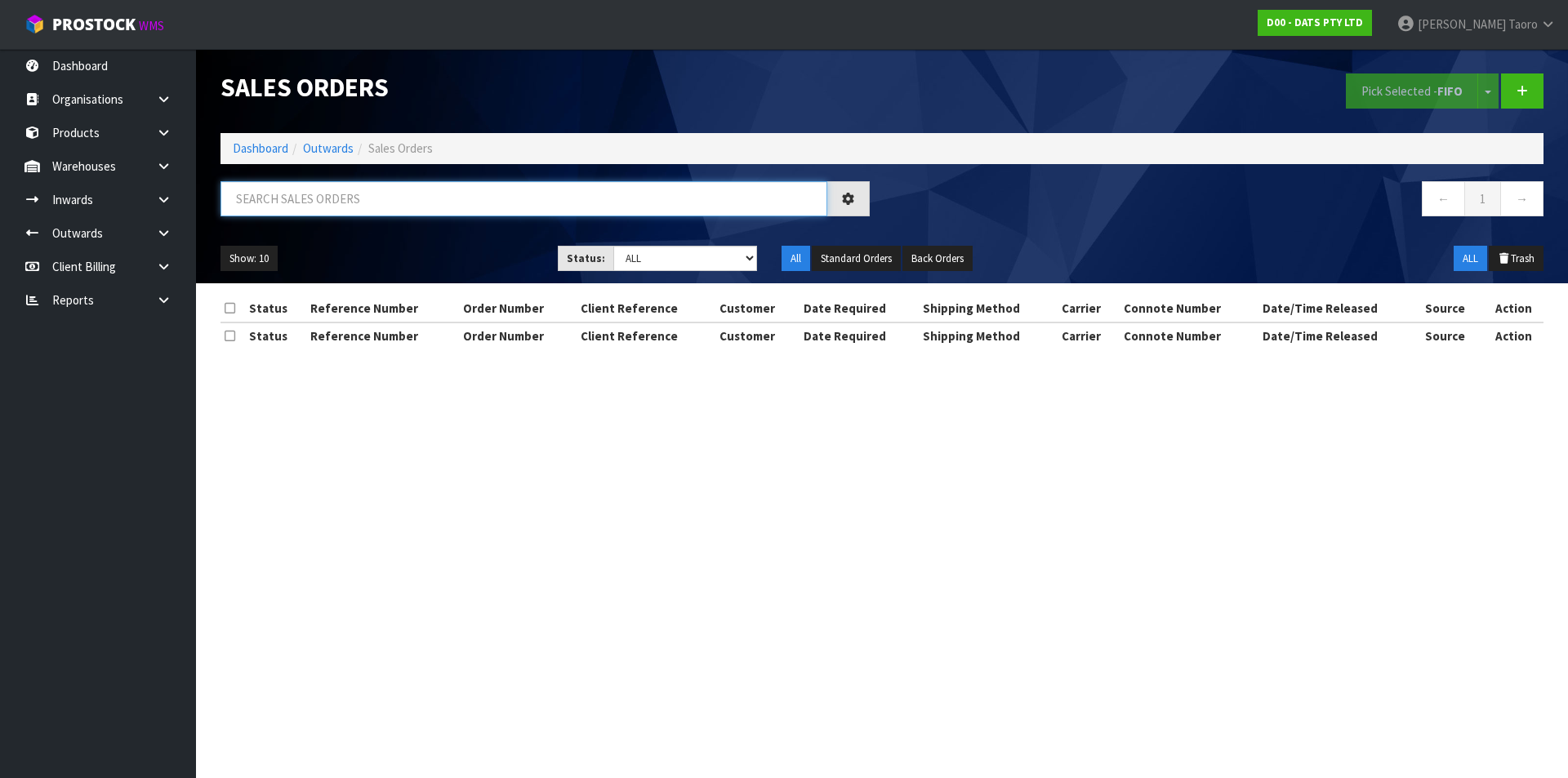
click at [324, 199] on input "text" at bounding box center [523, 199] width 607 height 36
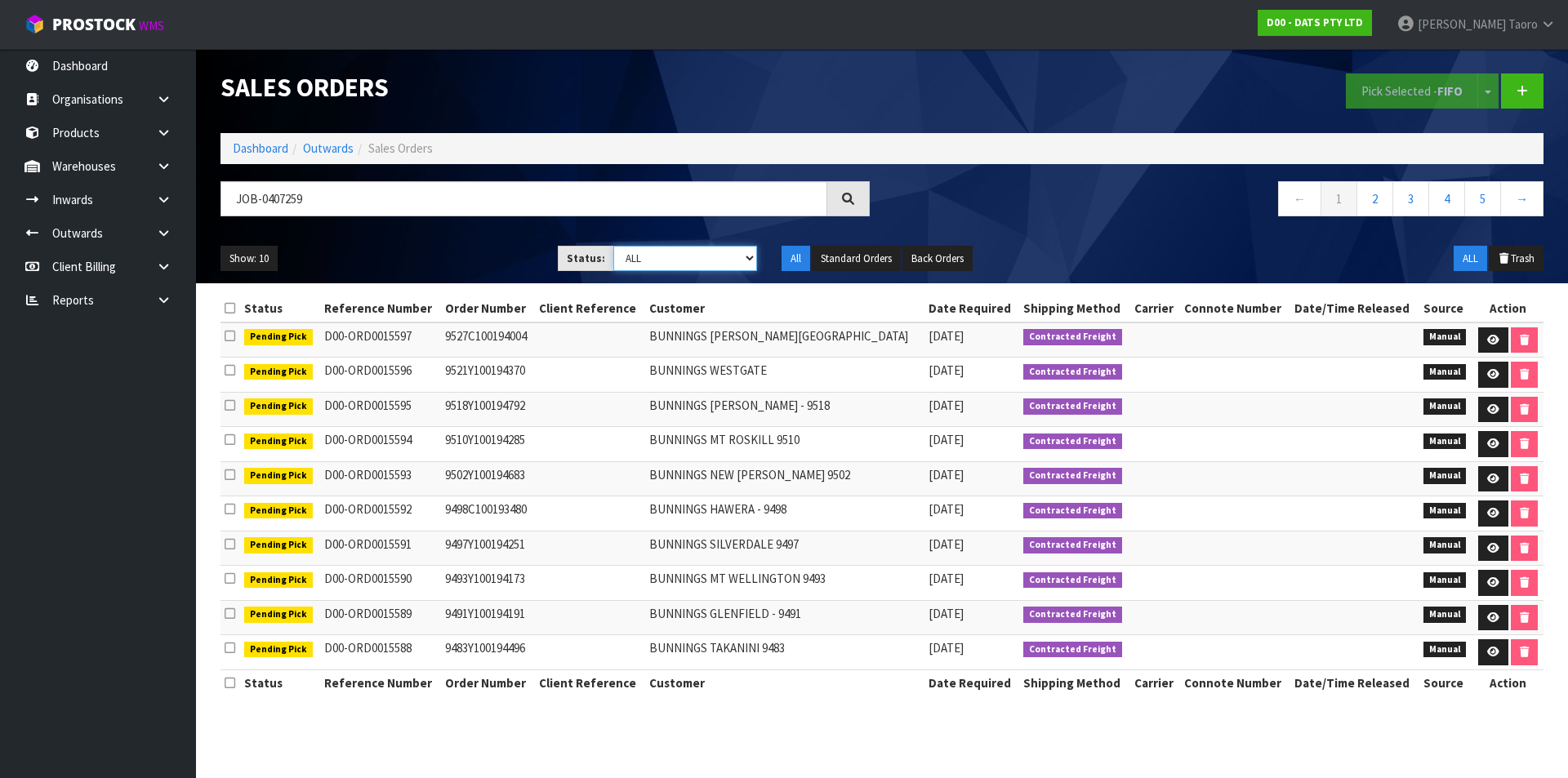
click at [698, 255] on select "Draft Pending Allocated Pending Pick Goods Picked Goods Packed Pending Charges …" at bounding box center [685, 258] width 145 height 25
drag, startPoint x: 608, startPoint y: 205, endPoint x: 21, endPoint y: 212, distance: 587.0
click at [21, 212] on body "Toggle navigation ProStock WMS D00 - DATS PTY LTD Harriet Taoro Logout Dashboar…" at bounding box center [784, 389] width 1568 height 778
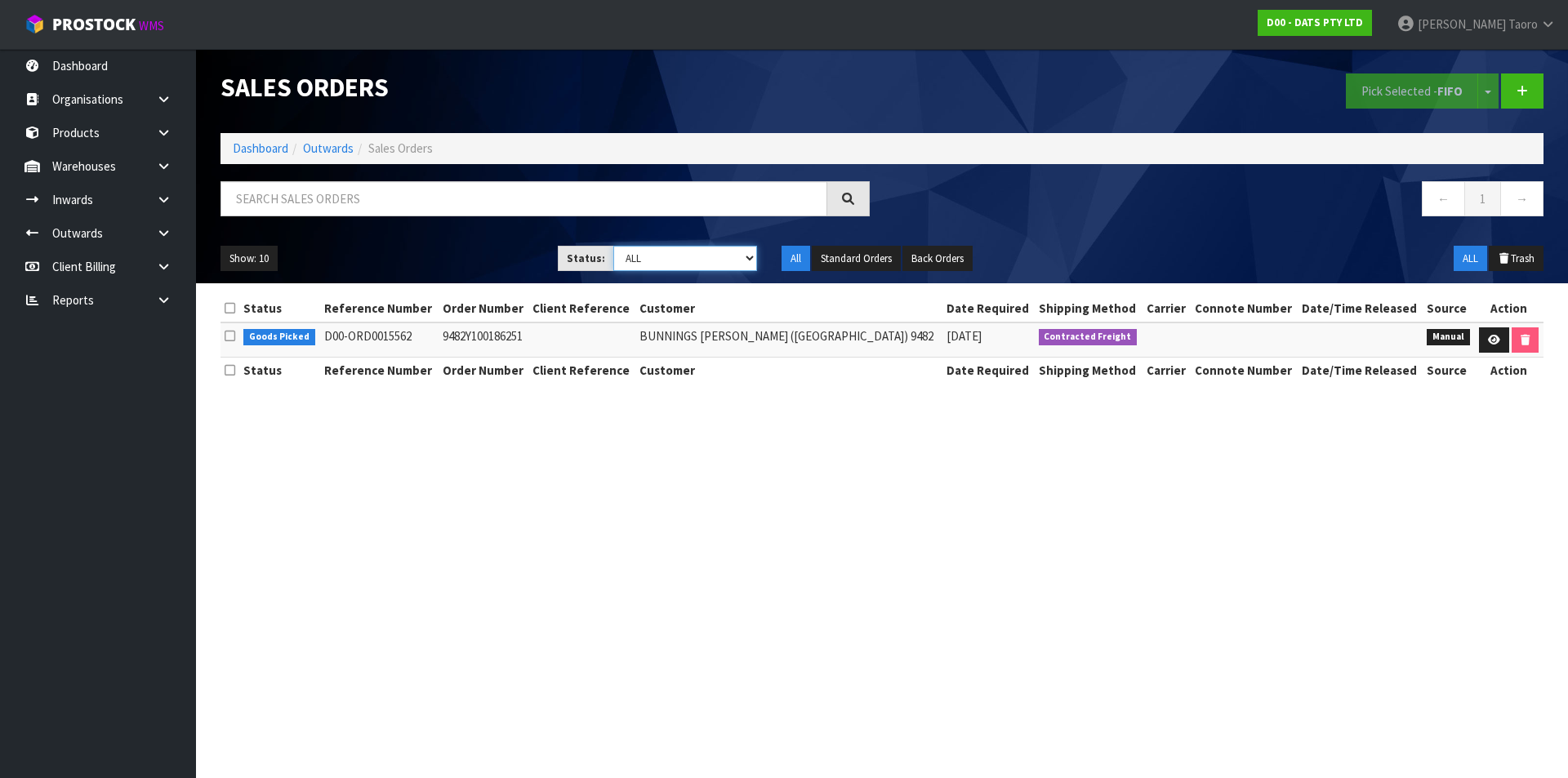
click at [641, 255] on select "Draft Pending Allocated Pending Pick Goods Picked Goods Packed Pending Charges …" at bounding box center [685, 258] width 145 height 25
click at [613, 246] on select "Draft Pending Allocated Pending Pick Goods Picked Goods Packed Pending Charges …" at bounding box center [685, 258] width 145 height 25
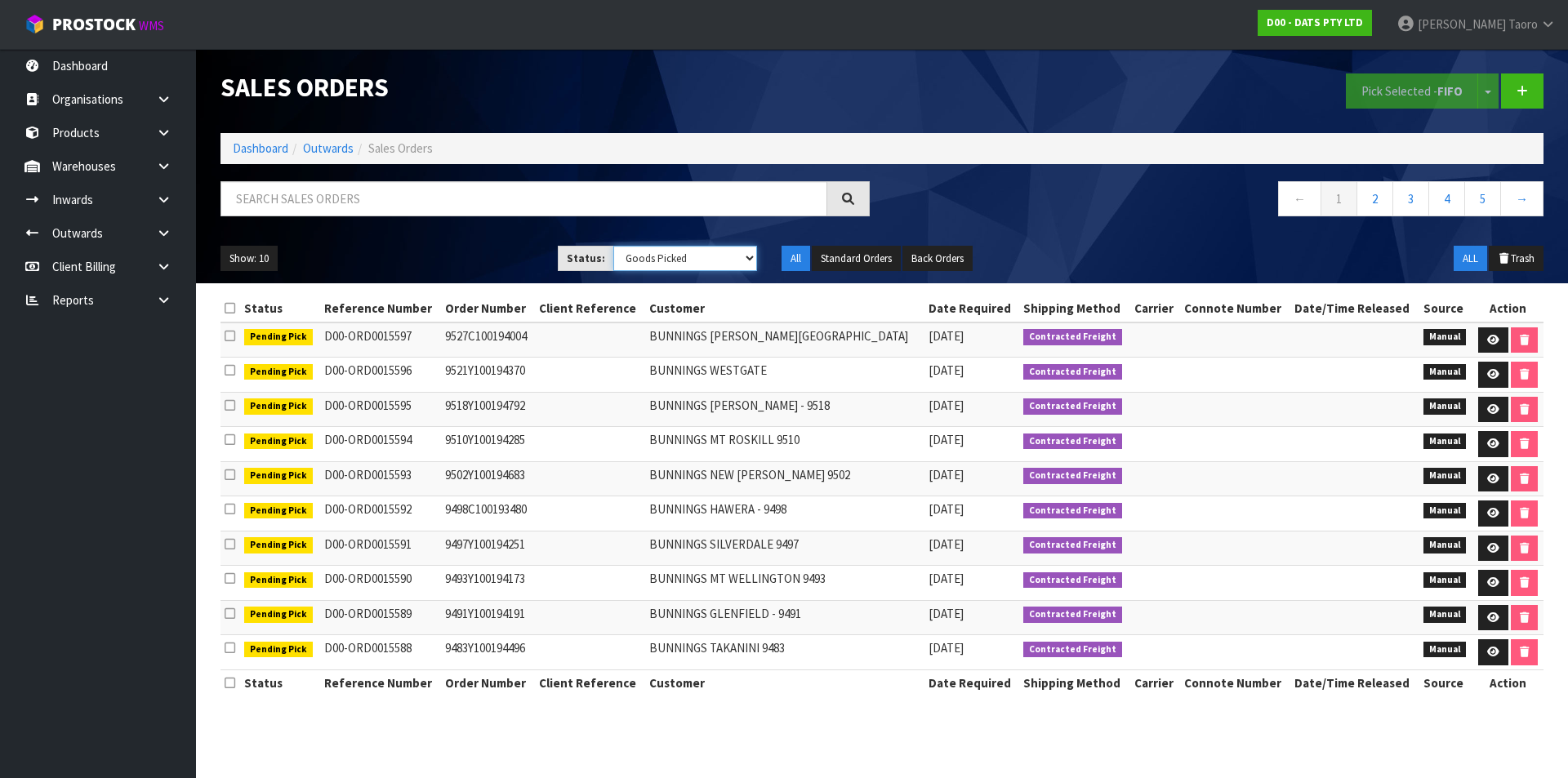
drag, startPoint x: 649, startPoint y: 257, endPoint x: 651, endPoint y: 266, distance: 9.2
click at [649, 257] on select "Draft Pending Allocated Pending Pick Goods Picked Goods Packed Pending Charges …" at bounding box center [685, 258] width 145 height 25
click at [613, 246] on select "Draft Pending Allocated Pending Pick Goods Picked Goods Packed Pending Charges …" at bounding box center [685, 258] width 145 height 25
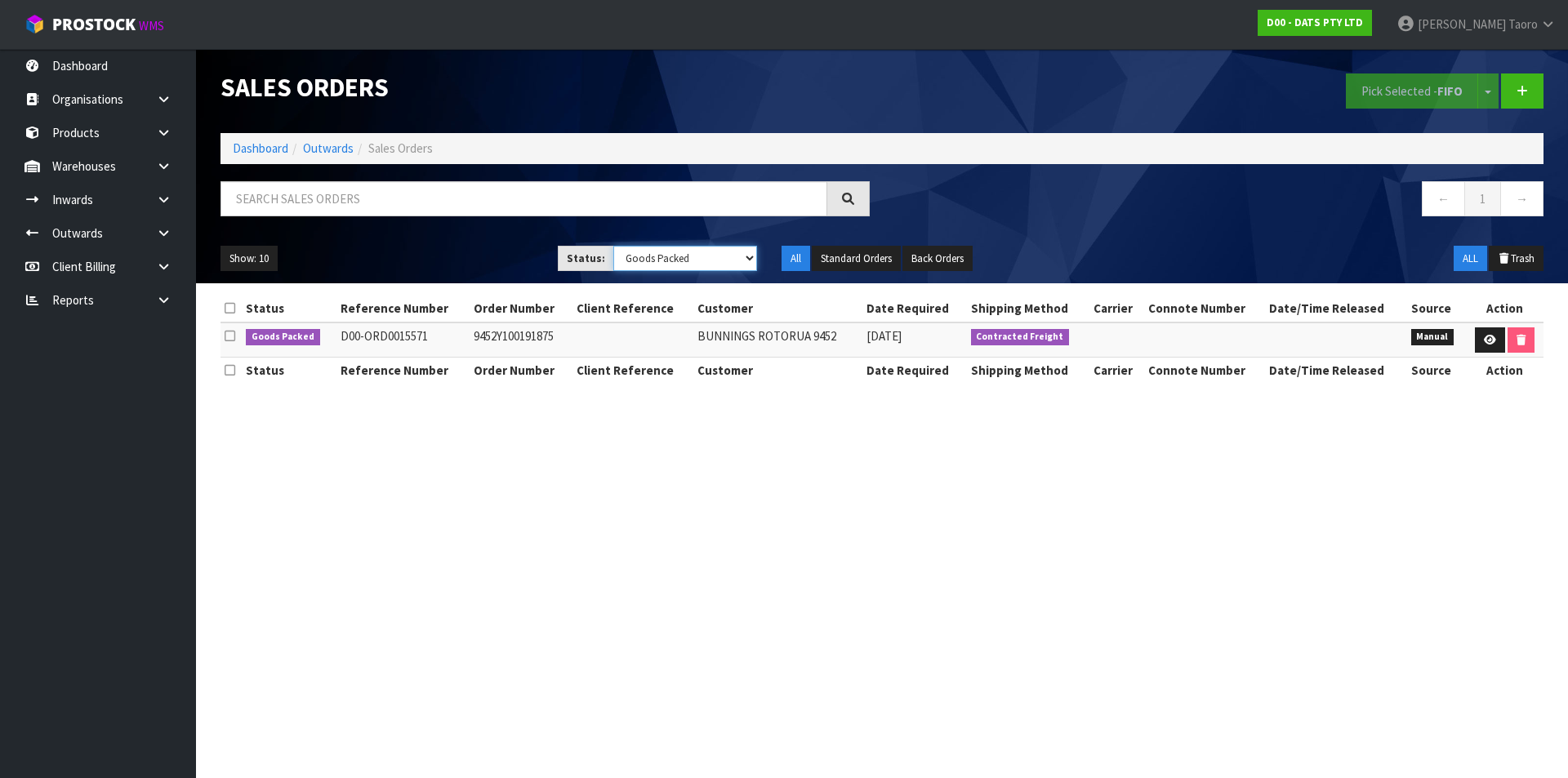
click at [688, 255] on select "Draft Pending Allocated Pending Pick Goods Picked Goods Packed Pending Charges …" at bounding box center [685, 258] width 145 height 25
click at [613, 246] on select "Draft Pending Allocated Pending Pick Goods Picked Goods Packed Pending Charges …" at bounding box center [685, 258] width 145 height 25
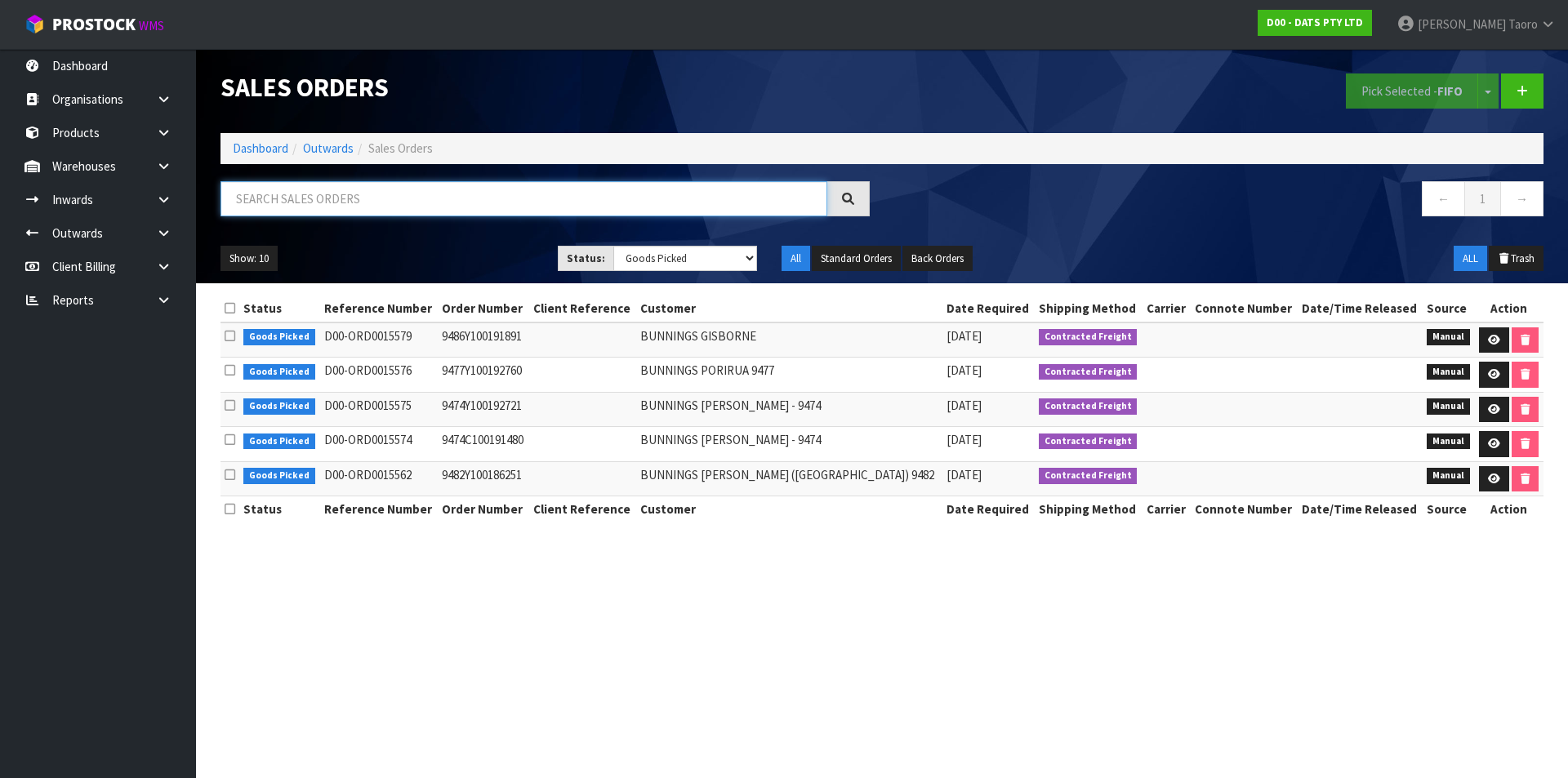
click at [459, 188] on input "text" at bounding box center [523, 199] width 607 height 36
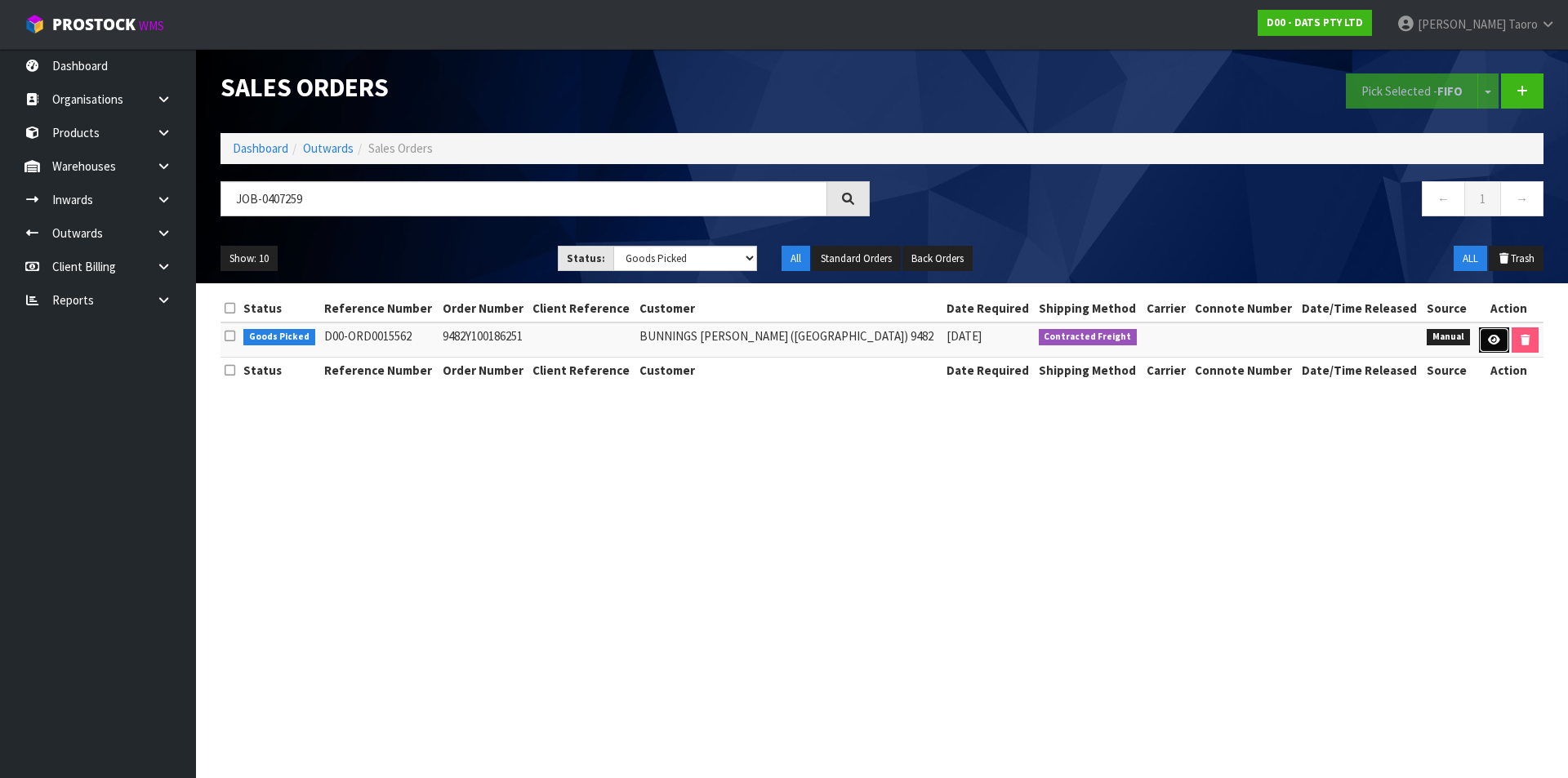
click at [1254, 335] on icon at bounding box center [1494, 340] width 12 height 11
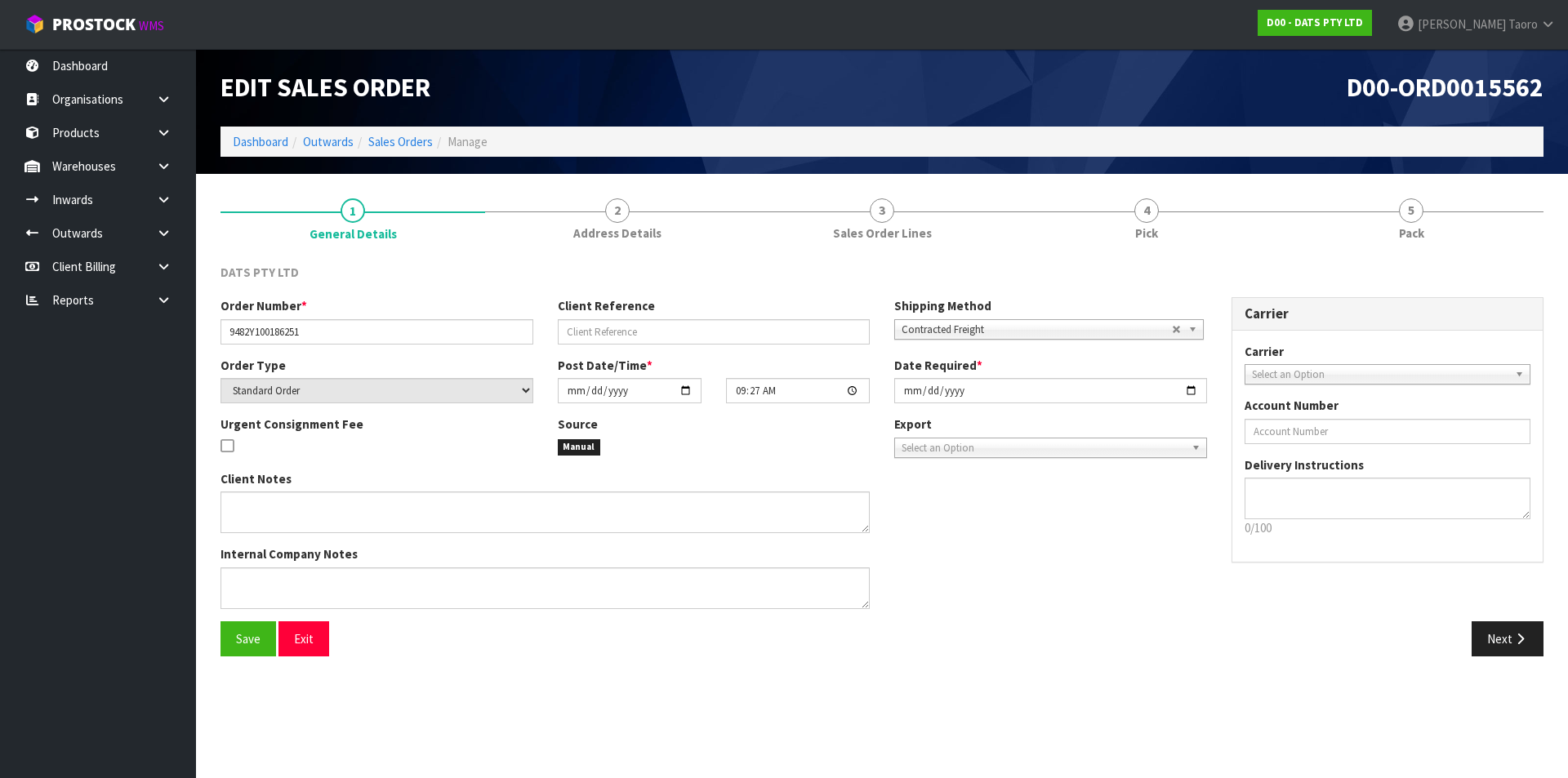
click at [1254, 225] on link "5 Pack" at bounding box center [1412, 218] width 265 height 65
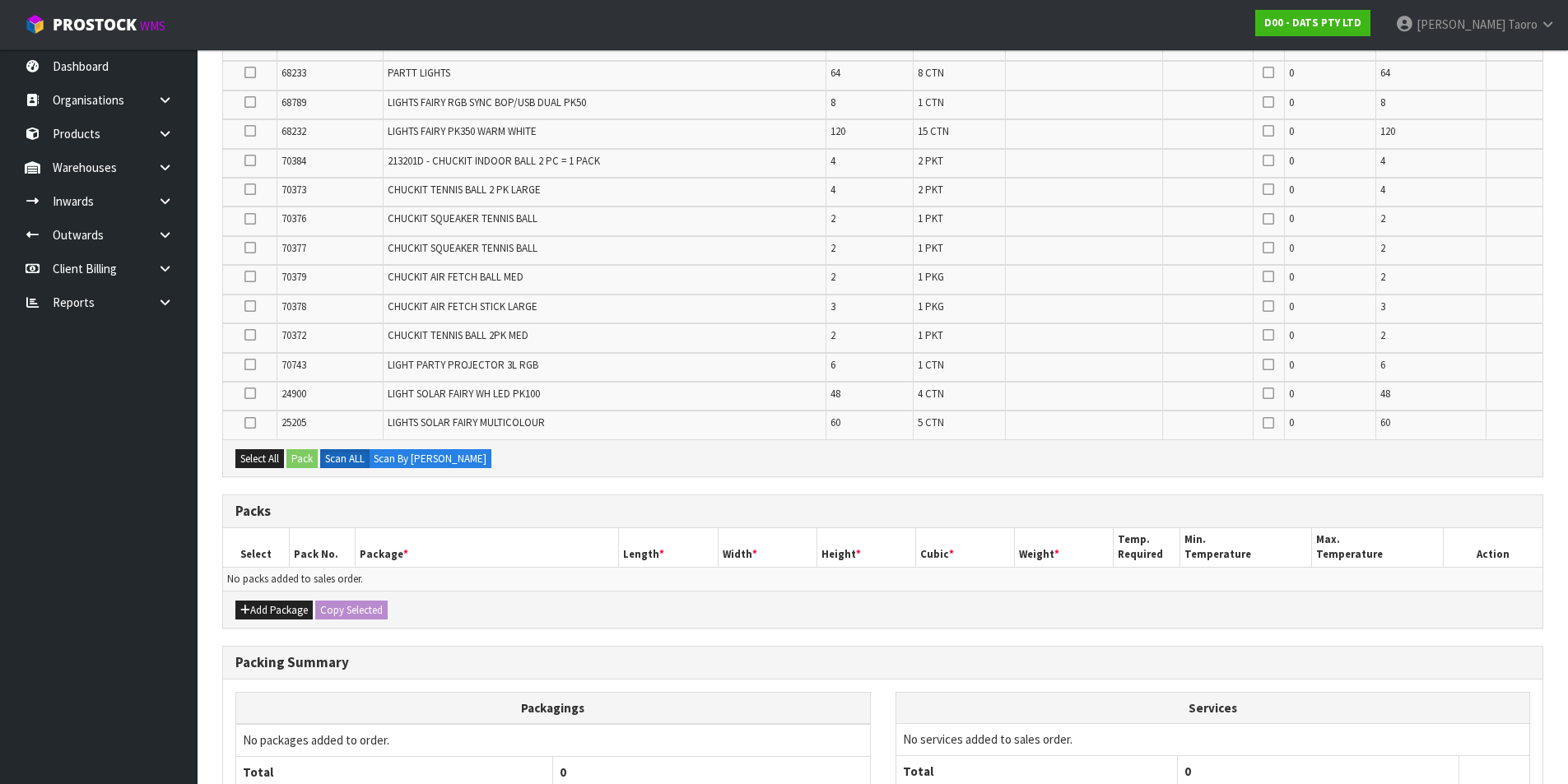
scroll to position [792, 0]
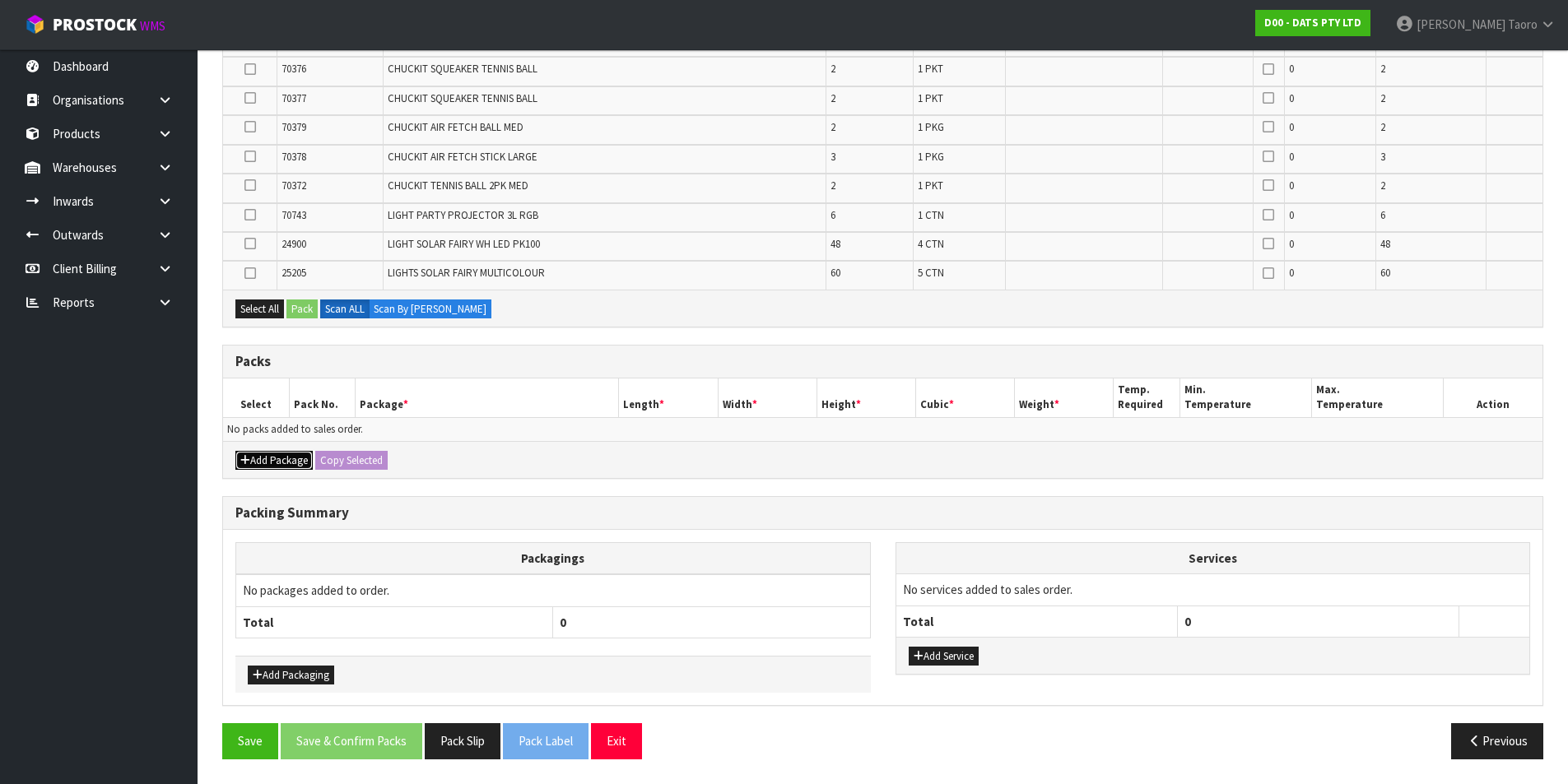
click at [283, 459] on button "Add Package" at bounding box center [274, 461] width 77 height 20
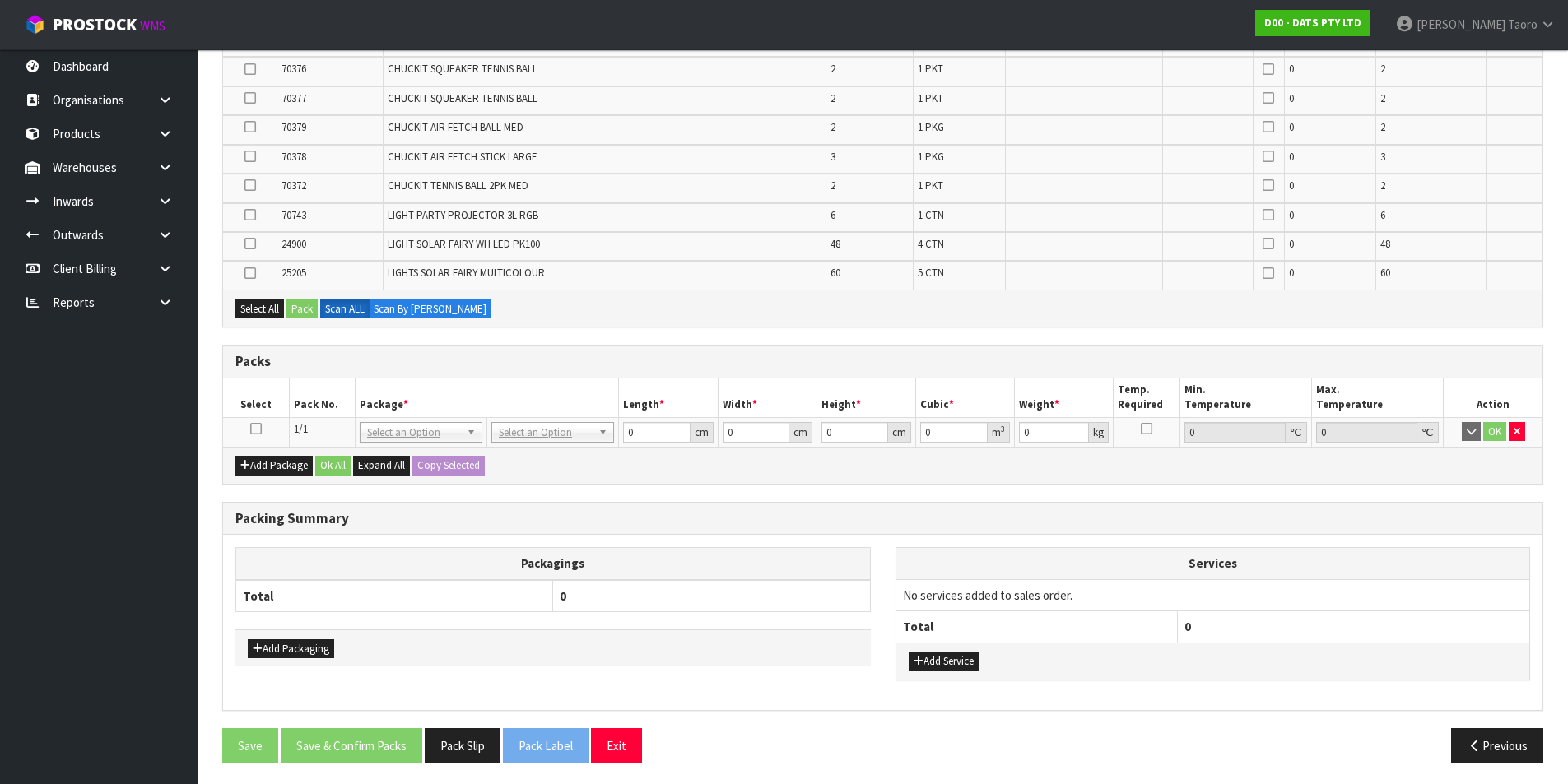
click at [257, 430] on icon at bounding box center [255, 429] width 12 height 1
click at [282, 408] on th "Select" at bounding box center [256, 397] width 66 height 38
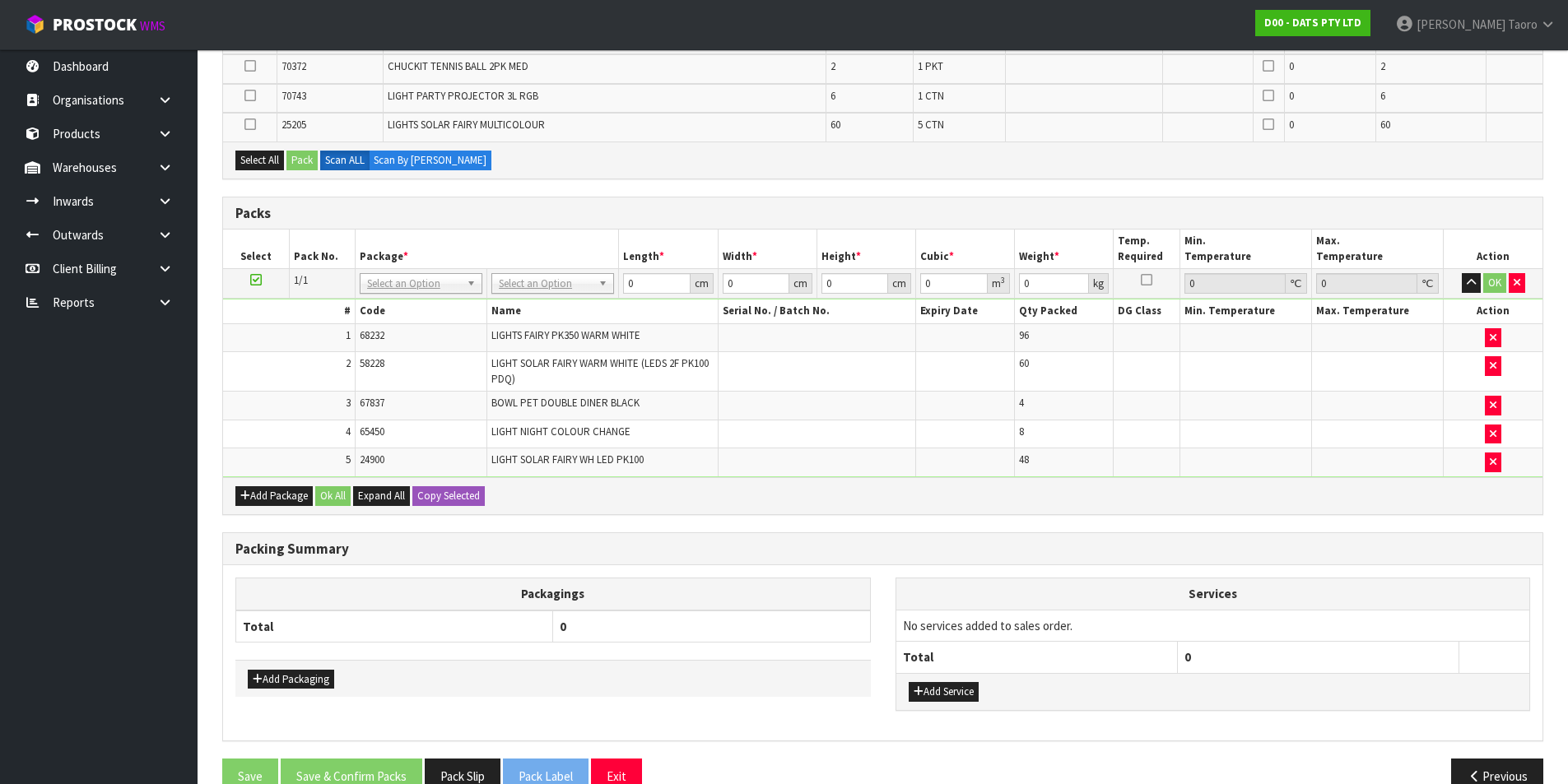
scroll to position [888, 0]
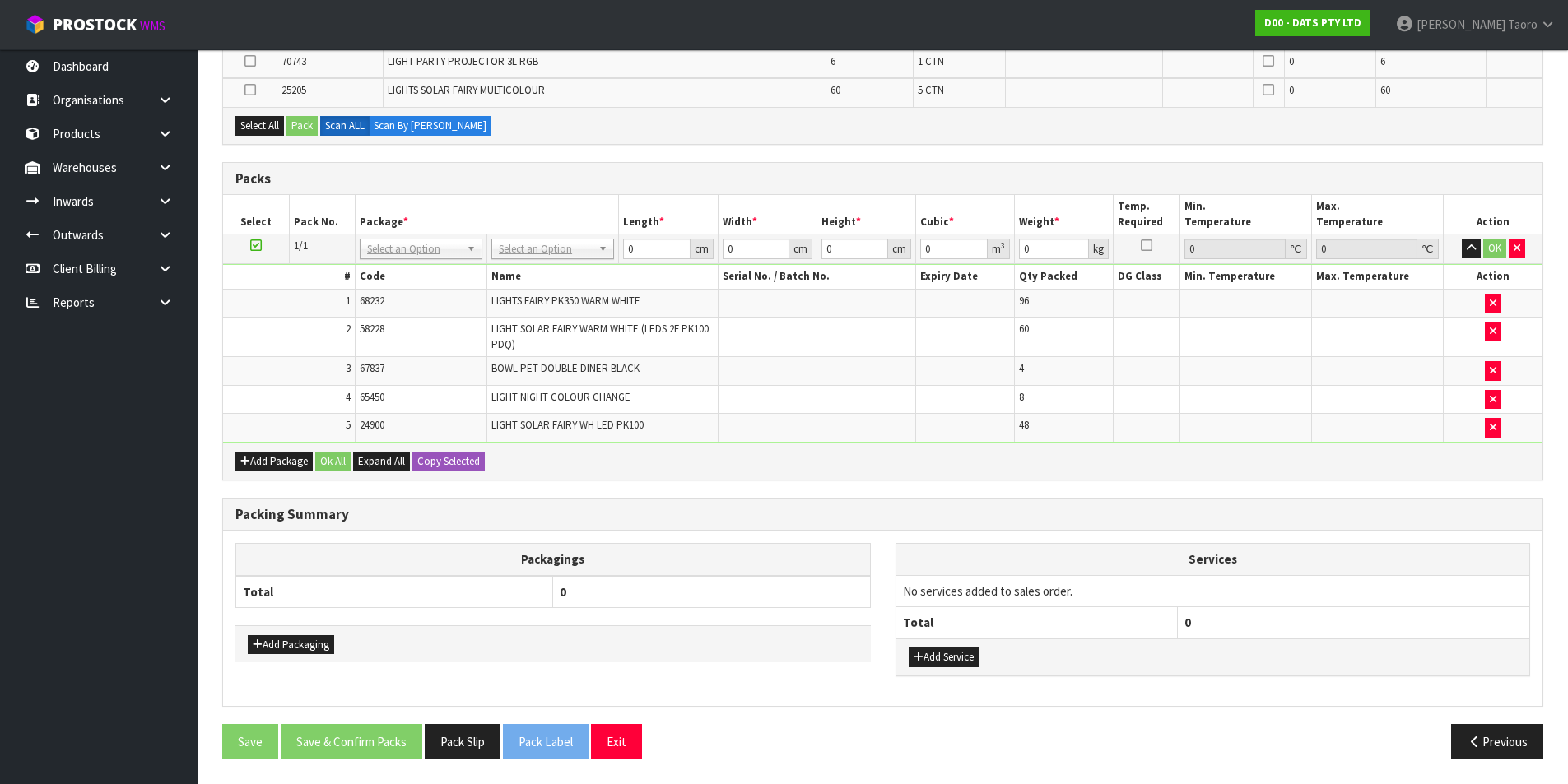
click at [762, 507] on h3 "Packing Summary" at bounding box center [883, 514] width 1295 height 15
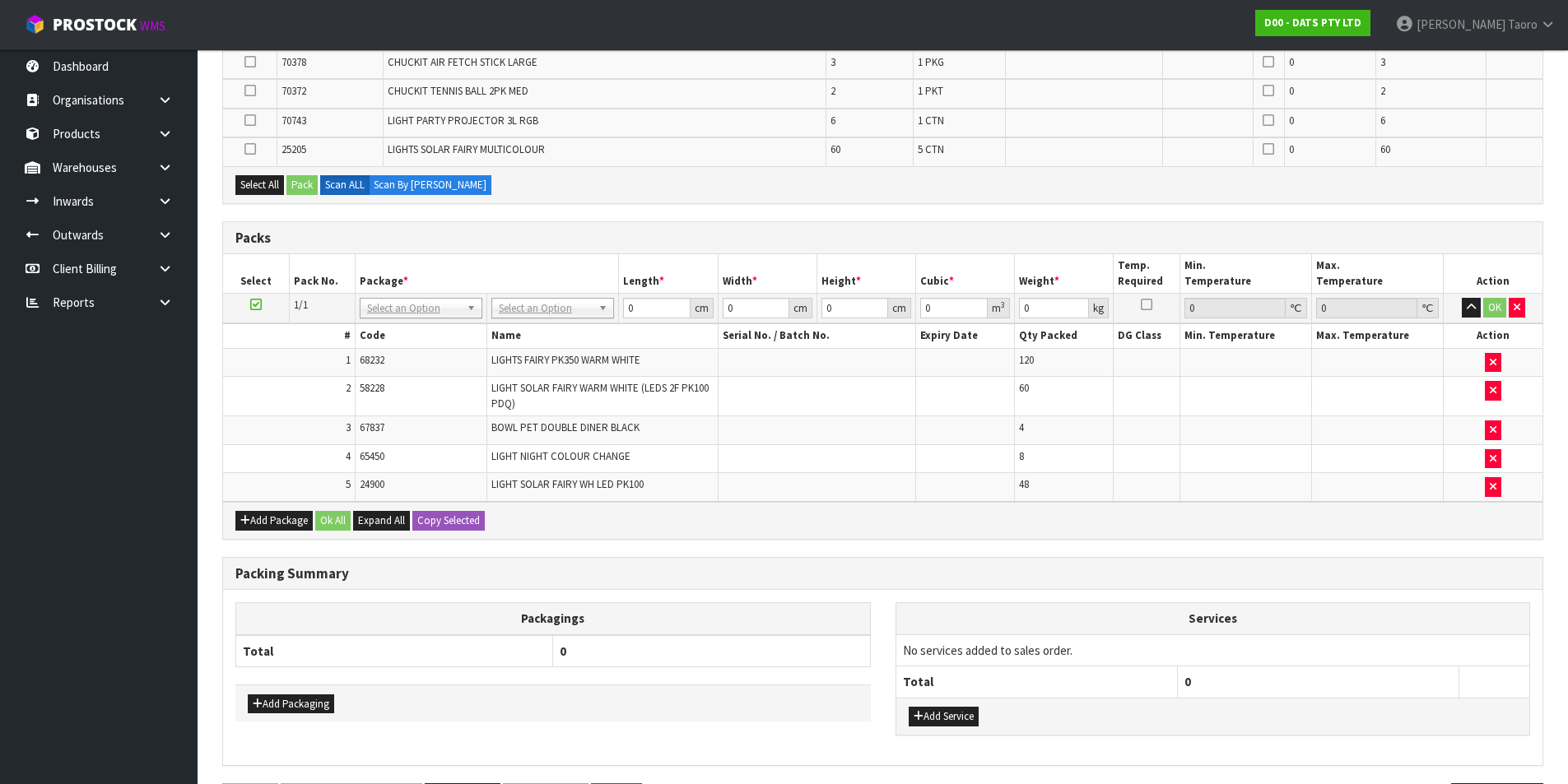
scroll to position [0, 0]
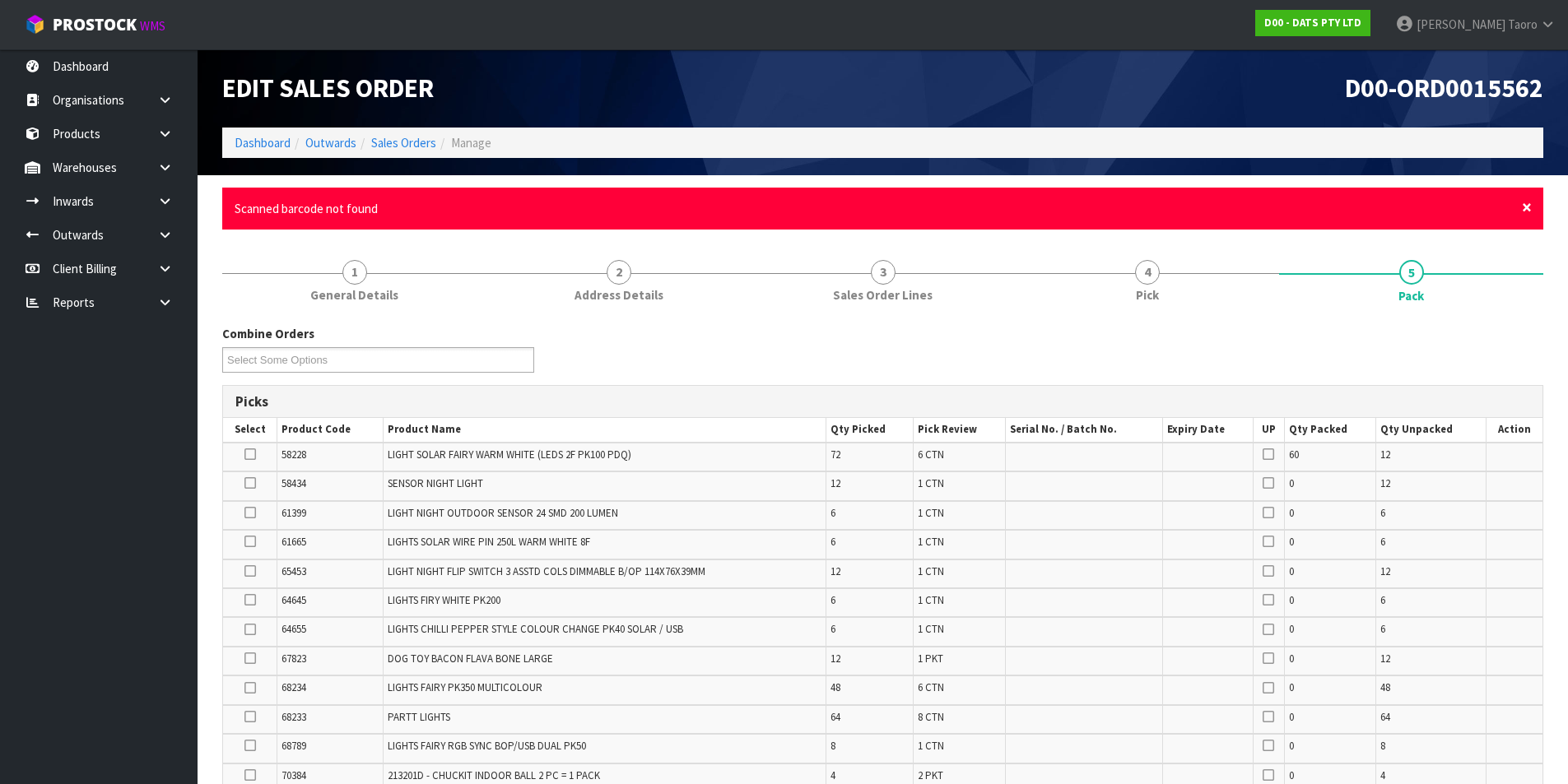
click at [1264, 207] on span "×" at bounding box center [1527, 208] width 10 height 23
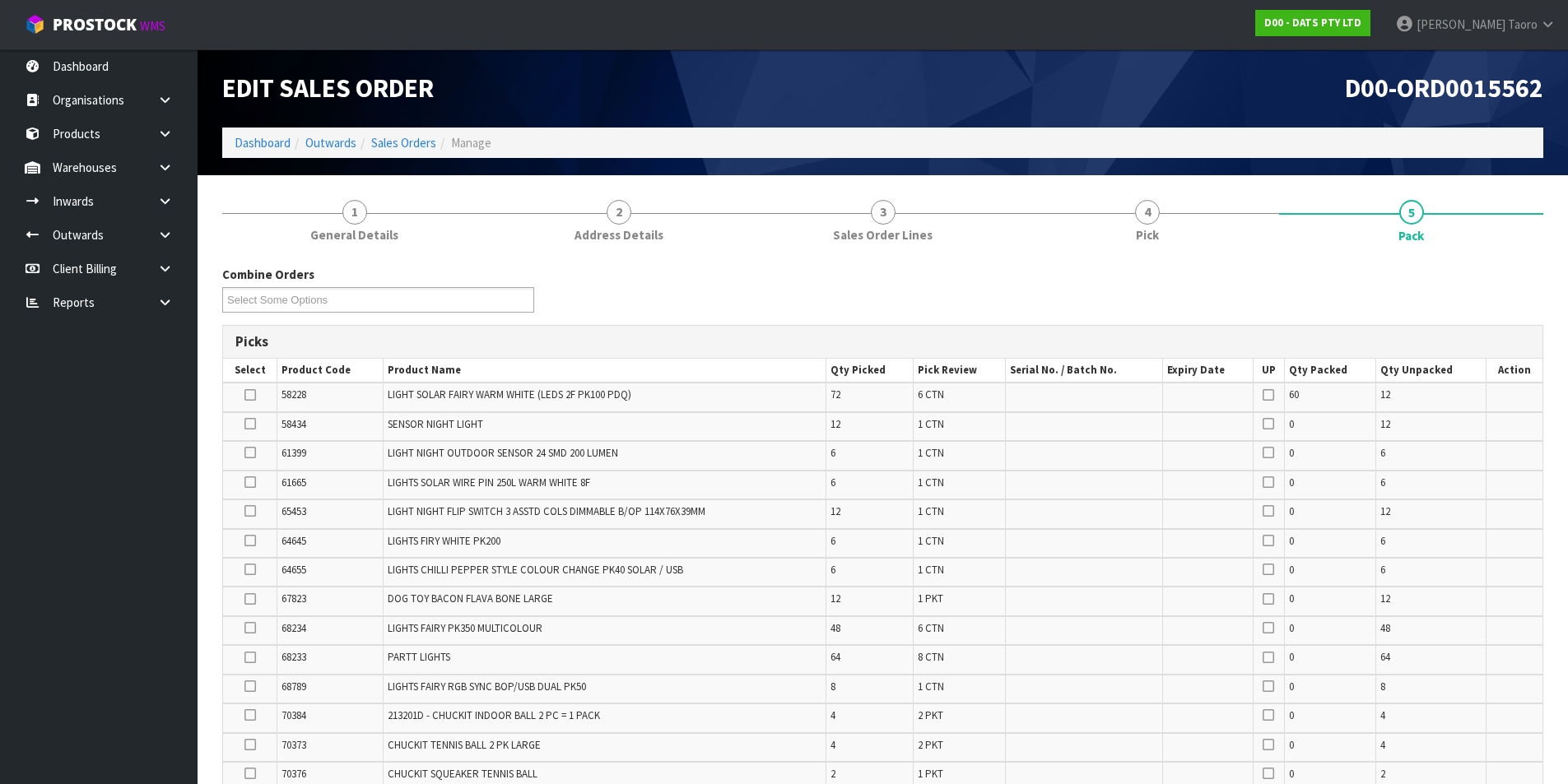
click at [1264, 266] on div "Combine Orders D00-ORD0015555 D00-ORD0015562 D00-ORD0015571 D00-ORD0015574 D00-…" at bounding box center [882, 295] width 1346 height 59
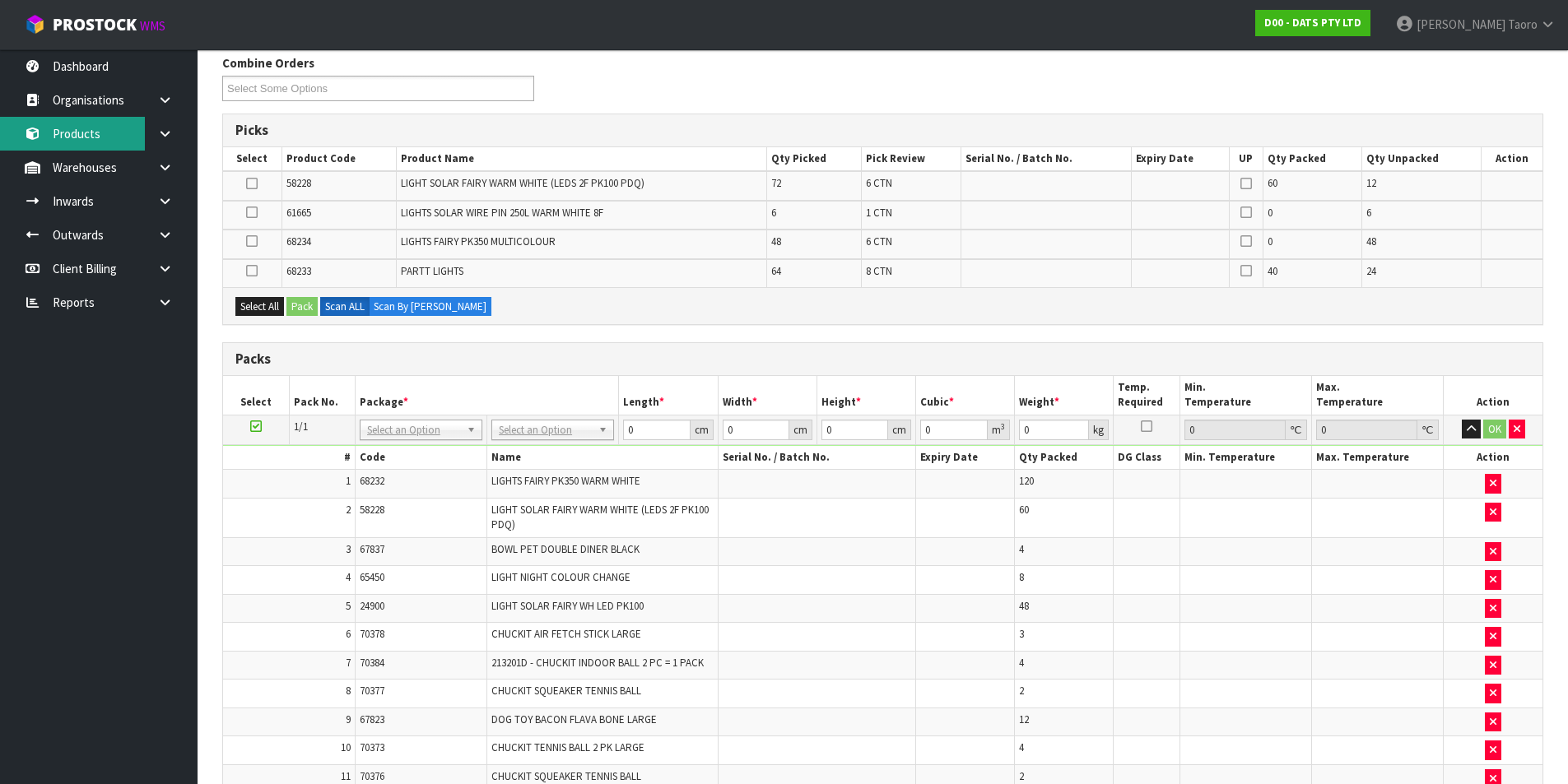
scroll to position [177, 0]
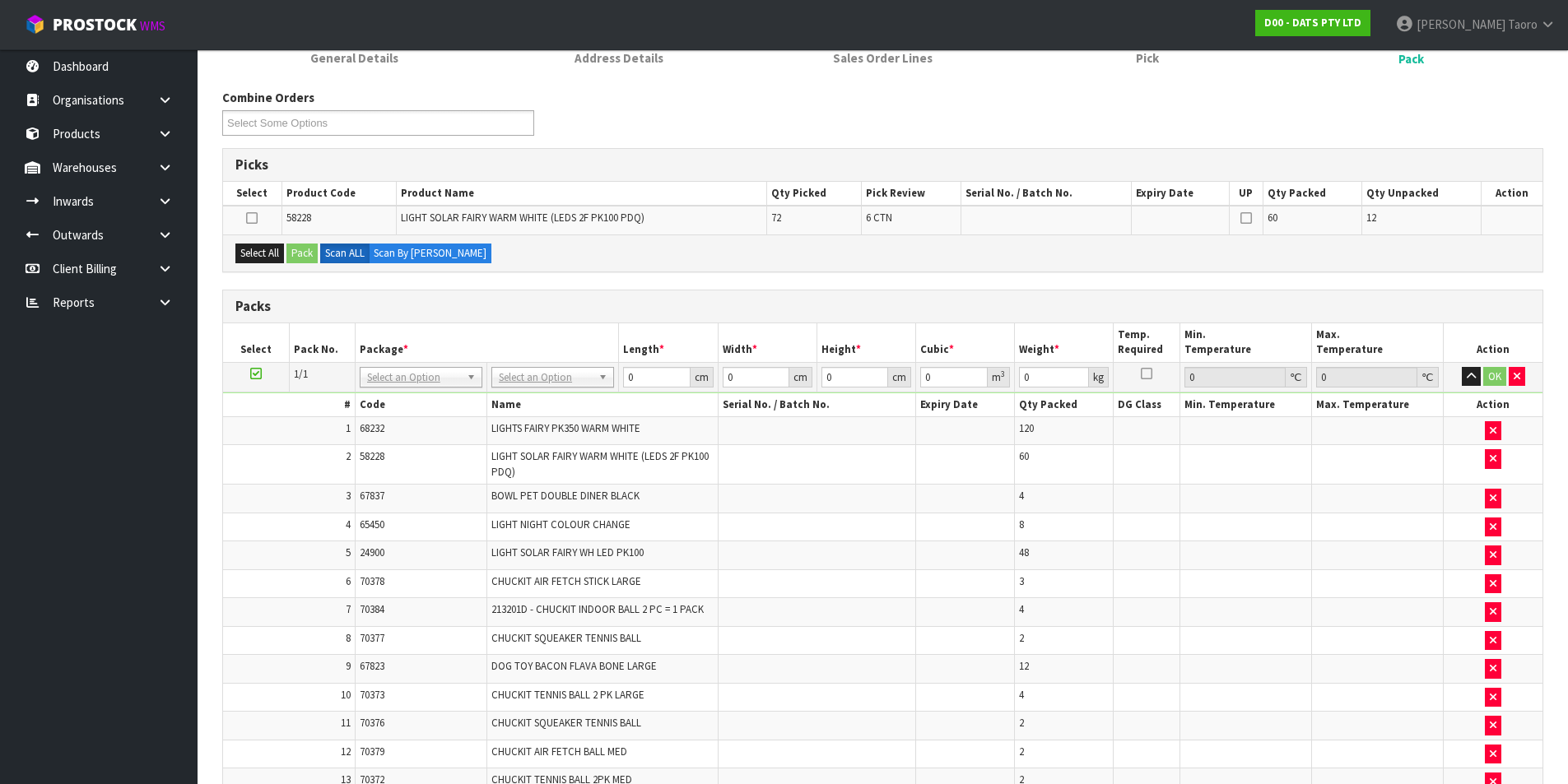
drag, startPoint x: 1047, startPoint y: 268, endPoint x: 1054, endPoint y: 276, distance: 10.6
click at [1047, 267] on div "Select All Pack Scan ALL Scan By Quantity" at bounding box center [883, 252] width 1320 height 37
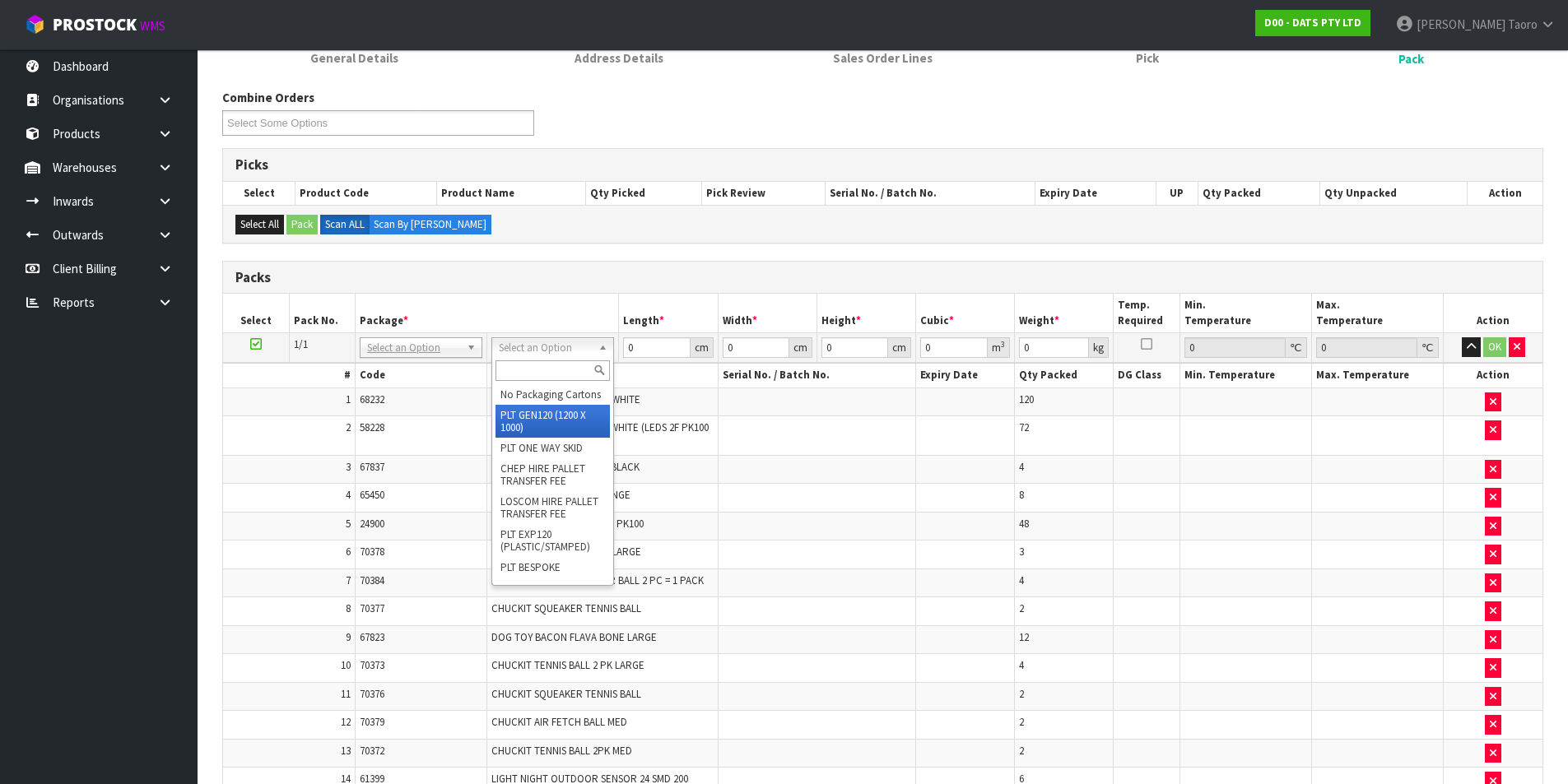
drag, startPoint x: 553, startPoint y: 424, endPoint x: 624, endPoint y: 390, distance: 78.7
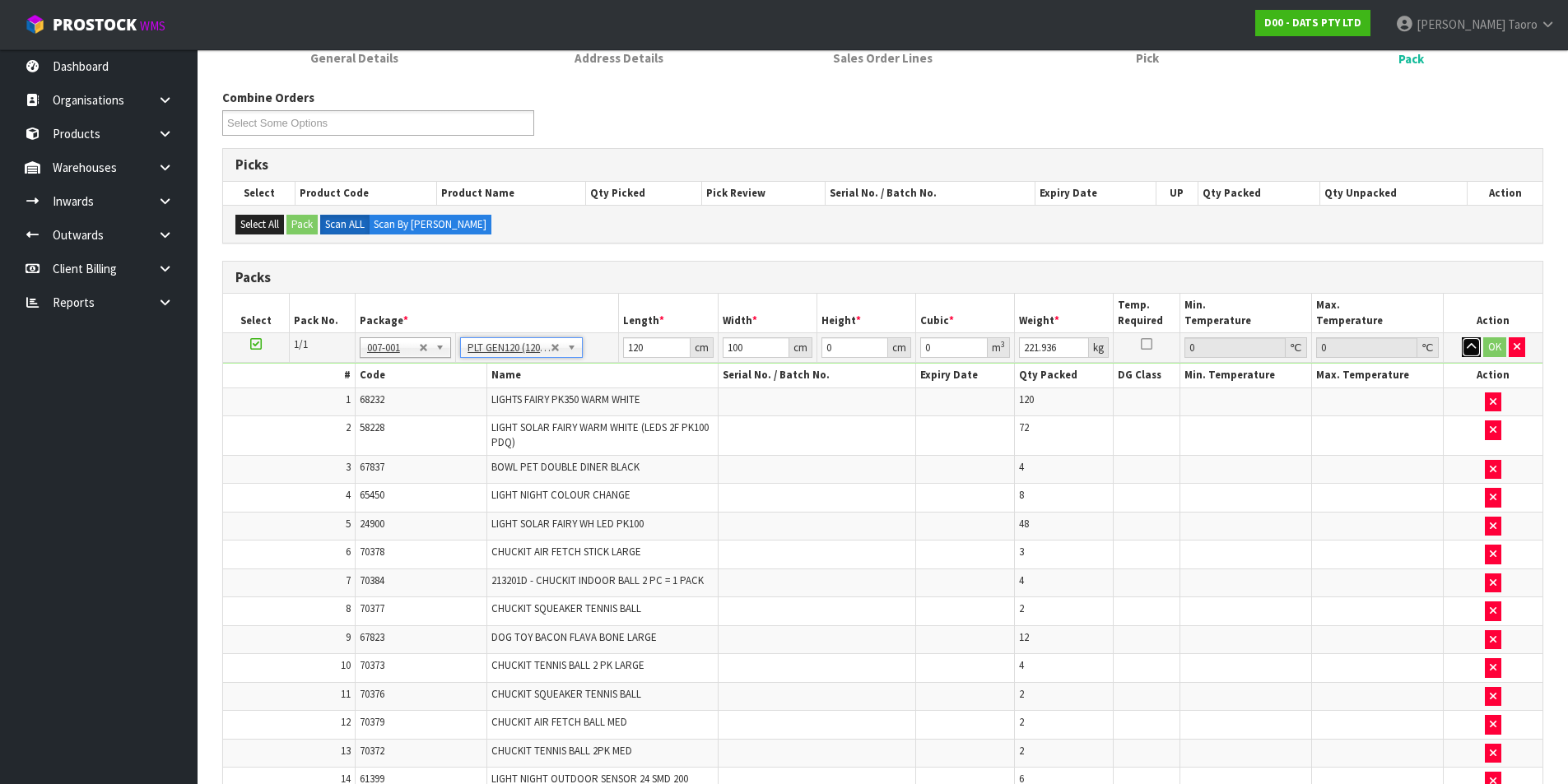
click at [1264, 346] on icon "button" at bounding box center [1471, 347] width 9 height 11
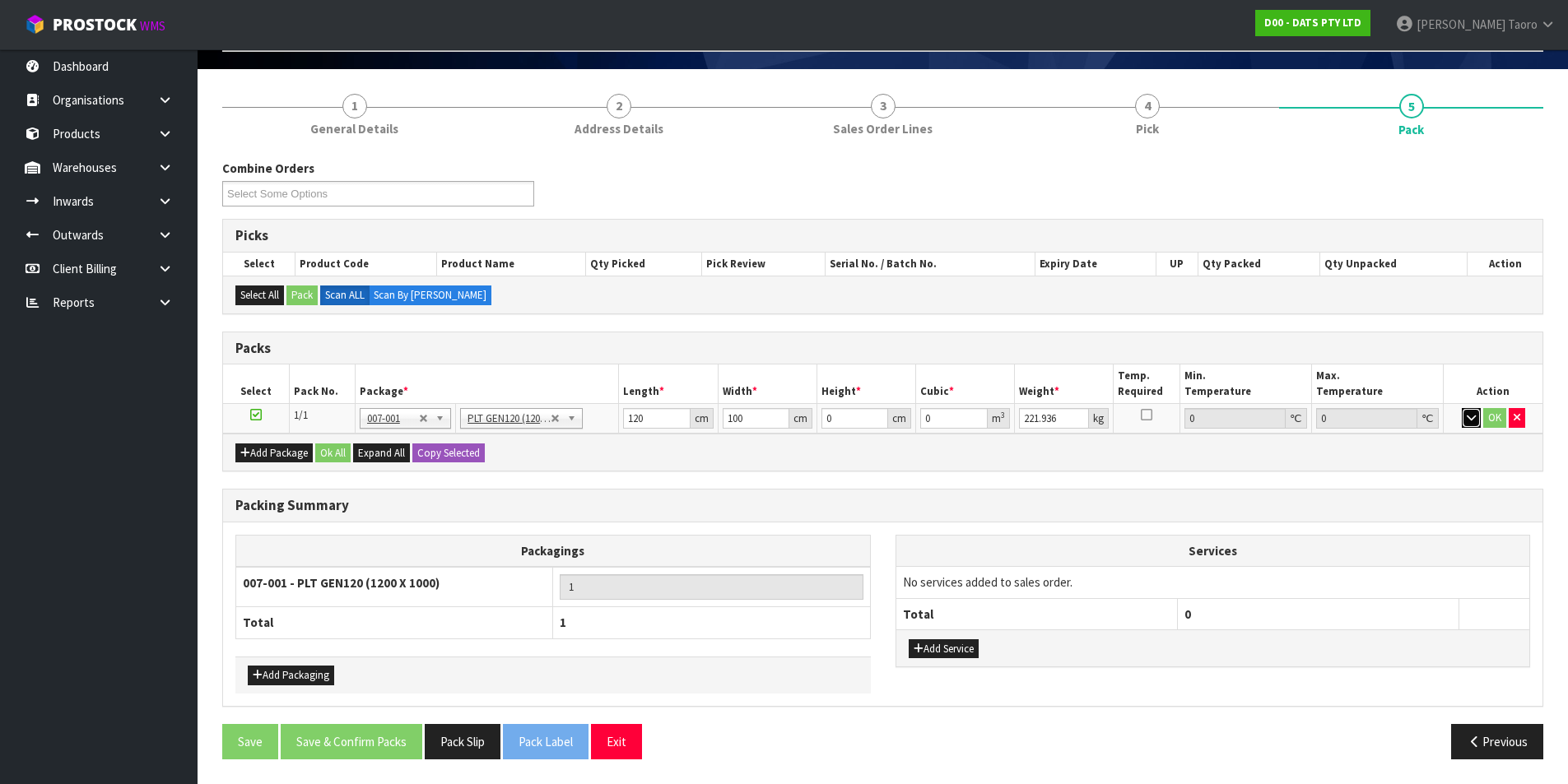
scroll to position [107, 0]
click at [662, 422] on input "120" at bounding box center [656, 418] width 66 height 21
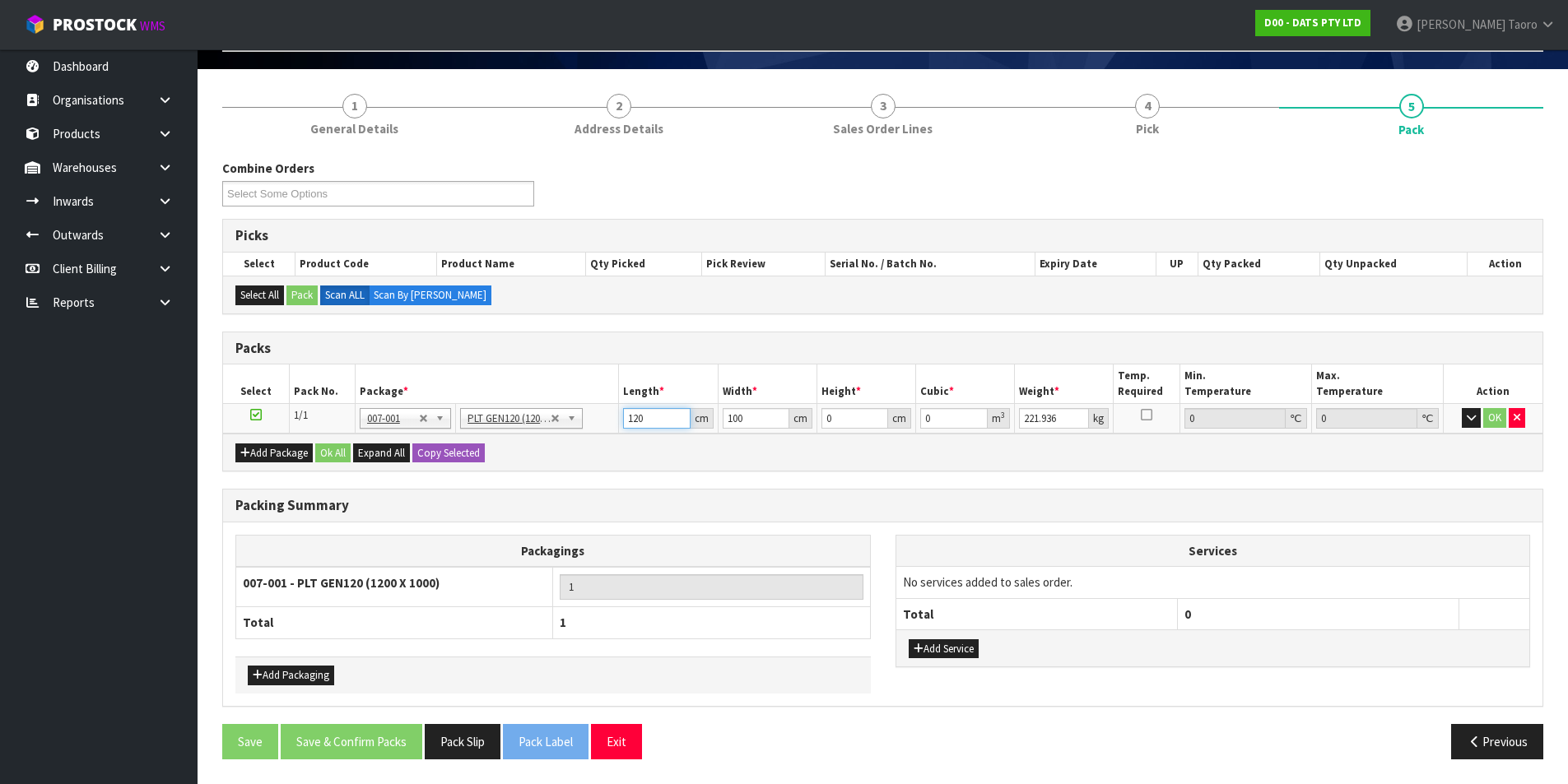
click at [662, 422] on input "120" at bounding box center [656, 418] width 66 height 21
click at [338, 456] on button "Ok All" at bounding box center [333, 453] width 36 height 20
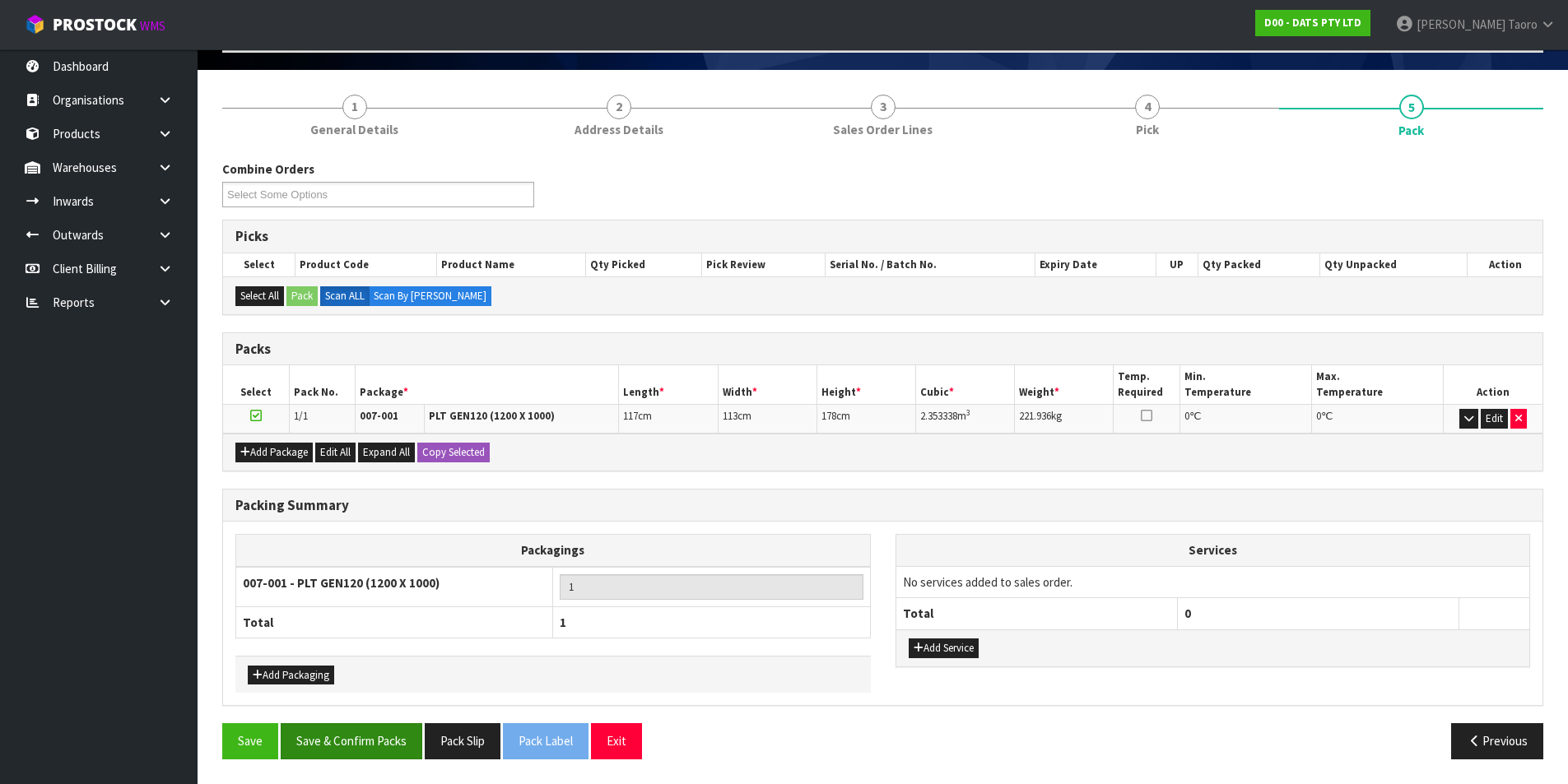
scroll to position [106, 0]
click at [398, 626] on button "Save & Confirm Packs" at bounding box center [351, 741] width 141 height 36
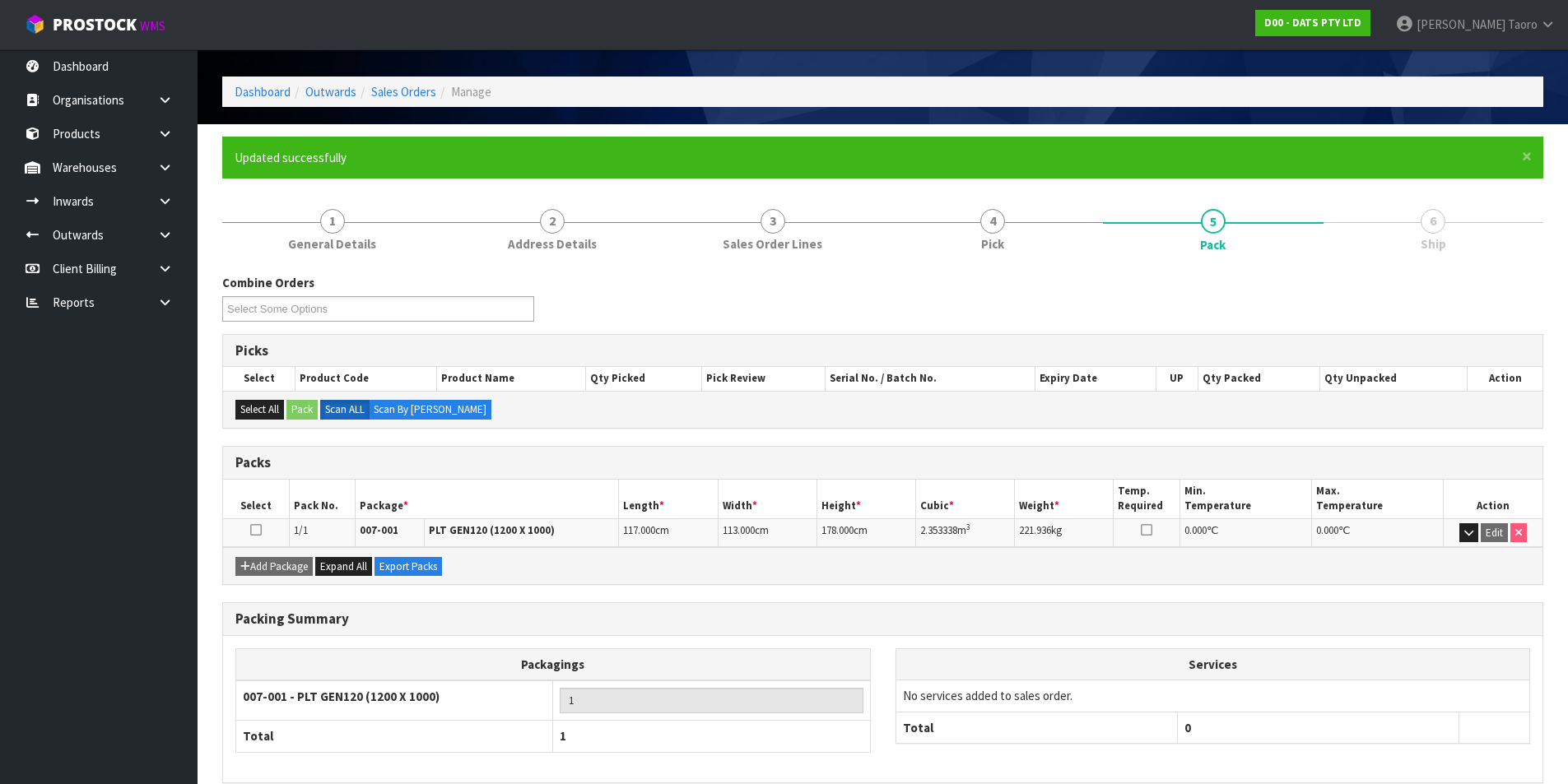
scroll to position [127, 0]
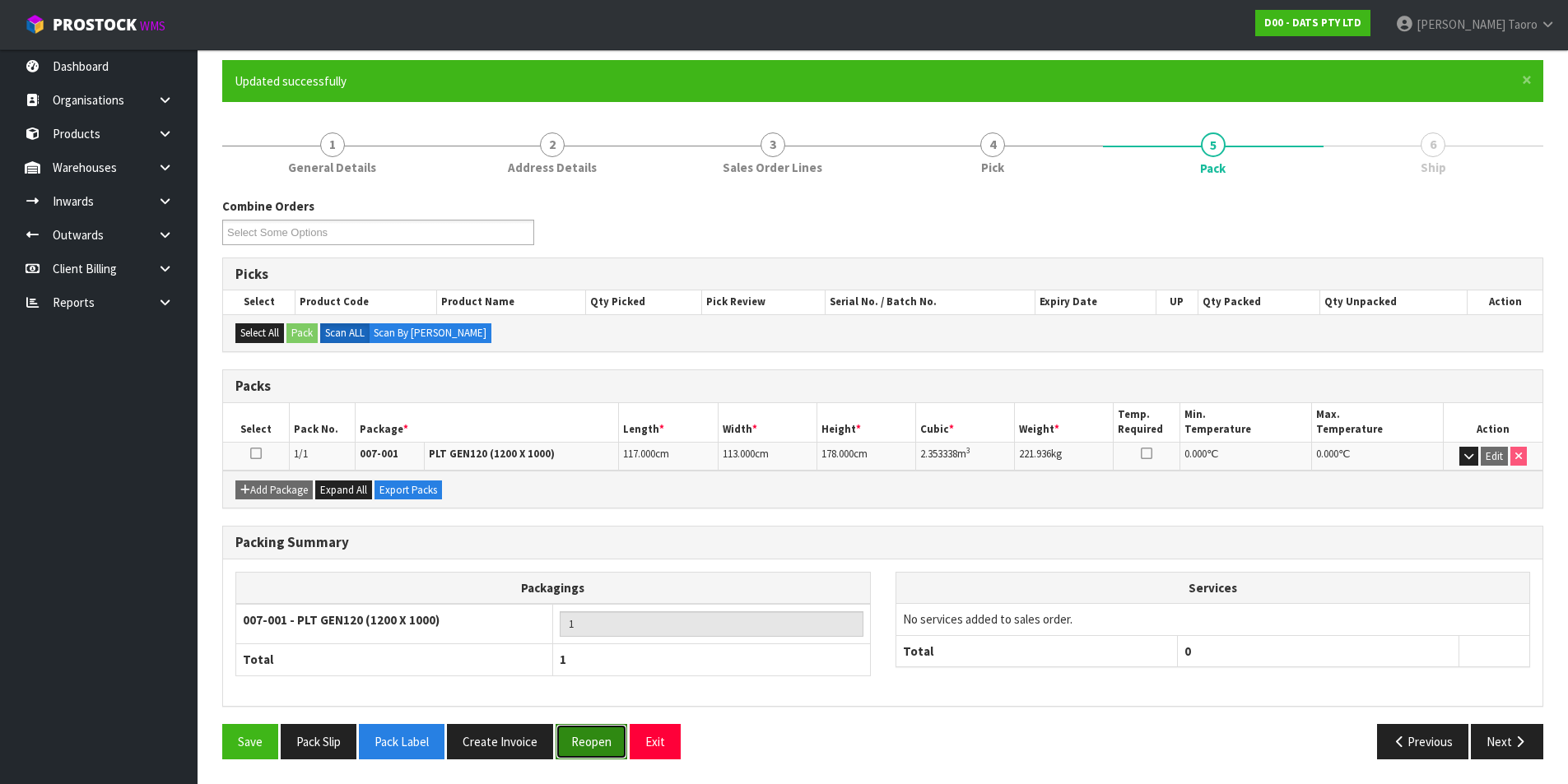
click at [603, 626] on button "Reopen" at bounding box center [592, 742] width 72 height 36
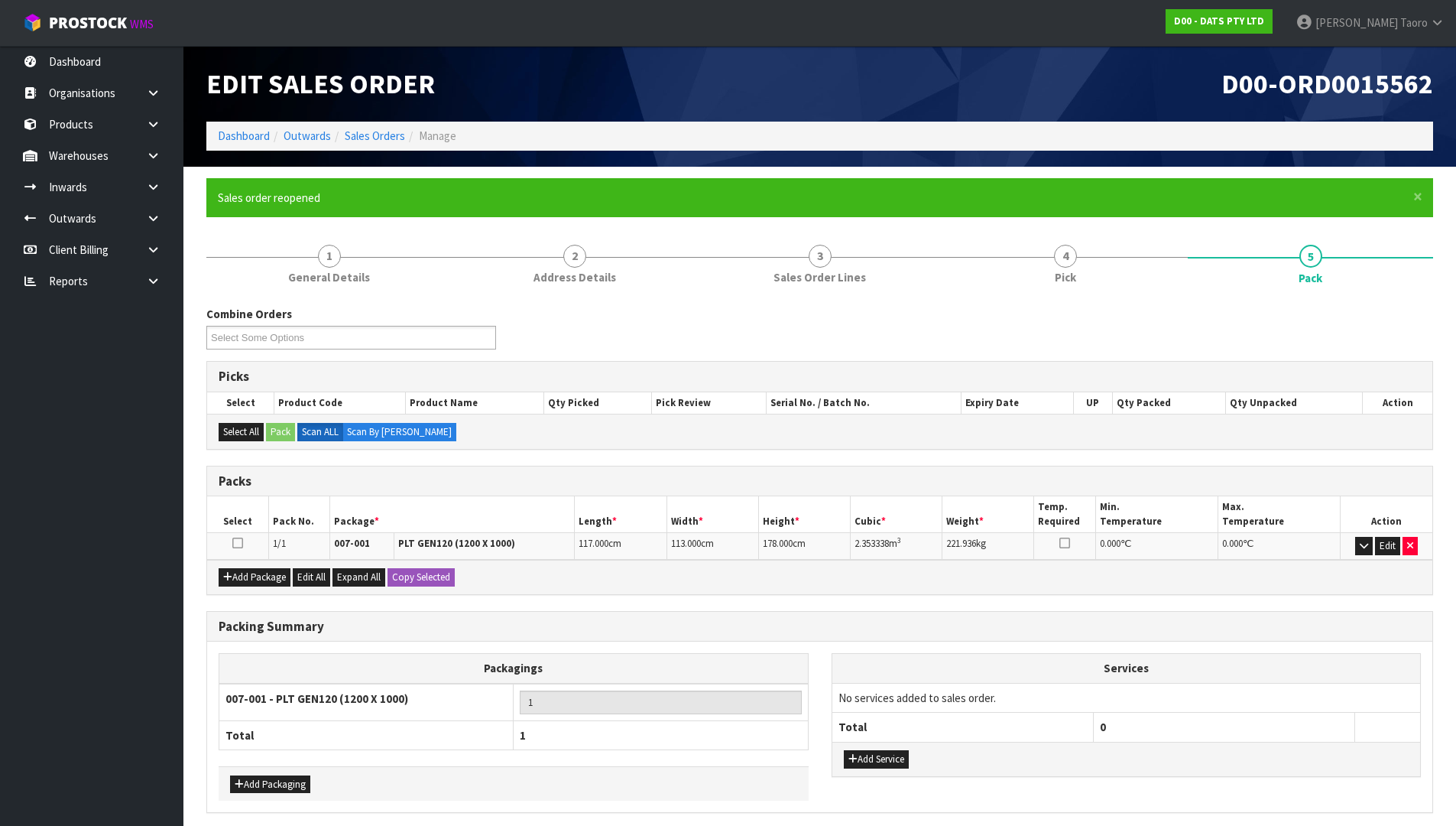
click at [724, 62] on div "Edit Sales Order" at bounding box center [507, 83] width 625 height 76
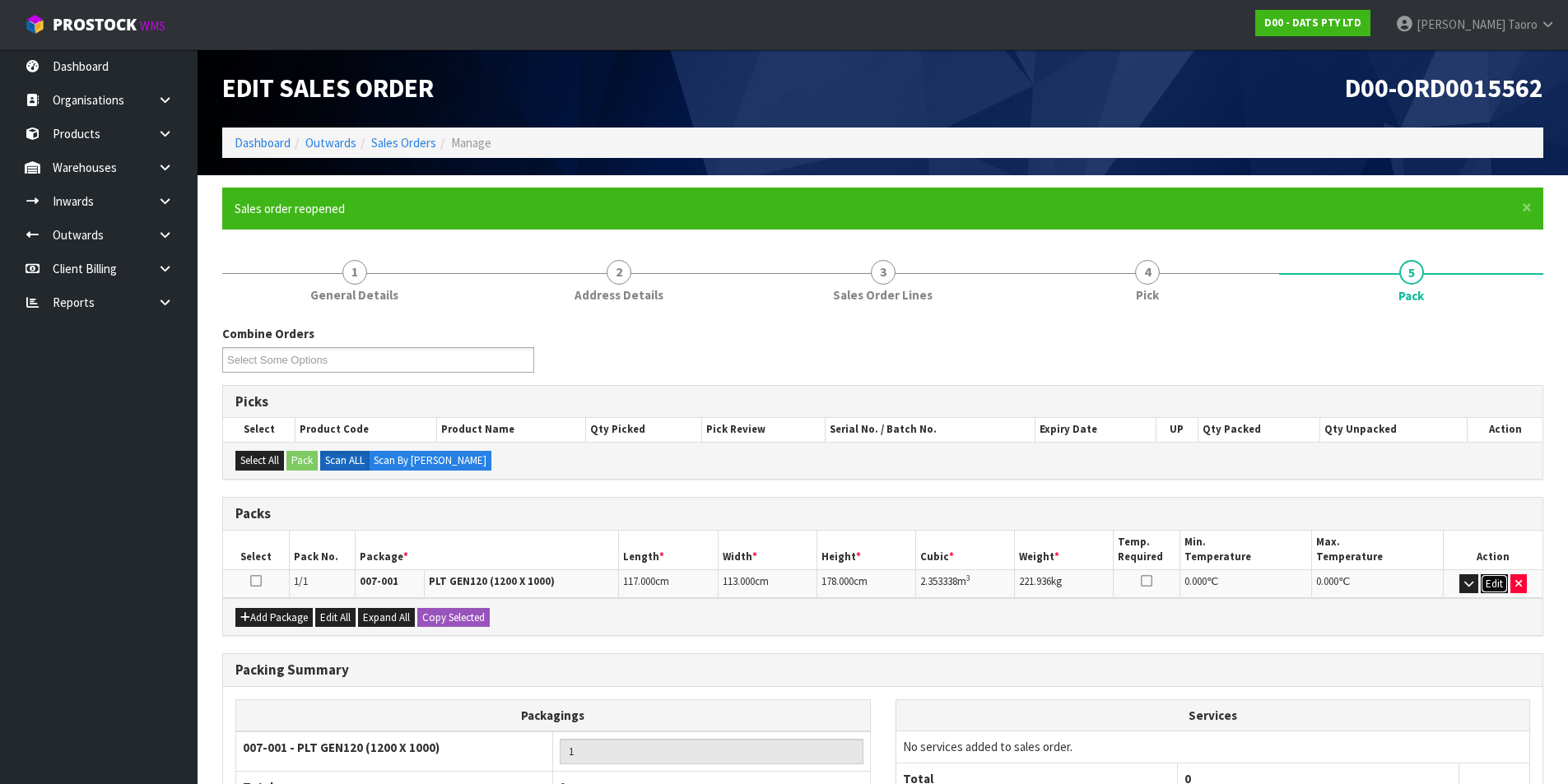
click at [1264, 578] on button "Edit" at bounding box center [1495, 584] width 27 height 20
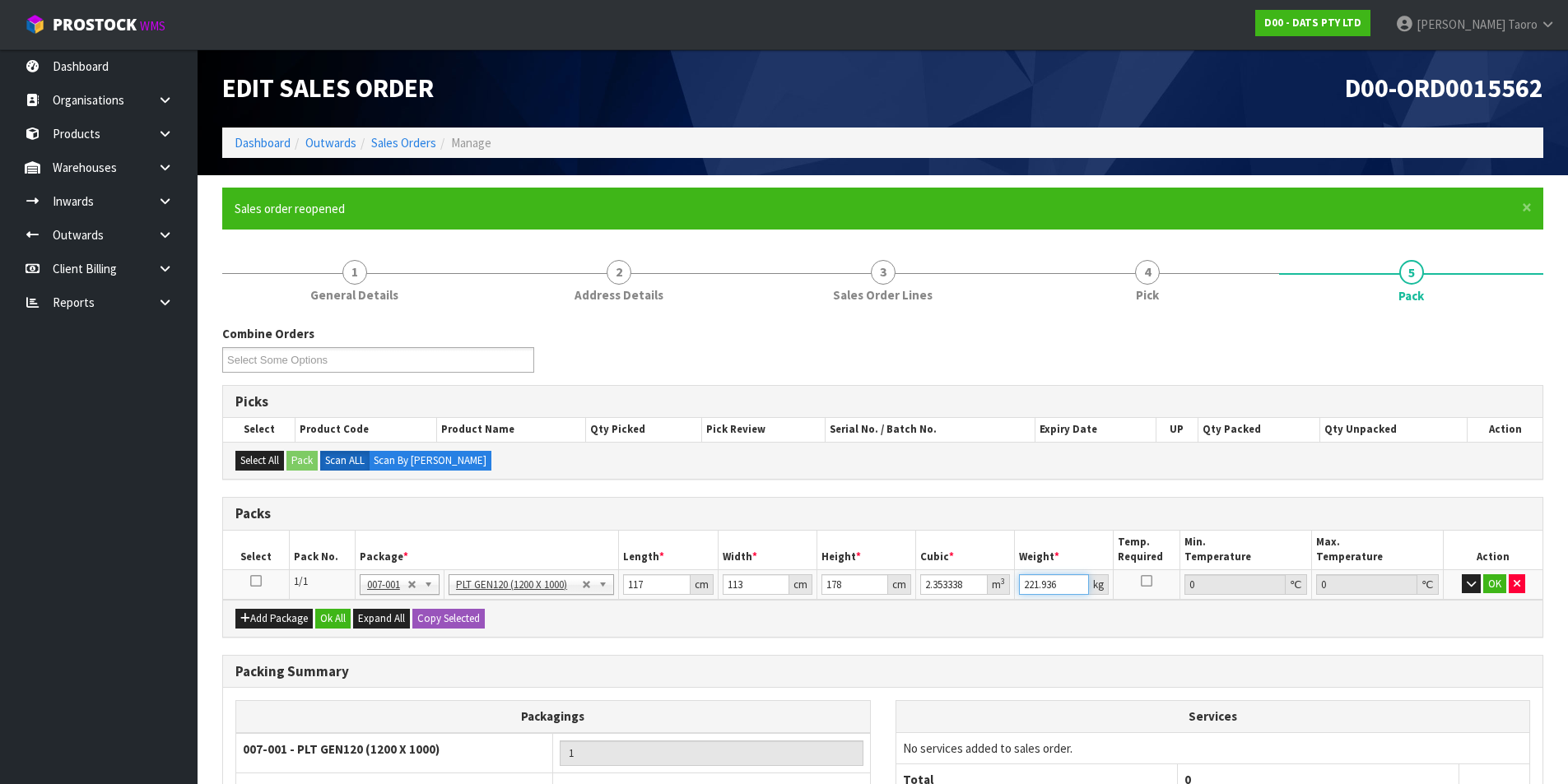
click at [1045, 587] on input "221.936" at bounding box center [1054, 584] width 70 height 21
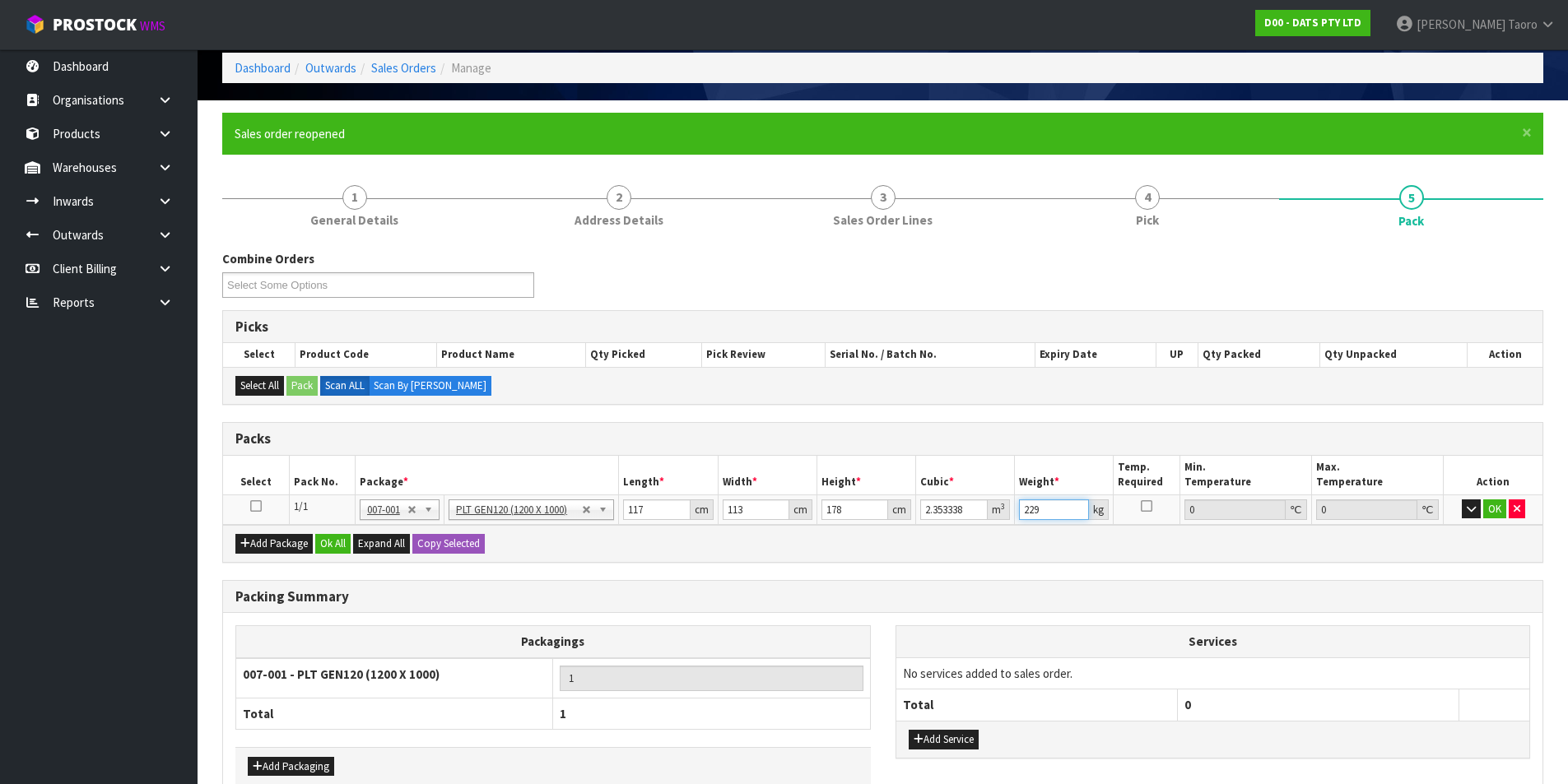
scroll to position [166, 0]
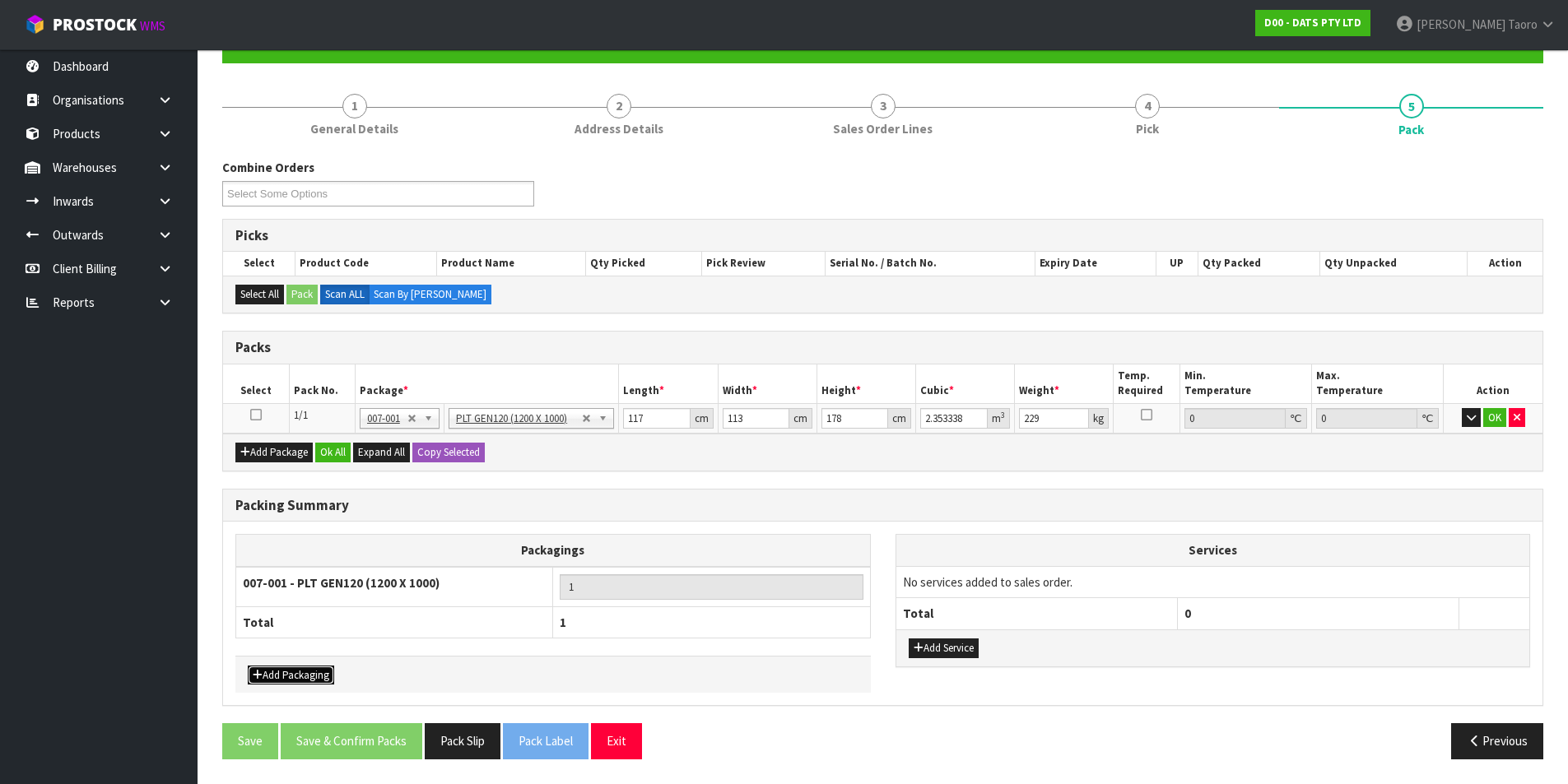
click at [311, 626] on button "Add Packaging" at bounding box center [291, 676] width 87 height 20
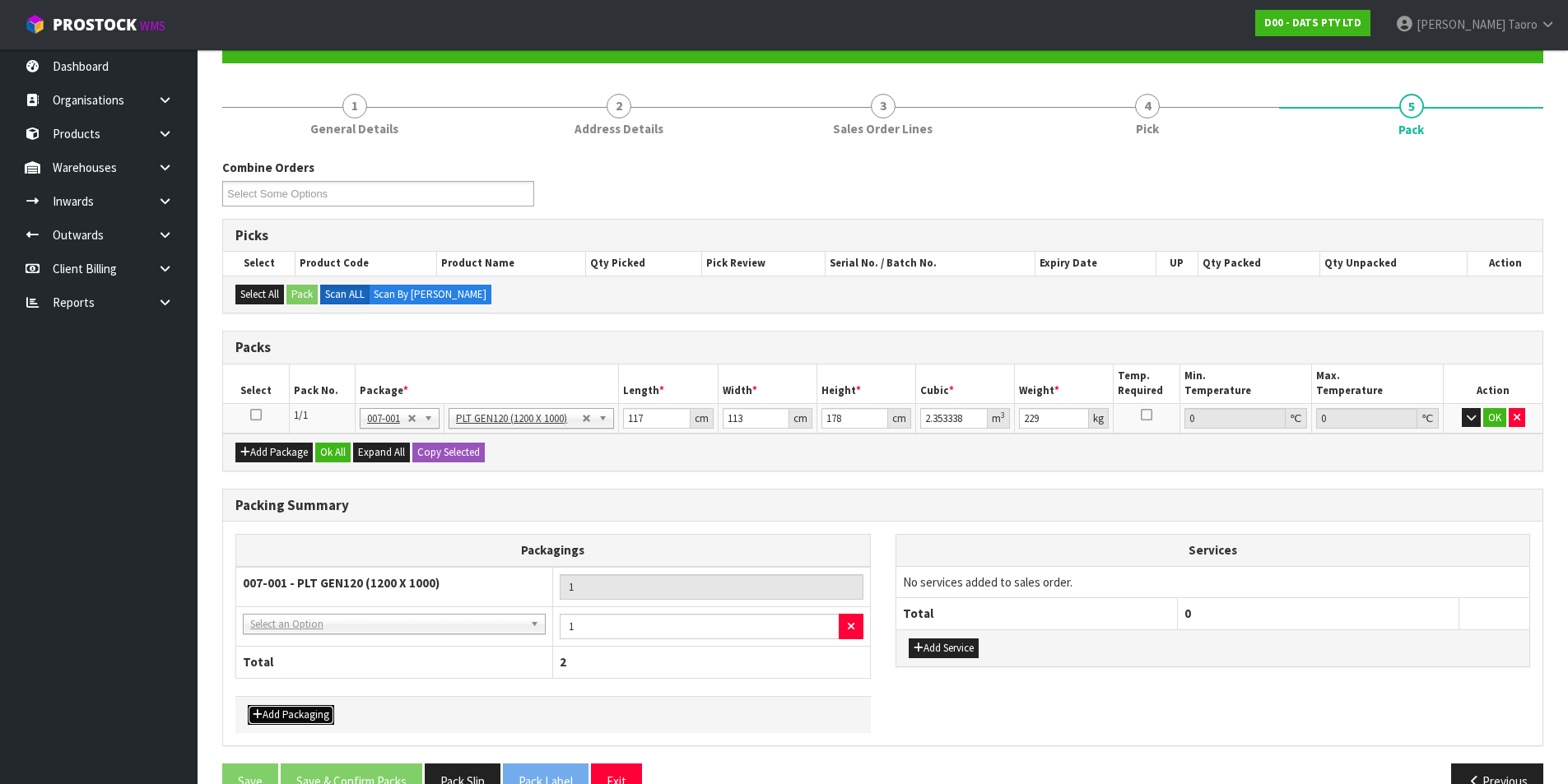
drag, startPoint x: 349, startPoint y: 628, endPoint x: 357, endPoint y: 637, distance: 12.0
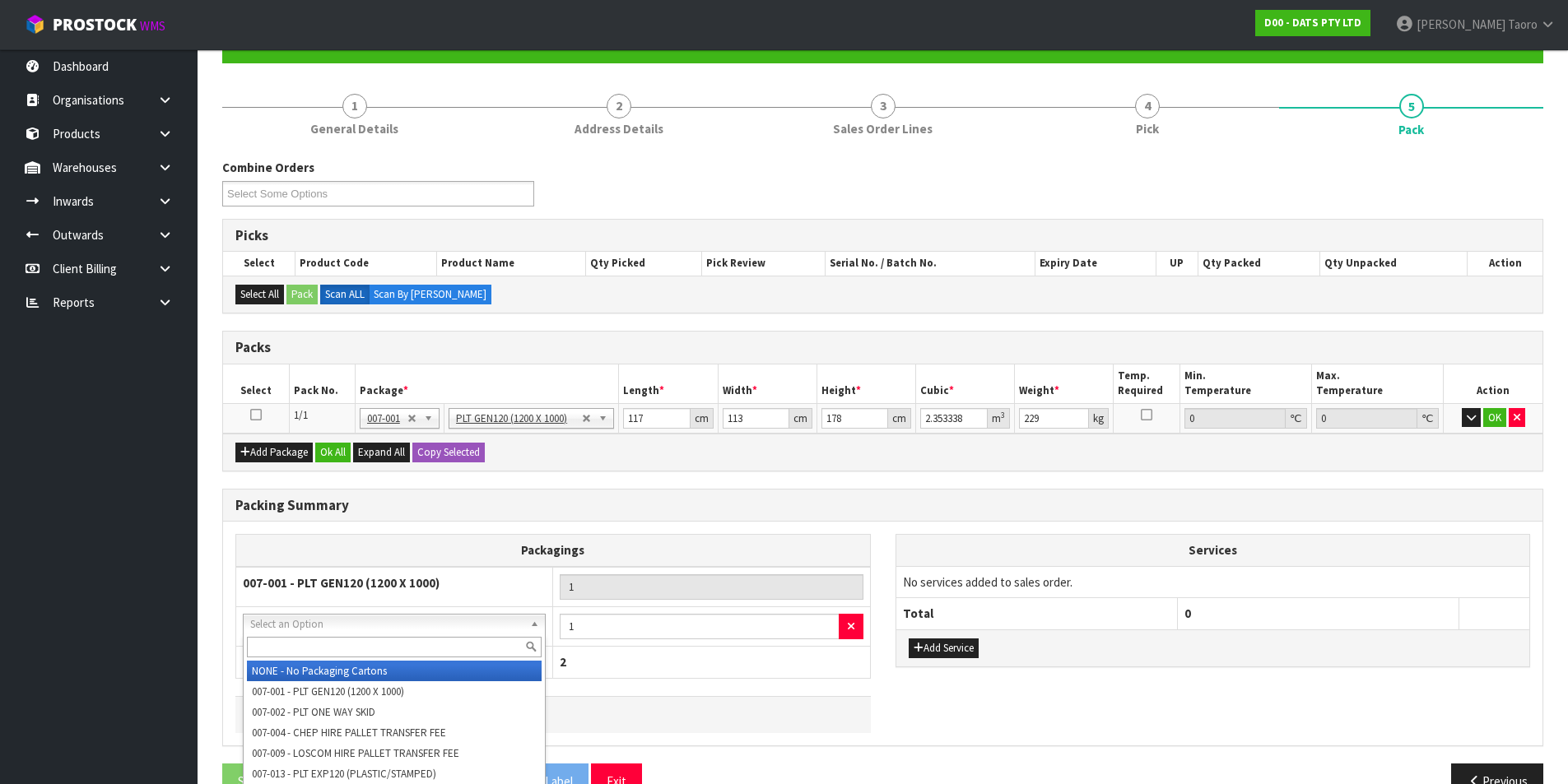
click at [357, 626] on input "text" at bounding box center [394, 647] width 295 height 21
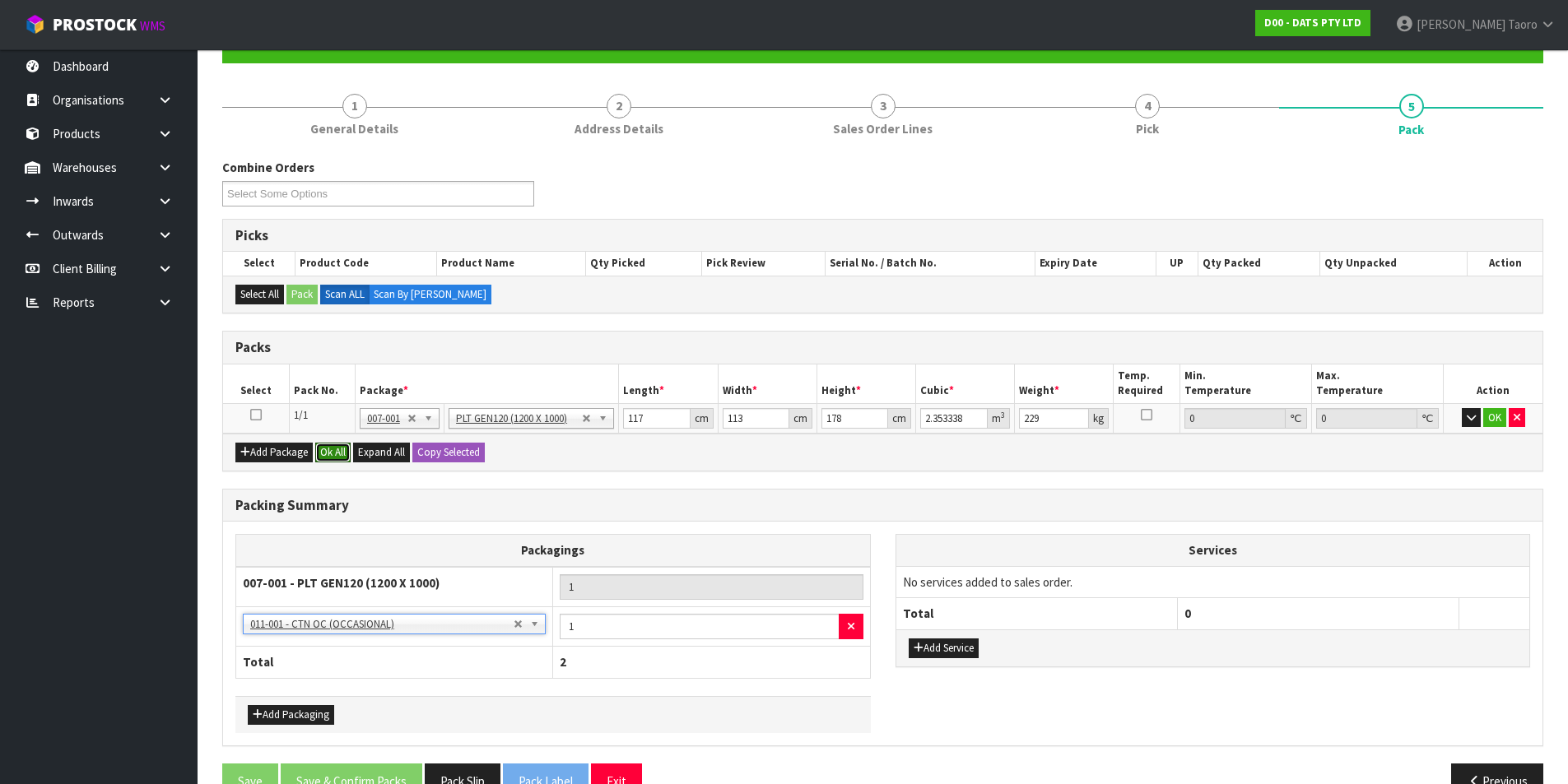
click at [340, 464] on div "Add Package Ok All Expand All Copy Selected" at bounding box center [883, 451] width 1320 height 37
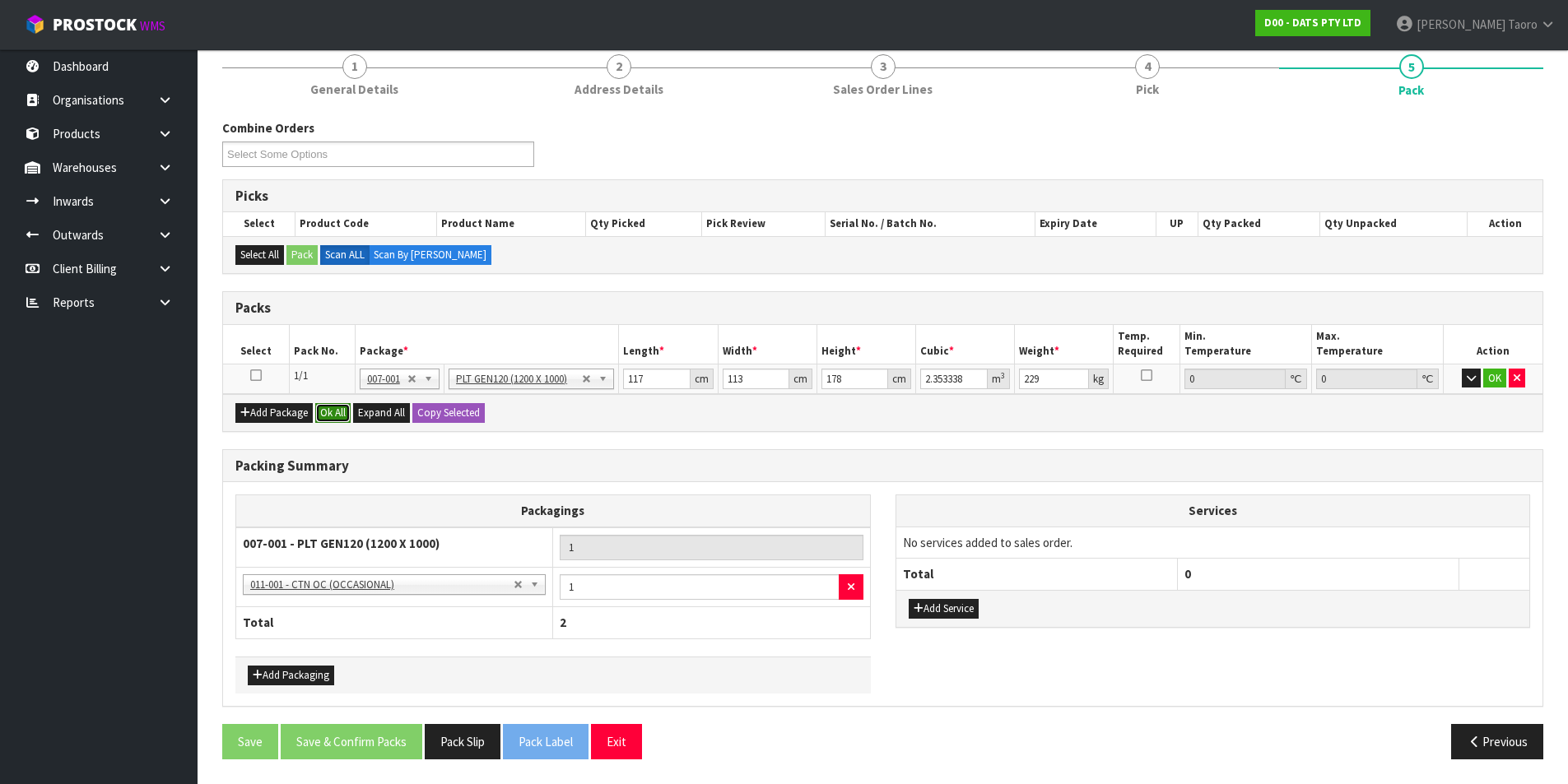
click at [335, 412] on button "Ok All" at bounding box center [333, 413] width 36 height 20
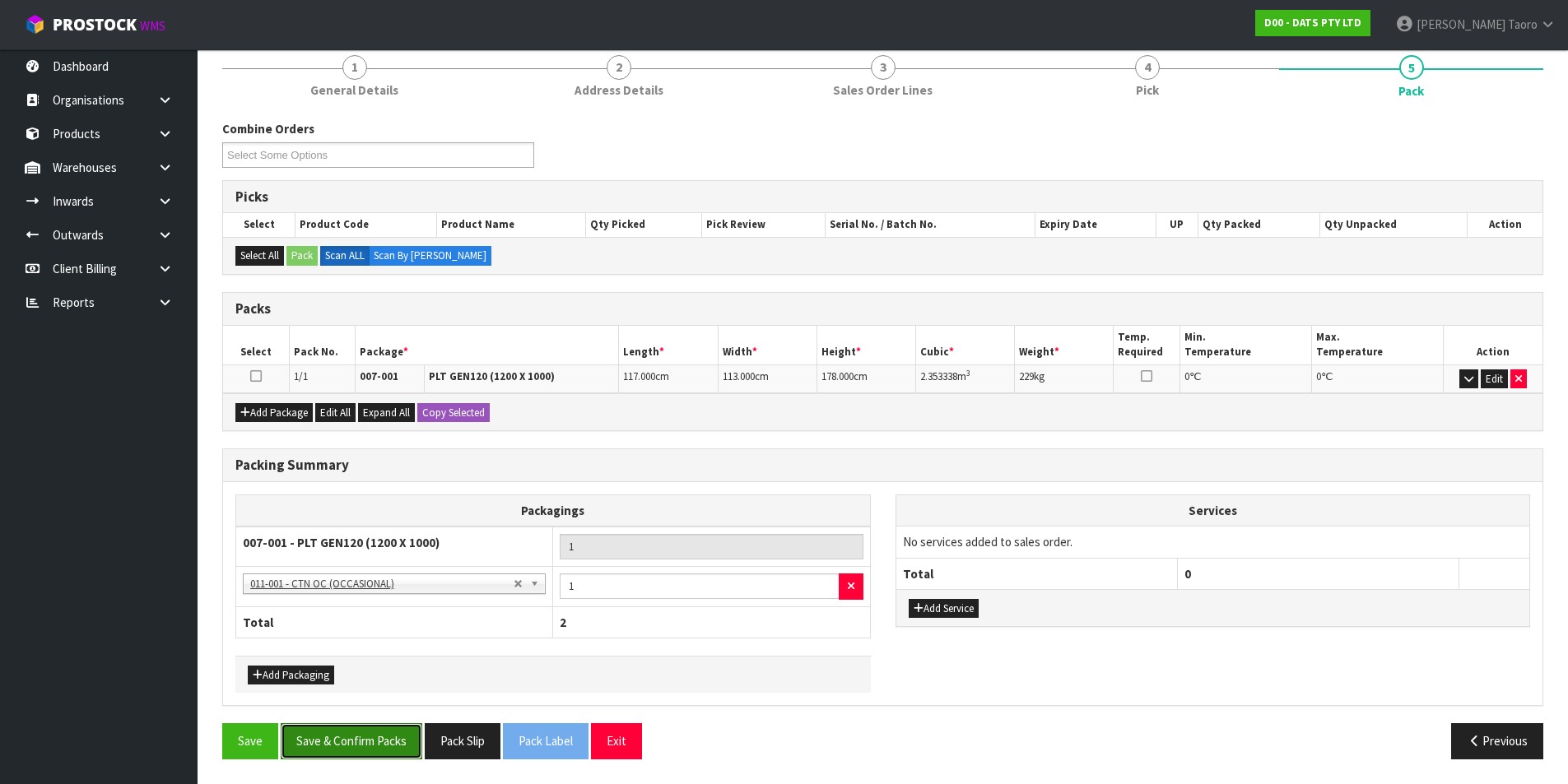
click at [388, 626] on button "Save & Confirm Packs" at bounding box center [351, 741] width 141 height 36
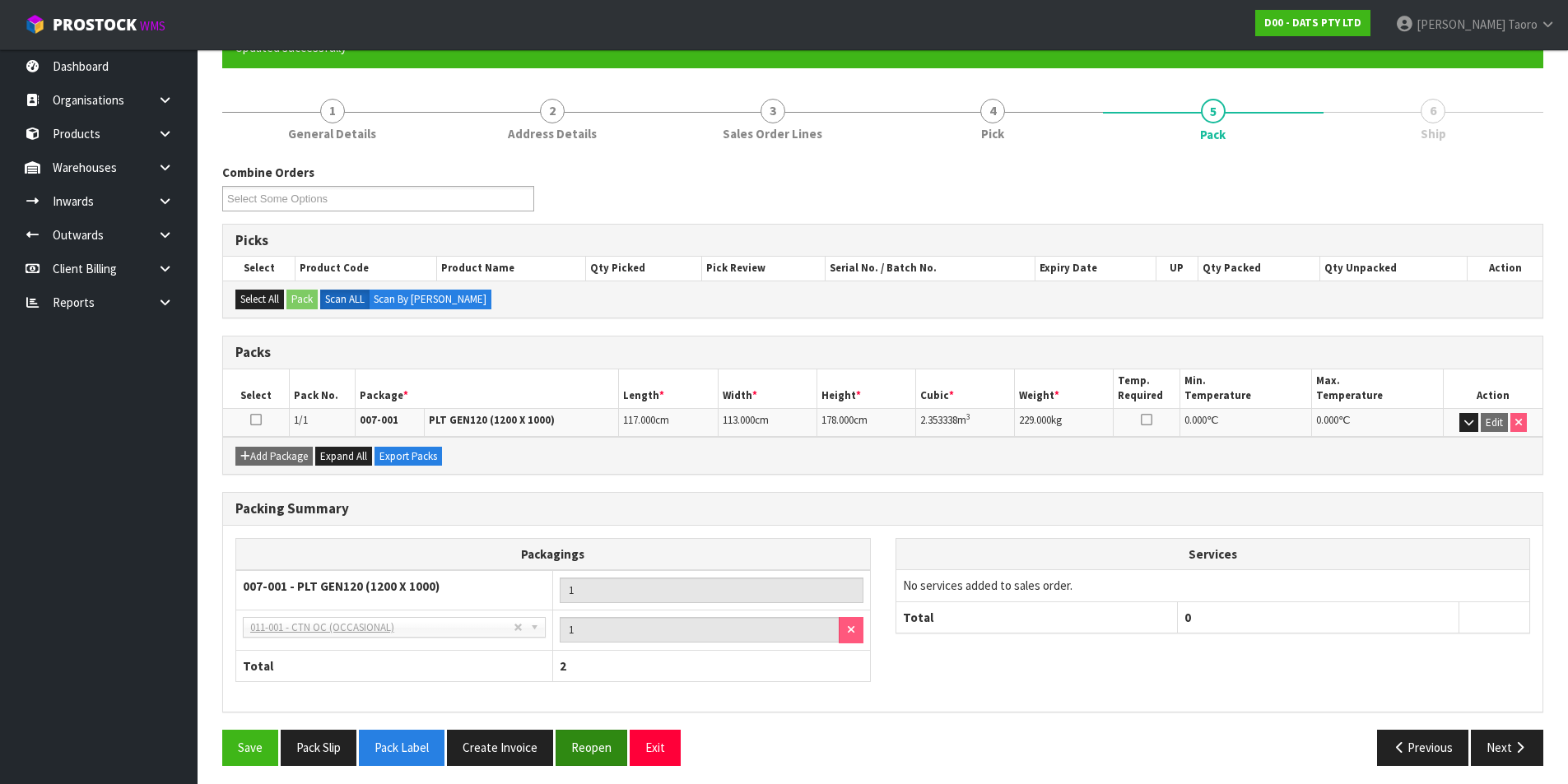
scroll to position [168, 0]
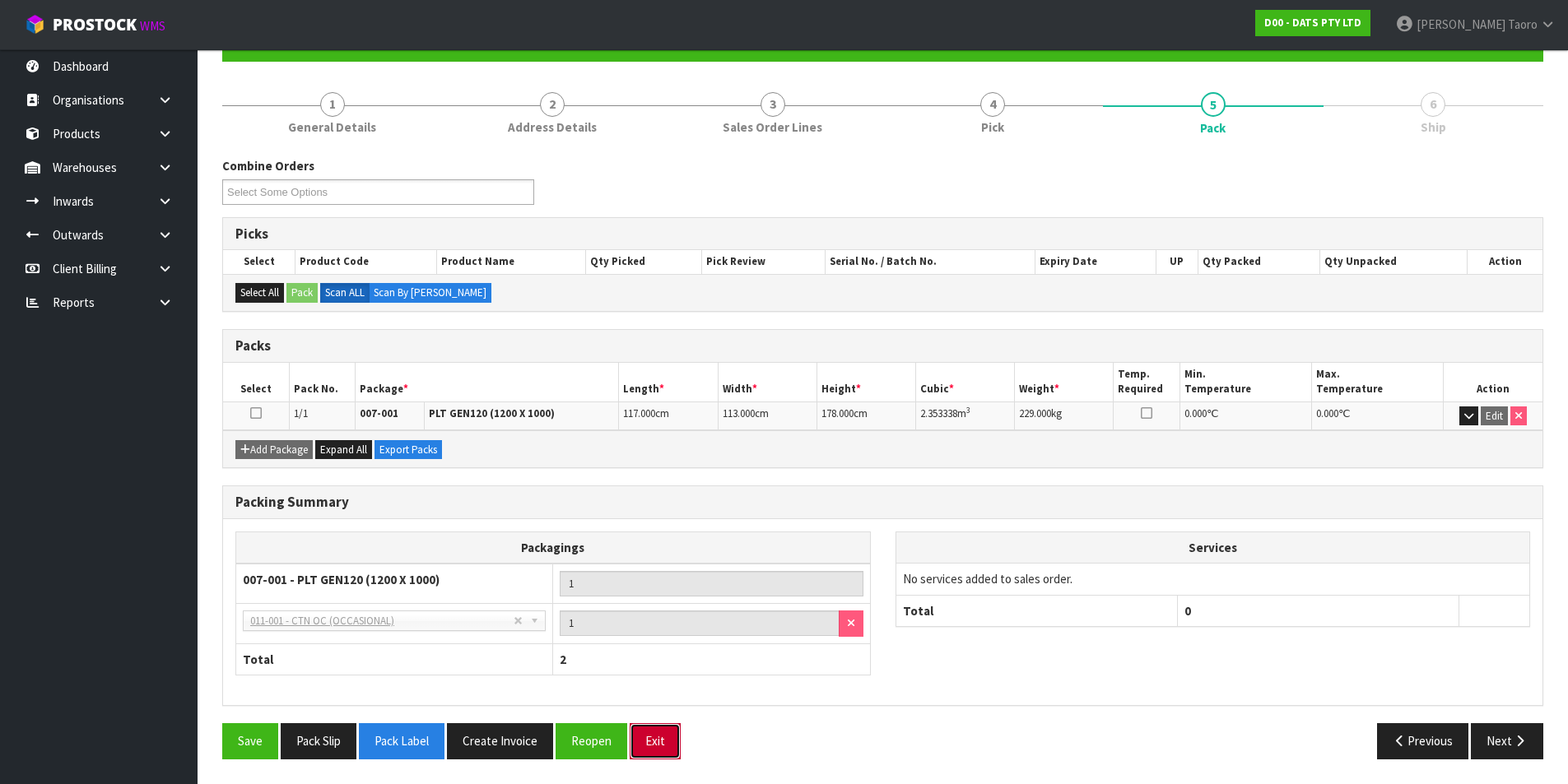
click at [658, 626] on button "Exit" at bounding box center [655, 741] width 51 height 36
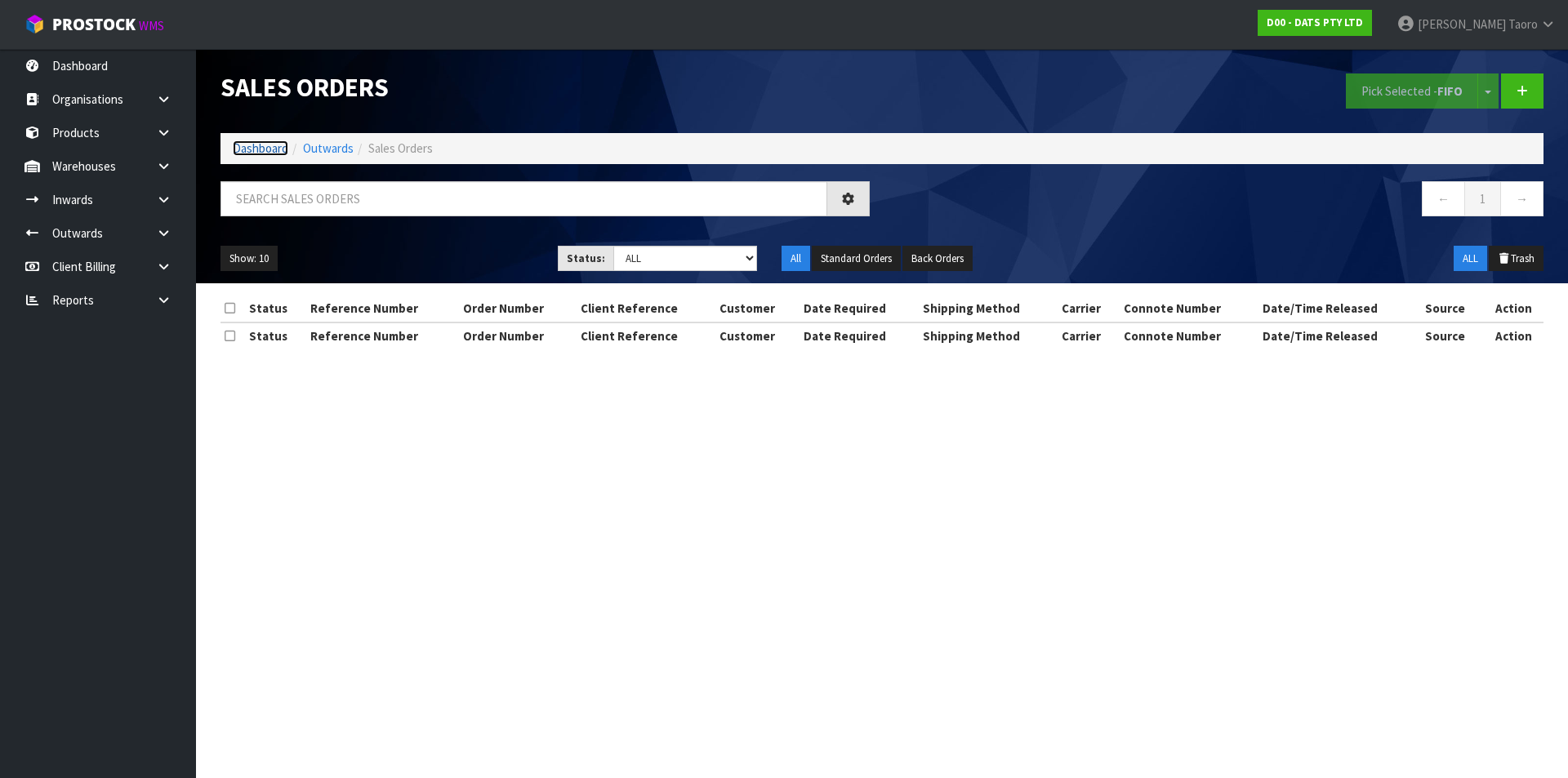
click at [275, 147] on link "Dashboard" at bounding box center [260, 147] width 56 height 15
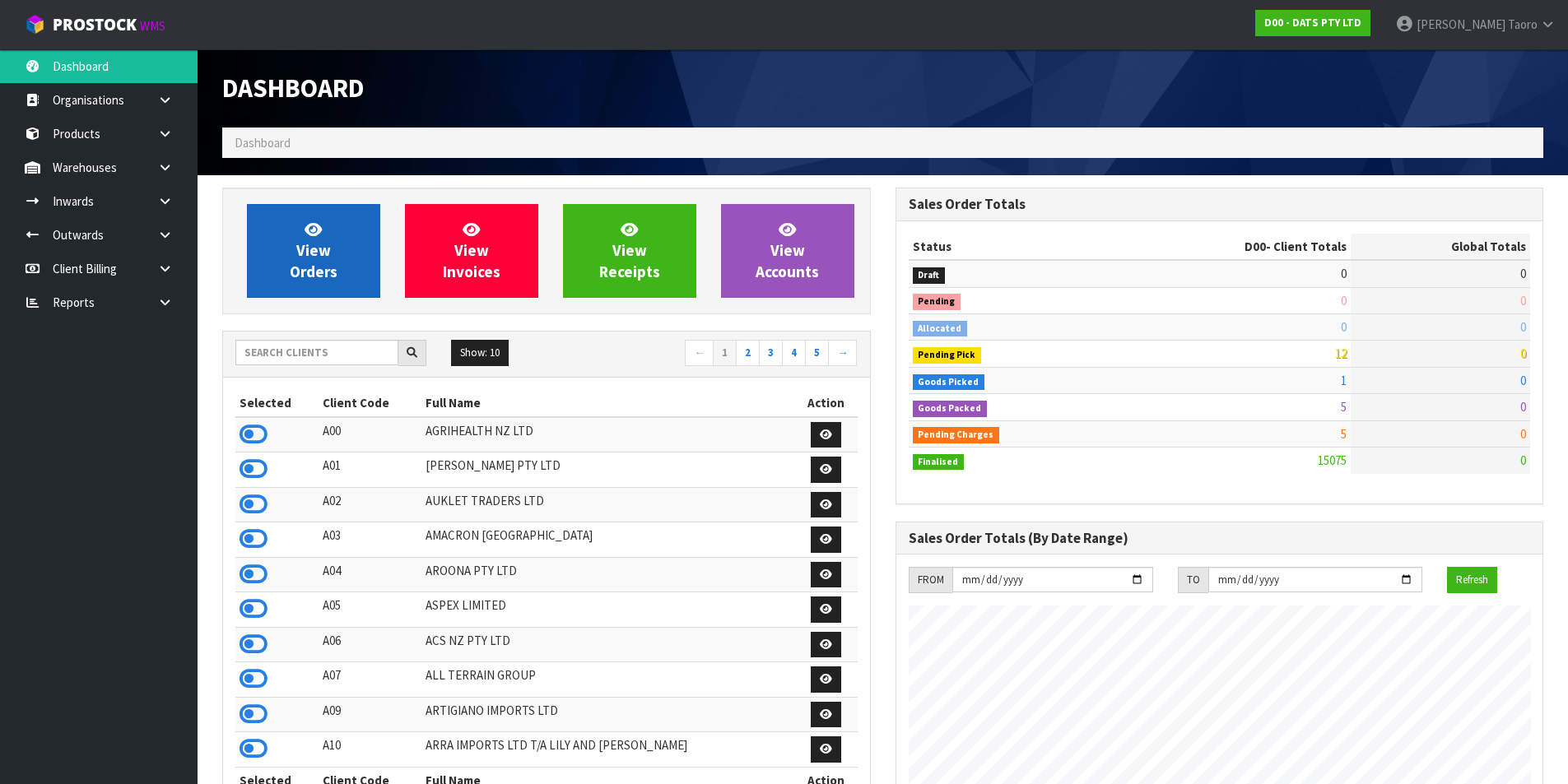
scroll to position [1247, 673]
click at [321, 243] on span "View Orders" at bounding box center [313, 250] width 47 height 62
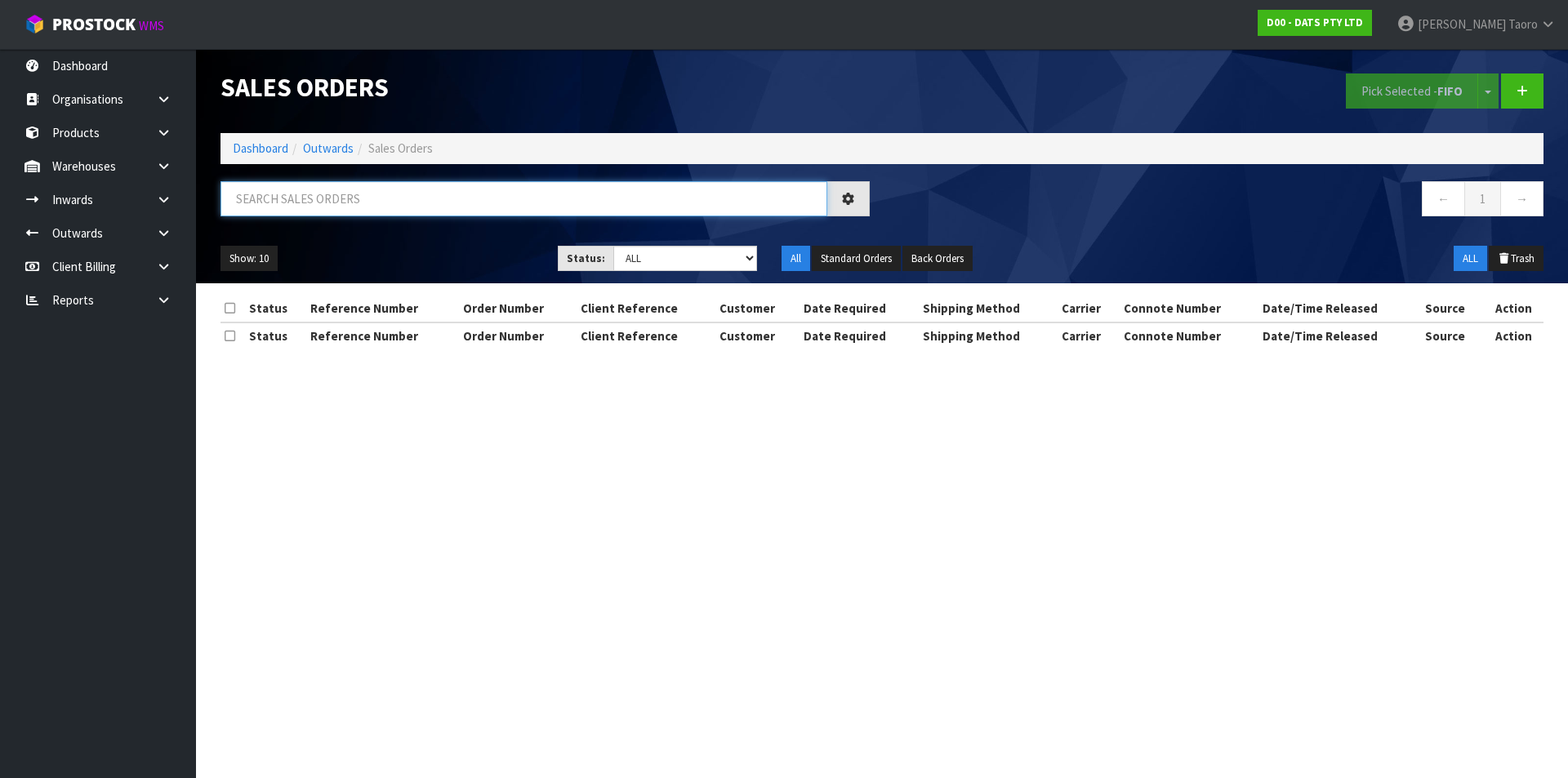
click at [319, 194] on input "text" at bounding box center [523, 199] width 607 height 36
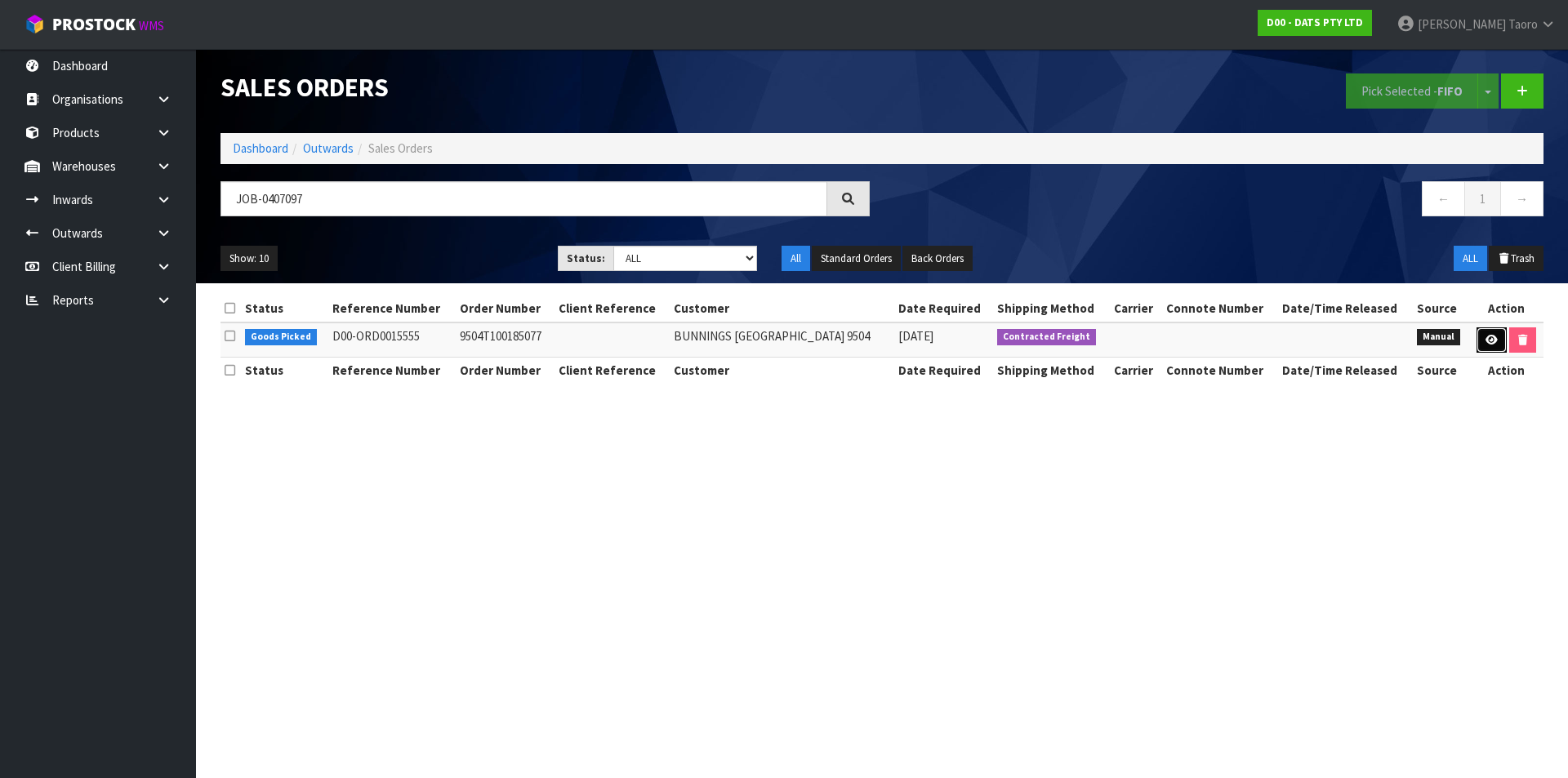
drag, startPoint x: 1488, startPoint y: 345, endPoint x: 1486, endPoint y: 358, distance: 13.2
click at [1254, 346] on link at bounding box center [1492, 340] width 30 height 26
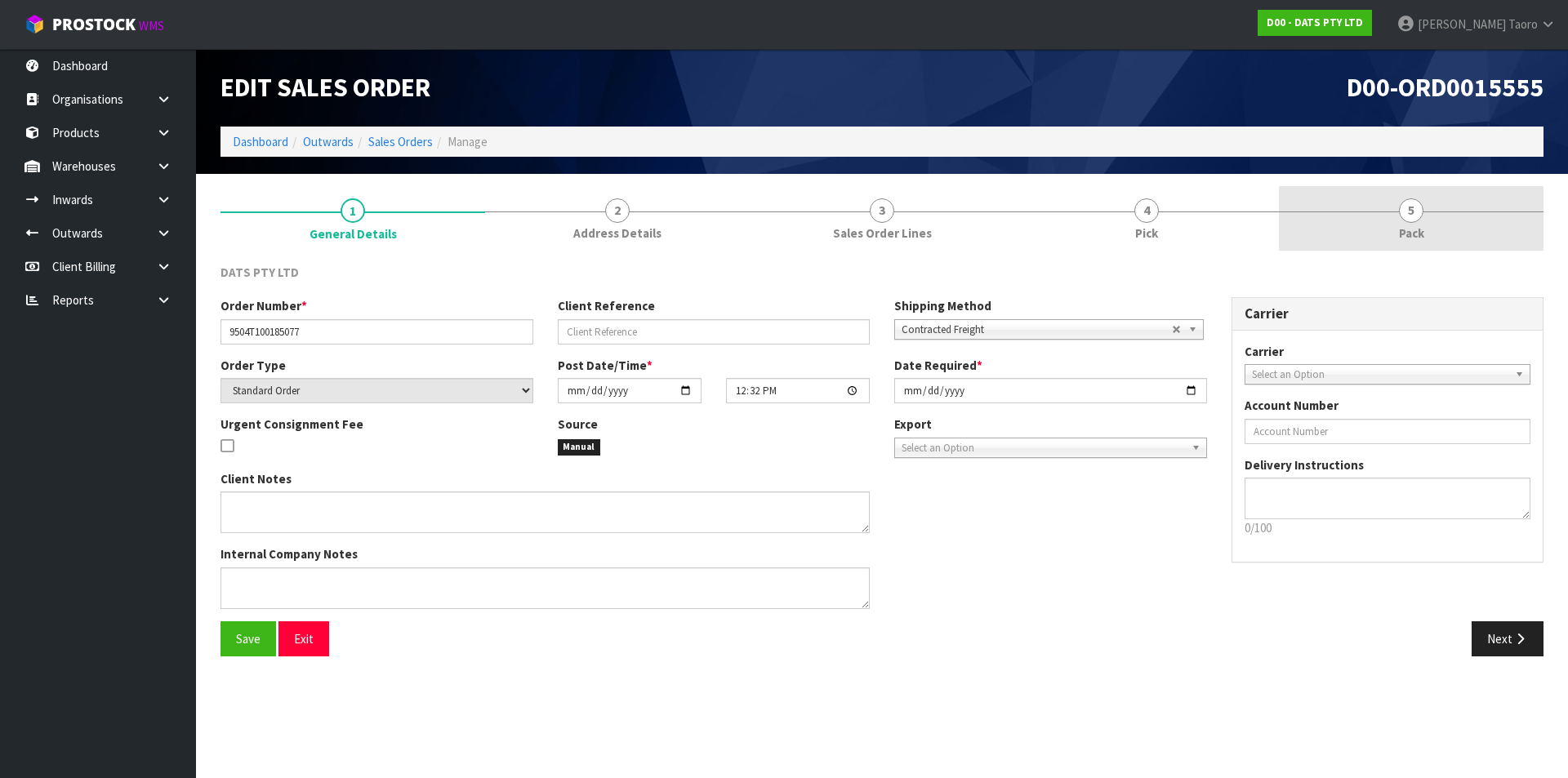
click at [1254, 207] on link "5 Pack" at bounding box center [1412, 218] width 265 height 65
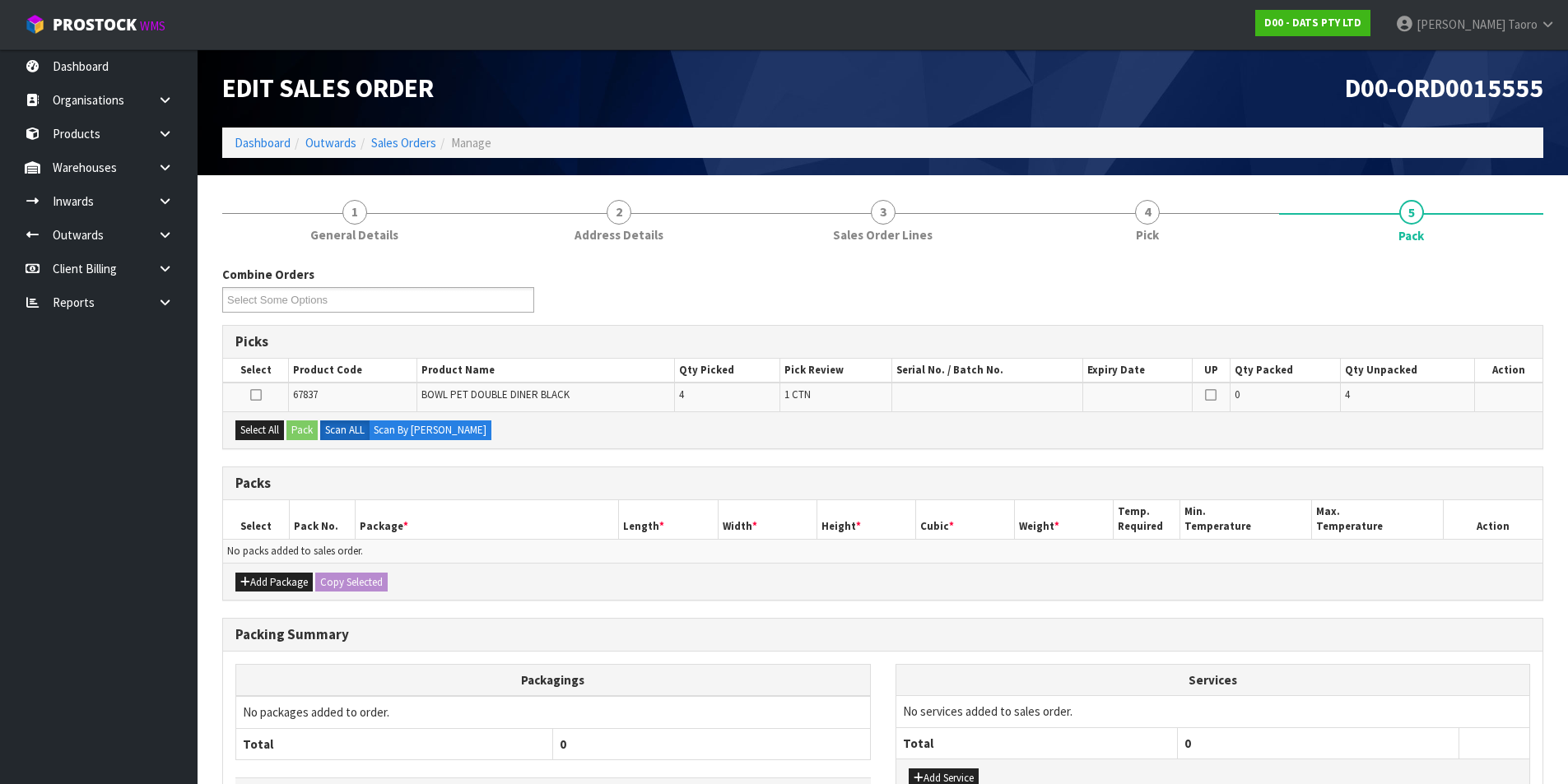
click at [1264, 98] on h1 "D00-ORD0015555" at bounding box center [1220, 89] width 648 height 29
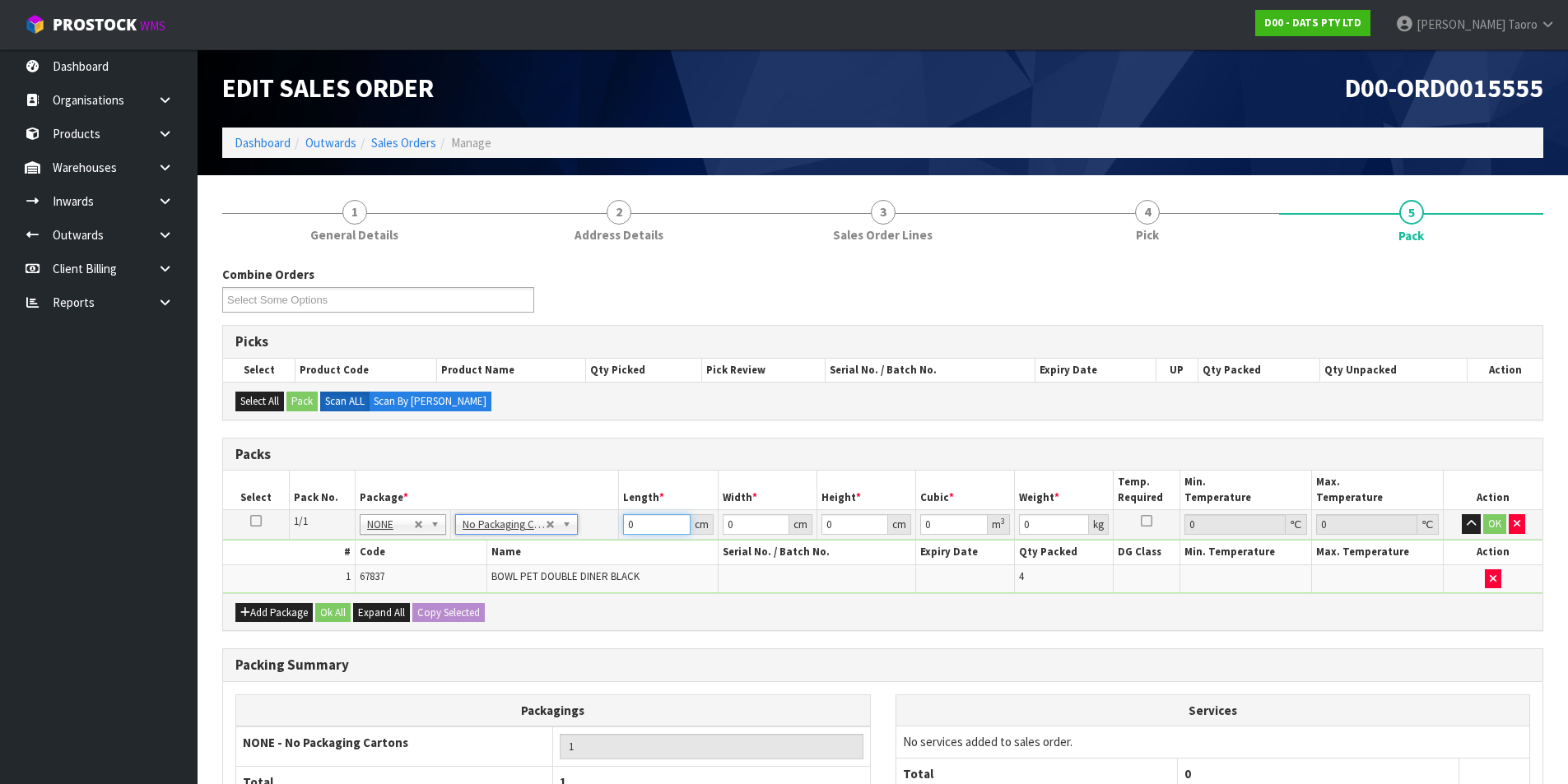
click at [648, 526] on input "0" at bounding box center [656, 524] width 66 height 21
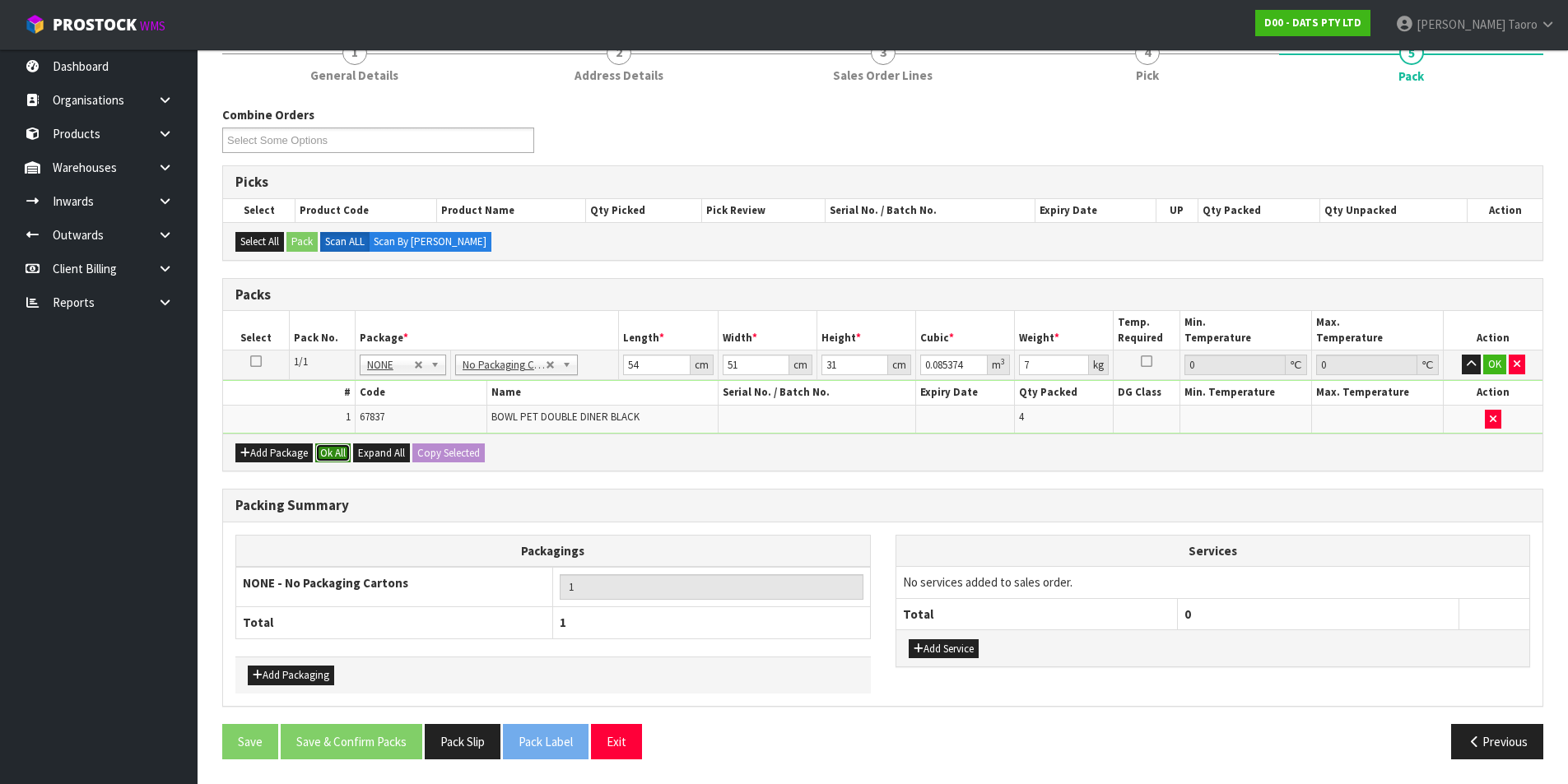
click at [334, 457] on button "Ok All" at bounding box center [333, 453] width 36 height 20
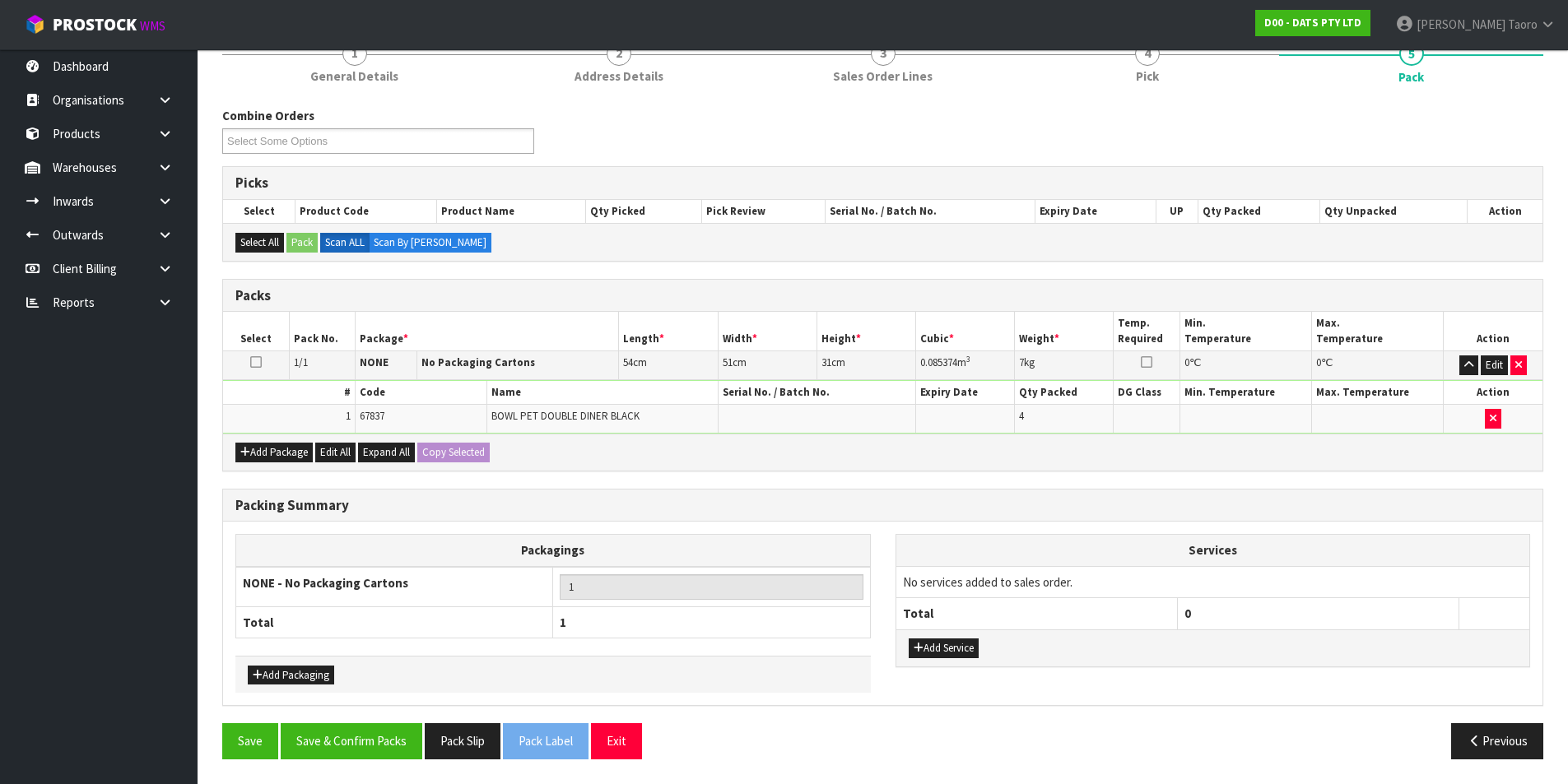
scroll to position [158, 0]
click at [390, 626] on button "Save & Confirm Packs" at bounding box center [351, 741] width 141 height 36
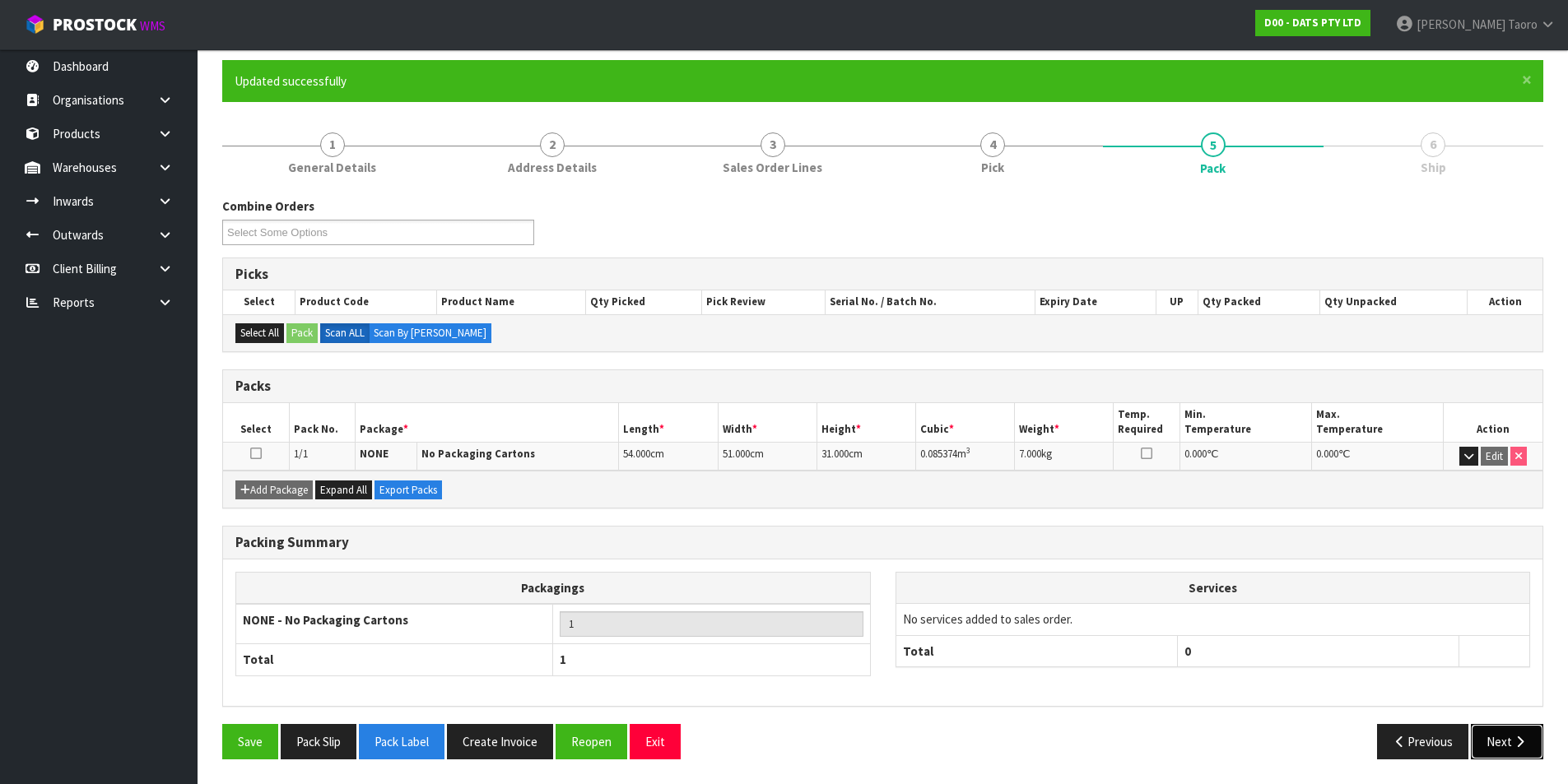
click at [1264, 626] on button "Next" at bounding box center [1507, 742] width 73 height 36
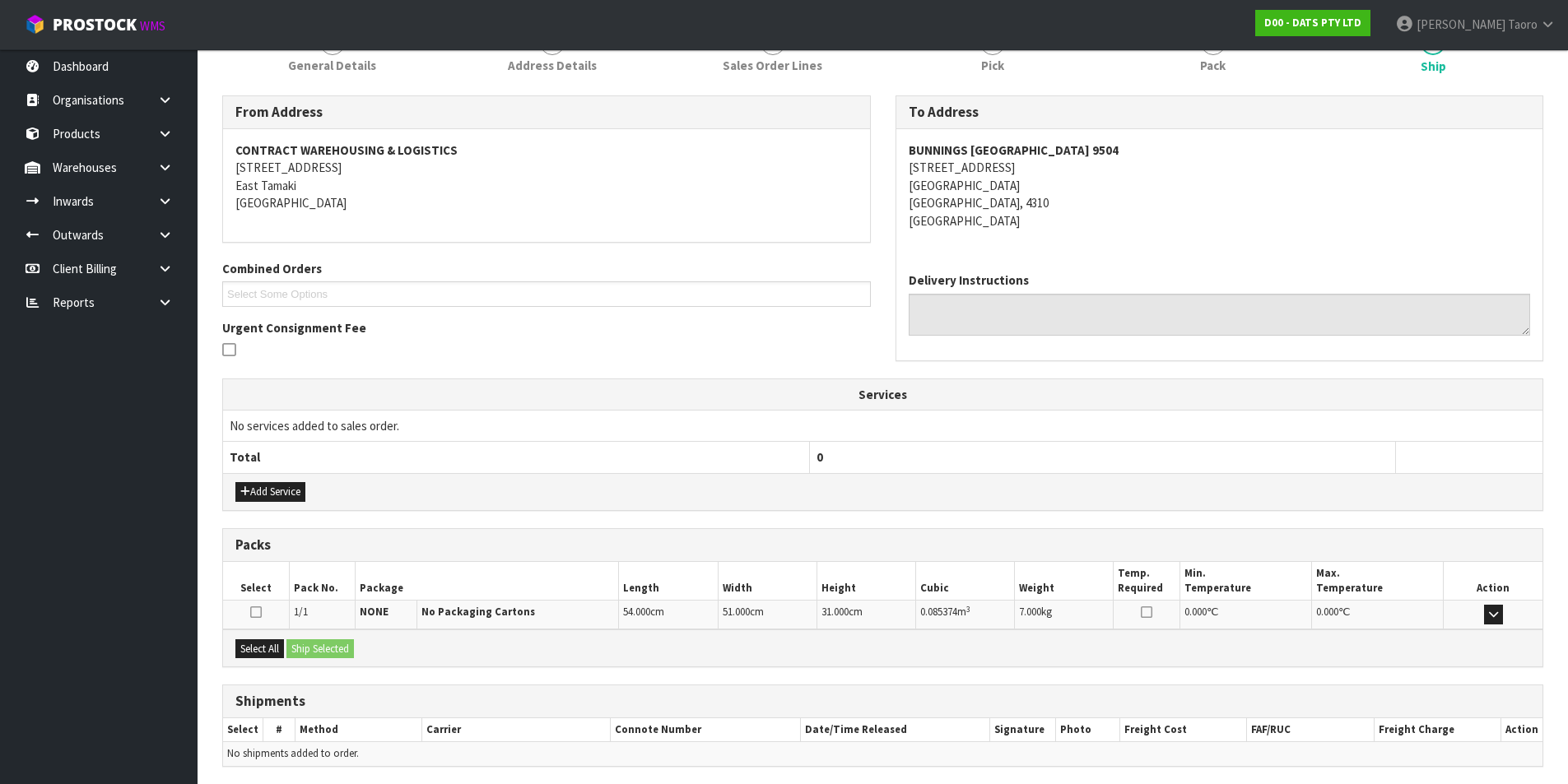
scroll to position [290, 0]
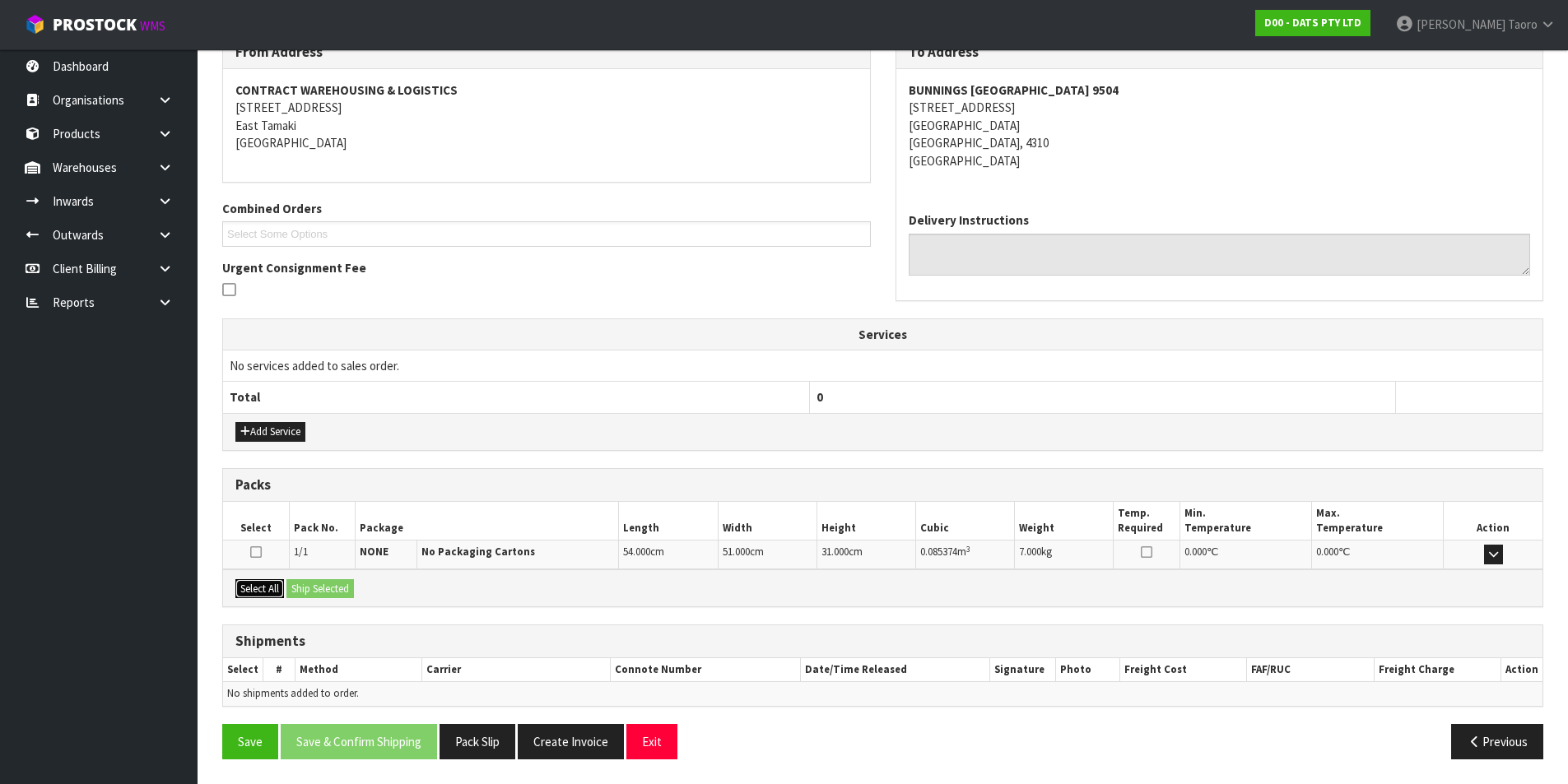
click at [259, 589] on button "Select All" at bounding box center [260, 589] width 48 height 20
drag, startPoint x: 305, startPoint y: 589, endPoint x: 363, endPoint y: 606, distance: 60.4
click at [311, 590] on button "Ship Selected" at bounding box center [320, 589] width 67 height 20
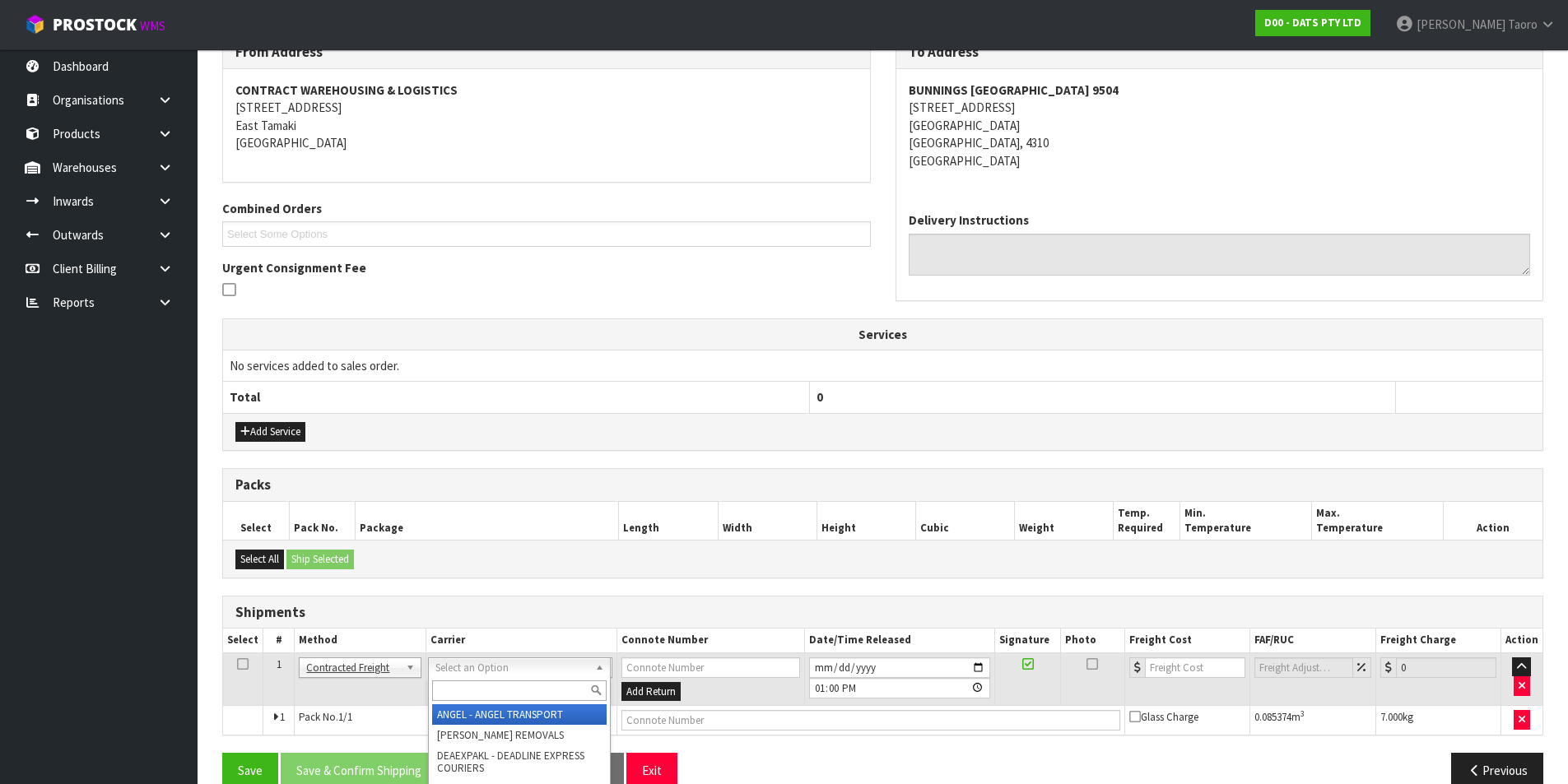
click at [512, 626] on input "text" at bounding box center [519, 690] width 175 height 21
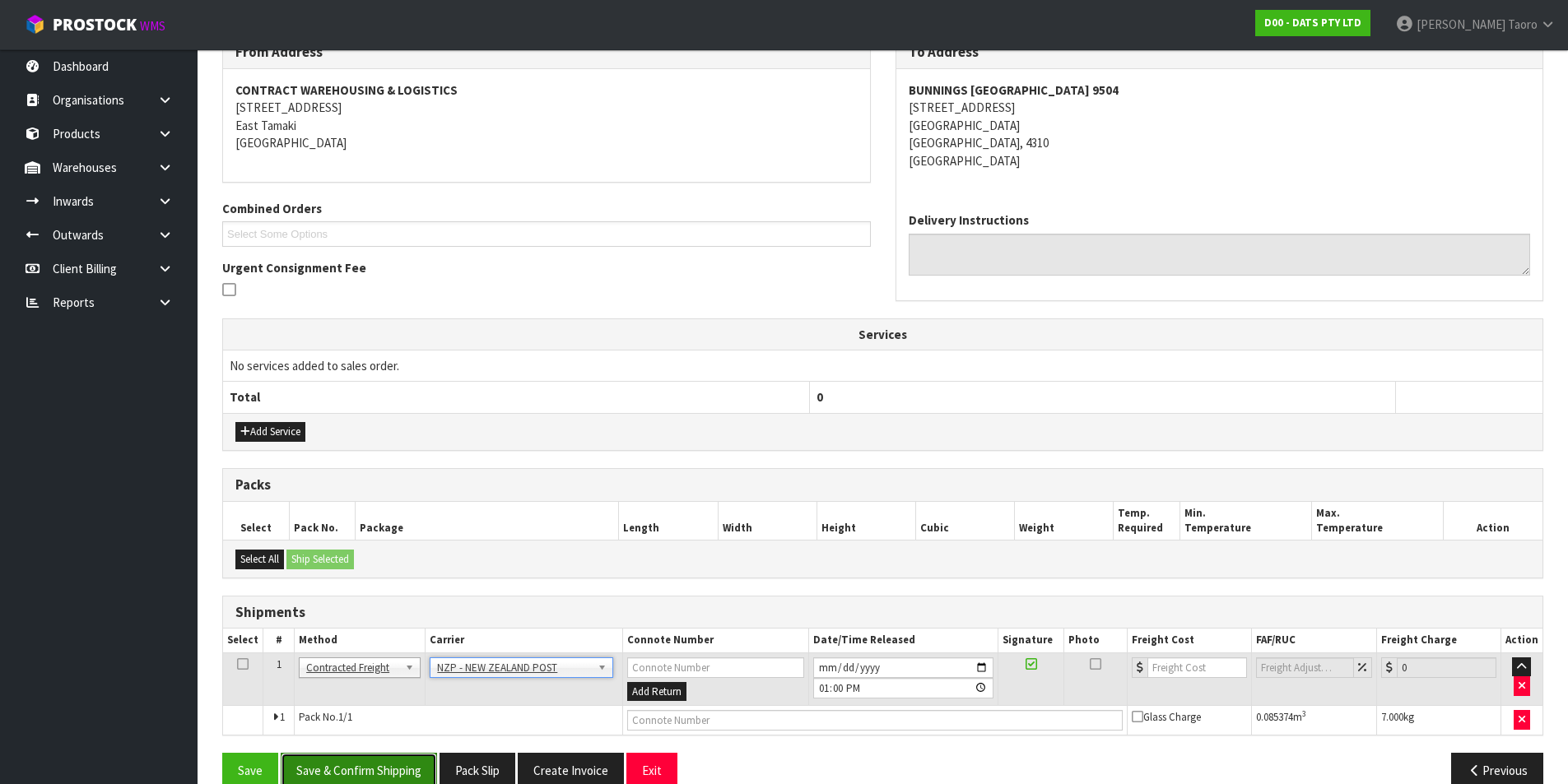
click at [356, 626] on button "Save & Confirm Shipping" at bounding box center [358, 771] width 157 height 36
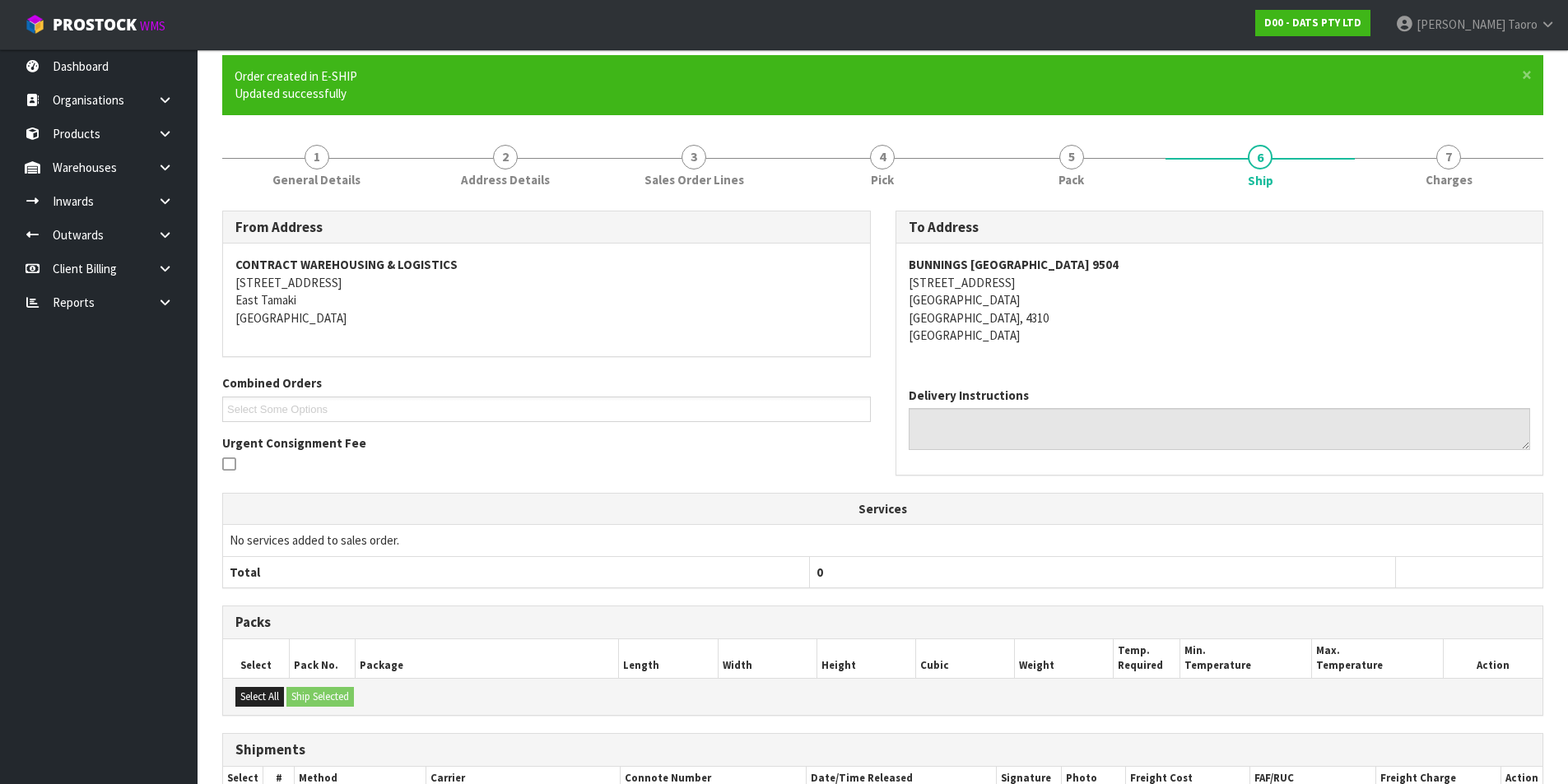
scroll to position [295, 0]
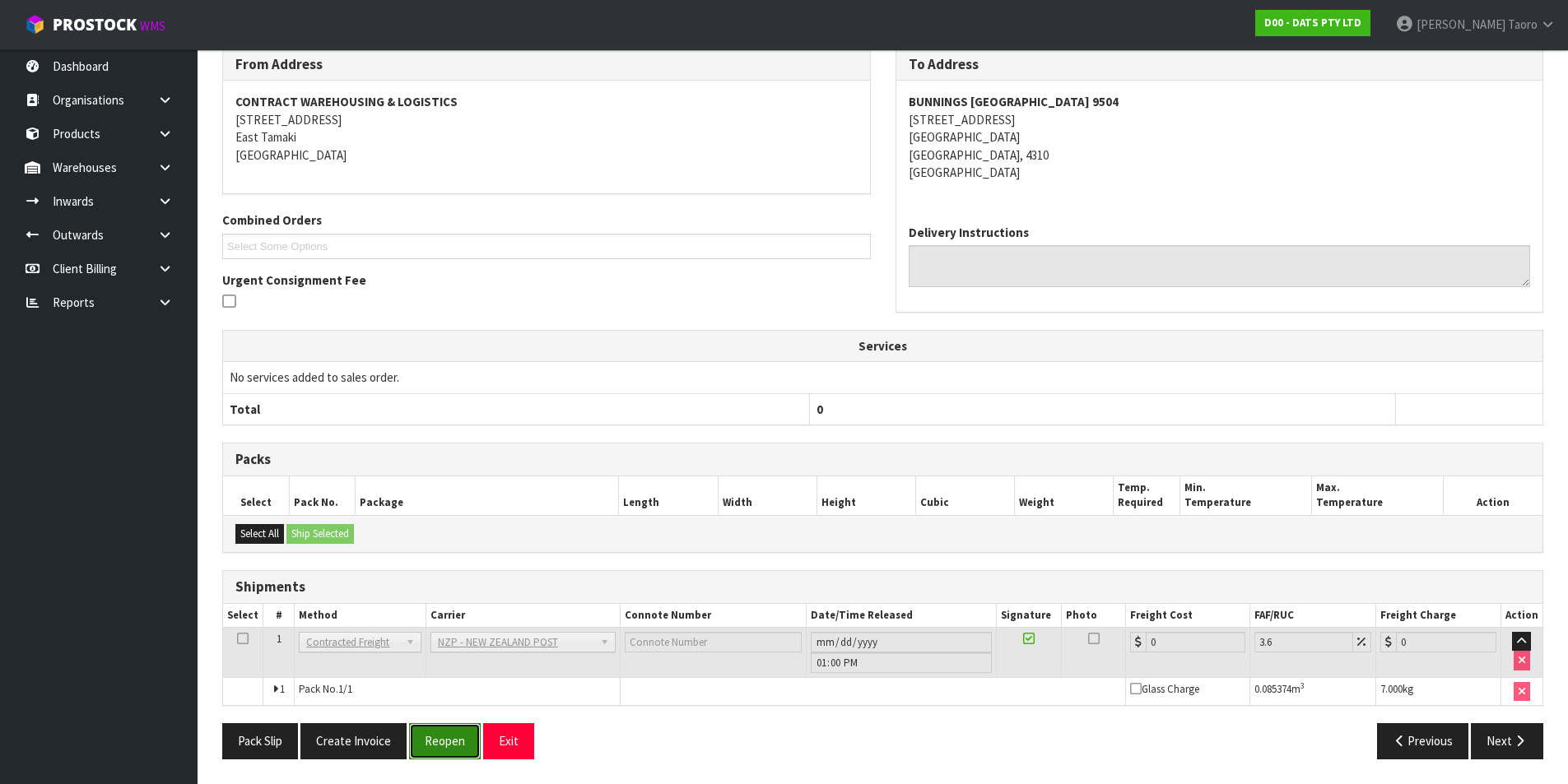
click at [450, 626] on button "Reopen" at bounding box center [445, 741] width 72 height 36
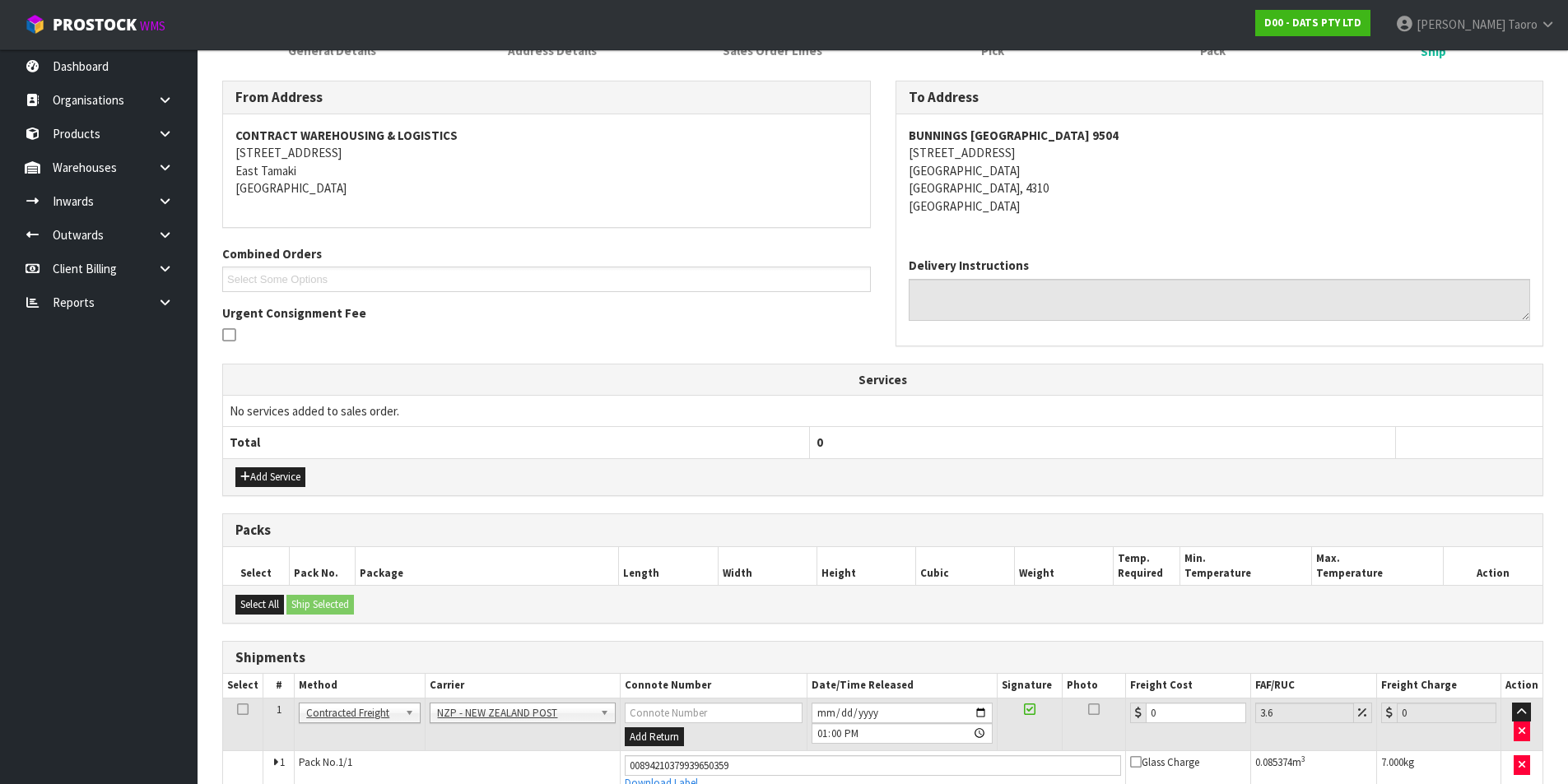
scroll to position [277, 0]
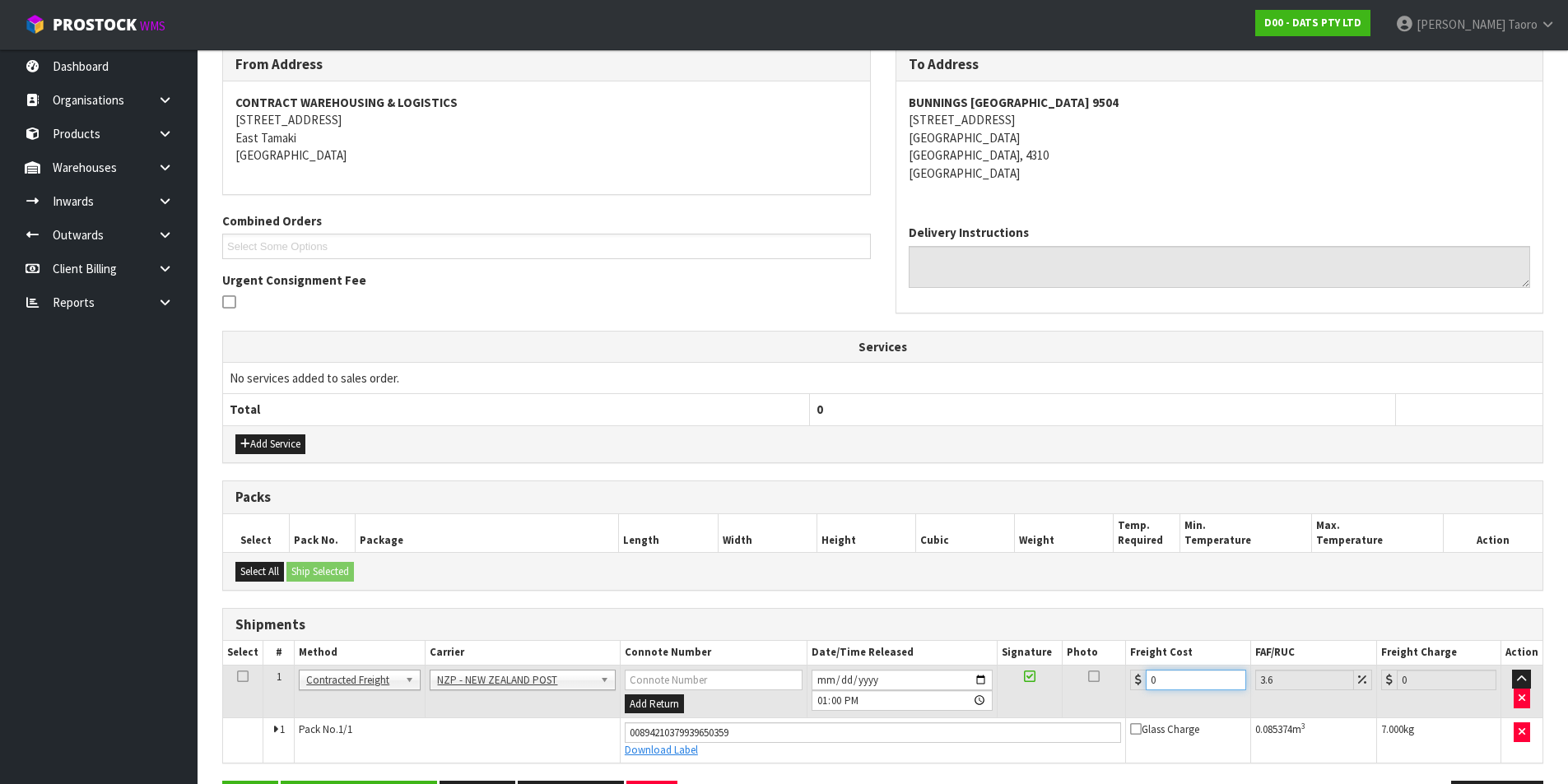
click at [1198, 626] on input "0" at bounding box center [1195, 679] width 99 height 21
click at [1200, 626] on input "0" at bounding box center [1195, 679] width 99 height 21
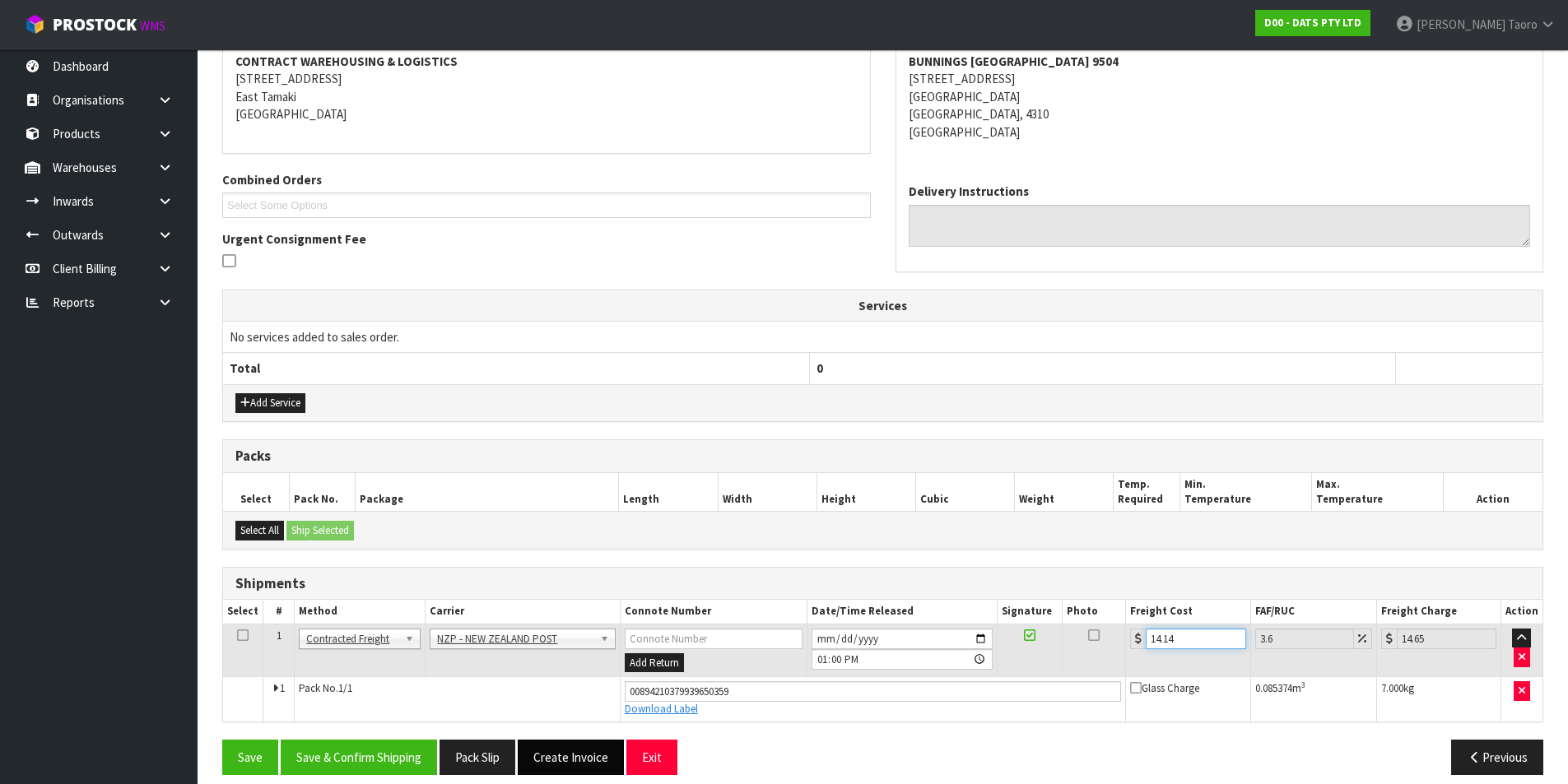
scroll to position [334, 0]
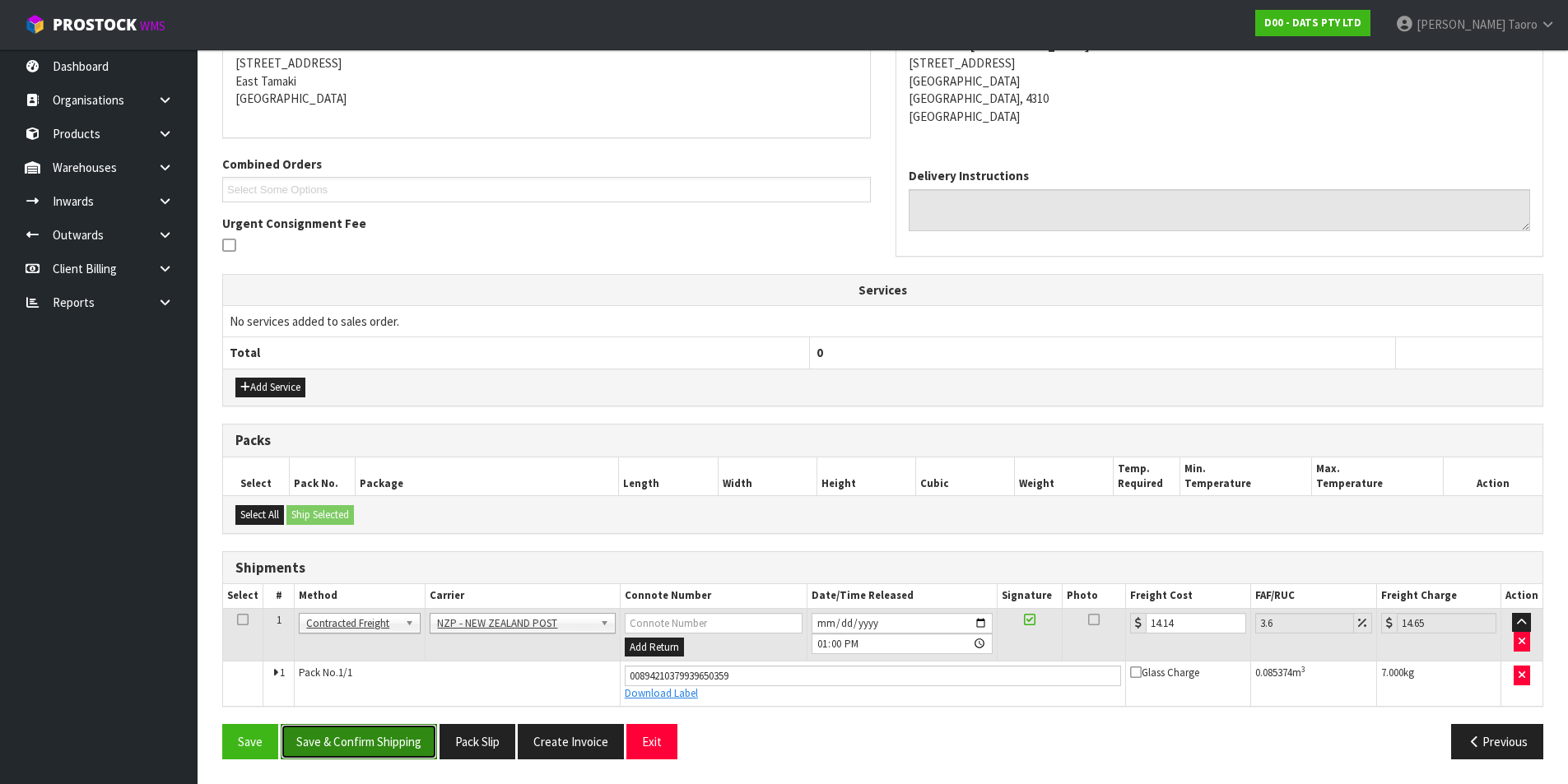
click at [418, 626] on button "Save & Confirm Shipping" at bounding box center [358, 742] width 157 height 36
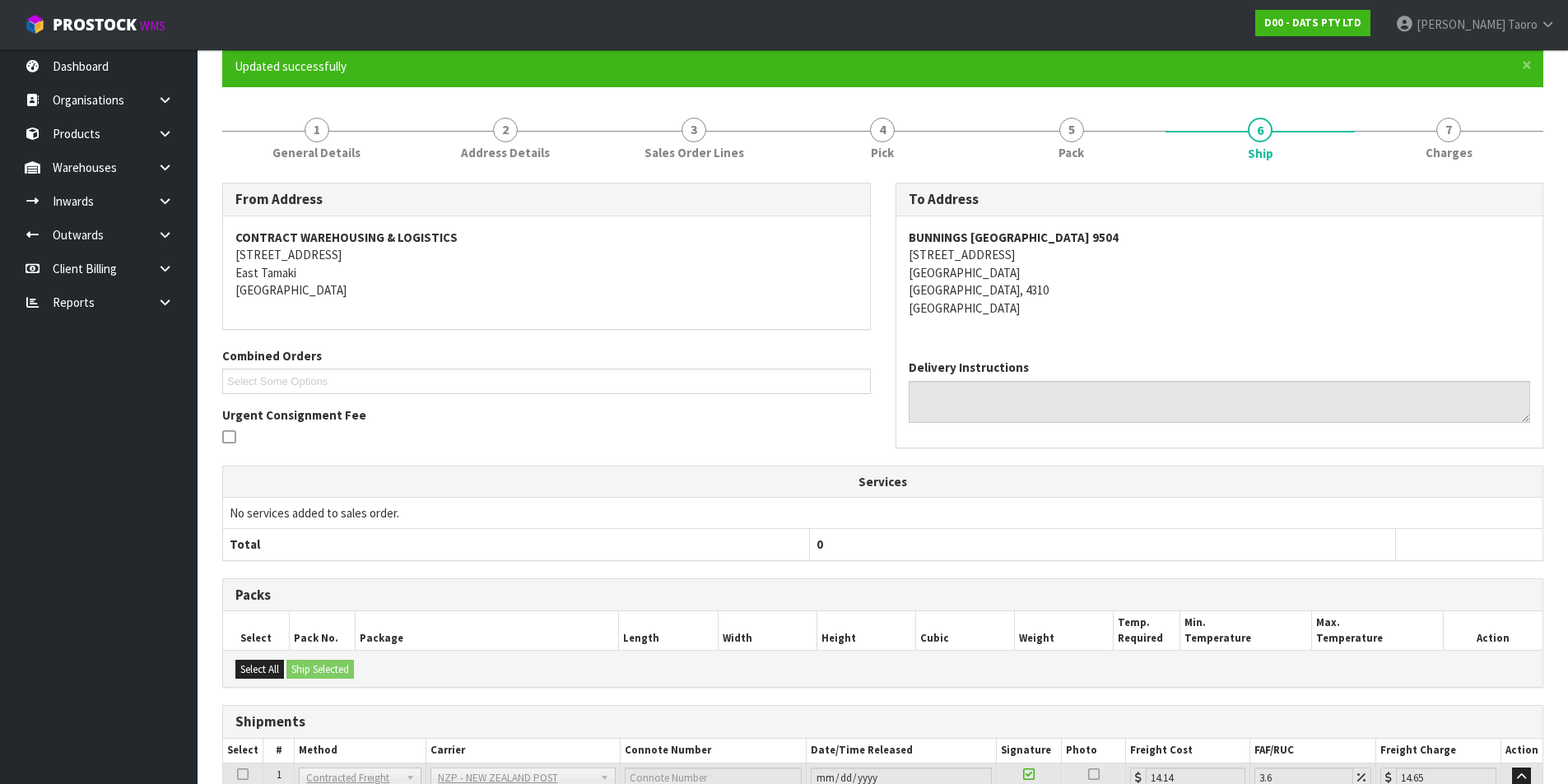
scroll to position [289, 0]
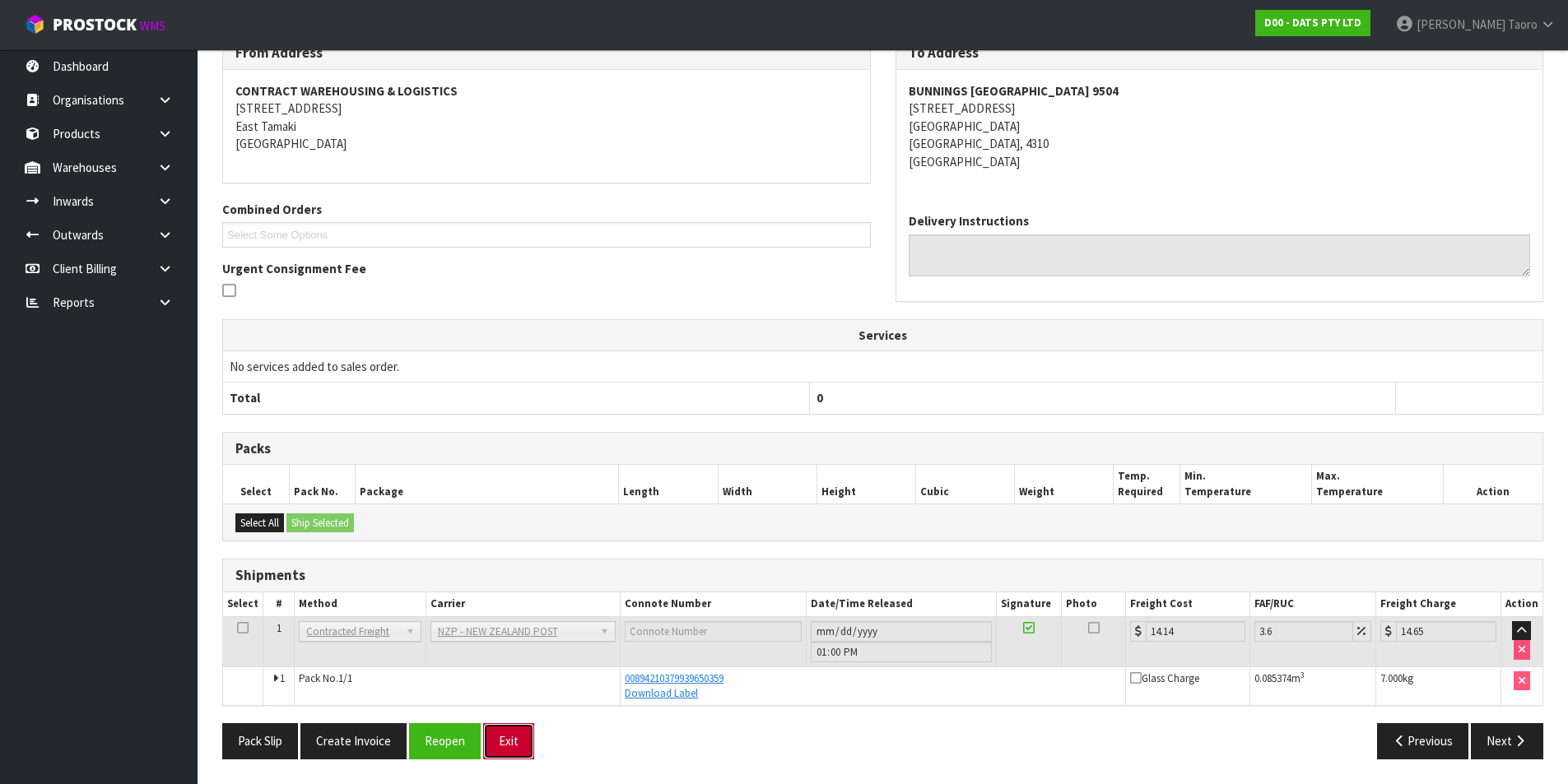
click at [515, 626] on button "Exit" at bounding box center [509, 741] width 51 height 36
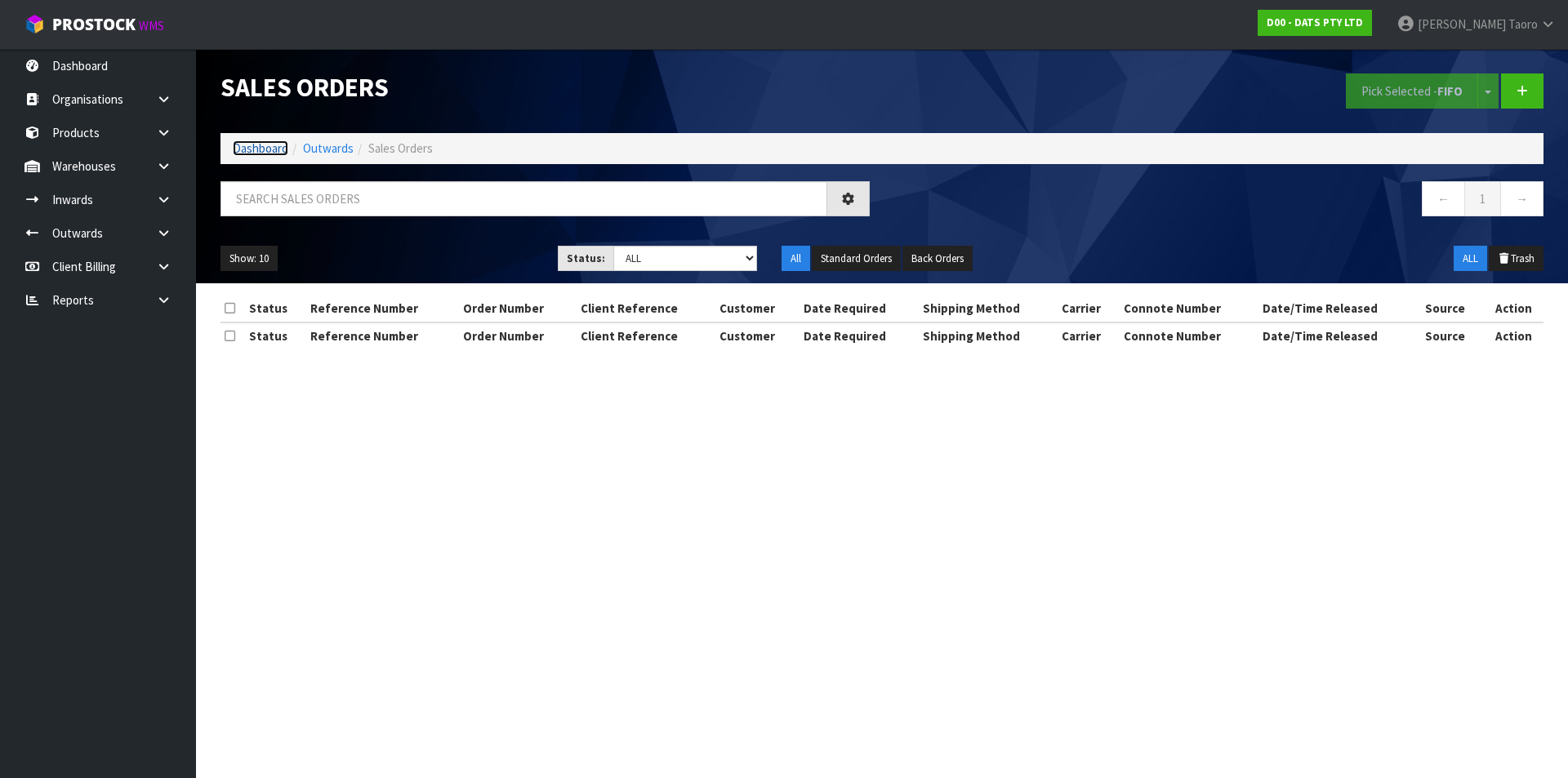
click at [271, 145] on link "Dashboard" at bounding box center [260, 147] width 56 height 15
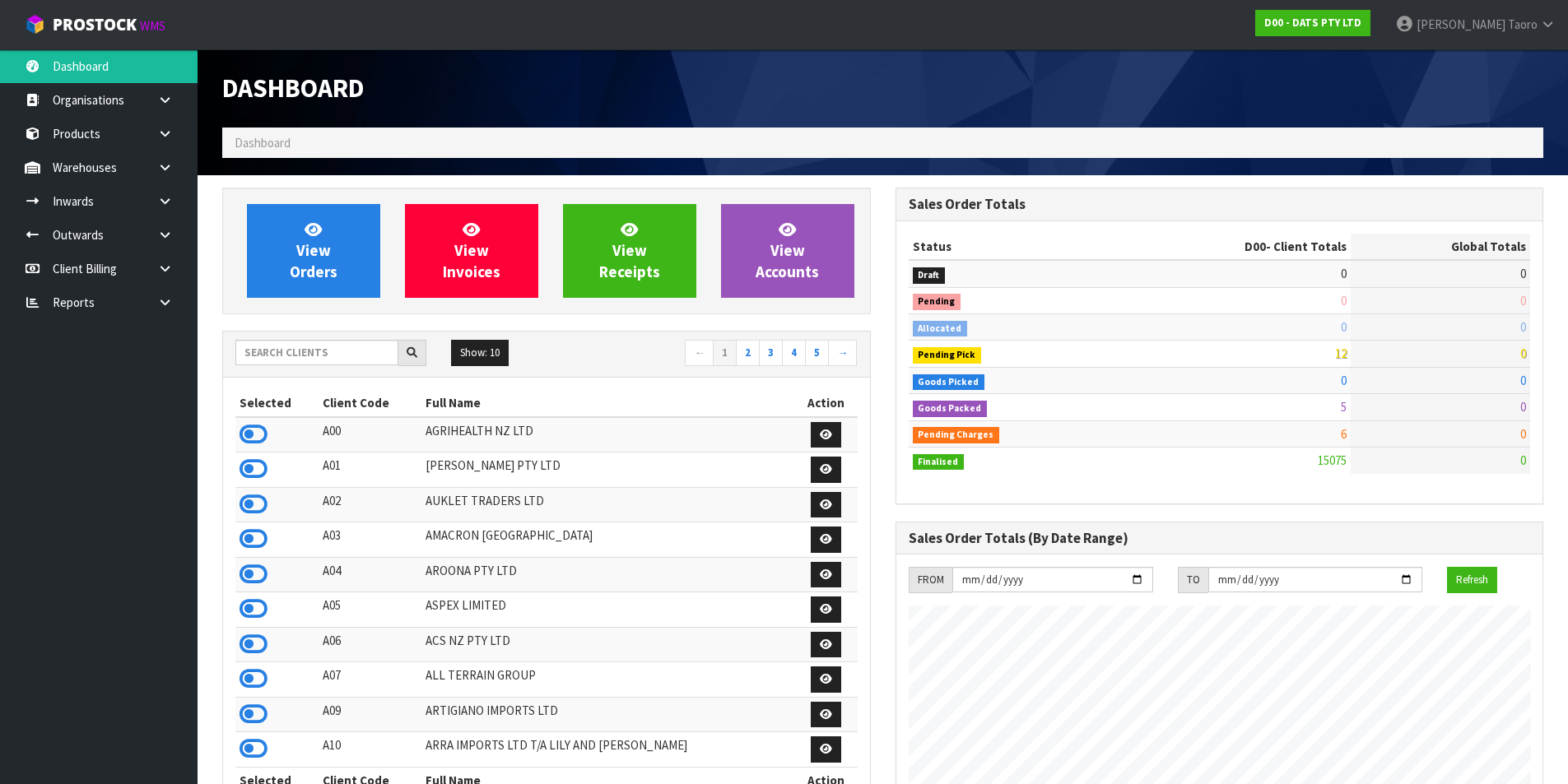
scroll to position [1247, 673]
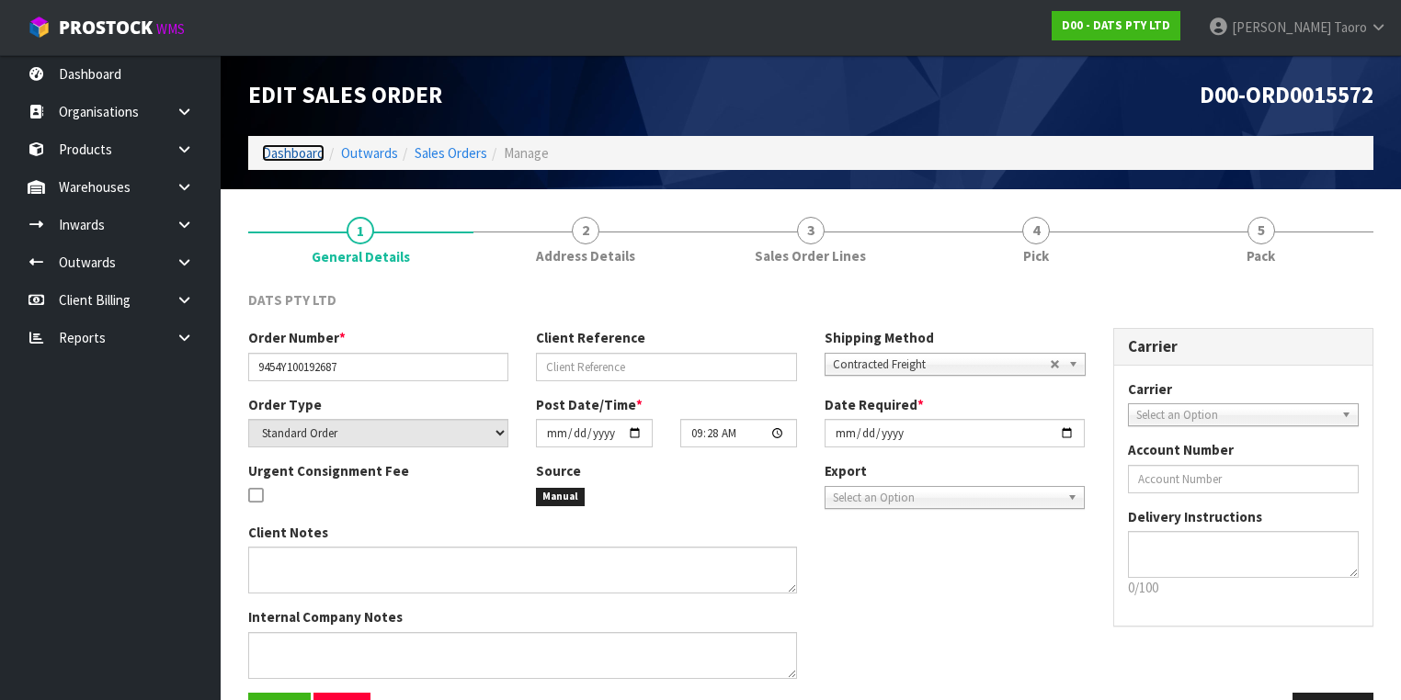
click at [295, 153] on link "Dashboard" at bounding box center [293, 152] width 63 height 17
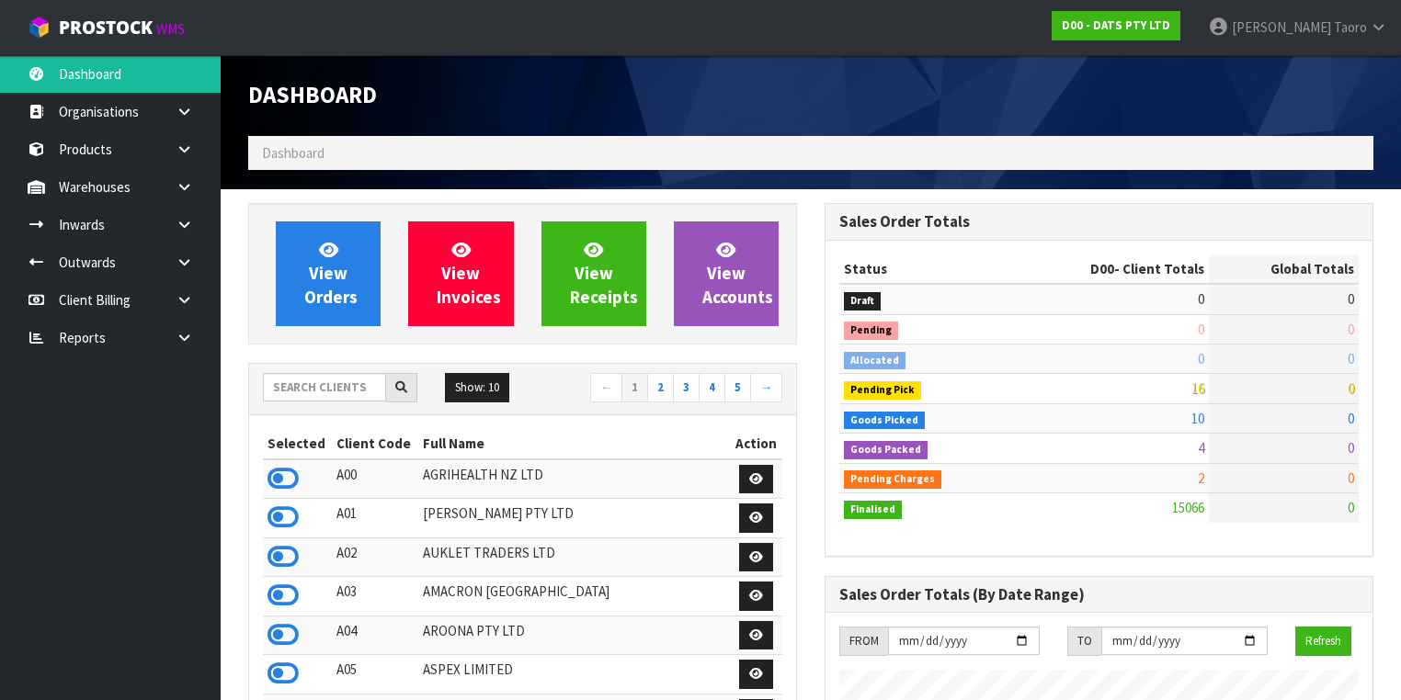
scroll to position [1446, 576]
click at [370, 389] on input "text" at bounding box center [324, 387] width 123 height 28
click at [181, 336] on icon at bounding box center [184, 338] width 17 height 14
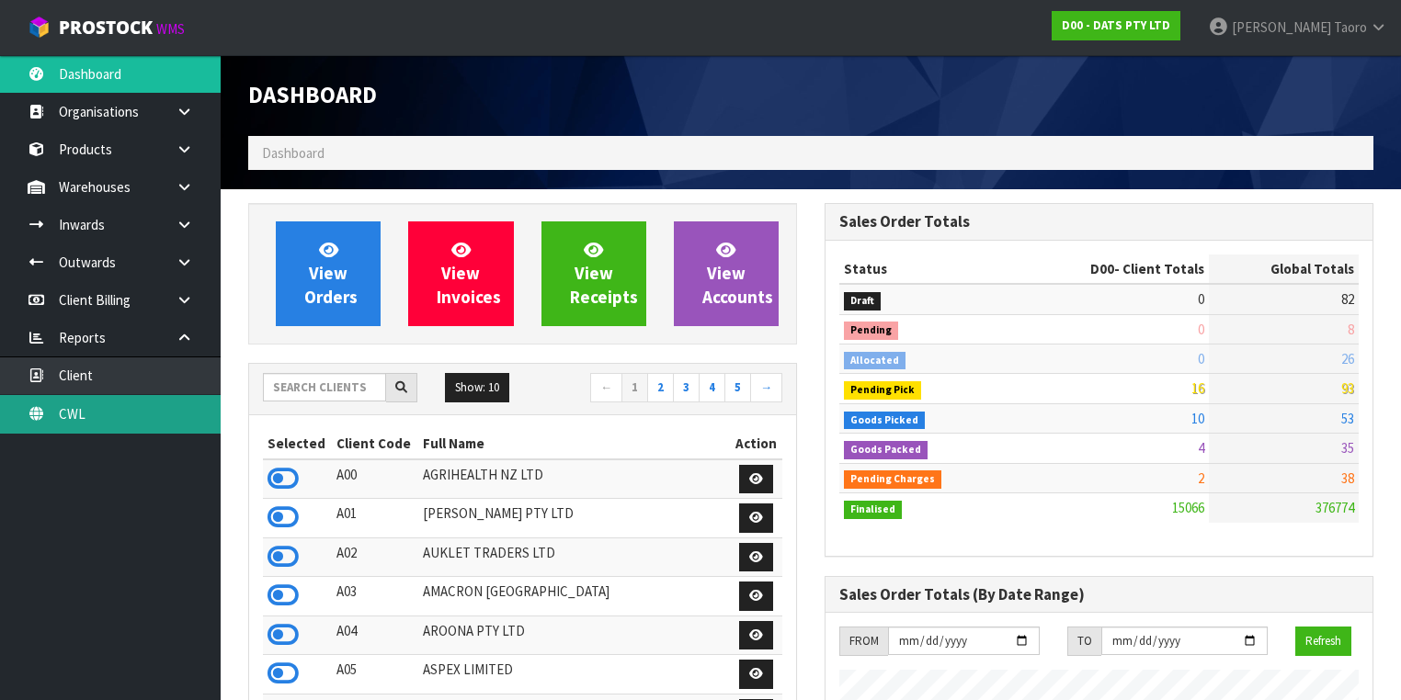
click at [150, 426] on link "CWL" at bounding box center [110, 414] width 221 height 38
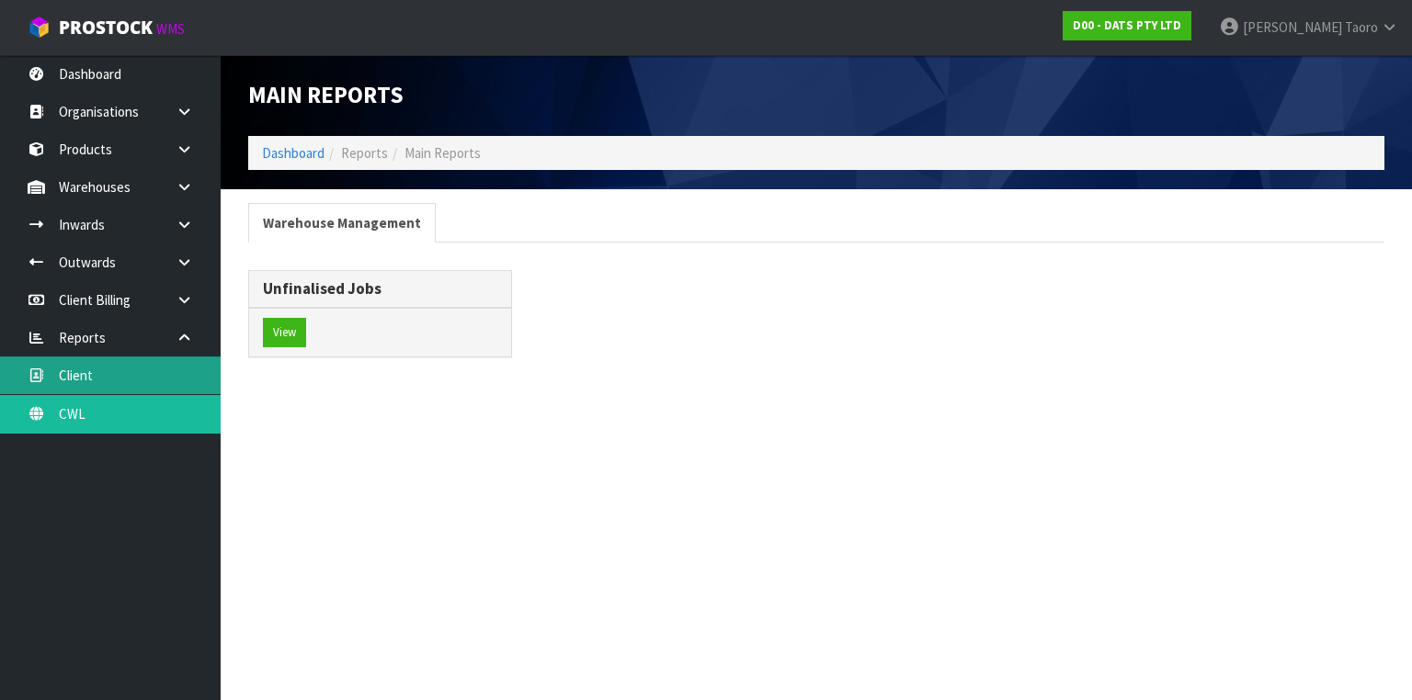
click at [165, 365] on link "Client" at bounding box center [110, 376] width 221 height 38
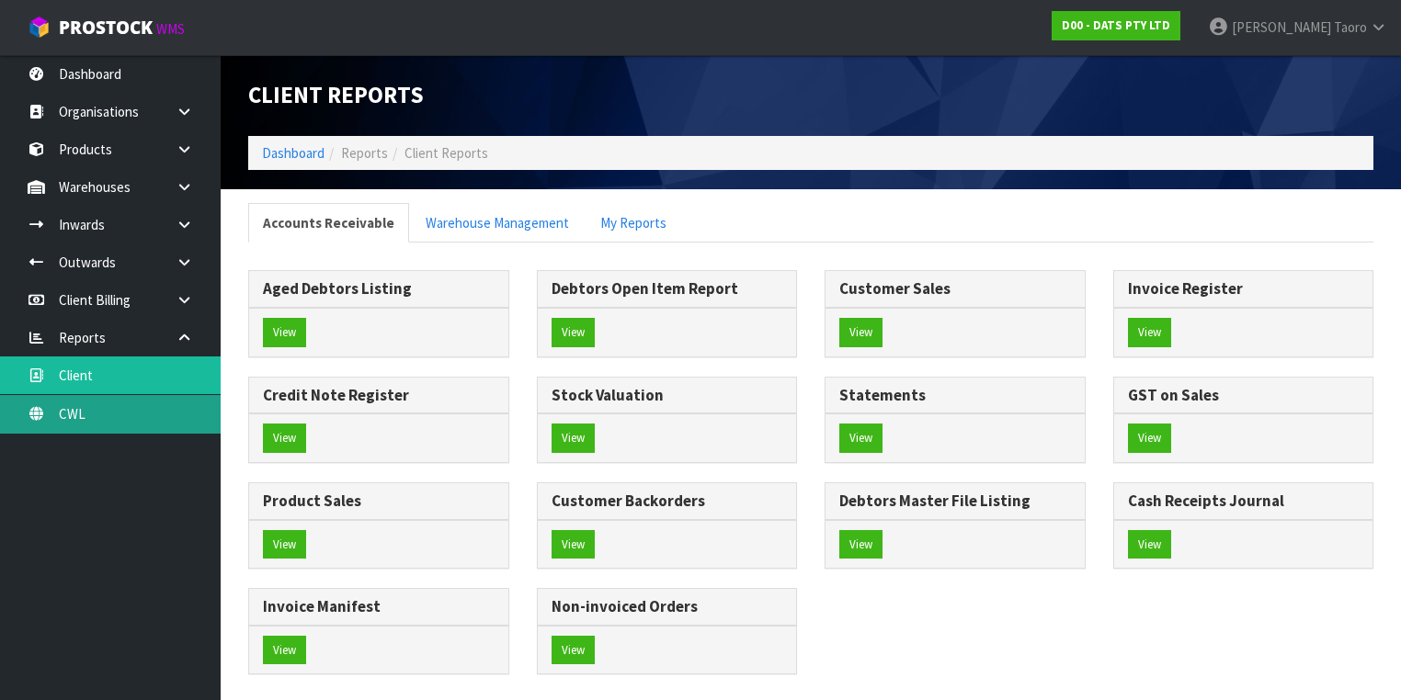
click at [154, 404] on link "CWL" at bounding box center [110, 414] width 221 height 38
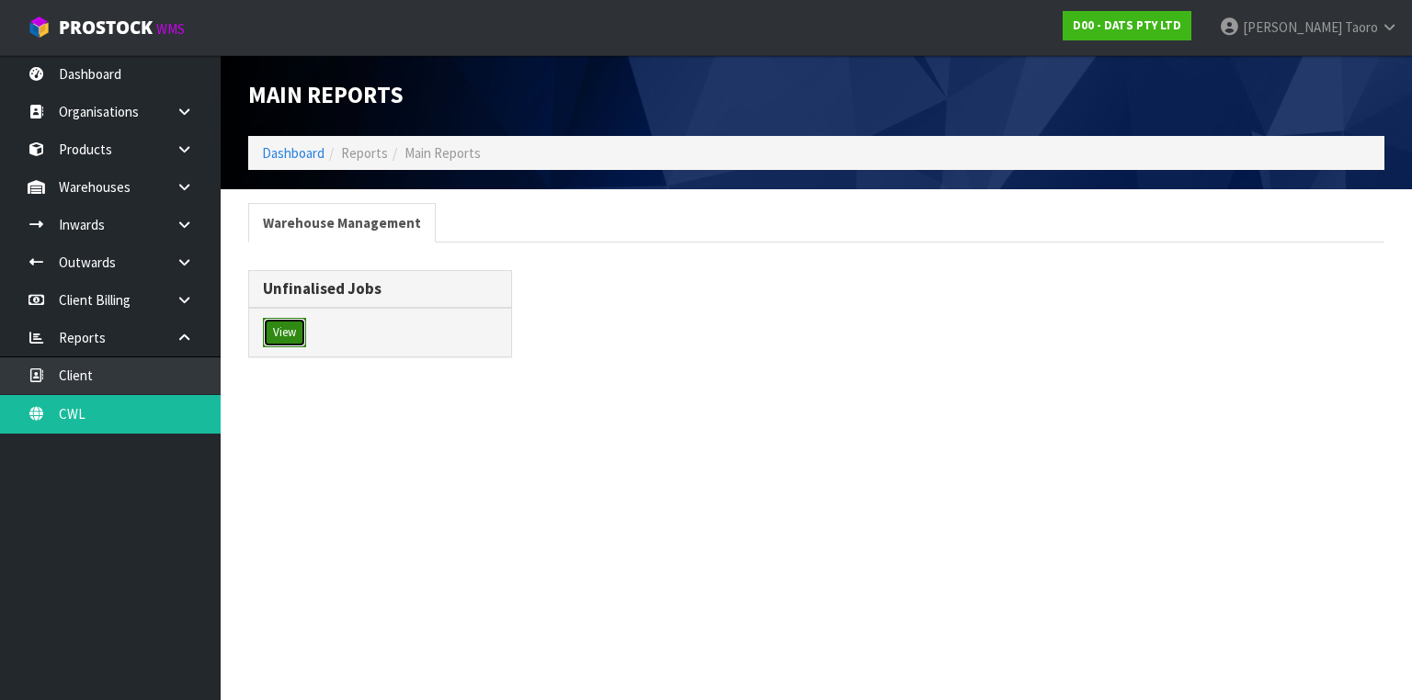
click at [276, 321] on button "View" at bounding box center [284, 332] width 43 height 29
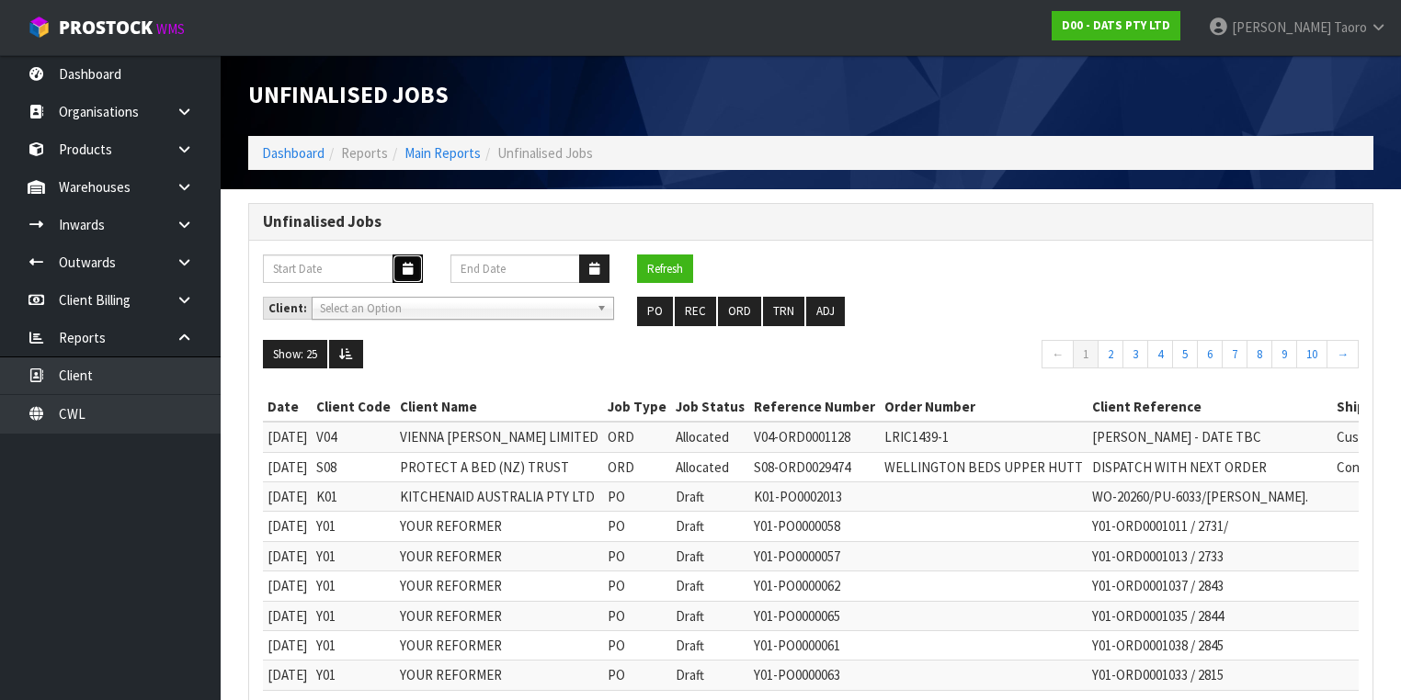
click at [404, 272] on icon "button" at bounding box center [408, 269] width 10 height 12
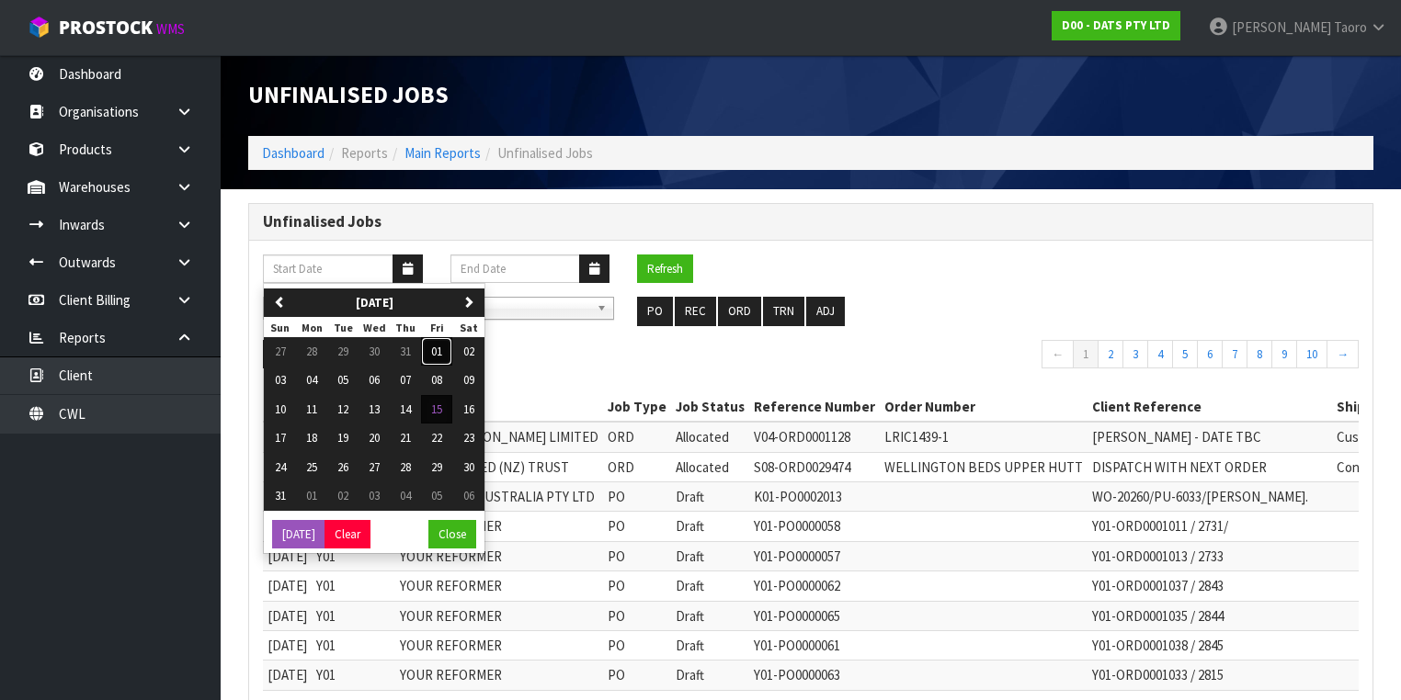
click at [438, 353] on span "01" at bounding box center [436, 352] width 11 height 16
type input "01/08/2025"
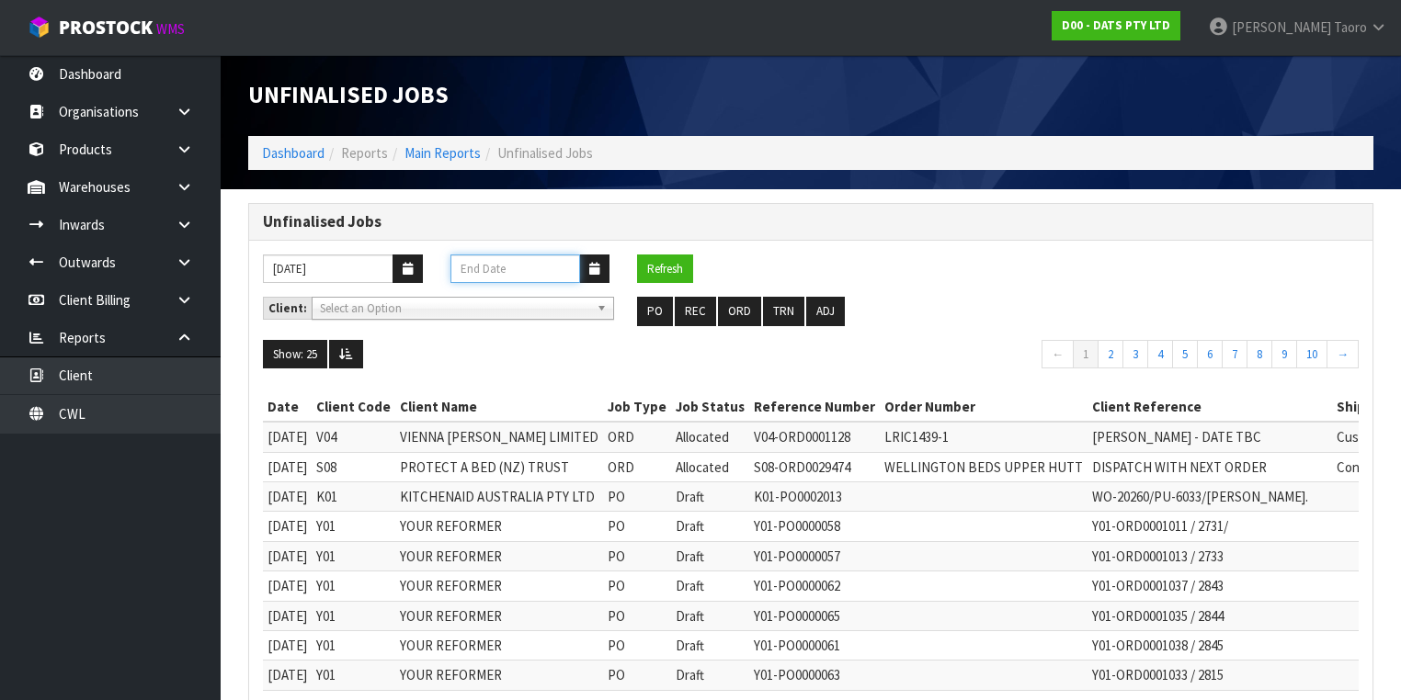
click at [577, 267] on input "text" at bounding box center [515, 269] width 131 height 28
click at [595, 264] on icon "button" at bounding box center [594, 269] width 10 height 12
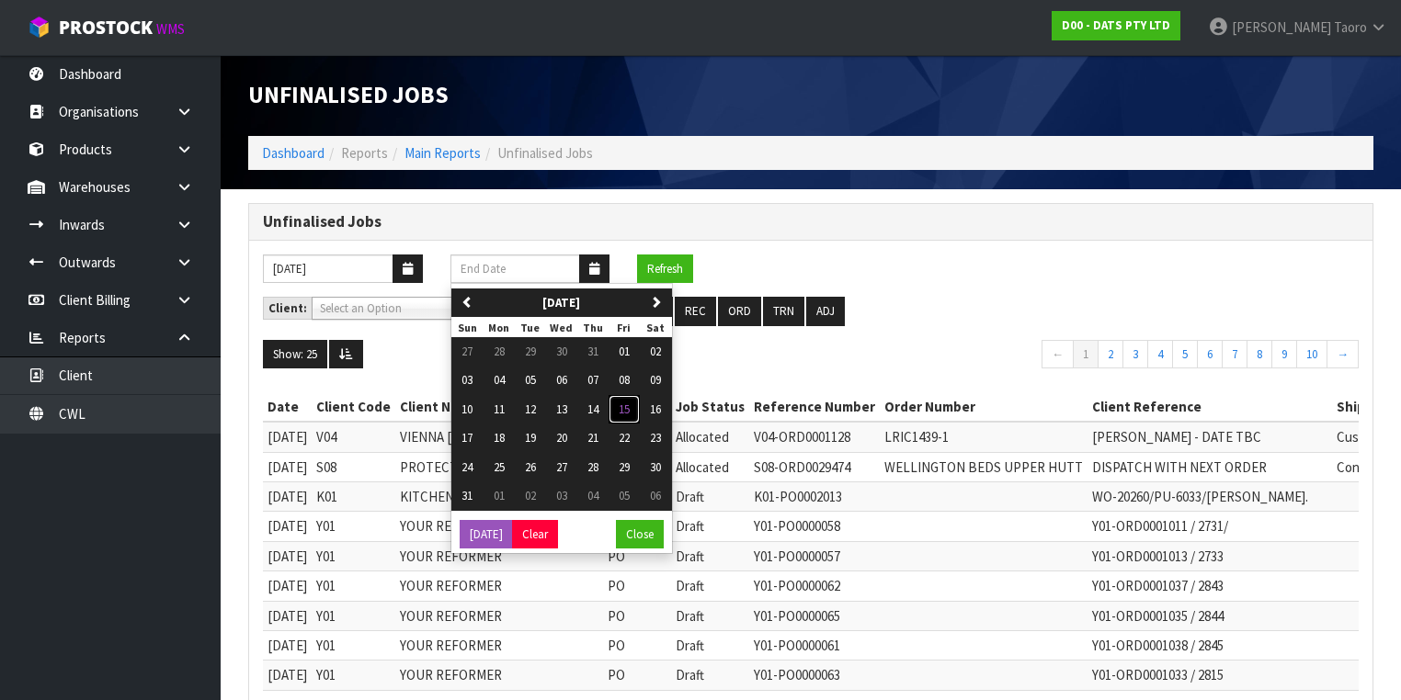
click at [622, 407] on span "15" at bounding box center [624, 410] width 11 height 16
type input "[DATE]"
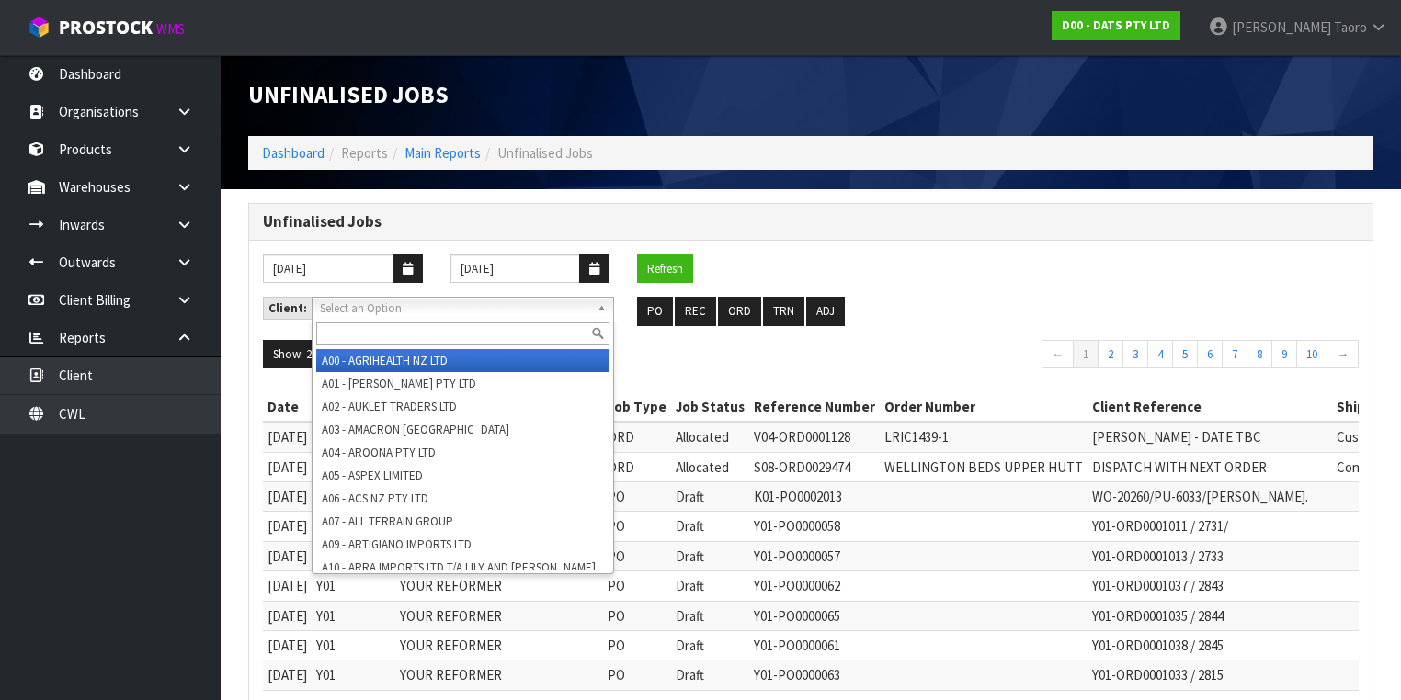
click at [586, 303] on link "Select an Option" at bounding box center [463, 308] width 302 height 23
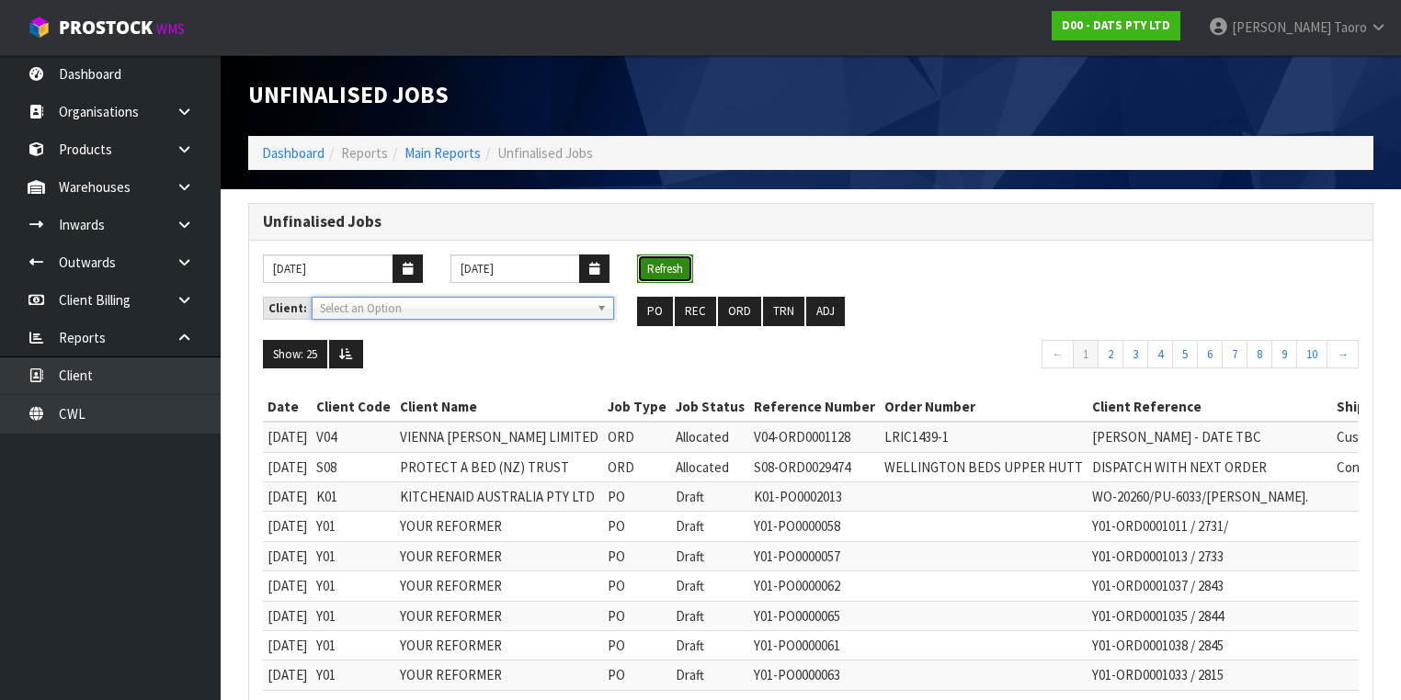
click at [664, 266] on button "Refresh" at bounding box center [665, 269] width 56 height 29
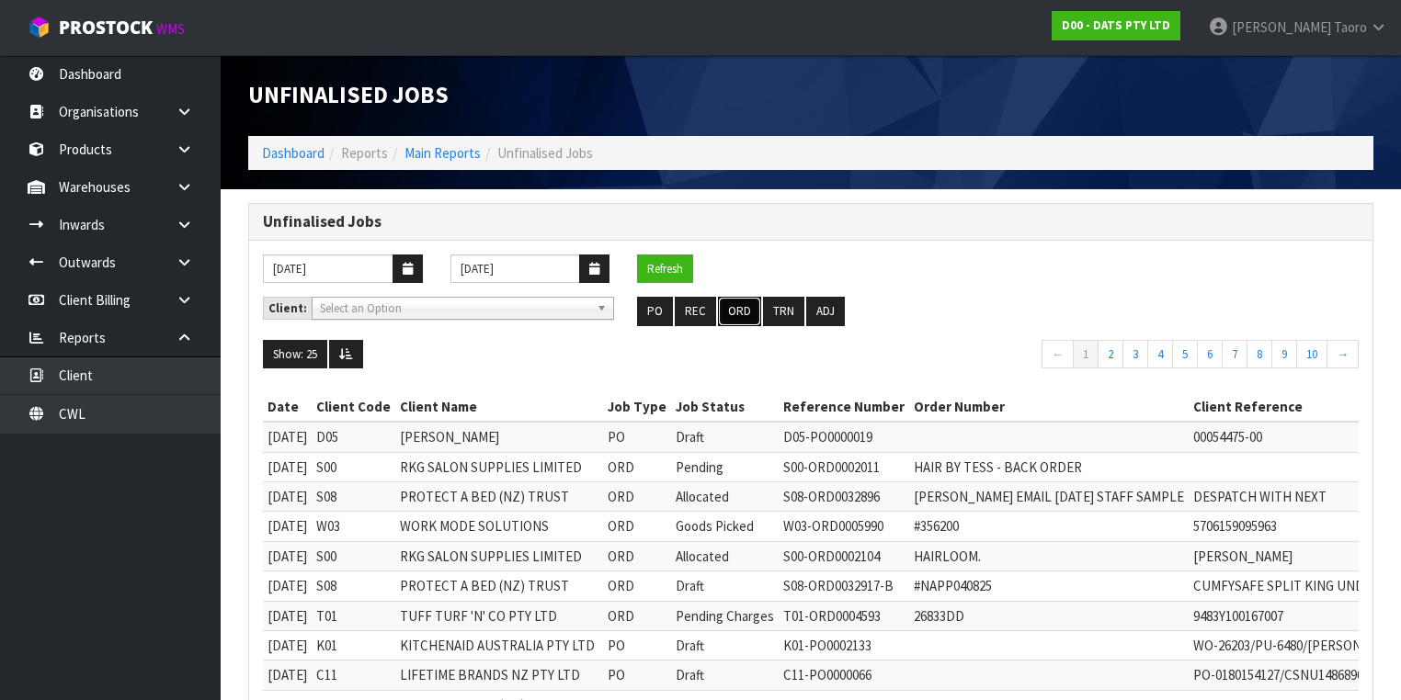
click at [739, 311] on button "ORD" at bounding box center [739, 311] width 43 height 29
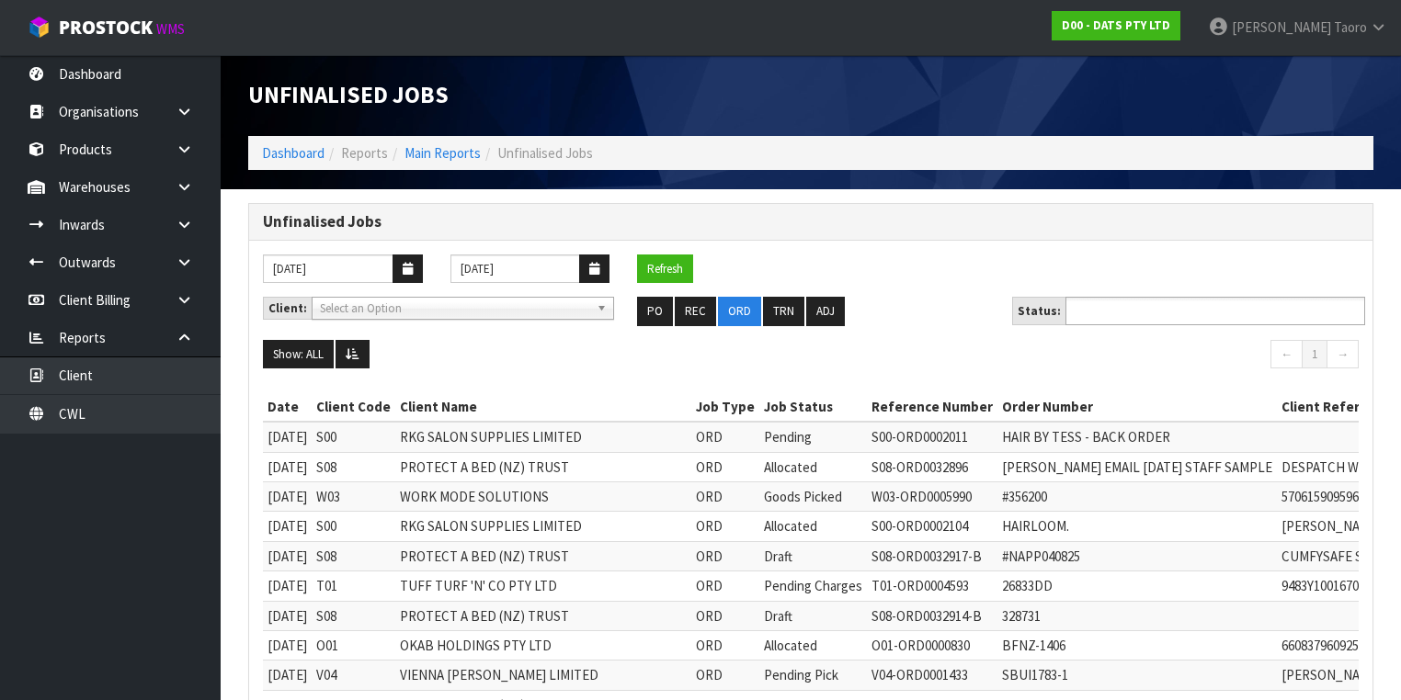
click at [1134, 311] on input "text" at bounding box center [1138, 311] width 135 height 23
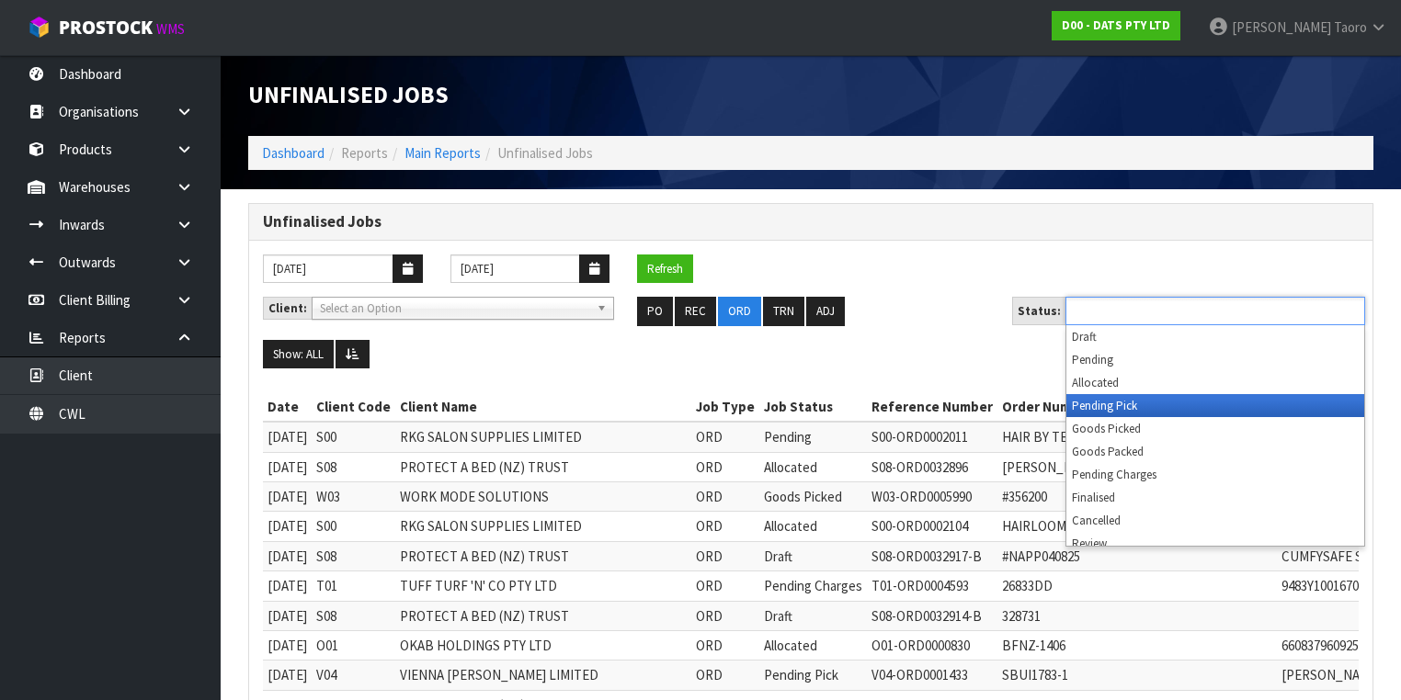
click at [1126, 401] on li "Pending Pick" at bounding box center [1215, 405] width 298 height 23
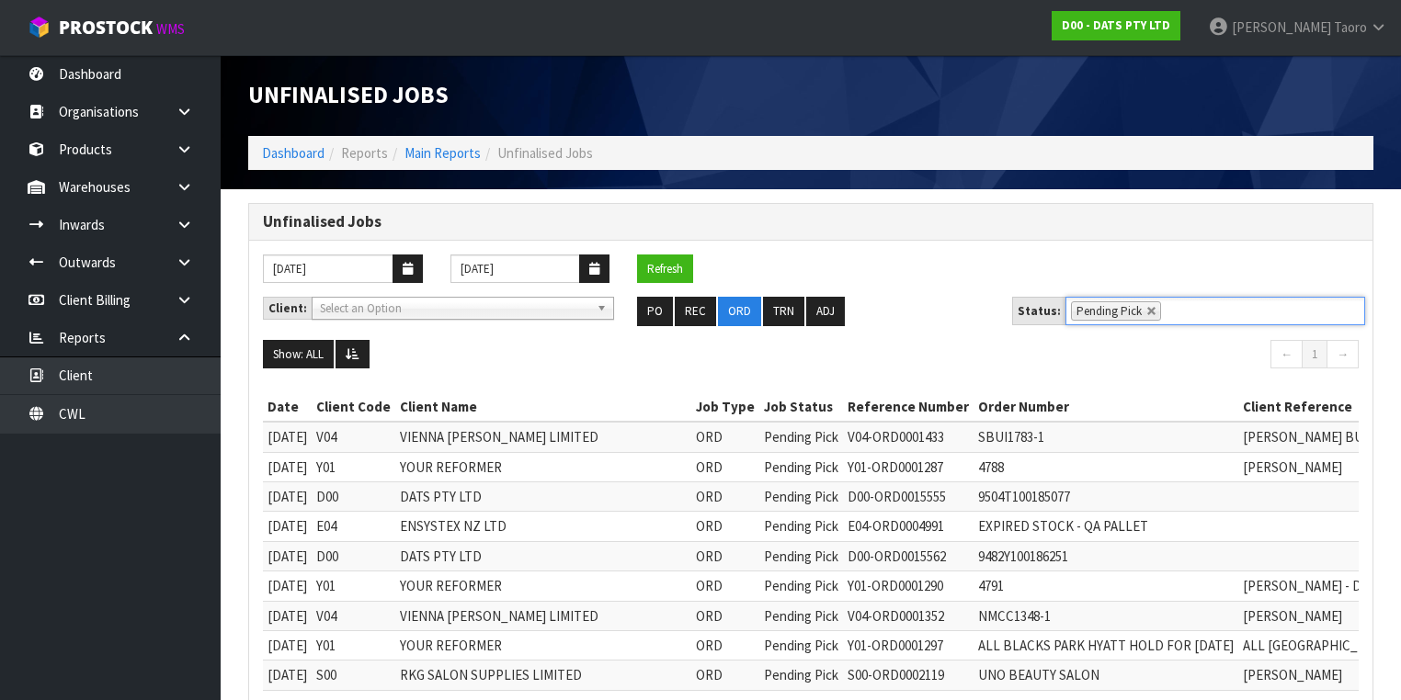
click at [1180, 309] on ul "Pending Pick" at bounding box center [1215, 311] width 300 height 28
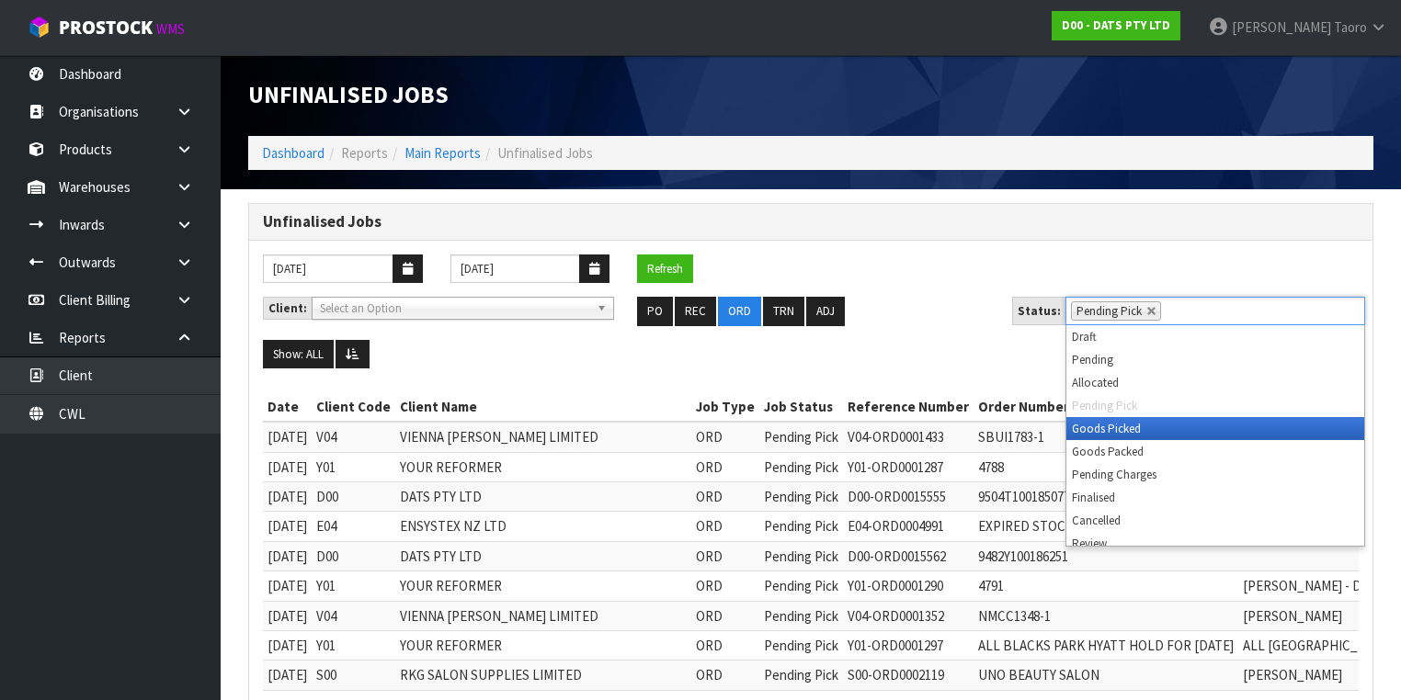
click at [1175, 430] on li "Goods Picked" at bounding box center [1215, 428] width 298 height 23
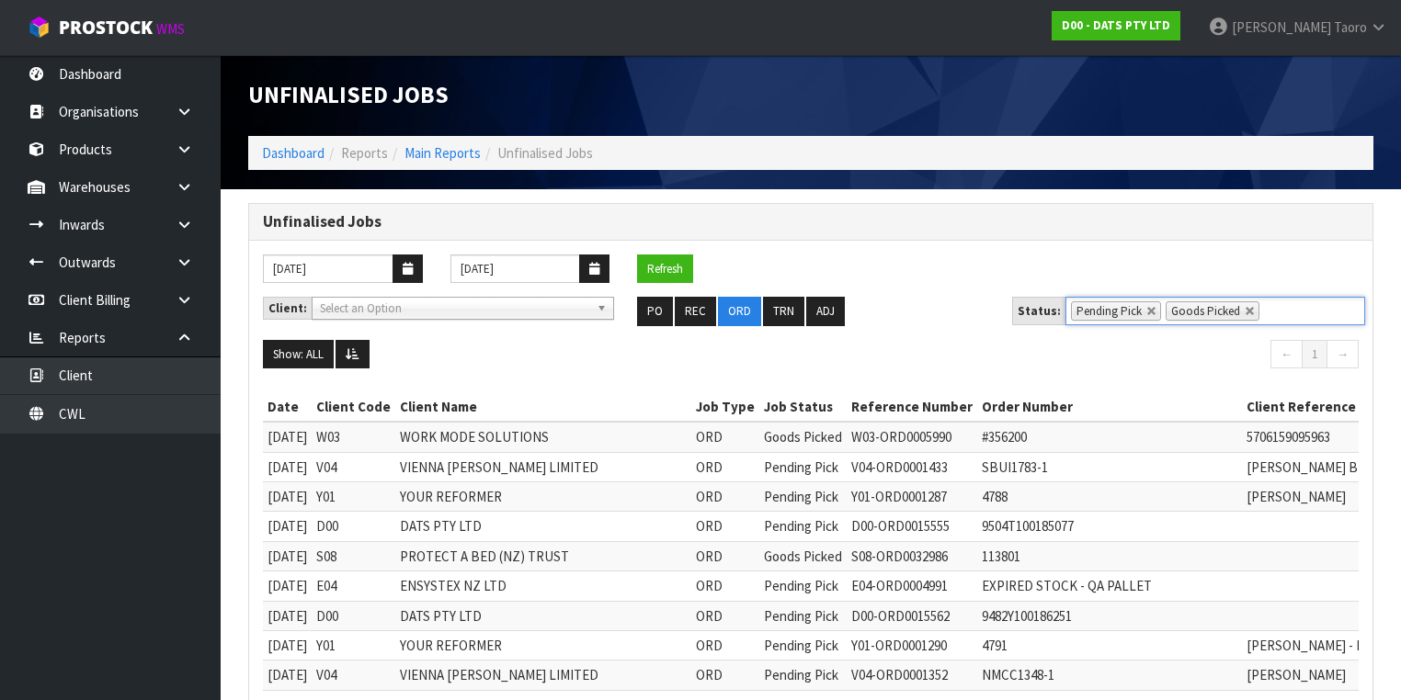
click at [952, 348] on nav "← 1 →" at bounding box center [1092, 357] width 534 height 34
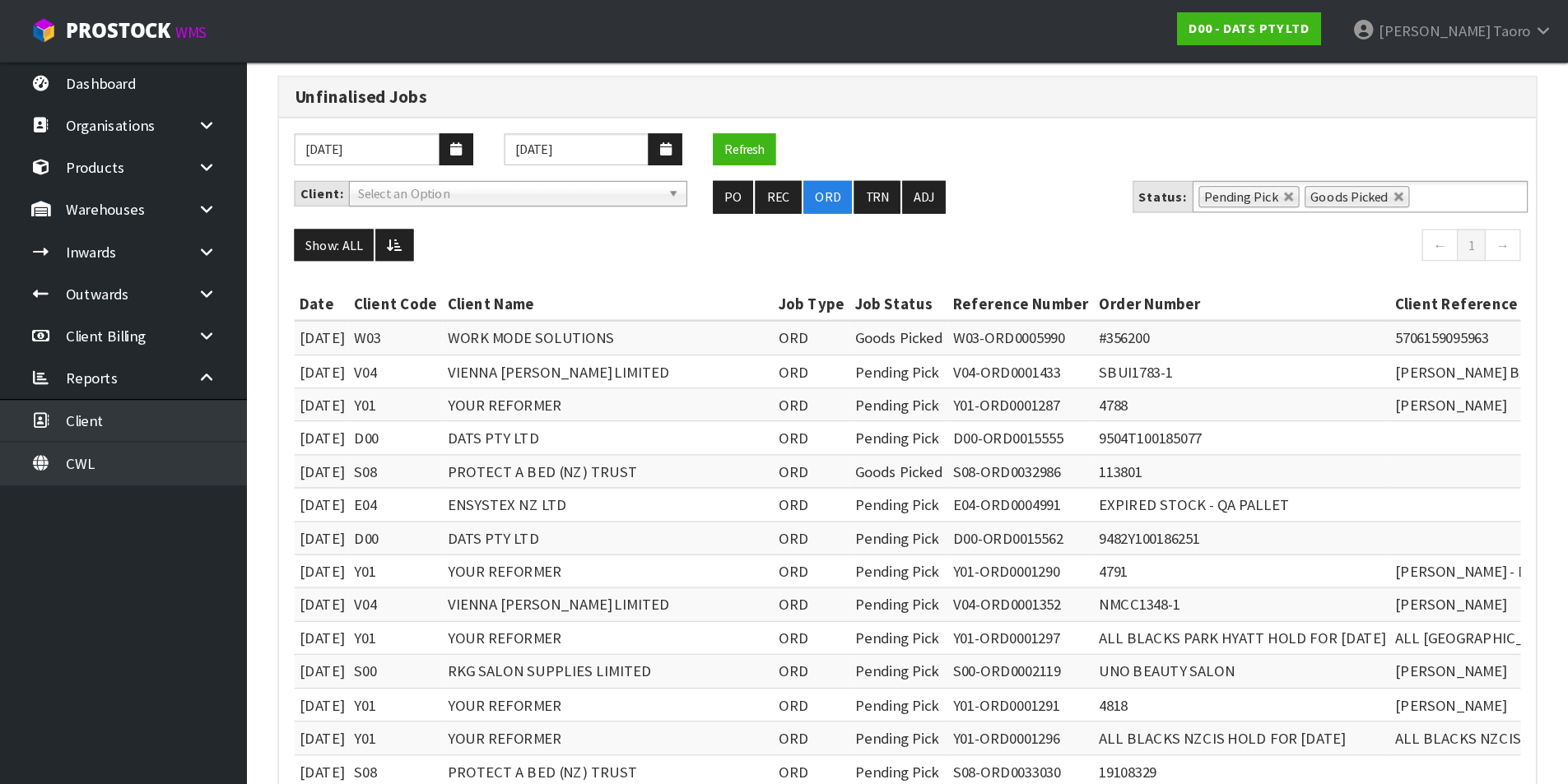
scroll to position [132, 0]
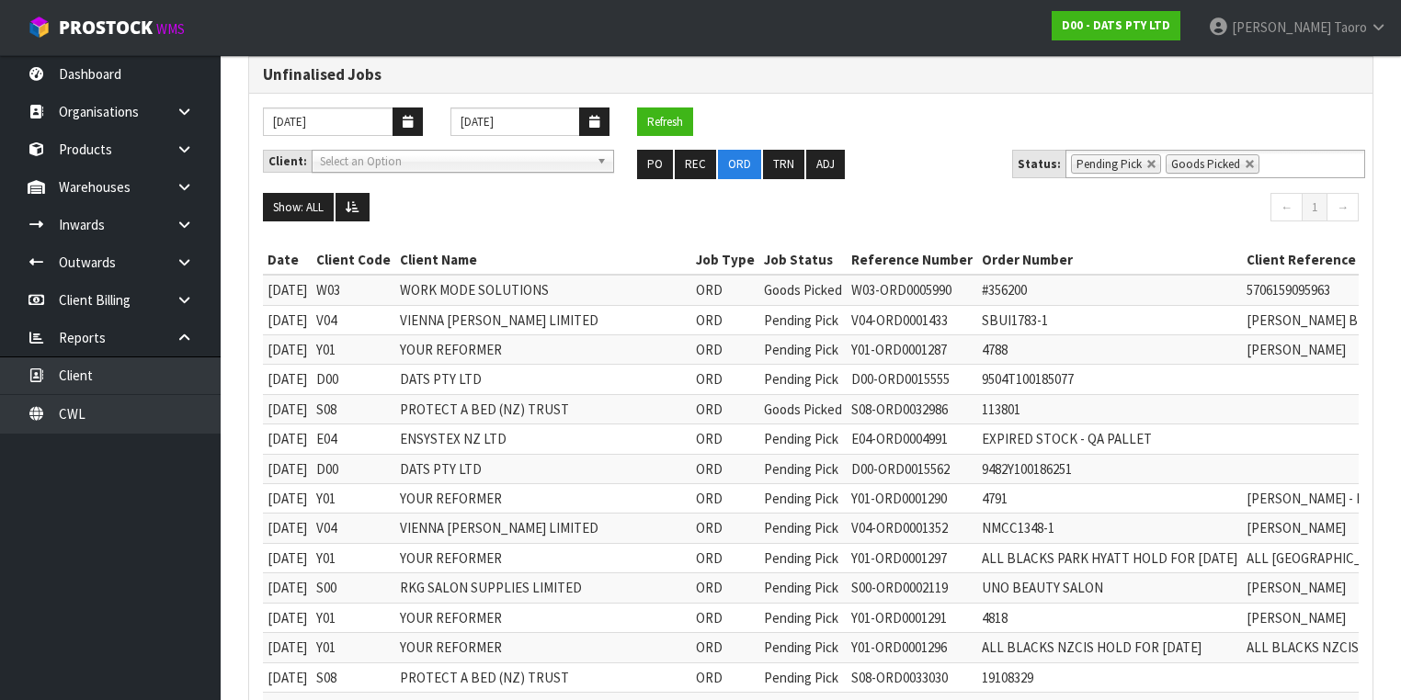
click at [956, 222] on nav "← 1 →" at bounding box center [1092, 210] width 534 height 34
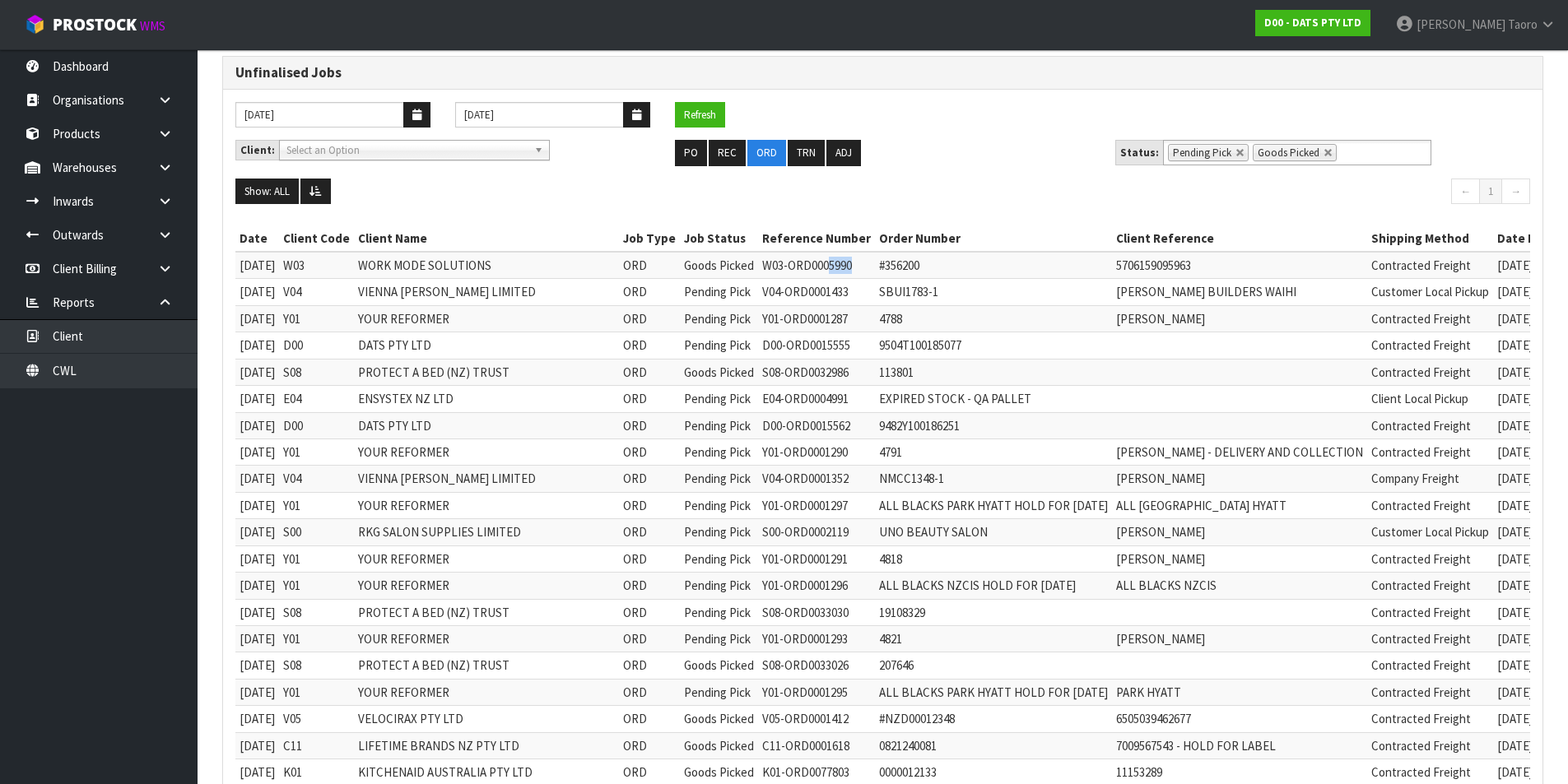
drag, startPoint x: 833, startPoint y: 268, endPoint x: 865, endPoint y: 266, distance: 32.1
click at [865, 266] on td "W03-ORD0005990" at bounding box center [817, 265] width 117 height 27
copy td "5990"
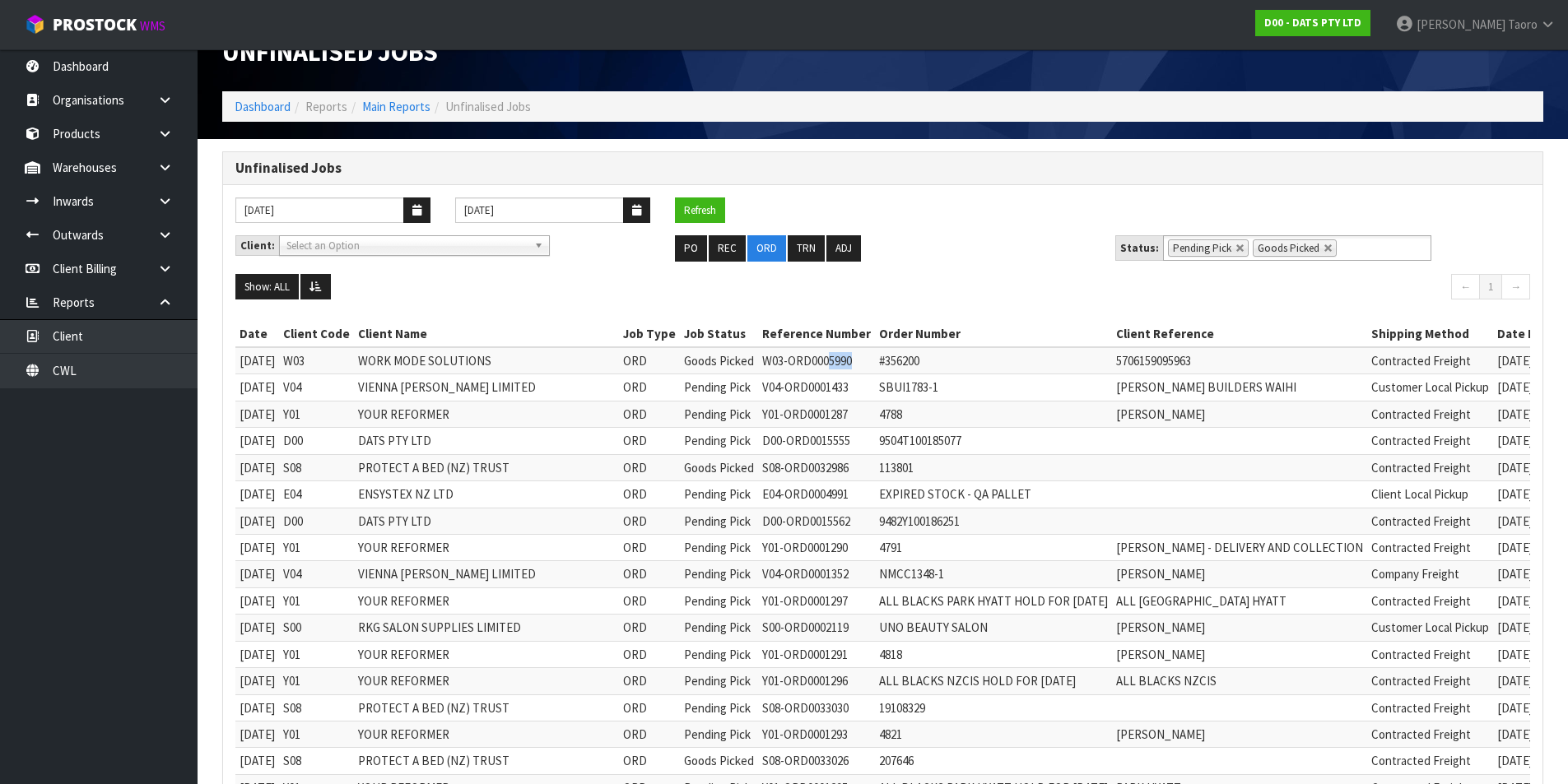
scroll to position [0, 0]
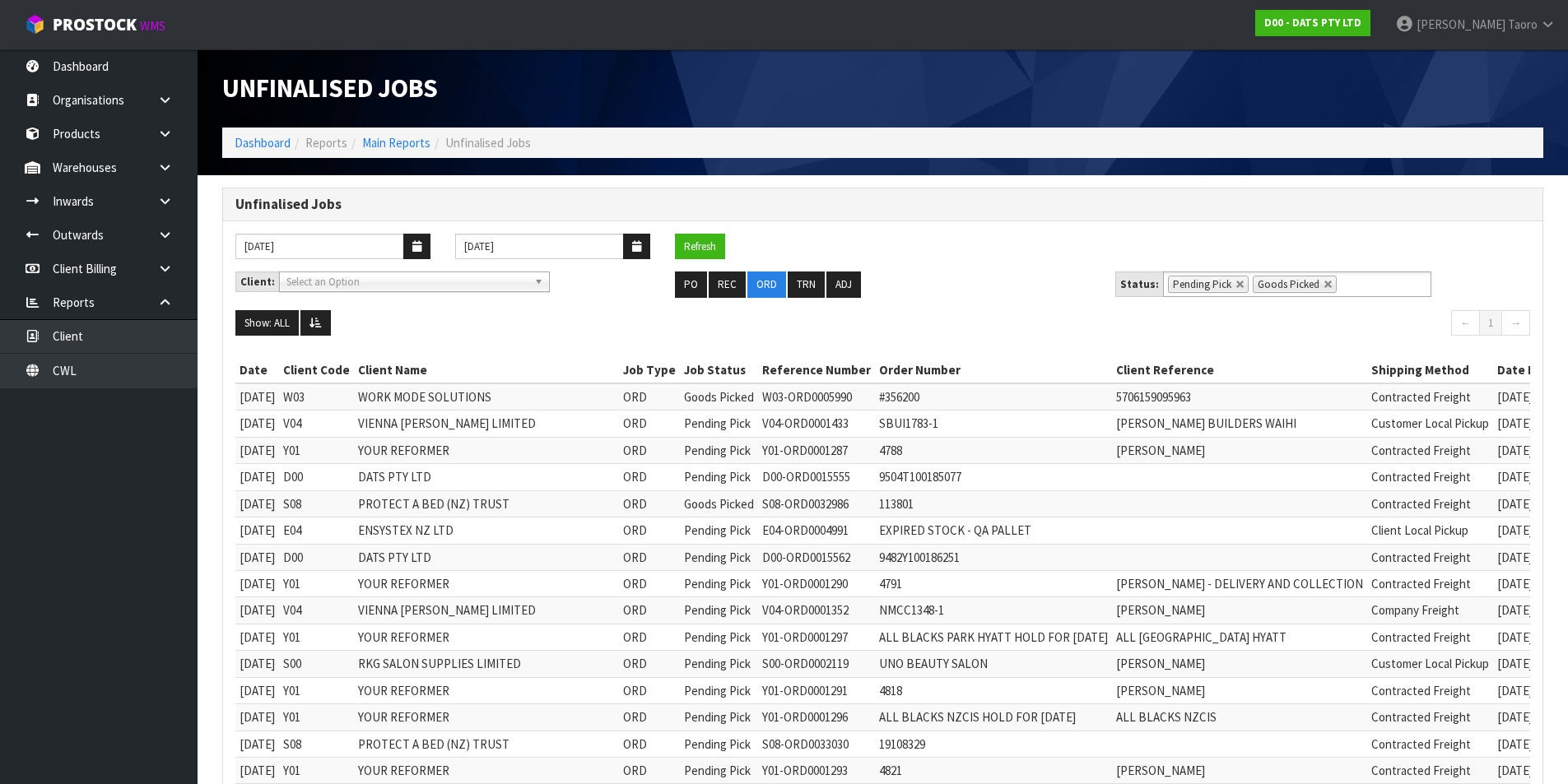
click at [443, 327] on ul "Show: ALL 5 10 25 50 100 ALL" at bounding box center [553, 323] width 636 height 26
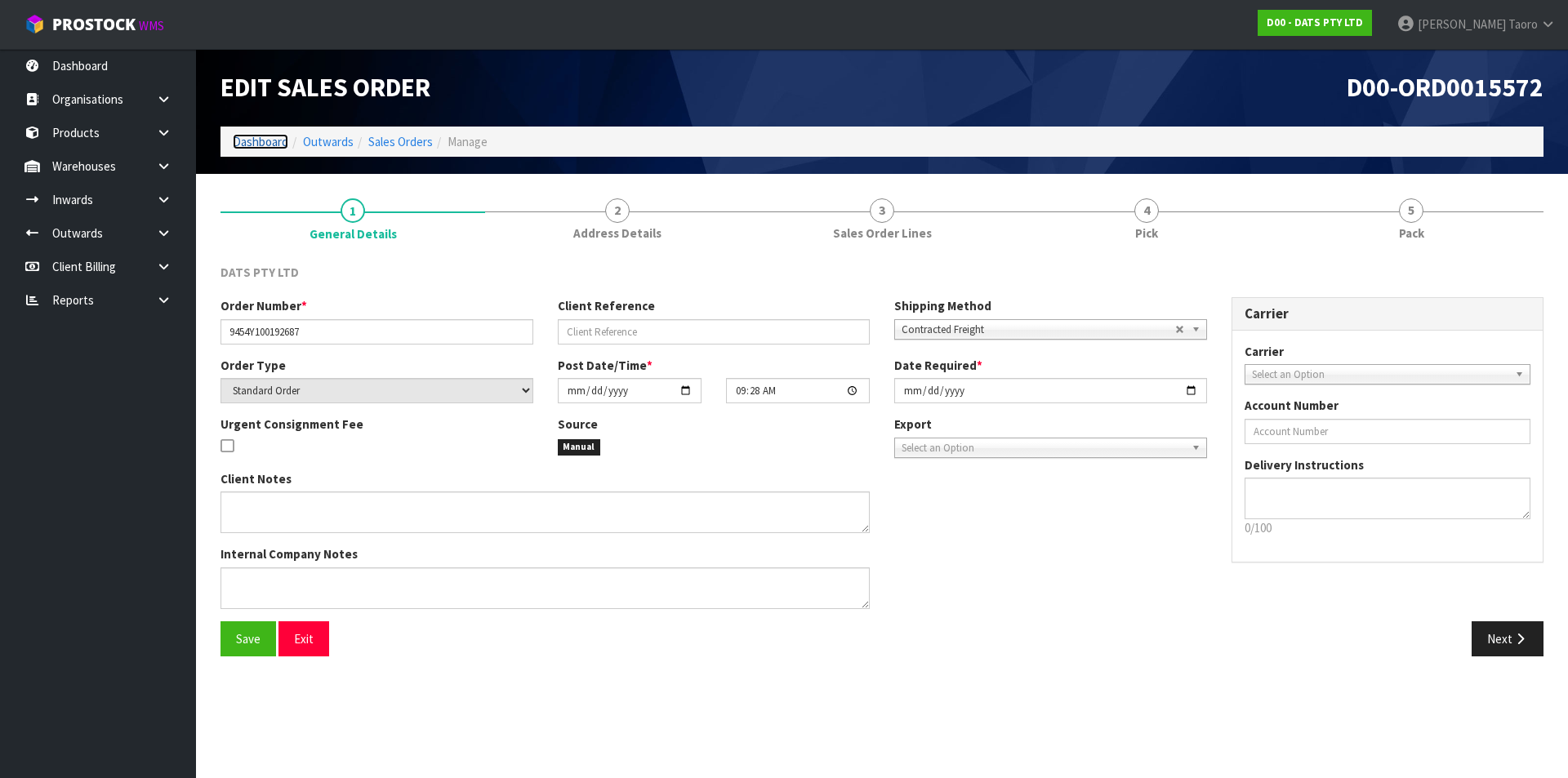
click at [265, 147] on link "Dashboard" at bounding box center [260, 141] width 56 height 15
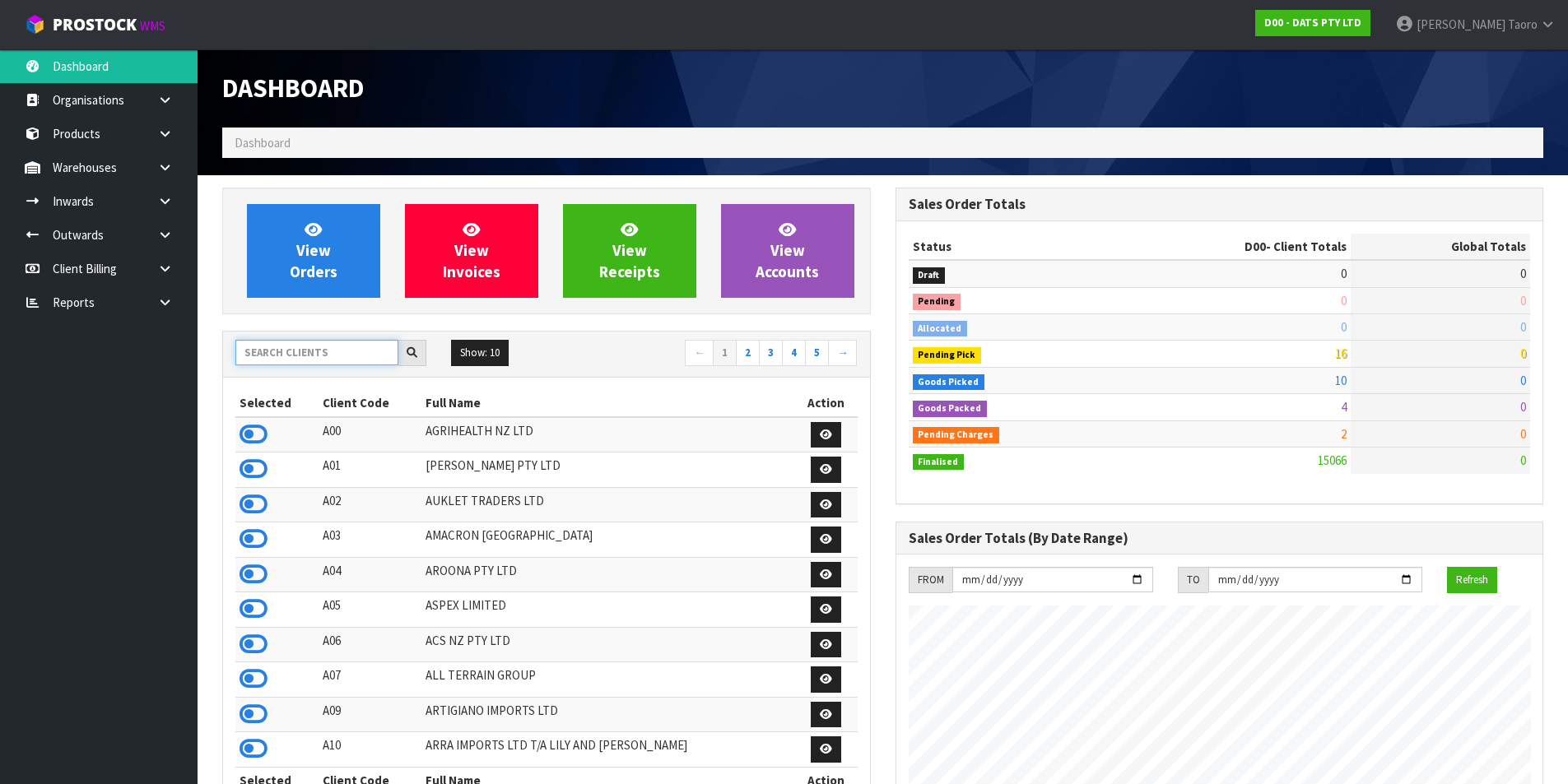
scroll to position [1026, 673]
click at [328, 352] on input "text" at bounding box center [317, 353] width 163 height 25
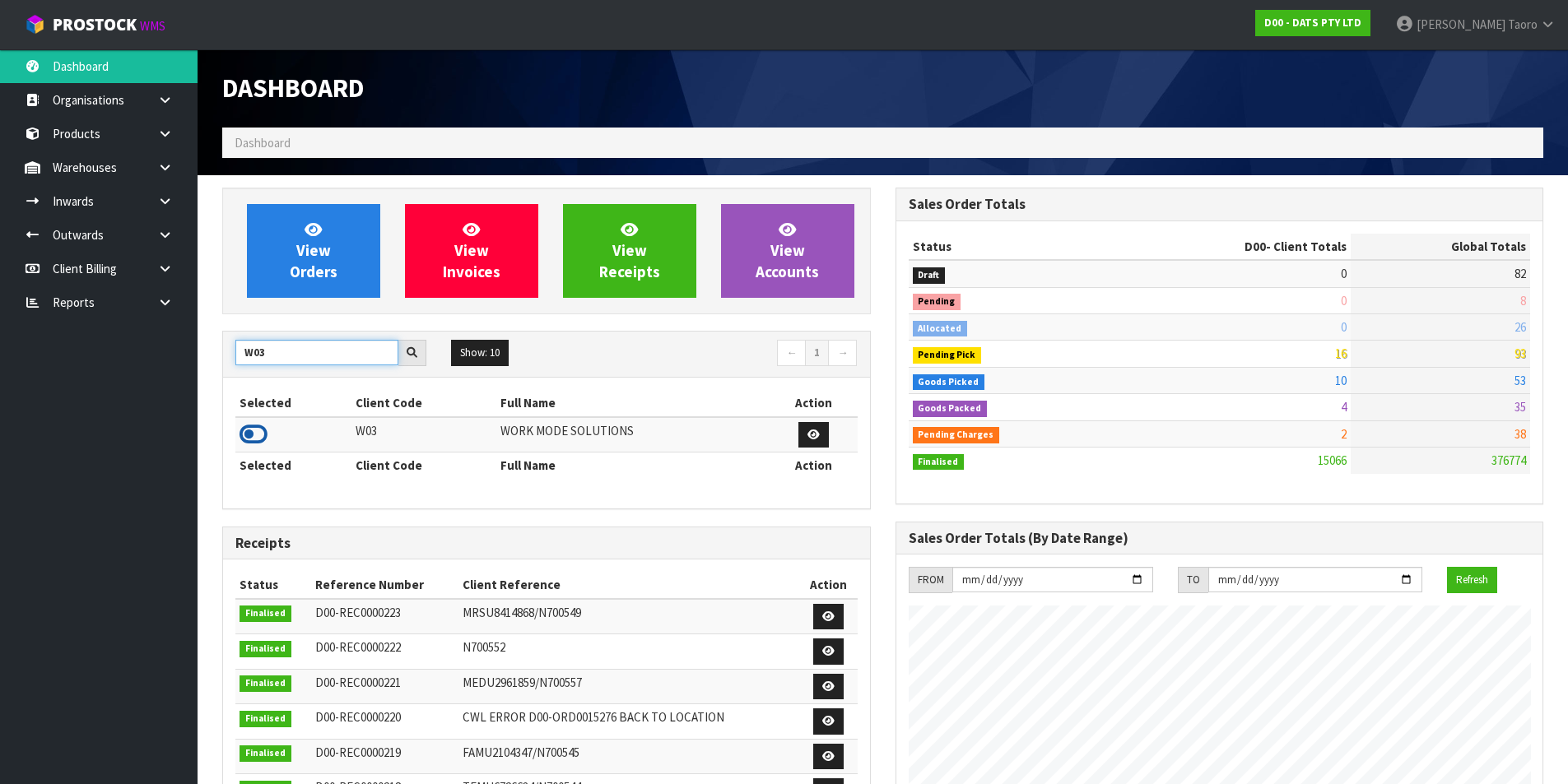
type input "W03"
click at [256, 433] on icon at bounding box center [253, 435] width 28 height 25
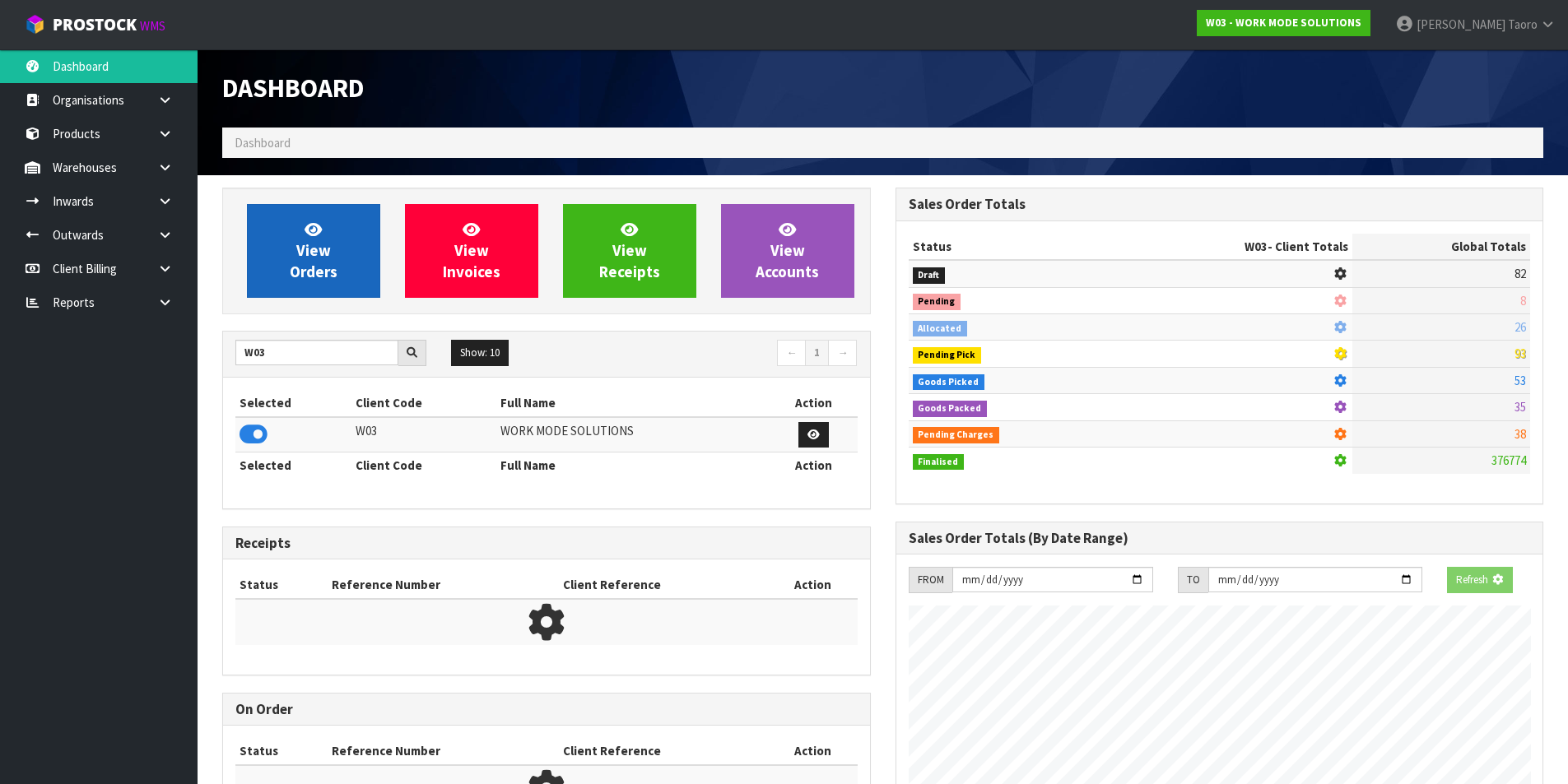
scroll to position [1219, 673]
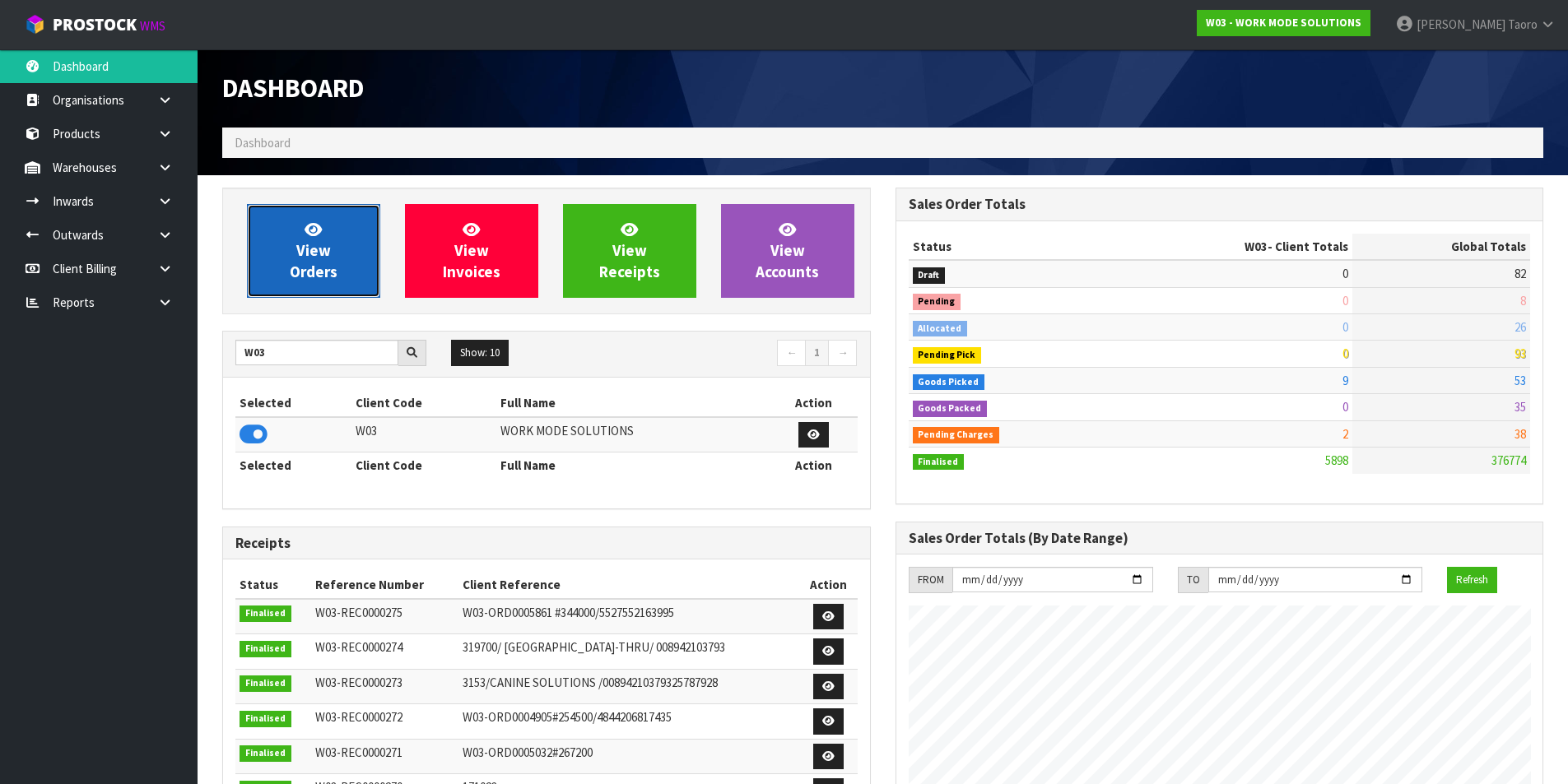
click at [294, 240] on link "View Orders" at bounding box center [313, 251] width 133 height 94
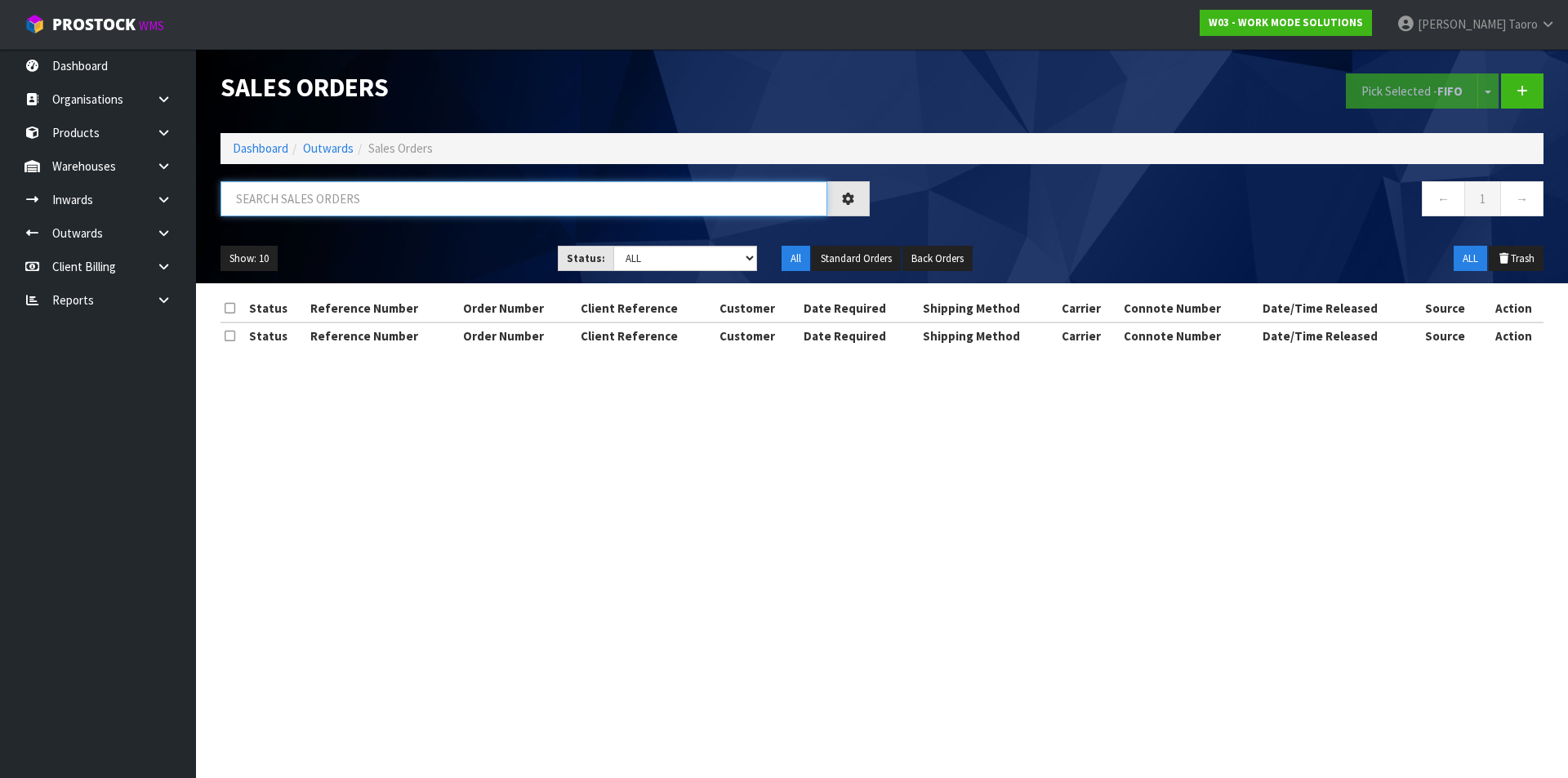
click at [300, 194] on input "text" at bounding box center [523, 199] width 607 height 36
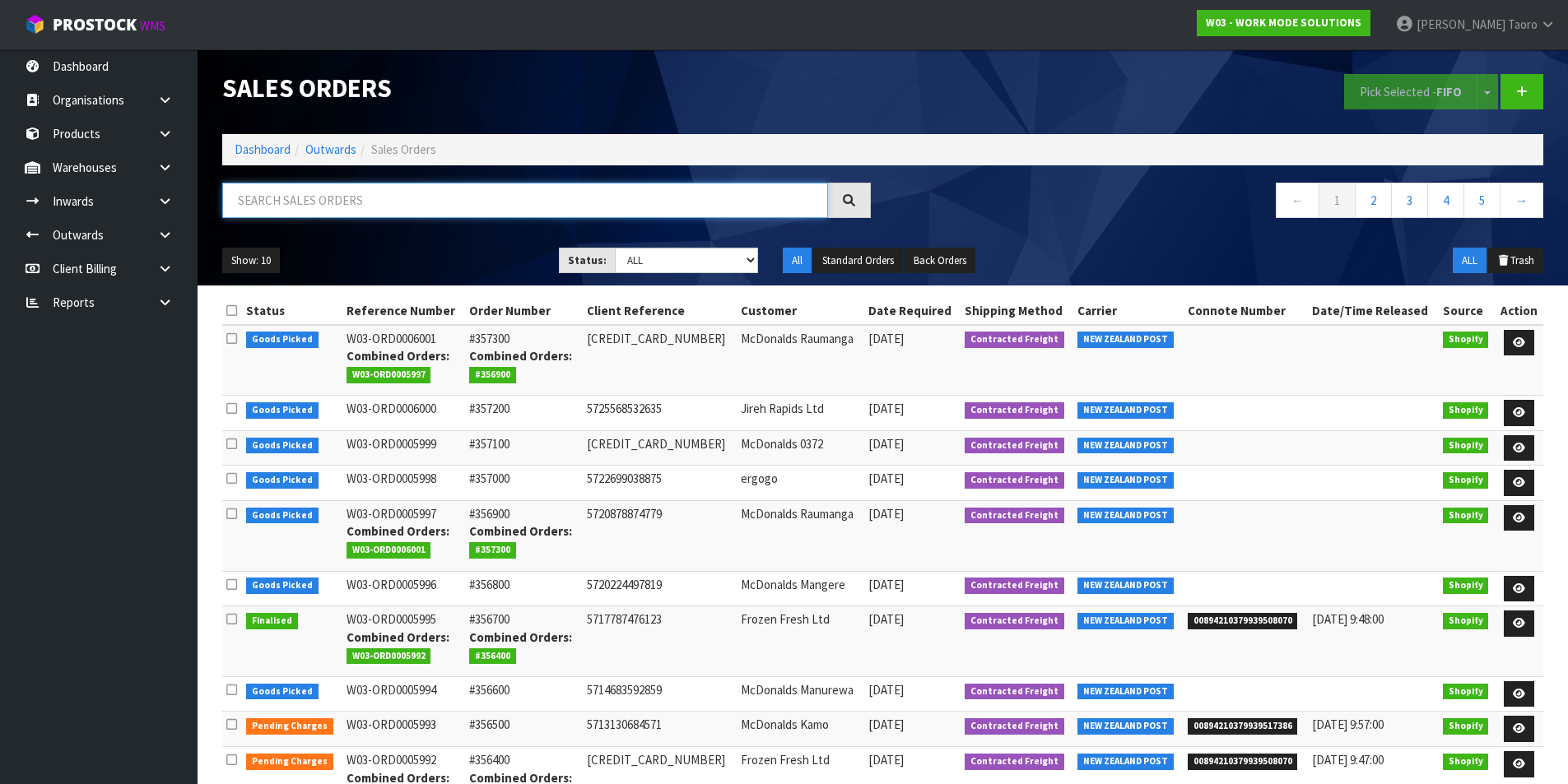
paste input "5990"
type input "5990"
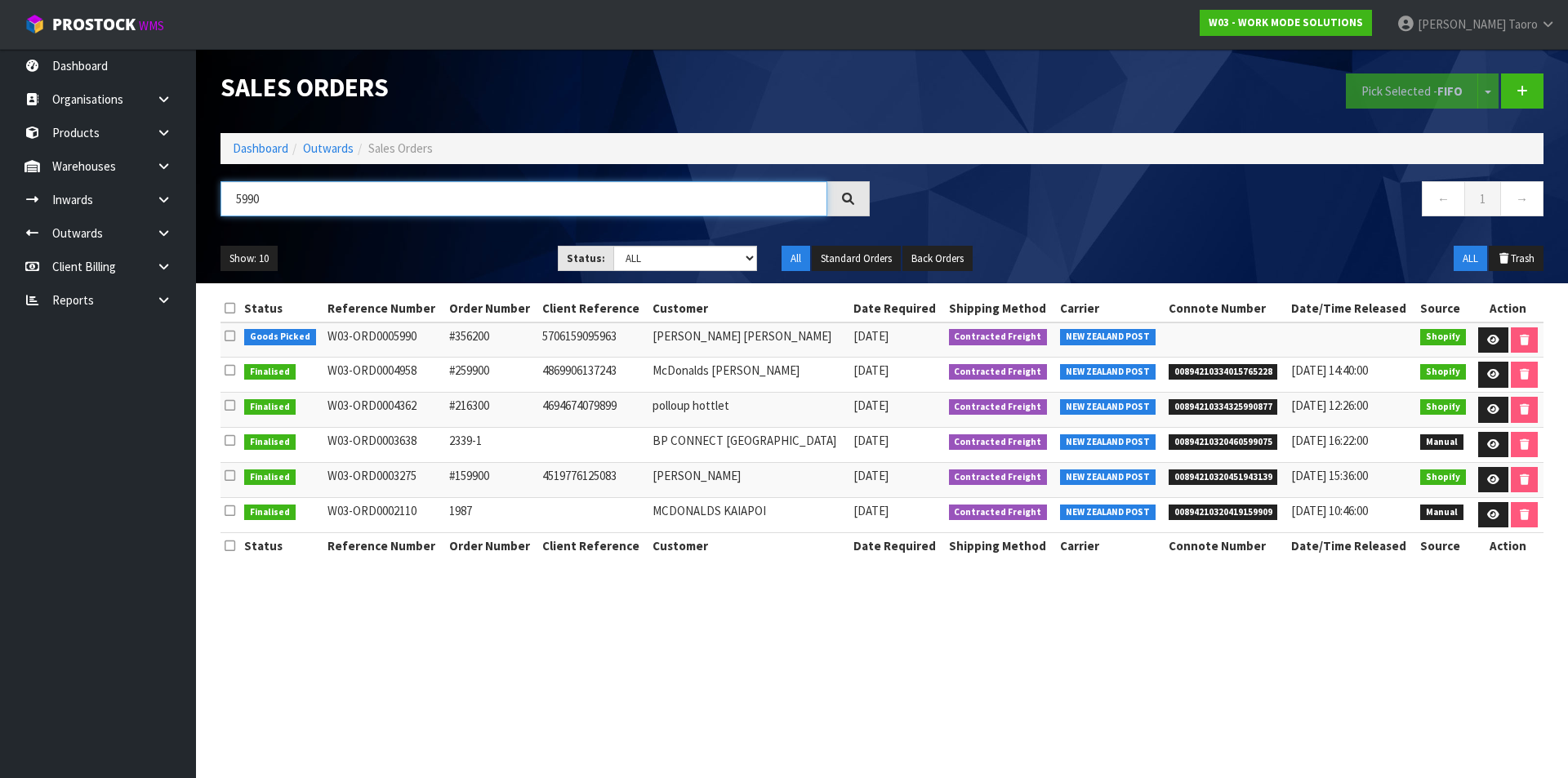
click at [299, 195] on input "5990" at bounding box center [523, 199] width 607 height 36
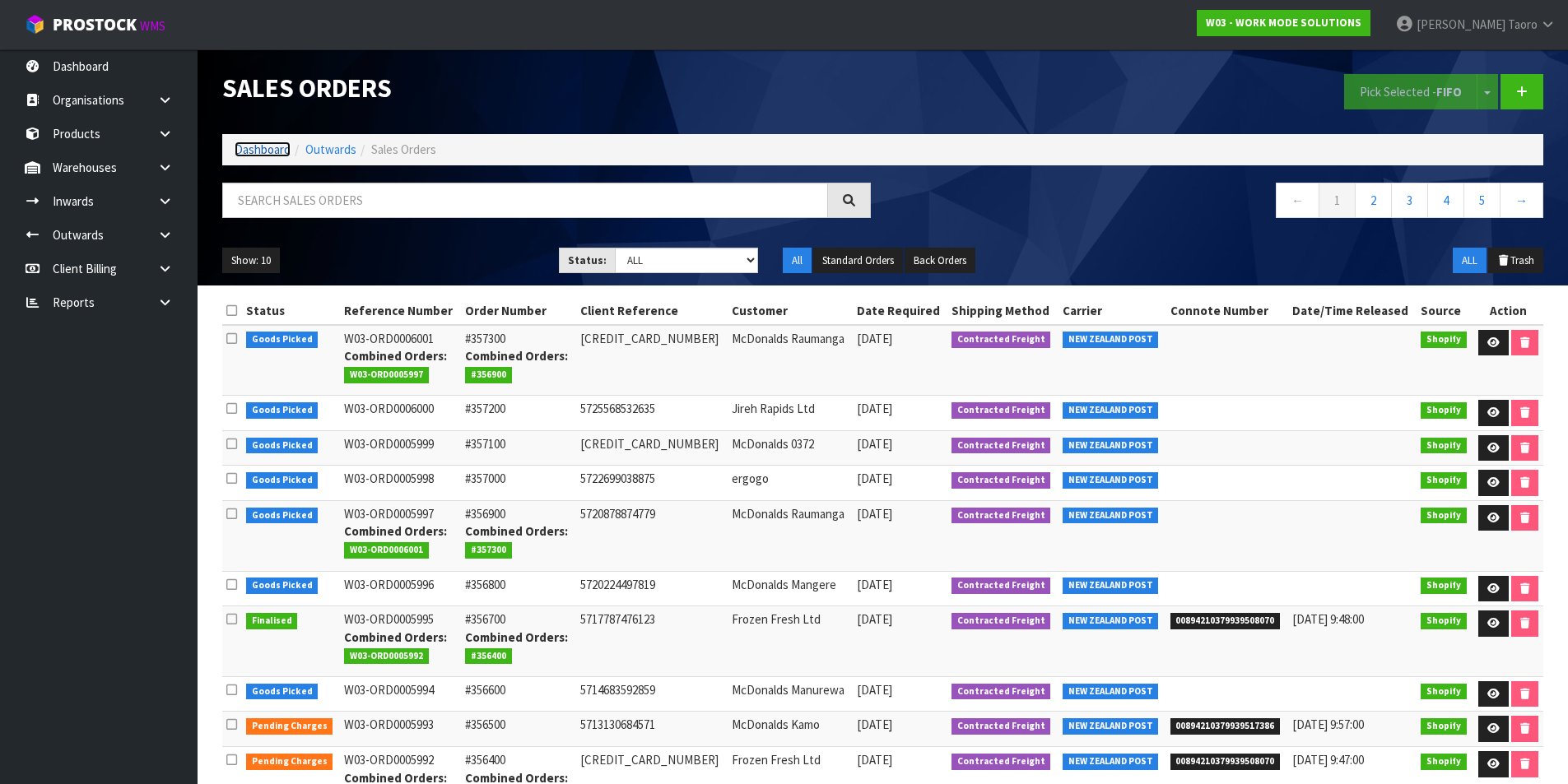
click at [277, 144] on link "Dashboard" at bounding box center [262, 149] width 56 height 15
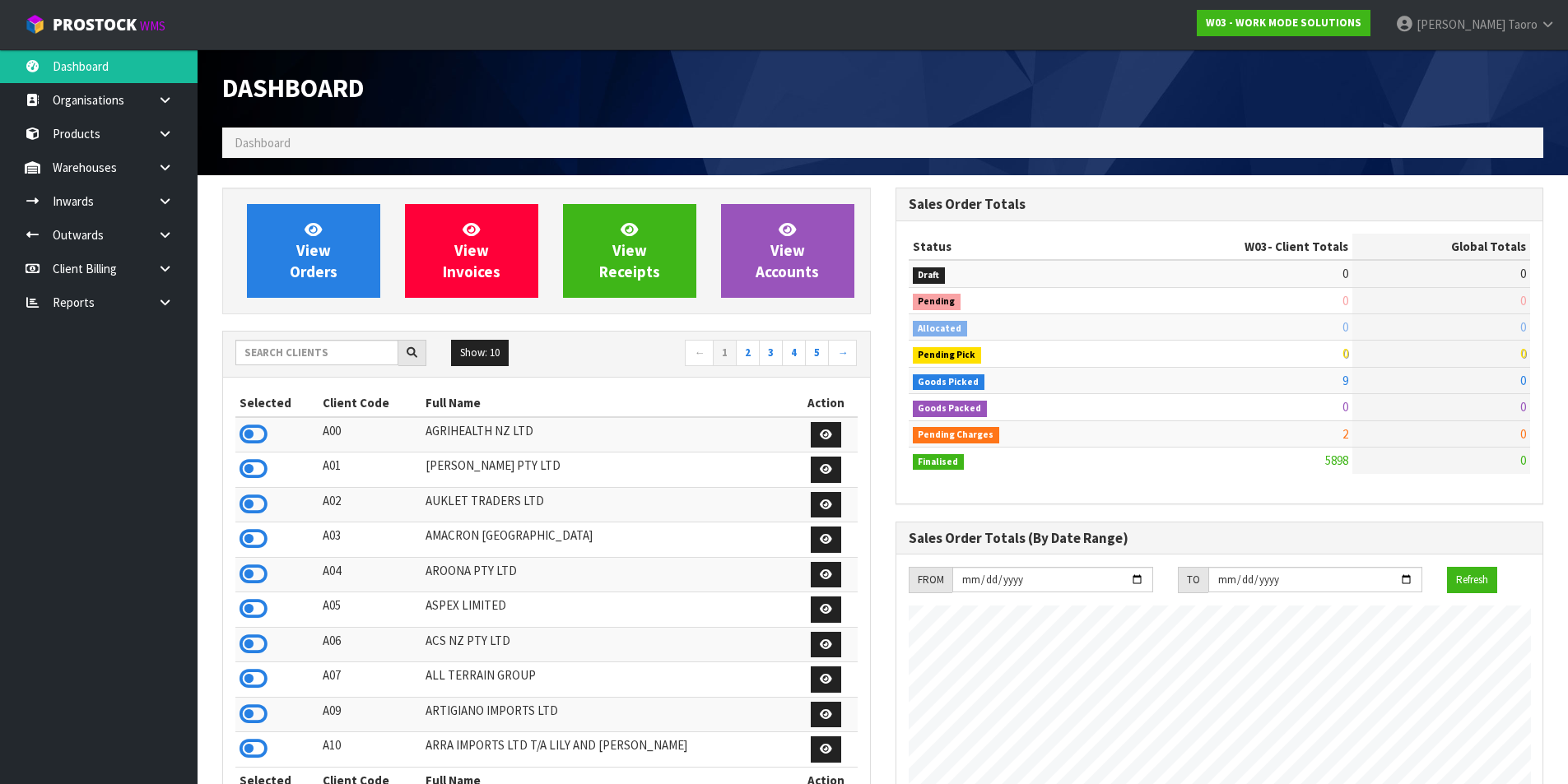
scroll to position [1219, 673]
click at [338, 352] on input "text" at bounding box center [317, 353] width 163 height 25
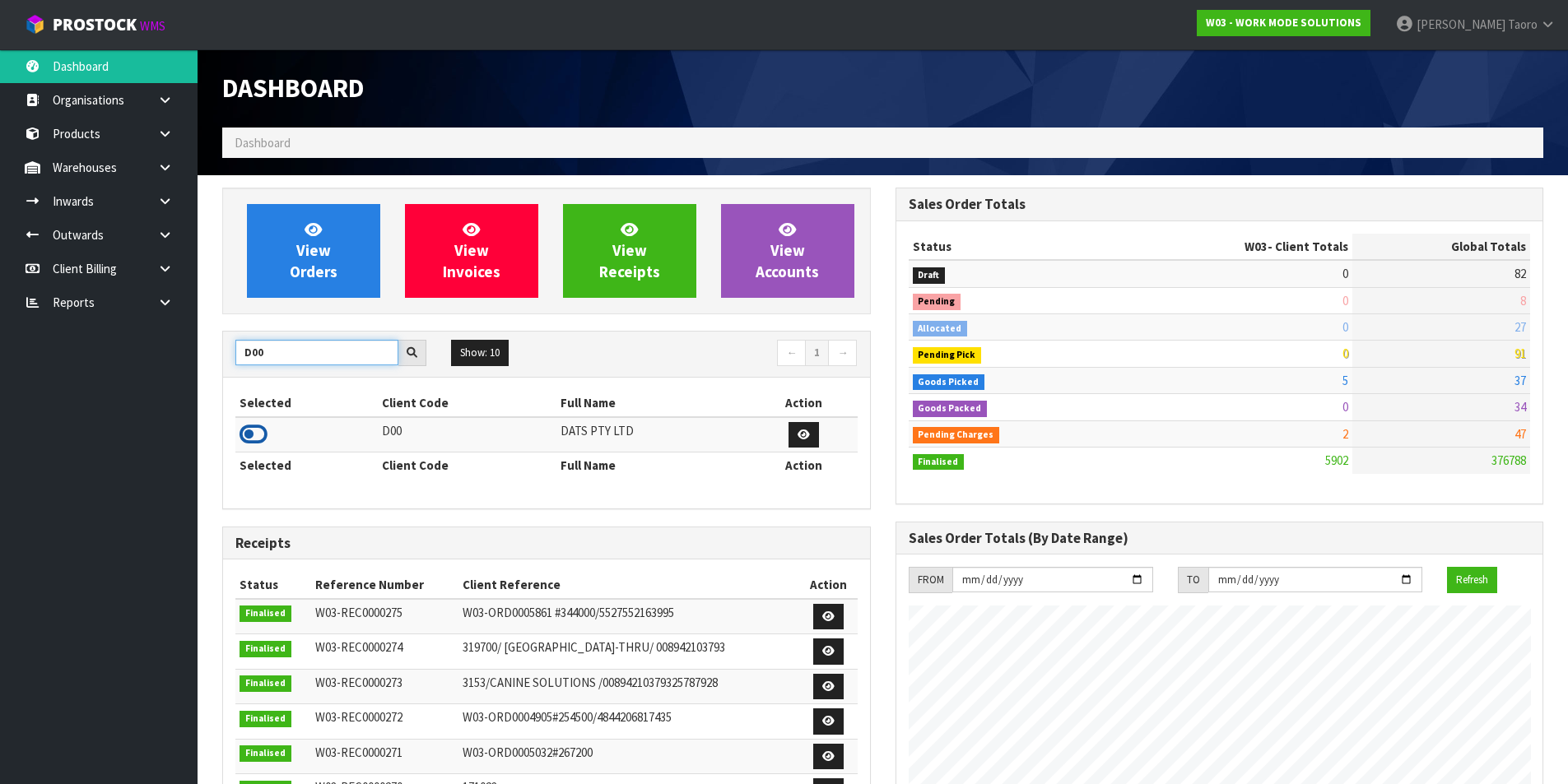
type input "D00"
click at [261, 427] on icon at bounding box center [253, 435] width 28 height 25
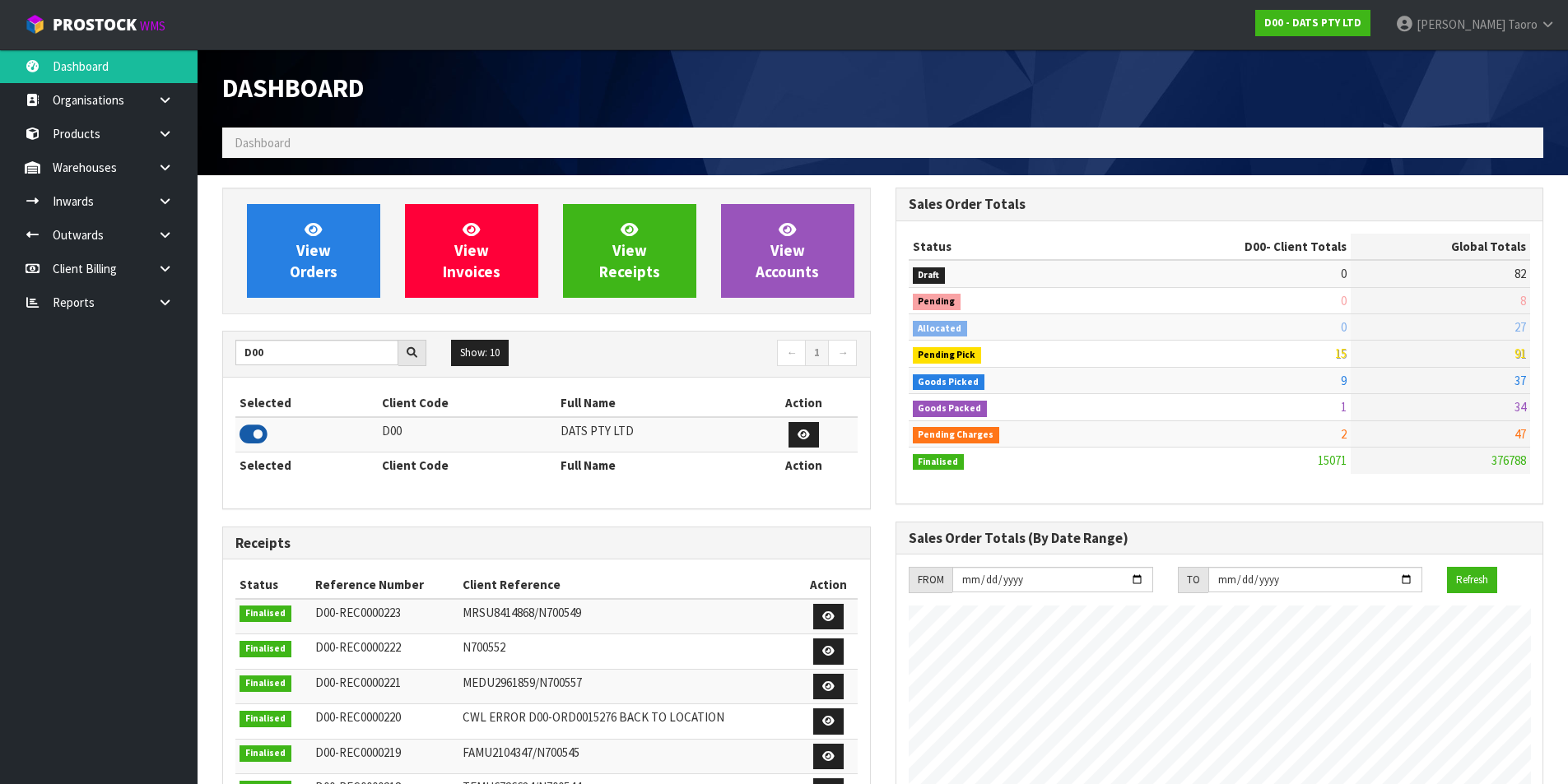
scroll to position [1247, 673]
click at [270, 241] on link "View Orders" at bounding box center [313, 251] width 133 height 94
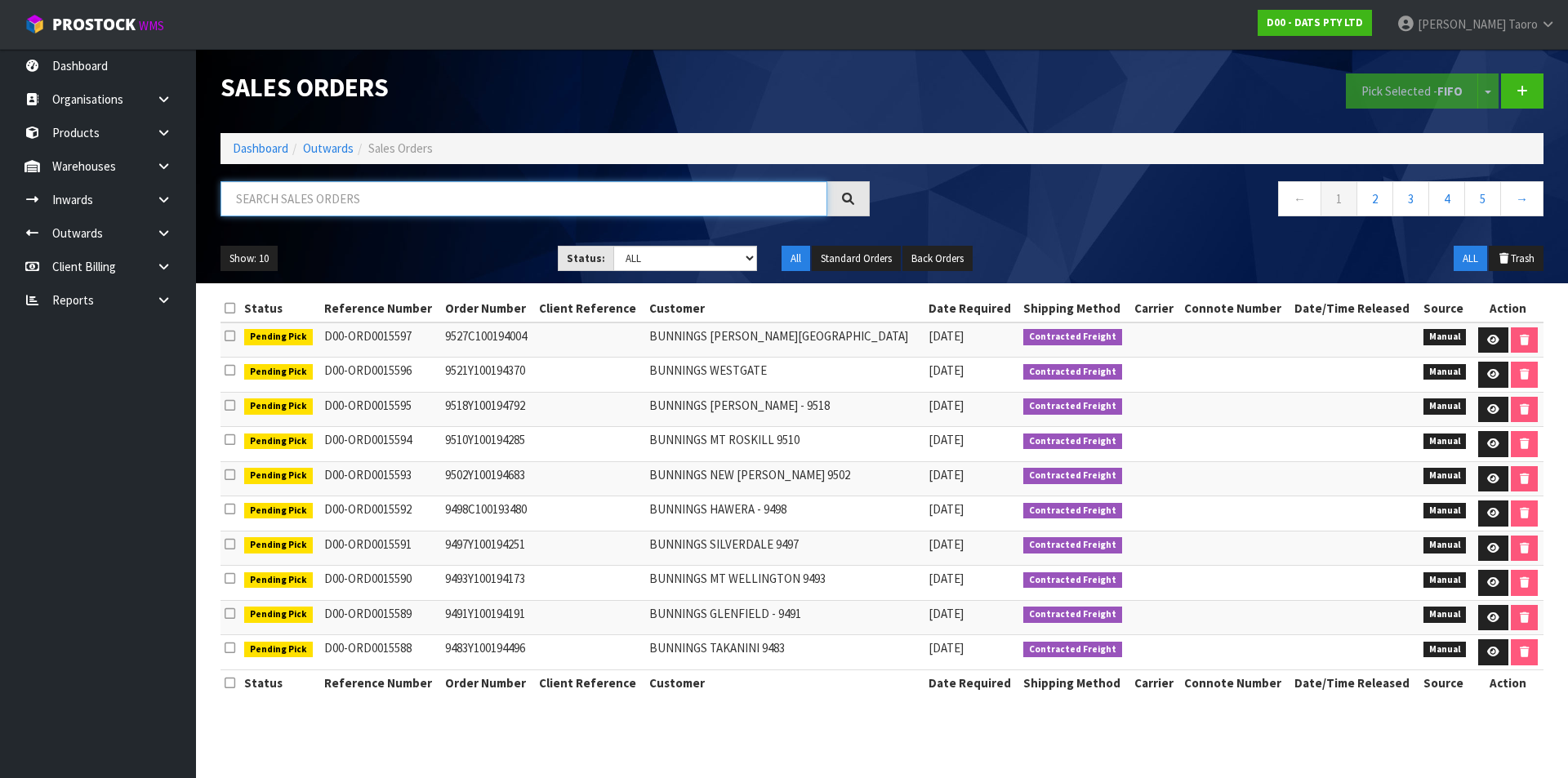
click at [567, 204] on input "text" at bounding box center [523, 199] width 607 height 36
click at [280, 145] on link "Dashboard" at bounding box center [260, 147] width 56 height 15
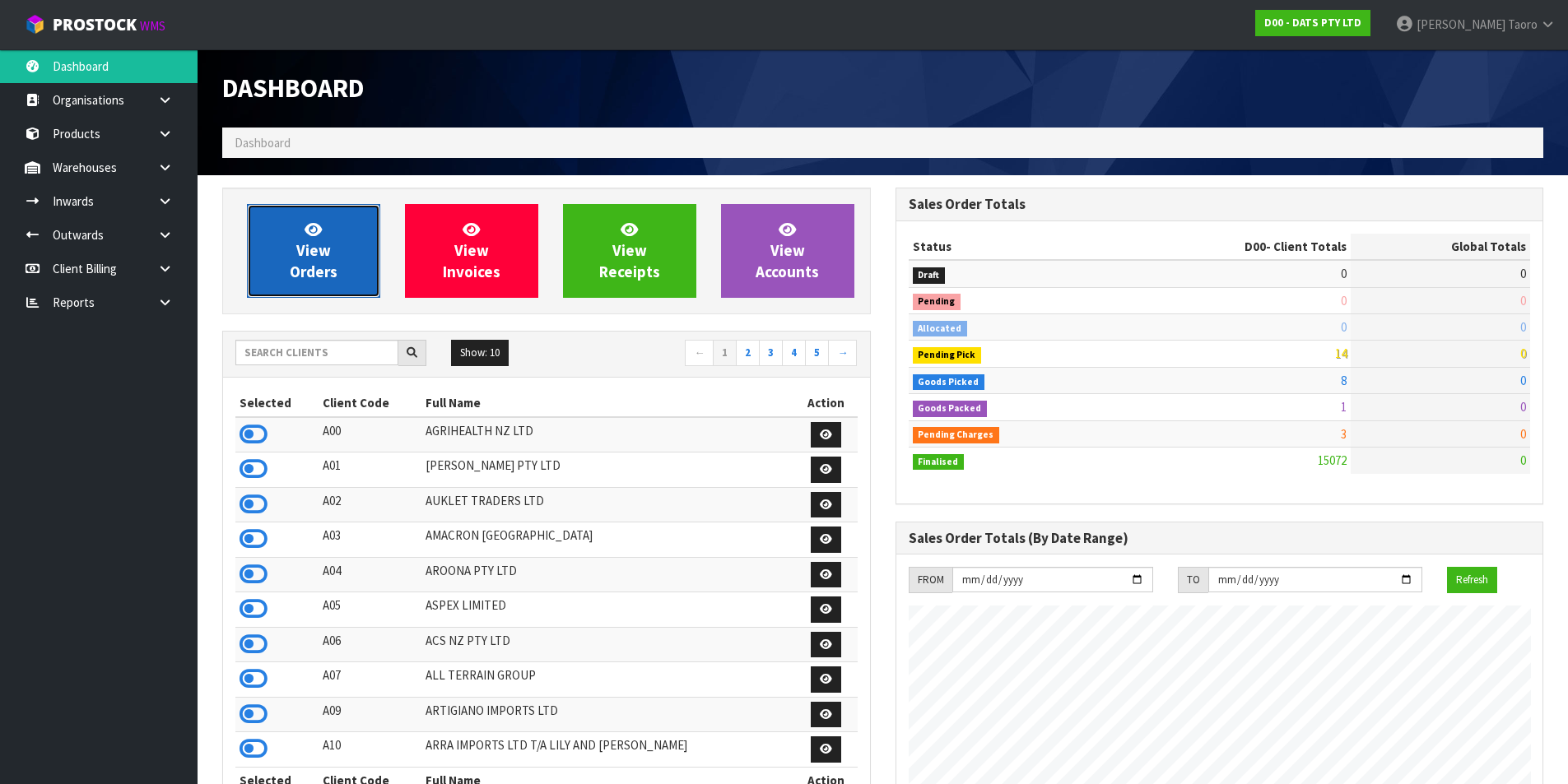
drag, startPoint x: 307, startPoint y: 260, endPoint x: 303, endPoint y: 246, distance: 14.6
click at [308, 260] on link "View Orders" at bounding box center [313, 251] width 133 height 94
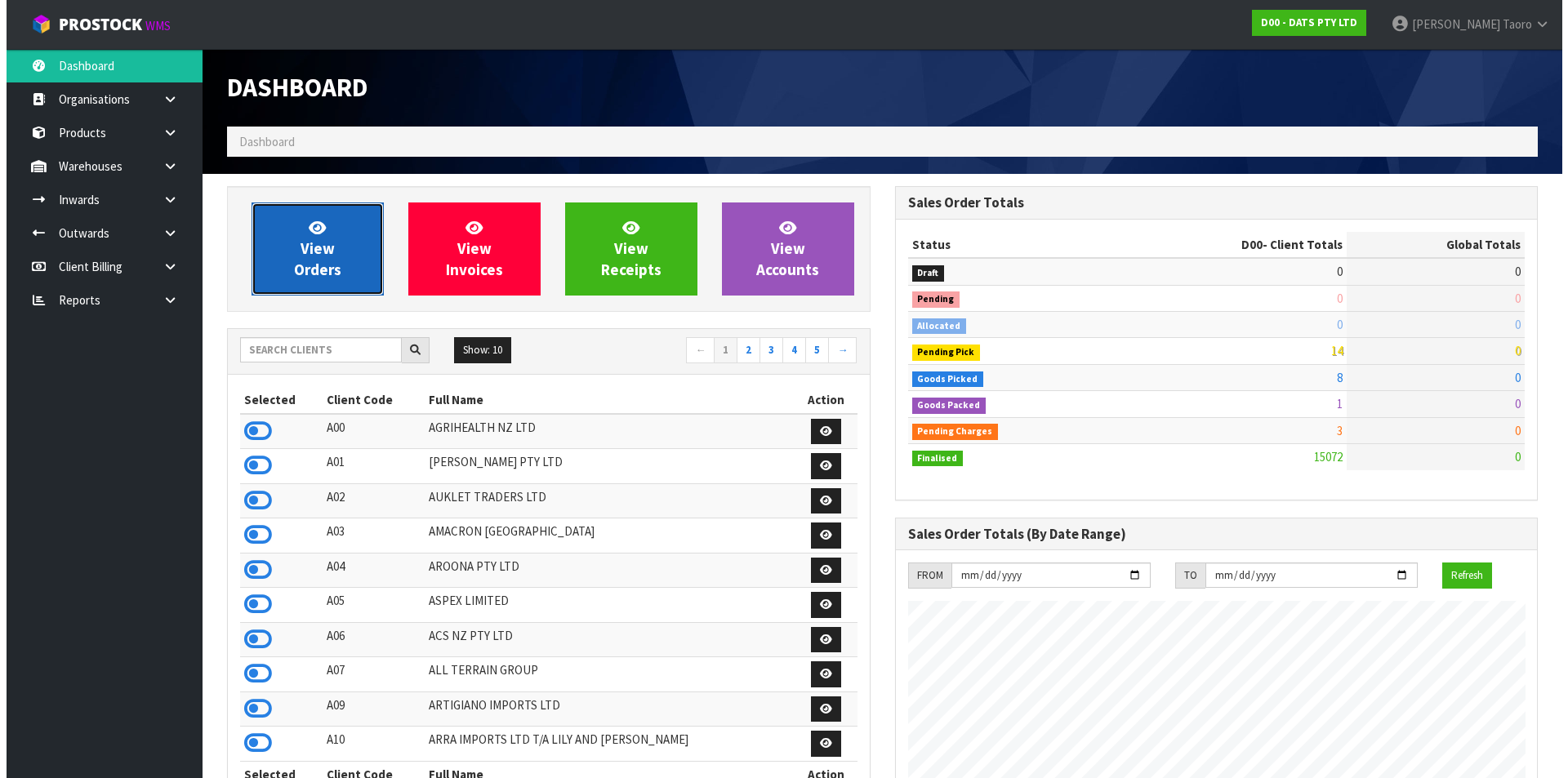
scroll to position [1237, 667]
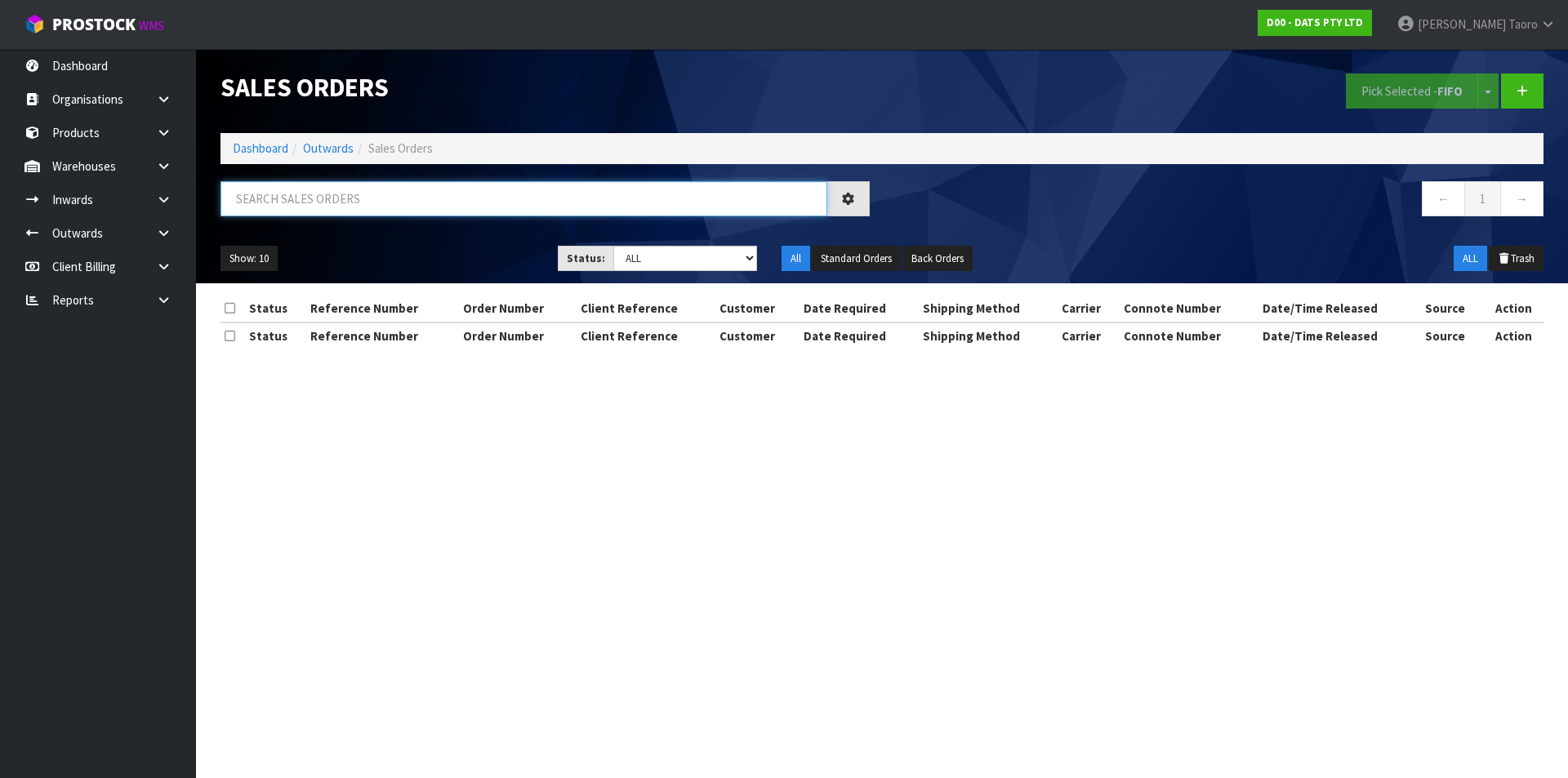
click at [308, 194] on input "text" at bounding box center [523, 199] width 607 height 36
paste input "BUNNINGS WHAKATANE"
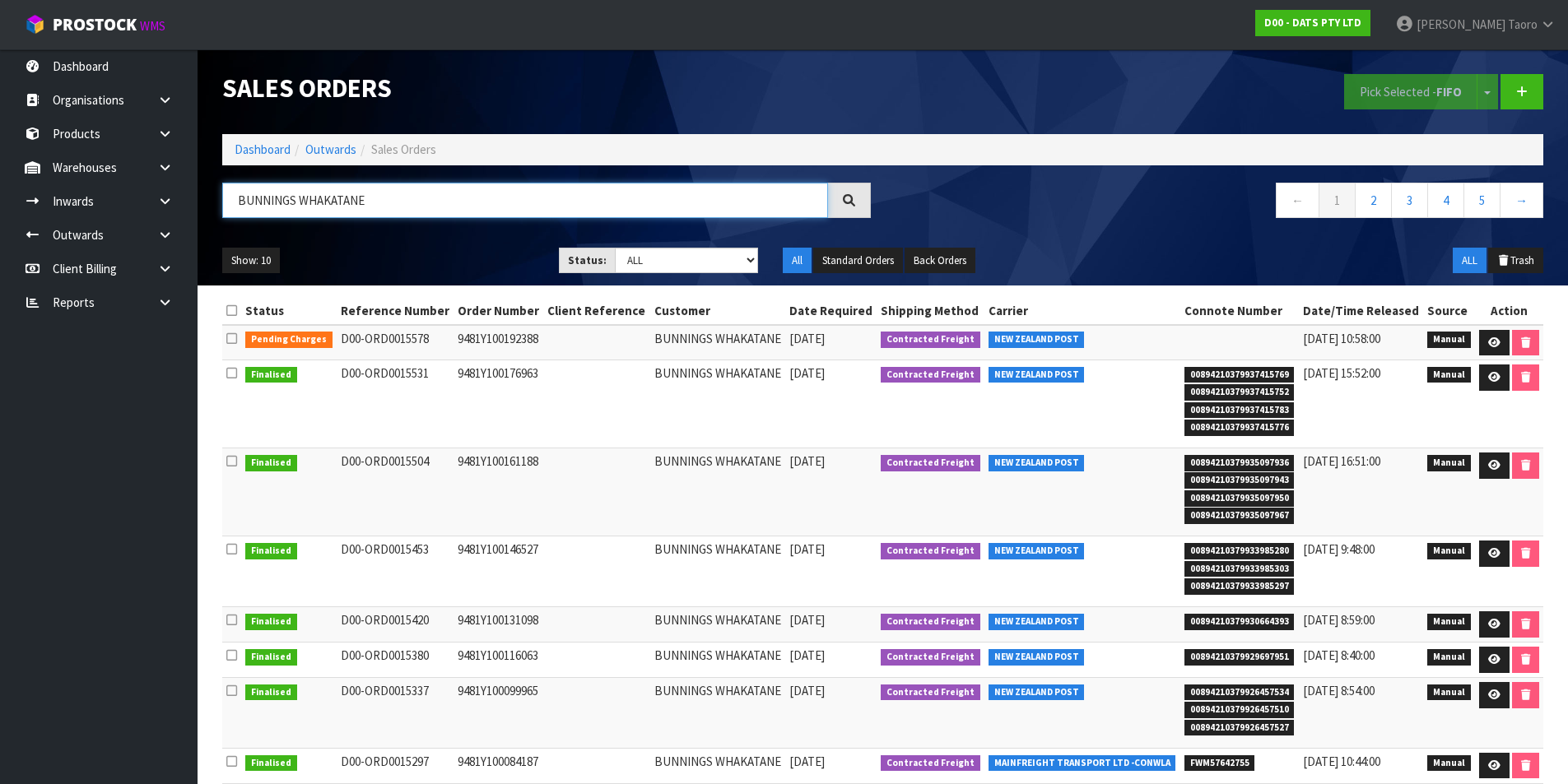
type input "BUNNINGS WHAKATANE"
click at [1489, 375] on icon at bounding box center [1495, 378] width 13 height 11
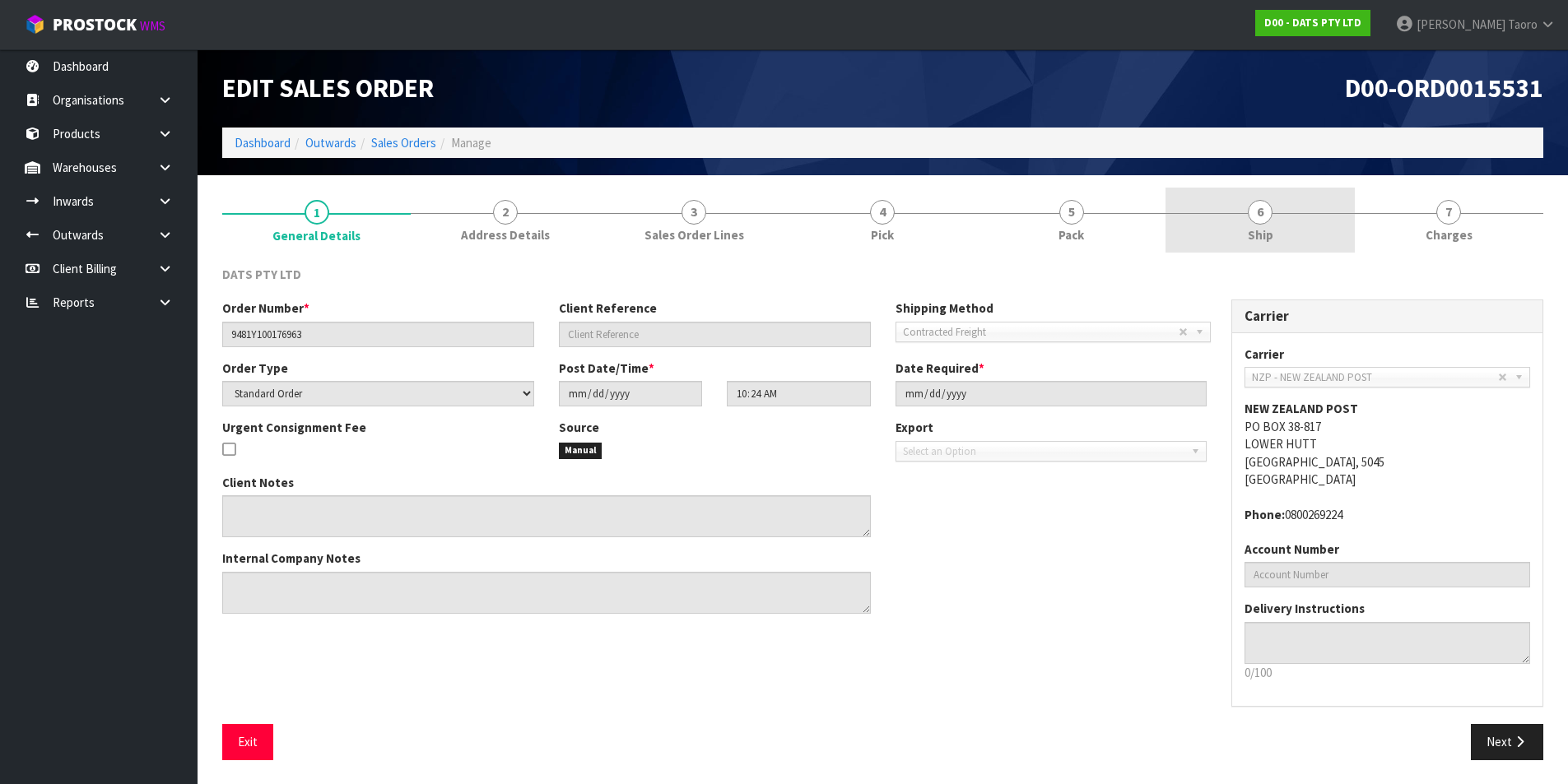
drag, startPoint x: 1250, startPoint y: 242, endPoint x: 1221, endPoint y: 243, distance: 29.0
click at [1249, 242] on span "Ship" at bounding box center [1261, 234] width 25 height 17
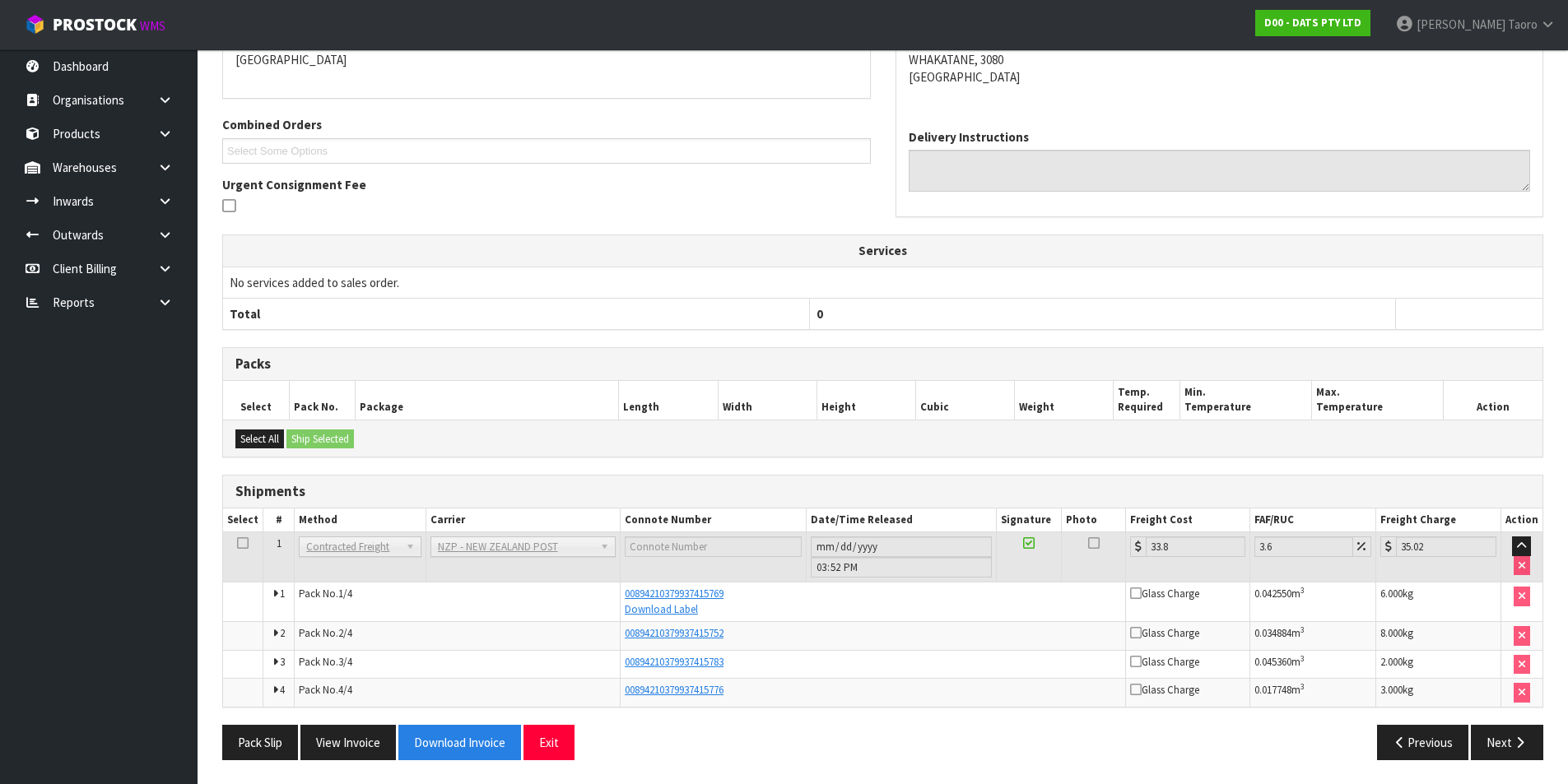
scroll to position [314, 0]
click at [684, 612] on link "Download Label" at bounding box center [662, 609] width 73 height 14
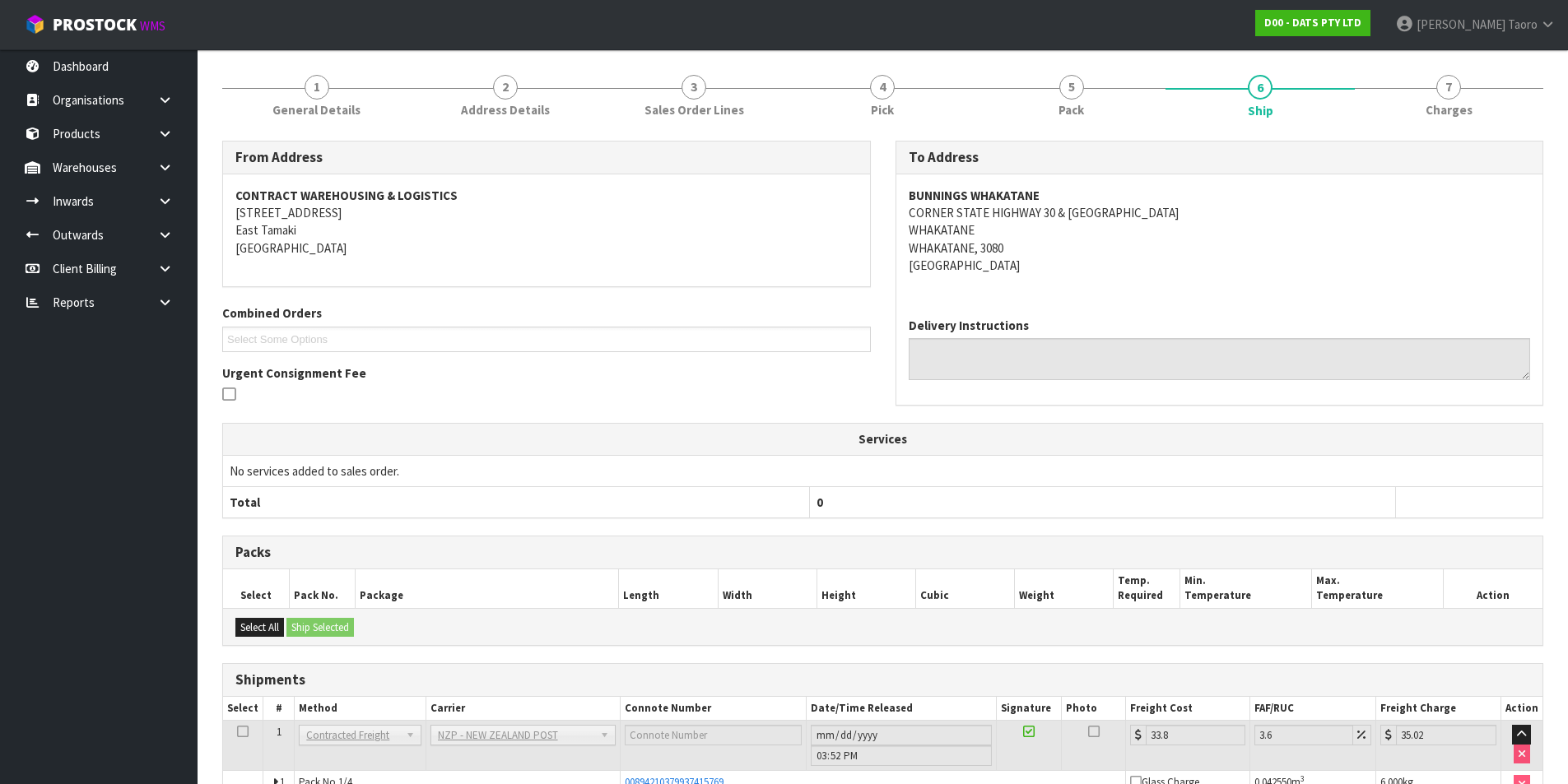
scroll to position [0, 0]
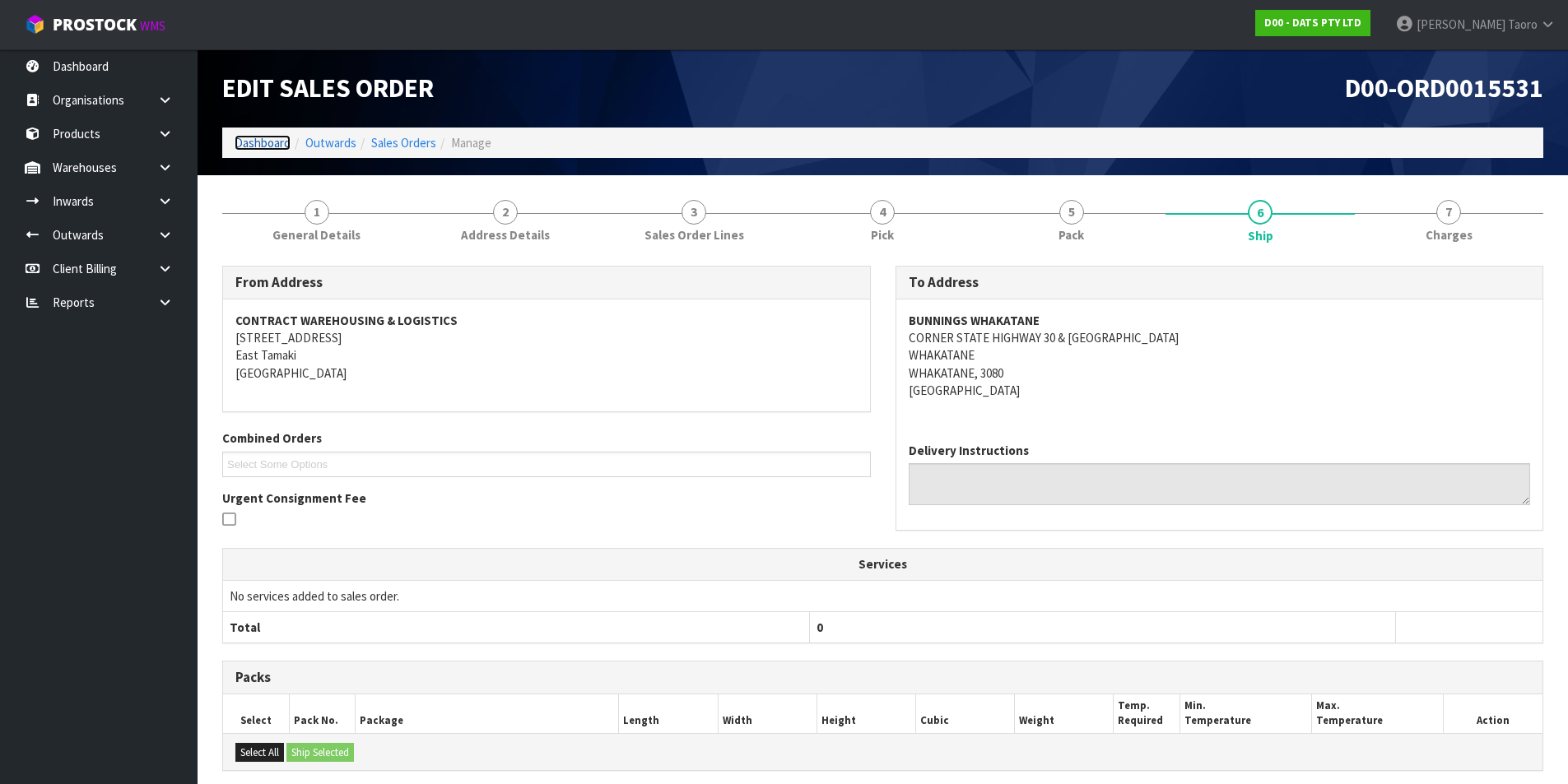
click at [260, 148] on link "Dashboard" at bounding box center [262, 142] width 56 height 15
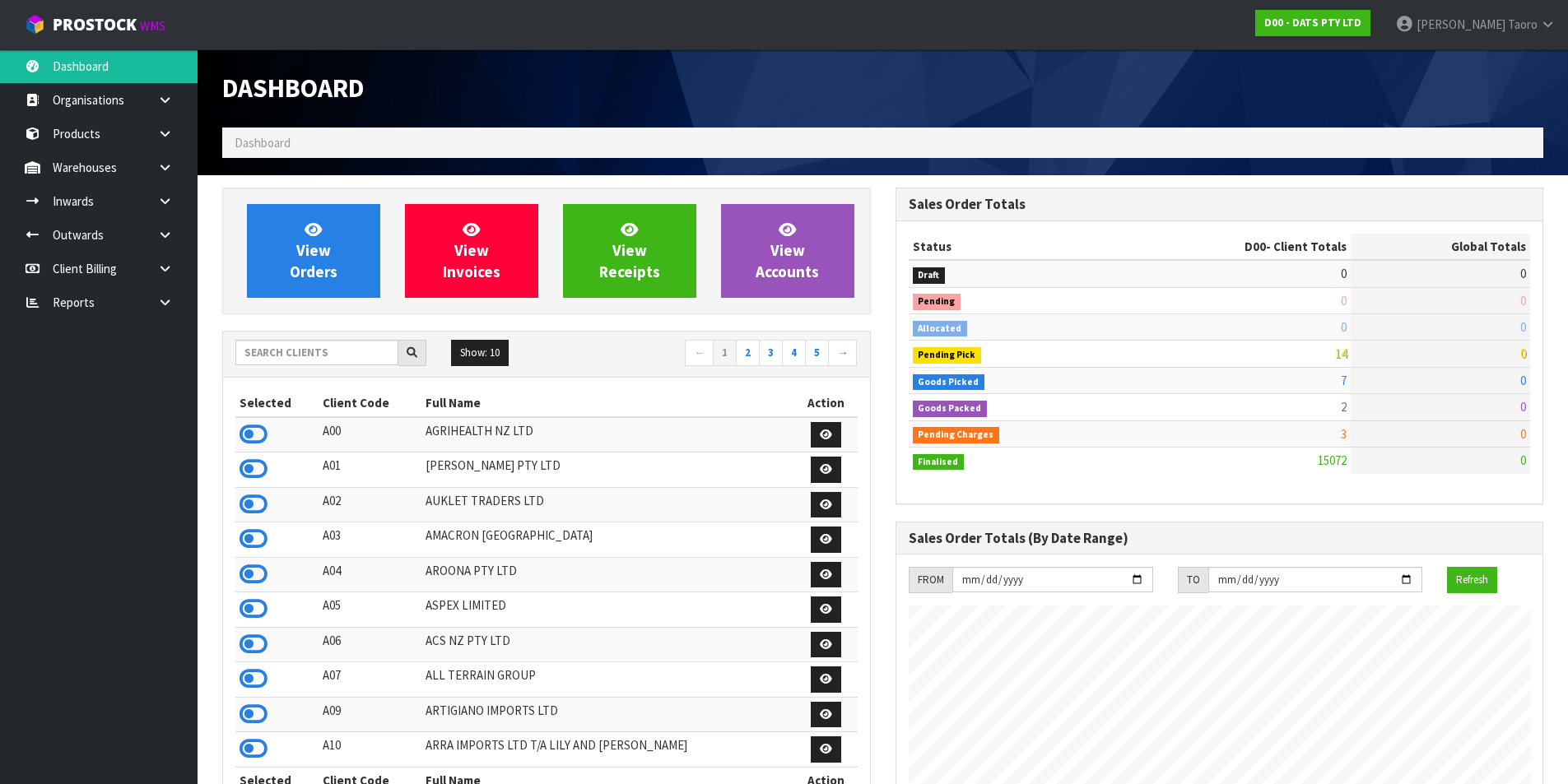
scroll to position [1247, 673]
click at [336, 342] on input "text" at bounding box center [317, 353] width 163 height 25
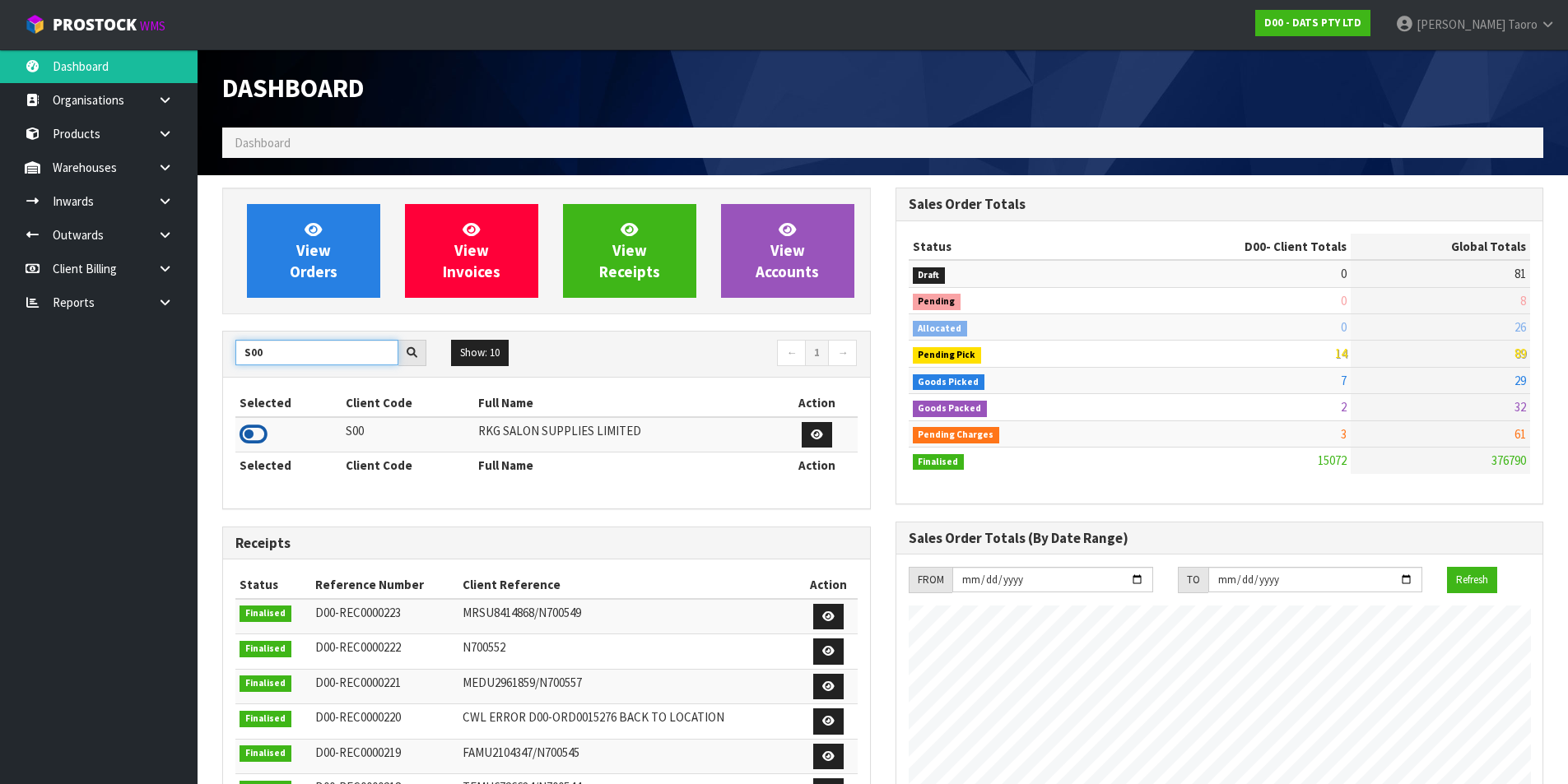
type input "S00"
click at [251, 436] on icon at bounding box center [253, 435] width 28 height 25
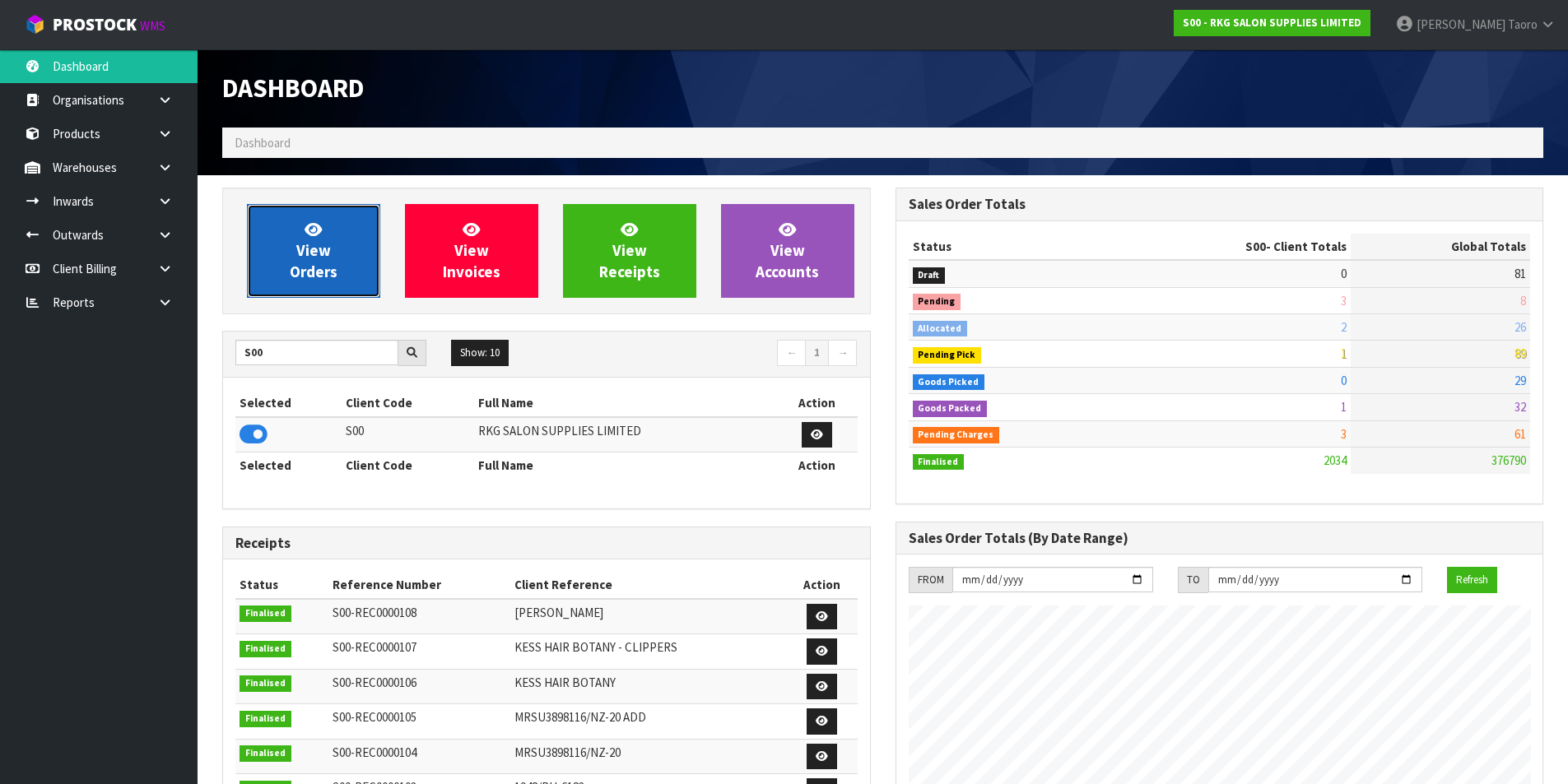
click at [330, 238] on link "View Orders" at bounding box center [313, 251] width 133 height 94
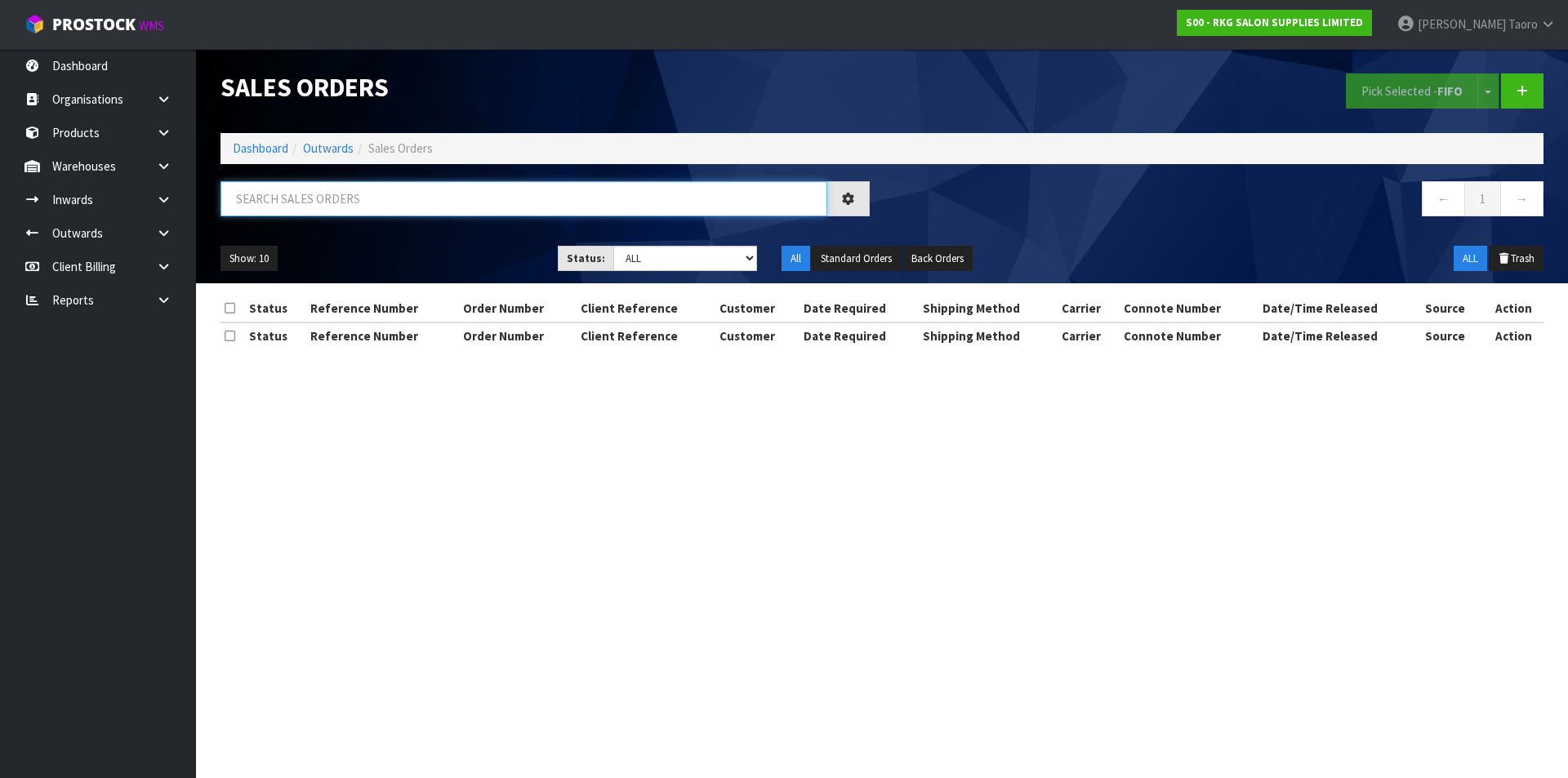
click at [349, 207] on input "text" at bounding box center [523, 199] width 607 height 36
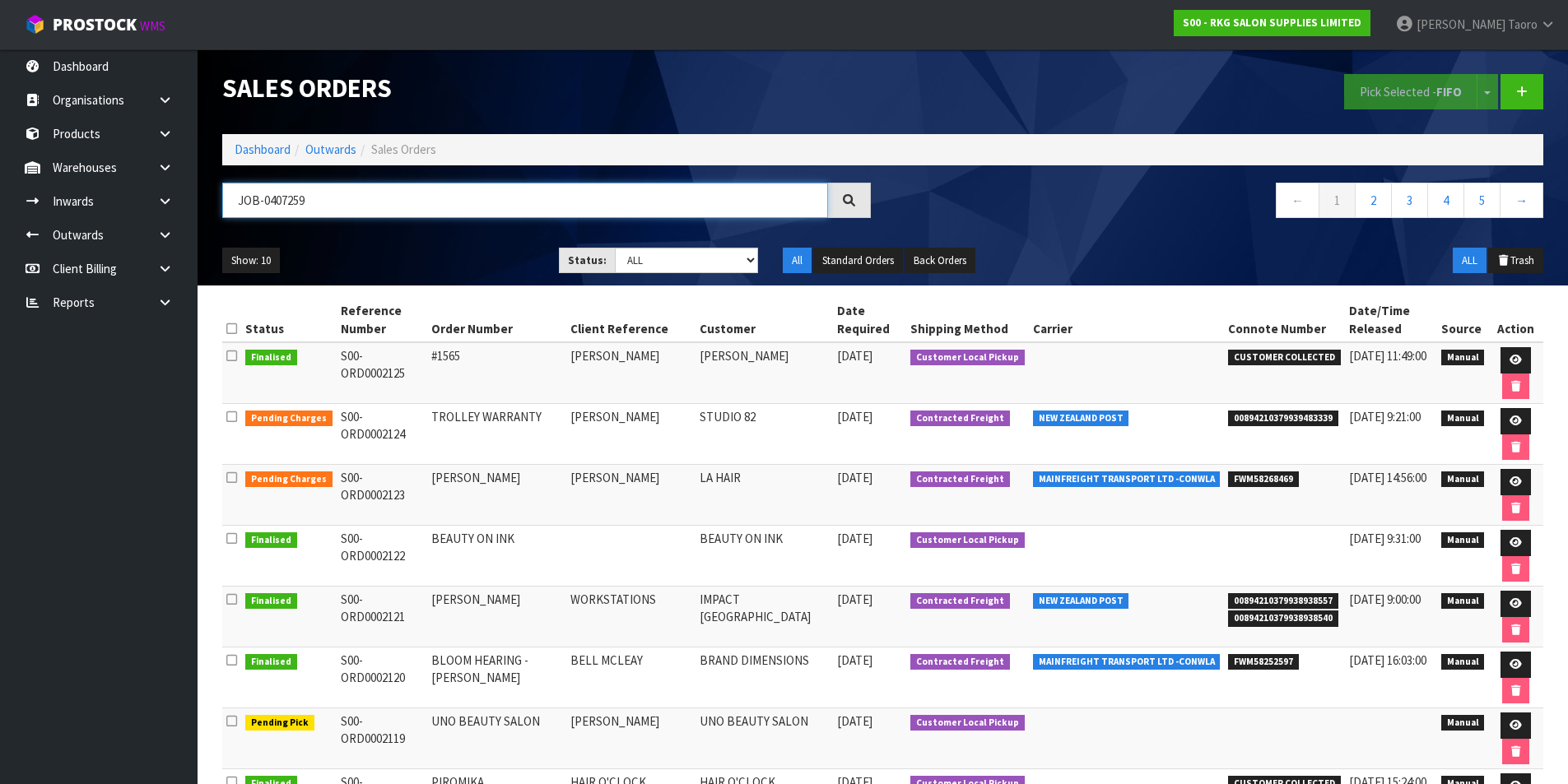
type input "JOB-0407259"
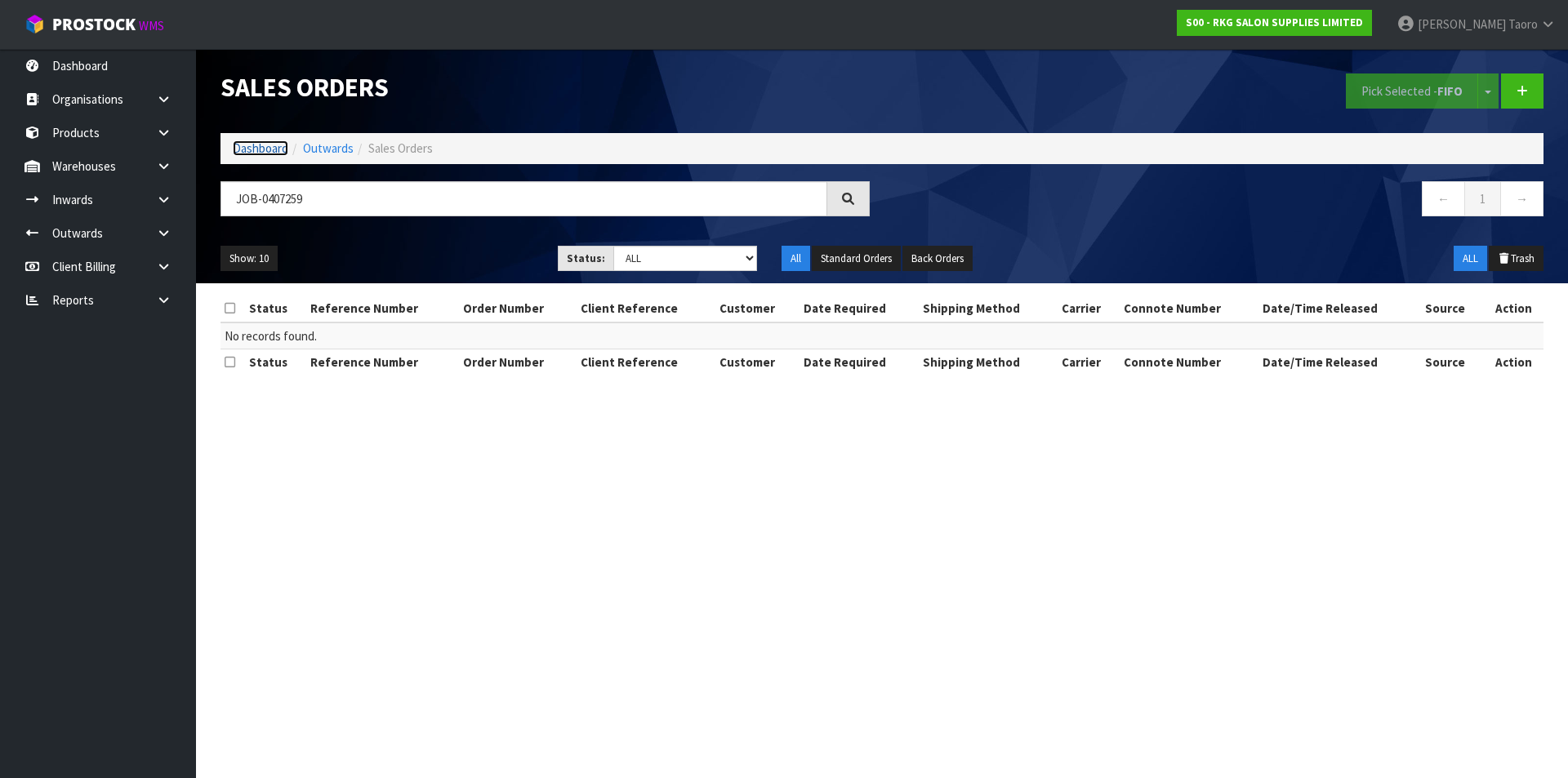
click at [258, 145] on link "Dashboard" at bounding box center [260, 147] width 56 height 15
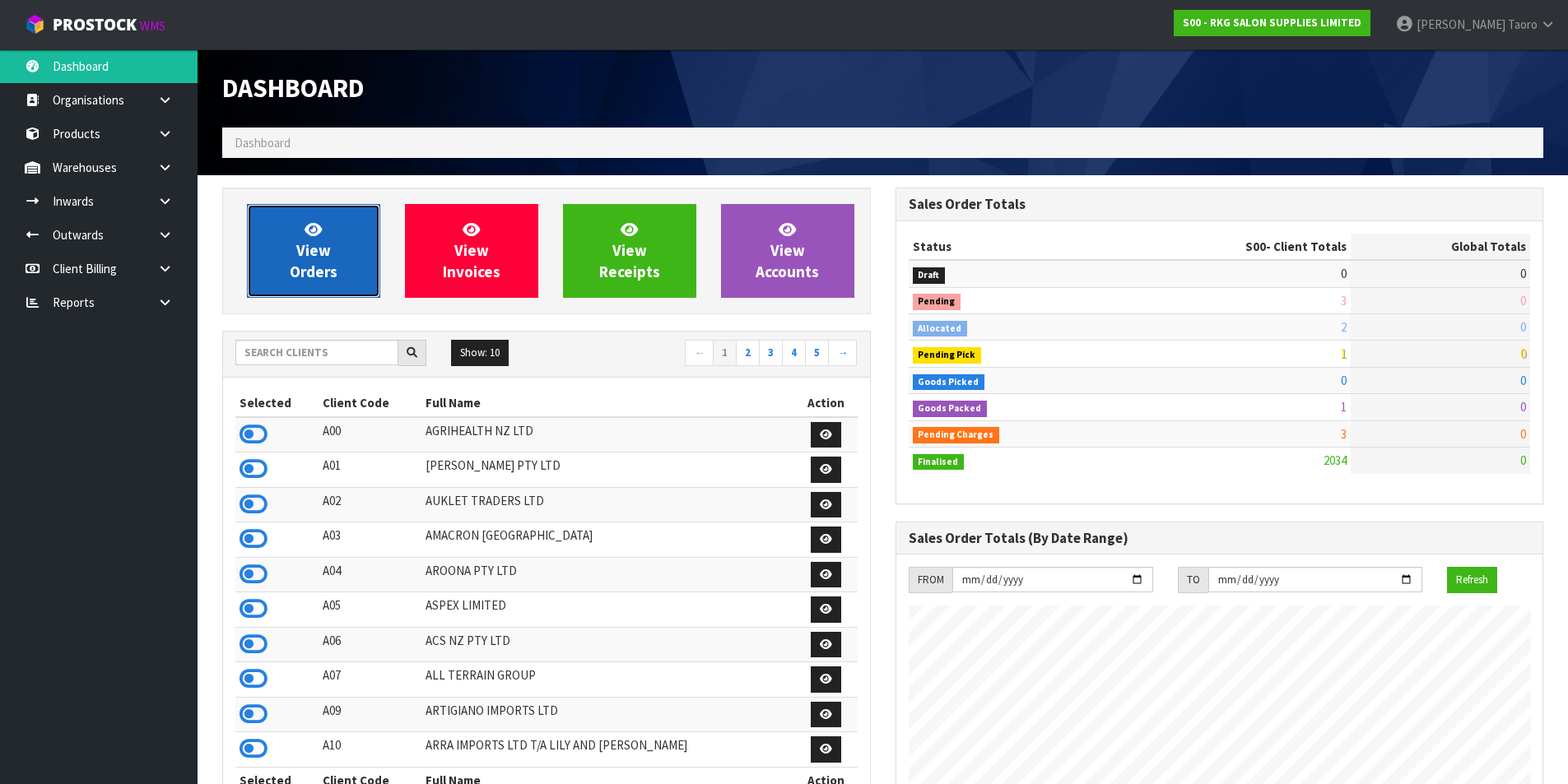
scroll to position [1247, 673]
click at [329, 243] on span "View Orders" at bounding box center [313, 250] width 47 height 62
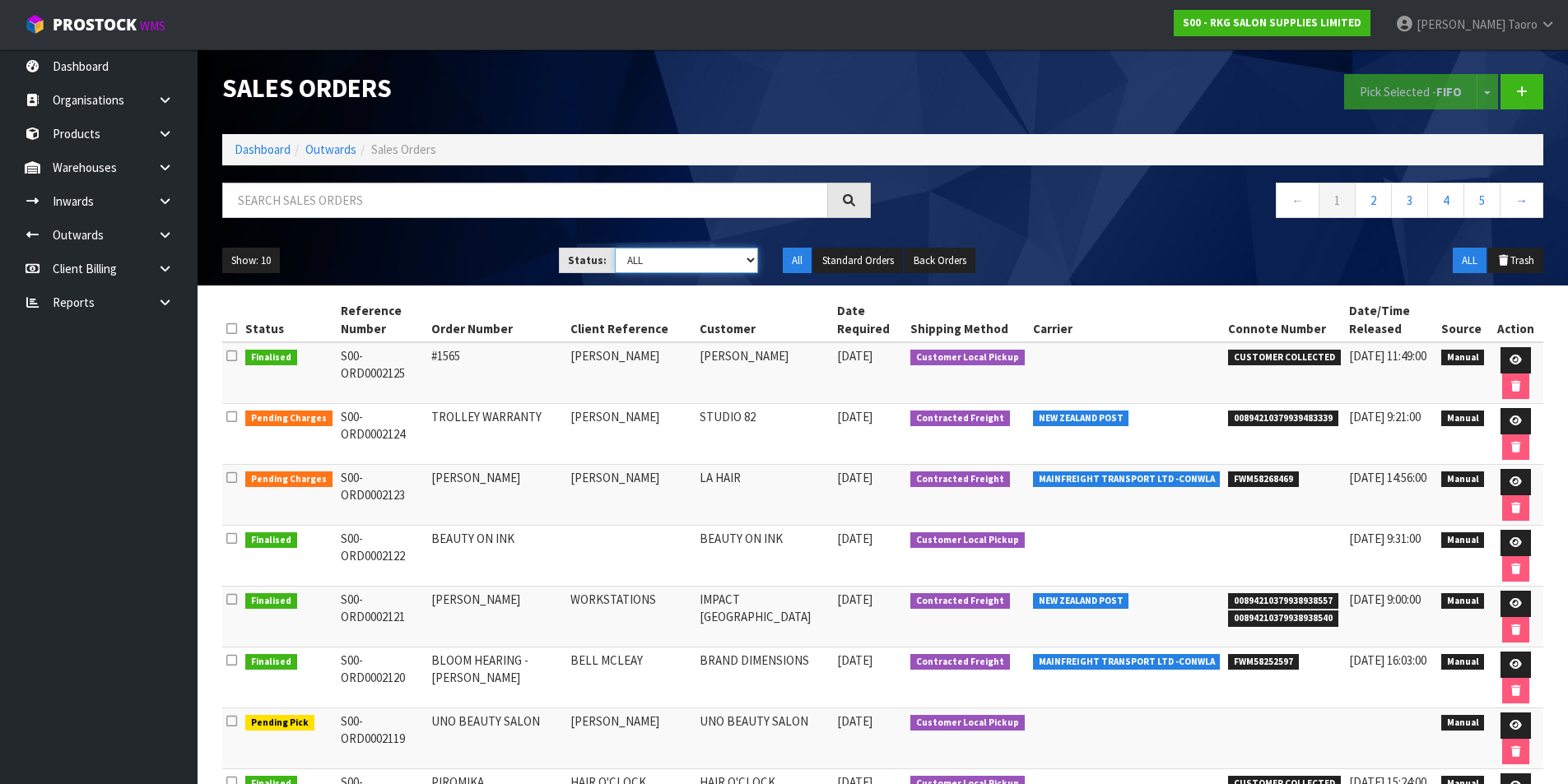
click at [688, 263] on select "Draft Pending Allocated Pending Pick Goods Picked Goods Packed Pending Charges …" at bounding box center [687, 260] width 143 height 25
click at [527, 735] on td "UNO BEAUTY SALON" at bounding box center [496, 739] width 139 height 61
click at [1514, 727] on icon at bounding box center [1516, 725] width 13 height 11
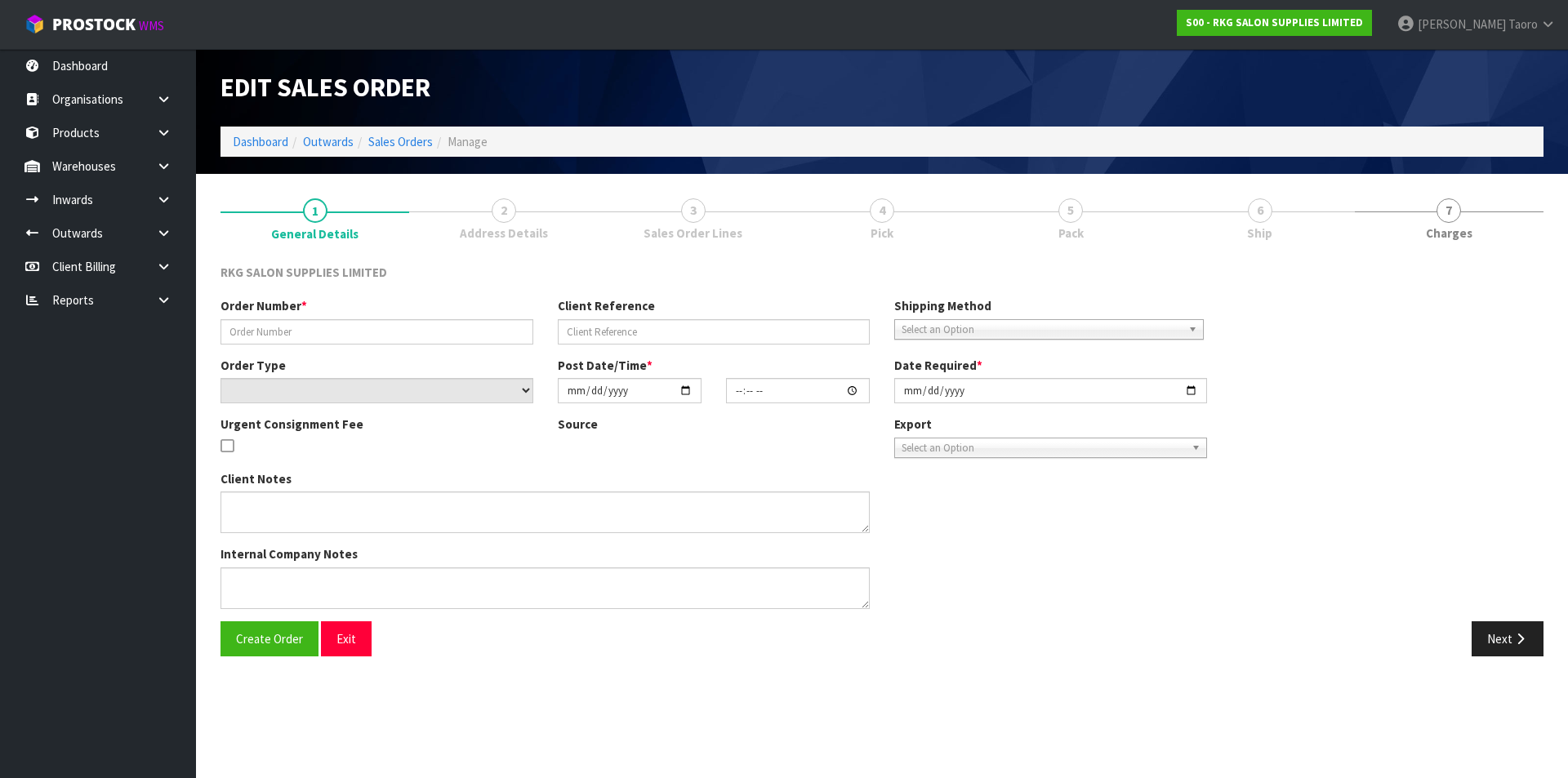
type input "UNO BEAUTY SALON"
type input "[PERSON_NAME]"
select select "number:0"
type input "[DATE]"
type input "10:00:00.000"
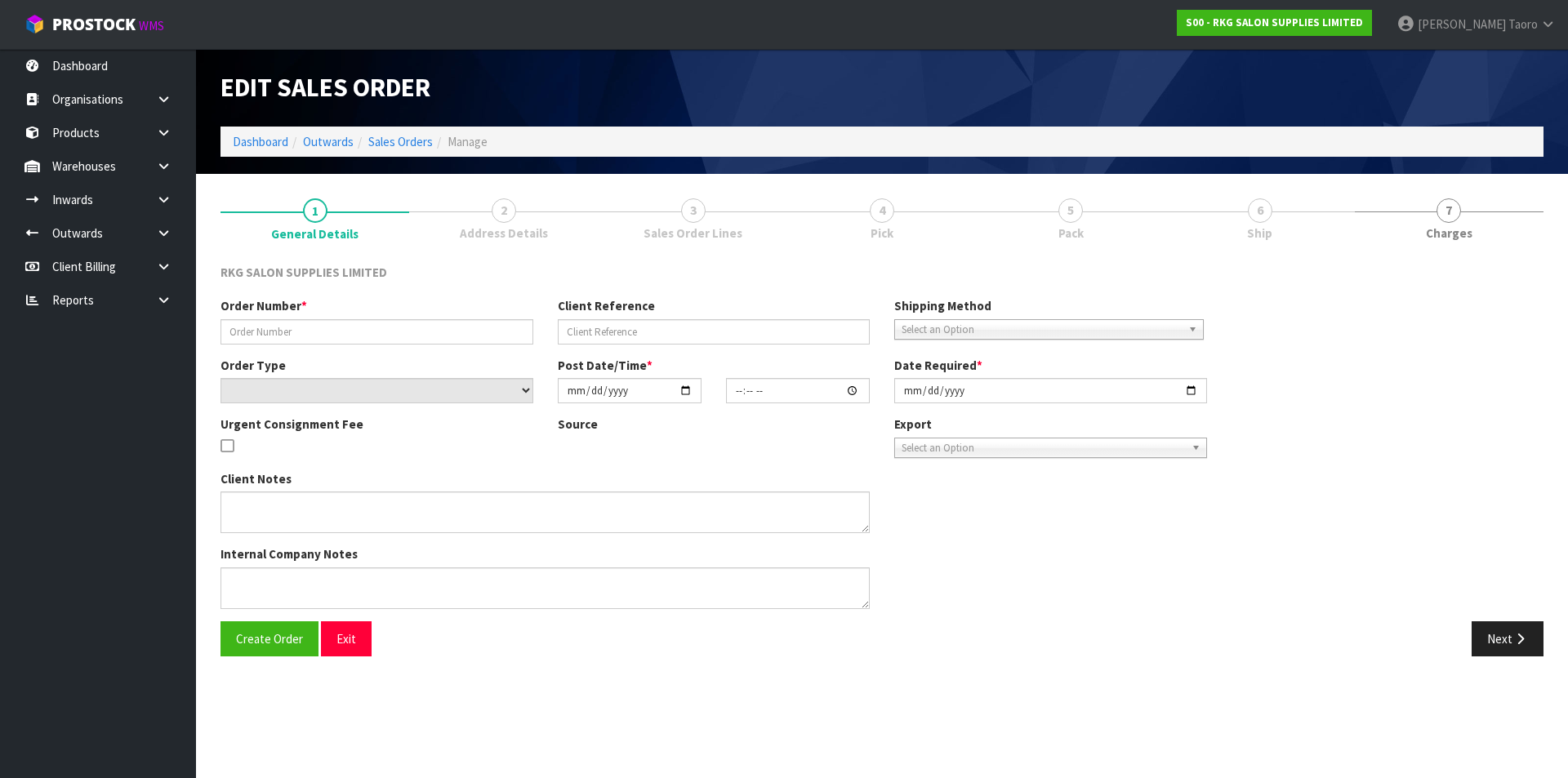
type input "[DATE]"
type textarea "PICK UP [DATE] NO CHARGE FOR SEAT COVERS"
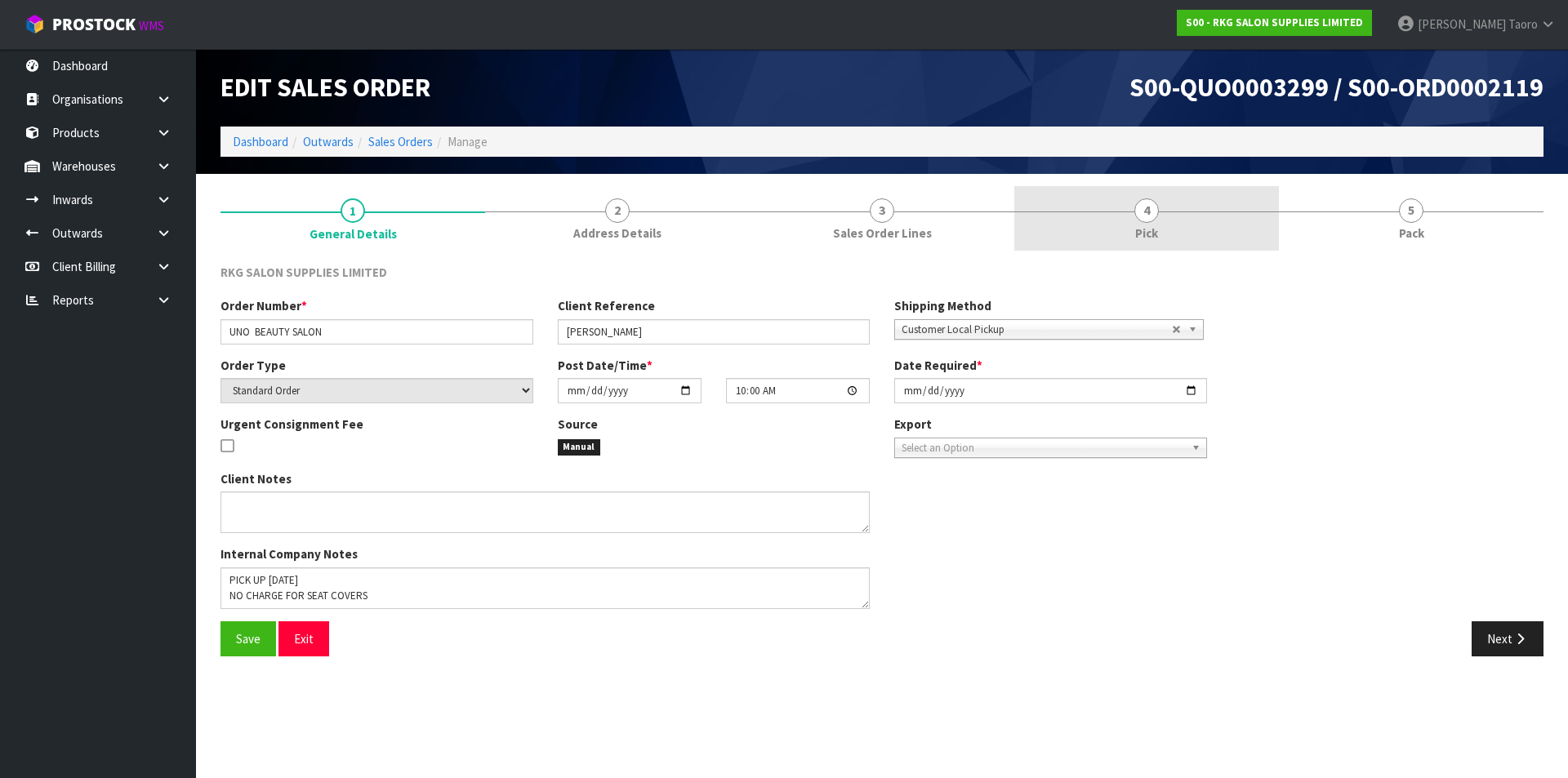
click at [1186, 205] on link "4 Pick" at bounding box center [1147, 218] width 265 height 65
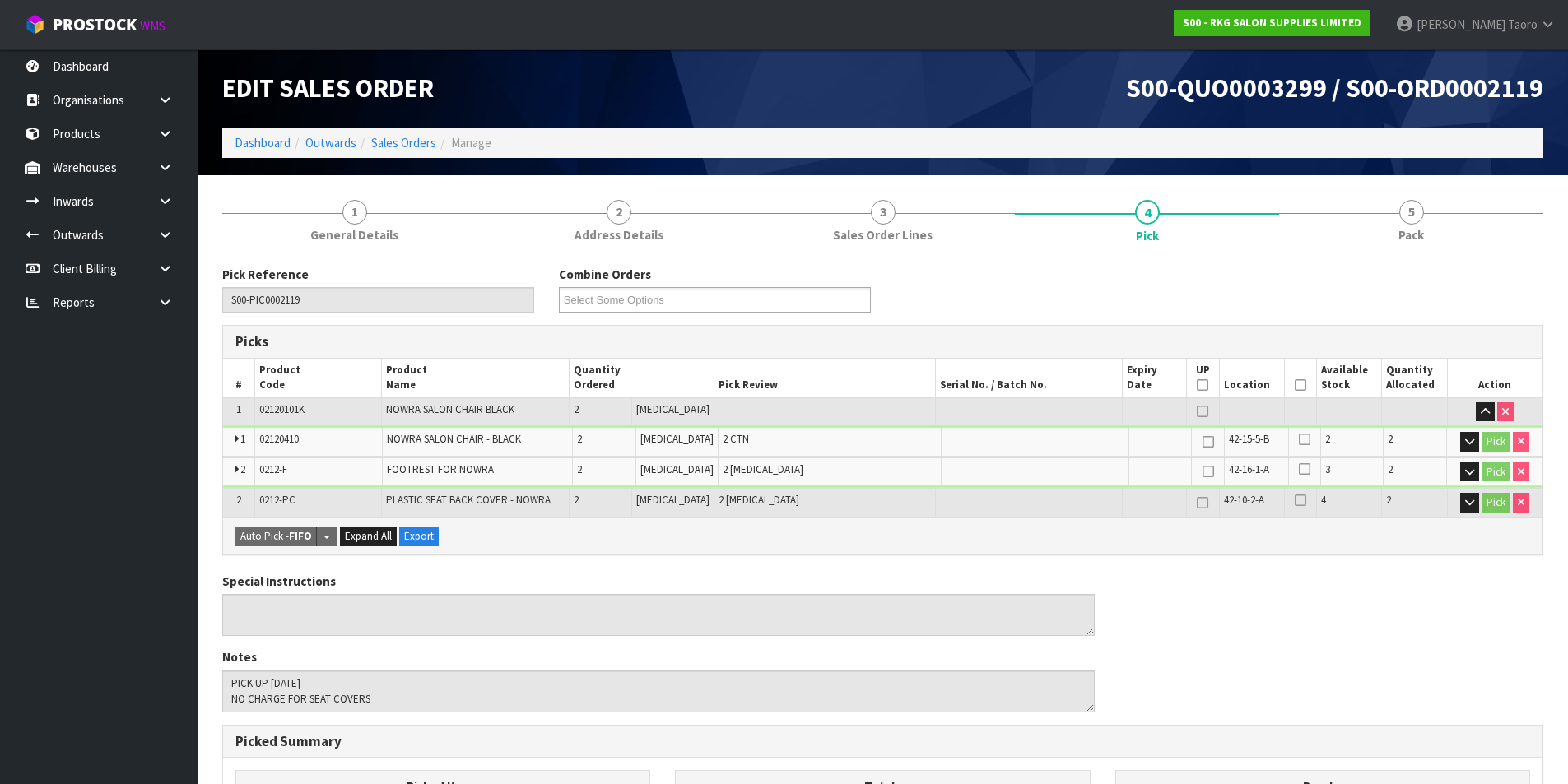
click at [1295, 385] on icon at bounding box center [1300, 385] width 12 height 1
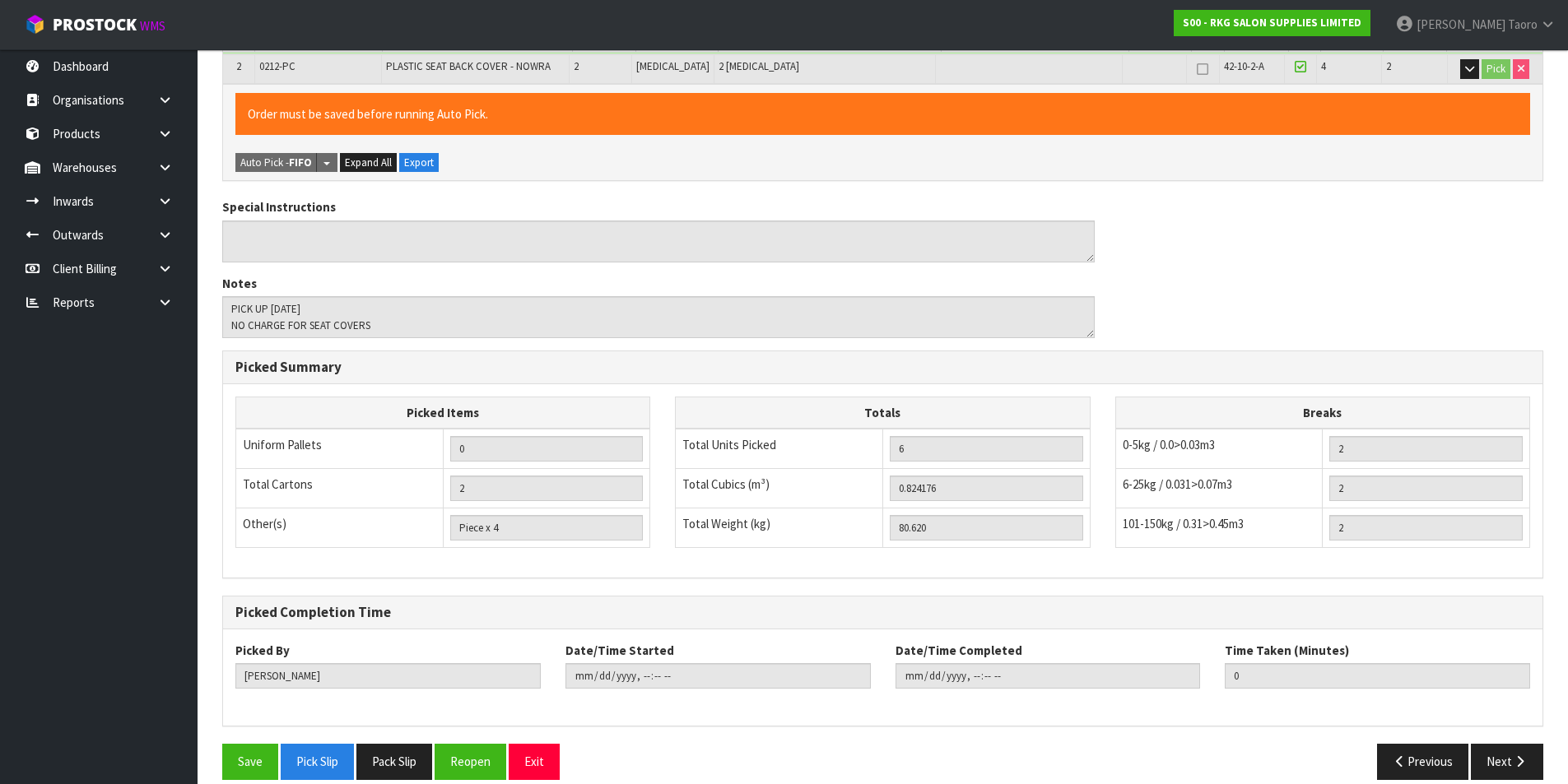
scroll to position [454, 0]
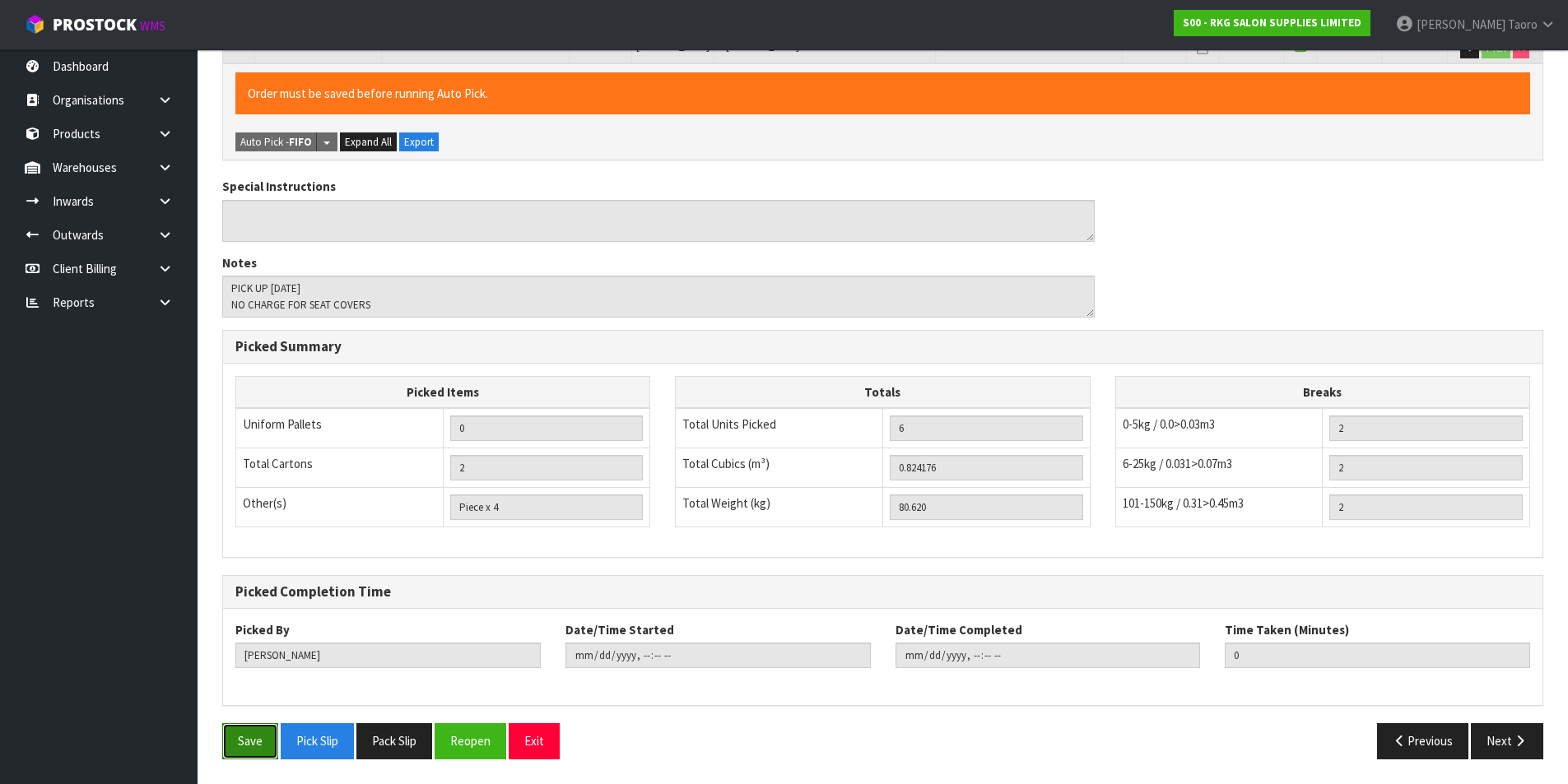
click at [253, 729] on button "Save" at bounding box center [250, 741] width 56 height 36
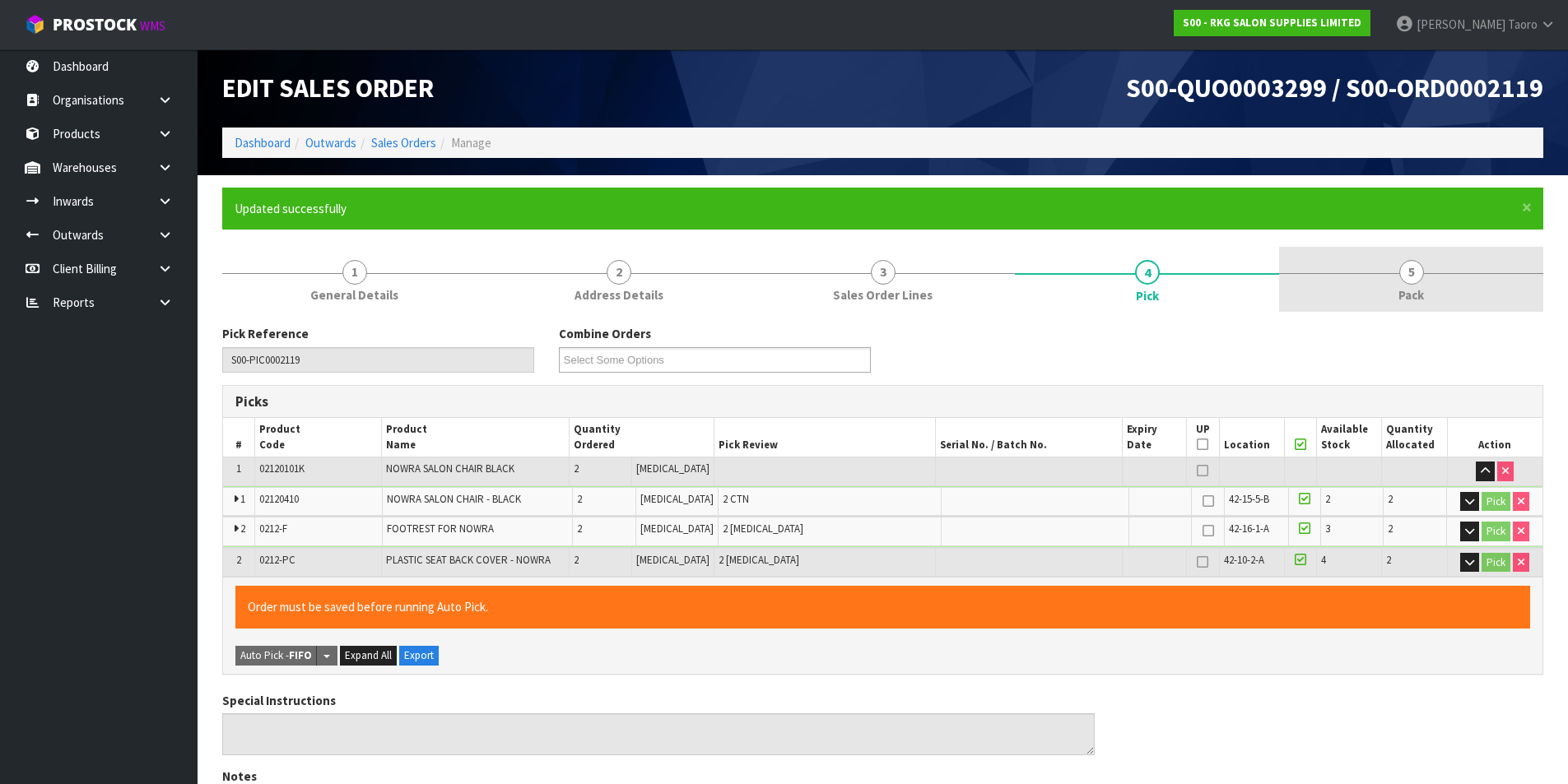
click at [1461, 260] on link "5 Pack" at bounding box center [1411, 279] width 264 height 65
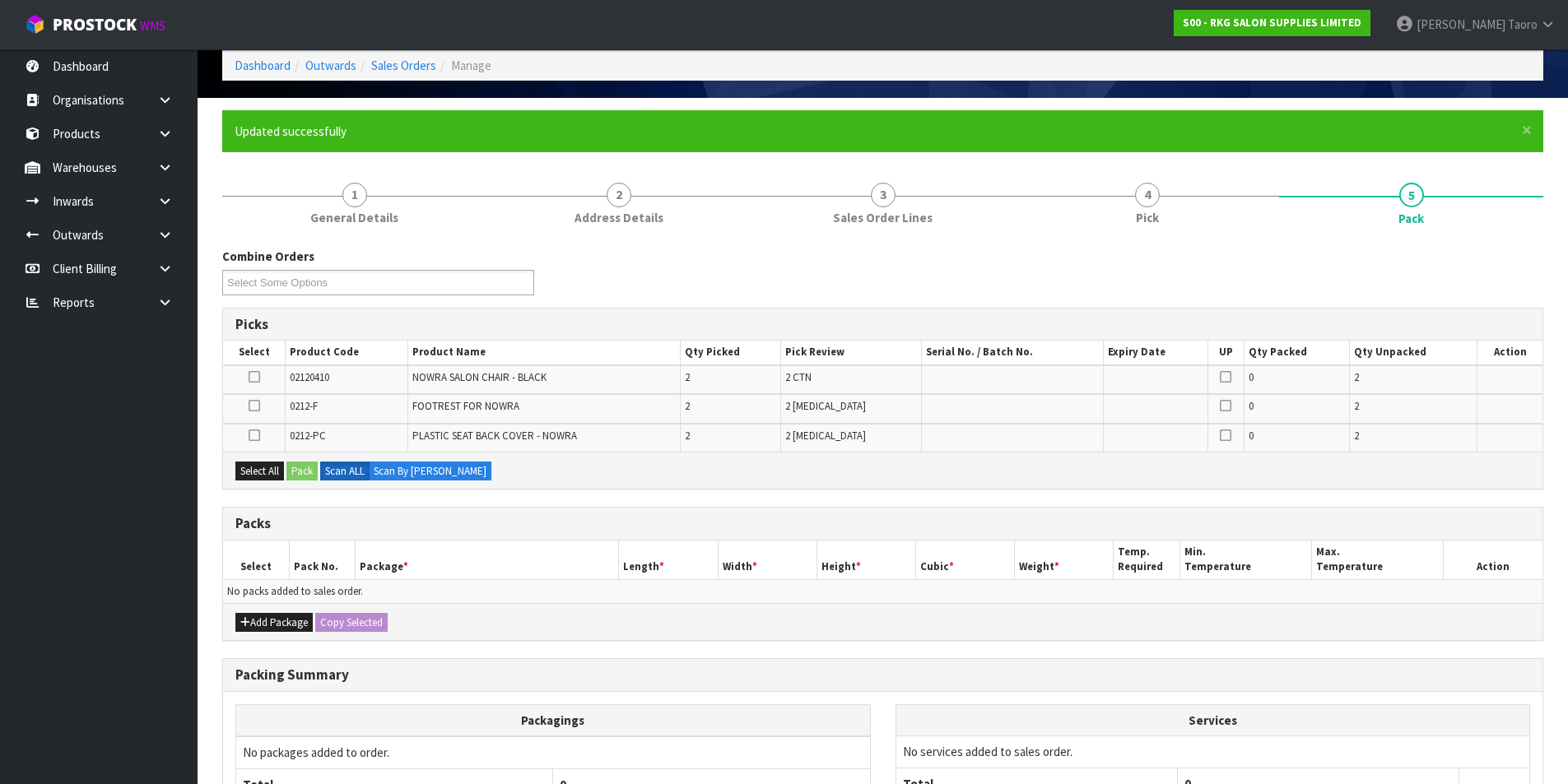
scroll to position [240, 0]
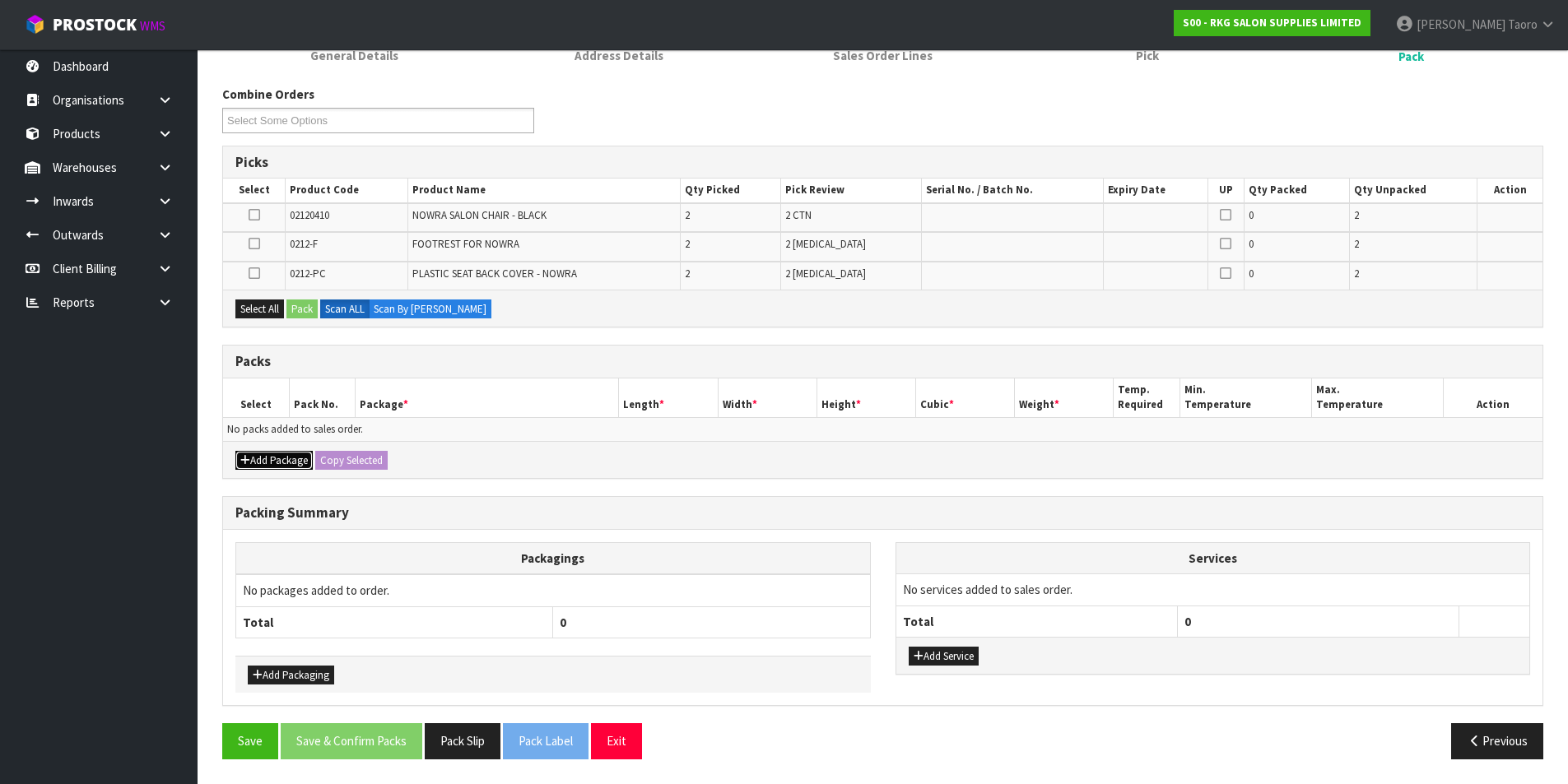
click at [259, 454] on button "Add Package" at bounding box center [274, 461] width 77 height 20
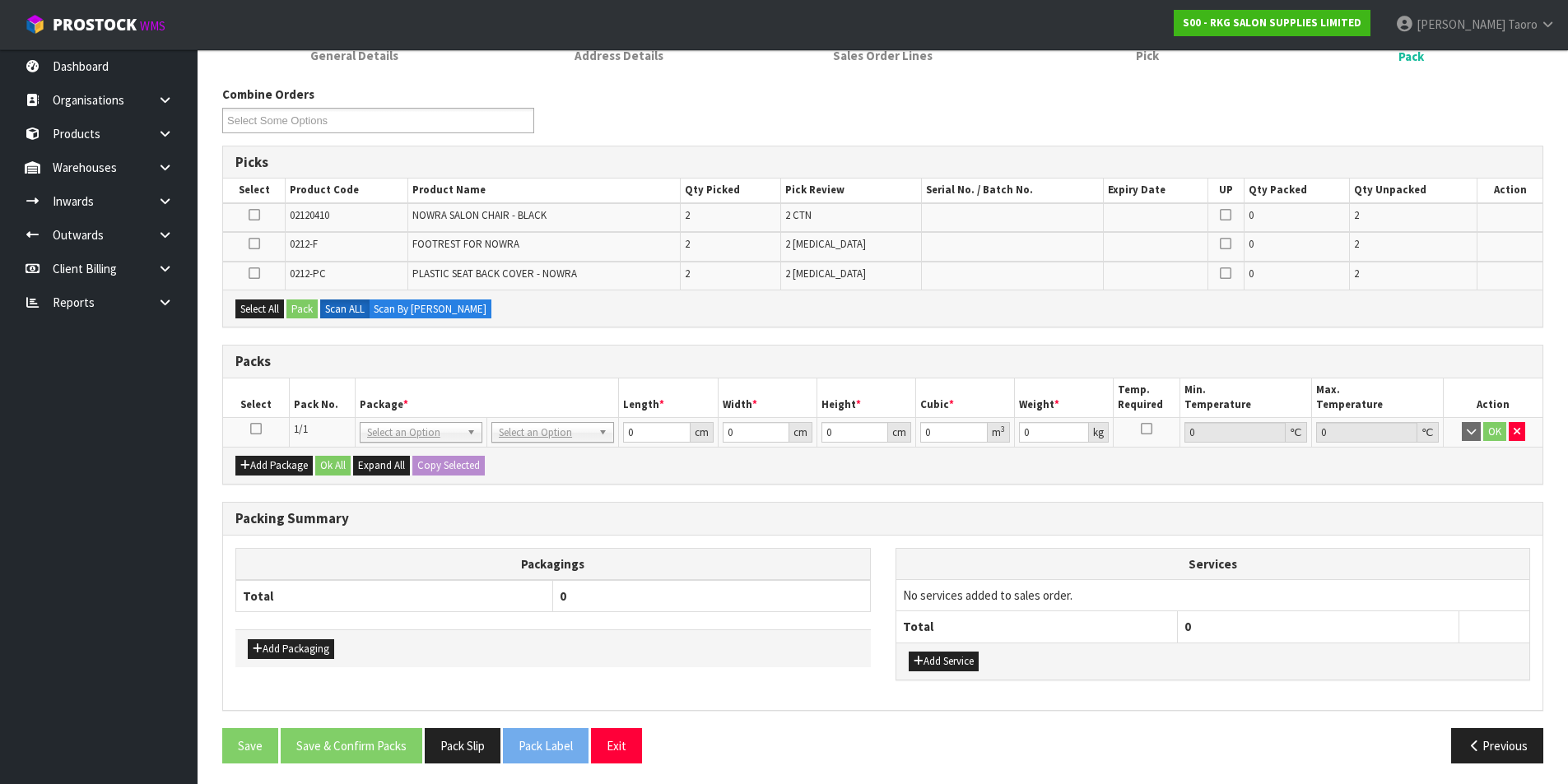
click at [256, 429] on icon at bounding box center [255, 429] width 12 height 1
click at [255, 311] on button "Select All" at bounding box center [260, 310] width 48 height 20
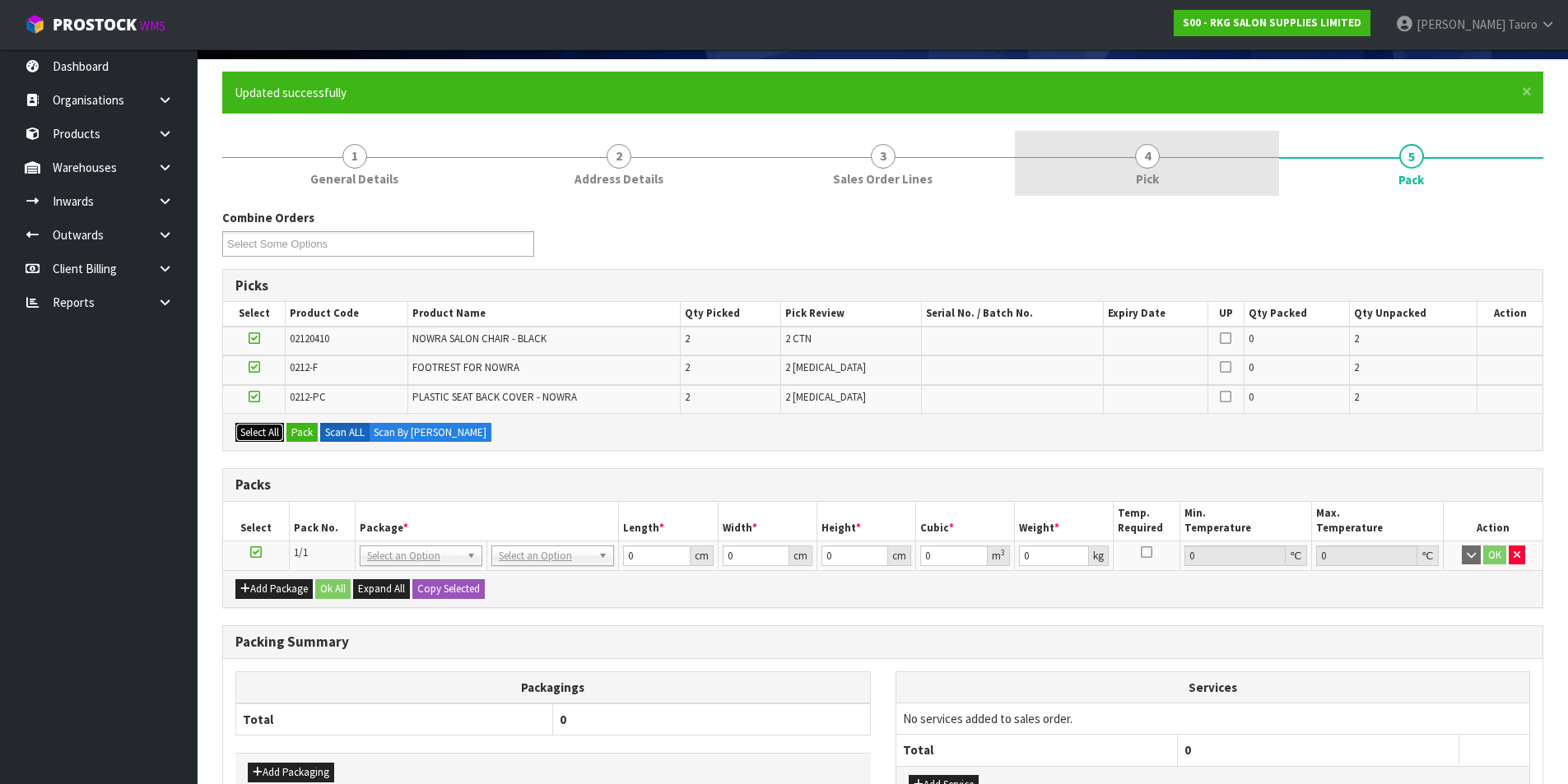
scroll to position [0, 0]
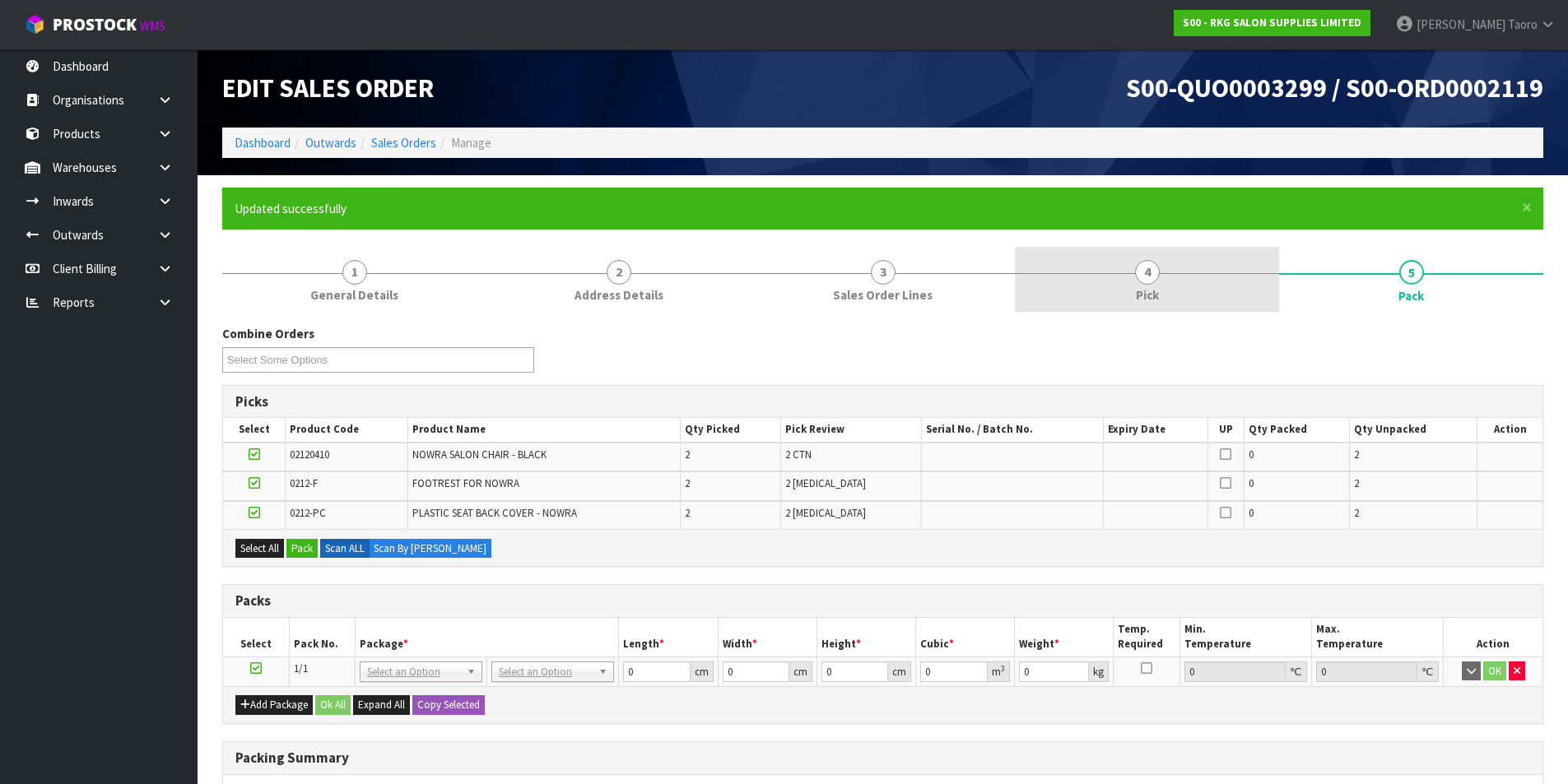
click at [1127, 310] on link "4 Pick" at bounding box center [1146, 279] width 264 height 65
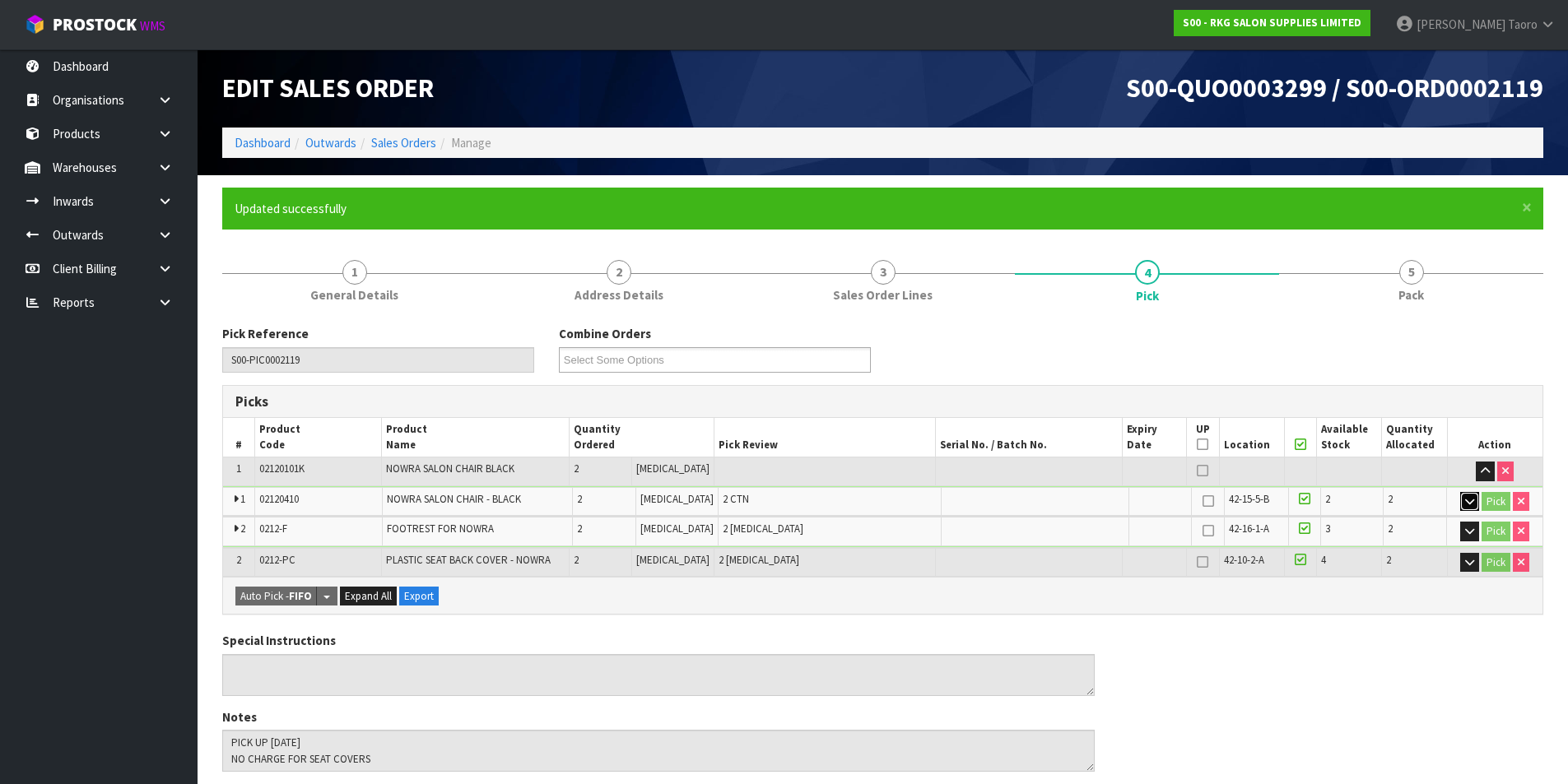
click at [1474, 499] on button "button" at bounding box center [1469, 502] width 19 height 20
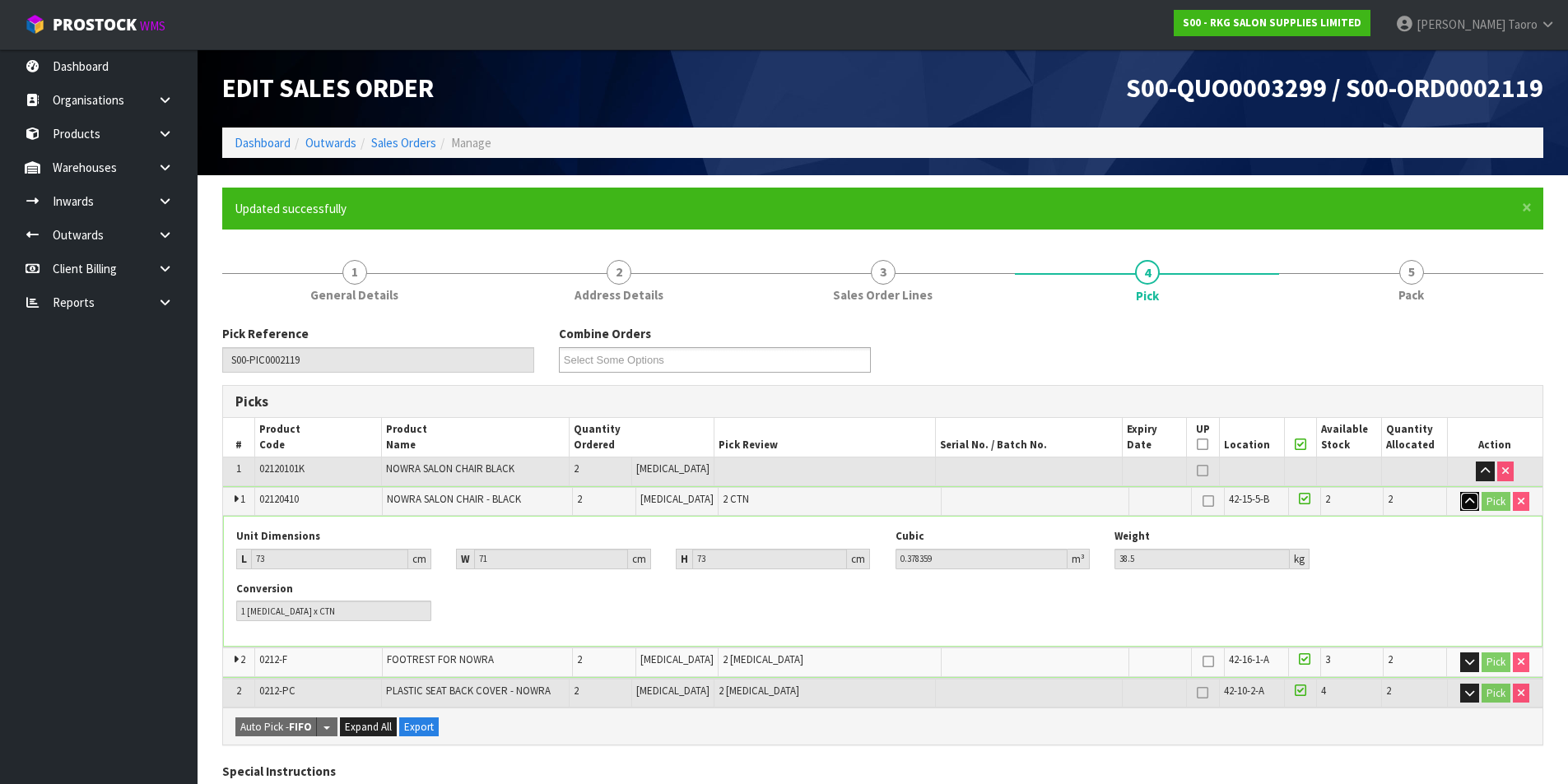
click at [1474, 499] on button "button" at bounding box center [1469, 502] width 19 height 20
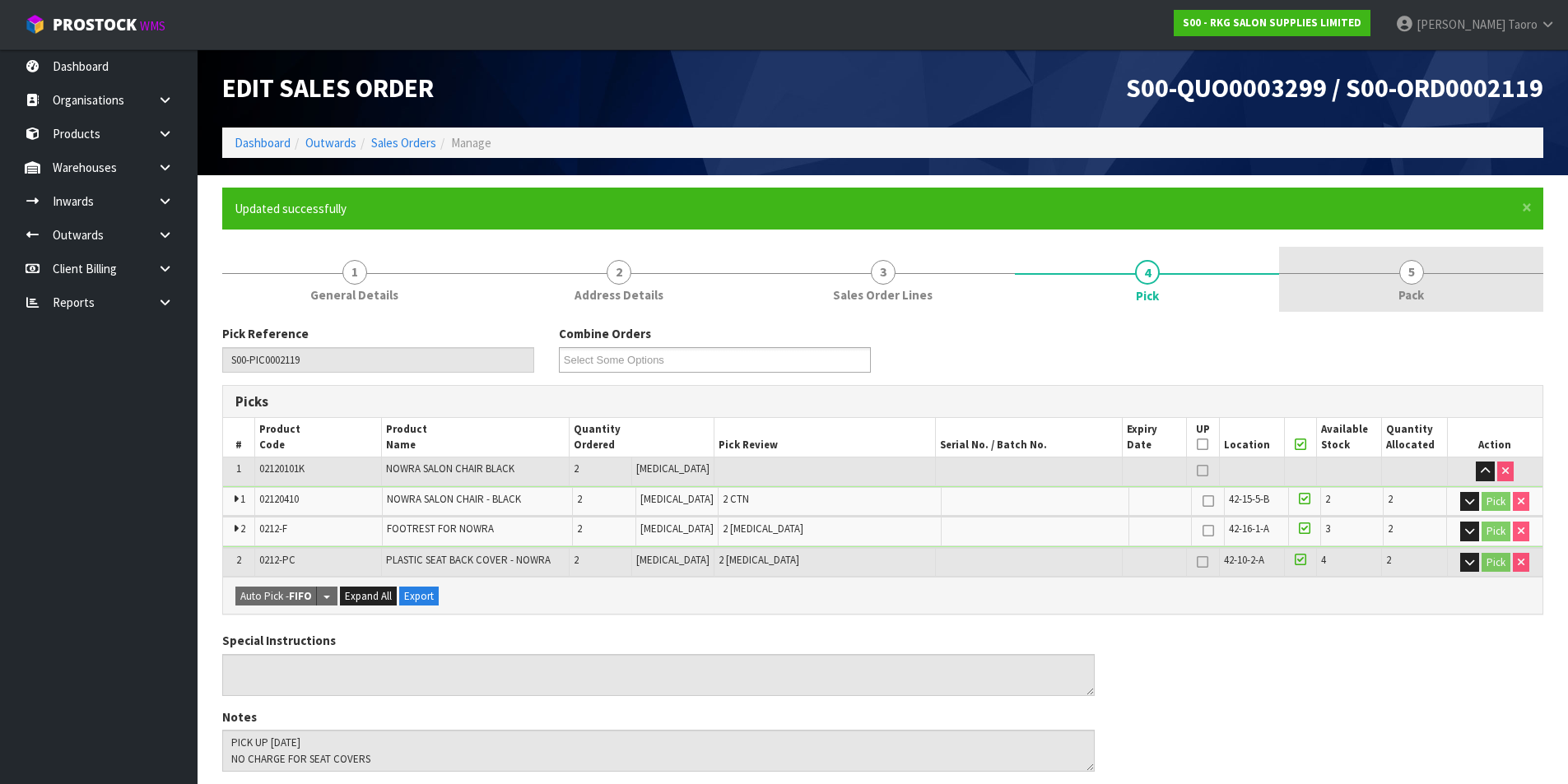
click at [1430, 286] on link "5 Pack" at bounding box center [1411, 279] width 264 height 65
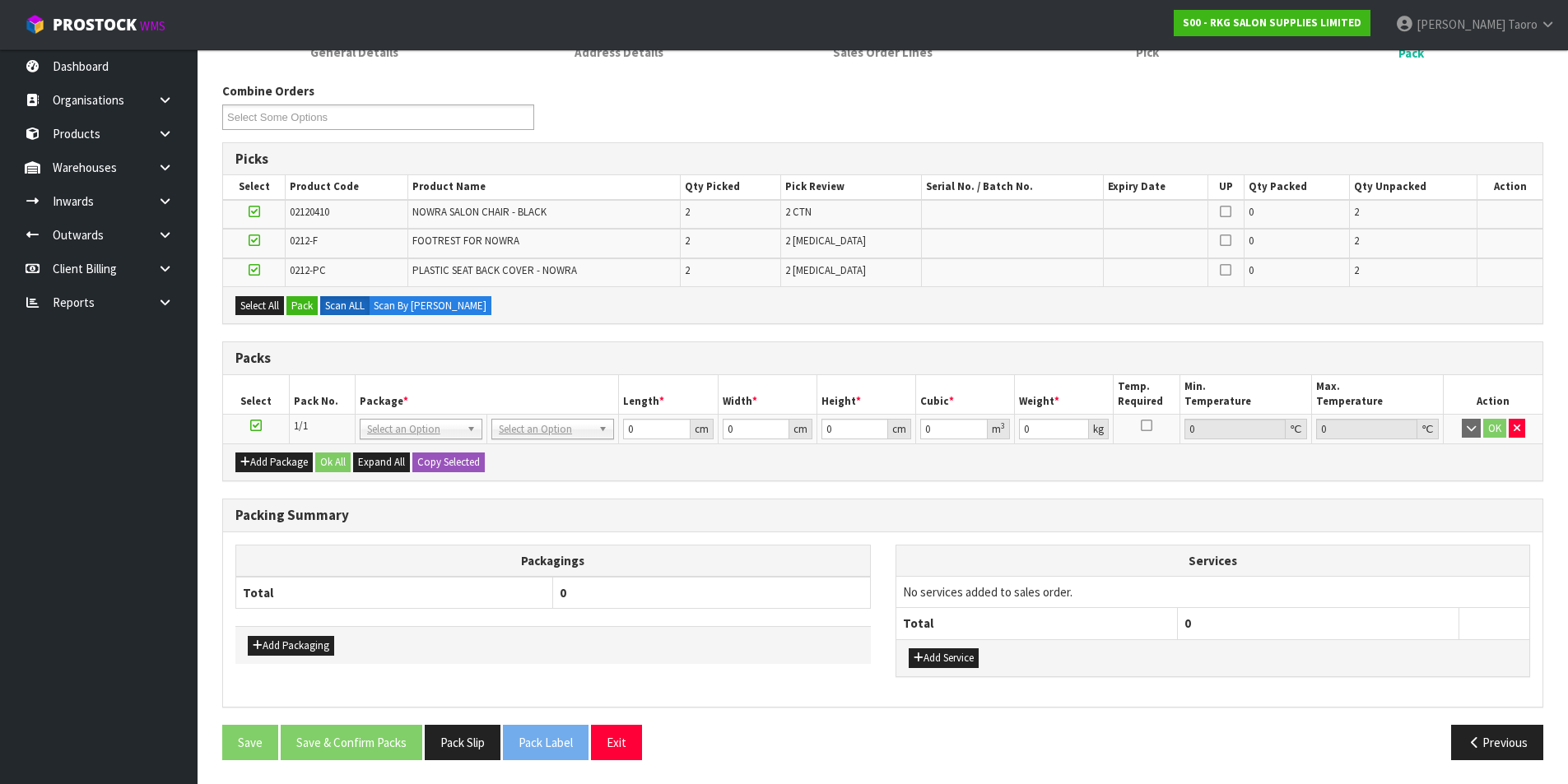
scroll to position [243, 0]
click at [614, 754] on button "Exit" at bounding box center [616, 742] width 51 height 36
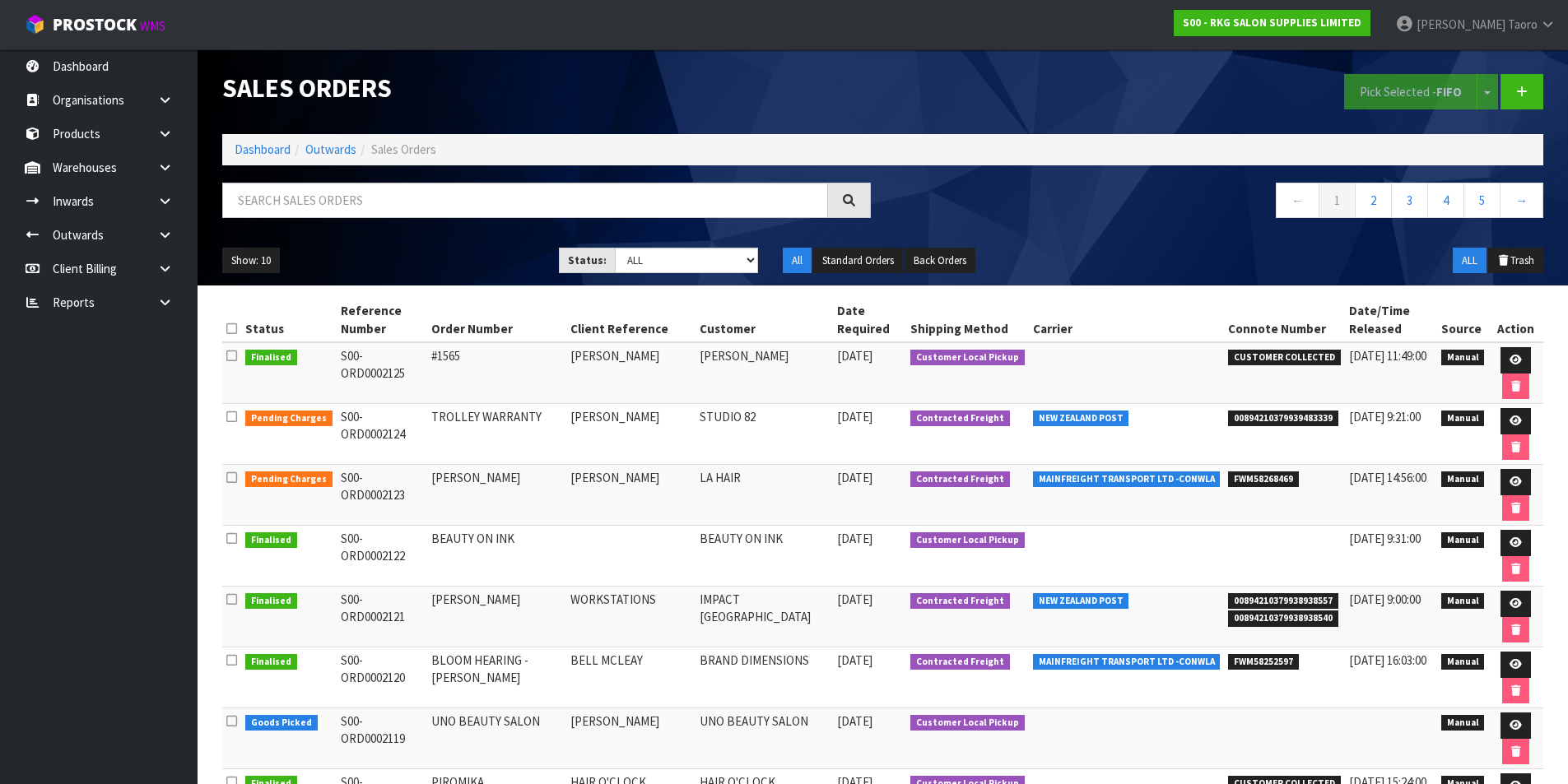
click at [247, 140] on ol "Dashboard Outwards Sales Orders" at bounding box center [882, 149] width 1321 height 30
click at [247, 148] on link "Dashboard" at bounding box center [262, 149] width 56 height 15
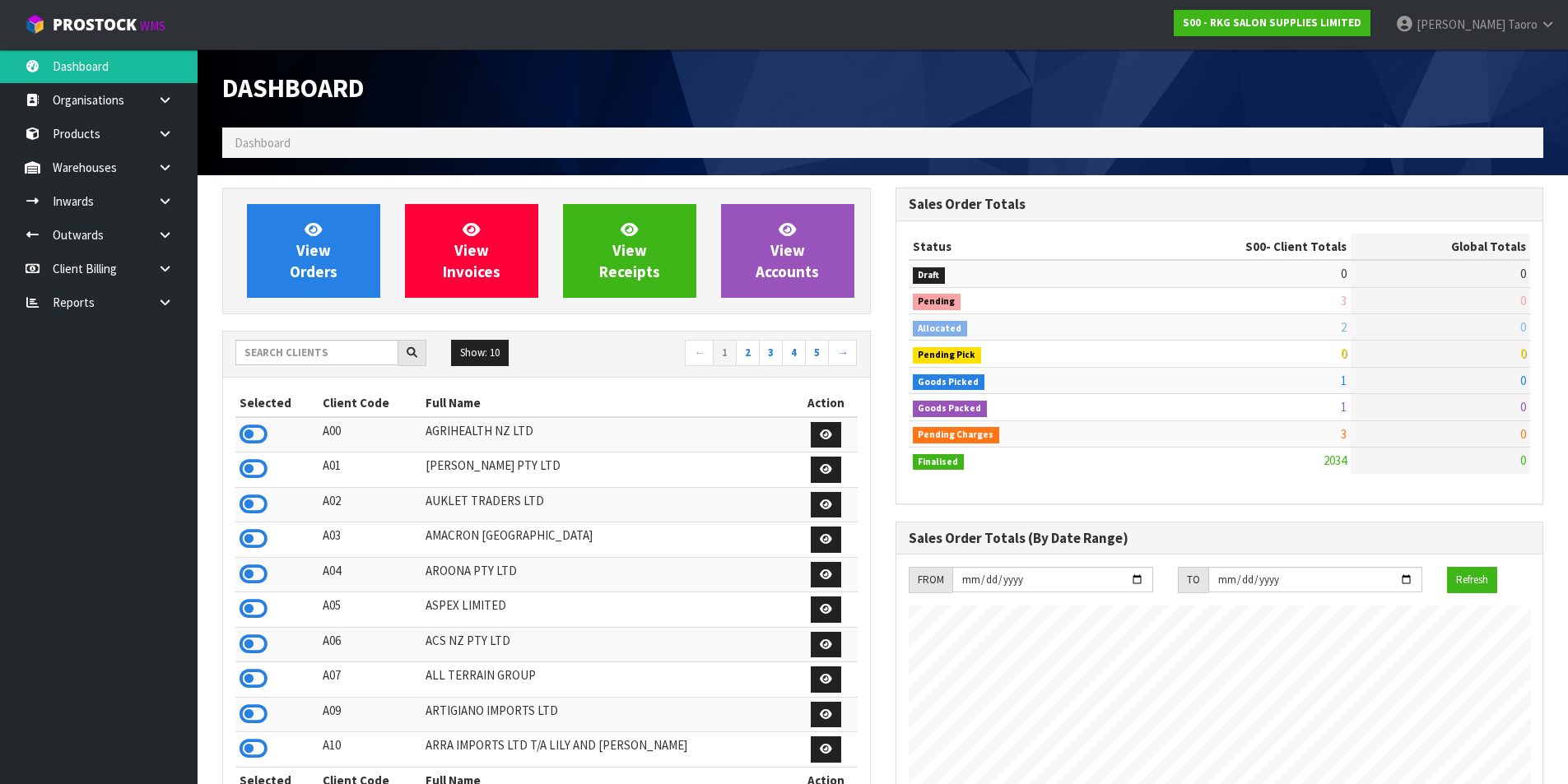
scroll to position [1247, 673]
